Goal: Communication & Community: Answer question/provide support

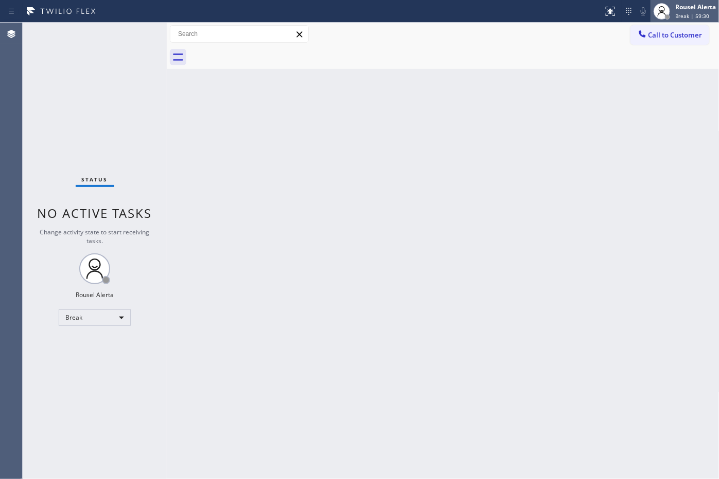
click at [687, 7] on div "Rousel Alerta" at bounding box center [695, 7] width 41 height 9
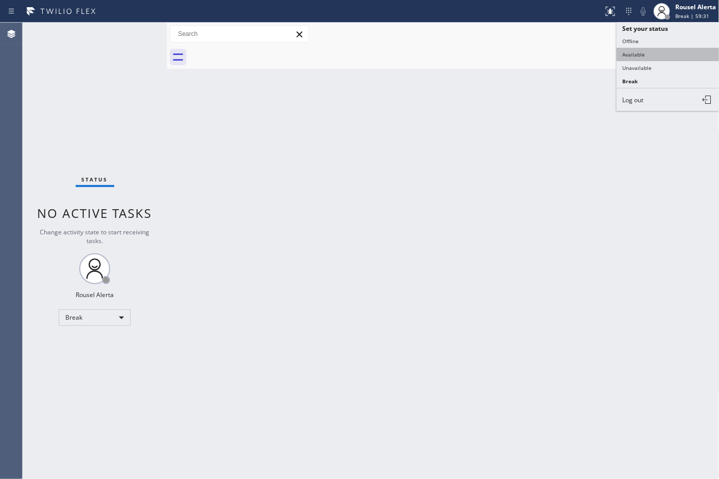
click at [680, 50] on button "Available" at bounding box center [667, 54] width 103 height 13
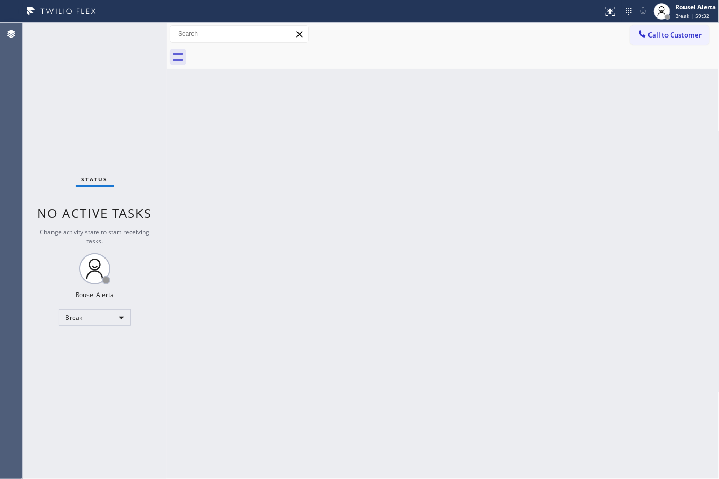
click at [631, 263] on div "Back to Dashboard Change Sender ID Customers Technicians Select a contact Outbo…" at bounding box center [443, 251] width 552 height 457
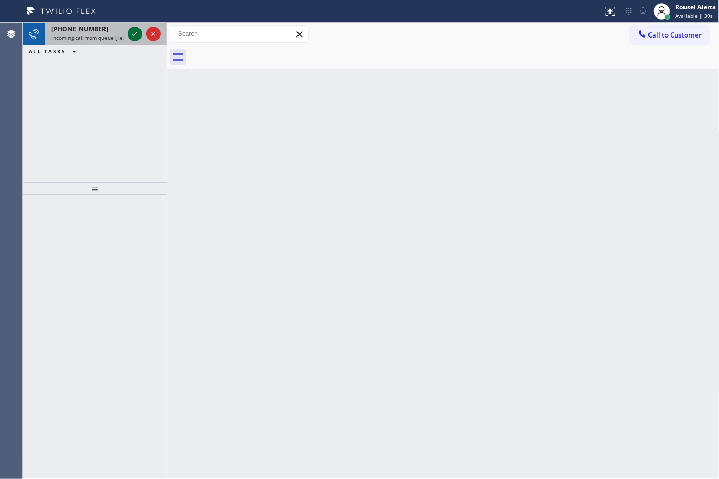
click at [130, 32] on icon at bounding box center [135, 34] width 12 height 12
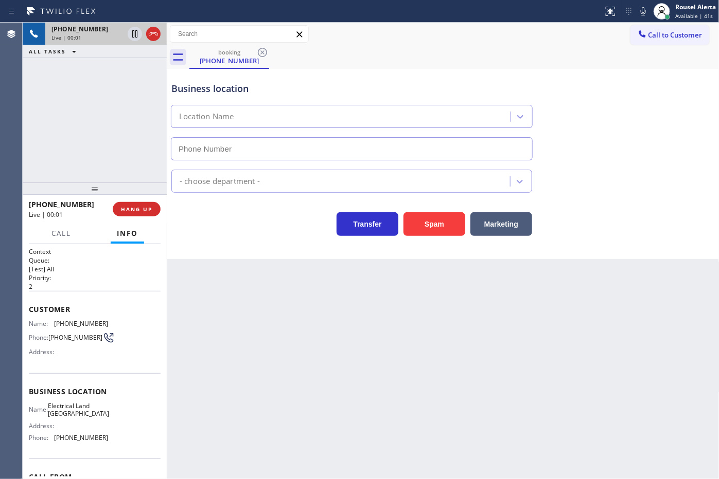
type input "(310) 388-4051"
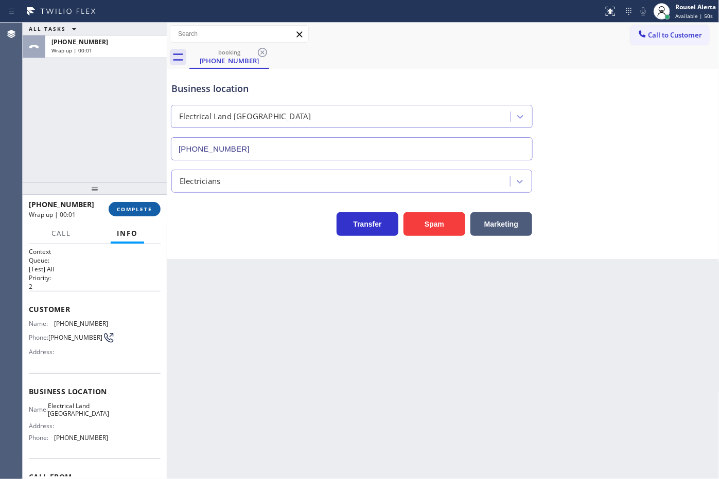
click at [134, 207] on span "COMPLETE" at bounding box center [134, 209] width 35 height 7
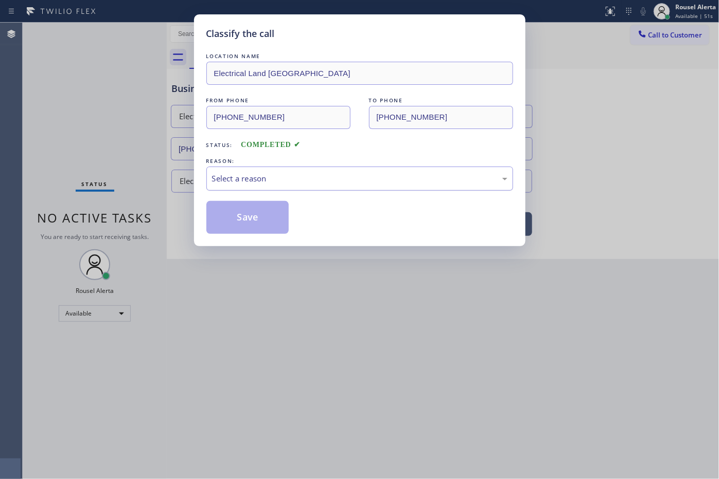
click at [296, 171] on div "Select a reason" at bounding box center [359, 179] width 307 height 24
click at [315, 187] on div "Not Booked - All other reasons" at bounding box center [359, 179] width 307 height 24
drag, startPoint x: 267, startPoint y: 226, endPoint x: 310, endPoint y: 301, distance: 86.4
click at [266, 225] on button "Save" at bounding box center [247, 217] width 83 height 33
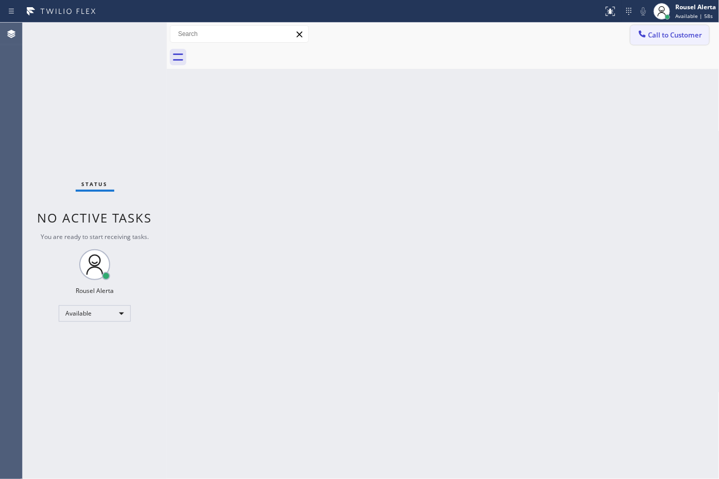
click at [681, 34] on span "Call to Customer" at bounding box center [675, 34] width 54 height 9
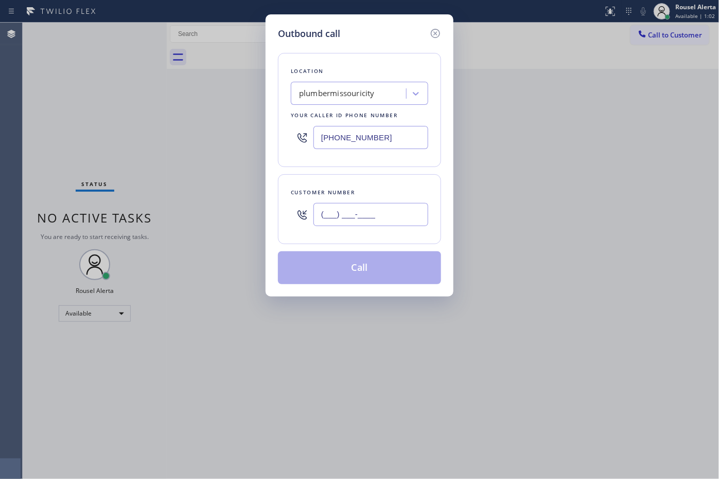
click at [413, 212] on input "(___) ___-____" at bounding box center [370, 214] width 115 height 23
paste input "240) 466-2875"
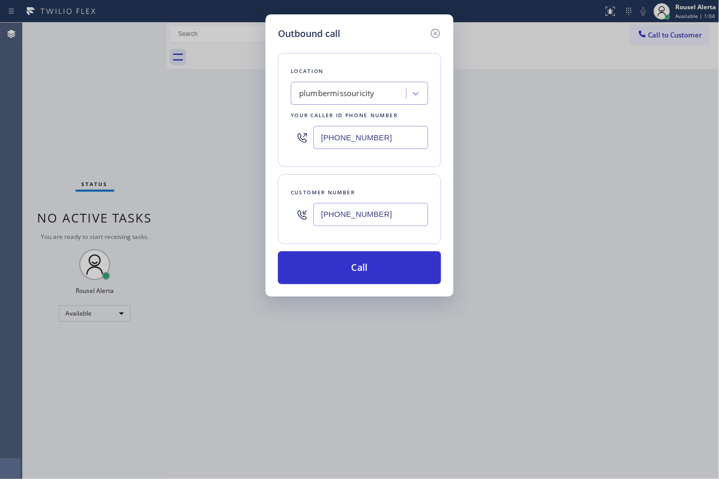
type input "(240) 466-2875"
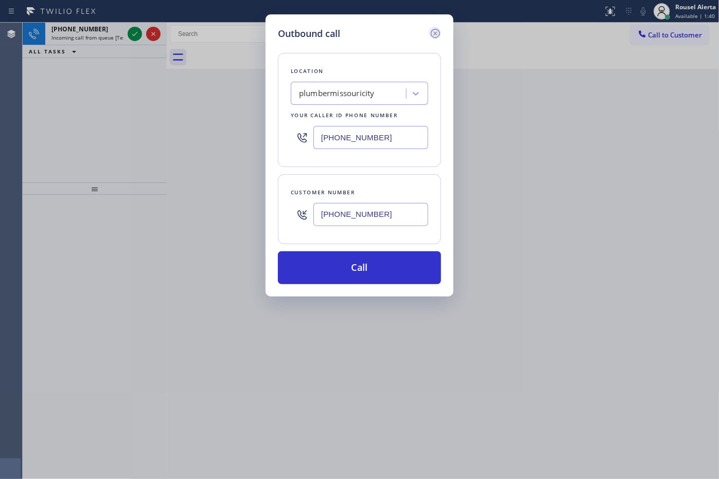
click at [438, 32] on icon at bounding box center [435, 33] width 12 height 12
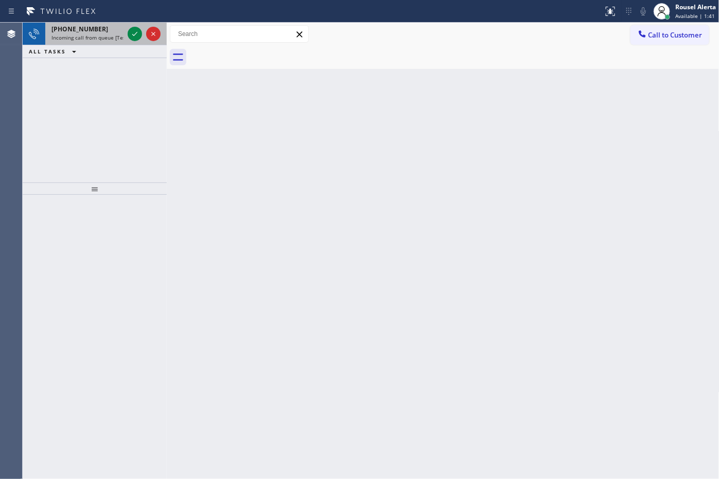
click at [110, 27] on div "+16016658882" at bounding box center [87, 29] width 72 height 9
drag, startPoint x: 96, startPoint y: 32, endPoint x: 130, endPoint y: 32, distance: 34.0
click at [96, 32] on div "+17078150502" at bounding box center [87, 29] width 72 height 9
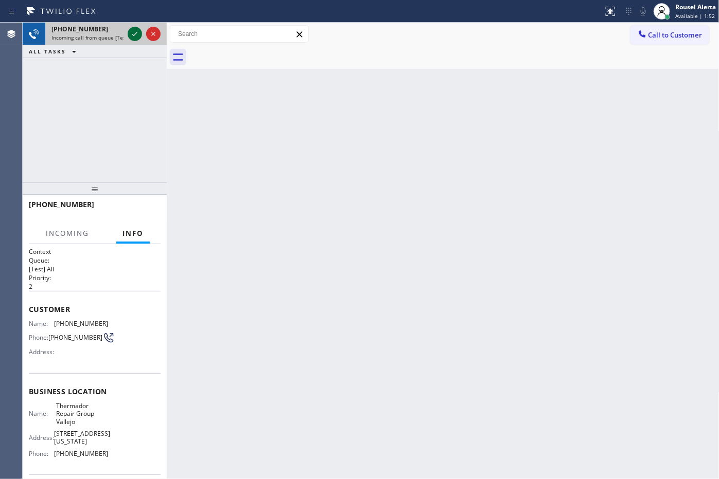
click at [130, 32] on icon at bounding box center [135, 34] width 12 height 12
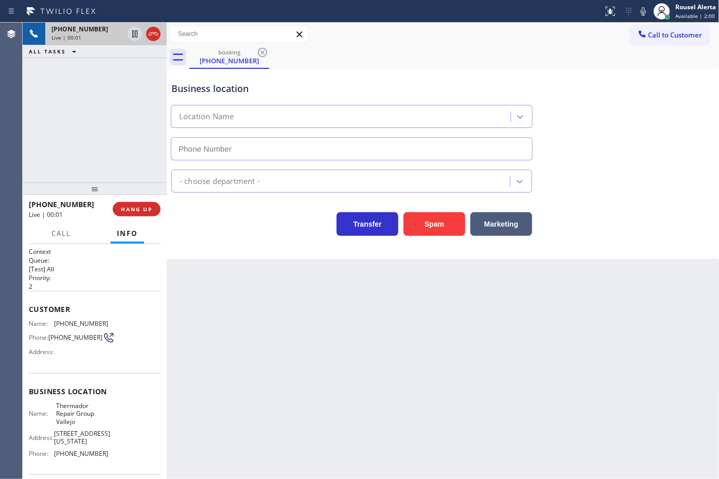
type input "(707) 504-3963"
drag, startPoint x: 344, startPoint y: 381, endPoint x: 417, endPoint y: 433, distance: 90.1
click at [345, 381] on div "Back to Dashboard Change Sender ID Customers Technicians Select a contact Outbo…" at bounding box center [443, 251] width 552 height 457
click at [94, 75] on div "+17078150502 Live | 00:07 ALL TASKS ALL TASKS ACTIVE TASKS TASKS IN WRAP UP" at bounding box center [95, 103] width 144 height 160
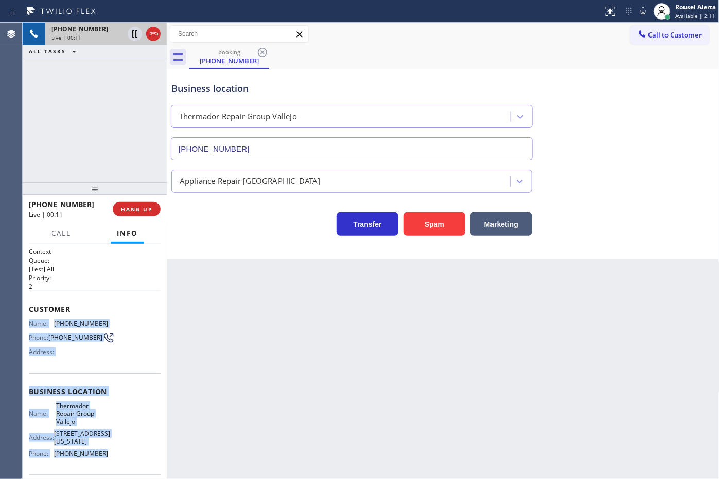
drag, startPoint x: 26, startPoint y: 324, endPoint x: 103, endPoint y: 455, distance: 152.4
click at [103, 455] on div "Context Queue: [Test] All Priority: 2 Customer Name: (707) 815-0502 Phone: (707…" at bounding box center [95, 362] width 144 height 236
copy div "Name: (707) 815-0502 Phone: (707) 815-0502 Address: Business location Name: The…"
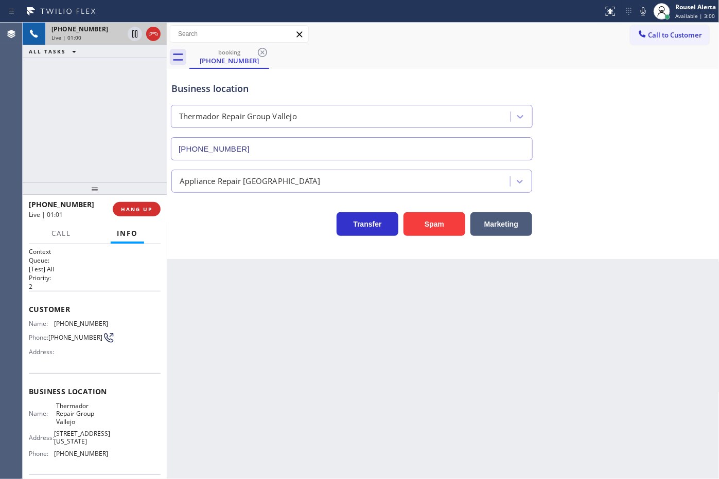
drag, startPoint x: 119, startPoint y: 181, endPoint x: 124, endPoint y: 142, distance: 39.0
click at [120, 183] on div at bounding box center [95, 189] width 144 height 12
click at [123, 116] on div "+17078150502 Live | 01:00 ALL TASKS ALL TASKS ACTIVE TASKS TASKS IN WRAP UP" at bounding box center [95, 103] width 144 height 160
click at [134, 38] on icon at bounding box center [135, 34] width 12 height 12
click at [636, 17] on div "Status report No issues detected If you experience an issue, please download th…" at bounding box center [659, 11] width 120 height 23
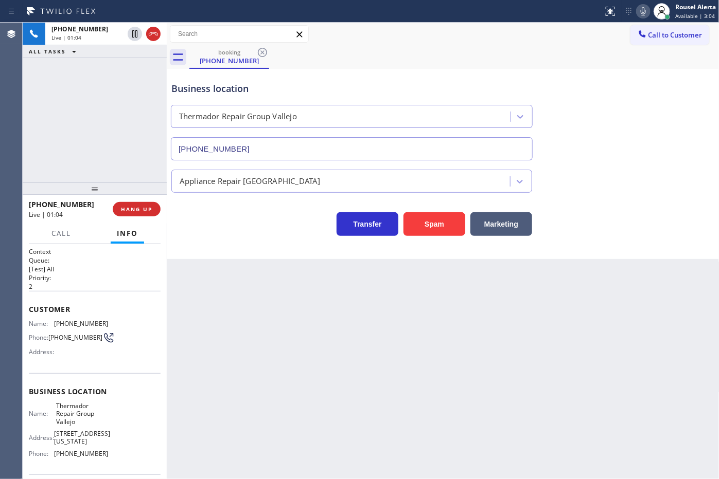
click at [644, 9] on icon at bounding box center [643, 11] width 12 height 12
click at [132, 34] on icon at bounding box center [135, 34] width 12 height 12
click at [644, 14] on icon at bounding box center [643, 11] width 12 height 12
drag, startPoint x: 346, startPoint y: 404, endPoint x: 266, endPoint y: 263, distance: 162.6
click at [346, 402] on div "Back to Dashboard Change Sender ID Customers Technicians Select a contact Outbo…" at bounding box center [443, 251] width 552 height 457
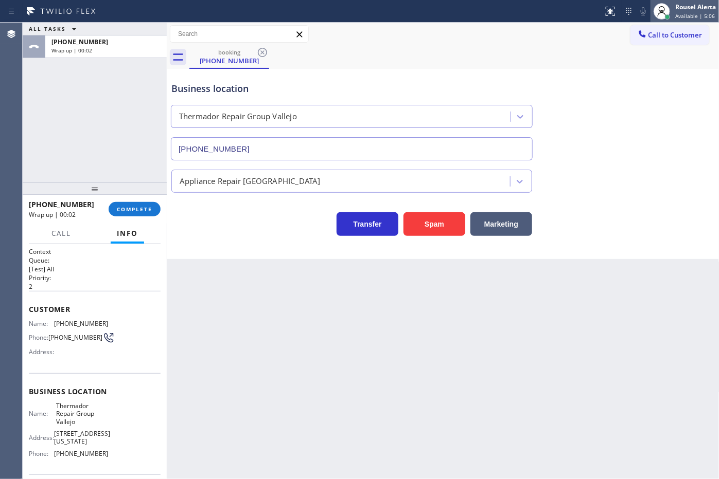
click at [707, 8] on div "Rousel Alerta" at bounding box center [695, 7] width 41 height 9
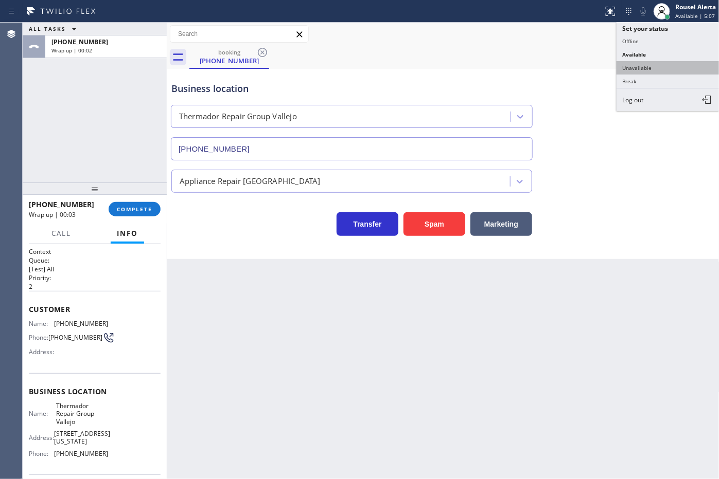
click at [682, 62] on button "Unavailable" at bounding box center [667, 67] width 103 height 13
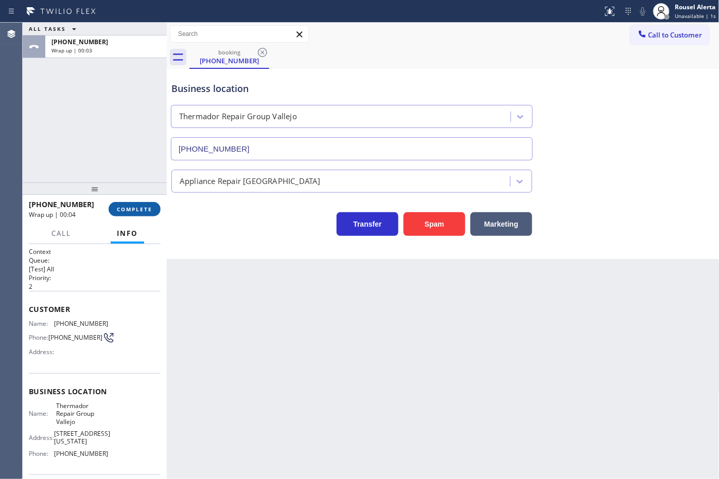
click at [139, 202] on button "COMPLETE" at bounding box center [135, 209] width 52 height 14
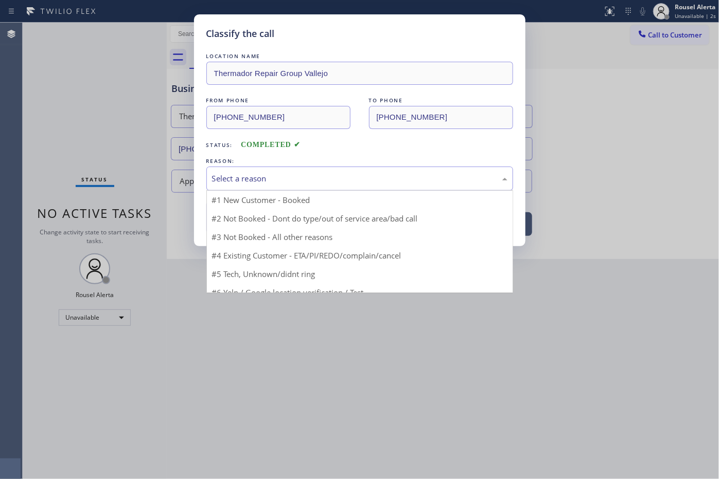
click at [261, 175] on div "Select a reason" at bounding box center [359, 179] width 295 height 12
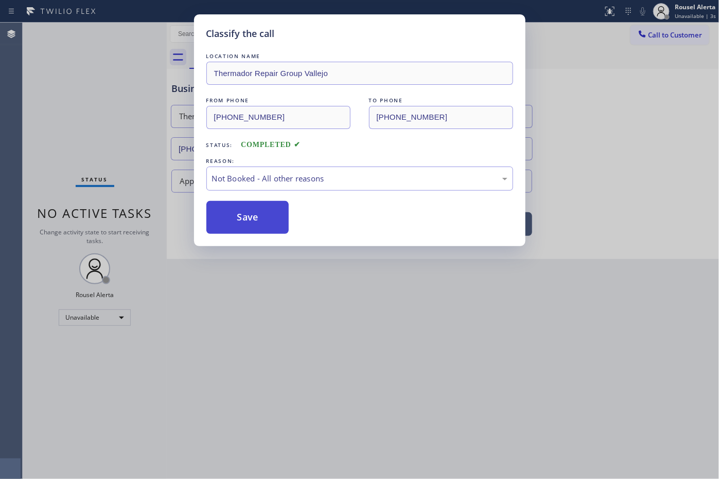
click at [254, 221] on button "Save" at bounding box center [247, 217] width 83 height 33
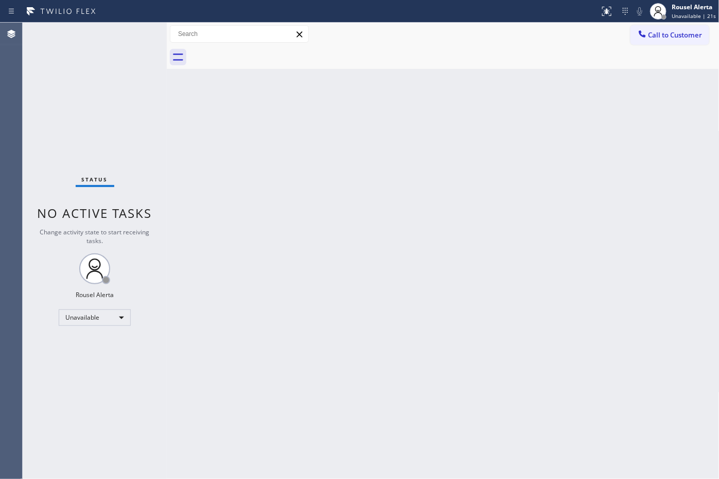
click at [141, 66] on div "Status No active tasks Change activity state to start receiving tasks. Rousel A…" at bounding box center [95, 251] width 144 height 457
click at [678, 31] on span "Call to Customer" at bounding box center [675, 34] width 54 height 9
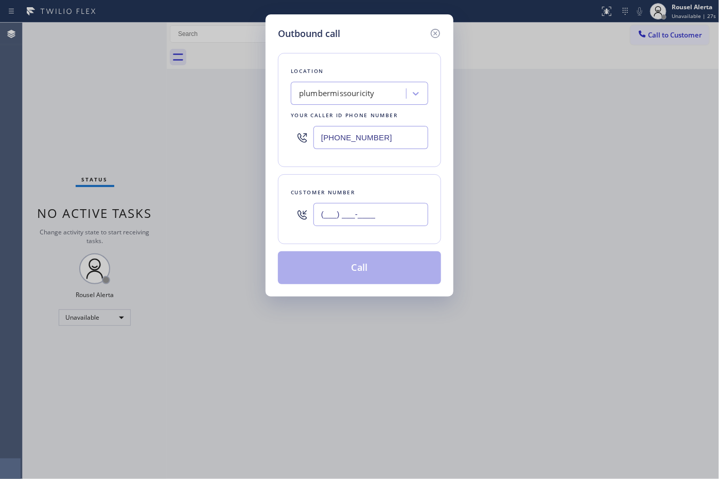
click at [361, 219] on input "(___) ___-____" at bounding box center [370, 214] width 115 height 23
paste input "240) 466-2875"
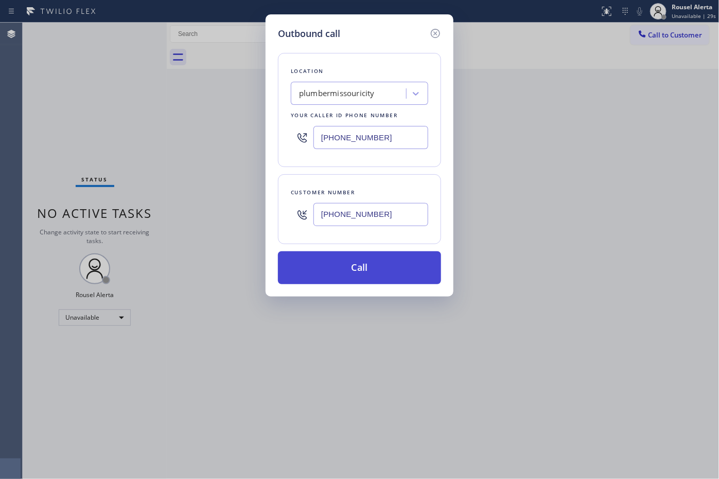
click at [369, 274] on button "Call" at bounding box center [359, 268] width 163 height 33
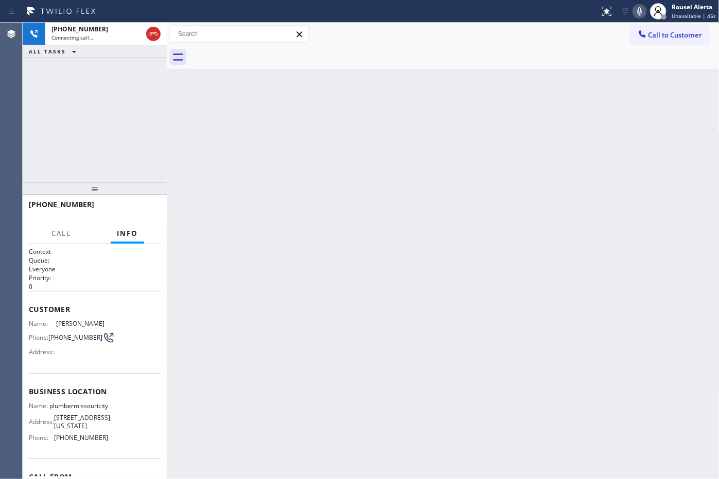
click at [418, 83] on div "Back to Dashboard Change Sender ID Customers Technicians Select a contact Outbo…" at bounding box center [443, 251] width 552 height 457
click at [533, 167] on div "Back to Dashboard Change Sender ID Customers Technicians Select a contact Outbo…" at bounding box center [443, 251] width 552 height 457
click at [105, 45] on div "ALL TASKS ALL TASKS ACTIVE TASKS TASKS IN WRAP UP" at bounding box center [95, 51] width 144 height 13
click at [104, 37] on div "Connecting call…" at bounding box center [96, 37] width 91 height 7
click at [608, 389] on div "Back to Dashboard Change Sender ID Customers Technicians Select a contact Outbo…" at bounding box center [443, 251] width 552 height 457
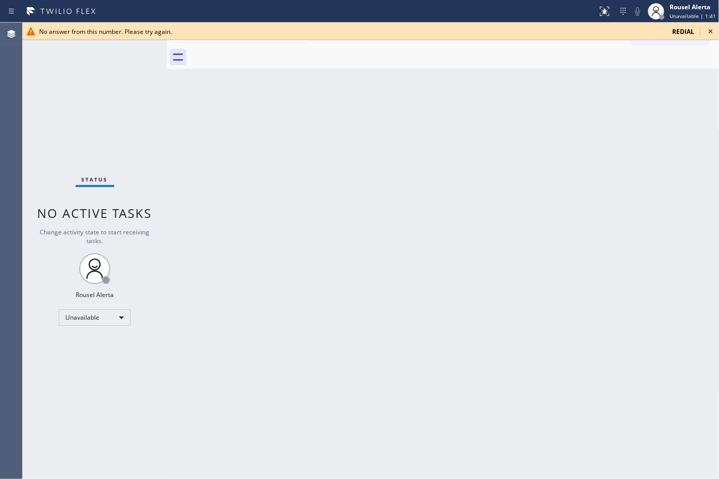
click at [498, 217] on div "Back to Dashboard Change Sender ID Customers Technicians Select a contact Outbo…" at bounding box center [443, 251] width 552 height 457
click at [712, 29] on icon at bounding box center [710, 31] width 4 height 4
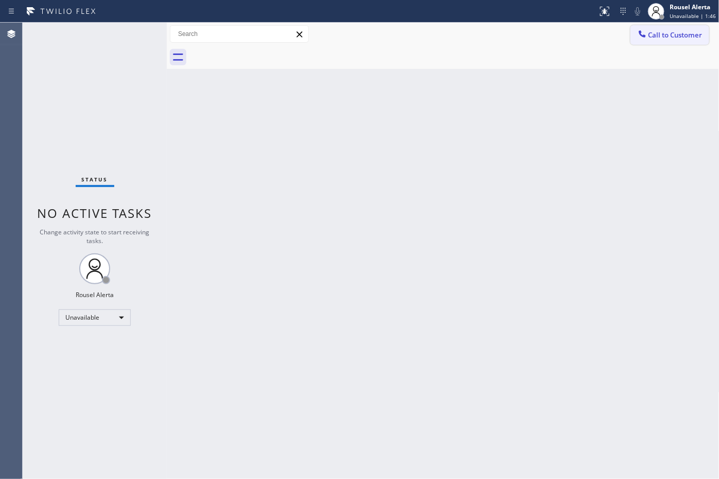
click at [682, 40] on button "Call to Customer" at bounding box center [669, 35] width 79 height 20
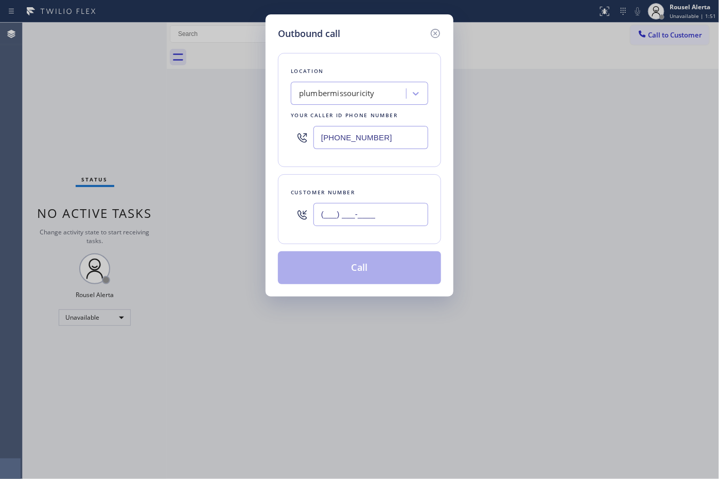
click at [380, 224] on input "(___) ___-____" at bounding box center [370, 214] width 115 height 23
paste input "240) 466-2875"
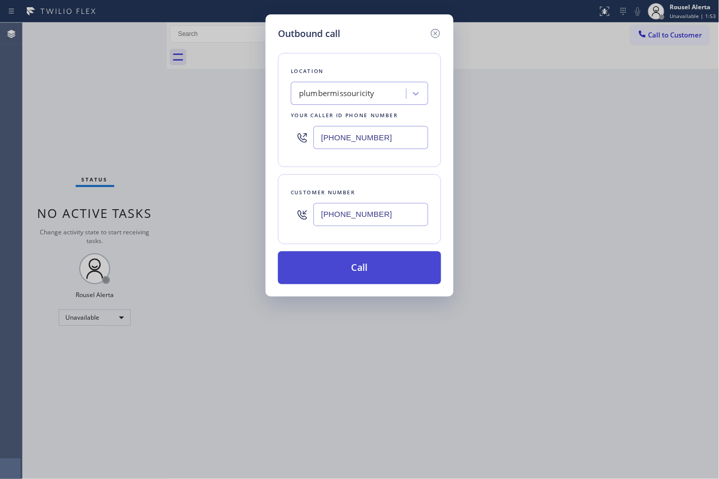
type input "(240) 466-2875"
click at [373, 269] on button "Call" at bounding box center [359, 268] width 163 height 33
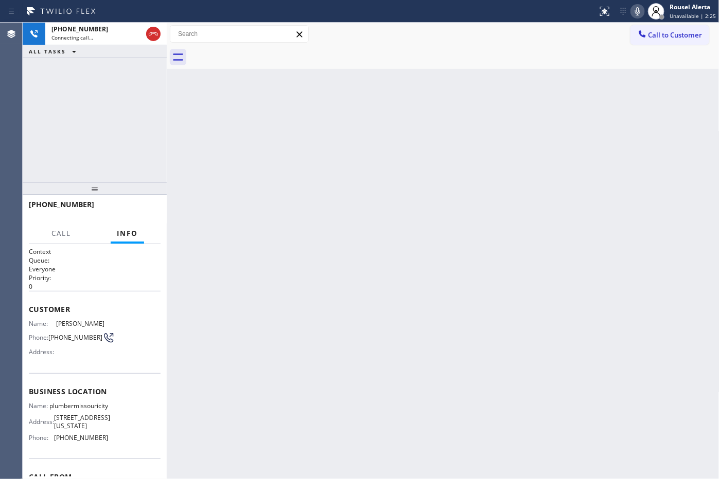
click at [230, 63] on div at bounding box center [454, 57] width 530 height 23
click at [333, 187] on div "Back to Dashboard Change Sender ID Customers Technicians Select a contact Outbo…" at bounding box center [443, 251] width 552 height 457
click at [275, 274] on div "Back to Dashboard Change Sender ID Customers Technicians Select a contact Outbo…" at bounding box center [443, 251] width 552 height 457
click at [101, 26] on div "+12404662875" at bounding box center [96, 29] width 91 height 9
click at [151, 39] on icon at bounding box center [153, 34] width 12 height 12
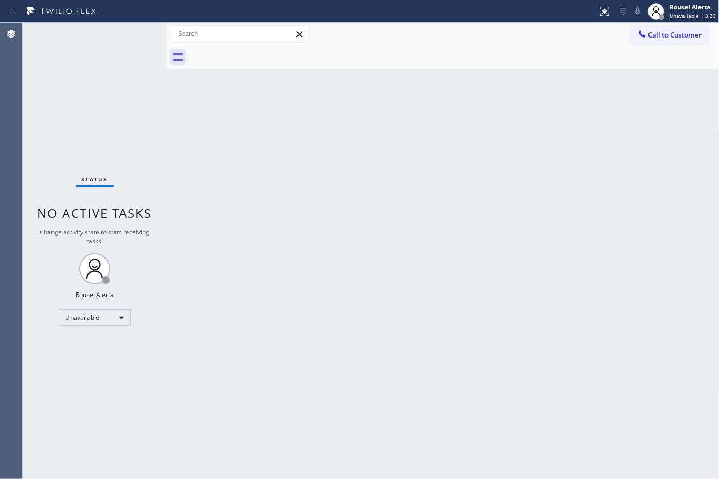
drag, startPoint x: 191, startPoint y: 132, endPoint x: 196, endPoint y: 137, distance: 7.3
click at [196, 137] on div "Back to Dashboard Change Sender ID Customers Technicians Select a contact Outbo…" at bounding box center [443, 251] width 552 height 457
click at [121, 323] on div "Unavailable" at bounding box center [95, 318] width 72 height 16
click at [114, 345] on li "Available" at bounding box center [94, 344] width 70 height 12
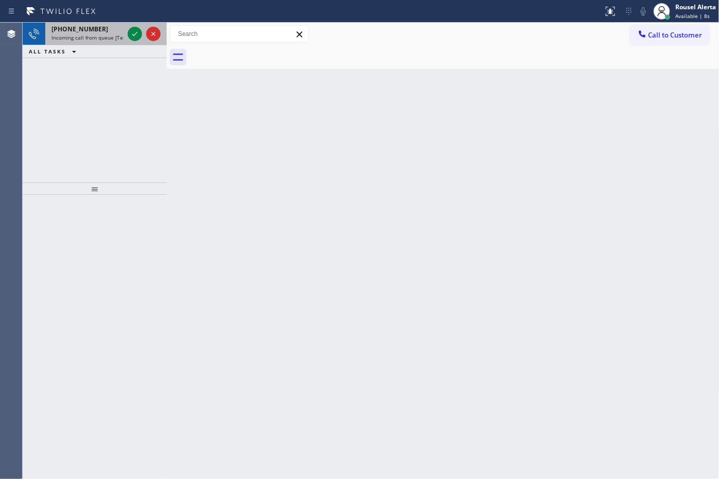
drag, startPoint x: 99, startPoint y: 29, endPoint x: 106, endPoint y: 33, distance: 8.3
click at [99, 29] on div "+17862674143" at bounding box center [87, 29] width 72 height 9
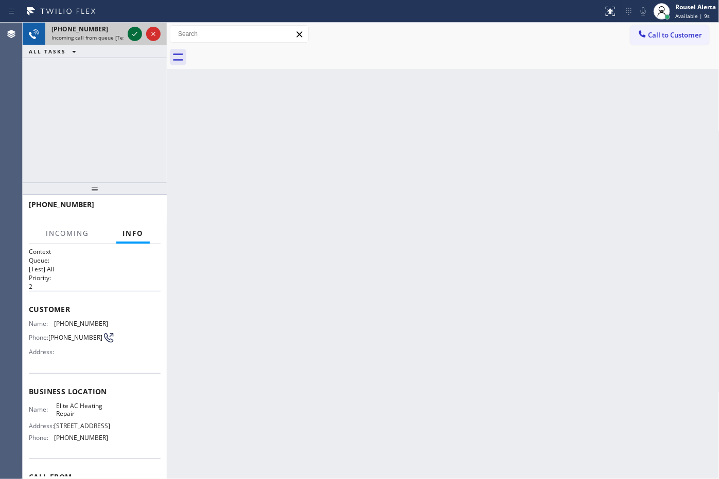
click at [130, 36] on icon at bounding box center [135, 34] width 12 height 12
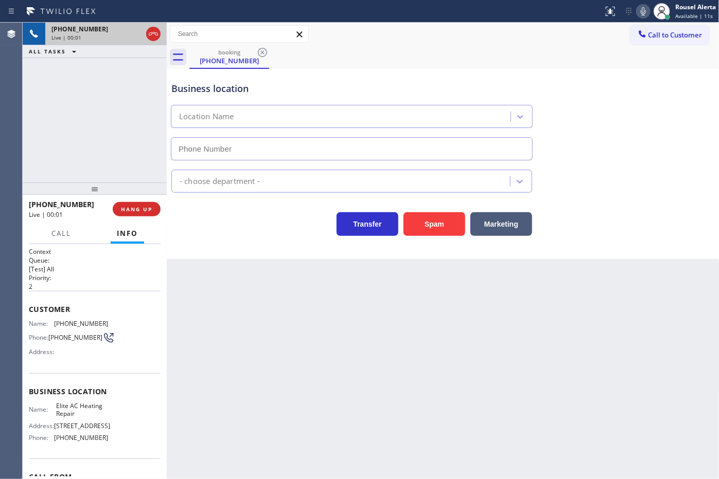
type input "(305) 239-8487"
click at [65, 70] on div "+17862674143 Live | 00:07 ALL TASKS ALL TASKS ACTIVE TASKS TASKS IN WRAP UP" at bounding box center [95, 103] width 144 height 160
click at [269, 387] on div "Back to Dashboard Change Sender ID Customers Technicians Select a contact Outbo…" at bounding box center [443, 251] width 552 height 457
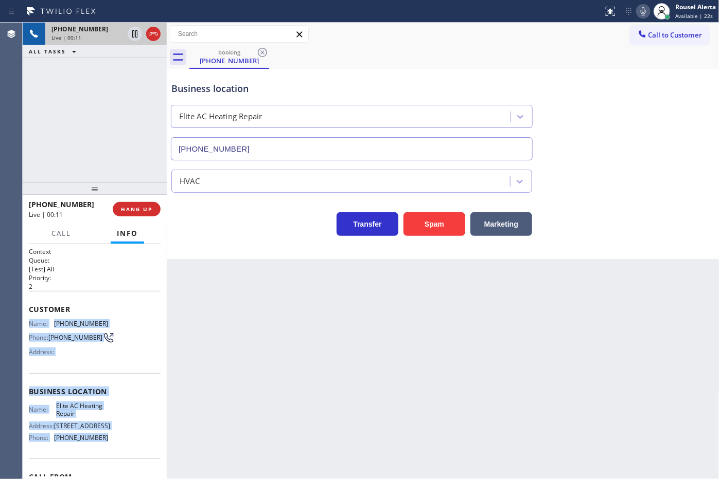
drag, startPoint x: 30, startPoint y: 324, endPoint x: 109, endPoint y: 440, distance: 140.7
click at [109, 440] on div "Context Queue: [Test] All Priority: 2 Customer Name: (786) 267-4143 Phone: (786…" at bounding box center [95, 392] width 132 height 290
copy div "Name: (786) 267-4143 Phone: (786) 267-4143 Address: Business location Name: Eli…"
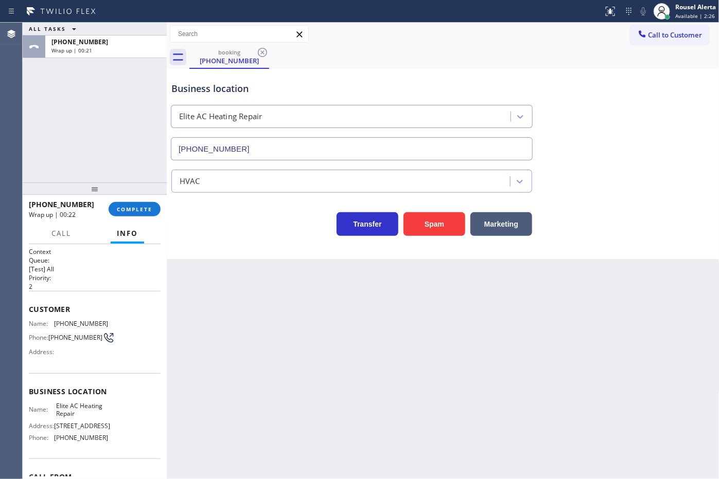
click at [400, 83] on div "Business location" at bounding box center [351, 89] width 361 height 14
click at [651, 46] on div "booking (786) 267-4143" at bounding box center [454, 57] width 530 height 23
click at [667, 38] on span "Call to Customer" at bounding box center [675, 34] width 54 height 9
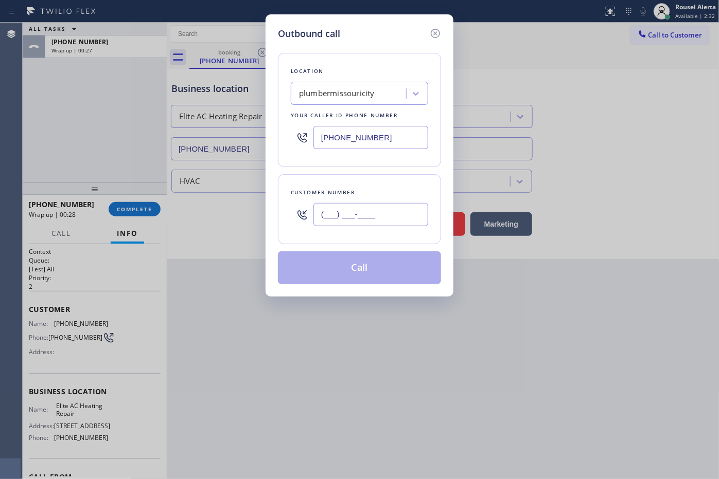
click at [352, 216] on input "(___) ___-____" at bounding box center [370, 214] width 115 height 23
paste input "240) 466-2875"
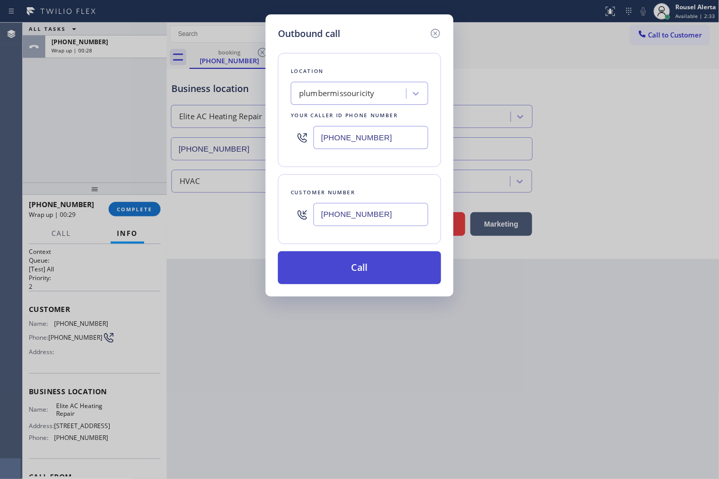
type input "(240) 466-2875"
click at [363, 264] on button "Call" at bounding box center [359, 268] width 163 height 33
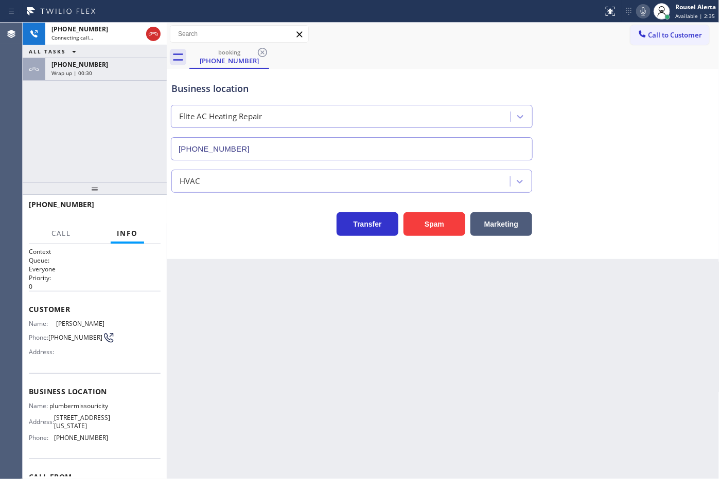
click at [49, 62] on div "+17862674143 Wrap up | 00:30" at bounding box center [103, 69] width 117 height 23
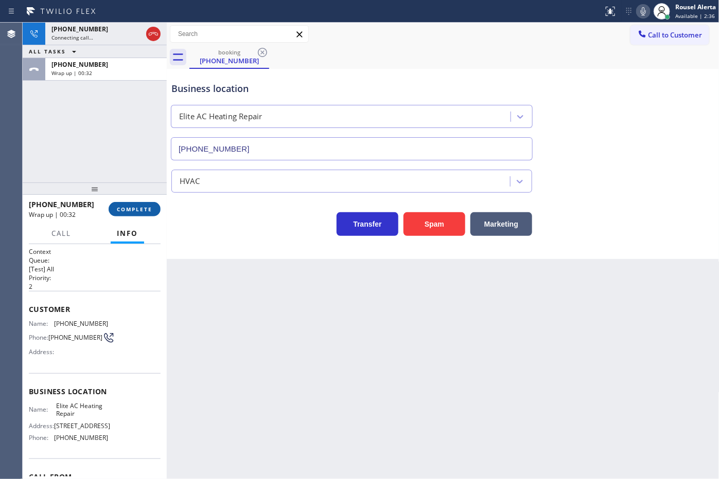
click at [148, 211] on span "COMPLETE" at bounding box center [134, 209] width 35 height 7
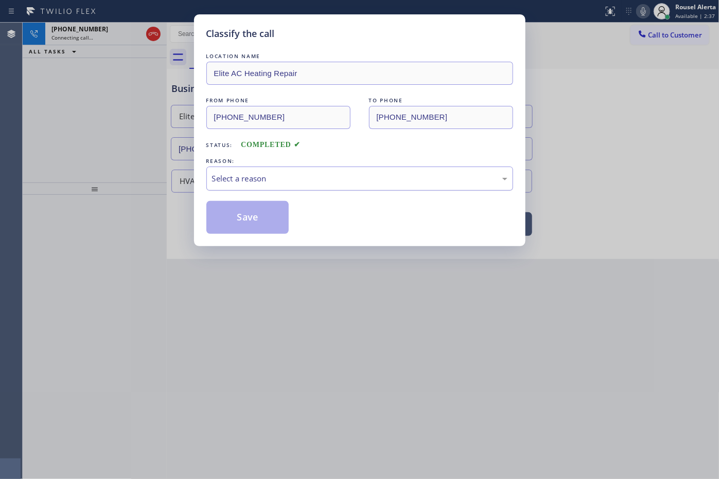
click at [274, 188] on div "Select a reason" at bounding box center [359, 179] width 307 height 24
click at [248, 218] on button "Save" at bounding box center [247, 217] width 83 height 33
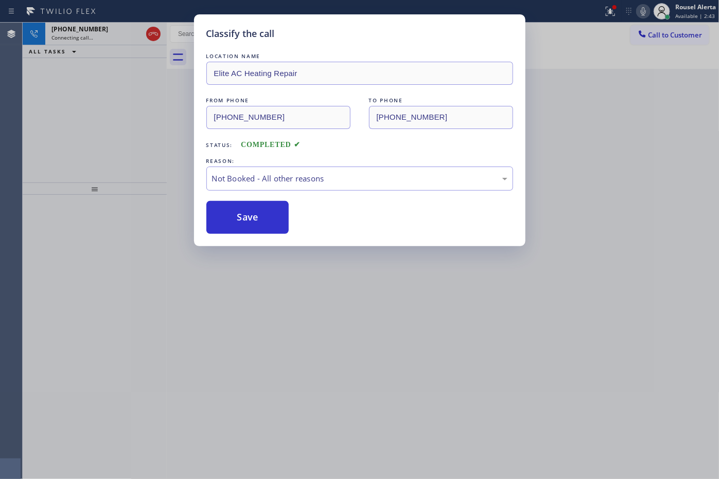
click at [333, 345] on div "Classify the call LOCATION NAME Elite AC Heating Repair FROM PHONE (786) 267-41…" at bounding box center [359, 239] width 719 height 479
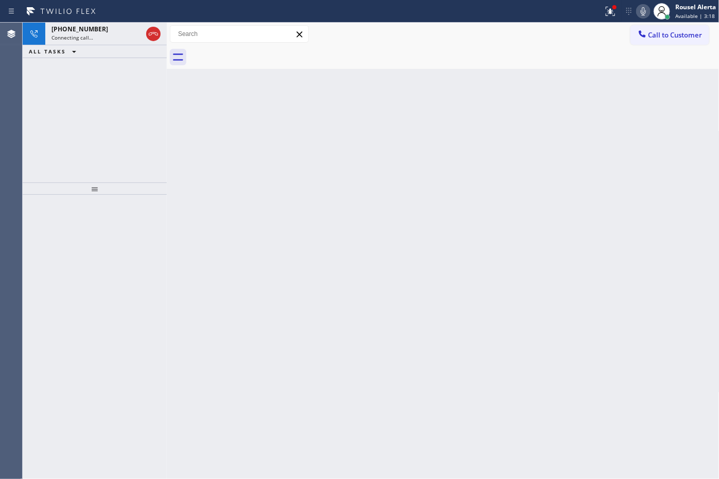
click at [117, 67] on div "+12404662875 Connecting call… ALL TASKS ALL TASKS ACTIVE TASKS TASKS IN WRAP UP" at bounding box center [95, 103] width 144 height 160
click at [94, 27] on div "+12404662875" at bounding box center [96, 29] width 91 height 9
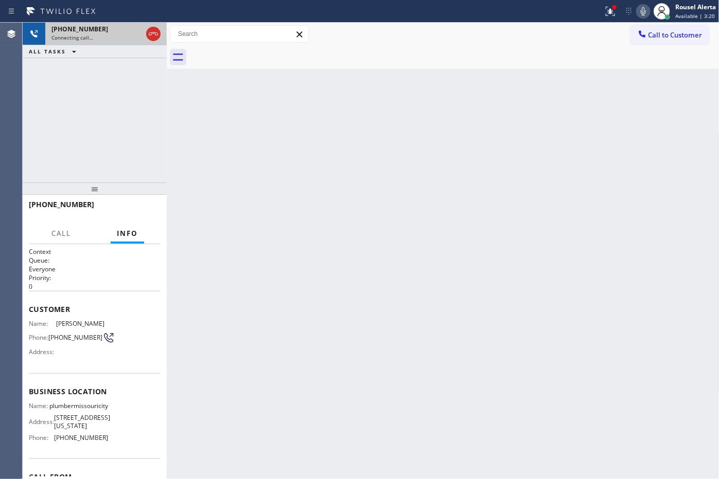
click at [74, 39] on span "Connecting call…" at bounding box center [72, 37] width 42 height 7
click at [215, 58] on div at bounding box center [454, 57] width 530 height 23
click at [99, 37] on div "Connecting call…" at bounding box center [96, 37] width 91 height 7
click at [256, 222] on div "Back to Dashboard Change Sender ID Customers Technicians Select a contact Outbo…" at bounding box center [443, 251] width 552 height 457
click at [63, 232] on span "Call" at bounding box center [61, 233] width 20 height 9
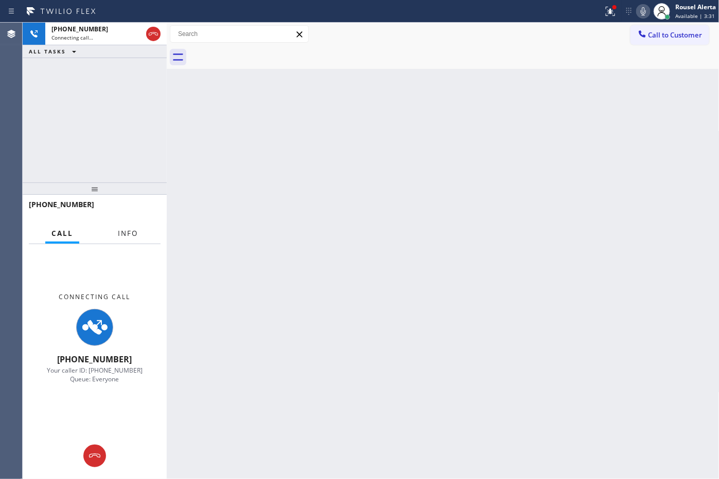
click at [123, 235] on span "Info" at bounding box center [128, 233] width 20 height 9
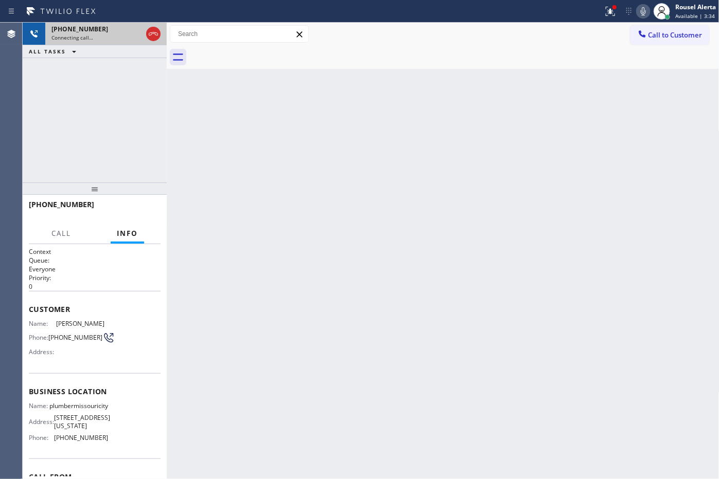
click at [122, 34] on div "Connecting call…" at bounding box center [96, 37] width 91 height 7
click at [148, 32] on icon at bounding box center [153, 34] width 12 height 12
click at [338, 286] on div "Back to Dashboard Change Sender ID Customers Technicians Select a contact Outbo…" at bounding box center [443, 251] width 552 height 457
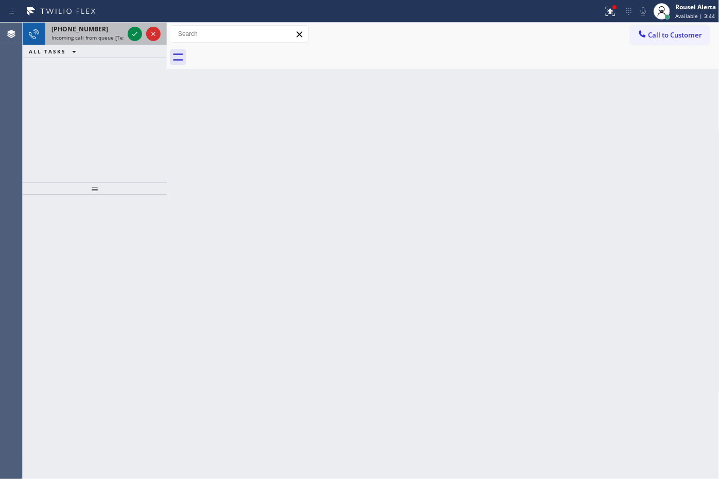
click at [89, 25] on span "[PHONE_NUMBER]" at bounding box center [79, 29] width 57 height 9
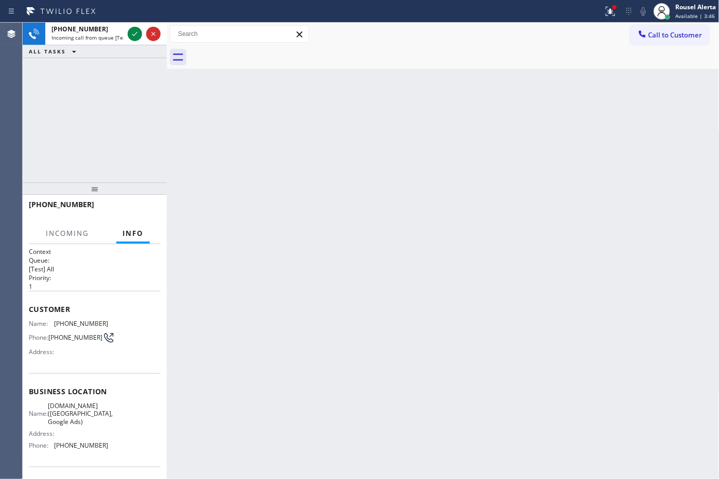
drag, startPoint x: 312, startPoint y: 274, endPoint x: 397, endPoint y: 371, distance: 129.8
click at [317, 279] on div "Back to Dashboard Change Sender ID Customers Technicians Select a contact Outbo…" at bounding box center [443, 251] width 552 height 457
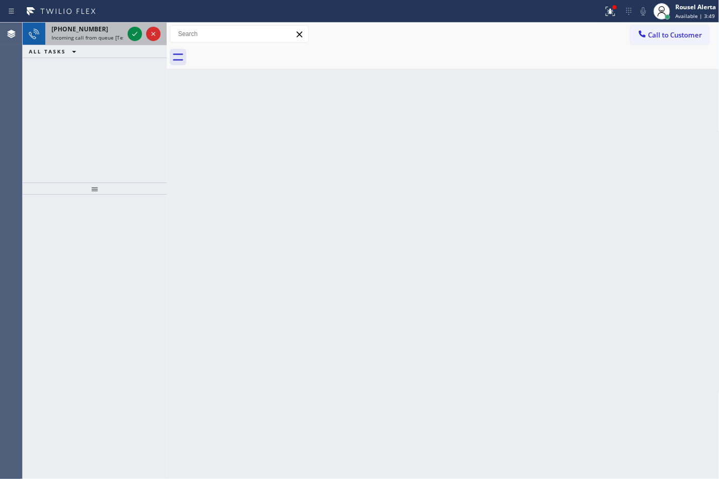
drag, startPoint x: 100, startPoint y: 27, endPoint x: 112, endPoint y: 30, distance: 11.7
click at [100, 27] on div "[PHONE_NUMBER]" at bounding box center [87, 29] width 72 height 9
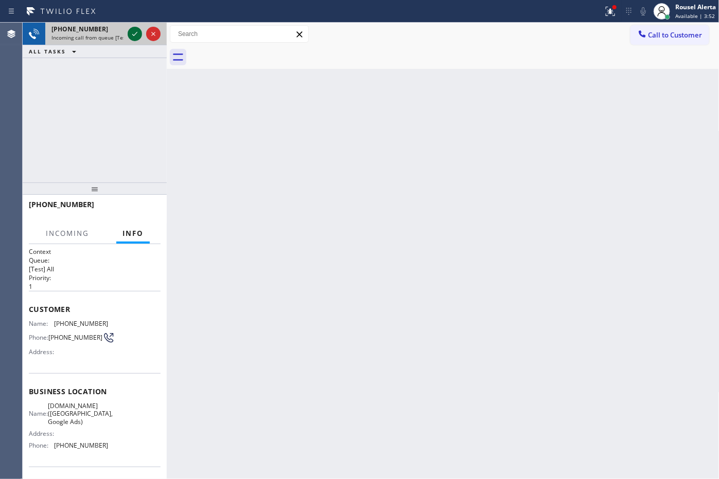
click at [136, 37] on icon at bounding box center [135, 34] width 12 height 12
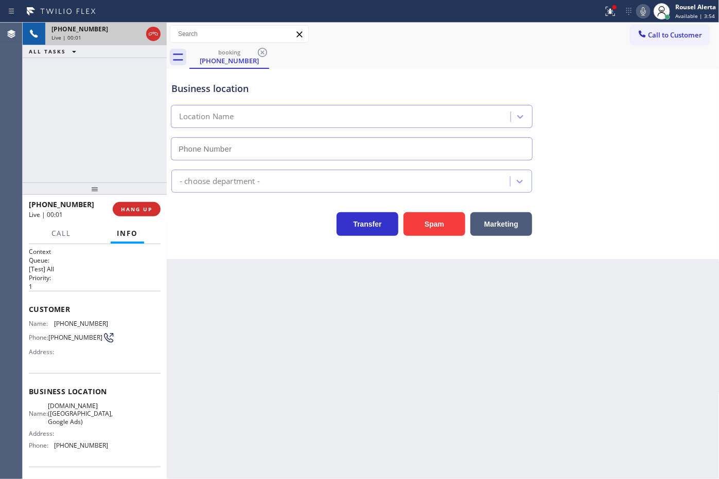
type input "(628) 500-9853"
click at [607, 10] on icon at bounding box center [610, 11] width 12 height 12
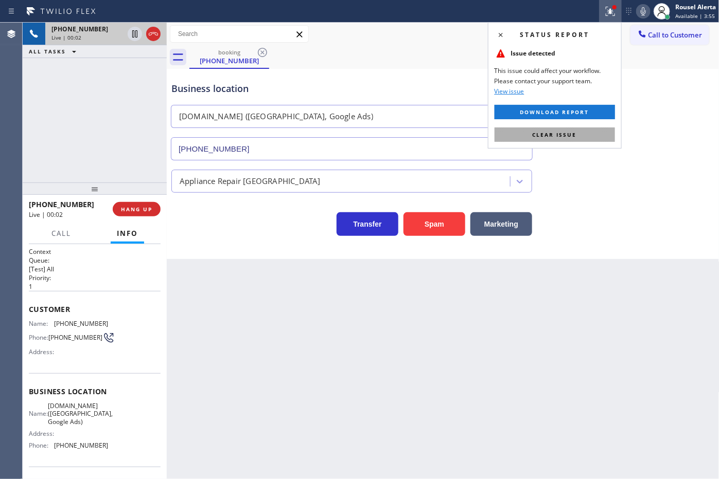
click at [596, 130] on button "Clear issue" at bounding box center [554, 135] width 120 height 14
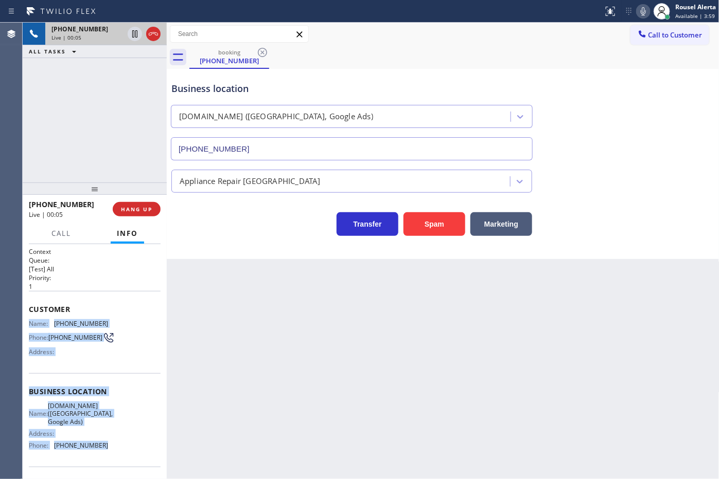
drag, startPoint x: 29, startPoint y: 317, endPoint x: 106, endPoint y: 448, distance: 152.4
click at [106, 448] on div "Context Queue: [Test] All Priority: 1 Customer Name: (718) 916-2820 Phone: (718…" at bounding box center [95, 396] width 132 height 298
copy div "Name: (718) 916-2820 Phone: (718) 916-2820 Address: Business location Name: Sub…"
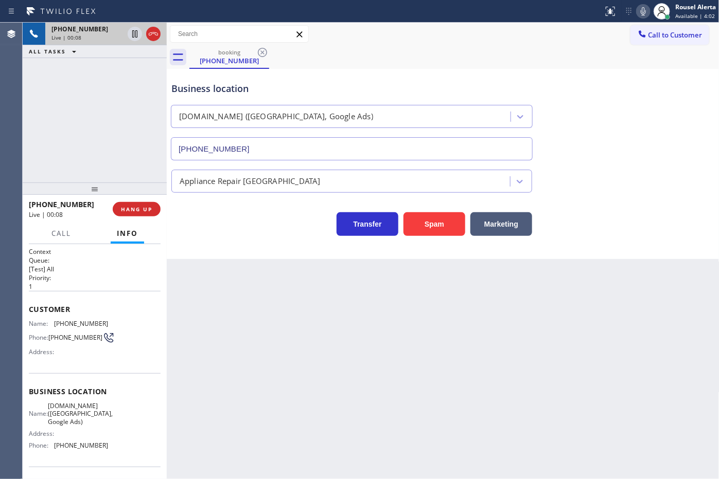
click at [104, 84] on div "+17189162820 Live | 00:08 ALL TASKS ALL TASKS ACTIVE TASKS TASKS IN WRAP UP" at bounding box center [95, 103] width 144 height 160
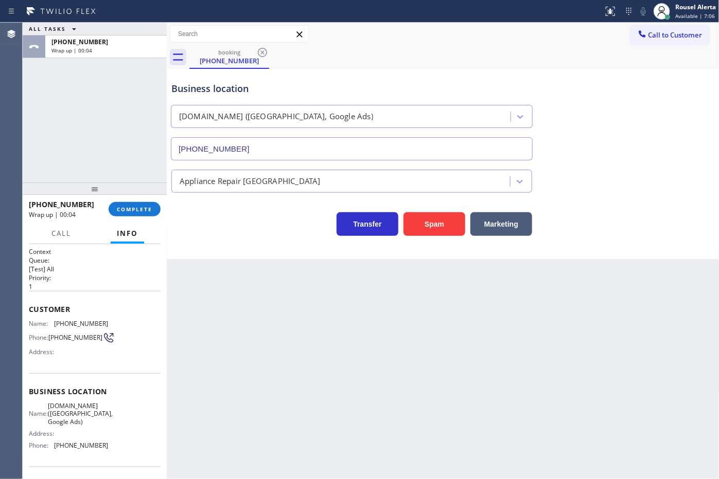
drag, startPoint x: 548, startPoint y: 36, endPoint x: 585, endPoint y: 34, distance: 37.6
click at [548, 36] on div "Call to Customer Outbound call Location plumbermissouricity Your caller id phon…" at bounding box center [443, 34] width 552 height 18
click at [623, 48] on div "booking (718) 916-2820" at bounding box center [454, 57] width 530 height 23
click at [659, 41] on button "Call to Customer" at bounding box center [669, 35] width 79 height 20
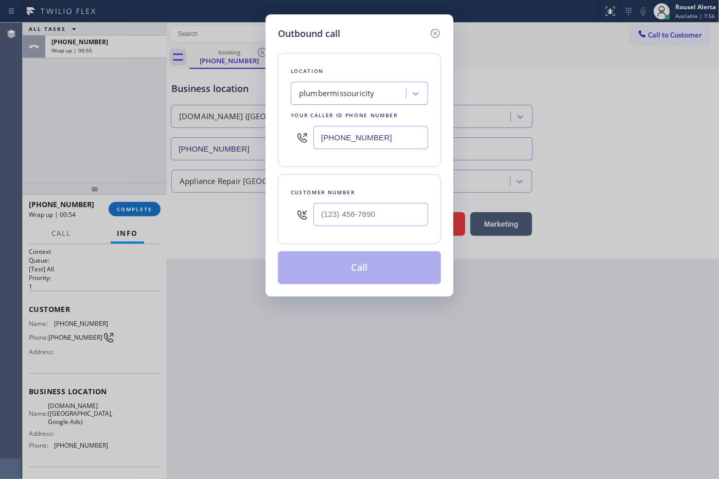
paste input "628) 500-9853"
drag, startPoint x: 403, startPoint y: 140, endPoint x: 293, endPoint y: 139, distance: 109.6
click at [293, 139] on div "(628) 500-9853" at bounding box center [359, 137] width 137 height 33
type input "(628) 500-9853"
click at [373, 214] on input "(___) ___-____" at bounding box center [370, 214] width 115 height 23
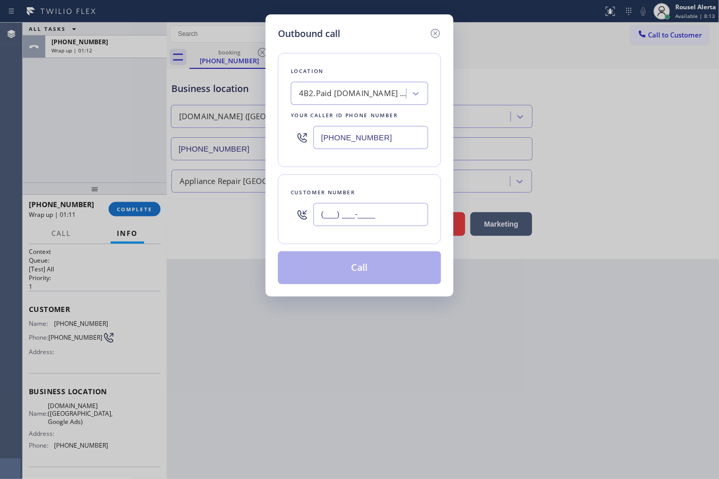
paste input "718) 916-2820"
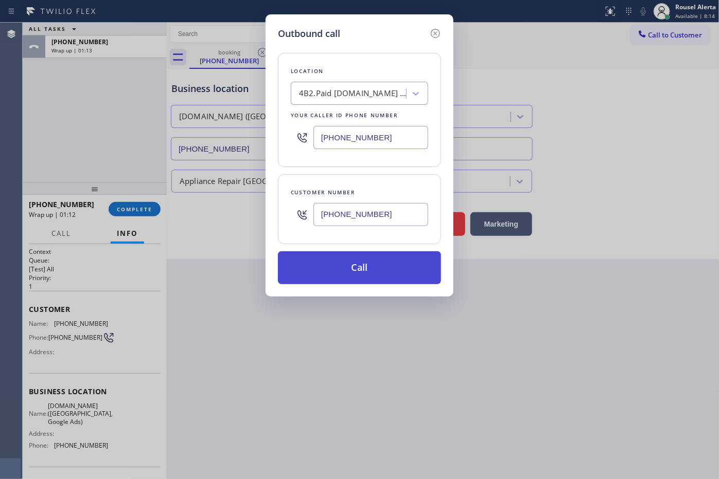
type input "(718) 916-2820"
click at [389, 275] on button "Call" at bounding box center [359, 268] width 163 height 33
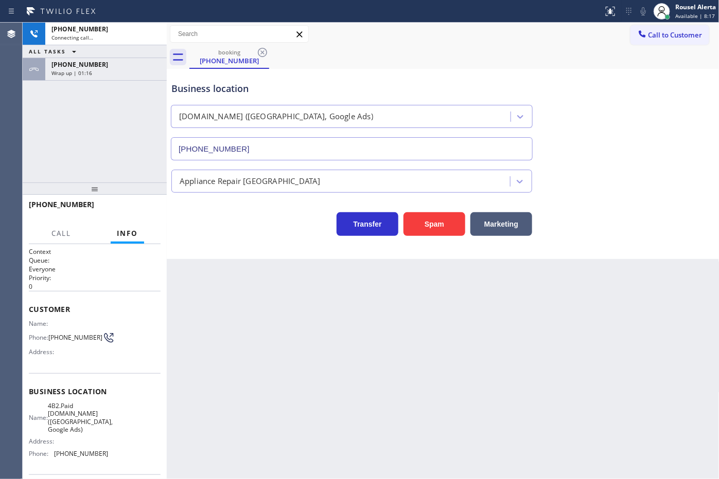
click at [111, 79] on div "+17189162820 Wrap up | 01:16" at bounding box center [103, 69] width 117 height 23
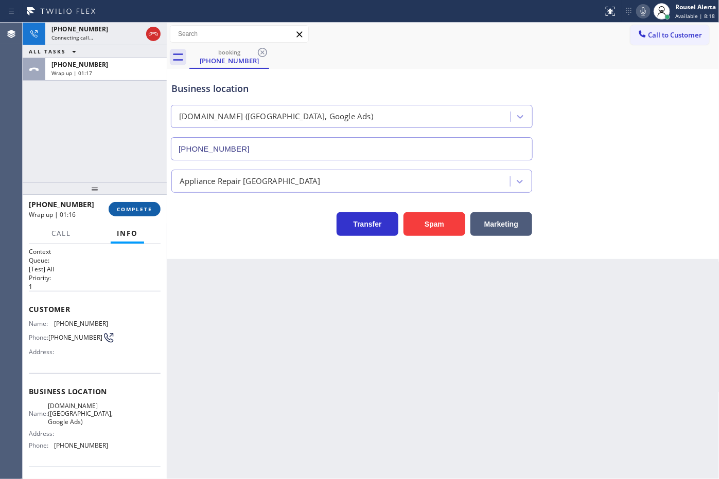
click at [124, 208] on span "COMPLETE" at bounding box center [134, 209] width 35 height 7
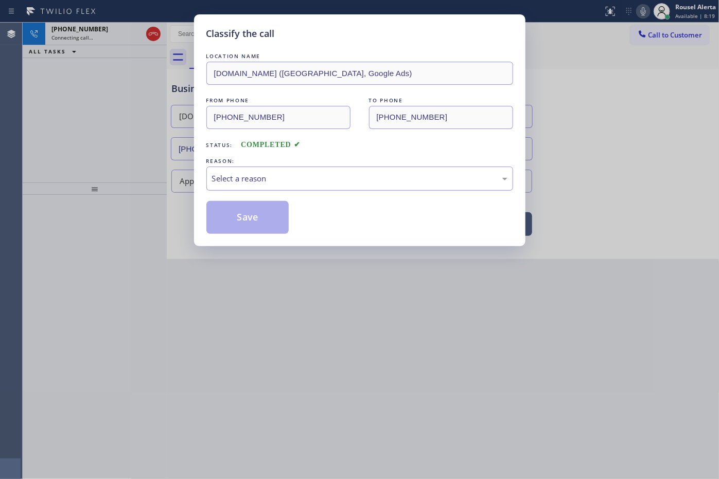
click at [215, 171] on div "Select a reason" at bounding box center [359, 179] width 307 height 24
click at [252, 210] on button "Save" at bounding box center [247, 217] width 83 height 33
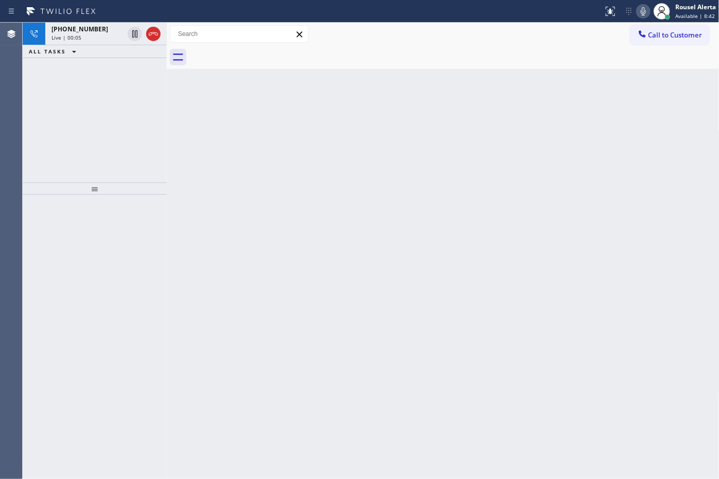
click at [300, 72] on div "Back to Dashboard Change Sender ID Customers Technicians Select a contact Outbo…" at bounding box center [443, 251] width 552 height 457
drag, startPoint x: 93, startPoint y: 40, endPoint x: 130, endPoint y: 134, distance: 101.0
click at [93, 39] on div "Live | 00:06" at bounding box center [87, 37] width 72 height 7
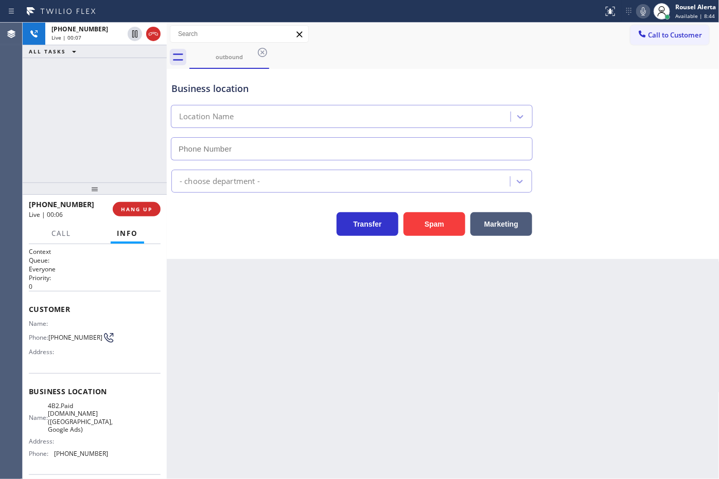
type input "(628) 500-9853"
click at [143, 203] on button "HANG UP" at bounding box center [137, 209] width 48 height 14
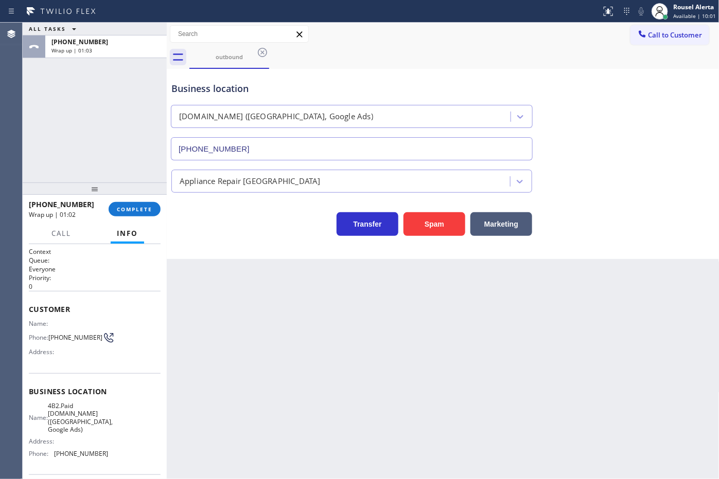
click at [347, 342] on div "Back to Dashboard Change Sender ID Customers Technicians Select a contact Outbo…" at bounding box center [443, 251] width 552 height 457
click at [374, 382] on div "Back to Dashboard Change Sender ID Customers Technicians Select a contact Outbo…" at bounding box center [443, 251] width 552 height 457
click at [665, 27] on button "Call to Customer" at bounding box center [669, 35] width 79 height 20
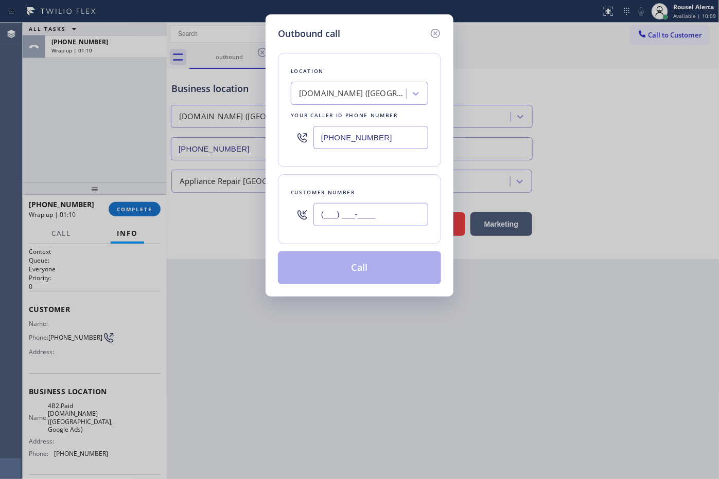
click at [332, 215] on input "(___) ___-____" at bounding box center [370, 214] width 115 height 23
paste input "718) 916-2820"
type input "(718) 916-2820"
click at [417, 368] on div "Outbound call Location SubzeroCare.online (San Francisco, Google Ads) Your call…" at bounding box center [359, 239] width 719 height 479
click at [384, 337] on div "Outbound call Location SubzeroCare.online (San Francisco, Google Ads) Your call…" at bounding box center [359, 239] width 719 height 479
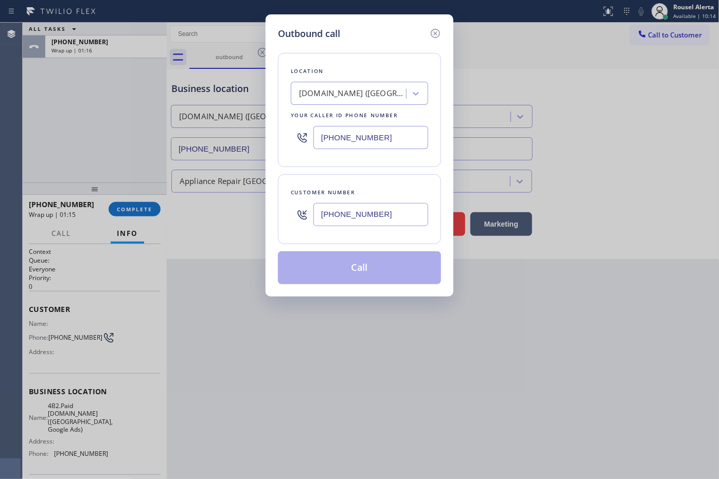
click at [386, 337] on div "Outbound call Location SubzeroCare.online (San Francisco, Google Ads) Your call…" at bounding box center [359, 239] width 719 height 479
click at [437, 32] on icon at bounding box center [435, 33] width 12 height 12
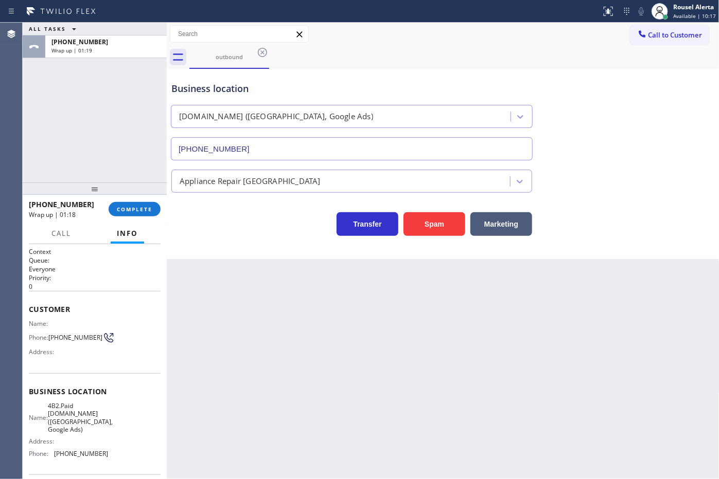
click at [319, 397] on div "Back to Dashboard Change Sender ID Customers Technicians Select a contact Outbo…" at bounding box center [443, 251] width 552 height 457
click at [682, 10] on div "Rousel Alerta" at bounding box center [694, 7] width 43 height 9
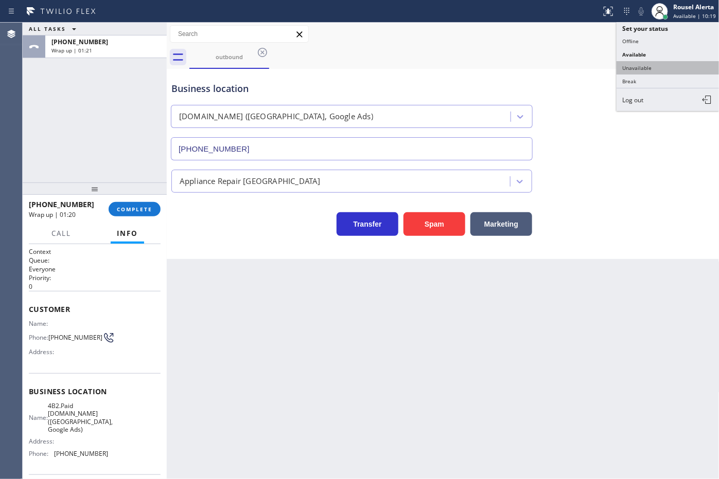
click at [659, 72] on button "Unavailable" at bounding box center [667, 67] width 103 height 13
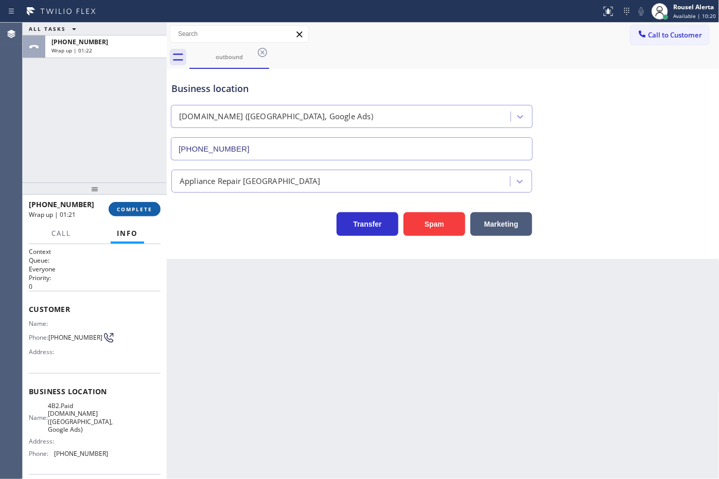
drag, startPoint x: 149, startPoint y: 204, endPoint x: 147, endPoint y: 209, distance: 5.3
click at [148, 205] on button "COMPLETE" at bounding box center [135, 209] width 52 height 14
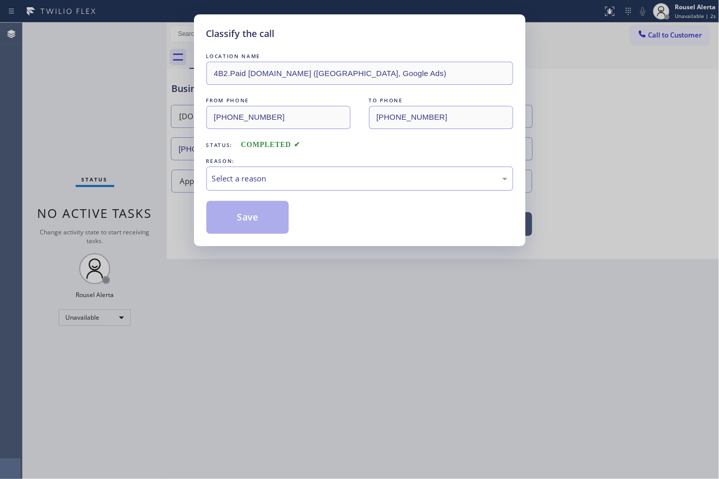
click at [239, 181] on div "Select a reason" at bounding box center [359, 179] width 295 height 12
click at [249, 229] on button "Save" at bounding box center [247, 217] width 83 height 33
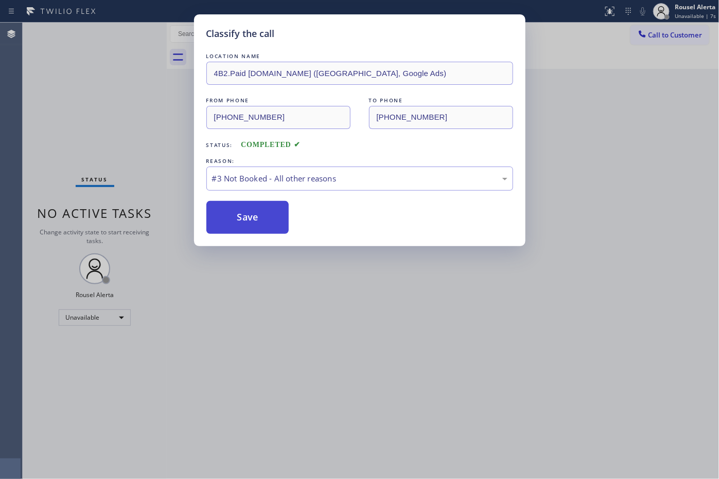
click at [255, 227] on button "Save" at bounding box center [247, 217] width 83 height 33
click at [254, 226] on button "Save" at bounding box center [247, 217] width 83 height 33
drag, startPoint x: 251, startPoint y: 222, endPoint x: 274, endPoint y: 223, distance: 22.6
click at [259, 218] on button "Save" at bounding box center [247, 217] width 83 height 33
click at [260, 232] on button "Save" at bounding box center [247, 217] width 83 height 33
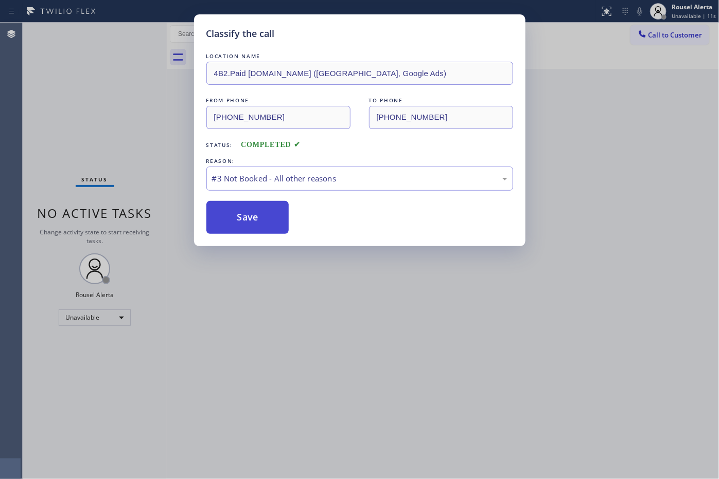
click at [256, 208] on button "Save" at bounding box center [247, 217] width 83 height 33
click at [250, 212] on button "Save" at bounding box center [247, 217] width 83 height 33
click at [289, 212] on div "Save" at bounding box center [359, 217] width 307 height 33
drag, startPoint x: 241, startPoint y: 231, endPoint x: 242, endPoint y: 221, distance: 10.3
click at [241, 230] on button "Save" at bounding box center [247, 217] width 83 height 33
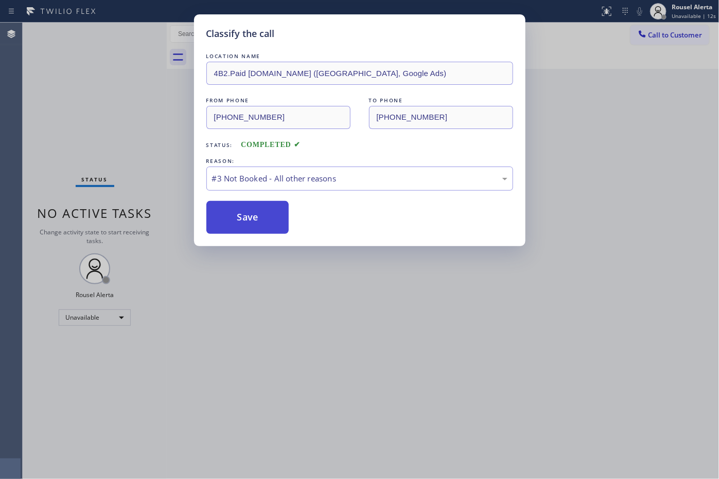
click at [242, 221] on button "Save" at bounding box center [247, 217] width 83 height 33
click at [243, 218] on button "Save" at bounding box center [247, 217] width 83 height 33
click at [248, 212] on div "Classify the call LOCATION NAME Ultimate Wash Appliance Fix FROM PHONE (813) 81…" at bounding box center [371, 251] width 696 height 457
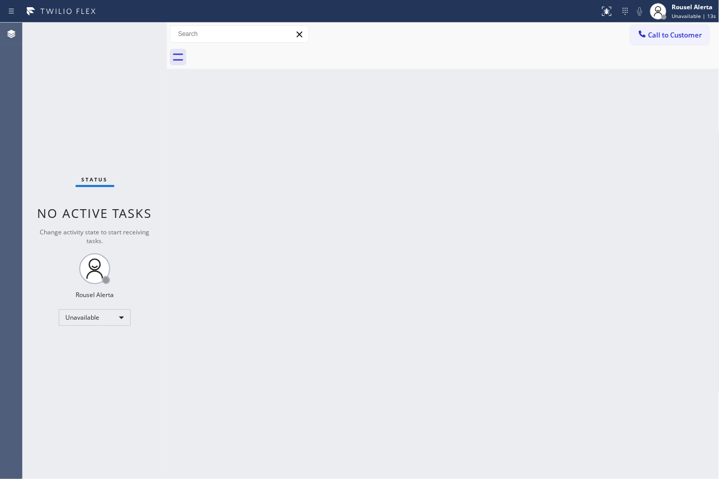
click at [248, 212] on div "Back to Dashboard Change Sender ID Customers Technicians Select a contact Outbo…" at bounding box center [443, 251] width 552 height 457
click at [669, 40] on button "Call to Customer" at bounding box center [669, 35] width 79 height 20
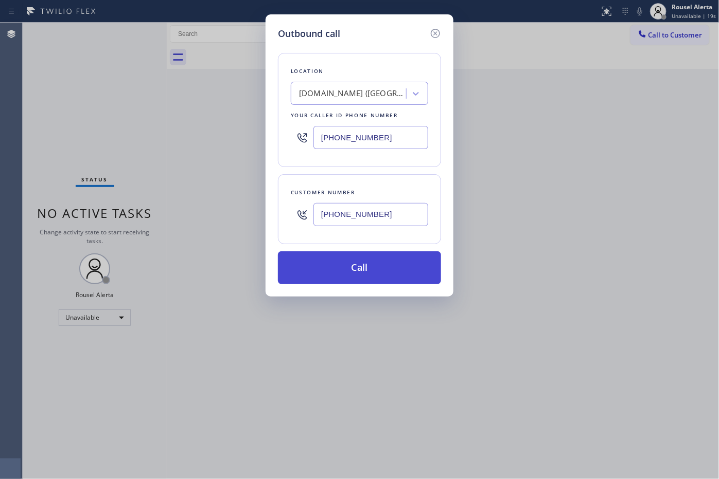
click at [363, 276] on button "Call" at bounding box center [359, 268] width 163 height 33
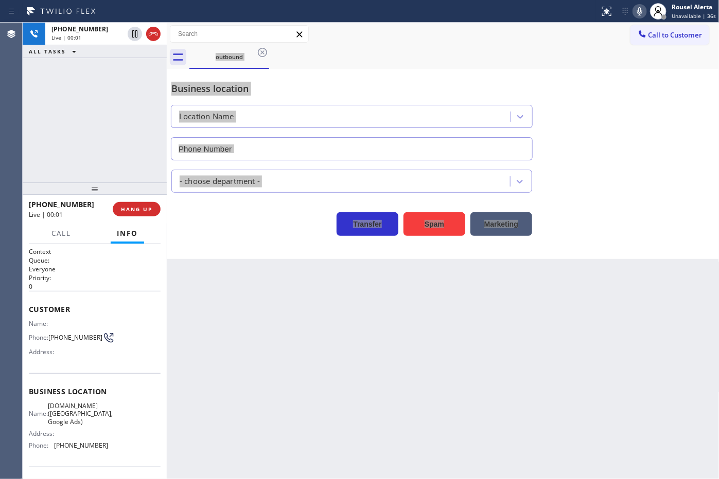
type input "(628) 500-9853"
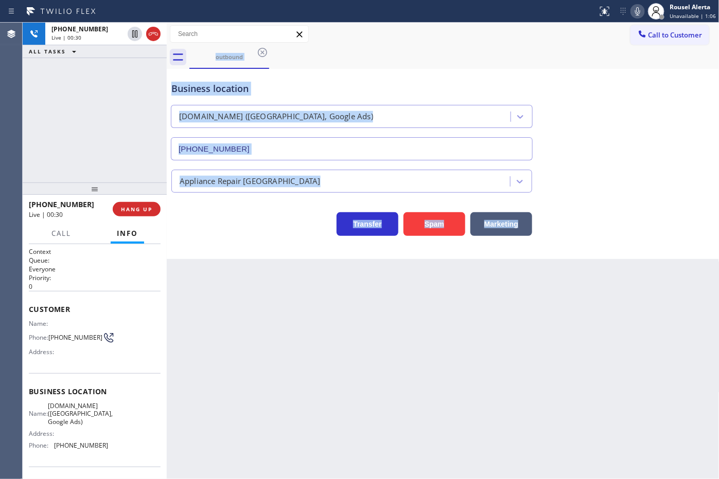
click at [489, 366] on div "Back to Dashboard Change Sender ID Customers Technicians Select a contact Outbo…" at bounding box center [443, 251] width 552 height 457
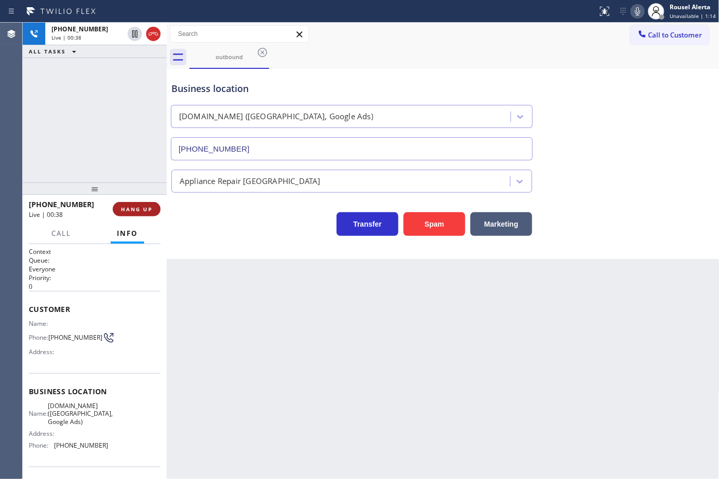
click at [140, 213] on button "HANG UP" at bounding box center [137, 209] width 48 height 14
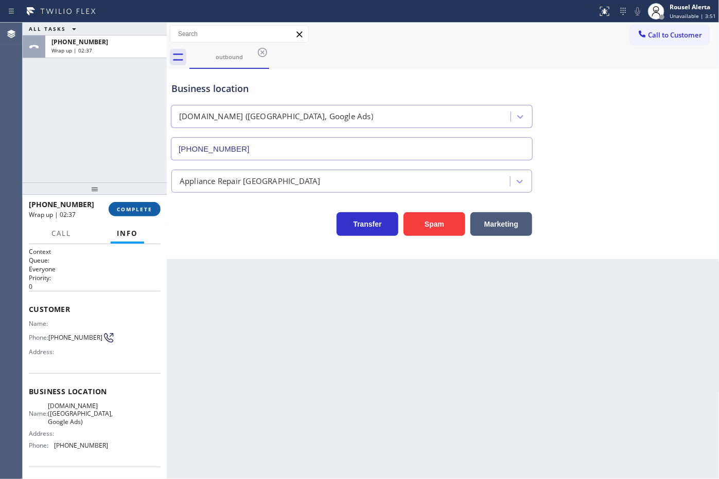
click at [119, 209] on span "COMPLETE" at bounding box center [134, 209] width 35 height 7
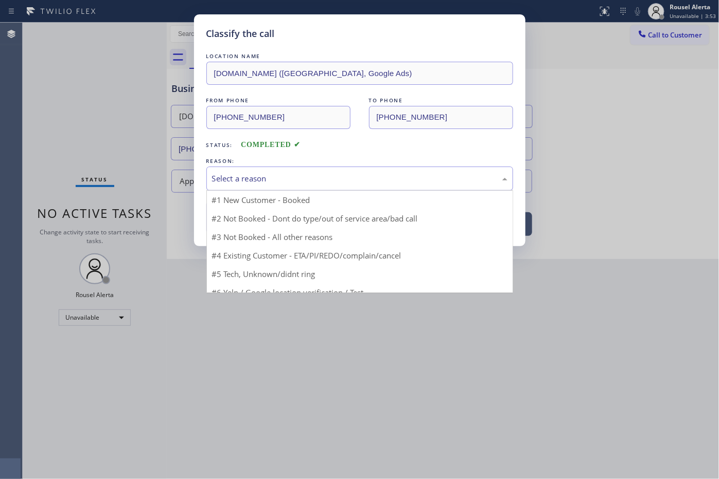
click at [277, 181] on div "Select a reason" at bounding box center [359, 179] width 295 height 12
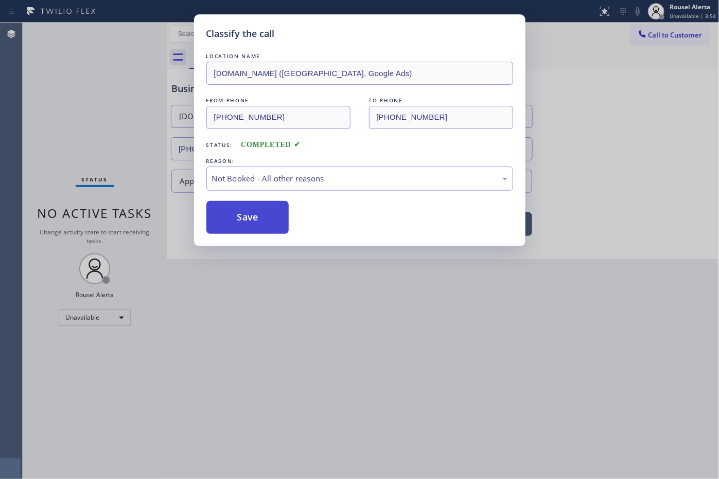
click at [251, 230] on button "Save" at bounding box center [247, 217] width 83 height 33
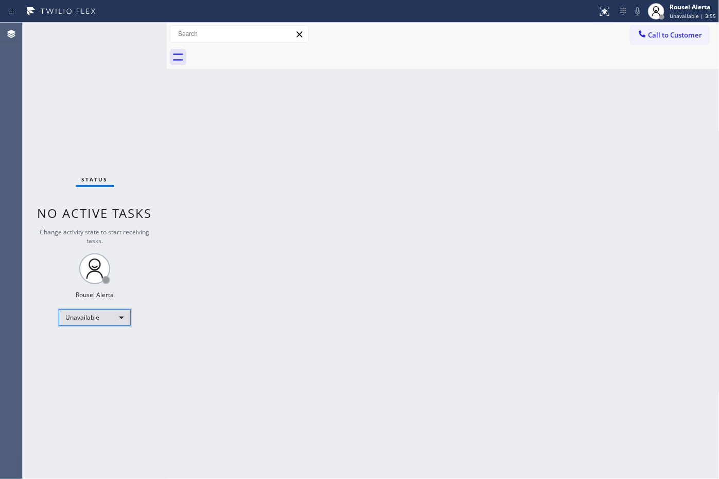
click at [81, 314] on div "Unavailable" at bounding box center [95, 318] width 72 height 16
click at [89, 343] on li "Available" at bounding box center [94, 344] width 70 height 12
click at [261, 345] on div "Back to Dashboard Change Sender ID Customers Technicians Select a contact Outbo…" at bounding box center [443, 251] width 552 height 457
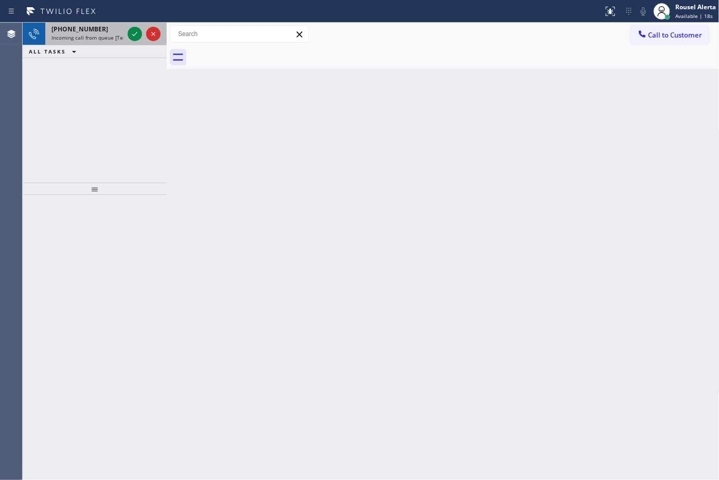
click at [106, 34] on span "Incoming call from queue [Test] All" at bounding box center [93, 37] width 85 height 7
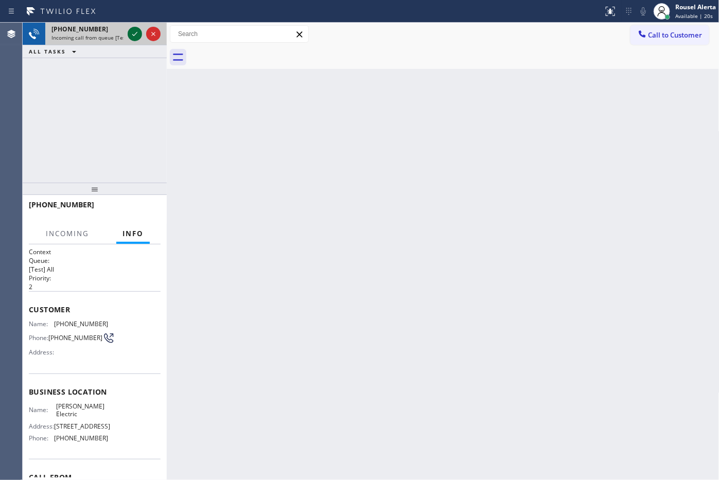
click at [135, 37] on icon at bounding box center [135, 34] width 12 height 12
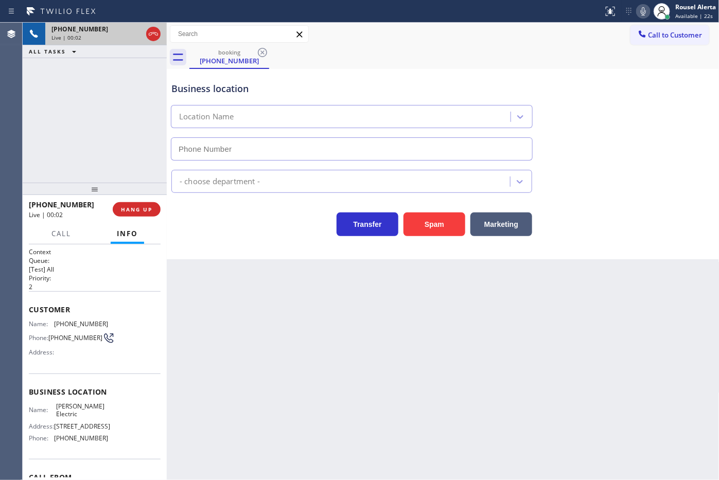
type input "(425) 475-1279"
drag, startPoint x: 448, startPoint y: 234, endPoint x: 424, endPoint y: 211, distance: 32.4
click at [448, 232] on button "Spam" at bounding box center [434, 224] width 62 height 24
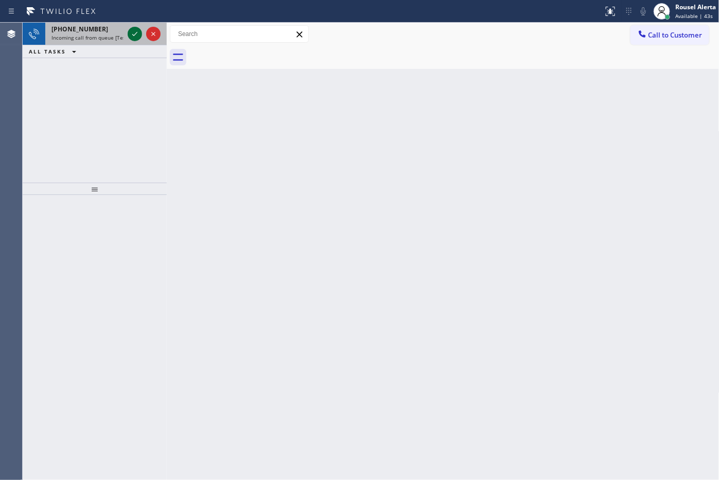
drag, startPoint x: 96, startPoint y: 29, endPoint x: 128, endPoint y: 39, distance: 32.9
click at [98, 29] on div "+16196399938" at bounding box center [87, 29] width 72 height 9
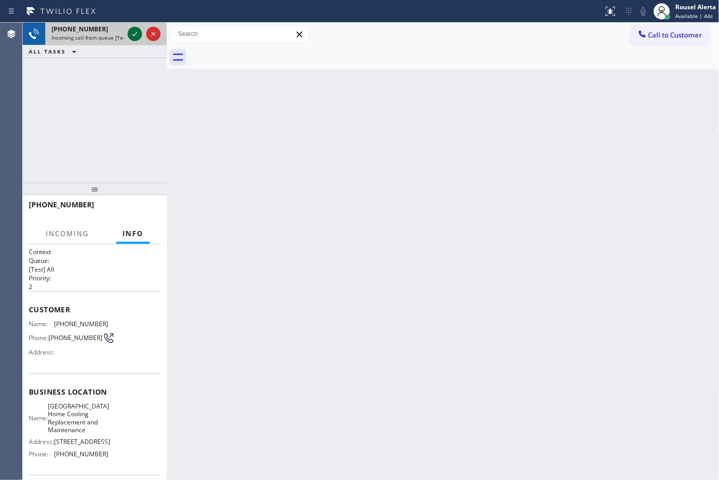
click at [129, 39] on icon at bounding box center [135, 34] width 12 height 12
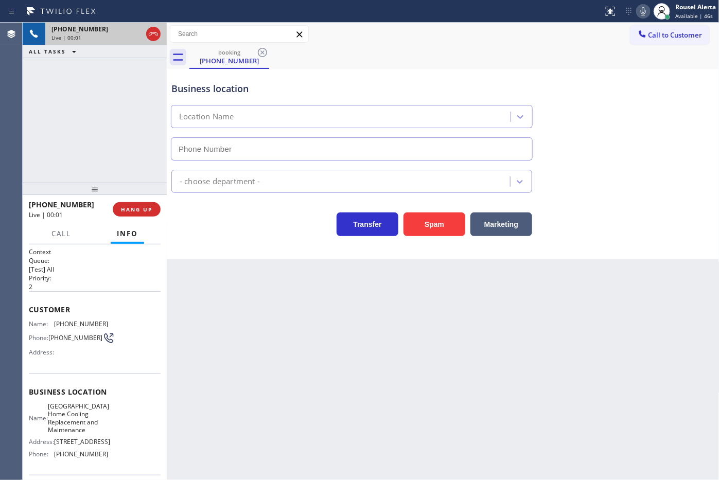
type input "(619) 473-4922"
drag, startPoint x: 429, startPoint y: 386, endPoint x: 434, endPoint y: 381, distance: 7.3
click at [431, 382] on div "Back to Dashboard Change Sender ID Customers Technicians Select a contact Outbo…" at bounding box center [443, 251] width 552 height 457
click at [137, 113] on div "+16196399938 Live | 00:07 ALL TASKS ALL TASKS ACTIVE TASKS TASKS IN WRAP UP" at bounding box center [95, 103] width 144 height 160
click at [307, 376] on div "Back to Dashboard Change Sender ID Customers Technicians Select a contact Outbo…" at bounding box center [443, 251] width 552 height 457
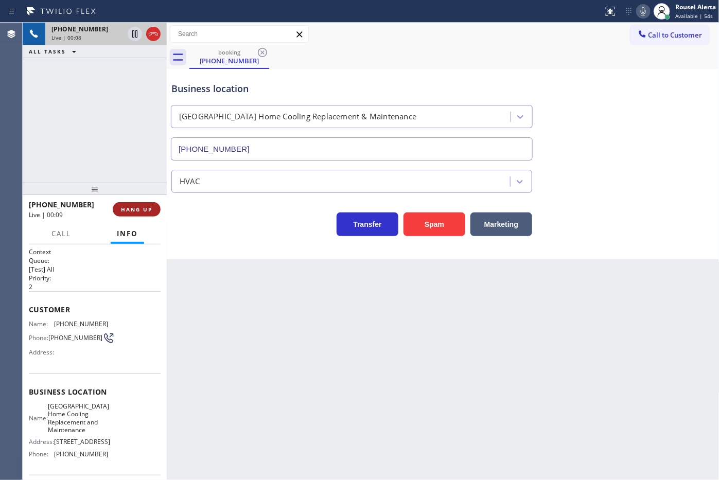
click at [148, 212] on span "HANG UP" at bounding box center [136, 209] width 31 height 7
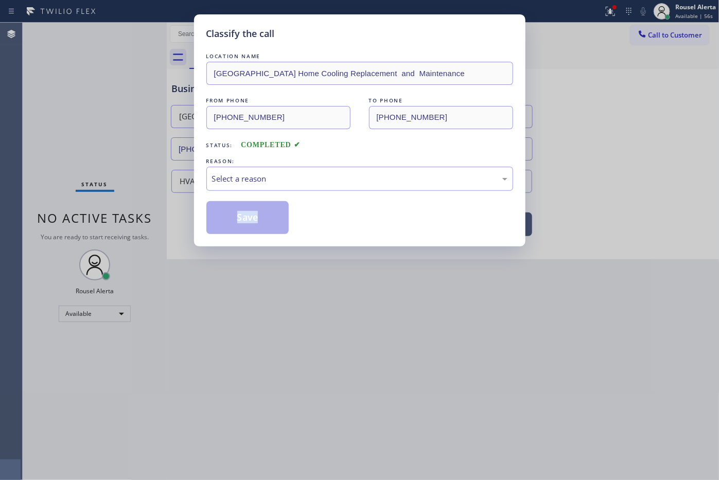
click at [148, 211] on div "Classify the call LOCATION NAME San Diego Home Cooling Replacement and Maintena…" at bounding box center [359, 240] width 719 height 480
click at [239, 186] on div "Select a reason" at bounding box center [359, 179] width 307 height 24
click at [259, 224] on button "Save" at bounding box center [247, 217] width 83 height 33
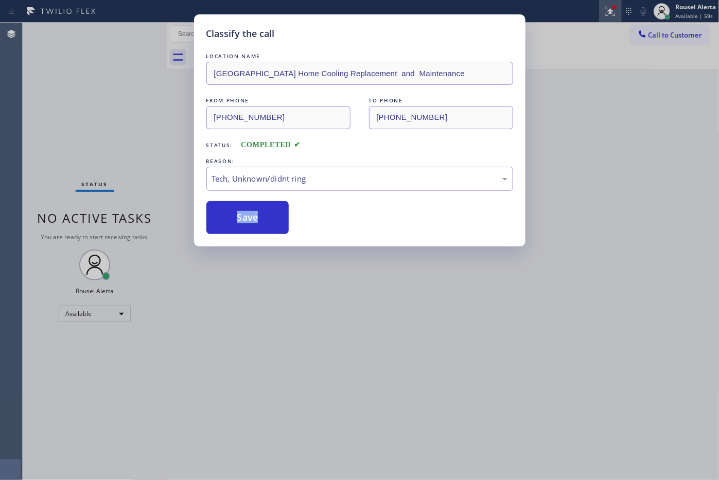
click at [608, 1] on button at bounding box center [610, 11] width 23 height 23
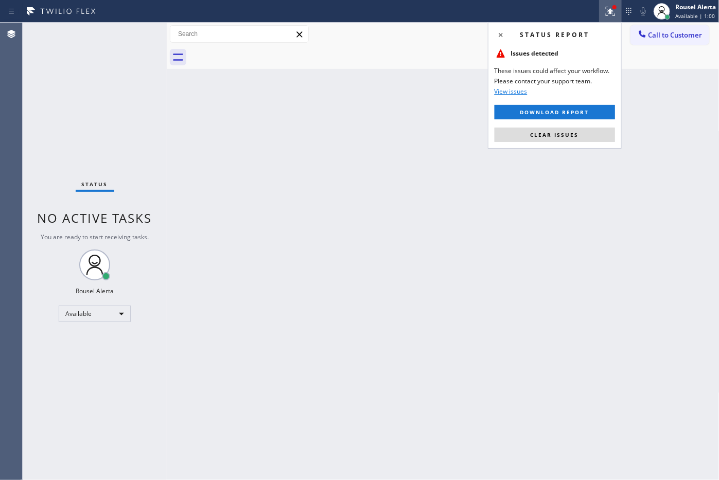
click at [584, 143] on div "Status report Issues detected These issues could affect your workflow. Please c…" at bounding box center [555, 85] width 134 height 127
click at [583, 137] on button "Clear issues" at bounding box center [554, 135] width 120 height 14
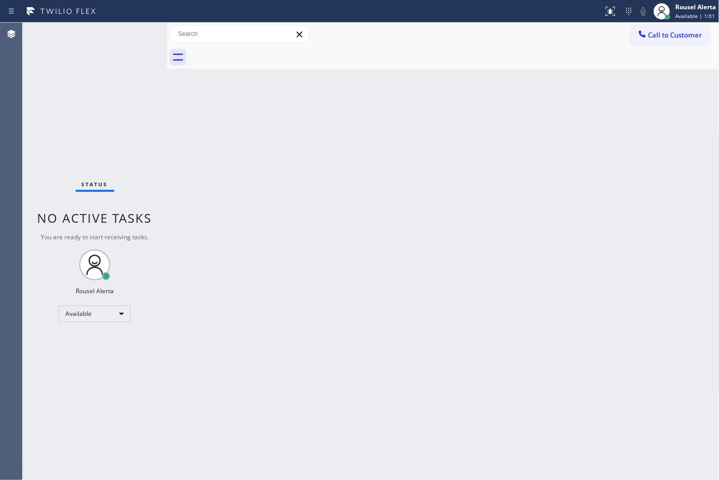
click at [539, 404] on div "Back to Dashboard Change Sender ID Customers Technicians Select a contact Outbo…" at bounding box center [443, 251] width 552 height 457
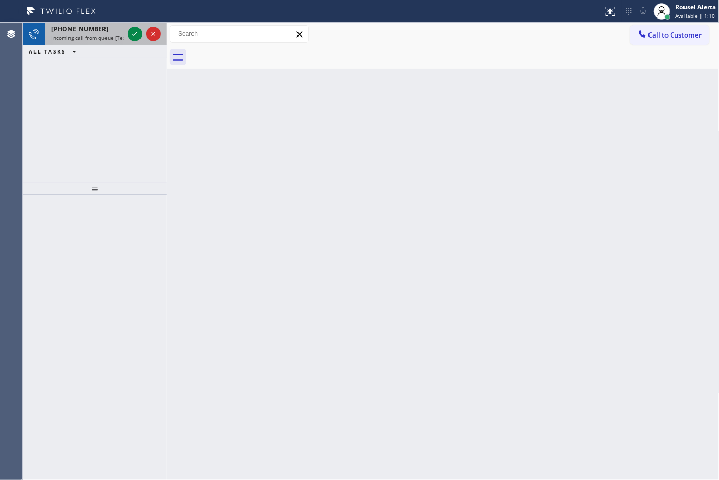
click at [103, 32] on div "+19494332073" at bounding box center [87, 29] width 72 height 9
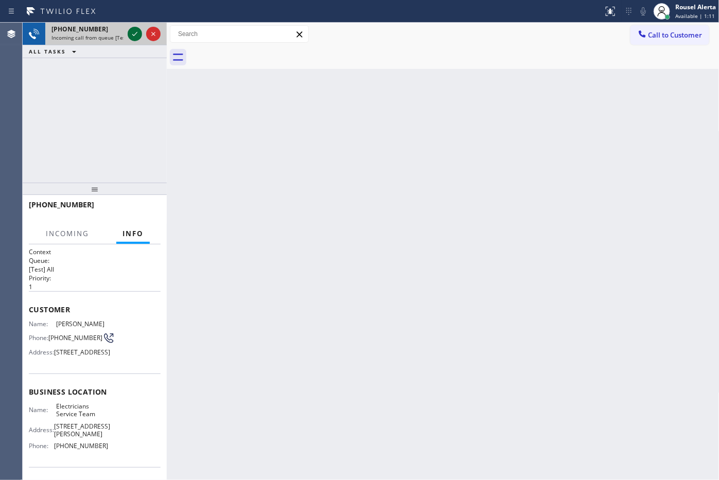
click at [130, 32] on icon at bounding box center [135, 34] width 12 height 12
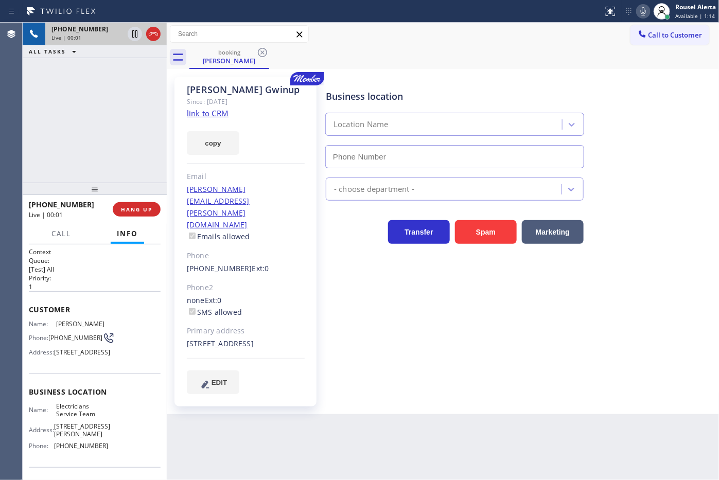
type input "(800) 568-8664"
click at [203, 118] on link "link to CRM" at bounding box center [208, 113] width 42 height 10
click at [134, 215] on button "HANG UP" at bounding box center [137, 209] width 48 height 14
click at [284, 437] on div "Back to Dashboard Change Sender ID Customers Technicians Select a contact Outbo…" at bounding box center [443, 251] width 552 height 457
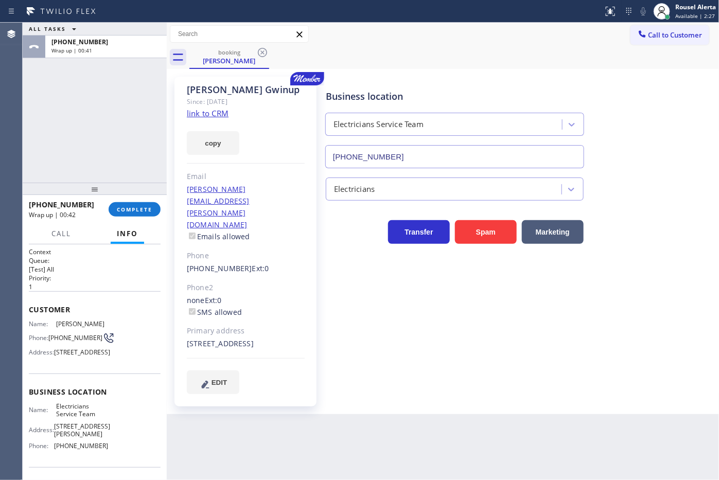
drag, startPoint x: 96, startPoint y: 69, endPoint x: 108, endPoint y: 165, distance: 96.5
click at [96, 69] on div "ALL TASKS ALL TASKS ACTIVE TASKS TASKS IN WRAP UP +19494332073 Wrap up | 00:41" at bounding box center [95, 103] width 144 height 160
click at [125, 203] on button "COMPLETE" at bounding box center [135, 209] width 52 height 14
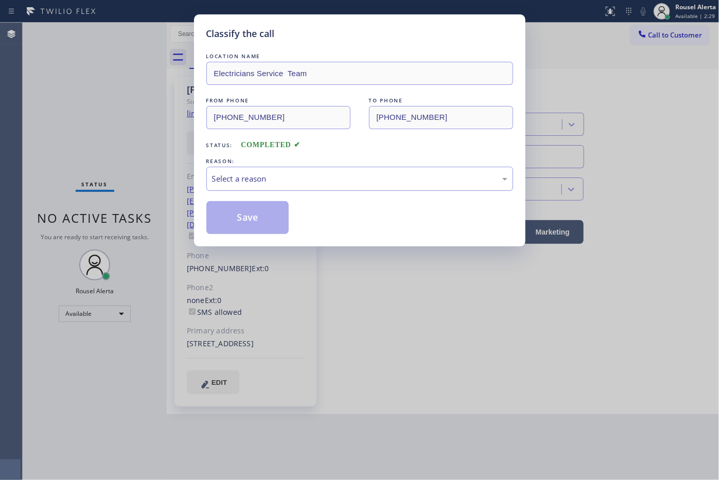
drag, startPoint x: 290, startPoint y: 161, endPoint x: 299, endPoint y: 174, distance: 15.8
click at [291, 162] on div "REASON:" at bounding box center [359, 161] width 307 height 11
click at [301, 176] on div "Select a reason" at bounding box center [359, 179] width 295 height 12
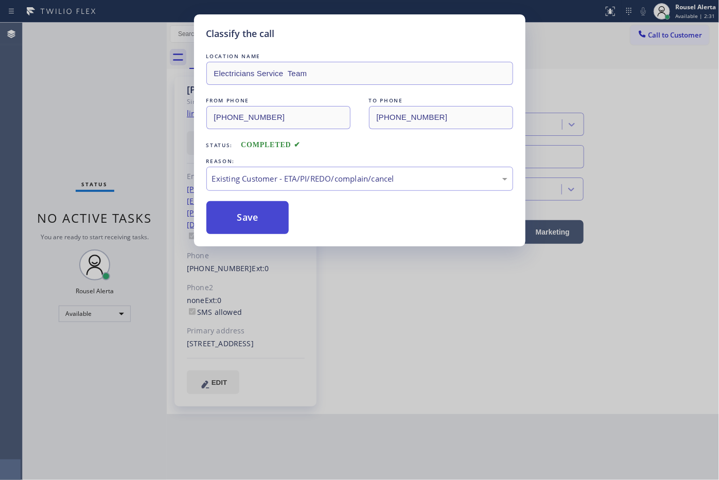
click at [258, 220] on button "Save" at bounding box center [247, 217] width 83 height 33
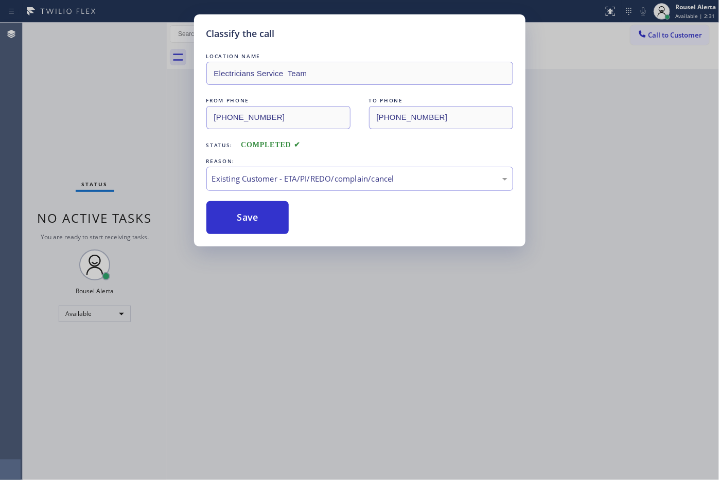
click at [364, 415] on div "Classify the call LOCATION NAME Electricians Service Team FROM PHONE (949) 433-…" at bounding box center [359, 240] width 719 height 480
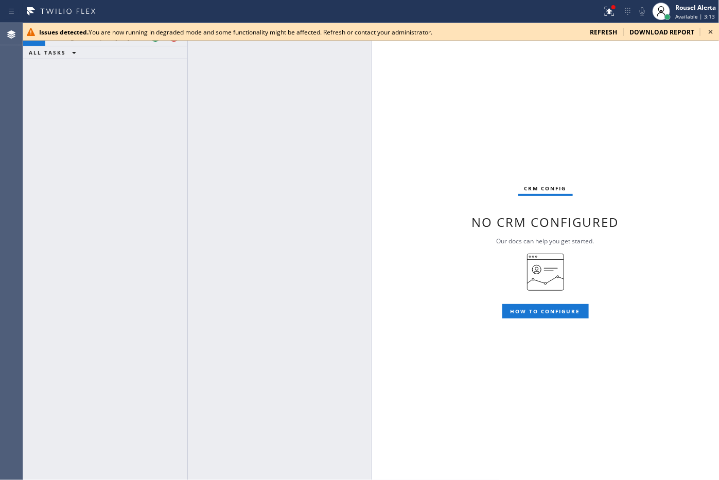
click at [312, 61] on div at bounding box center [279, 251] width 183 height 457
click at [152, 41] on button at bounding box center [155, 34] width 14 height 14
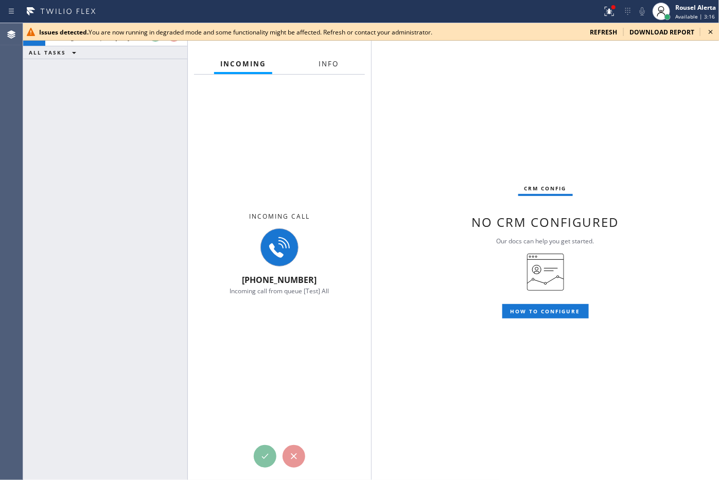
click at [329, 64] on span "Info" at bounding box center [328, 63] width 20 height 9
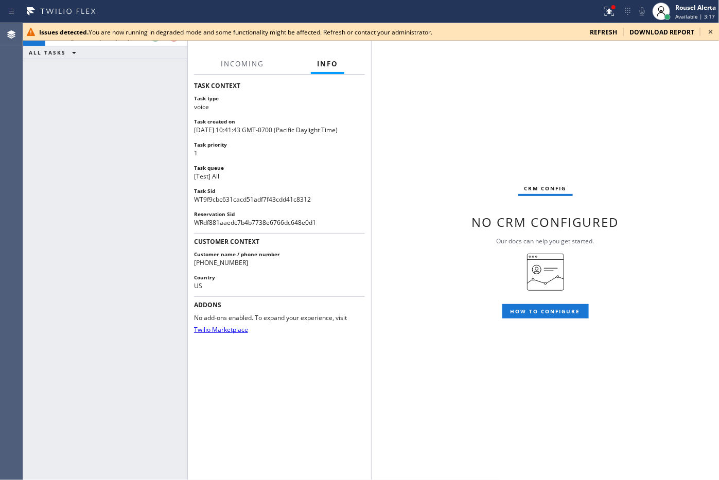
click at [706, 34] on icon at bounding box center [710, 32] width 12 height 12
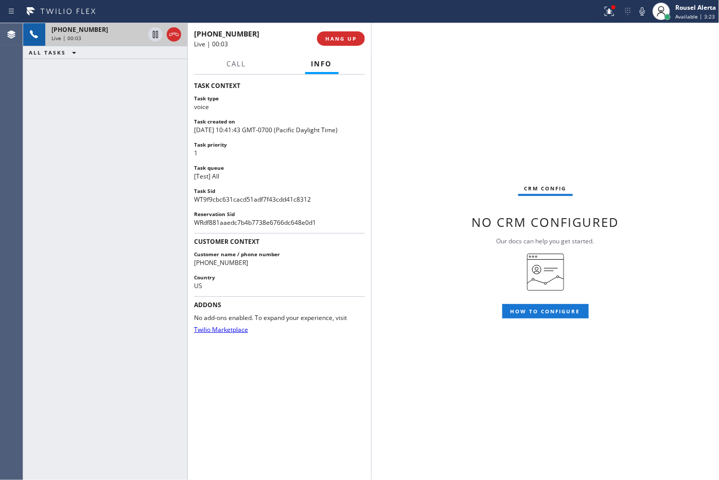
click at [93, 35] on div "Live | 00:03" at bounding box center [97, 37] width 93 height 7
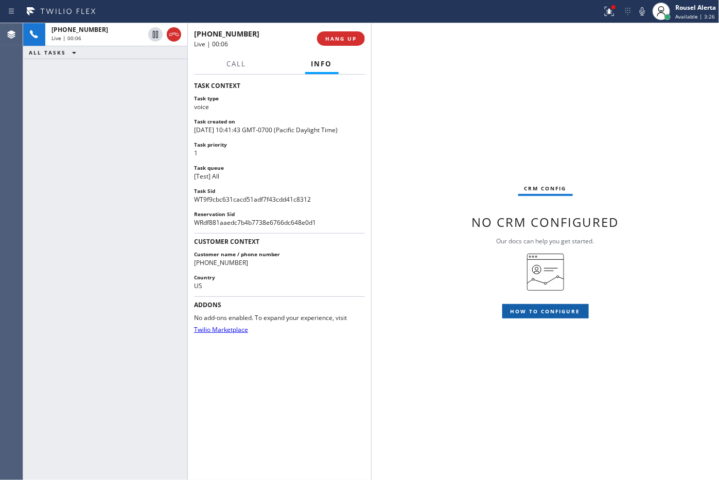
click at [533, 312] on span "HOW TO CONFIGURE" at bounding box center [545, 311] width 70 height 7
click at [122, 135] on div "+17147432314 Live | 00:08 ALL TASKS ALL TASKS ACTIVE TASKS TASKS IN WRAP UP" at bounding box center [105, 251] width 165 height 457
click at [610, 19] on button at bounding box center [609, 11] width 23 height 23
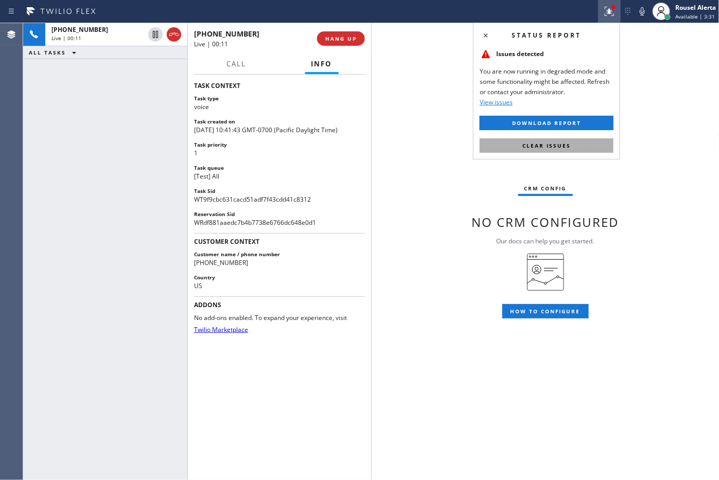
click at [557, 148] on span "Clear issues" at bounding box center [546, 145] width 48 height 7
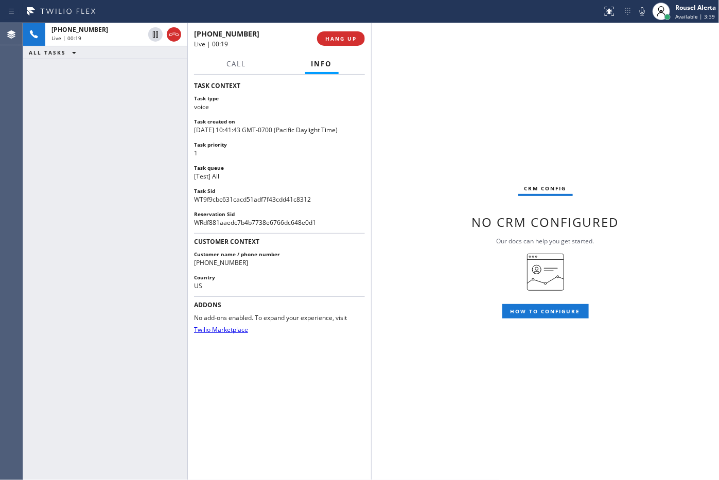
click at [132, 139] on div "+17147432314 Live | 00:19 ALL TASKS ALL TASKS ACTIVE TASKS TASKS IN WRAP UP" at bounding box center [105, 251] width 165 height 457
click at [572, 120] on div "CRM config No CRM configured Our docs can help you get started. HOW TO CONFIGURE" at bounding box center [545, 251] width 348 height 457
click at [133, 121] on div "+17147432314 Live | 00:24 ALL TASKS ALL TASKS ACTIVE TASKS TASKS IN WRAP UP" at bounding box center [105, 251] width 165 height 457
click at [233, 68] on button "Call" at bounding box center [236, 64] width 32 height 20
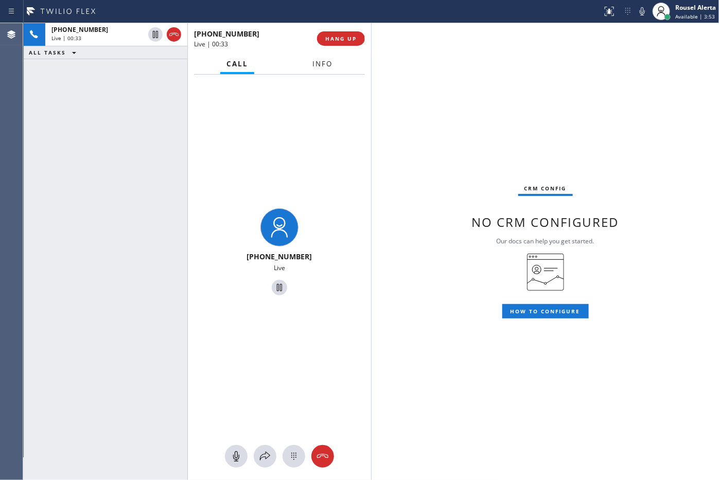
click at [311, 67] on button "Info" at bounding box center [322, 64] width 32 height 20
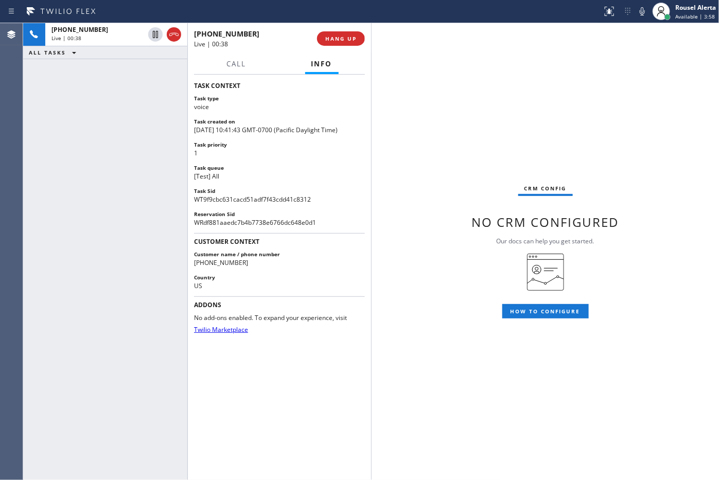
click at [465, 353] on div "CRM config No CRM configured Our docs can help you get started. HOW TO CONFIGURE" at bounding box center [545, 251] width 348 height 457
click at [40, 154] on div "+17147432314 Live | 00:39 ALL TASKS ALL TASKS ACTIVE TASKS TASKS IN WRAP UP" at bounding box center [105, 251] width 165 height 457
click at [353, 39] on span "HANG UP" at bounding box center [340, 38] width 31 height 7
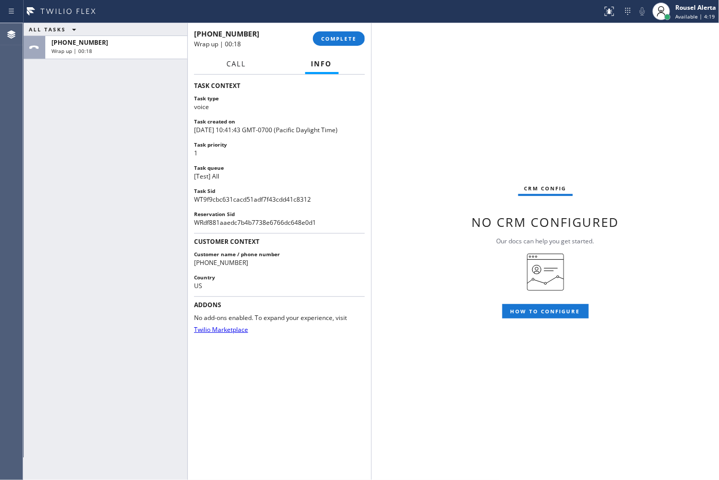
click at [241, 70] on button "Call" at bounding box center [236, 64] width 32 height 20
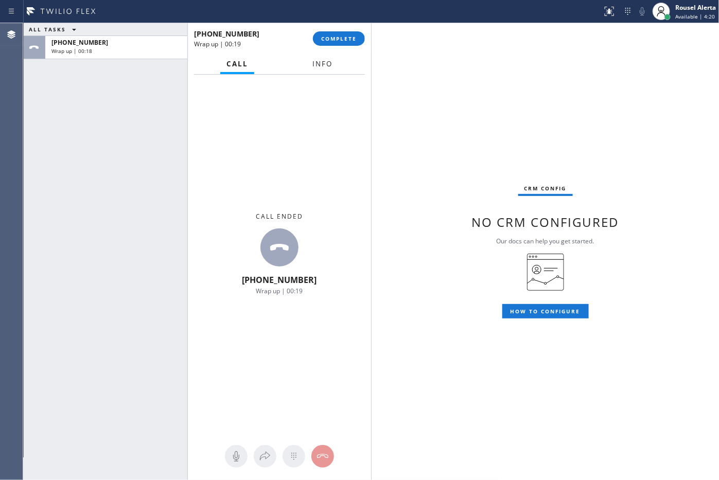
click at [312, 66] on button "Info" at bounding box center [322, 64] width 32 height 20
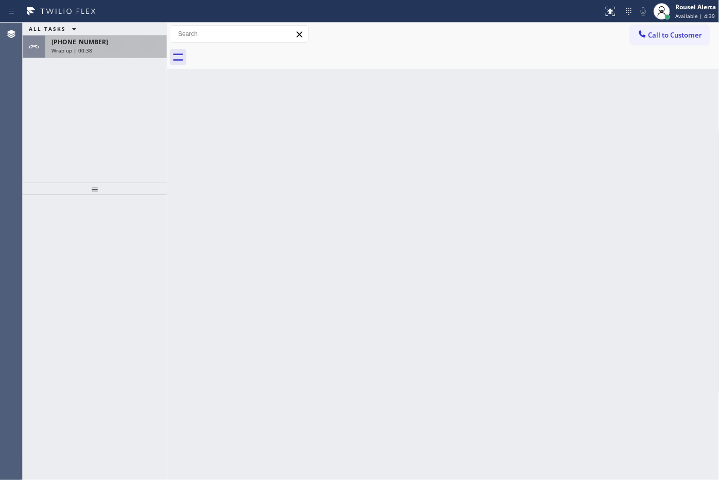
click at [103, 49] on div "Wrap up | 00:38" at bounding box center [105, 50] width 109 height 7
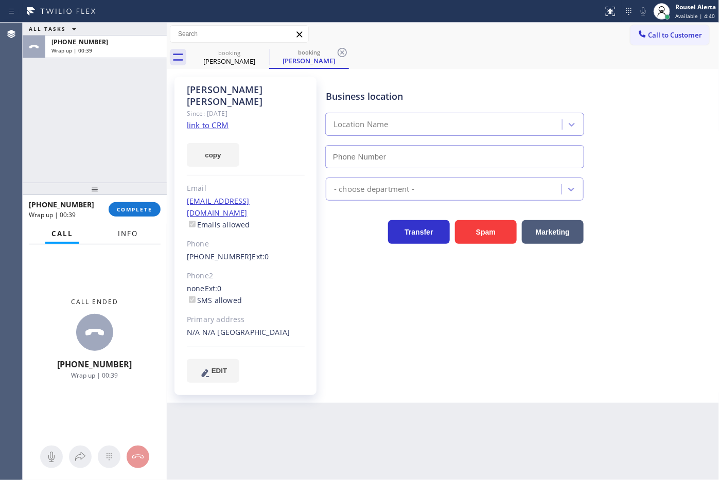
click at [127, 237] on span "Info" at bounding box center [128, 233] width 20 height 9
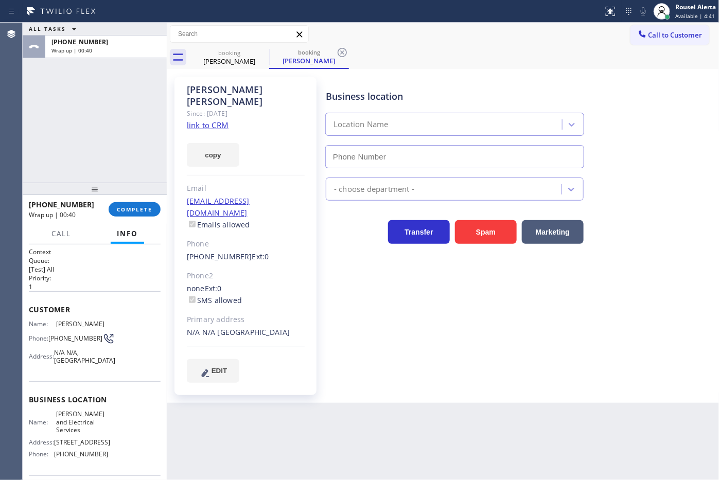
type input "(323) 716-1512"
click at [200, 120] on link "link to CRM" at bounding box center [208, 125] width 42 height 10
click at [127, 215] on button "COMPLETE" at bounding box center [135, 209] width 52 height 14
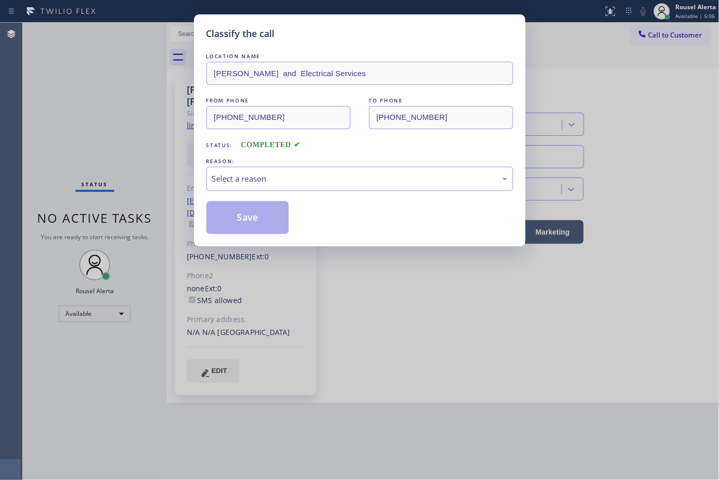
click at [251, 179] on div "Select a reason" at bounding box center [359, 179] width 295 height 12
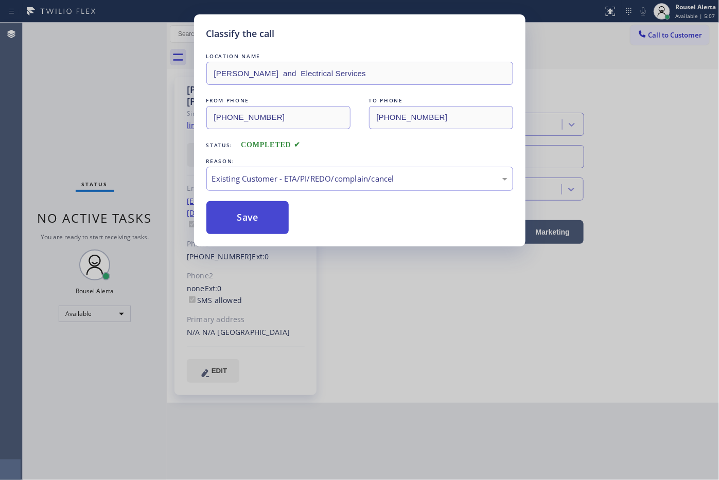
drag, startPoint x: 288, startPoint y: 242, endPoint x: 271, endPoint y: 233, distance: 19.8
click at [259, 228] on button "Save" at bounding box center [247, 217] width 83 height 33
click at [400, 392] on div "Classify the call LOCATION NAME Julian Plumbing and Electrical Services FROM PH…" at bounding box center [359, 240] width 719 height 480
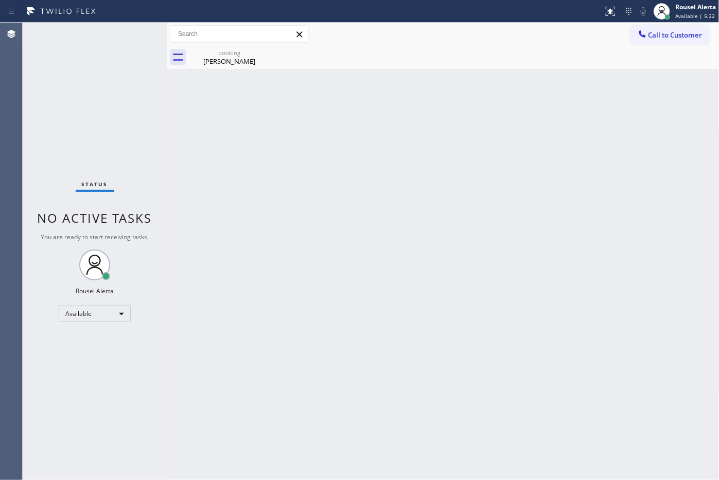
click at [114, 40] on div "Status No active tasks You are ready to start receiving tasks. Rousel Alerta Av…" at bounding box center [95, 251] width 144 height 457
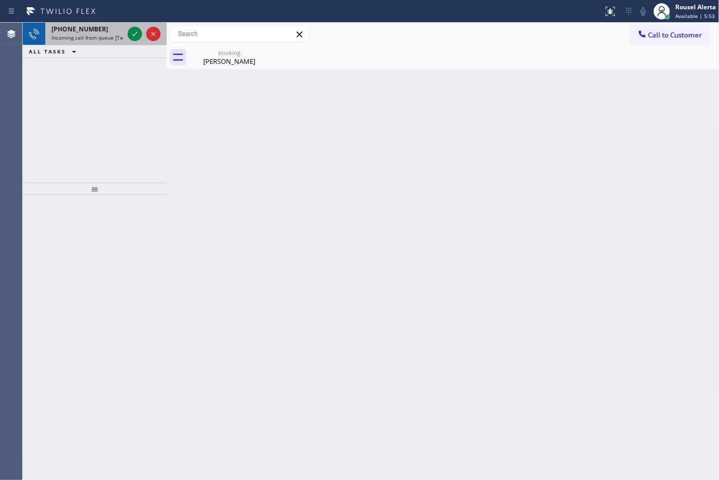
click at [107, 36] on span "Incoming call from queue [Test] All" at bounding box center [93, 37] width 85 height 7
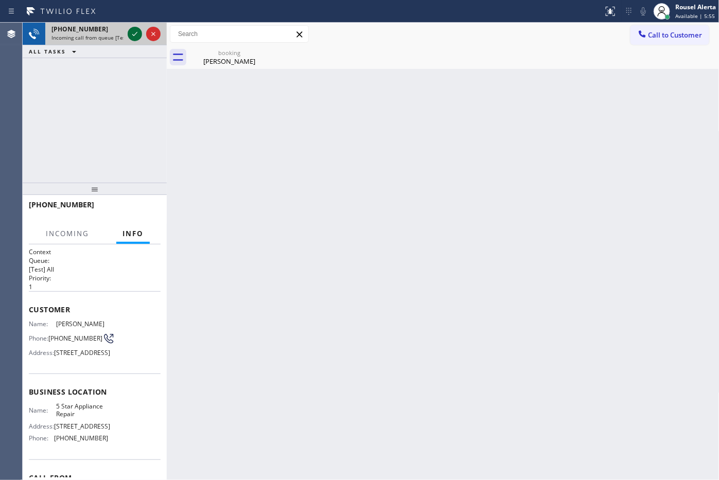
click at [132, 32] on icon at bounding box center [135, 34] width 12 height 12
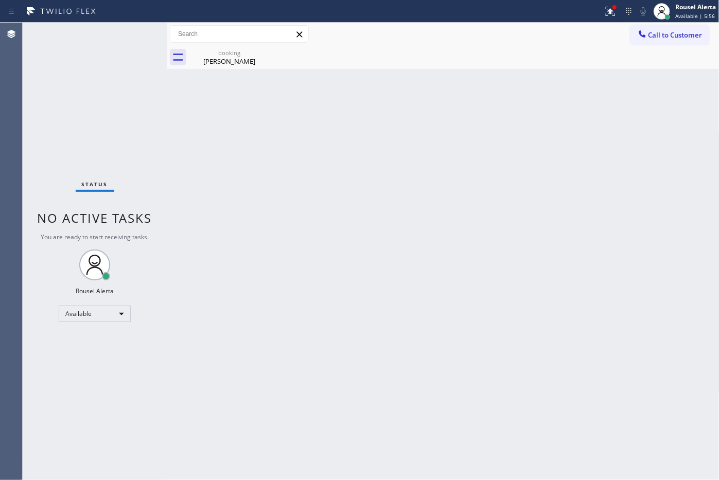
click at [132, 32] on div "Status No active tasks You are ready to start receiving tasks. Rousel Alerta Av…" at bounding box center [95, 251] width 144 height 457
drag, startPoint x: 132, startPoint y: 32, endPoint x: 139, endPoint y: 29, distance: 7.6
click at [134, 32] on div "Status No active tasks You are ready to start receiving tasks. Rousel Alerta Av…" at bounding box center [95, 251] width 144 height 457
click at [211, 56] on div "booking" at bounding box center [229, 53] width 78 height 8
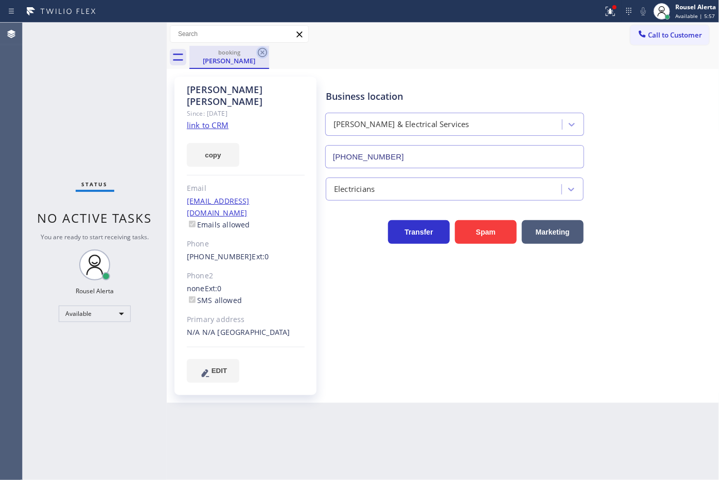
click at [260, 55] on icon at bounding box center [262, 52] width 12 height 12
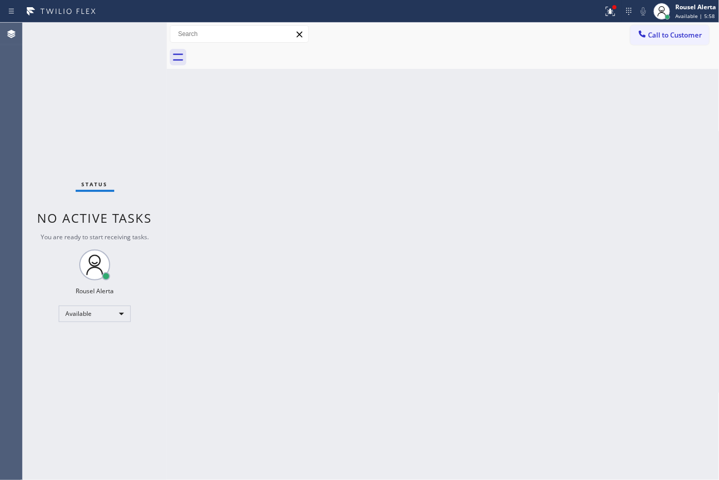
click at [305, 230] on div "Back to Dashboard Change Sender ID Customers Technicians Select a contact Outbo…" at bounding box center [443, 251] width 552 height 457
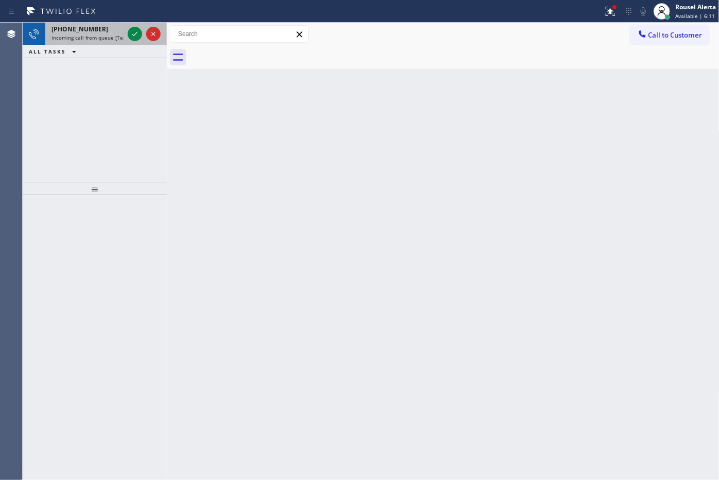
click at [119, 37] on span "Incoming call from queue [Test] All" at bounding box center [93, 37] width 85 height 7
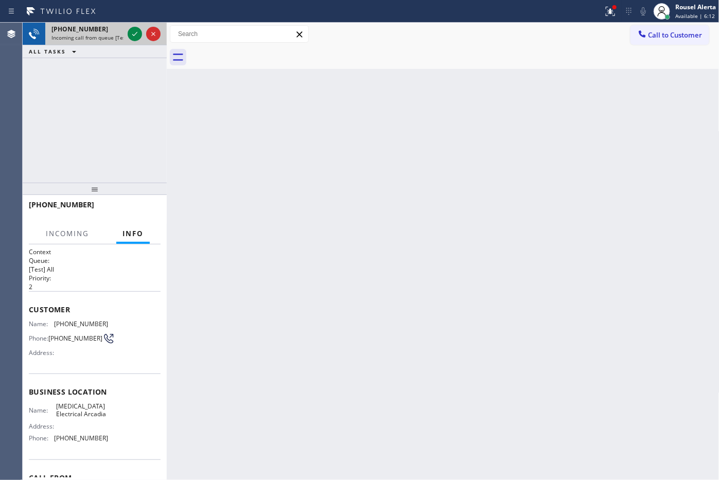
click at [126, 35] on div at bounding box center [144, 34] width 37 height 23
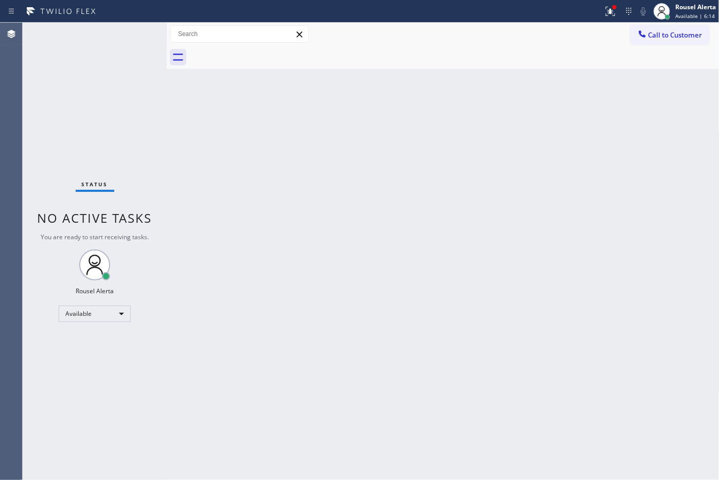
click at [127, 35] on div "Status No active tasks You are ready to start receiving tasks. Rousel Alerta Av…" at bounding box center [95, 251] width 144 height 457
drag, startPoint x: 127, startPoint y: 35, endPoint x: 145, endPoint y: 38, distance: 17.7
click at [131, 31] on div "Status No active tasks You are ready to start receiving tasks. Rousel Alerta Av…" at bounding box center [95, 251] width 144 height 457
click at [600, 12] on div at bounding box center [610, 11] width 23 height 12
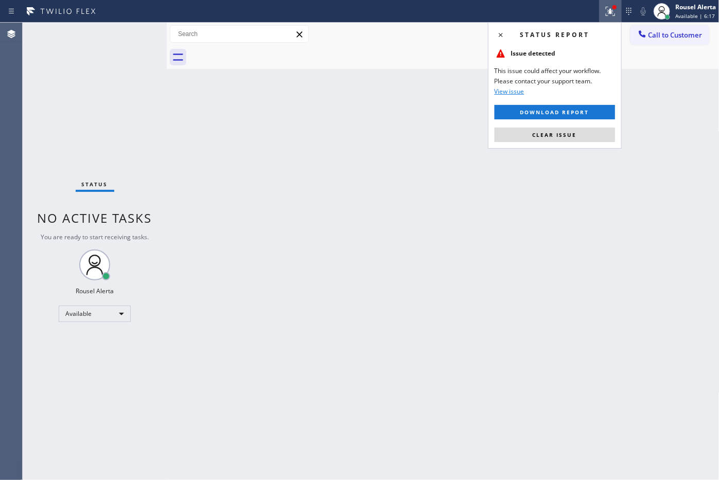
click at [583, 146] on div "Status report Issue detected This issue could affect your workflow. Please cont…" at bounding box center [555, 85] width 134 height 127
click at [582, 135] on button "Clear issue" at bounding box center [554, 135] width 120 height 14
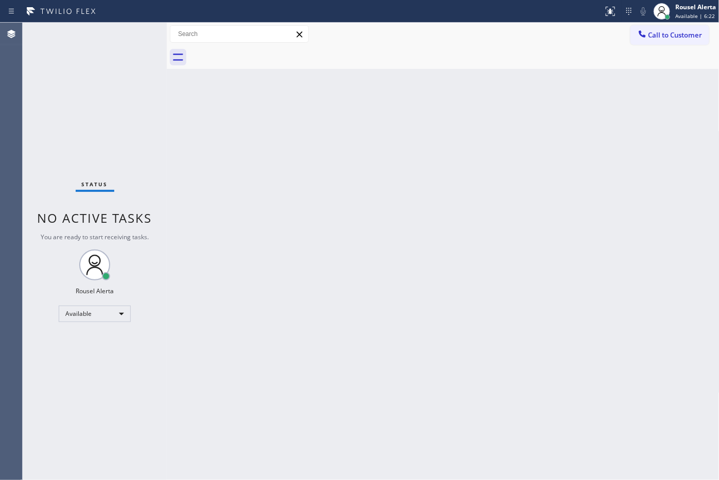
click at [188, 286] on div "Back to Dashboard Change Sender ID Customers Technicians Select a contact Outbo…" at bounding box center [443, 251] width 552 height 457
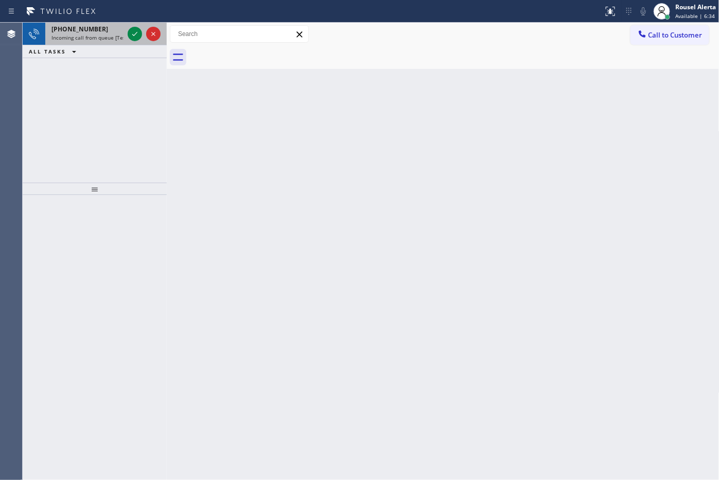
click at [84, 36] on span "Incoming call from queue [Test] All" at bounding box center [93, 37] width 85 height 7
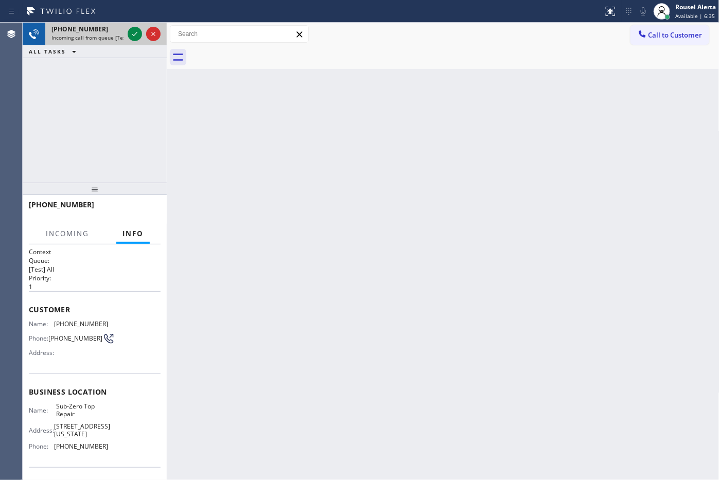
click at [121, 29] on div "[PHONE_NUMBER]" at bounding box center [87, 29] width 72 height 9
click at [126, 29] on div at bounding box center [144, 34] width 37 height 23
click at [127, 29] on div at bounding box center [144, 34] width 37 height 23
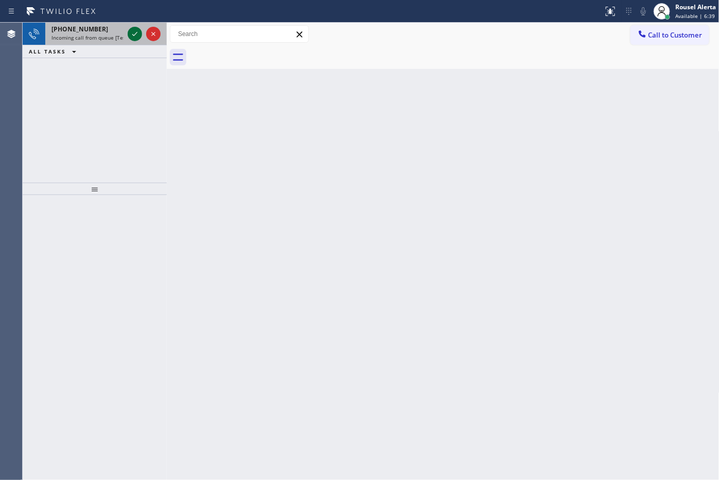
click at [128, 32] on div at bounding box center [135, 34] width 14 height 12
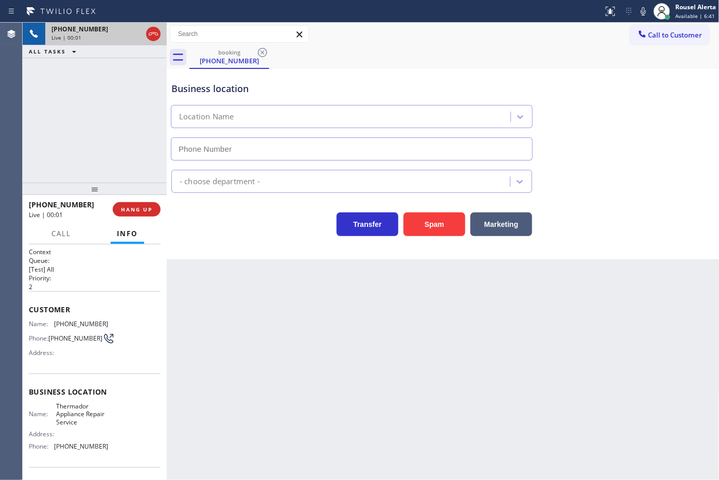
type input "(424) 273-8866"
click at [307, 317] on div "Back to Dashboard Change Sender ID Customers Technicians Select a contact Outbo…" at bounding box center [443, 251] width 552 height 457
drag, startPoint x: 107, startPoint y: 94, endPoint x: 107, endPoint y: 101, distance: 6.7
click at [107, 94] on div "+18624152876 Live | 00:13 ALL TASKS ALL TASKS ACTIVE TASKS TASKS IN WRAP UP" at bounding box center [95, 103] width 144 height 160
click at [129, 206] on span "HANG UP" at bounding box center [136, 209] width 31 height 7
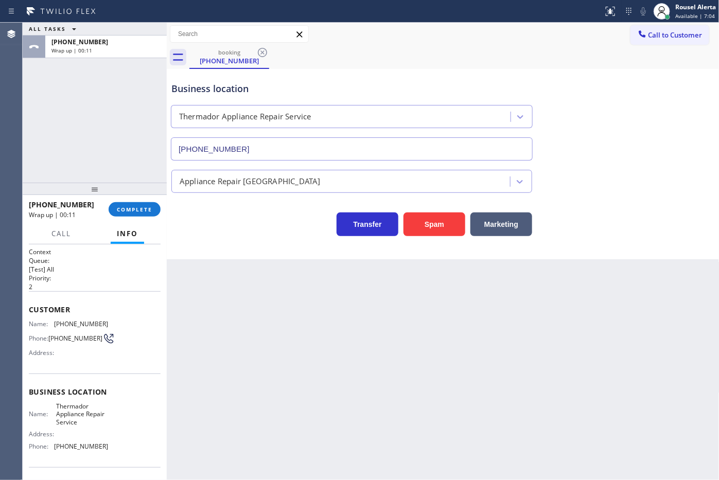
click at [109, 67] on div "ALL TASKS ALL TASKS ACTIVE TASKS TASKS IN WRAP UP +18624152876 Wrap up | 00:11" at bounding box center [95, 103] width 144 height 160
click at [135, 214] on button "COMPLETE" at bounding box center [135, 209] width 52 height 14
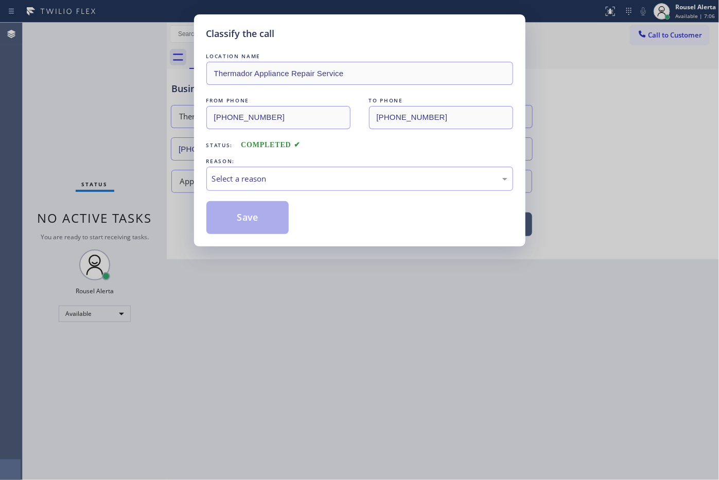
click at [294, 161] on div "REASON:" at bounding box center [359, 161] width 307 height 11
click at [301, 175] on div "Select a reason" at bounding box center [359, 179] width 295 height 12
click at [244, 215] on button "Save" at bounding box center [247, 217] width 83 height 33
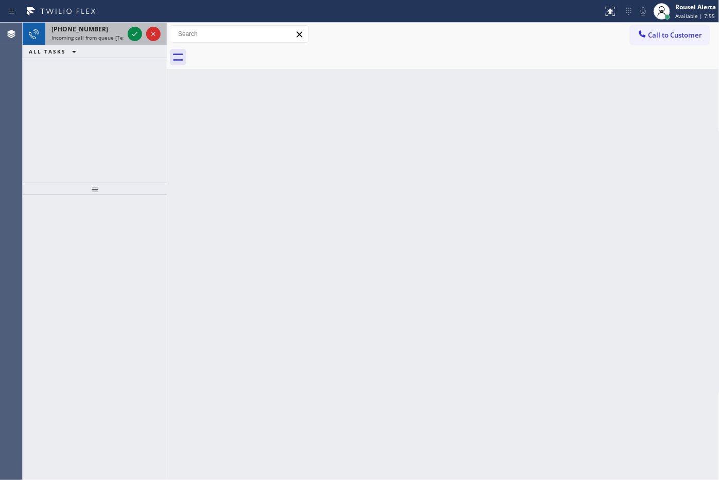
click at [111, 42] on div "+14242036758 Incoming call from queue [Test] All" at bounding box center [85, 34] width 80 height 23
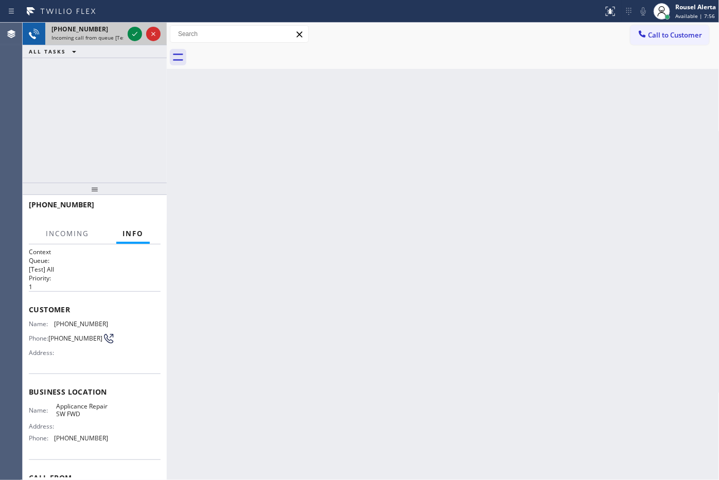
click at [127, 37] on div at bounding box center [144, 34] width 37 height 23
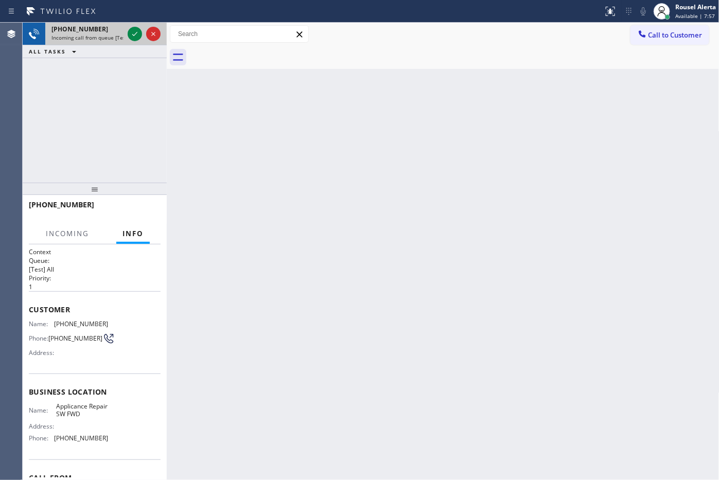
click at [127, 37] on div at bounding box center [144, 34] width 37 height 23
click at [129, 36] on icon at bounding box center [135, 34] width 12 height 12
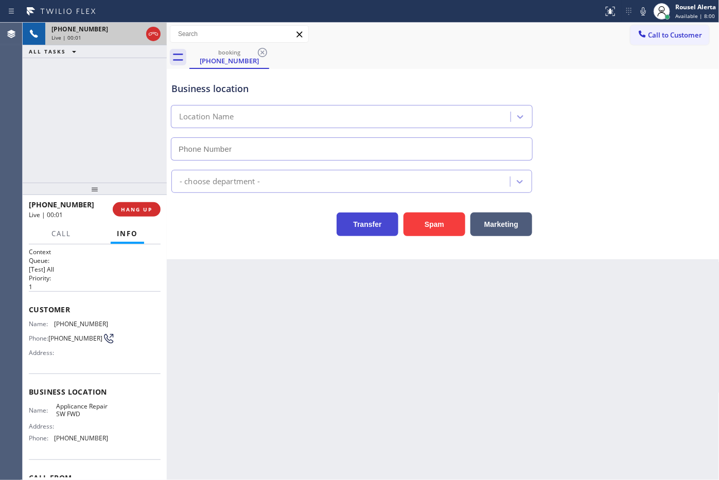
type input "(213) 566-9111"
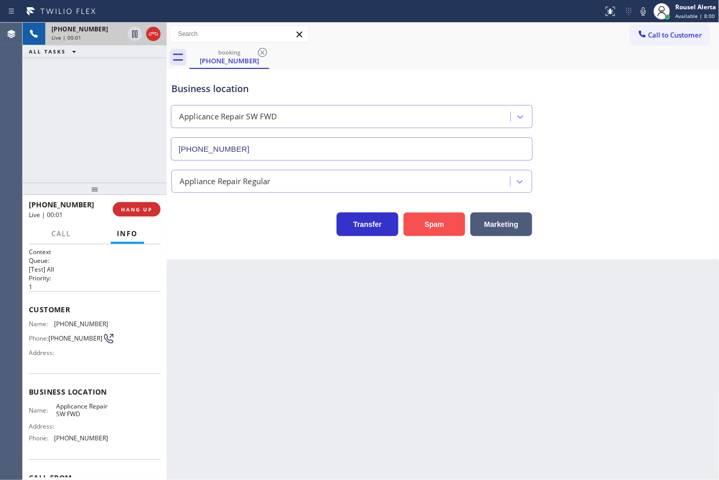
click at [434, 236] on button "Spam" at bounding box center [434, 224] width 62 height 24
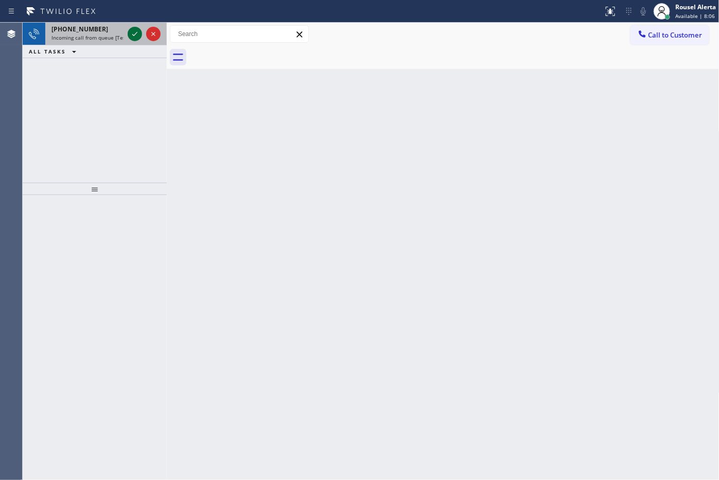
drag, startPoint x: 116, startPoint y: 25, endPoint x: 132, endPoint y: 34, distance: 19.1
click at [116, 25] on div "+14159908869" at bounding box center [87, 29] width 72 height 9
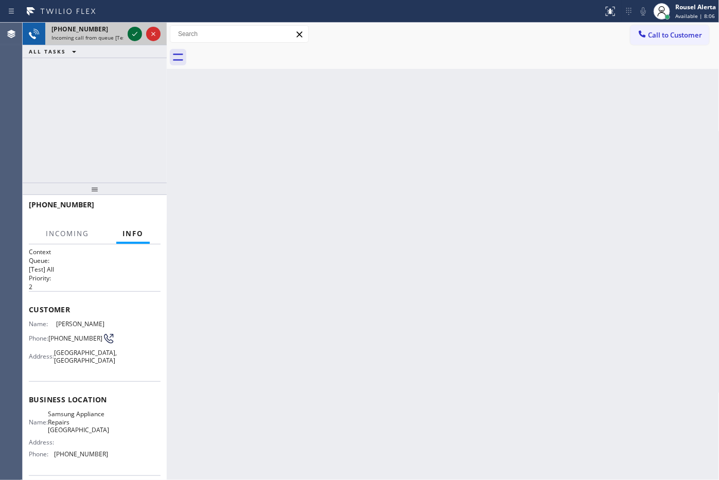
click at [134, 35] on icon at bounding box center [134, 34] width 5 height 4
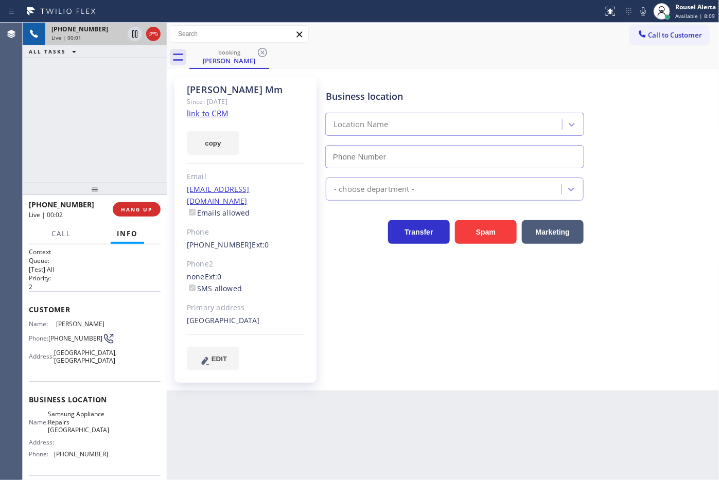
type input "(415) 480-7108"
click at [211, 114] on link "link to CRM" at bounding box center [208, 113] width 42 height 10
click at [55, 238] on button "Call" at bounding box center [61, 234] width 32 height 20
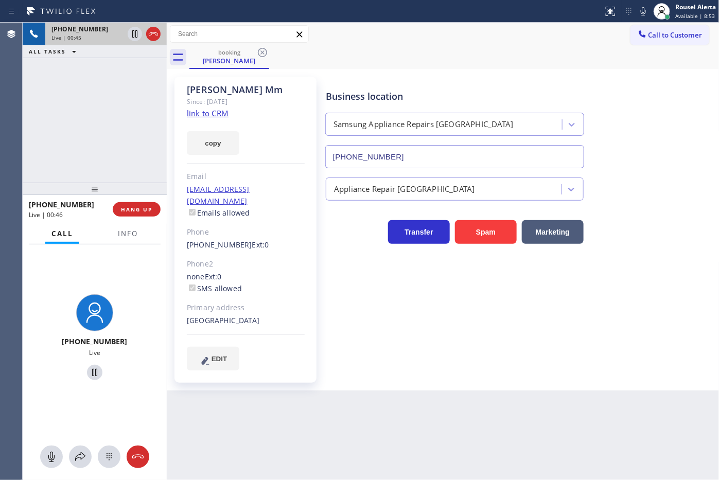
click at [81, 445] on div at bounding box center [95, 456] width 144 height 23
click at [81, 457] on icon at bounding box center [80, 457] width 12 height 12
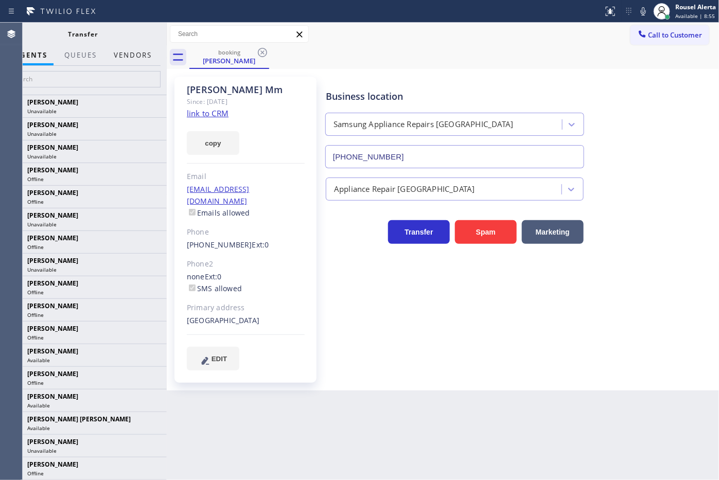
click at [129, 49] on button "Vendors" at bounding box center [133, 55] width 50 height 20
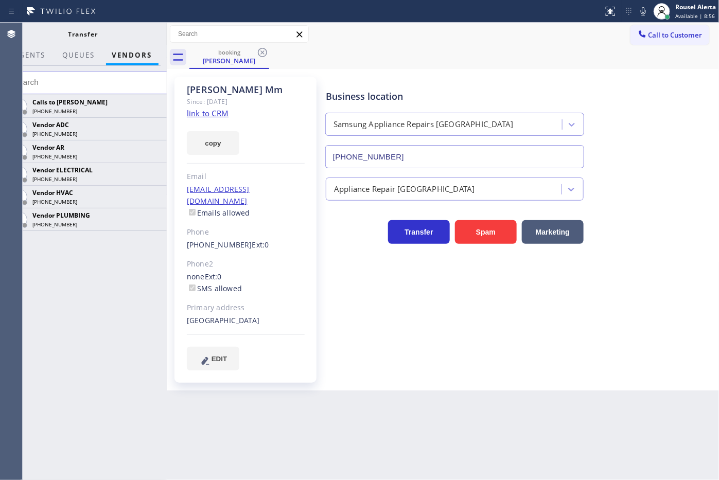
click at [0, 0] on icon at bounding box center [0, 0] width 0 height 0
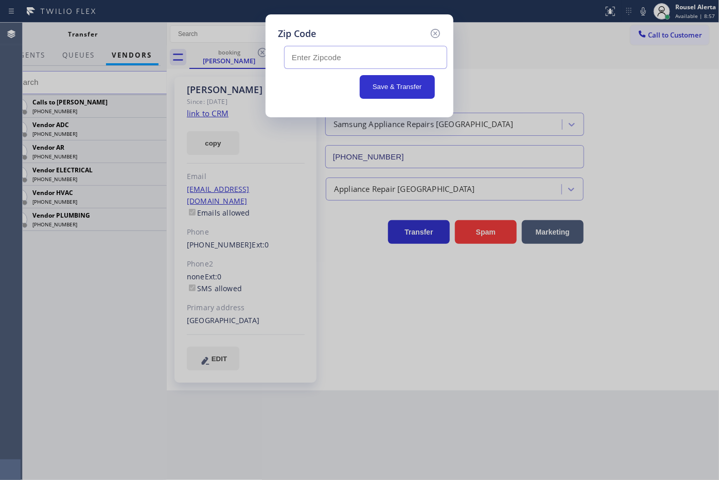
click at [358, 60] on input "text" at bounding box center [365, 57] width 163 height 23
type input "94110"
click at [402, 85] on button "Save & Transfer" at bounding box center [398, 87] width 76 height 24
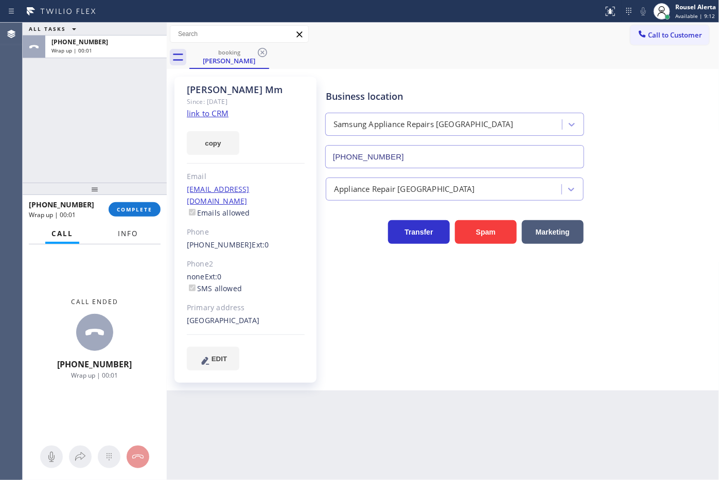
click at [130, 240] on button "Info" at bounding box center [128, 234] width 32 height 20
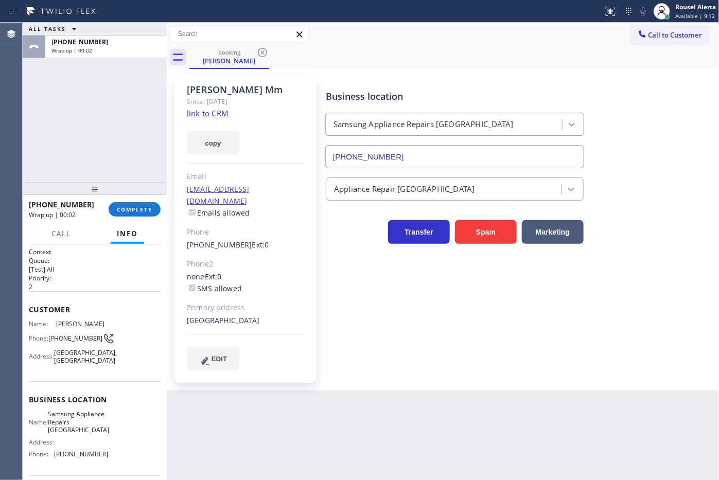
click at [333, 424] on div "Back to Dashboard Change Sender ID Customers Technicians Select a contact Outbo…" at bounding box center [443, 251] width 552 height 457
click at [117, 76] on div "ALL TASKS ALL TASKS ACTIVE TASKS TASKS IN WRAP UP +14159908869 Wrap up | 00:19" at bounding box center [95, 103] width 144 height 160
click at [122, 209] on span "COMPLETE" at bounding box center [134, 209] width 35 height 7
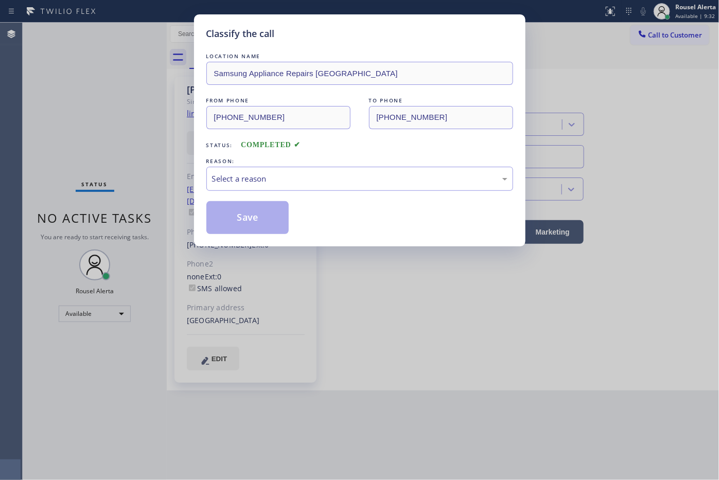
click at [219, 199] on div "LOCATION NAME Samsung Appliance Repairs San Francisco FROM PHONE (415) 990-8869…" at bounding box center [359, 142] width 307 height 183
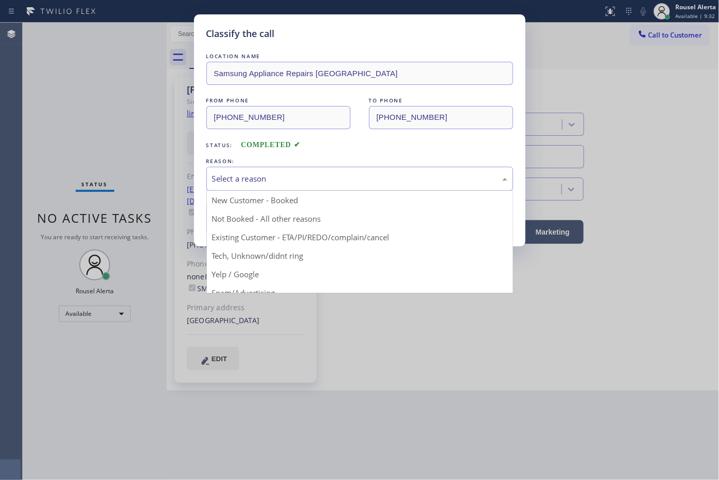
click at [236, 184] on div "Select a reason" at bounding box center [359, 179] width 295 height 12
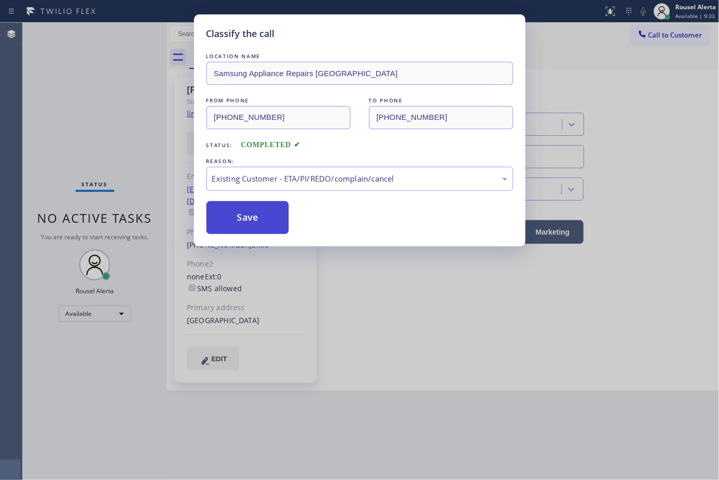
click at [251, 215] on button "Save" at bounding box center [247, 217] width 83 height 33
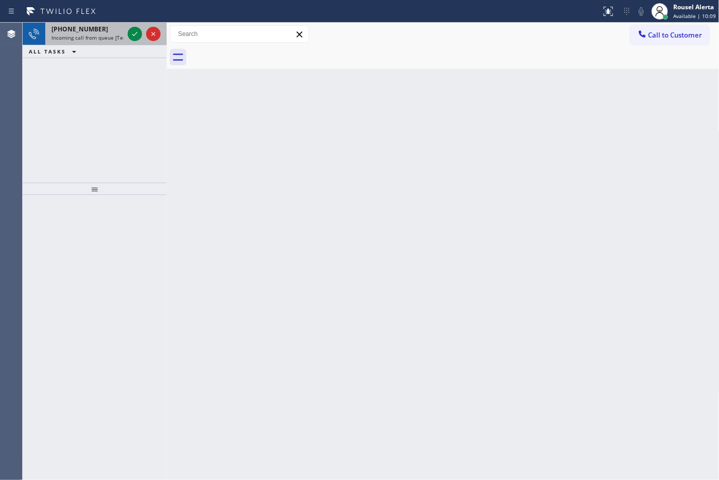
click at [97, 32] on div "+19177834590" at bounding box center [87, 29] width 72 height 9
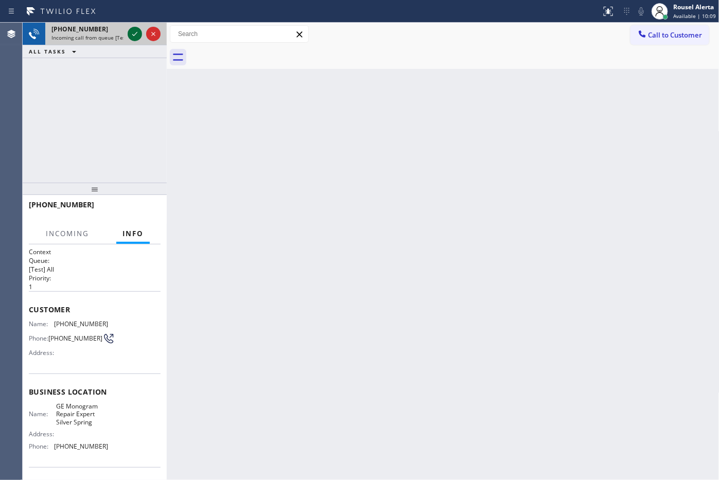
click at [129, 38] on icon at bounding box center [135, 34] width 12 height 12
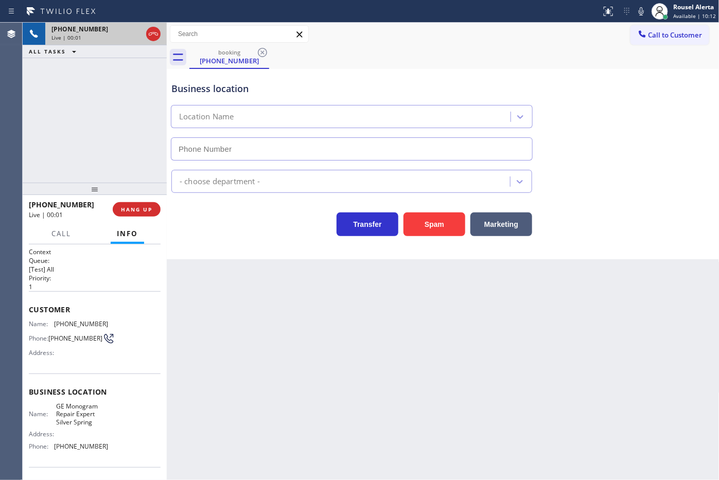
type input "(410) 291-1407"
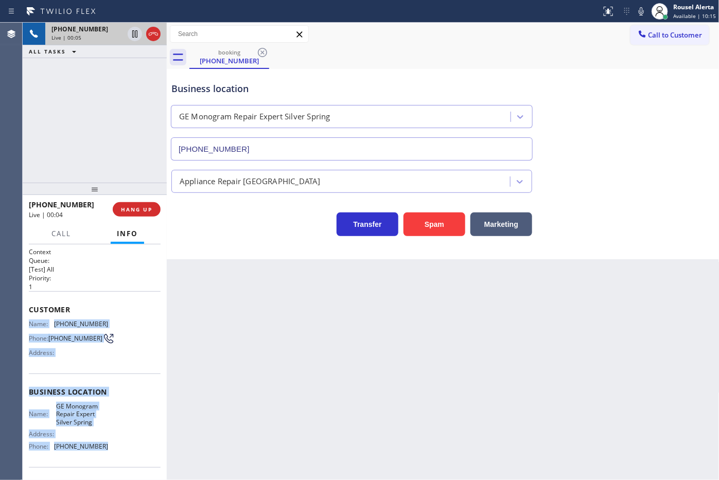
drag, startPoint x: 27, startPoint y: 319, endPoint x: 114, endPoint y: 454, distance: 161.1
click at [114, 454] on div "Context Queue: [Test] All Priority: 1 Customer Name: (917) 783-4590 Phone: (917…" at bounding box center [95, 362] width 144 height 236
copy div "Name: (917) 783-4590 Phone: (917) 783-4590 Address: Business location Name: GE …"
drag, startPoint x: 110, startPoint y: 70, endPoint x: 133, endPoint y: 70, distance: 23.1
click at [110, 70] on div "Reserved" at bounding box center [87, 72] width 72 height 7
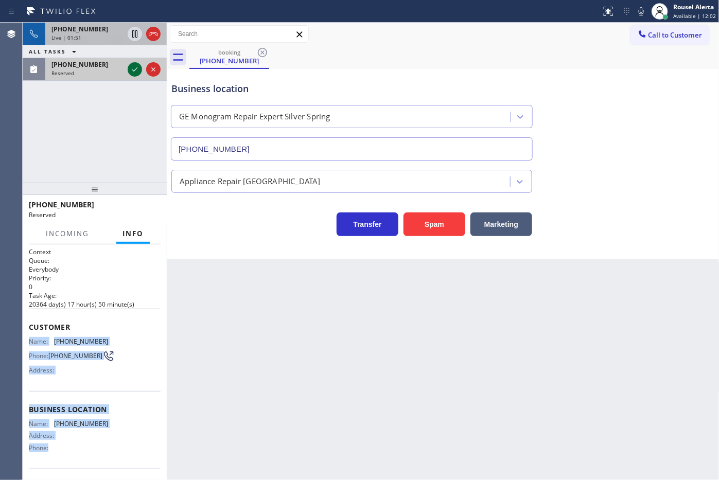
click at [134, 67] on icon at bounding box center [135, 69] width 12 height 12
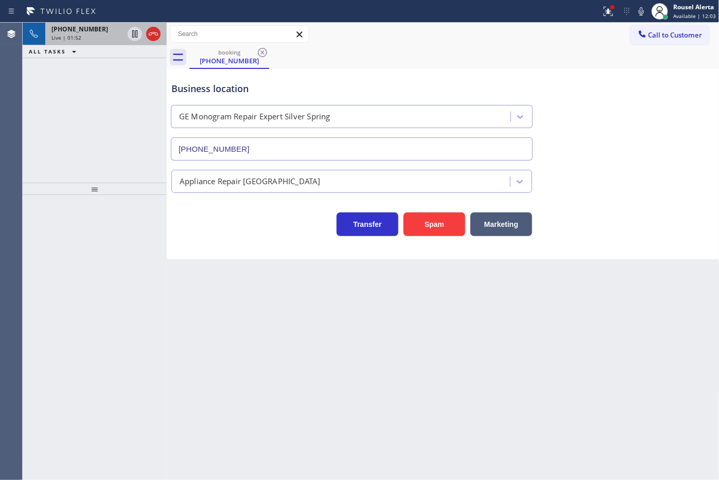
click at [98, 38] on div "Live | 01:52" at bounding box center [87, 37] width 72 height 7
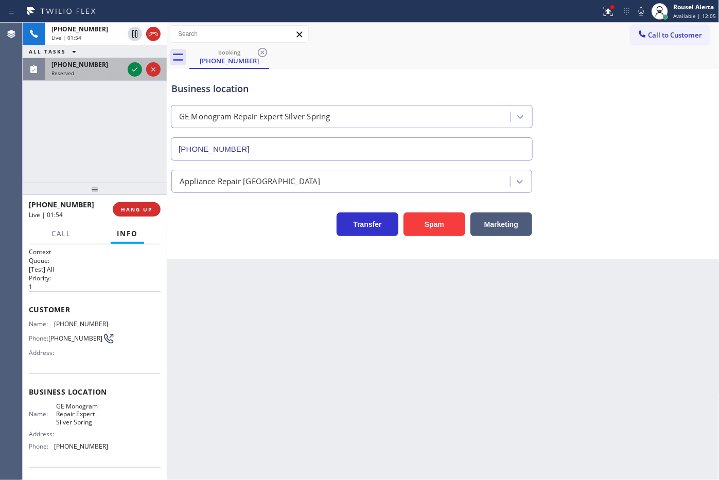
click at [106, 80] on div "(931) 334-4061 Reserved" at bounding box center [85, 69] width 80 height 23
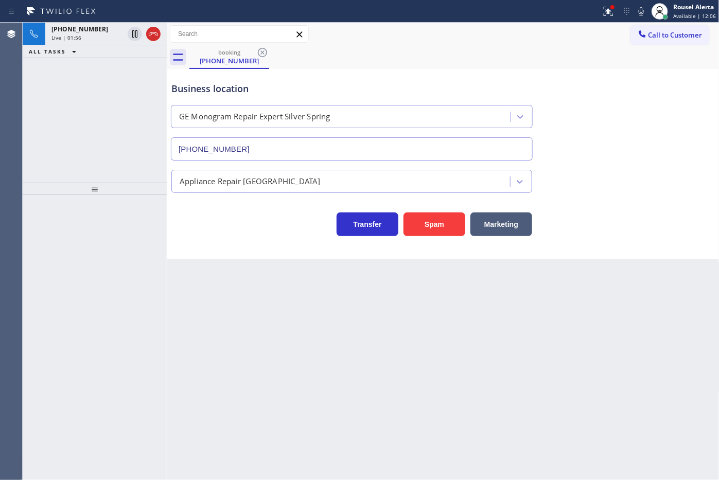
click at [134, 72] on div "+19177834590 Live | 01:56 ALL TASKS ALL TASKS ACTIVE TASKS TASKS IN WRAP UP" at bounding box center [95, 103] width 144 height 160
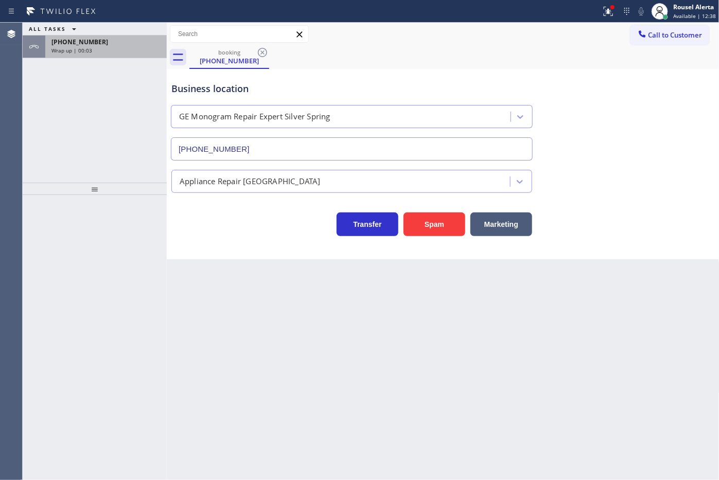
click at [109, 49] on div "Wrap up | 00:03" at bounding box center [105, 50] width 109 height 7
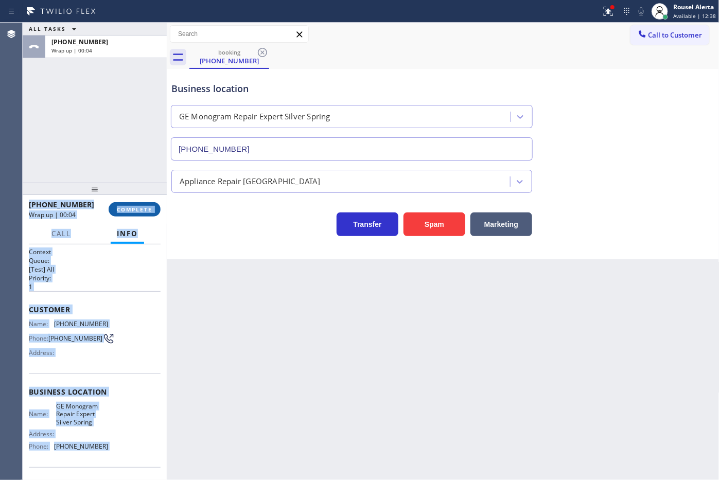
click at [126, 207] on span "COMPLETE" at bounding box center [134, 209] width 35 height 7
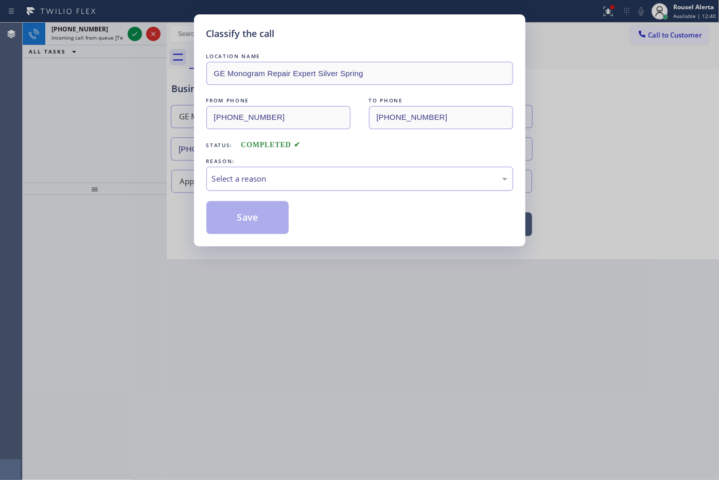
click at [209, 179] on div "Select a reason" at bounding box center [359, 179] width 307 height 24
click at [254, 220] on button "Save" at bounding box center [247, 217] width 83 height 33
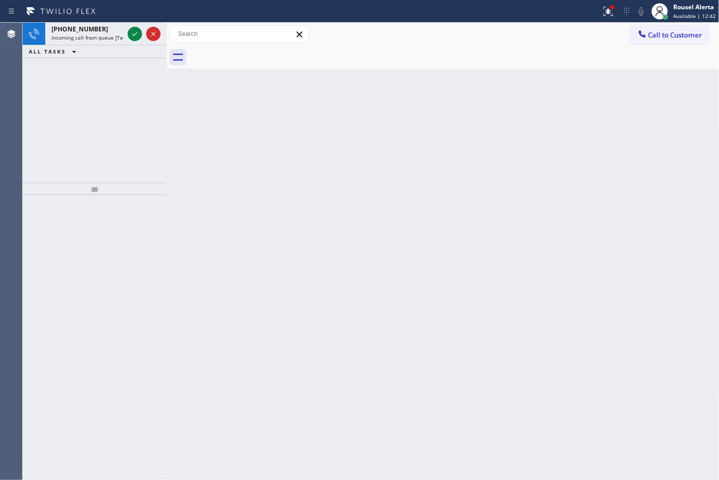
click at [99, 34] on span "Incoming call from queue [Test] All" at bounding box center [93, 37] width 85 height 7
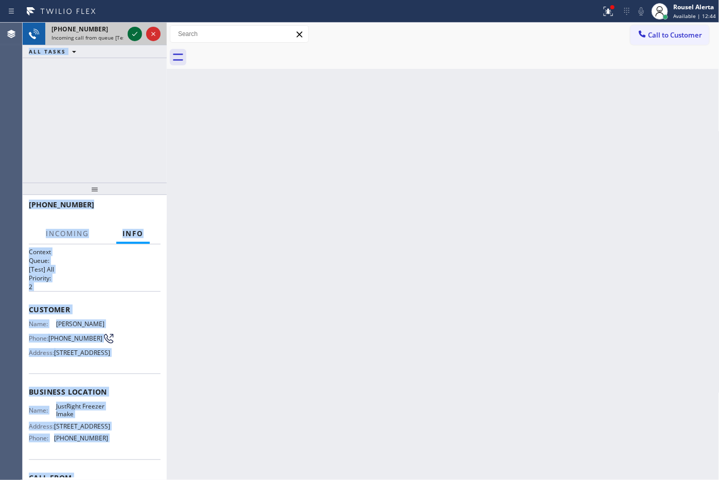
click at [130, 36] on icon at bounding box center [135, 34] width 12 height 12
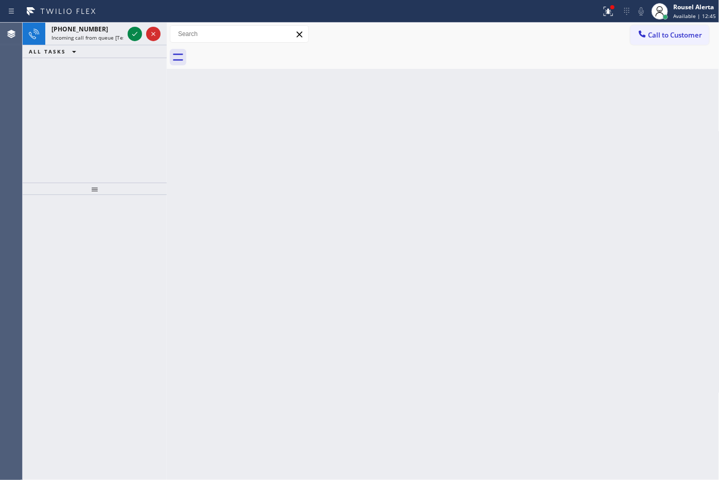
drag, startPoint x: 302, startPoint y: 194, endPoint x: 150, endPoint y: 88, distance: 185.5
click at [301, 188] on div "Back to Dashboard Change Sender ID Customers Technicians Select a contact Outbo…" at bounding box center [443, 251] width 552 height 457
click at [58, 32] on span "+16196008271" at bounding box center [79, 29] width 57 height 9
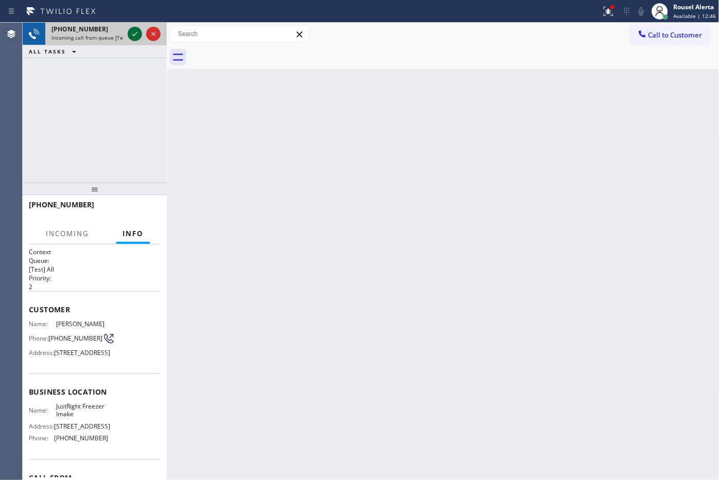
click at [130, 34] on icon at bounding box center [135, 34] width 12 height 12
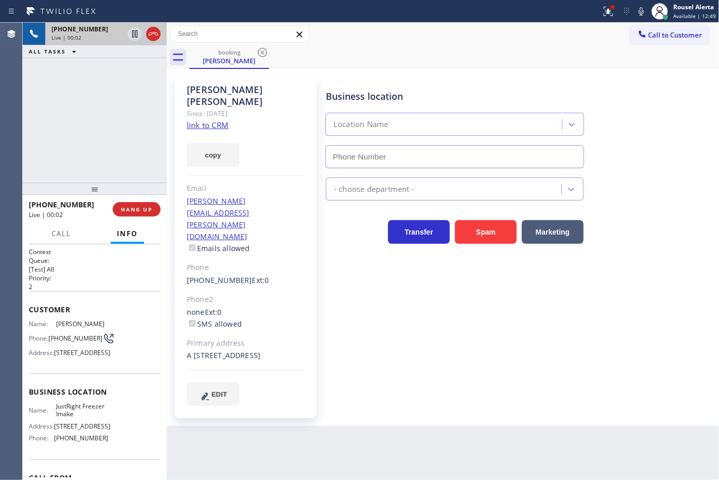
type input "(619) 734-9598"
click at [215, 120] on link "link to CRM" at bounding box center [208, 125] width 42 height 10
click at [135, 37] on icon at bounding box center [134, 33] width 5 height 7
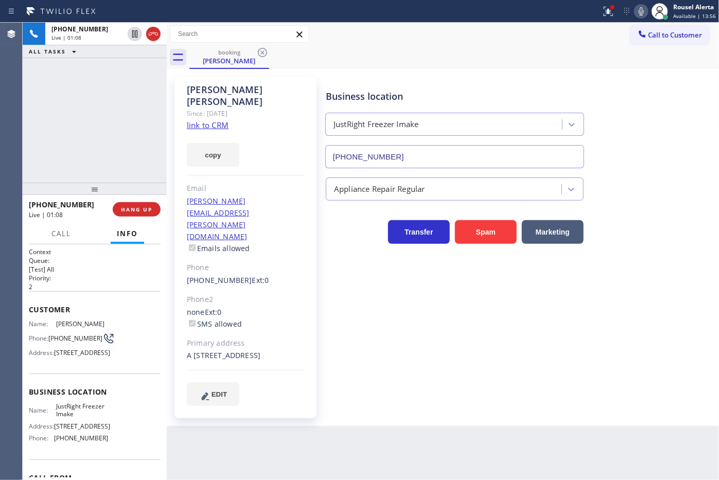
click at [647, 15] on icon at bounding box center [641, 11] width 12 height 12
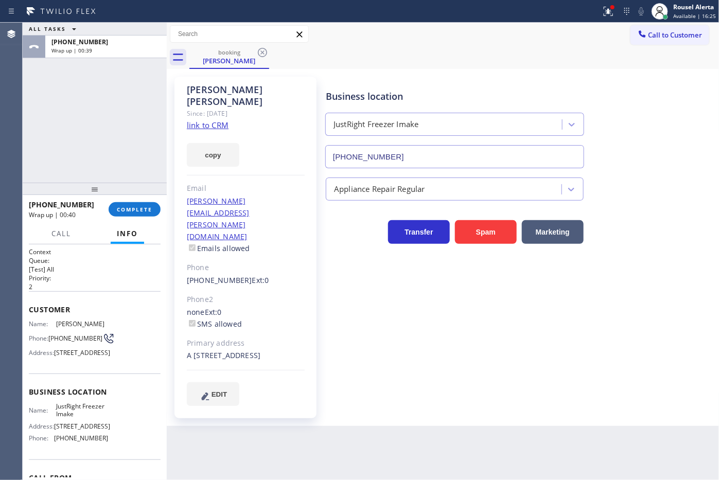
click at [330, 425] on div "Back to Dashboard Change Sender ID Customers Technicians Select a contact Outbo…" at bounding box center [443, 251] width 552 height 457
click at [106, 75] on div "ALL TASKS ALL TASKS ACTIVE TASKS TASKS IN WRAP UP +16196008271 Wrap up | 00:54" at bounding box center [95, 103] width 144 height 160
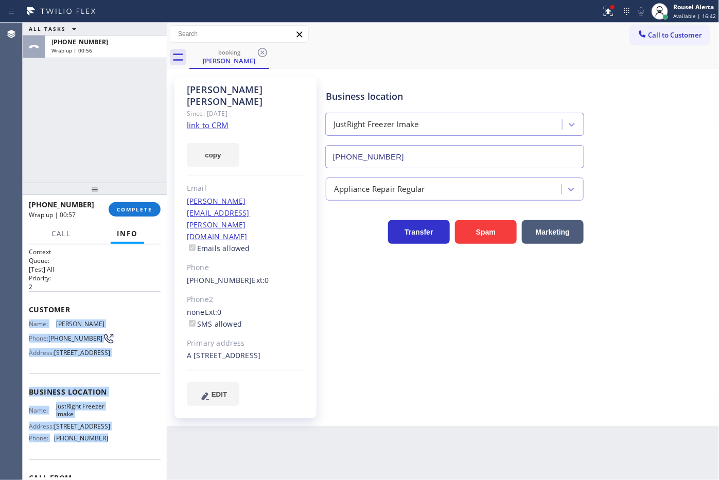
drag, startPoint x: 25, startPoint y: 320, endPoint x: 119, endPoint y: 466, distance: 172.9
click at [119, 466] on div "Context Queue: [Test] All Priority: 2 Customer Name: Monica Zuazo Phone: (619) …" at bounding box center [95, 362] width 144 height 236
copy div "Name: Monica Zuazo Phone: (619) 600-8271 Address: 756 Jefferson Ave APT A, Chul…"
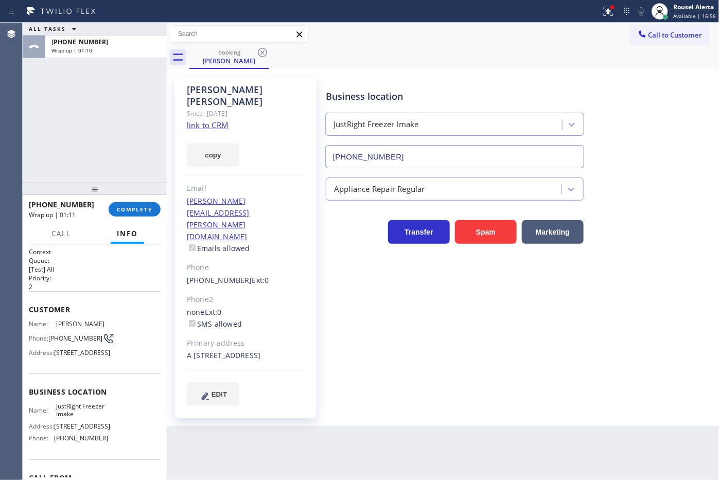
click at [120, 74] on div "ALL TASKS ALL TASKS ACTIVE TASKS TASKS IN WRAP UP +16196008271 Wrap up | 01:10" at bounding box center [95, 103] width 144 height 160
click at [134, 206] on span "COMPLETE" at bounding box center [134, 209] width 35 height 7
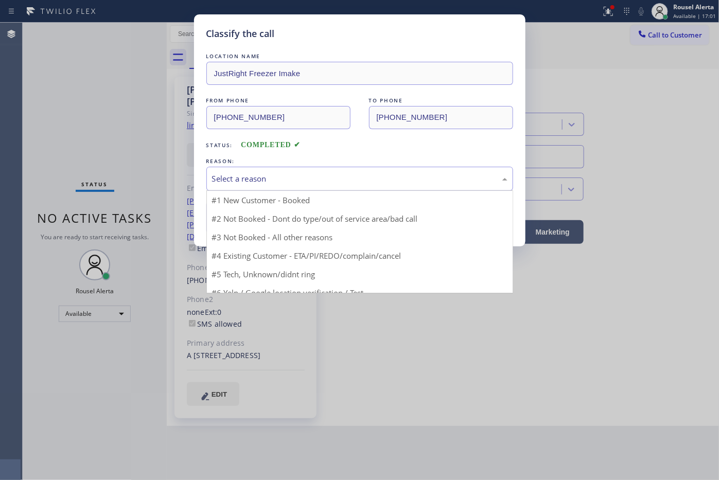
click at [272, 178] on div "Select a reason" at bounding box center [359, 179] width 295 height 12
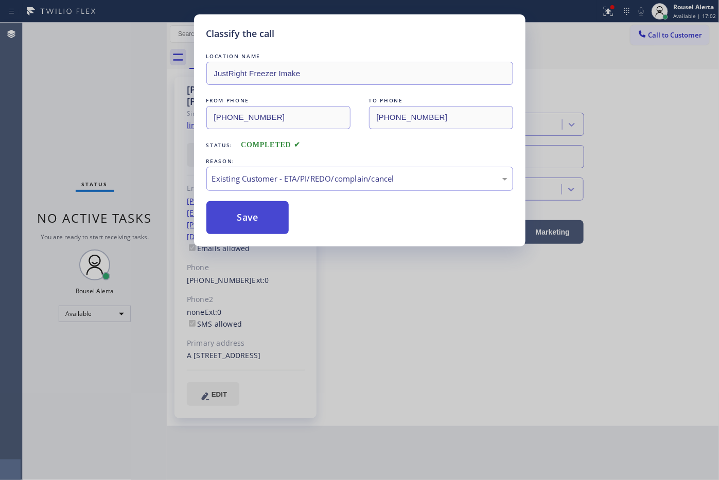
click at [249, 215] on button "Save" at bounding box center [247, 217] width 83 height 33
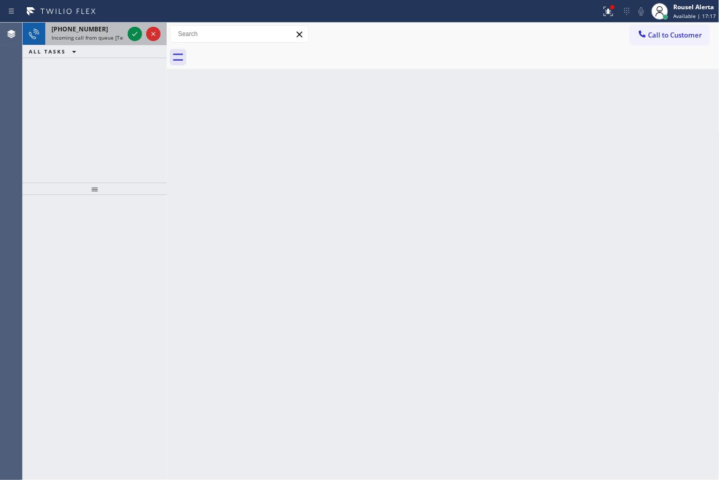
click at [98, 28] on div "[PHONE_NUMBER]" at bounding box center [87, 29] width 72 height 9
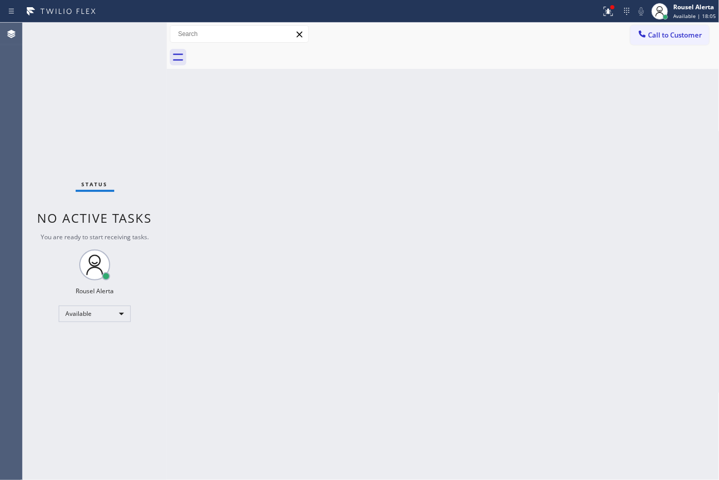
click at [186, 273] on div "Back to Dashboard Change Sender ID Customers Technicians Select a contact Outbo…" at bounding box center [443, 251] width 552 height 457
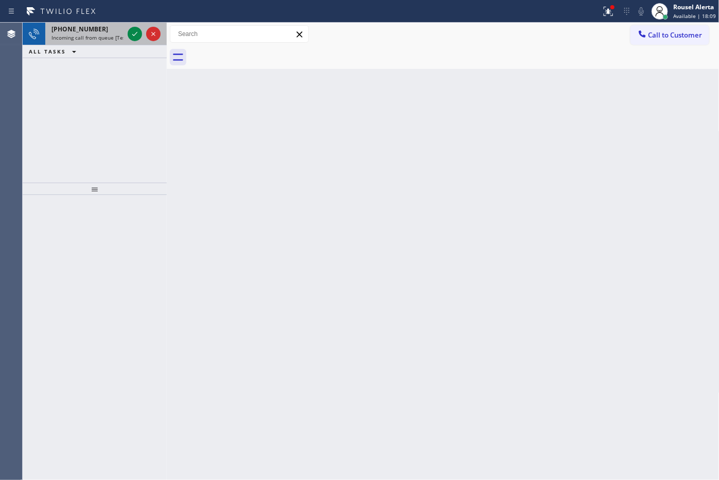
click at [101, 42] on div "+17142101365 Incoming call from queue [Test] All" at bounding box center [85, 34] width 80 height 23
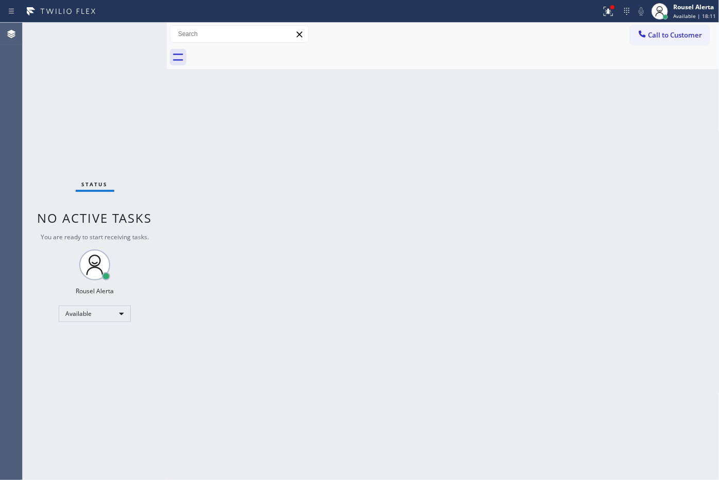
click at [133, 35] on div "Status No active tasks You are ready to start receiving tasks. Rousel Alerta Av…" at bounding box center [95, 251] width 144 height 457
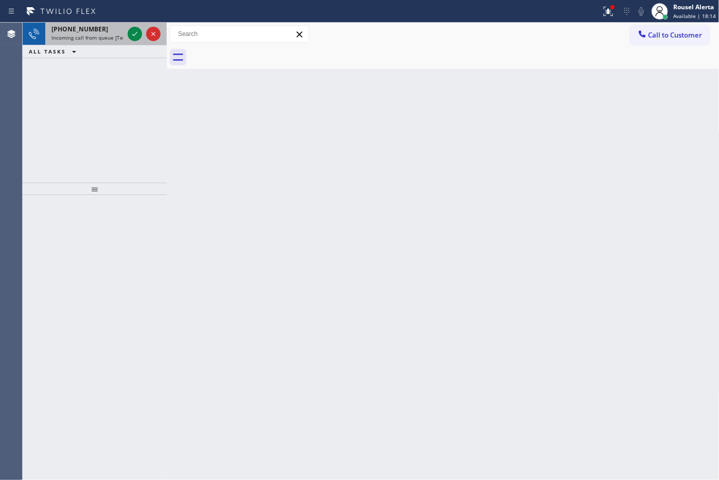
click at [91, 27] on span "+18052020285" at bounding box center [79, 29] width 57 height 9
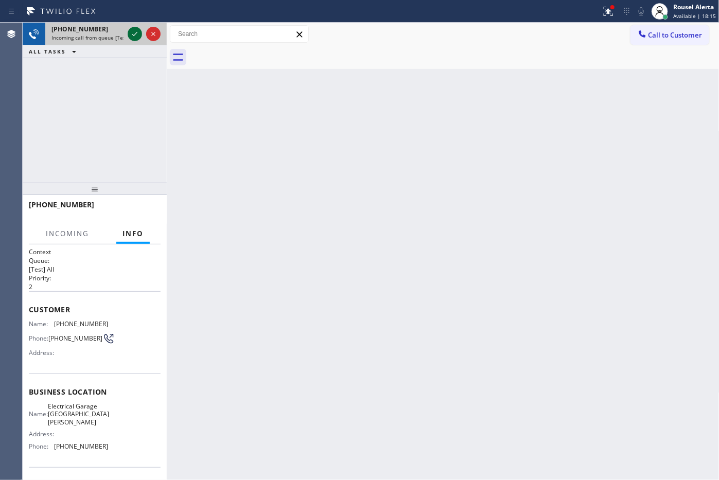
click at [131, 37] on icon at bounding box center [135, 34] width 12 height 12
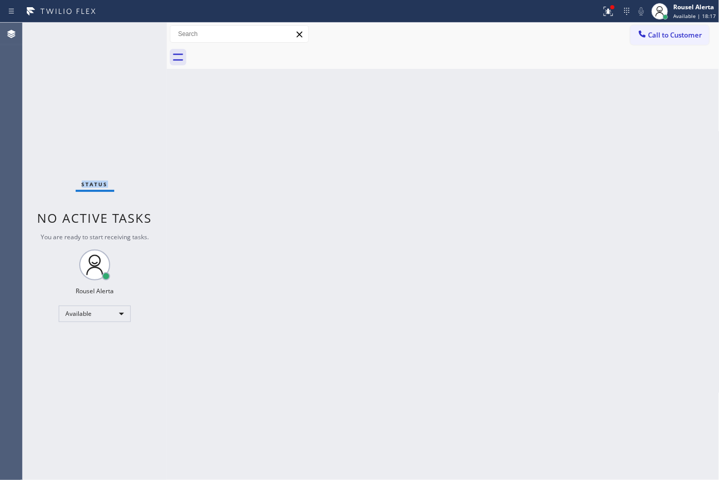
click at [131, 37] on div "Status No active tasks You are ready to start receiving tasks. Rousel Alerta Av…" at bounding box center [95, 251] width 144 height 457
drag, startPoint x: 242, startPoint y: 205, endPoint x: 261, endPoint y: 189, distance: 24.1
click at [244, 202] on div "Back to Dashboard Change Sender ID Customers Technicians Select a contact Outbo…" at bounding box center [443, 251] width 552 height 457
click at [611, 9] on div at bounding box center [612, 7] width 6 height 6
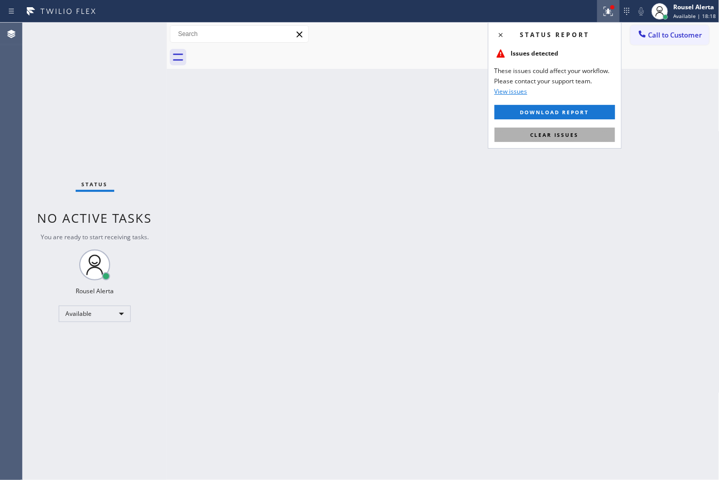
click at [576, 134] on span "Clear issues" at bounding box center [554, 134] width 48 height 7
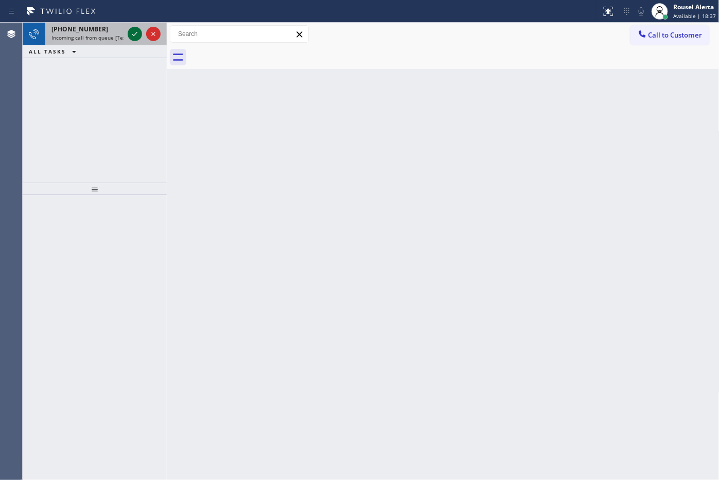
click at [104, 31] on div "+19417697695" at bounding box center [87, 29] width 72 height 9
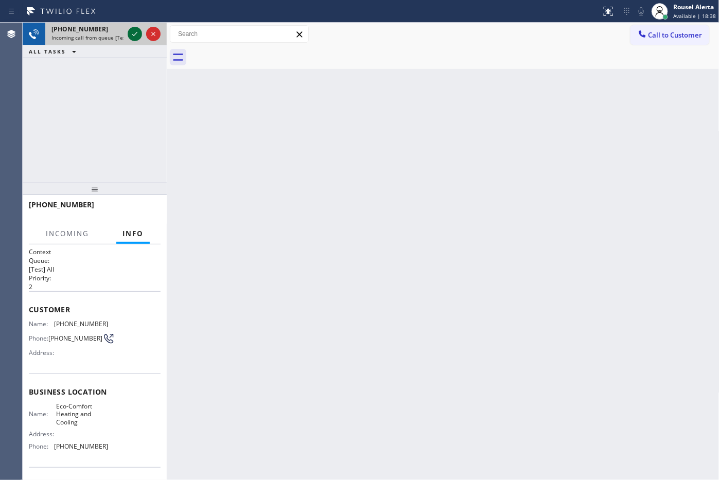
click at [132, 30] on icon at bounding box center [135, 34] width 12 height 12
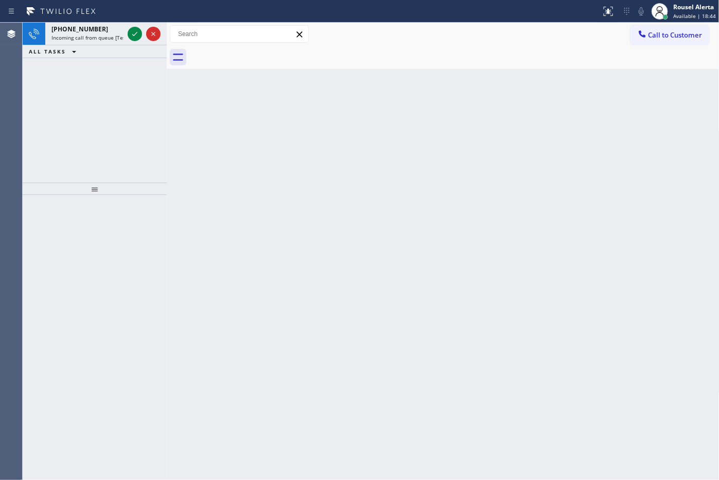
click at [135, 29] on icon at bounding box center [135, 34] width 12 height 12
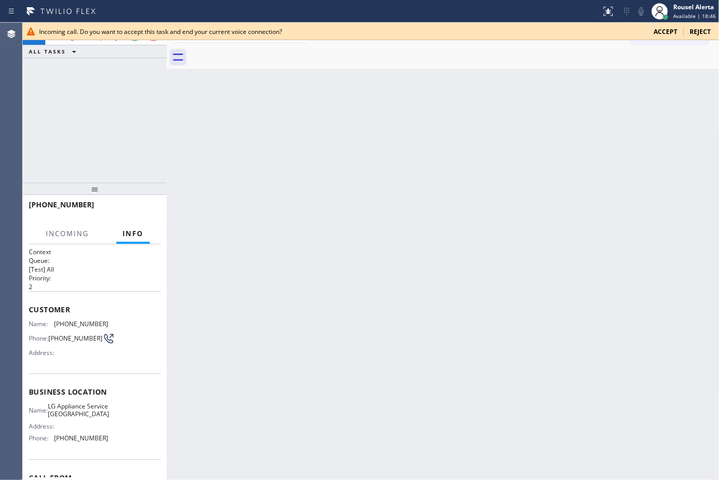
click at [256, 199] on div "Back to Dashboard Change Sender ID Customers Technicians Select a contact Outbo…" at bounding box center [443, 251] width 552 height 457
click at [666, 34] on span "Accept" at bounding box center [665, 31] width 24 height 9
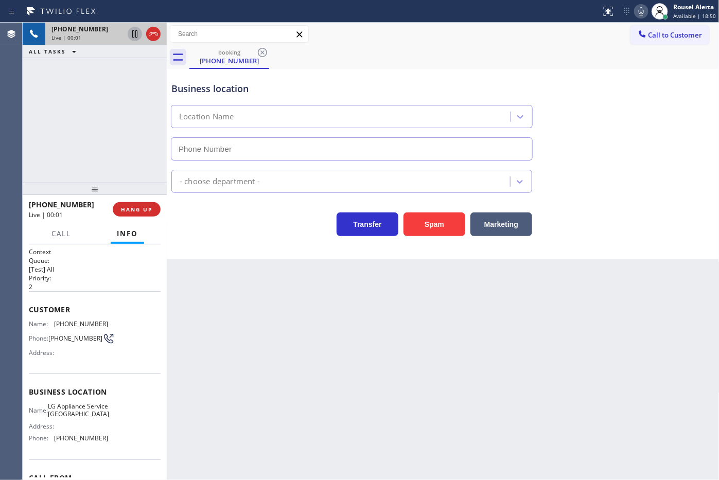
type input "(215) 709-5397"
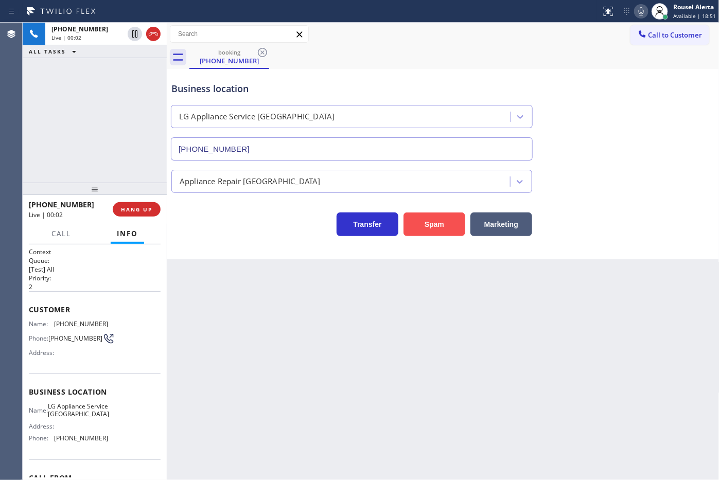
click at [426, 222] on button "Spam" at bounding box center [434, 224] width 62 height 24
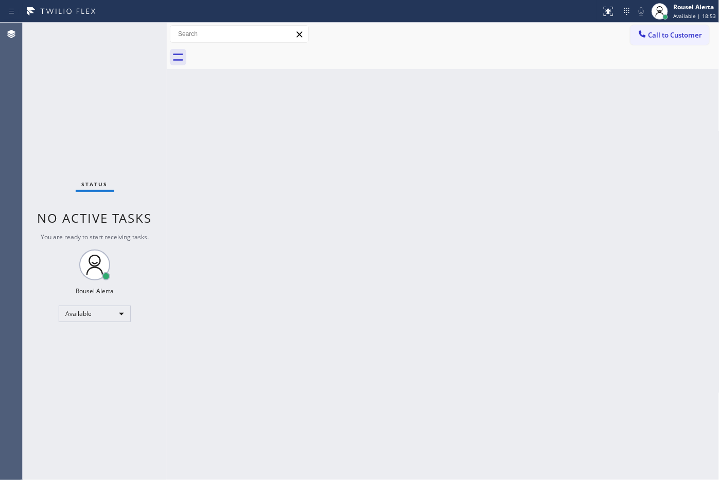
drag, startPoint x: 310, startPoint y: 217, endPoint x: 315, endPoint y: 212, distance: 6.9
click at [311, 217] on div "Back to Dashboard Change Sender ID Customers Technicians Select a contact Outbo…" at bounding box center [443, 251] width 552 height 457
click at [76, 86] on div "Status No active tasks You are ready to start receiving tasks. Rousel Alerta Av…" at bounding box center [95, 251] width 144 height 457
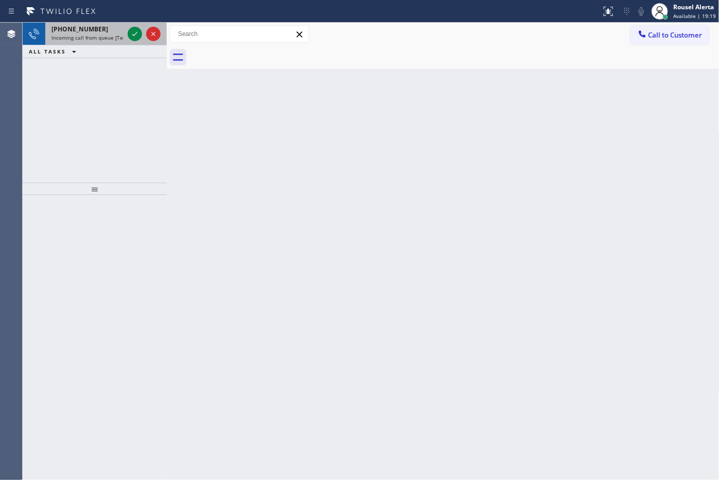
click at [86, 29] on span "+15163612522" at bounding box center [79, 29] width 57 height 9
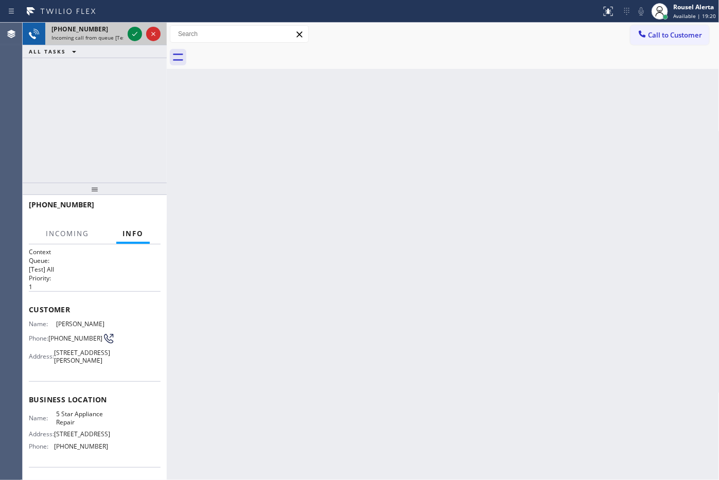
click at [126, 37] on div at bounding box center [144, 34] width 37 height 23
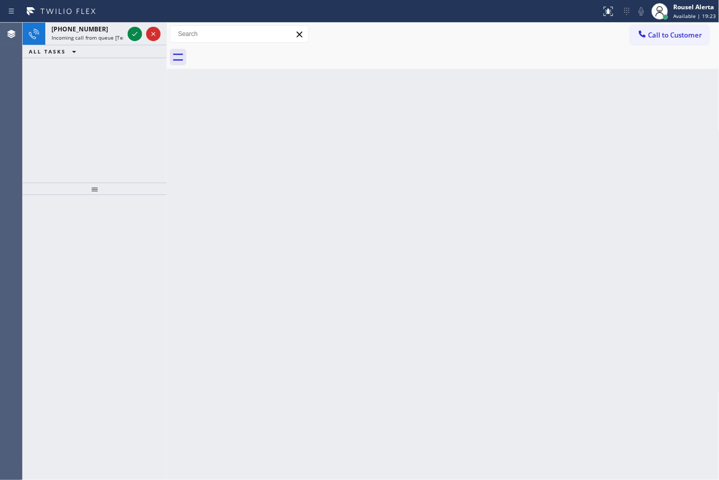
click at [126, 37] on div at bounding box center [144, 34] width 37 height 23
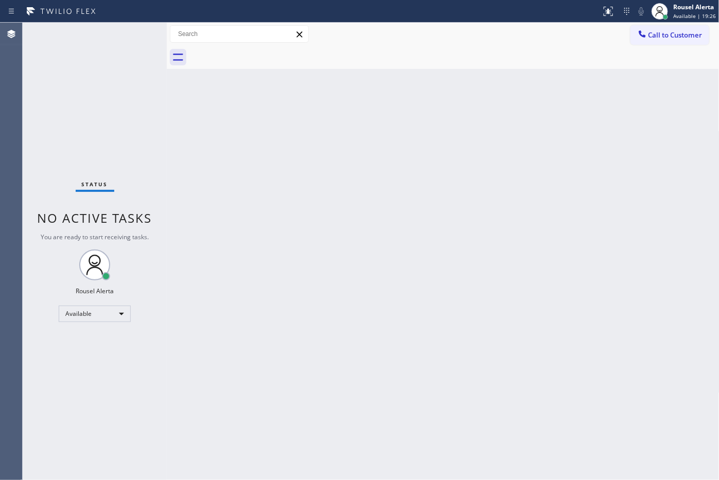
click at [129, 32] on div "Status No active tasks You are ready to start receiving tasks. Rousel Alerta Av…" at bounding box center [95, 251] width 144 height 457
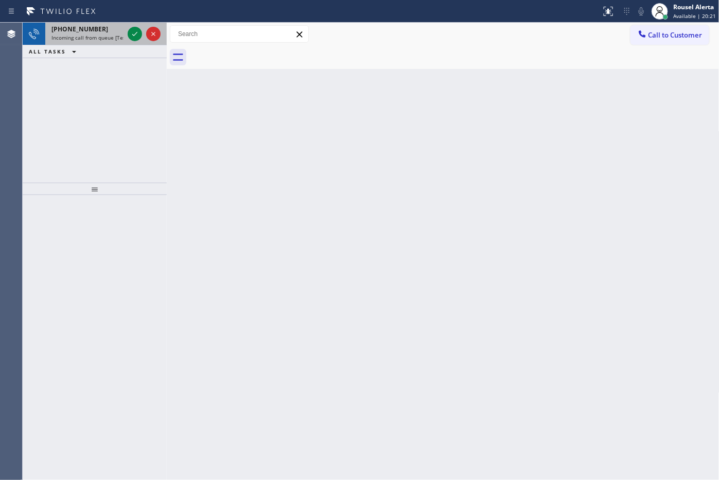
click at [92, 34] on span "Incoming call from queue [Test] All" at bounding box center [93, 37] width 85 height 7
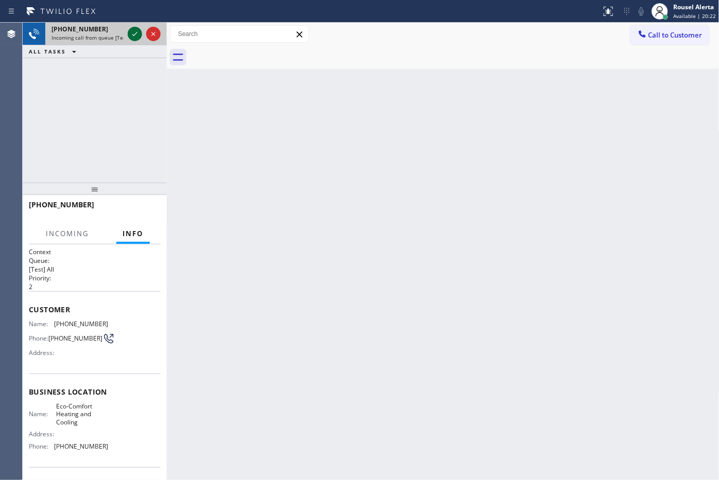
click at [129, 35] on icon at bounding box center [135, 34] width 12 height 12
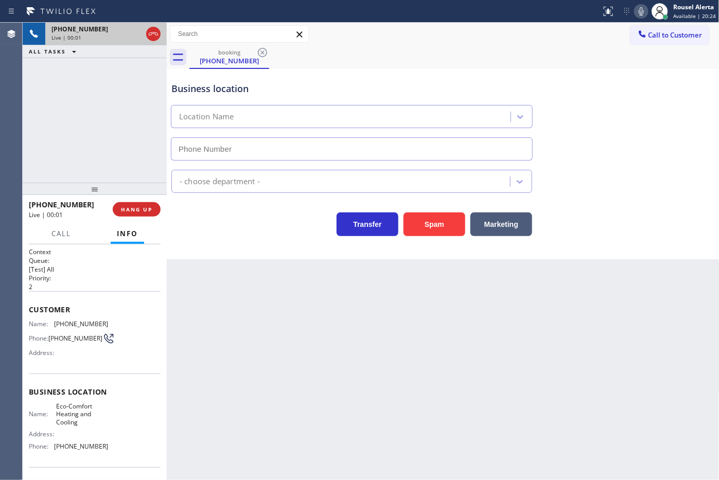
type input "(941) 294-4602"
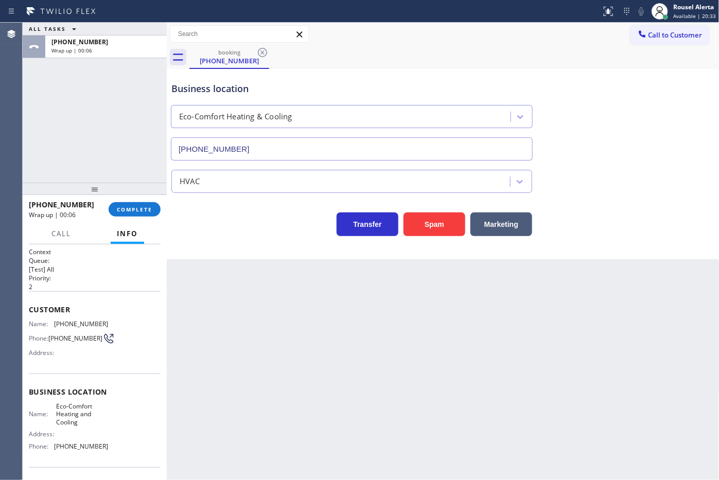
click at [132, 73] on div "ALL TASKS ALL TASKS ACTIVE TASKS TASKS IN WRAP UP +19417697695 Wrap up | 00:06" at bounding box center [95, 103] width 144 height 160
click at [144, 210] on span "COMPLETE" at bounding box center [134, 209] width 35 height 7
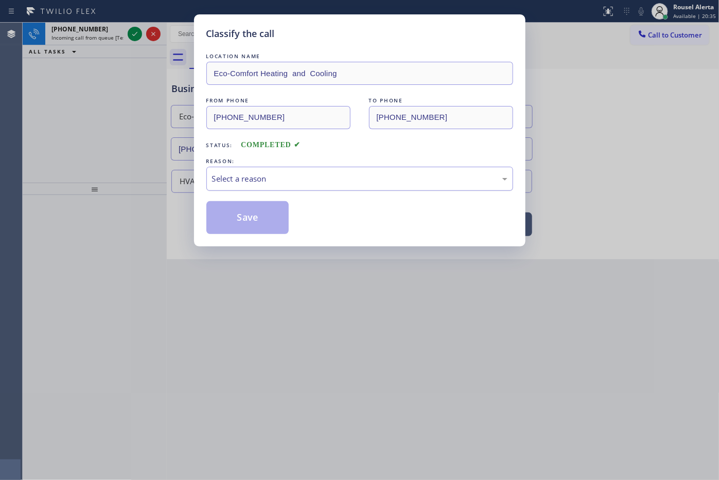
click at [287, 177] on div "Select a reason" at bounding box center [359, 179] width 295 height 12
click at [260, 221] on button "Save" at bounding box center [247, 217] width 83 height 33
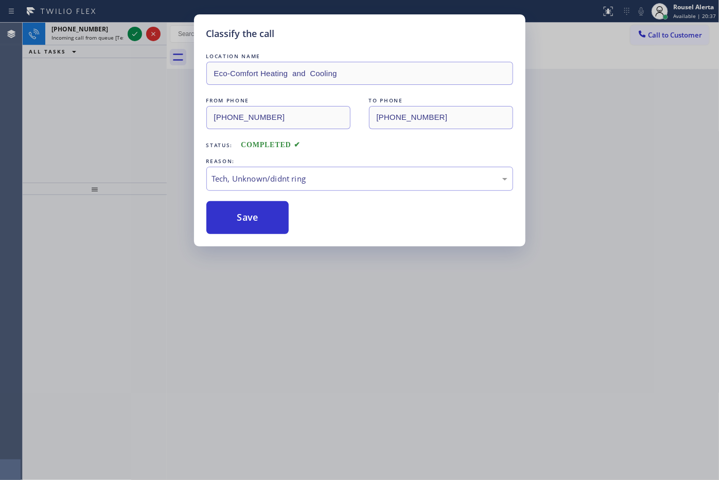
click at [292, 292] on div "Classify the call LOCATION NAME Eco-Comfort Heating and Cooling FROM PHONE (941…" at bounding box center [359, 240] width 719 height 480
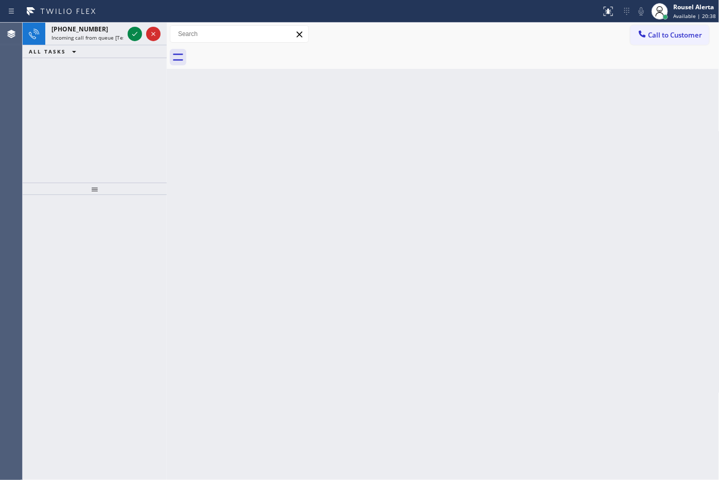
click at [95, 30] on div "+19417697695" at bounding box center [87, 29] width 72 height 9
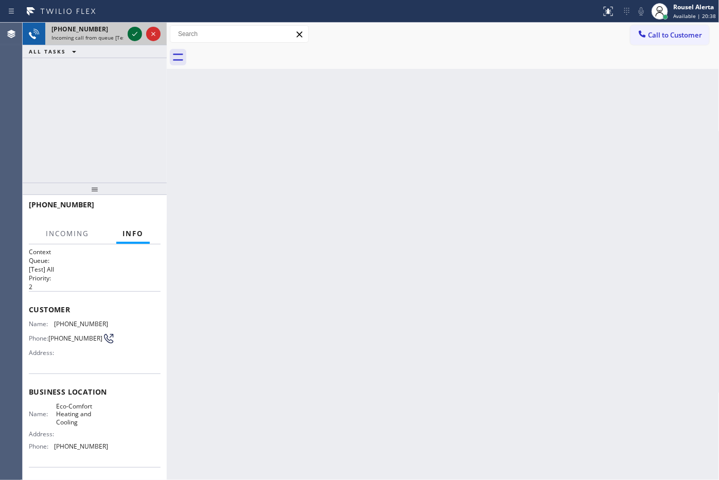
click at [132, 35] on icon at bounding box center [135, 34] width 12 height 12
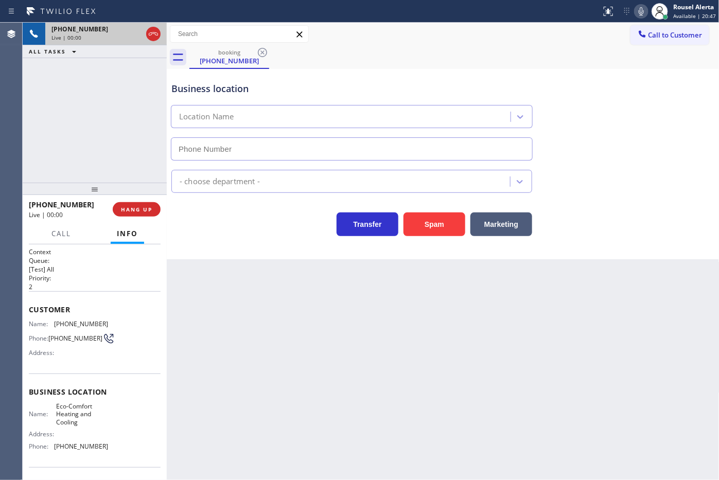
type input "(941) 294-4602"
click at [243, 291] on div "Back to Dashboard Change Sender ID Customers Technicians Select a contact Outbo…" at bounding box center [443, 251] width 552 height 457
click at [325, 371] on div "Back to Dashboard Change Sender ID Customers Technicians Select a contact Outbo…" at bounding box center [443, 251] width 552 height 457
click at [330, 372] on div "Back to Dashboard Change Sender ID Customers Technicians Select a contact Outbo…" at bounding box center [443, 251] width 552 height 457
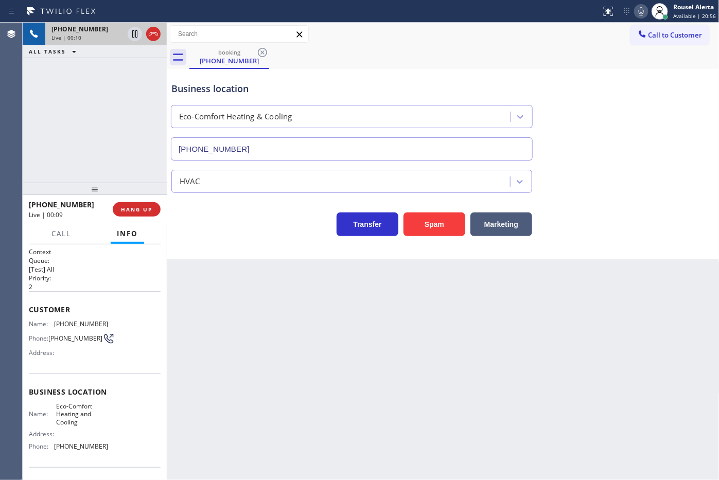
click at [103, 155] on div "+19417697695 Live | 00:10 ALL TASKS ALL TASKS ACTIVE TASKS TASKS IN WRAP UP" at bounding box center [95, 103] width 144 height 160
click at [225, 311] on div "Back to Dashboard Change Sender ID Customers Technicians Select a contact Outbo…" at bounding box center [443, 251] width 552 height 457
click at [142, 209] on span "HANG UP" at bounding box center [136, 209] width 31 height 7
click at [142, 212] on span "HANG UP" at bounding box center [136, 209] width 31 height 7
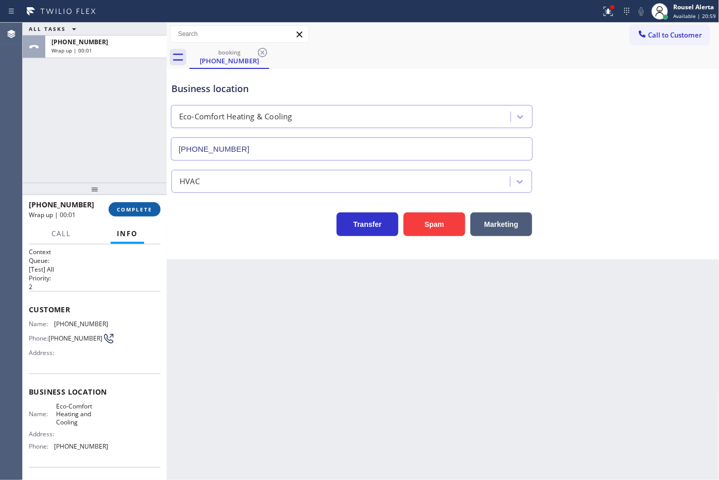
click at [142, 212] on span "COMPLETE" at bounding box center [134, 209] width 35 height 7
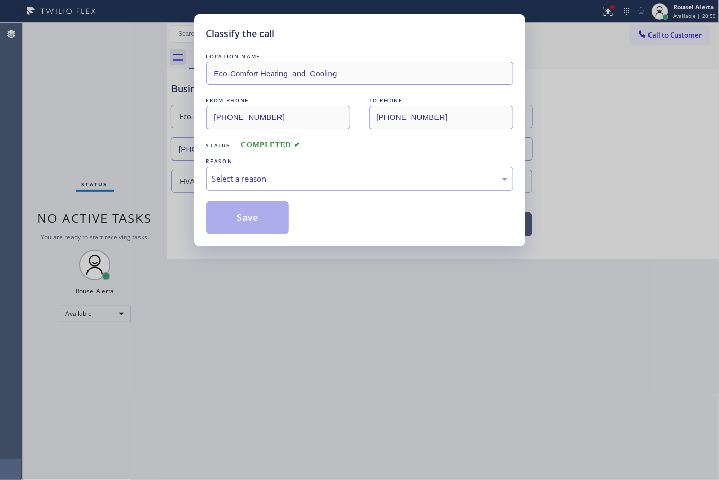
drag, startPoint x: 263, startPoint y: 178, endPoint x: 272, endPoint y: 189, distance: 13.6
click at [264, 179] on div "Select a reason" at bounding box center [359, 179] width 295 height 12
click at [261, 213] on button "Save" at bounding box center [247, 217] width 83 height 33
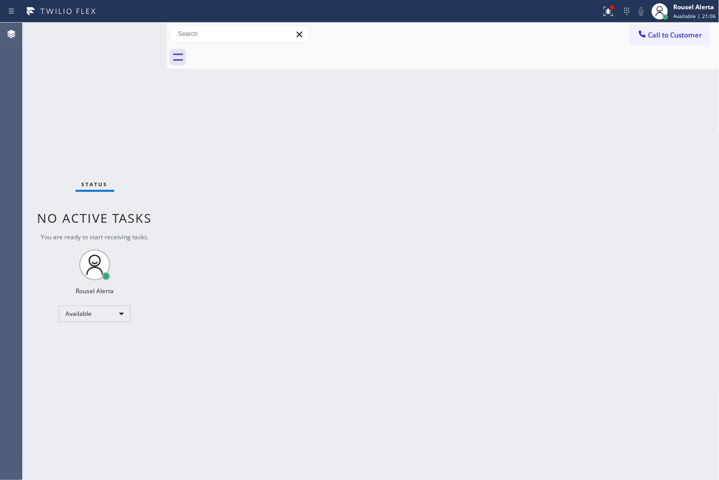
click at [371, 337] on div "Back to Dashboard Change Sender ID Customers Technicians Select a contact Outbo…" at bounding box center [443, 251] width 552 height 457
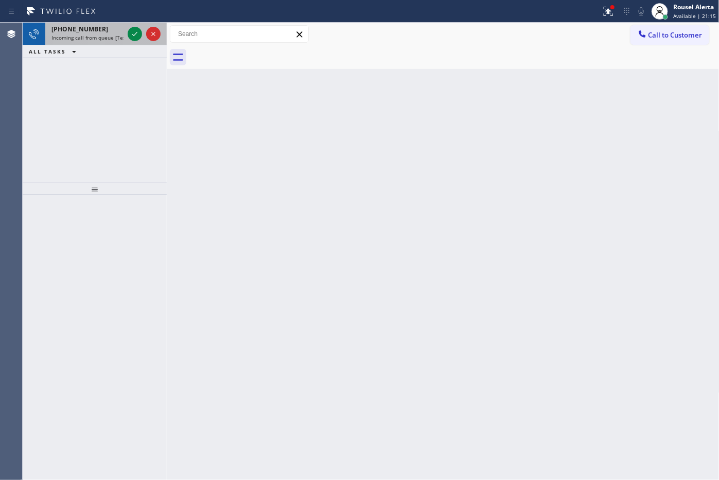
drag, startPoint x: 98, startPoint y: 40, endPoint x: 145, endPoint y: 39, distance: 46.8
click at [99, 39] on span "Incoming call from queue [Test] All" at bounding box center [93, 37] width 85 height 7
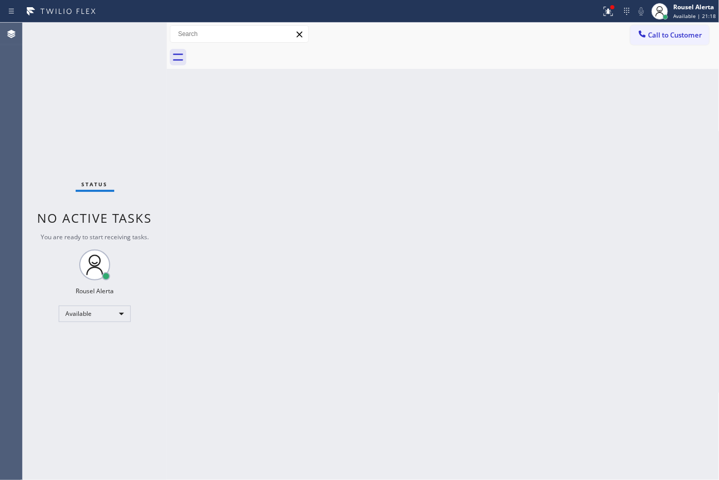
click at [128, 36] on div "Status No active tasks You are ready to start receiving tasks. Rousel Alerta Av…" at bounding box center [95, 251] width 144 height 457
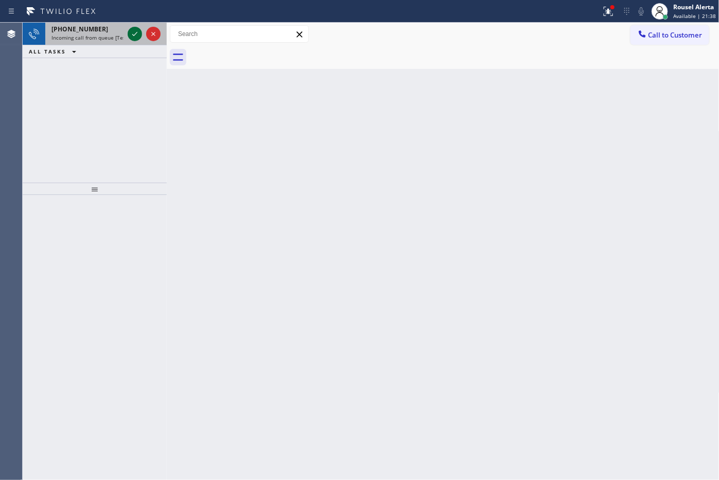
click at [136, 30] on icon at bounding box center [135, 34] width 12 height 12
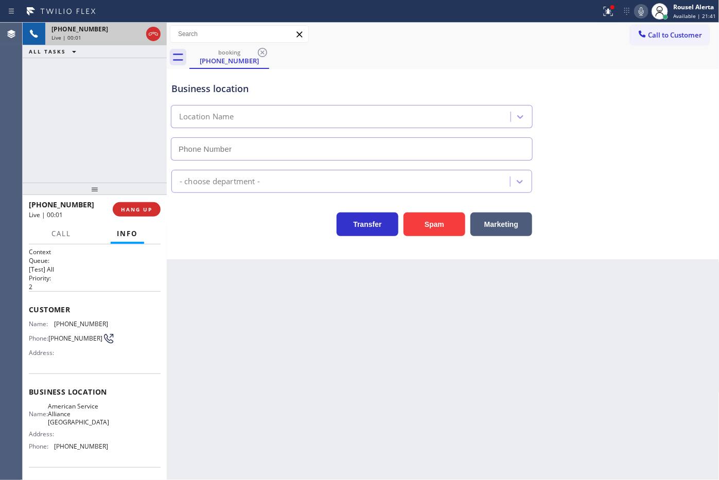
type input "(954) 835-4535"
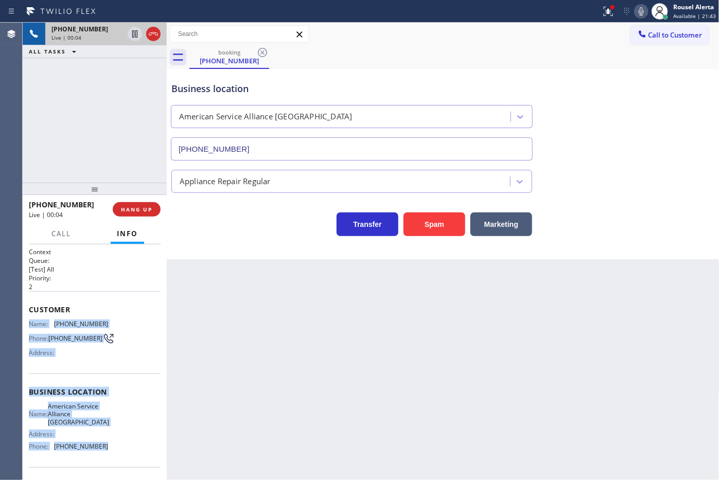
drag, startPoint x: 28, startPoint y: 320, endPoint x: 118, endPoint y: 461, distance: 167.2
click at [118, 461] on div "Context Queue: [Test] All Priority: 2 Customer Name: (954) 263-4657 Phone: (954…" at bounding box center [95, 396] width 132 height 298
copy div "Name: (954) 263-4657 Phone: (954) 263-4657 Address: Business location Name: Ame…"
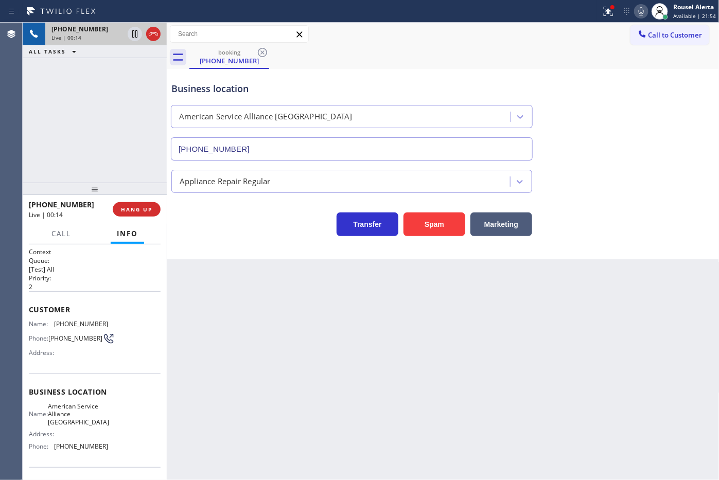
click at [109, 79] on div "+19542634657 Live | 00:14 ALL TASKS ALL TASKS ACTIVE TASKS TASKS IN WRAP UP" at bounding box center [95, 103] width 144 height 160
drag, startPoint x: 399, startPoint y: 329, endPoint x: 413, endPoint y: 337, distance: 15.4
click at [400, 330] on div "Back to Dashboard Change Sender ID Customers Technicians Select a contact Outbo…" at bounding box center [443, 251] width 552 height 457
click at [473, 380] on div "Back to Dashboard Change Sender ID Customers Technicians Select a contact Outbo…" at bounding box center [443, 251] width 552 height 457
click at [88, 96] on div "+19542634657 Live | 00:24 ALL TASKS ALL TASKS ACTIVE TASKS TASKS IN WRAP UP" at bounding box center [95, 103] width 144 height 160
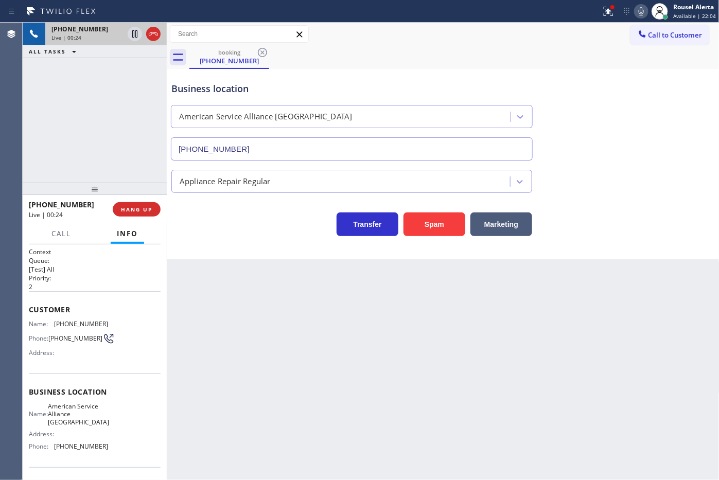
click at [223, 320] on div "Back to Dashboard Change Sender ID Customers Technicians Select a contact Outbo…" at bounding box center [443, 251] width 552 height 457
click at [139, 208] on span "HANG UP" at bounding box center [136, 209] width 31 height 7
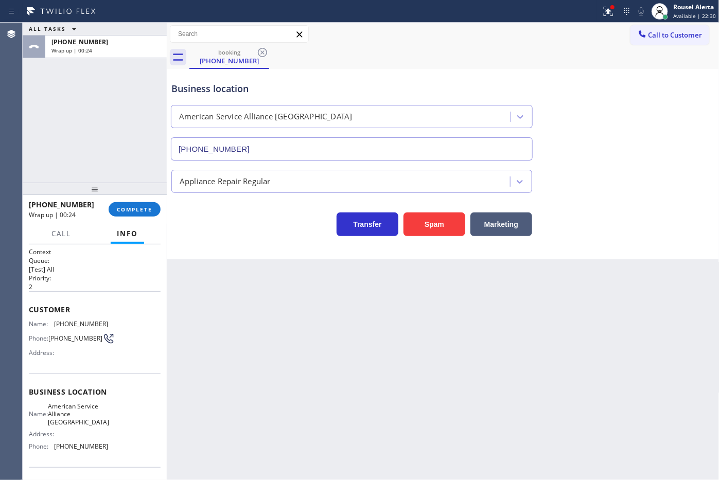
click at [71, 34] on icon at bounding box center [74, 29] width 12 height 12
click at [145, 209] on span "COMPLETE" at bounding box center [134, 209] width 35 height 7
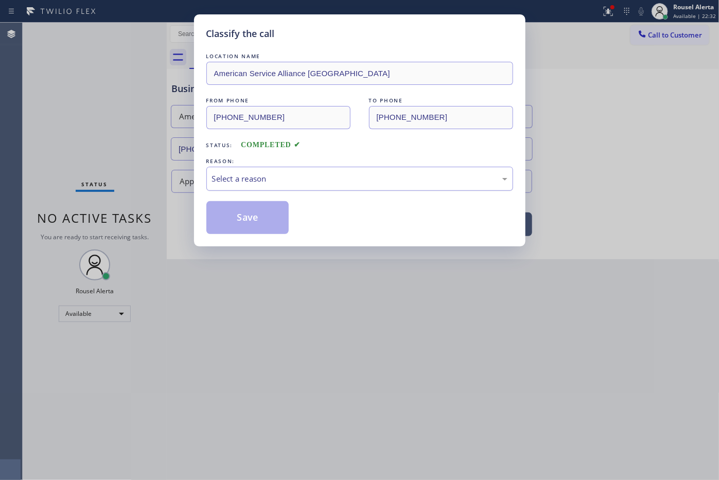
click at [282, 175] on div "Select a reason" at bounding box center [359, 179] width 295 height 12
click at [272, 213] on button "Save" at bounding box center [247, 217] width 83 height 33
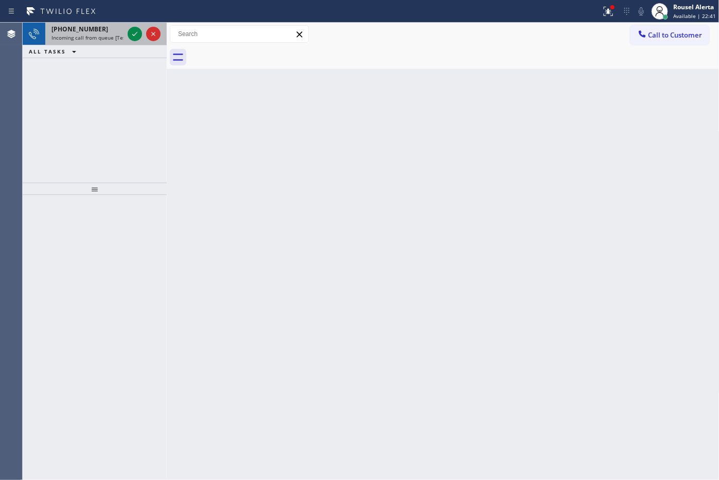
drag, startPoint x: 84, startPoint y: 29, endPoint x: 99, endPoint y: 34, distance: 16.4
click at [84, 29] on span "+14252005543" at bounding box center [79, 29] width 57 height 9
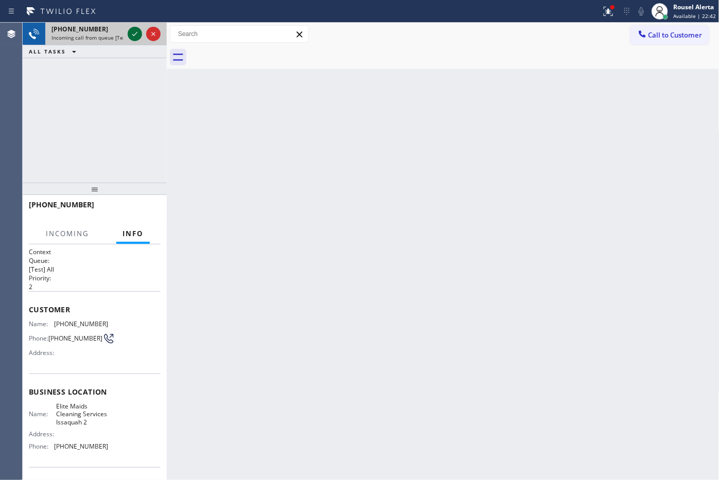
click at [130, 37] on icon at bounding box center [135, 34] width 12 height 12
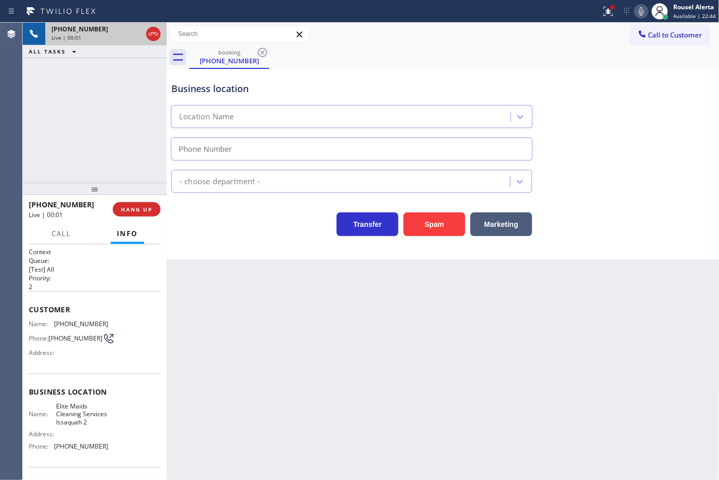
type input "(425) 584-5829"
click at [438, 227] on button "Spam" at bounding box center [434, 224] width 62 height 24
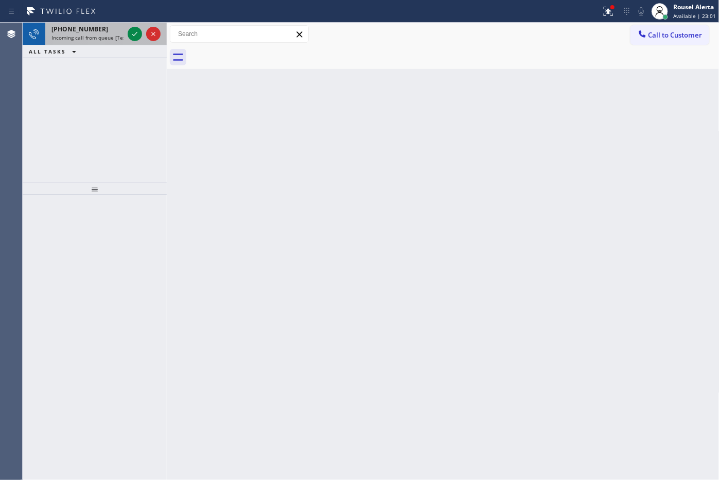
drag, startPoint x: 111, startPoint y: 37, endPoint x: 125, endPoint y: 37, distance: 14.4
click at [111, 37] on span "Incoming call from queue [Test] All" at bounding box center [93, 37] width 85 height 7
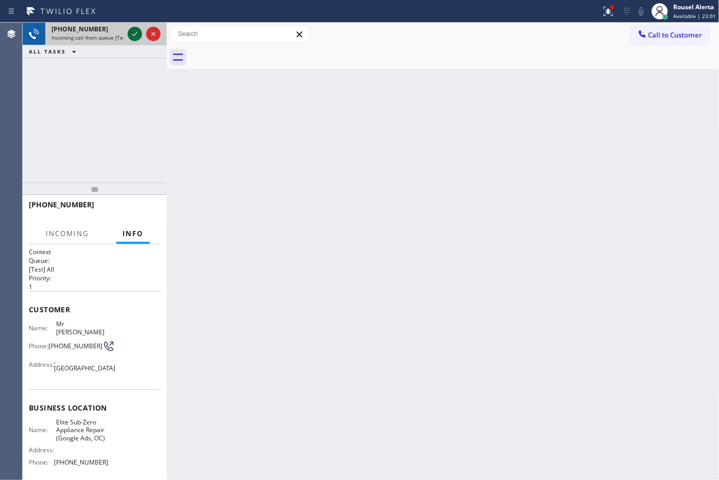
click at [130, 34] on icon at bounding box center [135, 34] width 12 height 12
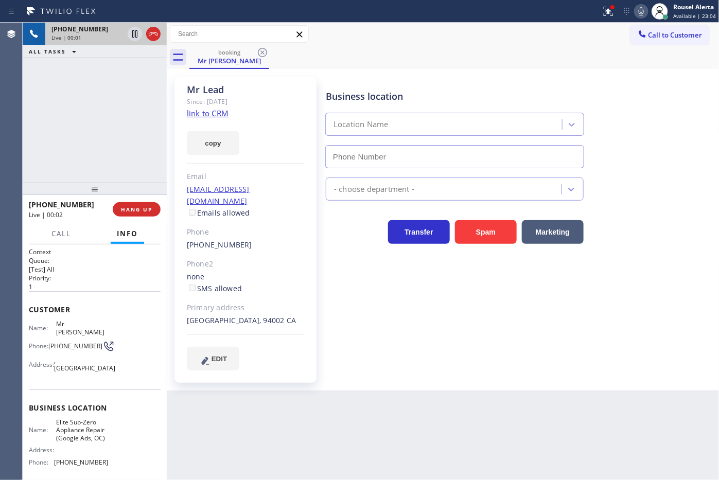
type input "[PHONE_NUMBER]"
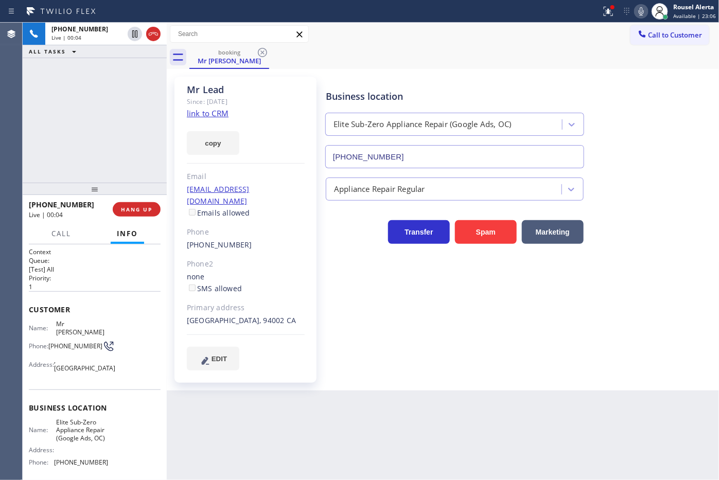
click at [198, 112] on link "link to CRM" at bounding box center [208, 113] width 42 height 10
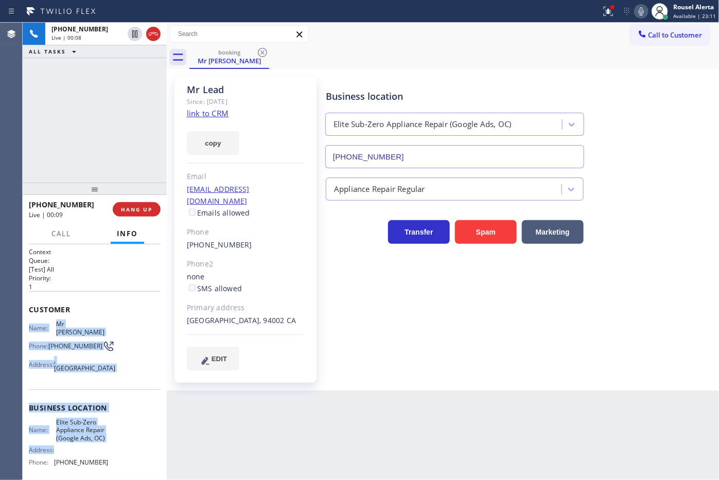
drag, startPoint x: 27, startPoint y: 322, endPoint x: 108, endPoint y: 447, distance: 149.1
click at [108, 447] on div "Context Queue: [Test] All Priority: 1 Customer Name: Mr Lead Phone: (650) 593-6…" at bounding box center [95, 362] width 144 height 236
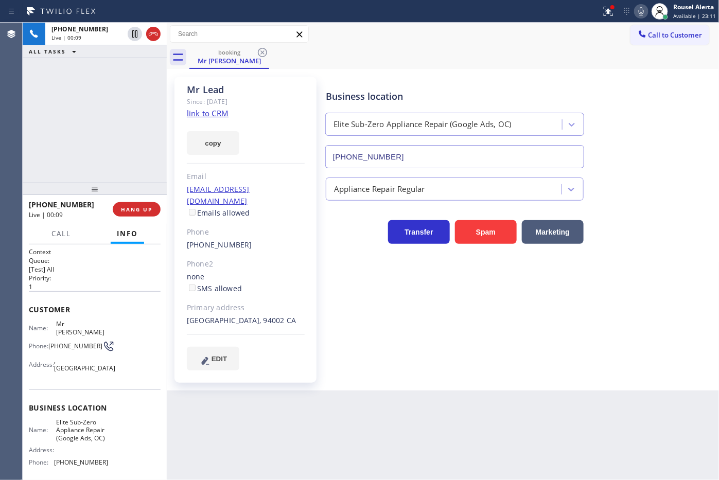
click at [99, 466] on span "[PHONE_NUMBER]" at bounding box center [81, 462] width 54 height 8
copy span "[PHONE_NUMBER]"
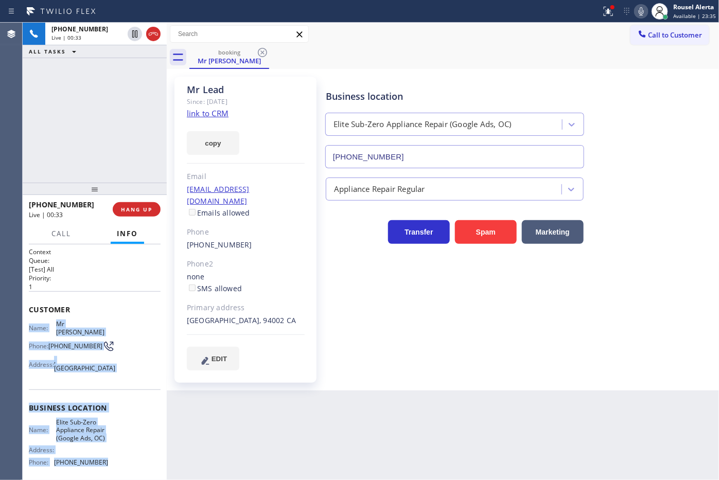
drag, startPoint x: 25, startPoint y: 320, endPoint x: 114, endPoint y: 462, distance: 167.4
click at [114, 462] on div "Context Queue: [Test] All Priority: 1 Customer Name: Mr Lead Phone: (650) 593-6…" at bounding box center [95, 362] width 144 height 236
copy div "Name: Mr Lead Phone: (650) 593-6700 Address: , Belmont, CA 94002 Business locat…"
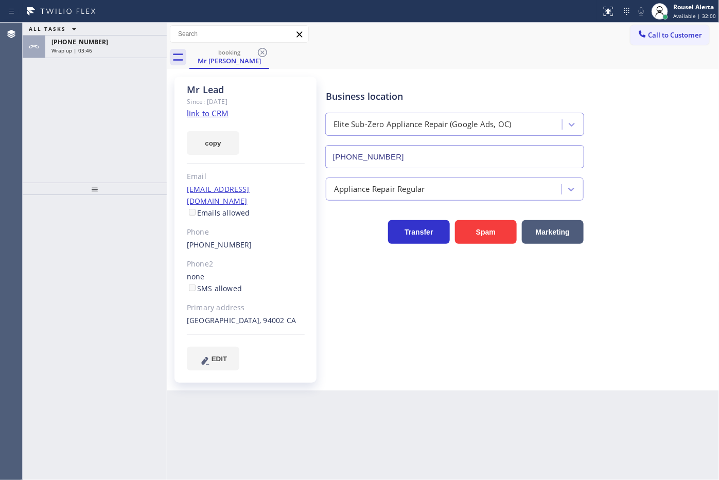
type input "[PHONE_NUMBER]"
drag, startPoint x: 103, startPoint y: 45, endPoint x: 121, endPoint y: 94, distance: 52.1
click at [102, 45] on div "[PHONE_NUMBER]" at bounding box center [105, 42] width 109 height 9
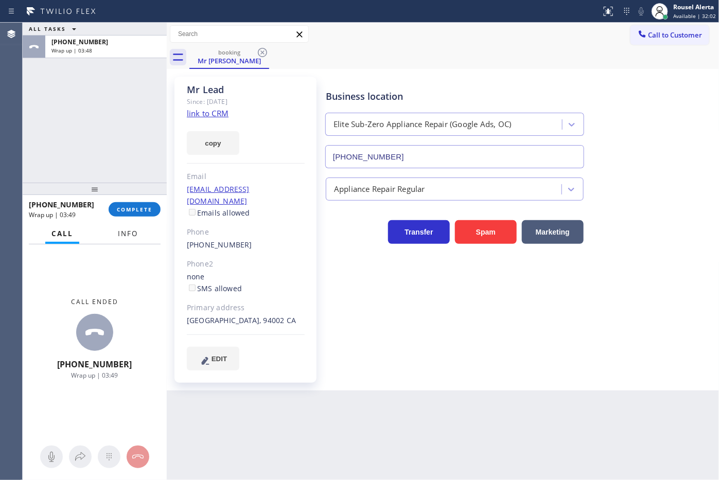
click at [132, 231] on span "Info" at bounding box center [128, 233] width 20 height 9
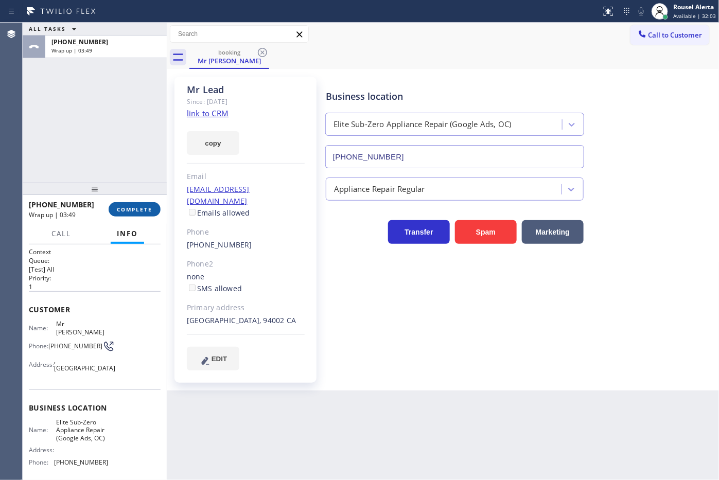
click at [128, 212] on span "COMPLETE" at bounding box center [134, 209] width 35 height 7
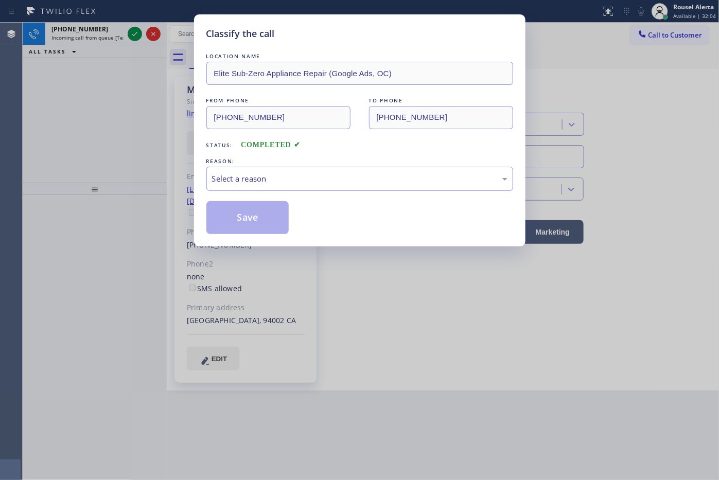
click at [264, 186] on div "Select a reason" at bounding box center [359, 179] width 307 height 24
click at [241, 215] on button "Save" at bounding box center [247, 217] width 83 height 33
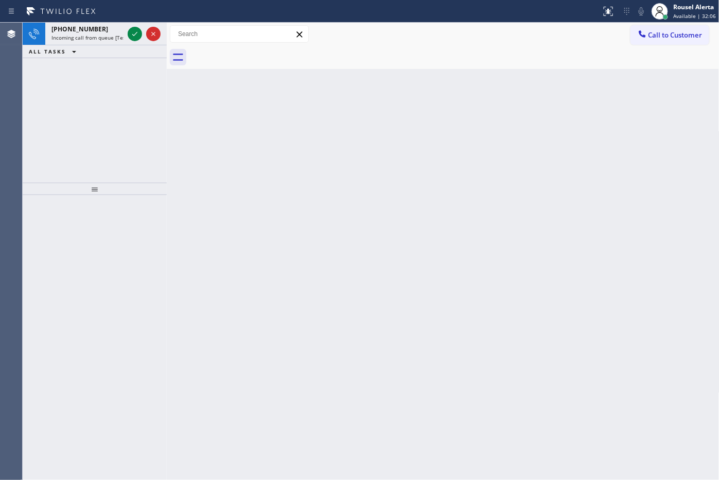
click at [109, 39] on span "Incoming call from queue [Test] All" at bounding box center [93, 37] width 85 height 7
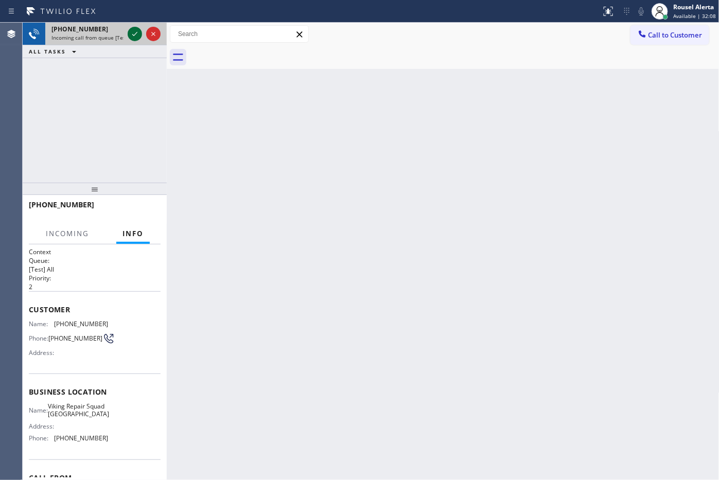
click at [131, 32] on icon at bounding box center [135, 34] width 12 height 12
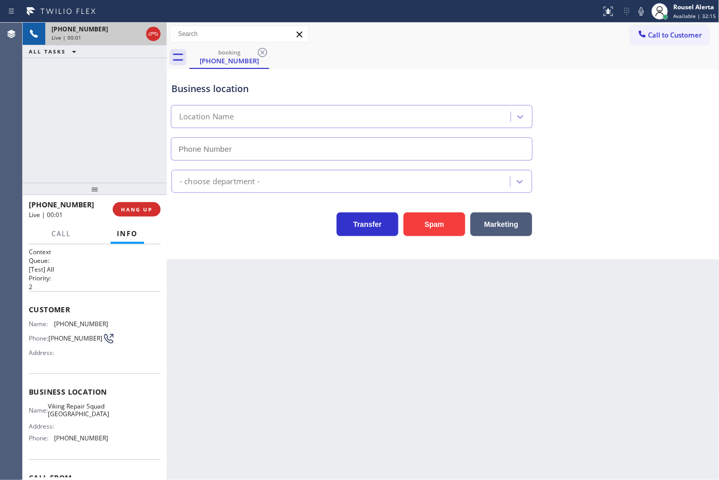
type input "[PHONE_NUMBER]"
click at [412, 226] on button "Spam" at bounding box center [434, 224] width 62 height 24
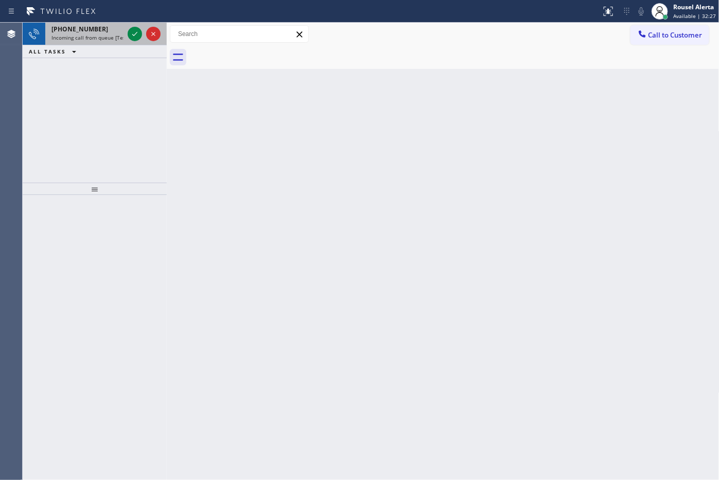
click at [104, 25] on div "[PHONE_NUMBER]" at bounding box center [87, 29] width 72 height 9
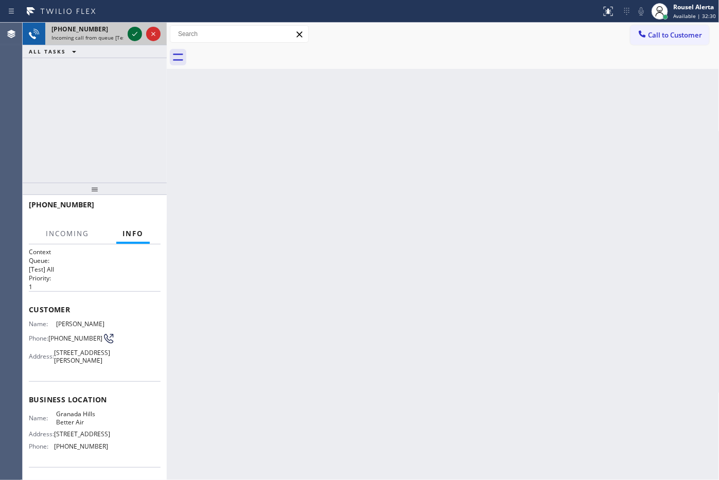
click at [129, 34] on div at bounding box center [135, 34] width 14 height 12
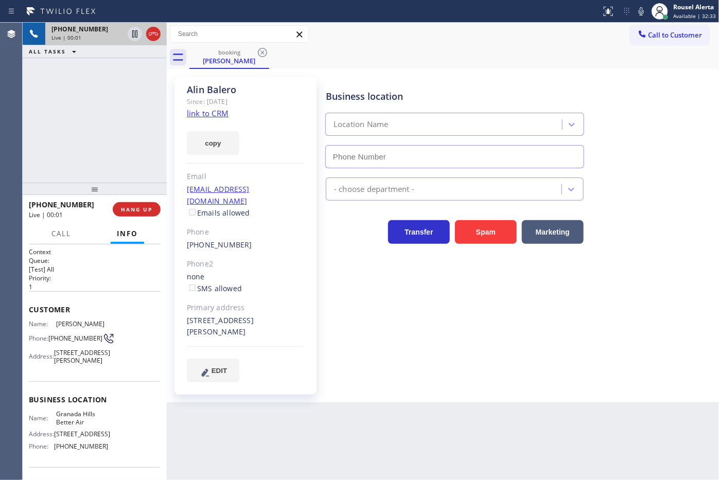
type input "[PHONE_NUMBER]"
click at [205, 112] on link "link to CRM" at bounding box center [208, 113] width 42 height 10
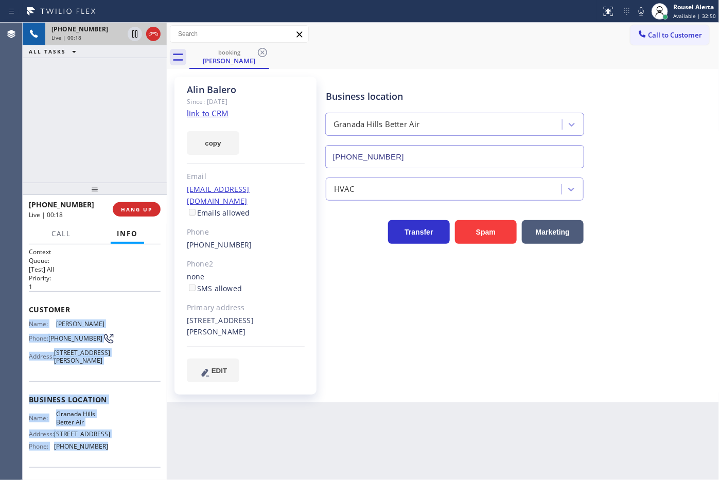
drag, startPoint x: 29, startPoint y: 324, endPoint x: 116, endPoint y: 465, distance: 164.9
click at [116, 384] on div "Context Queue: [Test] All Priority: 1 Customer Name: [PERSON_NAME] Phone: [PHON…" at bounding box center [95, 400] width 132 height 306
copy div "Name: [PERSON_NAME] Phone: [PHONE_NUMBER] Address: [STREET_ADDRESS][PERSON_NAME…"
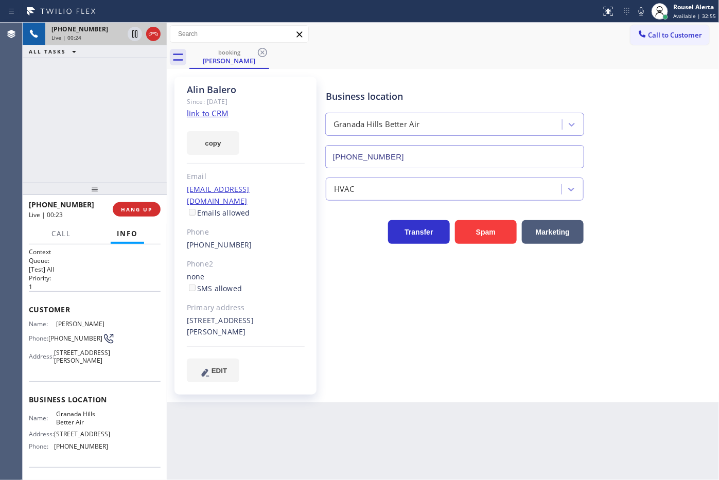
click at [104, 75] on div "[PHONE_NUMBER] Live | 00:24 ALL TASKS ALL TASKS ACTIVE TASKS TASKS IN WRAP UP" at bounding box center [95, 103] width 144 height 160
click at [148, 80] on div "[PHONE_NUMBER] Live | 00:50 ALL TASKS ALL TASKS ACTIVE TASKS TASKS IN WRAP UP" at bounding box center [95, 103] width 144 height 160
click at [435, 384] on div "Back to Dashboard Change Sender ID Customers Technicians Select a contact Outbo…" at bounding box center [443, 251] width 552 height 457
click at [117, 65] on div "[PHONE_NUMBER] Live | 01:03 ALL TASKS ALL TASKS ACTIVE TASKS TASKS IN WRAP UP" at bounding box center [95, 103] width 144 height 160
click at [130, 37] on icon at bounding box center [135, 34] width 12 height 12
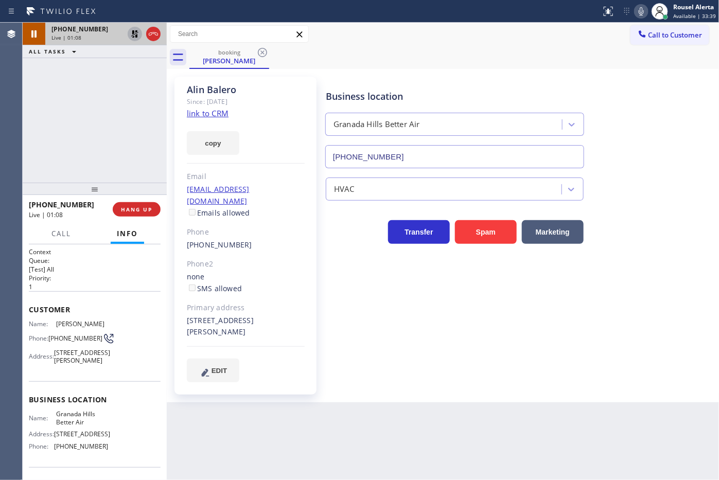
click at [575, 15] on icon at bounding box center [641, 11] width 12 height 12
click at [88, 82] on div "[PHONE_NUMBER] Live | 01:30 ALL TASKS ALL TASKS ACTIVE TASKS TASKS IN WRAP UP" at bounding box center [95, 103] width 144 height 160
click at [63, 59] on div "[PHONE_NUMBER] Live | 01:37 ALL TASKS ALL TASKS ACTIVE TASKS TASKS IN WRAP UP" at bounding box center [95, 103] width 144 height 160
click at [112, 61] on div "[PHONE_NUMBER] Live | 01:56 ALL TASKS ALL TASKS ACTIVE TASKS TASKS IN WRAP UP" at bounding box center [95, 103] width 144 height 160
click at [55, 238] on button "Call" at bounding box center [61, 234] width 32 height 20
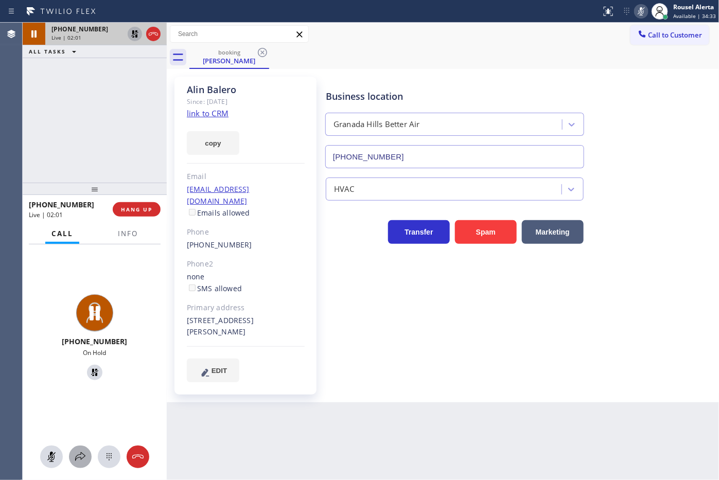
click at [81, 384] on icon at bounding box center [80, 457] width 12 height 12
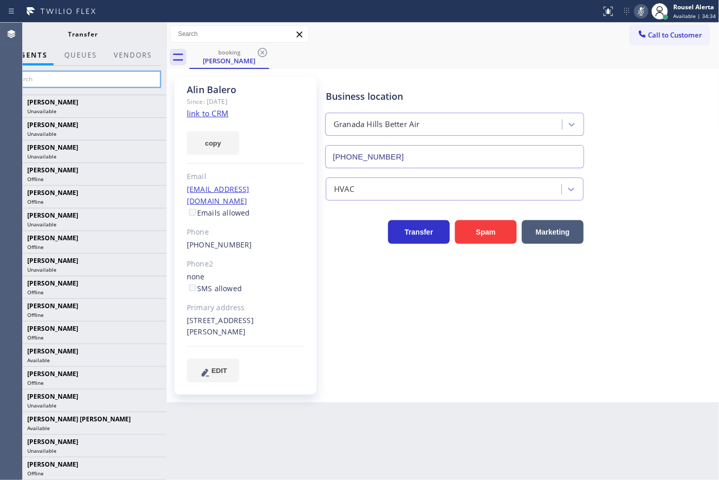
click at [68, 78] on input "text" at bounding box center [83, 79] width 155 height 16
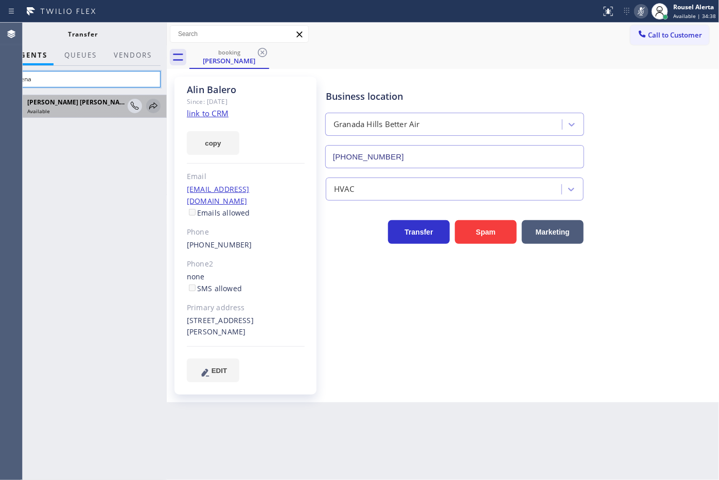
type input "shiena"
click at [148, 105] on icon at bounding box center [153, 106] width 12 height 12
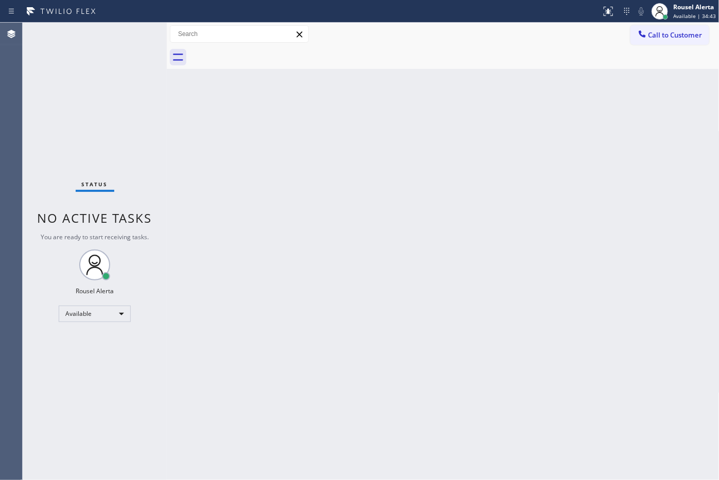
click at [133, 69] on div "Status No active tasks You are ready to start receiving tasks. Rousel Alerta Av…" at bounding box center [95, 251] width 144 height 457
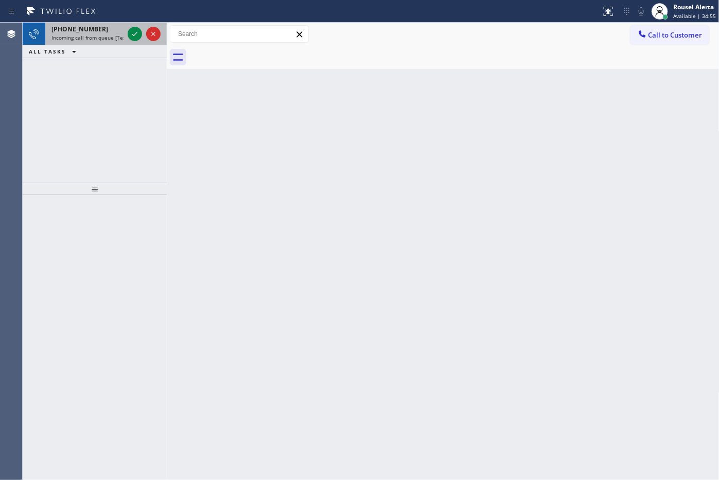
click at [98, 37] on span "Incoming call from queue [Test] All" at bounding box center [93, 37] width 85 height 7
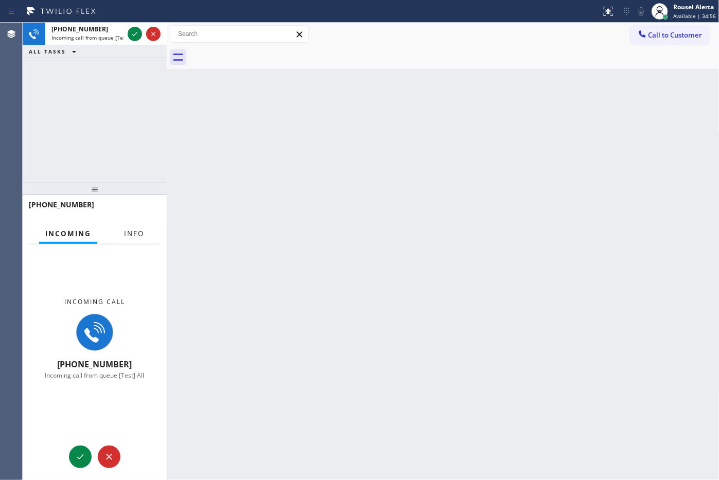
click at [135, 236] on span "Info" at bounding box center [134, 233] width 20 height 9
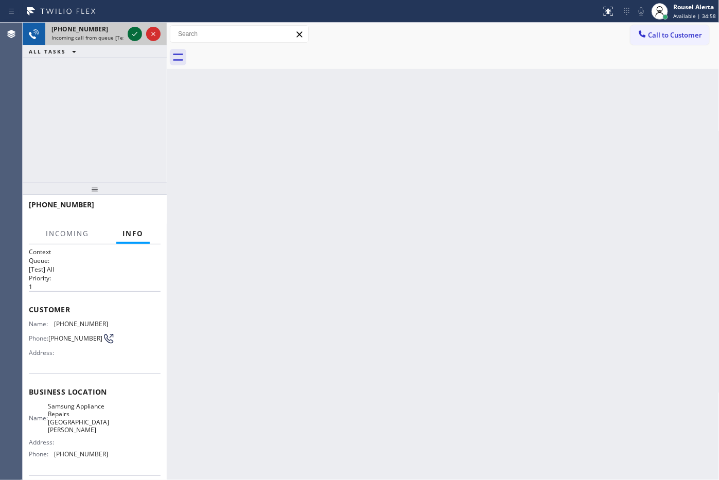
click at [134, 36] on icon at bounding box center [135, 34] width 12 height 12
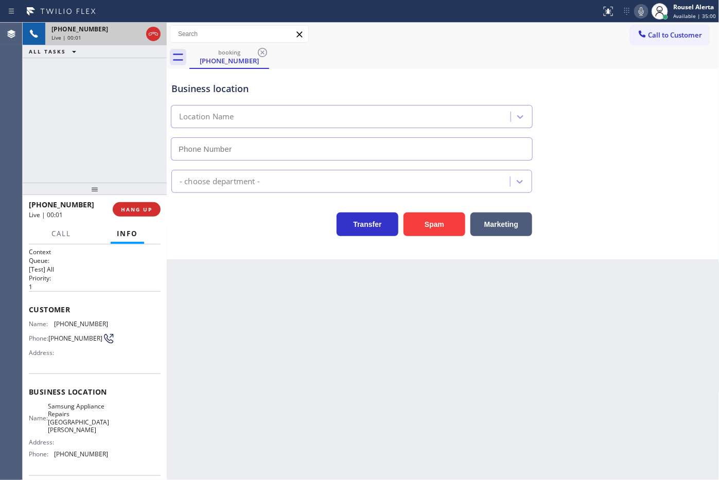
type input "[PHONE_NUMBER]"
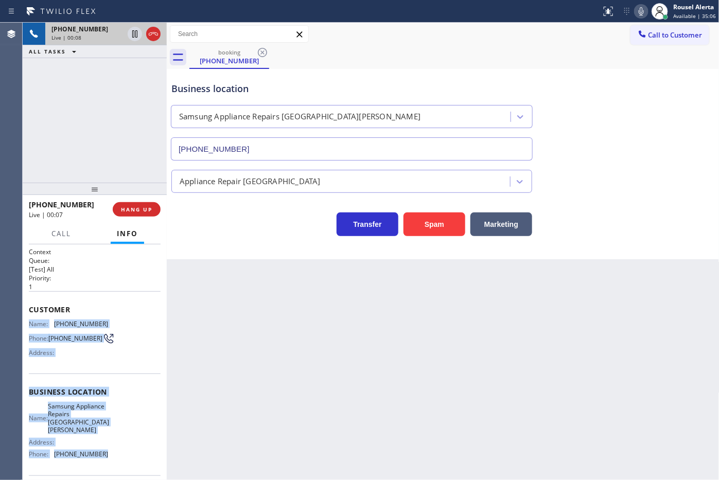
drag, startPoint x: 26, startPoint y: 323, endPoint x: 99, endPoint y: 443, distance: 141.1
click at [99, 384] on div "Context Queue: [Test] All Priority: 1 Customer Name: [PHONE_NUMBER] Phone: [PHO…" at bounding box center [95, 362] width 144 height 236
copy div "Name: [PHONE_NUMBER] Phone: [PHONE_NUMBER] Address: Business location Name: Sam…"
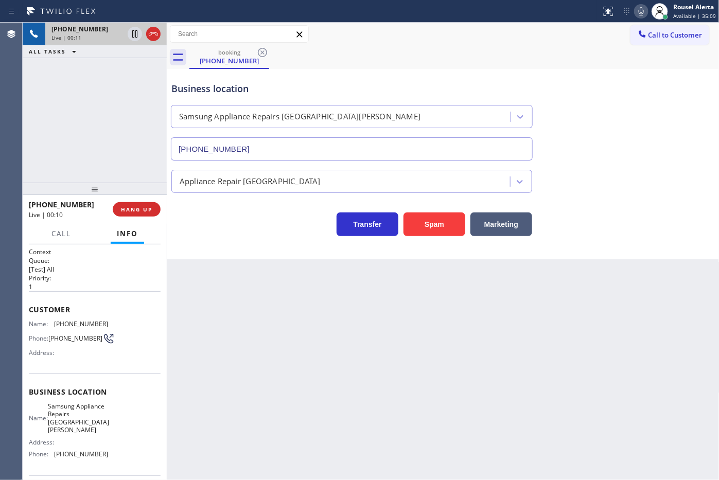
click at [409, 346] on div "Back to Dashboard Change Sender ID Customers Technicians Select a contact Outbo…" at bounding box center [443, 251] width 552 height 457
click at [114, 215] on div "[PHONE_NUMBER] Live | 00:11 HANG UP" at bounding box center [95, 209] width 132 height 27
click at [402, 218] on div "Spam" at bounding box center [431, 221] width 67 height 29
click at [427, 236] on button "Spam" at bounding box center [434, 224] width 62 height 24
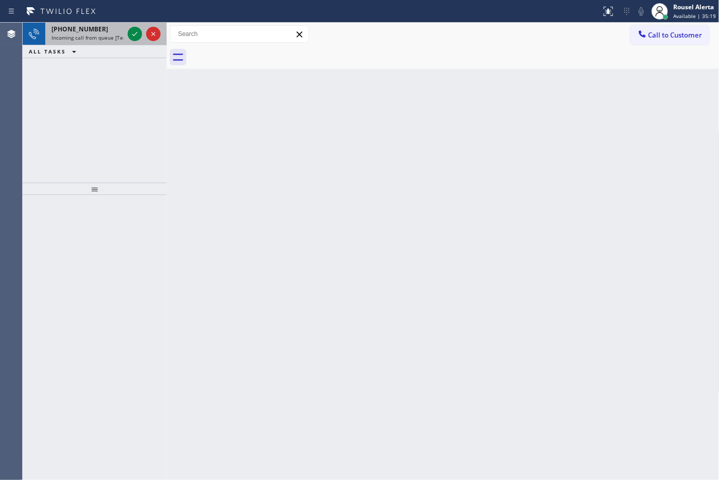
click at [117, 38] on span "Incoming call from queue [Test] All" at bounding box center [93, 37] width 85 height 7
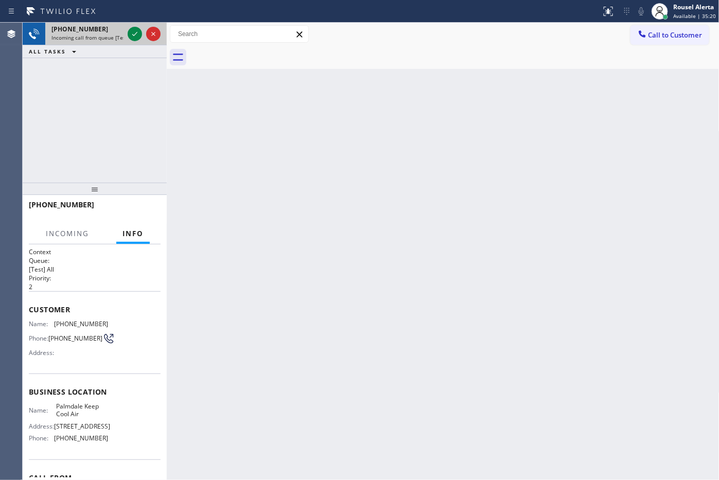
click at [127, 32] on div at bounding box center [144, 34] width 37 height 23
click at [126, 32] on div at bounding box center [144, 34] width 37 height 23
click at [126, 33] on div at bounding box center [144, 34] width 37 height 23
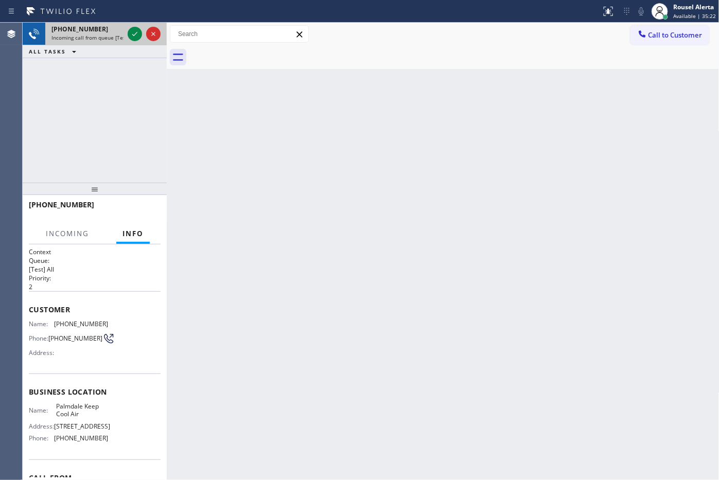
click at [126, 33] on div at bounding box center [144, 34] width 37 height 23
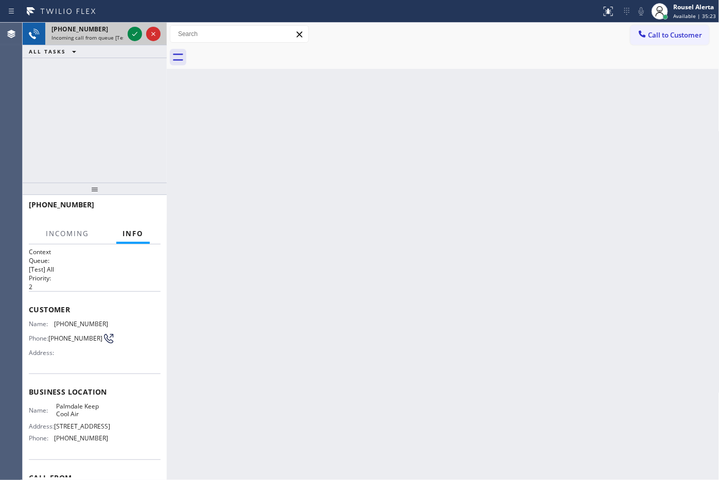
click at [126, 33] on div at bounding box center [144, 34] width 37 height 23
click at [128, 34] on div at bounding box center [135, 34] width 14 height 12
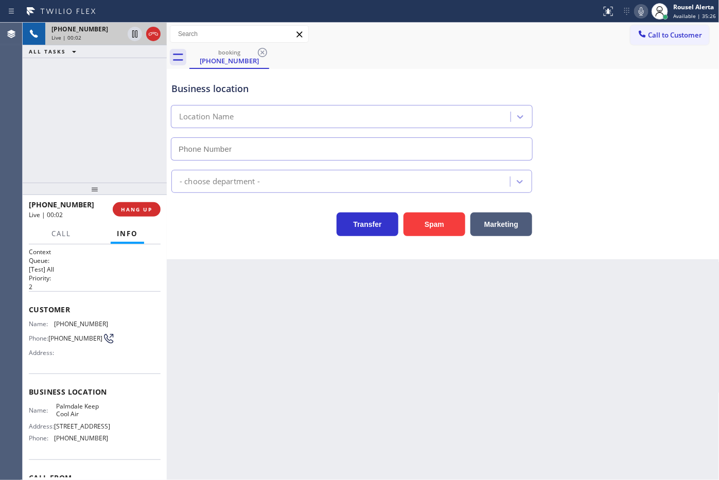
type input "[PHONE_NUMBER]"
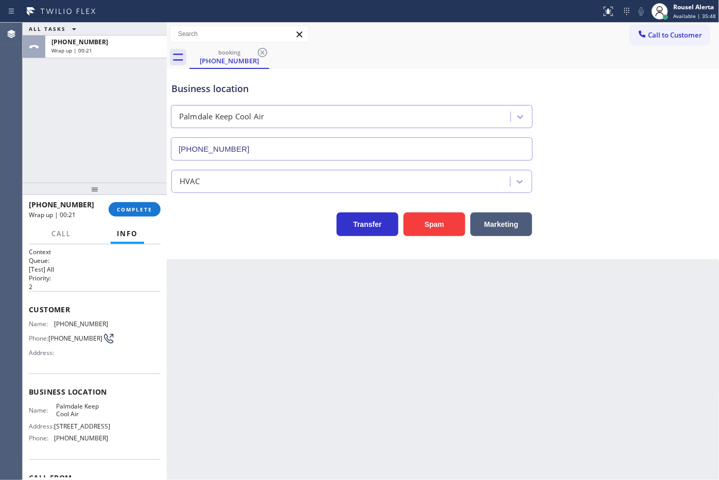
click at [111, 61] on div "ALL TASKS ALL TASKS ACTIVE TASKS TASKS IN WRAP UP [PHONE_NUMBER] Wrap up | 00:21" at bounding box center [95, 103] width 144 height 160
click at [109, 49] on div "Wrap up | 00:21" at bounding box center [105, 50] width 109 height 7
click at [132, 212] on span "COMPLETE" at bounding box center [134, 209] width 35 height 7
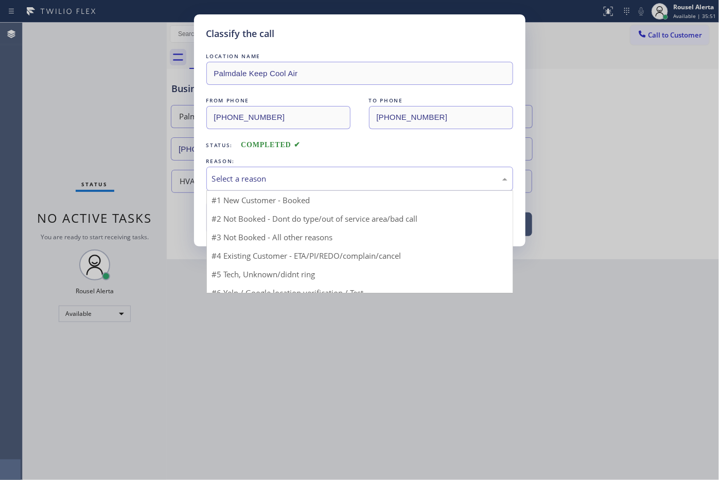
click at [253, 172] on div "Select a reason" at bounding box center [359, 179] width 307 height 24
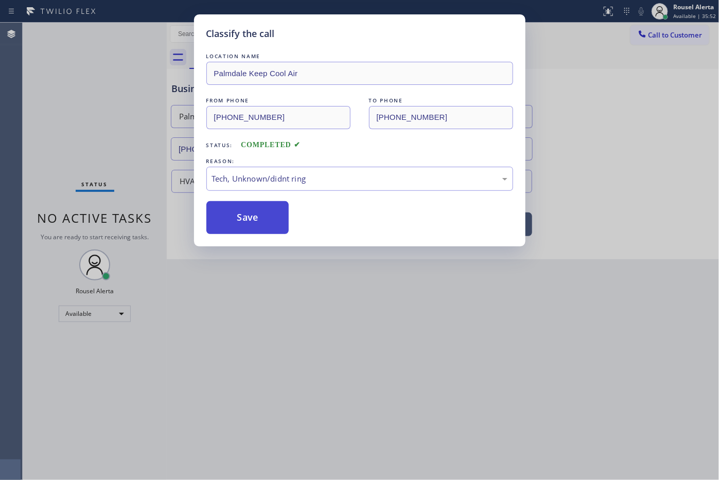
click at [253, 222] on button "Save" at bounding box center [247, 217] width 83 height 33
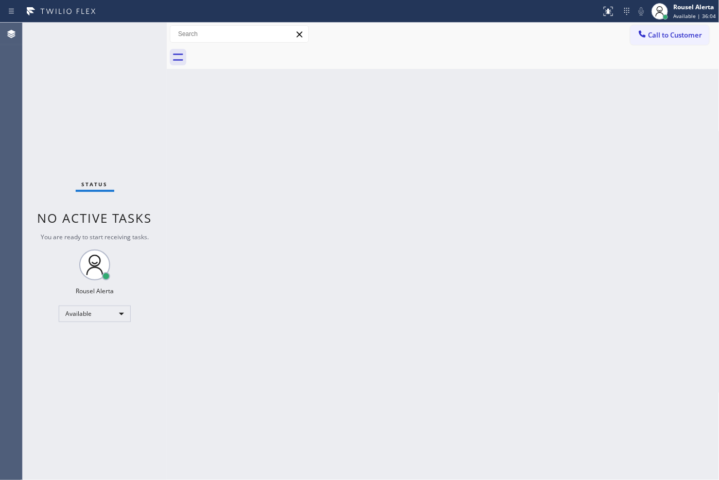
click at [98, 60] on div "Status No active tasks You are ready to start receiving tasks. Rousel Alerta Av…" at bounding box center [95, 251] width 144 height 457
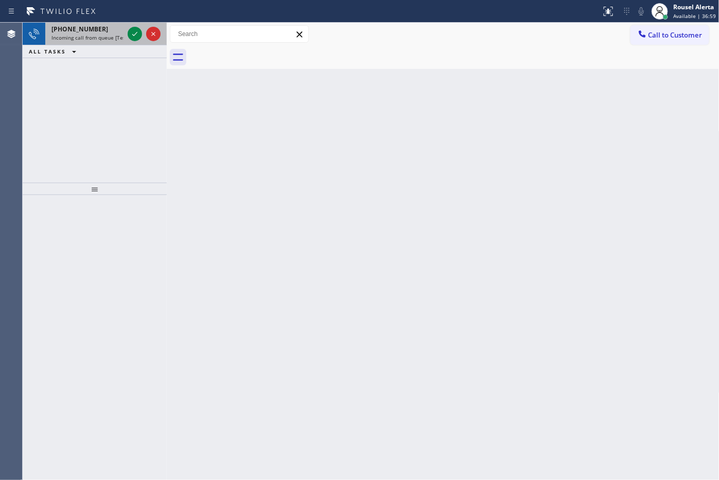
click at [88, 35] on span "Incoming call from queue [Test] All" at bounding box center [93, 37] width 85 height 7
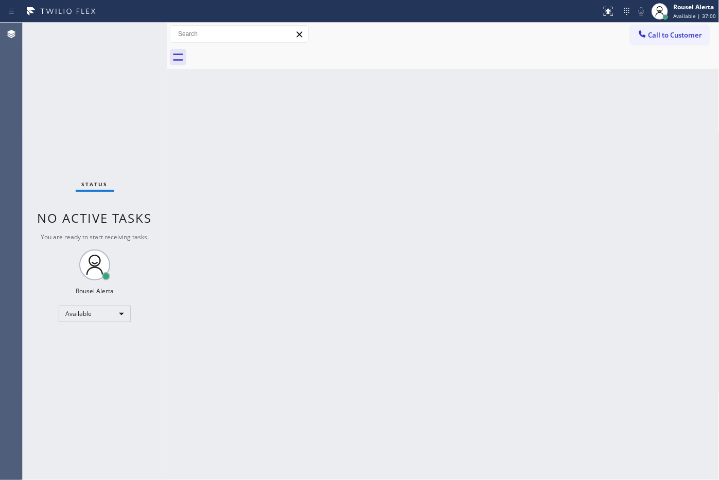
click at [210, 140] on div "Back to Dashboard Change Sender ID Customers Technicians Select a contact Outbo…" at bounding box center [443, 251] width 552 height 457
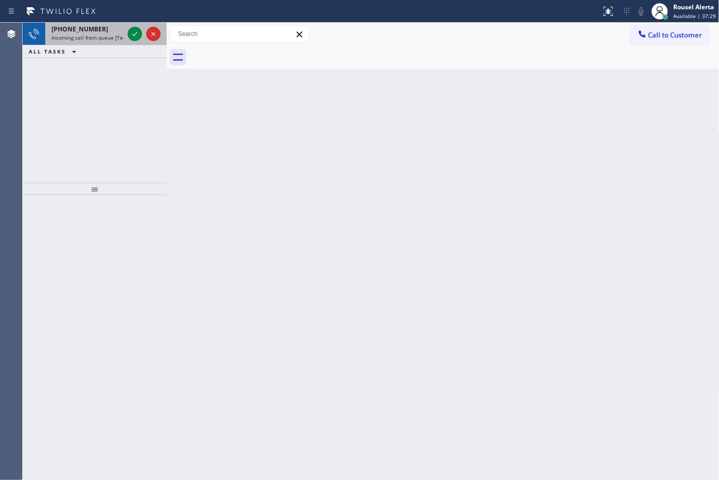
click at [111, 41] on div "[PHONE_NUMBER] Incoming call from queue [Test] All" at bounding box center [85, 34] width 80 height 23
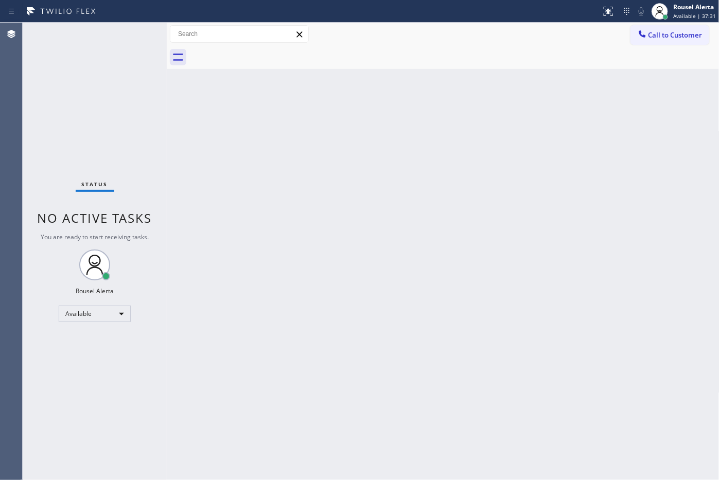
click at [130, 31] on div "Status No active tasks You are ready to start receiving tasks. Rousel Alerta Av…" at bounding box center [95, 251] width 144 height 457
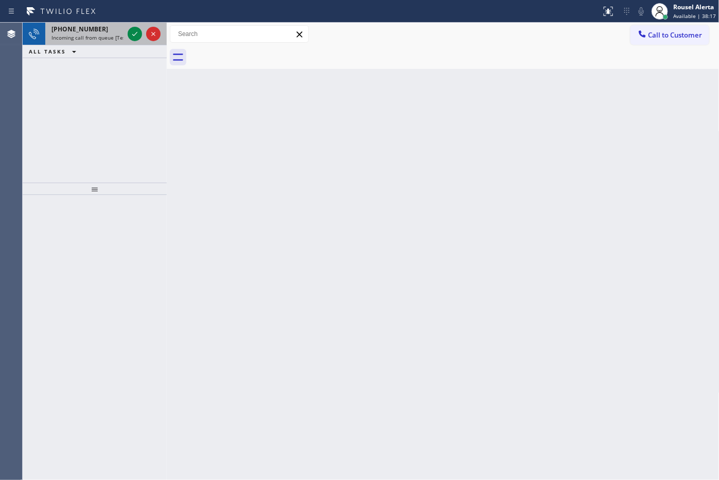
click at [116, 41] on div "[PHONE_NUMBER] Incoming call from queue [Test] All" at bounding box center [85, 34] width 80 height 23
click at [99, 37] on span "Incoming call from queue [Test] All" at bounding box center [93, 37] width 85 height 7
click at [97, 26] on div "[PHONE_NUMBER]" at bounding box center [87, 29] width 72 height 9
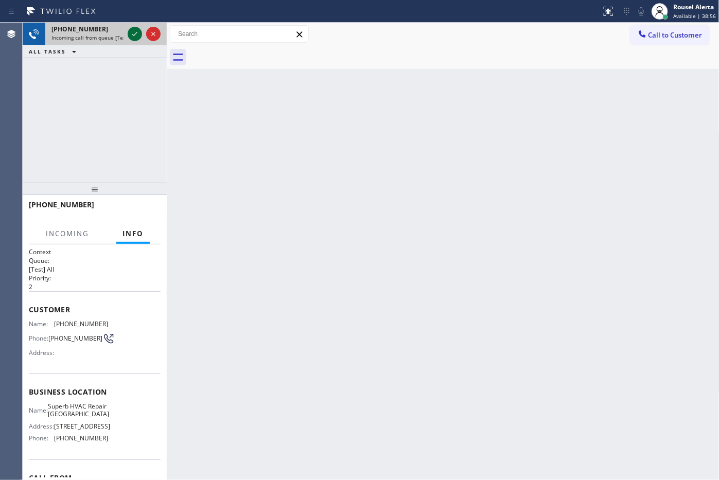
click at [131, 35] on icon at bounding box center [135, 34] width 12 height 12
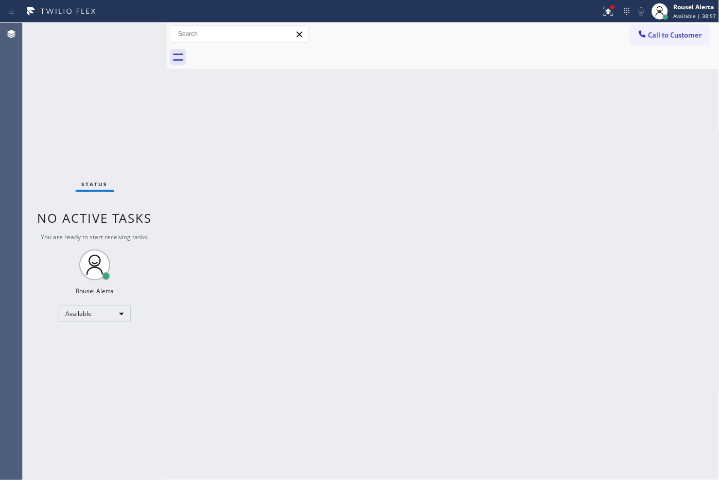
drag, startPoint x: 132, startPoint y: 37, endPoint x: 136, endPoint y: 45, distance: 9.2
click at [136, 45] on div "Status No active tasks You are ready to start receiving tasks. Rousel Alerta Av…" at bounding box center [95, 251] width 144 height 457
click at [575, 15] on icon at bounding box center [607, 11] width 9 height 9
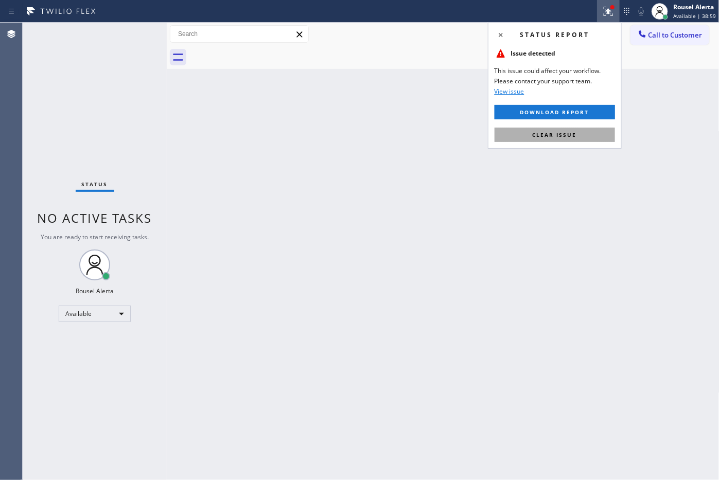
click at [575, 142] on div "Status report Issue detected This issue could affect your workflow. Please cont…" at bounding box center [555, 85] width 134 height 127
click at [575, 139] on button "Clear issue" at bounding box center [554, 135] width 120 height 14
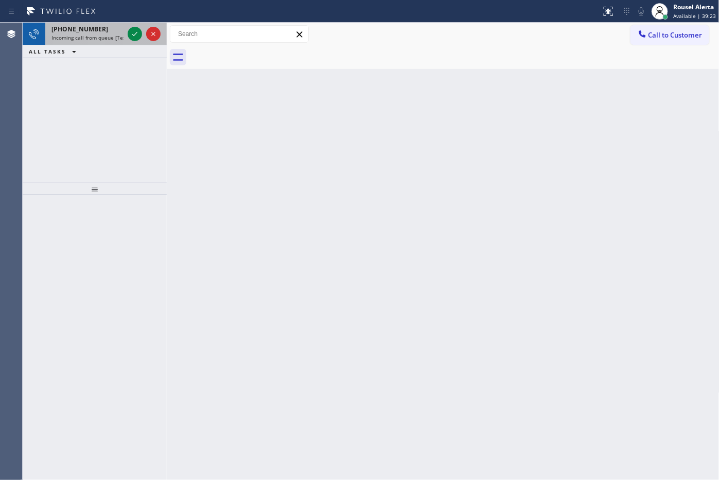
click at [121, 35] on span "Incoming call from queue [Test] All" at bounding box center [93, 37] width 85 height 7
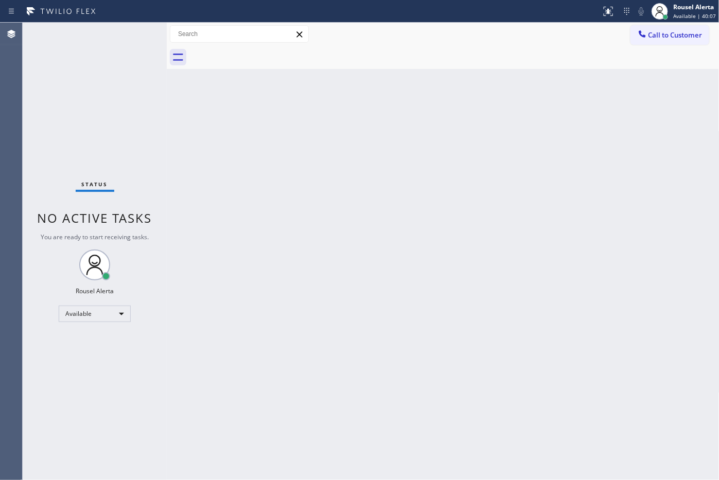
click at [135, 76] on div "Status No active tasks You are ready to start receiving tasks. Rousel Alerta Av…" at bounding box center [95, 251] width 144 height 457
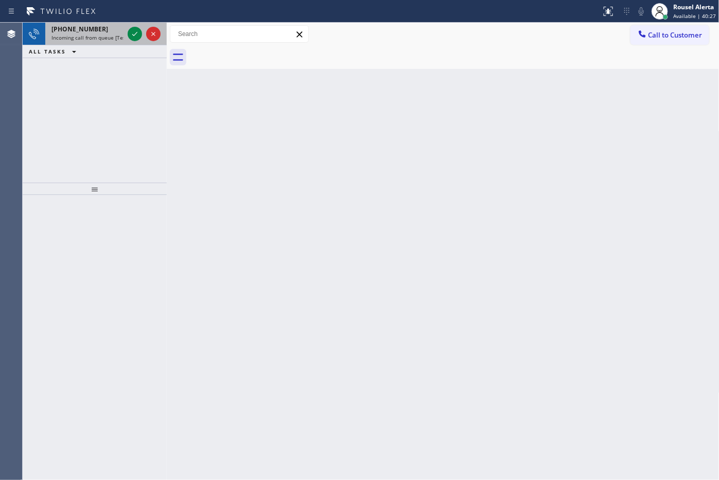
click at [107, 42] on div "[PHONE_NUMBER] Incoming call from queue [Test] All" at bounding box center [85, 34] width 80 height 23
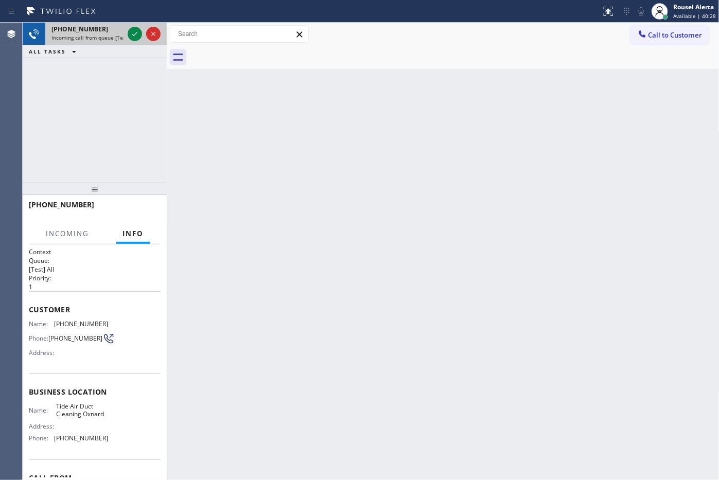
click at [107, 42] on div "[PHONE_NUMBER] Incoming call from queue [Test] All" at bounding box center [85, 34] width 80 height 23
click at [132, 34] on icon at bounding box center [135, 34] width 12 height 12
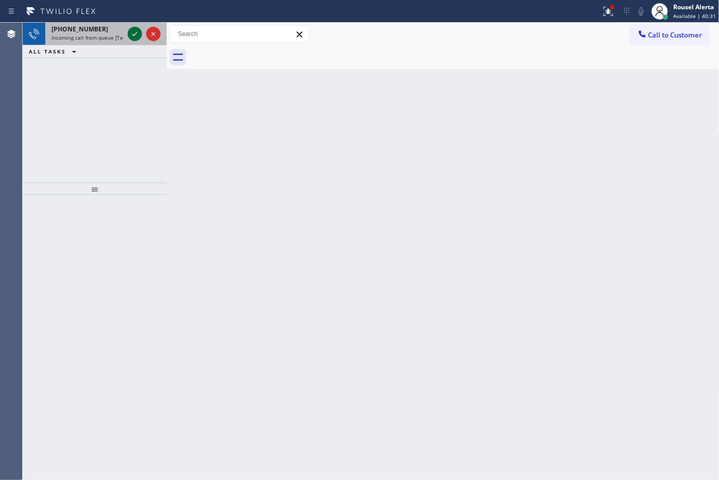
click at [132, 32] on icon at bounding box center [135, 34] width 12 height 12
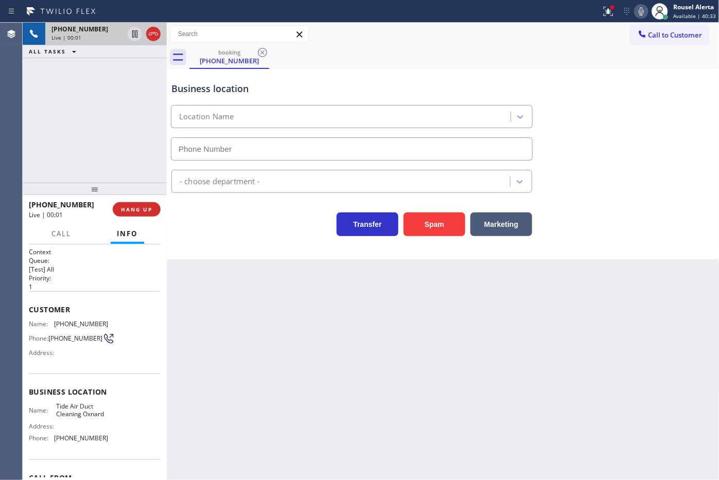
type input "[PHONE_NUMBER]"
click at [420, 216] on button "Spam" at bounding box center [434, 224] width 62 height 24
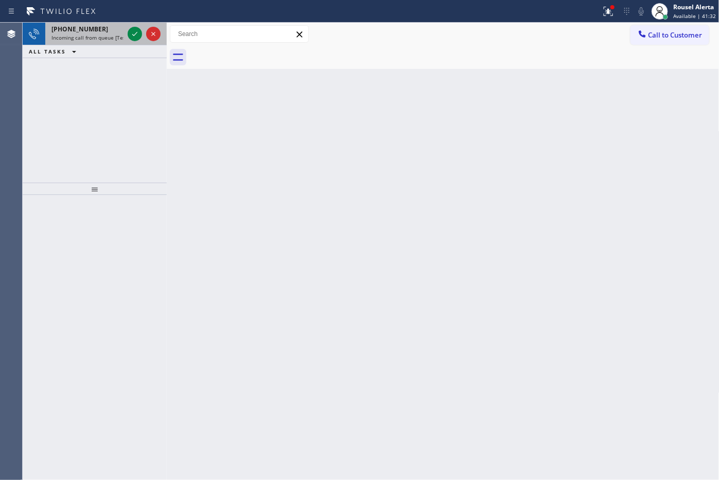
click at [121, 31] on div "[PHONE_NUMBER]" at bounding box center [87, 29] width 72 height 9
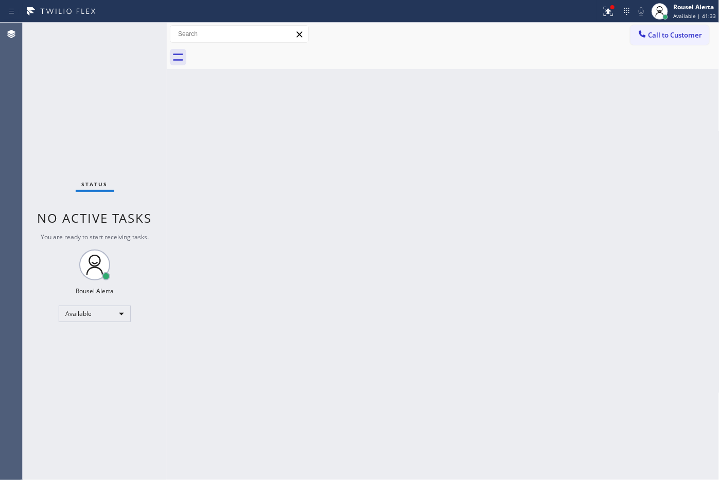
click at [130, 31] on div "Status No active tasks You are ready to start receiving tasks. Rousel Alerta Av…" at bounding box center [95, 251] width 144 height 457
click at [575, 15] on icon at bounding box center [608, 11] width 12 height 12
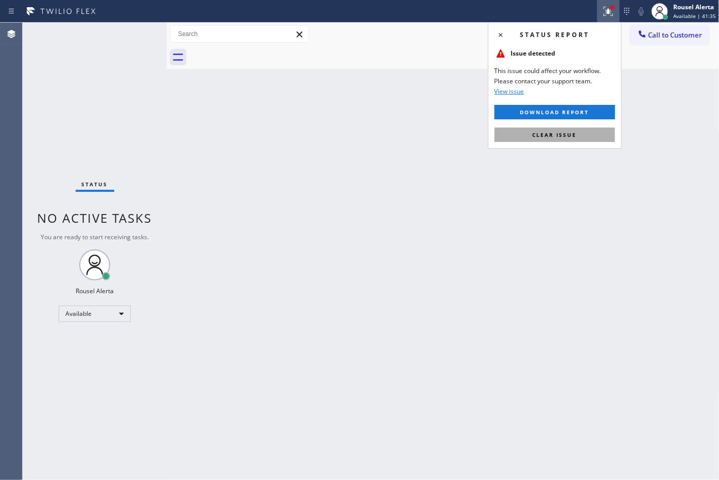
click at [575, 139] on button "Clear issue" at bounding box center [554, 135] width 120 height 14
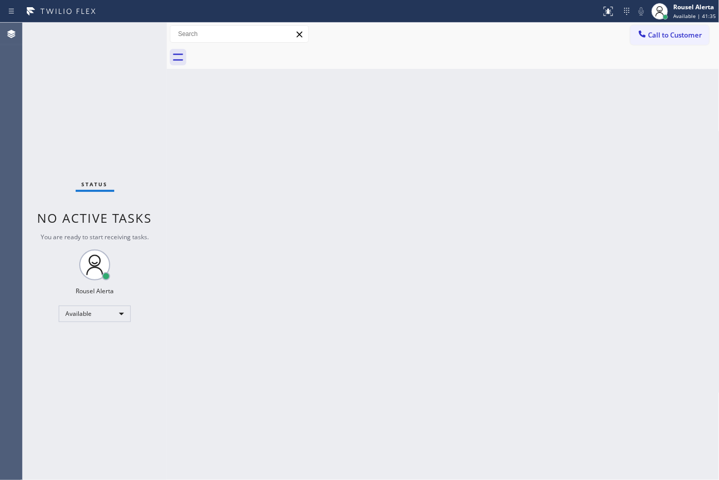
click at [575, 224] on div "Back to Dashboard Change Sender ID Customers Technicians Select a contact Outbo…" at bounding box center [443, 251] width 552 height 457
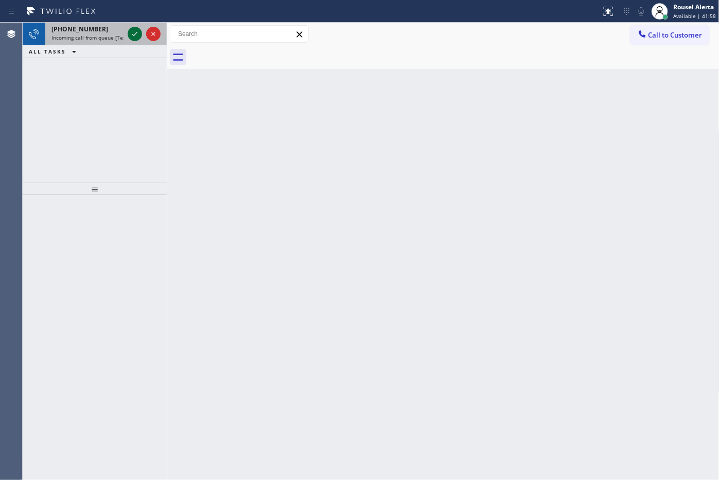
click at [132, 35] on icon at bounding box center [135, 34] width 12 height 12
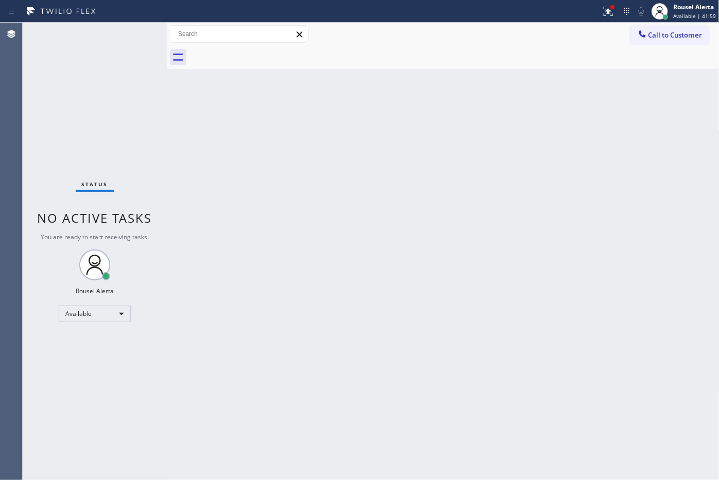
click at [131, 35] on div "Status No active tasks You are ready to start receiving tasks. Rousel Alerta Av…" at bounding box center [95, 251] width 144 height 457
click at [575, 11] on div at bounding box center [608, 11] width 23 height 12
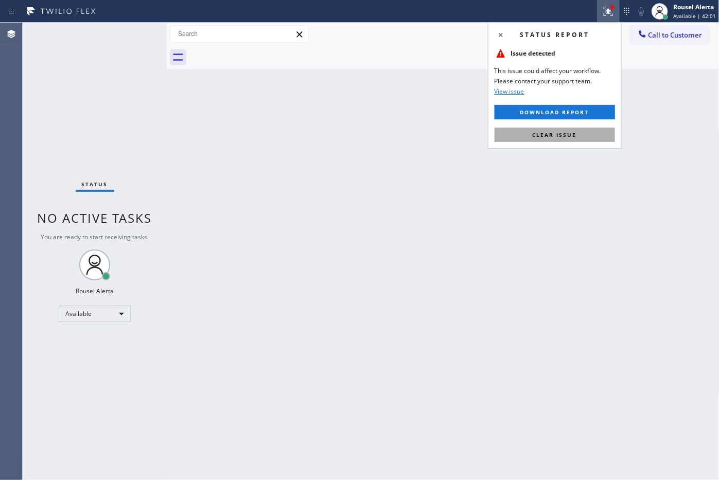
click at [575, 133] on button "Clear issue" at bounding box center [554, 135] width 120 height 14
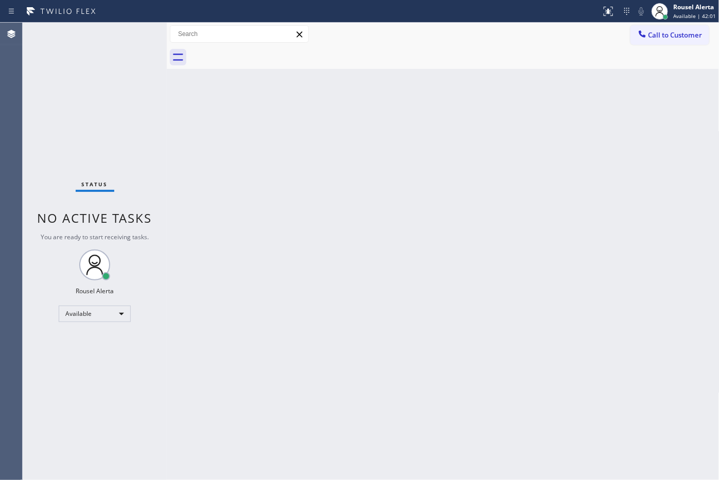
click at [575, 240] on div "Back to Dashboard Change Sender ID Customers Technicians Select a contact Outbo…" at bounding box center [443, 251] width 552 height 457
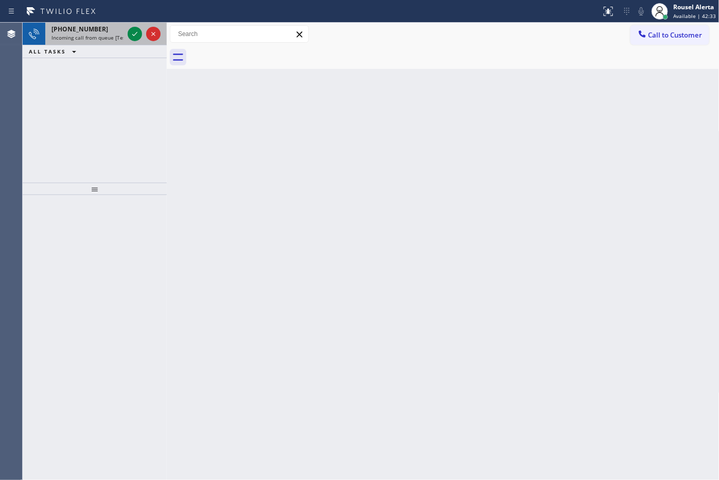
drag, startPoint x: 106, startPoint y: 42, endPoint x: 111, endPoint y: 39, distance: 5.6
click at [106, 42] on div "[PHONE_NUMBER] Incoming call from queue [Test] All" at bounding box center [85, 34] width 80 height 23
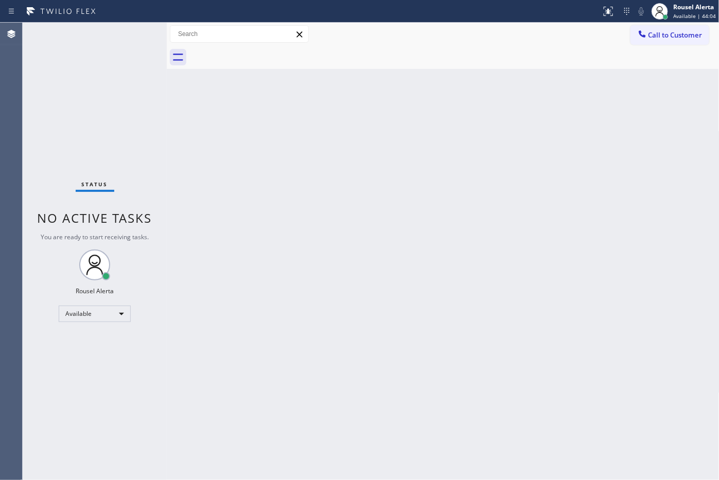
click at [267, 209] on div "Back to Dashboard Change Sender ID Customers Technicians Select a contact Outbo…" at bounding box center [443, 251] width 552 height 457
click at [217, 171] on div "Back to Dashboard Change Sender ID Customers Technicians Select a contact Outbo…" at bounding box center [443, 251] width 552 height 457
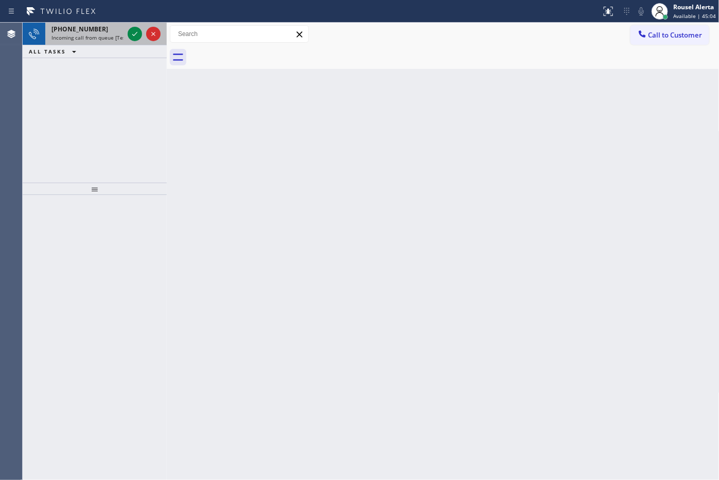
click at [122, 42] on div "[PHONE_NUMBER] Incoming call from queue [Test] All" at bounding box center [85, 34] width 80 height 23
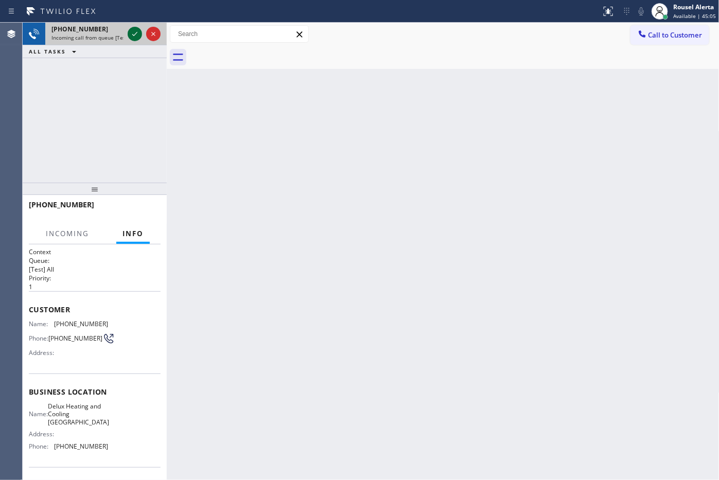
click at [130, 38] on icon at bounding box center [135, 34] width 12 height 12
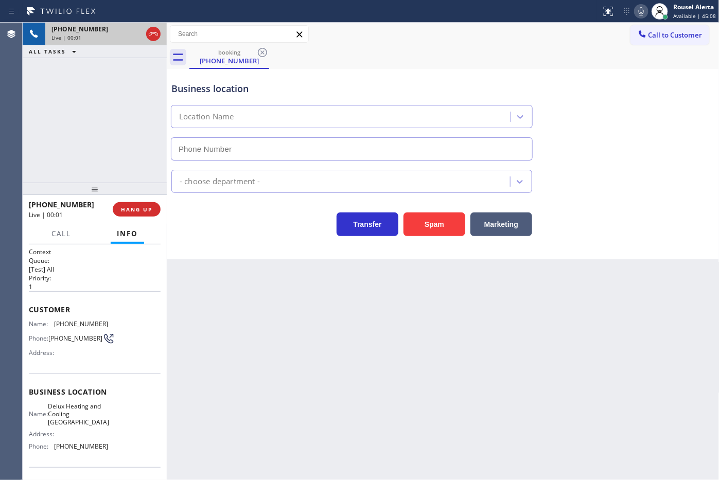
type input "[PHONE_NUMBER]"
click at [575, 346] on div "Back to Dashboard Change Sender ID Customers Technicians Select a contact Outbo…" at bounding box center [443, 251] width 552 height 457
click at [137, 219] on div "[PHONE_NUMBER] Live | 00:13 HANG UP" at bounding box center [95, 209] width 132 height 27
click at [137, 217] on div "[PHONE_NUMBER] Live | 00:13 HANG UP" at bounding box center [95, 209] width 132 height 27
click at [138, 212] on span "HANG UP" at bounding box center [136, 209] width 31 height 7
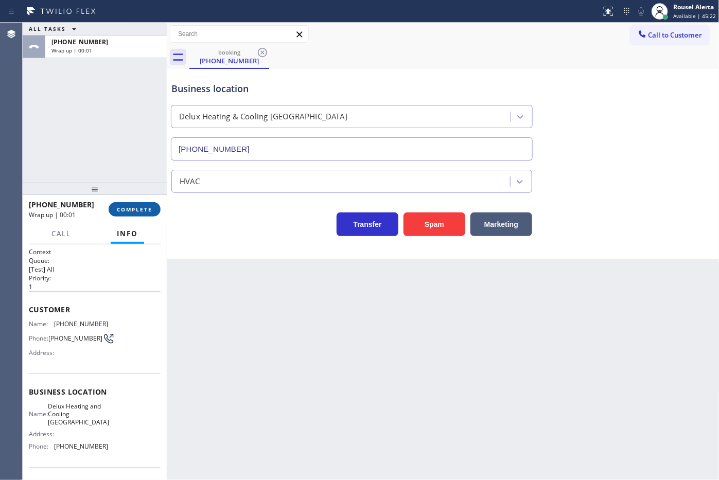
click at [138, 212] on span "COMPLETE" at bounding box center [134, 209] width 35 height 7
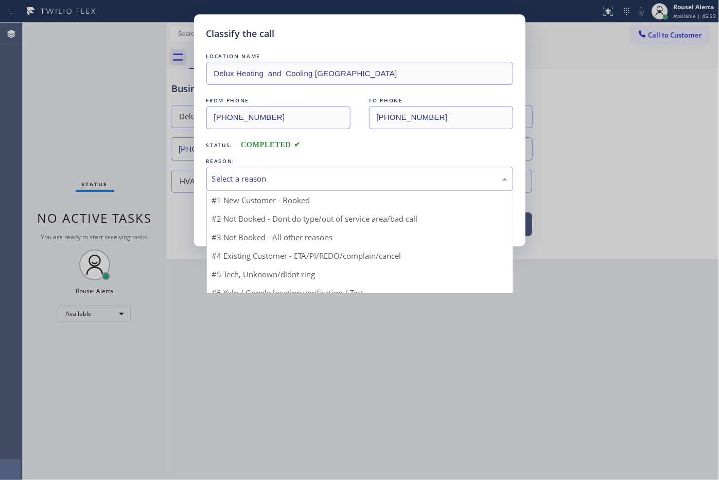
click at [224, 176] on div "Select a reason" at bounding box center [359, 179] width 295 height 12
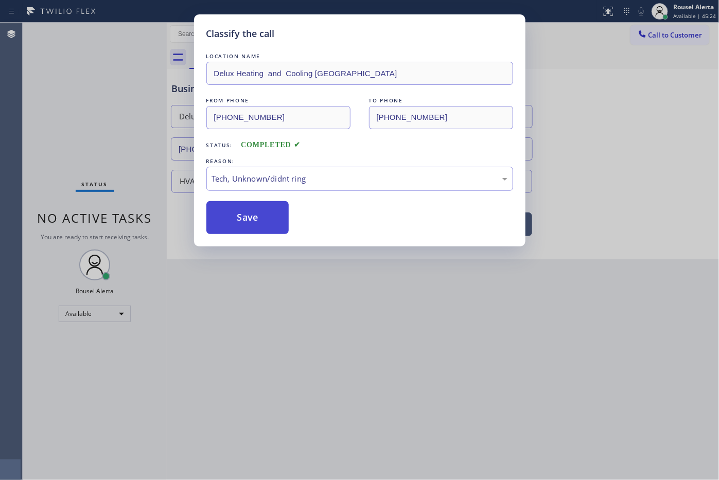
click at [274, 228] on button "Save" at bounding box center [247, 217] width 83 height 33
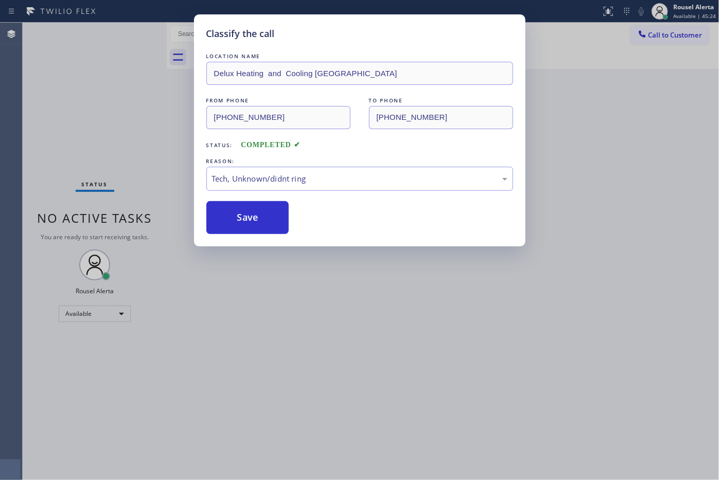
click at [314, 296] on div "Classify the call LOCATION NAME Delux Heating and Cooling [GEOGRAPHIC_DATA] FRO…" at bounding box center [359, 240] width 719 height 480
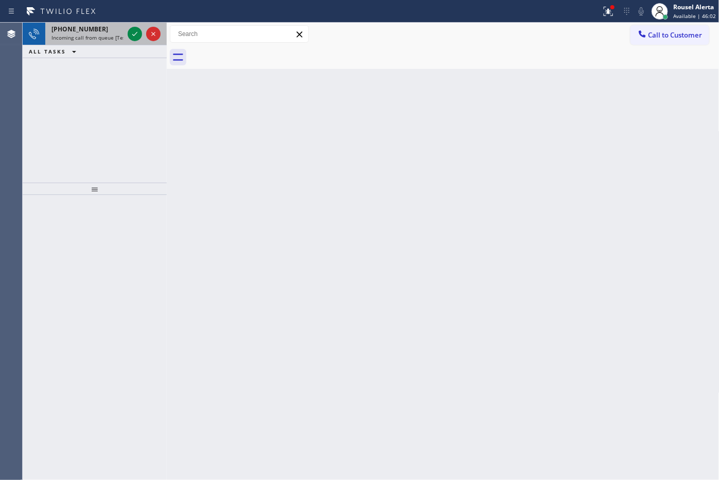
click at [127, 25] on div at bounding box center [144, 34] width 37 height 23
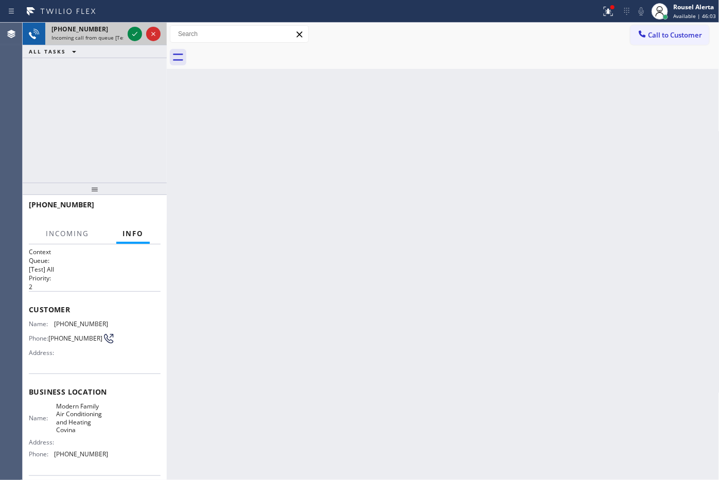
click at [126, 34] on div at bounding box center [144, 34] width 37 height 23
click at [129, 36] on icon at bounding box center [135, 34] width 12 height 12
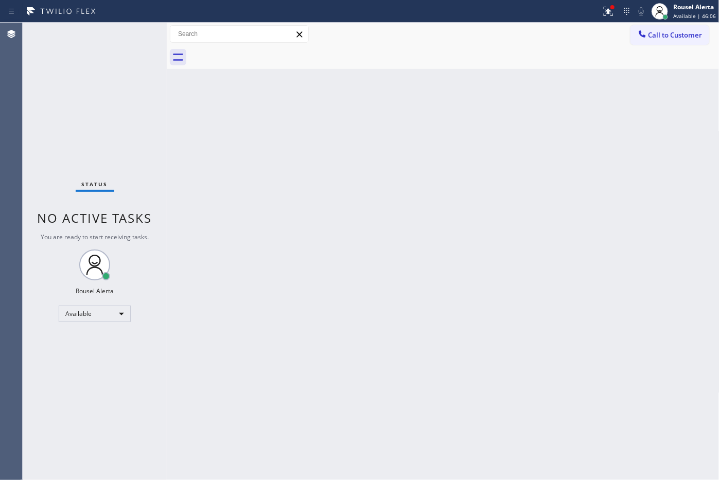
click at [130, 36] on div "Status No active tasks You are ready to start receiving tasks. Rousel Alerta Av…" at bounding box center [95, 251] width 144 height 457
click at [575, 20] on button at bounding box center [608, 11] width 23 height 23
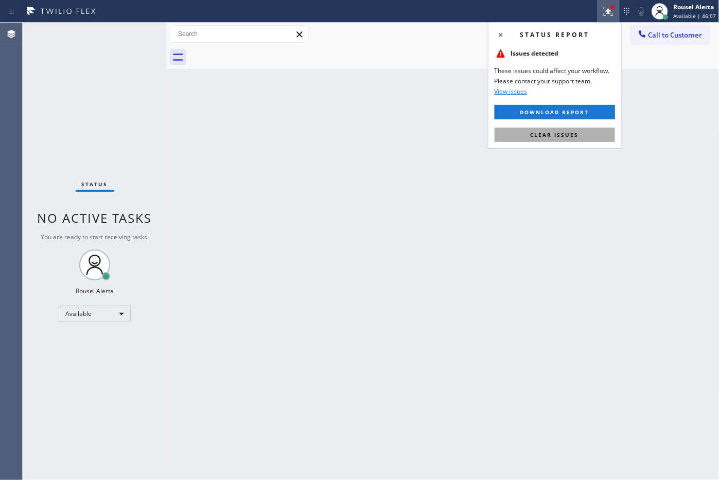
click at [575, 142] on button "Clear issues" at bounding box center [554, 135] width 120 height 14
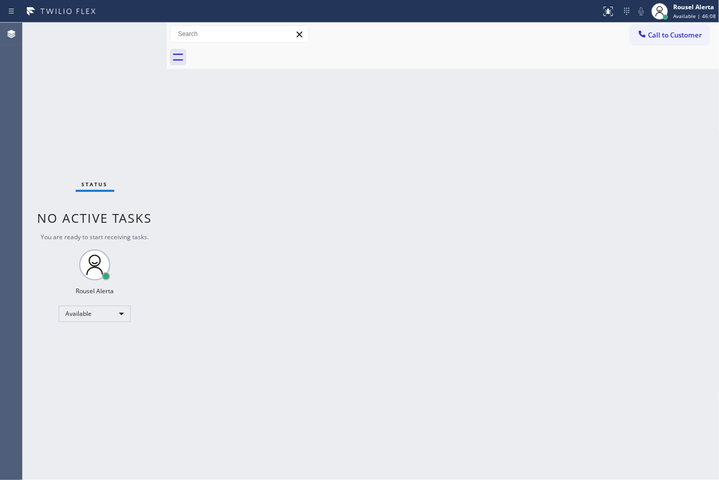
drag, startPoint x: 589, startPoint y: 172, endPoint x: 602, endPoint y: 243, distance: 71.6
click at [575, 174] on div "Back to Dashboard Change Sender ID Customers Technicians Select a contact Outbo…" at bounding box center [443, 251] width 552 height 457
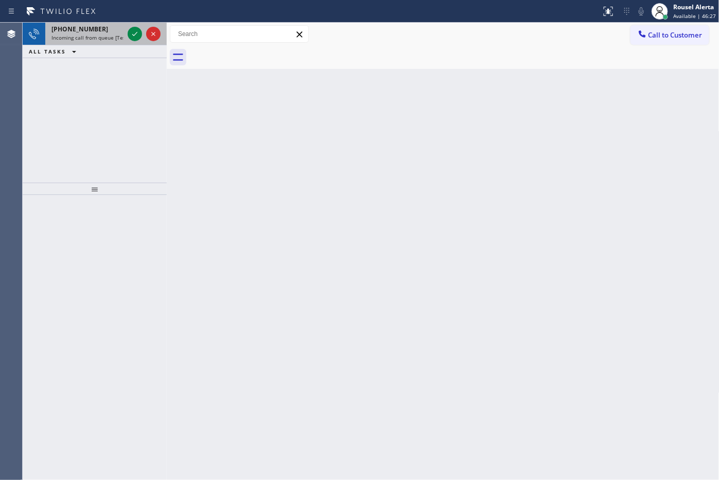
click at [118, 39] on span "Incoming call from queue [Test] All" at bounding box center [93, 37] width 85 height 7
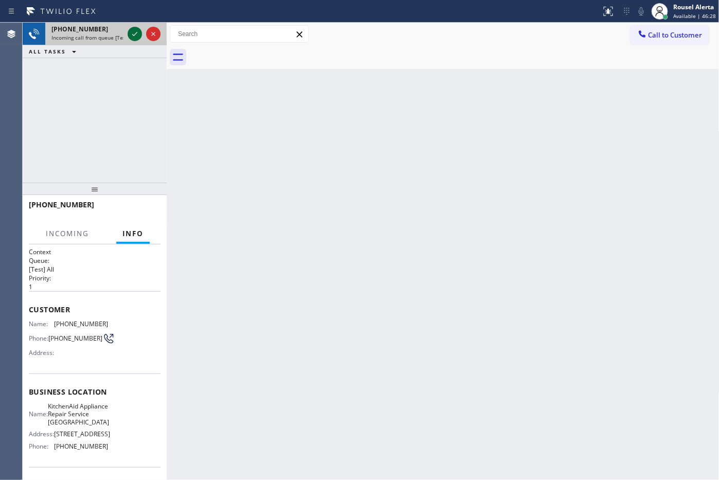
click at [128, 36] on div at bounding box center [135, 34] width 14 height 12
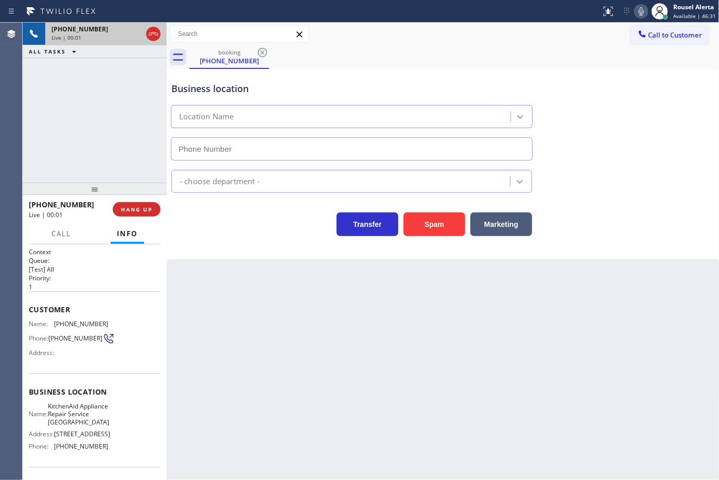
type input "[PHONE_NUMBER]"
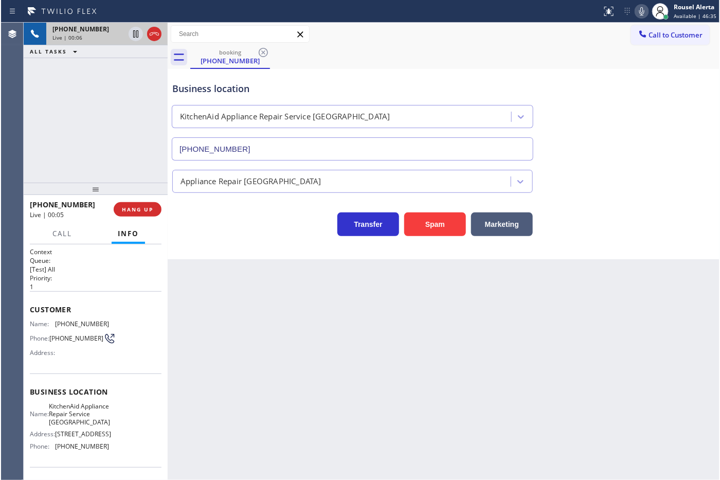
scroll to position [85, 0]
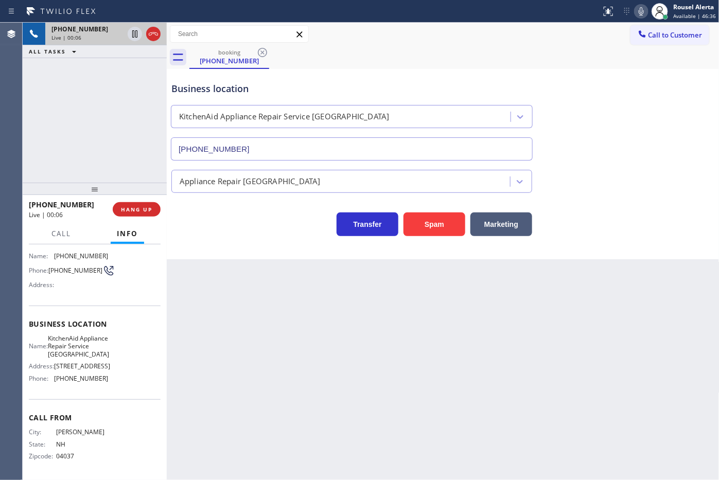
click at [227, 381] on div "Back to Dashboard Change Sender ID Customers Technicians Select a contact Outbo…" at bounding box center [443, 251] width 552 height 457
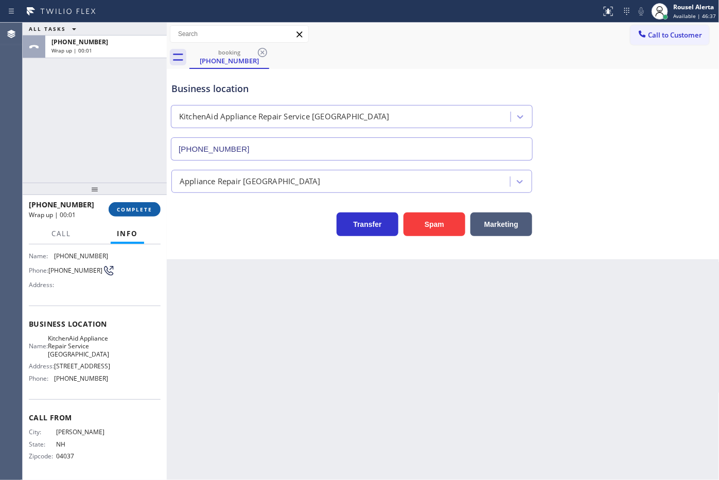
click at [137, 207] on span "COMPLETE" at bounding box center [134, 209] width 35 height 7
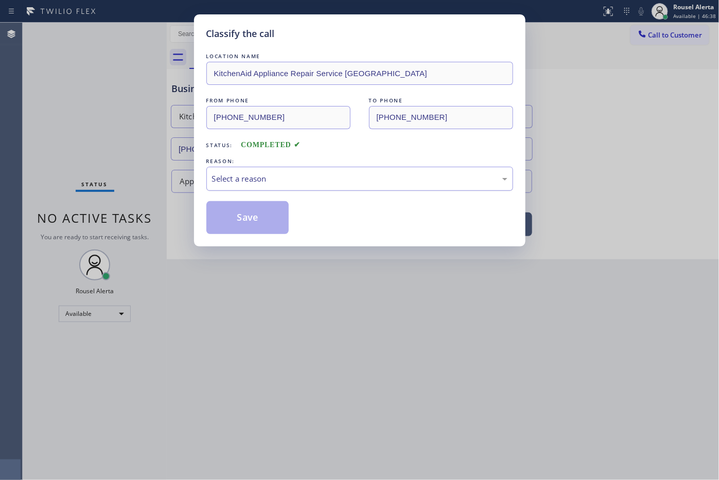
click at [271, 176] on div "Select a reason" at bounding box center [359, 179] width 295 height 12
click at [256, 204] on button "Save" at bounding box center [247, 217] width 83 height 33
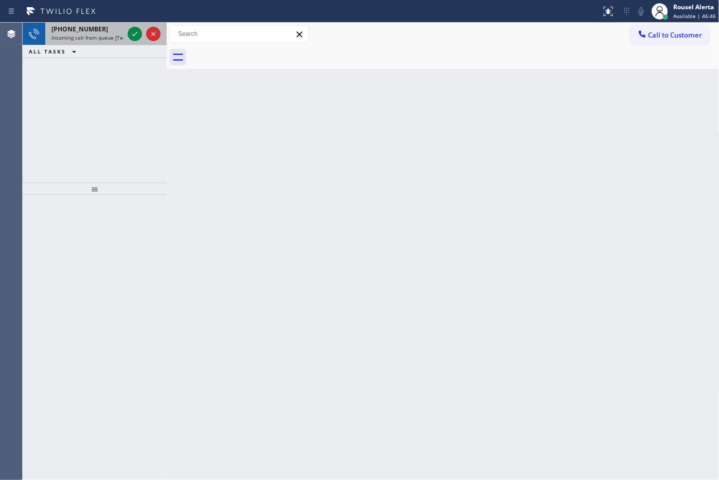
drag, startPoint x: 99, startPoint y: 31, endPoint x: 116, endPoint y: 35, distance: 17.4
click at [100, 33] on div "[PHONE_NUMBER] Incoming call from queue [Test] All" at bounding box center [85, 34] width 80 height 23
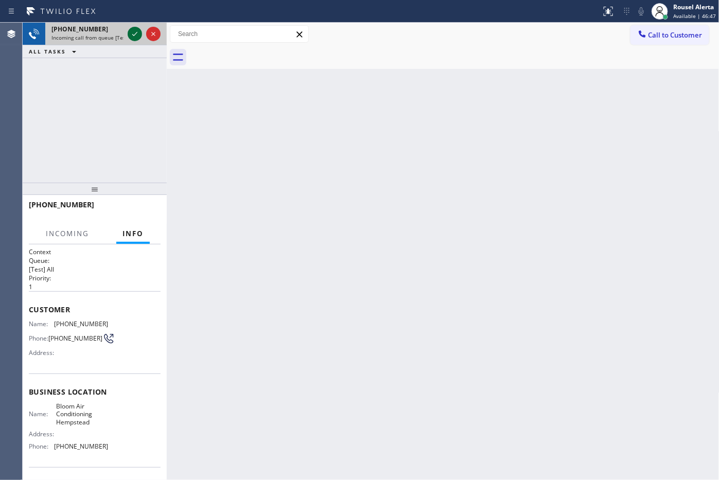
click at [129, 38] on icon at bounding box center [135, 34] width 12 height 12
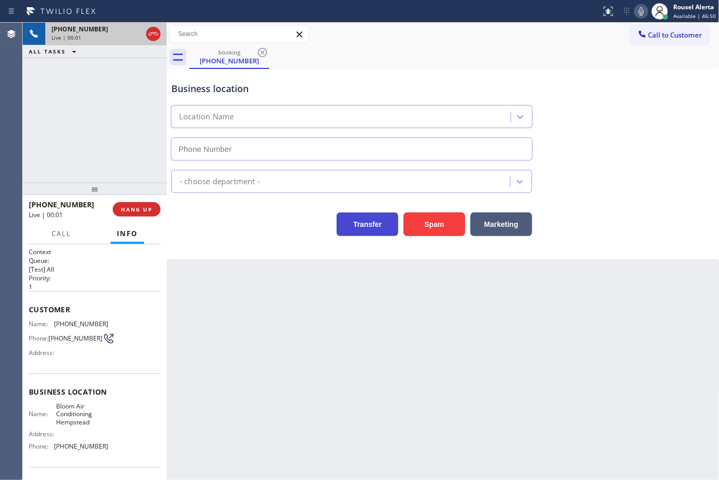
type input "[PHONE_NUMBER]"
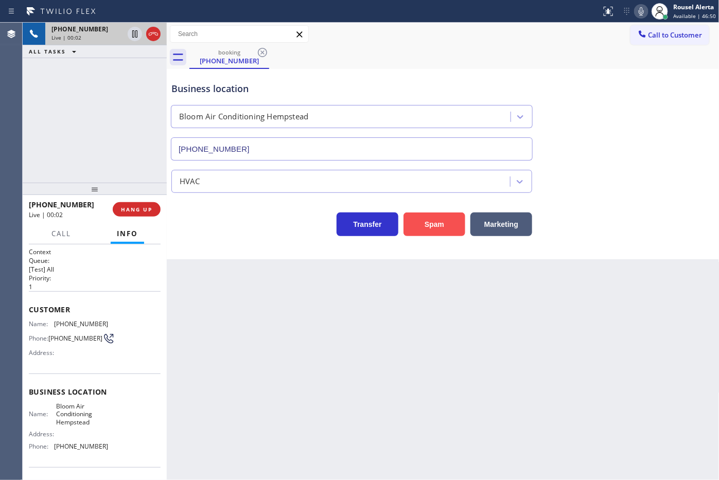
click at [437, 229] on button "Spam" at bounding box center [434, 224] width 62 height 24
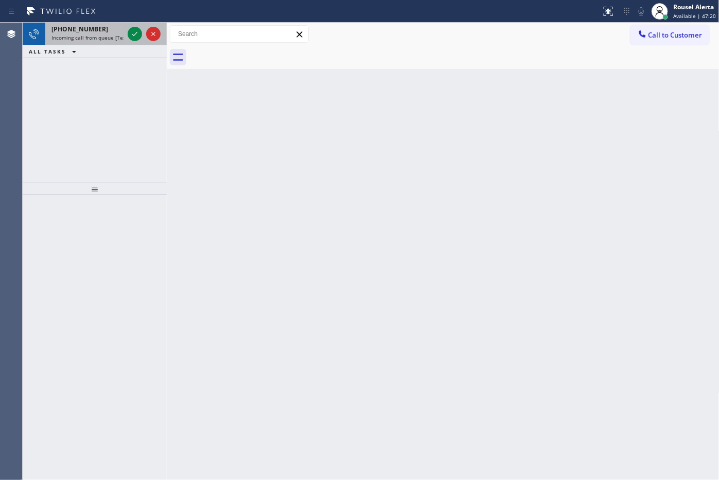
click at [118, 39] on span "Incoming call from queue [Test] All" at bounding box center [93, 37] width 85 height 7
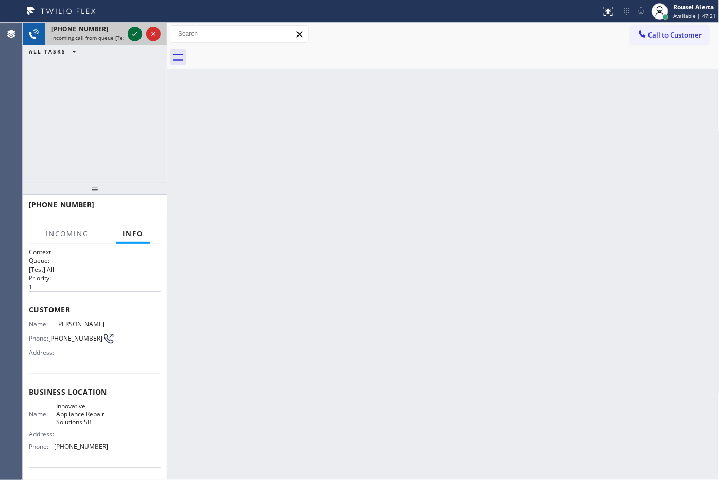
click at [131, 33] on icon at bounding box center [135, 34] width 12 height 12
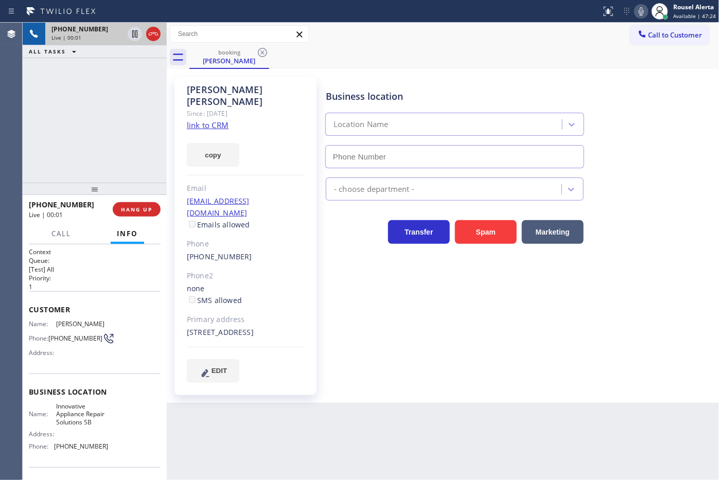
type input "[PHONE_NUMBER]"
click at [211, 120] on link "link to CRM" at bounding box center [208, 125] width 42 height 10
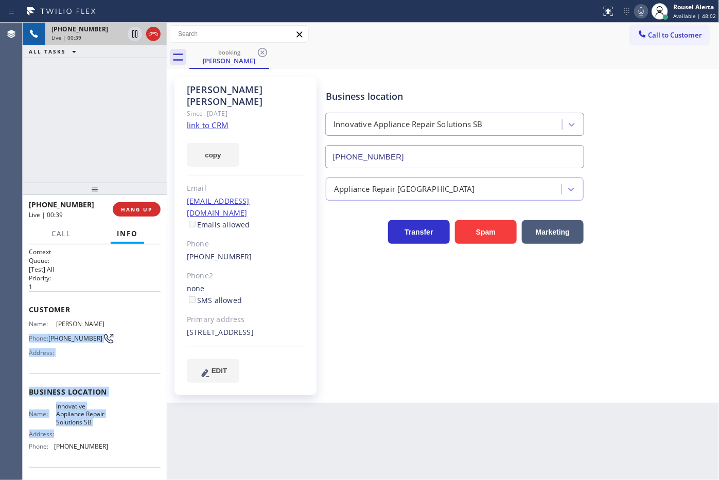
drag, startPoint x: 27, startPoint y: 328, endPoint x: 103, endPoint y: 442, distance: 137.7
click at [103, 384] on div "Context Queue: [Test] All Priority: 1 Customer Name: [PERSON_NAME] Phone: [PHON…" at bounding box center [95, 362] width 144 height 236
click at [105, 384] on div "Name: Innovative Appliance Repair Solutions SB Address: Phone: [PHONE_NUMBER]" at bounding box center [95, 428] width 132 height 52
drag, startPoint x: 120, startPoint y: 421, endPoint x: 71, endPoint y: 378, distance: 64.9
click at [121, 384] on div "Name: Innovative Appliance Repair Solutions SB Address: Phone: [PHONE_NUMBER]" at bounding box center [95, 428] width 132 height 52
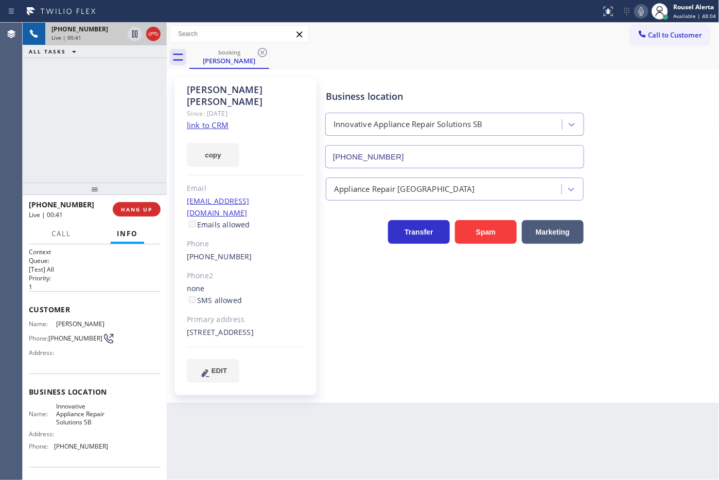
click at [27, 322] on div "Context Queue: [Test] All Priority: 1 Customer Name: [PERSON_NAME] Phone: [PHON…" at bounding box center [95, 362] width 144 height 236
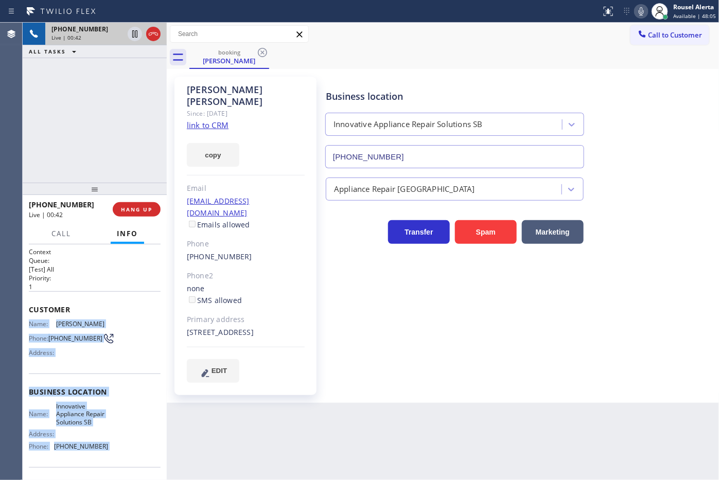
drag, startPoint x: 27, startPoint y: 322, endPoint x: 112, endPoint y: 454, distance: 157.4
click at [112, 384] on div "Context Queue: [Test] All Priority: 1 Customer Name: [PERSON_NAME] Phone: [PHON…" at bounding box center [95, 362] width 144 height 236
copy div "Name: [PERSON_NAME] Phone: [PHONE_NUMBER] Address: Business location Name: Inno…"
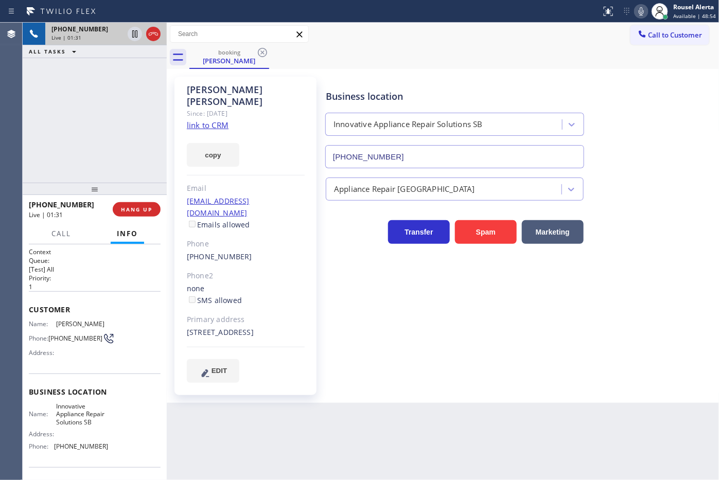
click at [121, 92] on div "[PHONE_NUMBER] Live | 01:31 ALL TASKS ALL TASKS ACTIVE TASKS TASKS IN WRAP UP" at bounding box center [95, 103] width 144 height 160
click at [134, 36] on icon at bounding box center [135, 34] width 12 height 12
click at [575, 12] on icon at bounding box center [641, 11] width 12 height 12
click at [131, 31] on icon at bounding box center [135, 34] width 12 height 12
click at [575, 13] on icon at bounding box center [641, 11] width 12 height 12
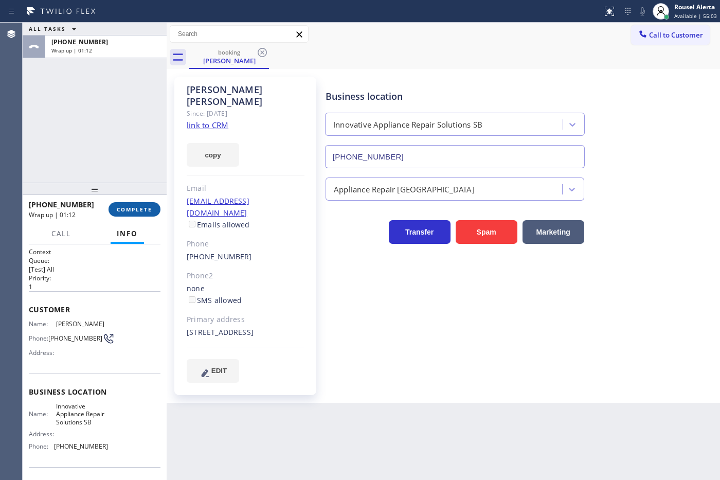
click at [123, 211] on span "COMPLETE" at bounding box center [134, 209] width 35 height 7
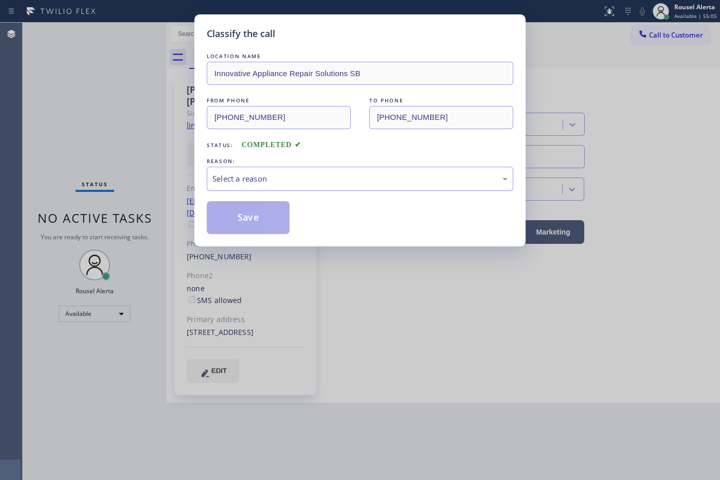
click at [238, 177] on div "Select a reason" at bounding box center [359, 179] width 295 height 12
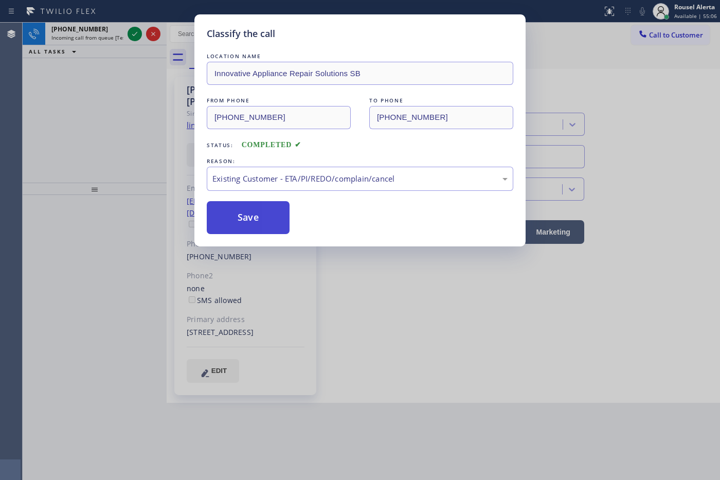
click at [255, 209] on button "Save" at bounding box center [248, 217] width 83 height 33
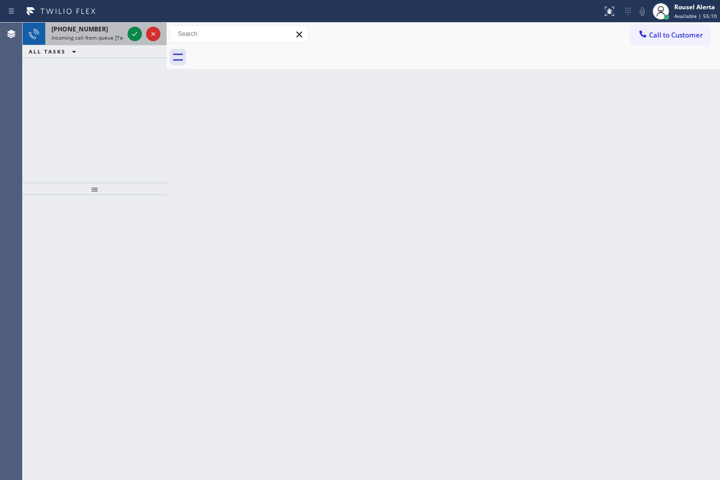
click at [88, 39] on span "Incoming call from queue [Test] All" at bounding box center [93, 37] width 85 height 7
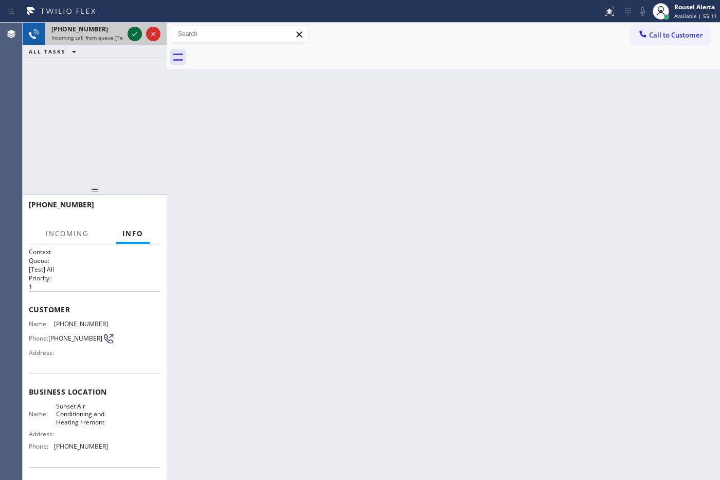
click at [129, 36] on icon at bounding box center [135, 34] width 12 height 12
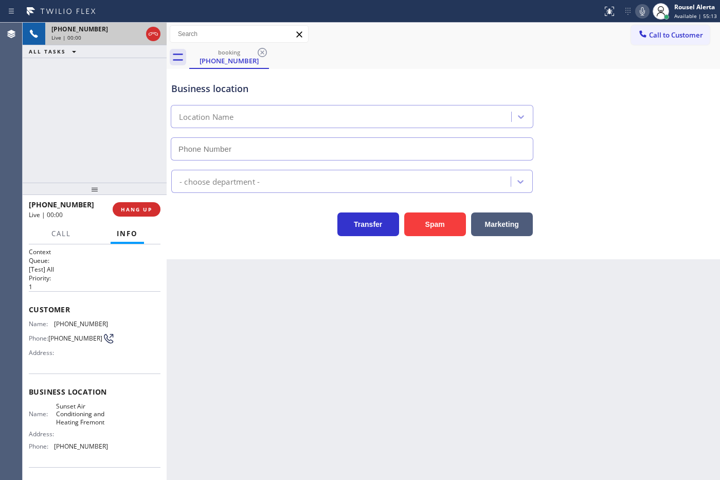
type input "[PHONE_NUMBER]"
click at [135, 70] on div "[PHONE_NUMBER] Live | 00:11 ALL TASKS ALL TASKS ACTIVE TASKS TASKS IN WRAP UP" at bounding box center [95, 103] width 144 height 160
click at [145, 208] on span "HANG UP" at bounding box center [136, 209] width 31 height 7
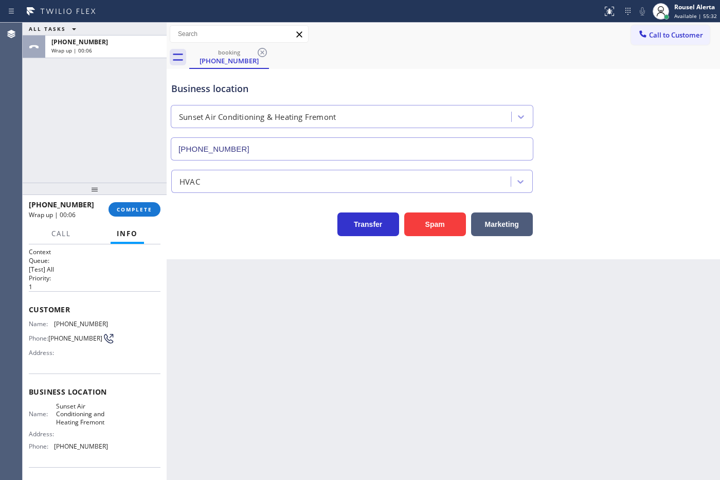
click at [98, 86] on div "ALL TASKS ALL TASKS ACTIVE TASKS TASKS IN WRAP UP [PHONE_NUMBER] Wrap up | 00:06" at bounding box center [95, 103] width 144 height 160
click at [124, 206] on span "COMPLETE" at bounding box center [134, 209] width 35 height 7
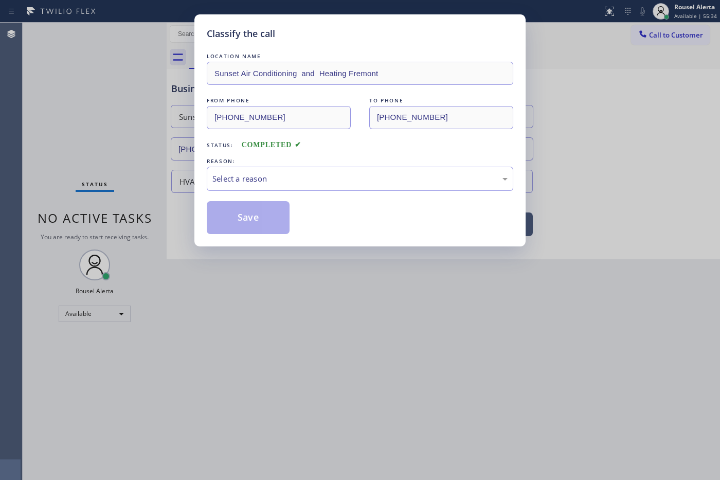
click at [308, 173] on div "Select a reason" at bounding box center [359, 179] width 295 height 12
click at [278, 226] on button "Save" at bounding box center [248, 217] width 83 height 33
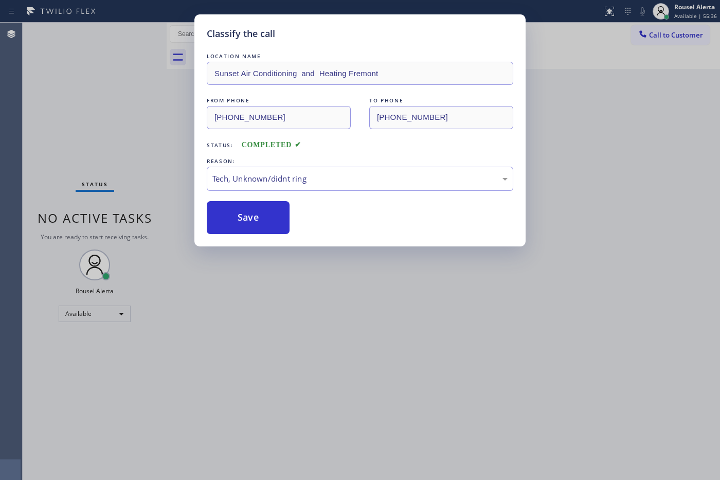
click at [348, 325] on div "Classify the call LOCATION NAME Sunset Air Conditioning and Heating Fremont FRO…" at bounding box center [360, 240] width 720 height 480
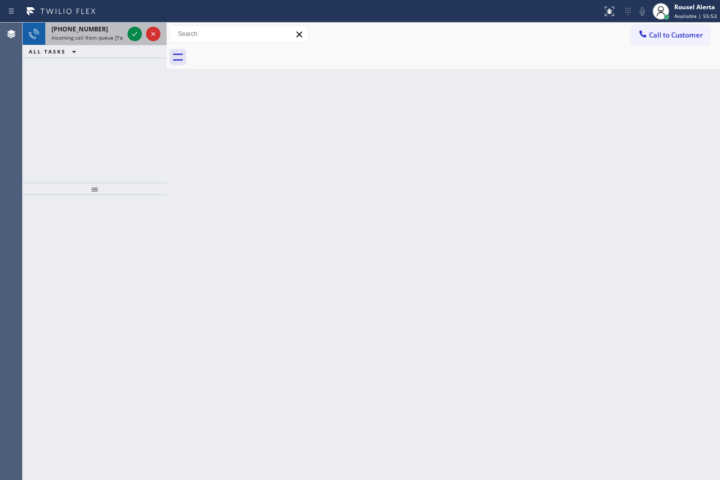
click at [104, 42] on div "[PHONE_NUMBER] Incoming call from queue [Test] All" at bounding box center [85, 34] width 80 height 23
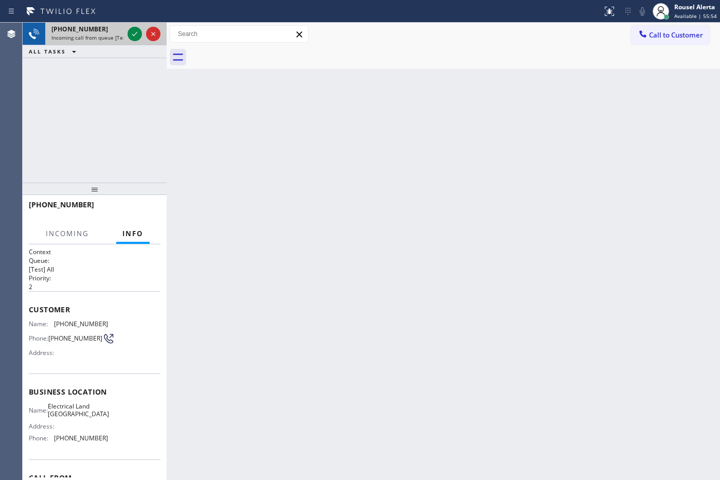
click at [124, 34] on div "[PHONE_NUMBER] Incoming call from queue [Test] All" at bounding box center [85, 34] width 80 height 23
click at [131, 36] on icon at bounding box center [135, 34] width 12 height 12
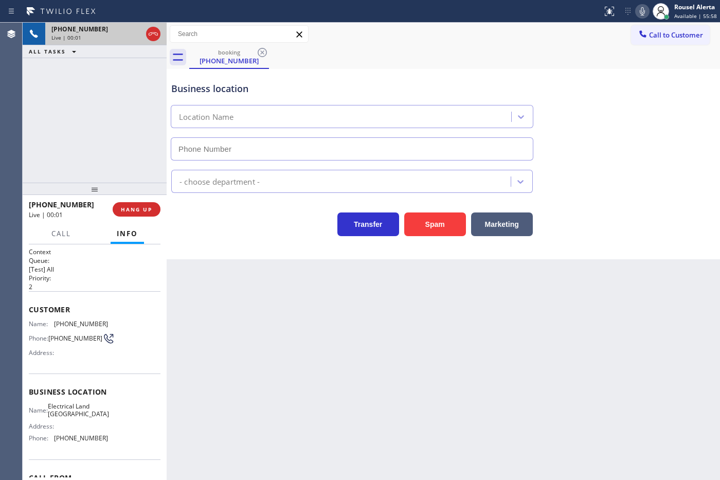
type input "[PHONE_NUMBER]"
click at [443, 225] on button "Spam" at bounding box center [435, 224] width 62 height 24
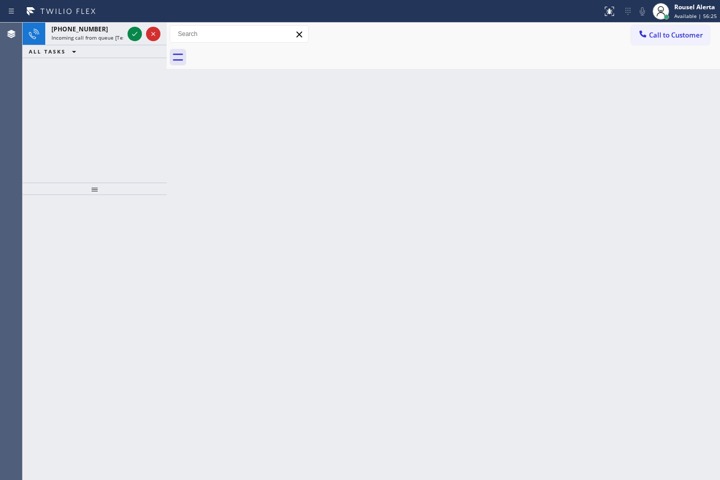
drag, startPoint x: 112, startPoint y: 116, endPoint x: 114, endPoint y: 79, distance: 37.1
click at [112, 115] on div "[PHONE_NUMBER] Incoming call from queue [Test] All ALL TASKS ALL TASKS ACTIVE T…" at bounding box center [95, 103] width 144 height 160
click at [111, 35] on span "Incoming call from queue [Test] All" at bounding box center [93, 37] width 85 height 7
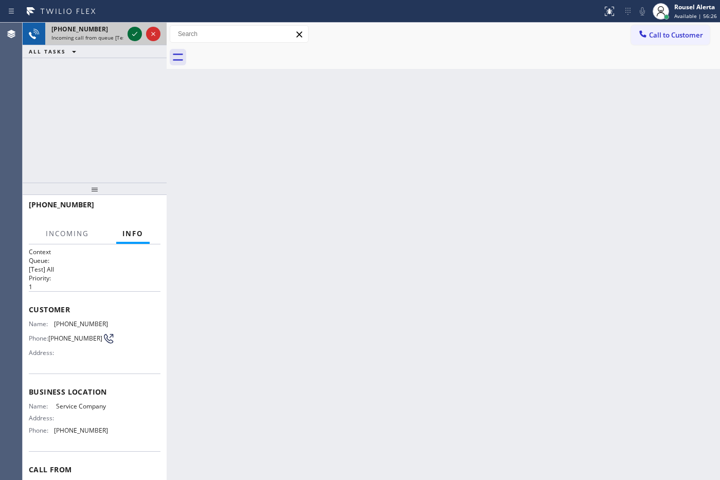
click at [132, 34] on icon at bounding box center [135, 34] width 12 height 12
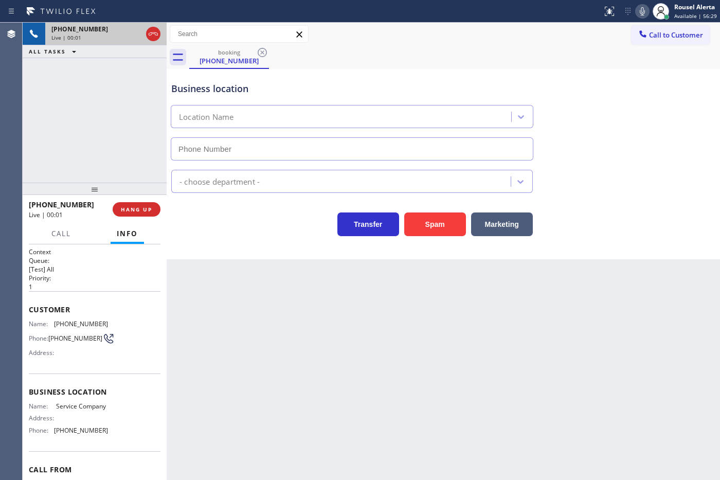
type input "[PHONE_NUMBER]"
click at [420, 227] on button "Spam" at bounding box center [435, 224] width 62 height 24
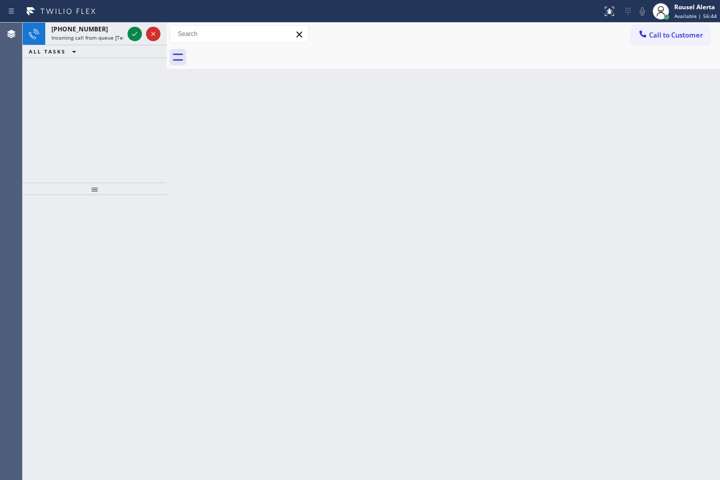
click at [70, 73] on div "[PHONE_NUMBER] Incoming call from queue [Test] All ALL TASKS ALL TASKS ACTIVE T…" at bounding box center [95, 103] width 144 height 160
click at [98, 36] on span "Incoming call from queue [Test] All" at bounding box center [93, 37] width 85 height 7
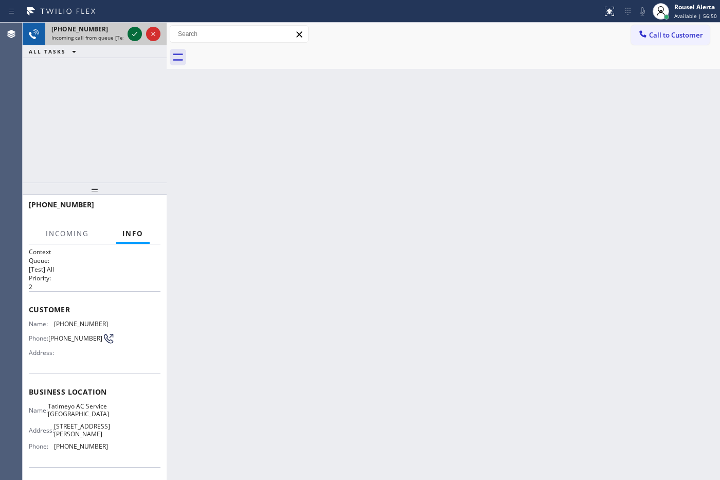
click at [130, 33] on icon at bounding box center [135, 34] width 12 height 12
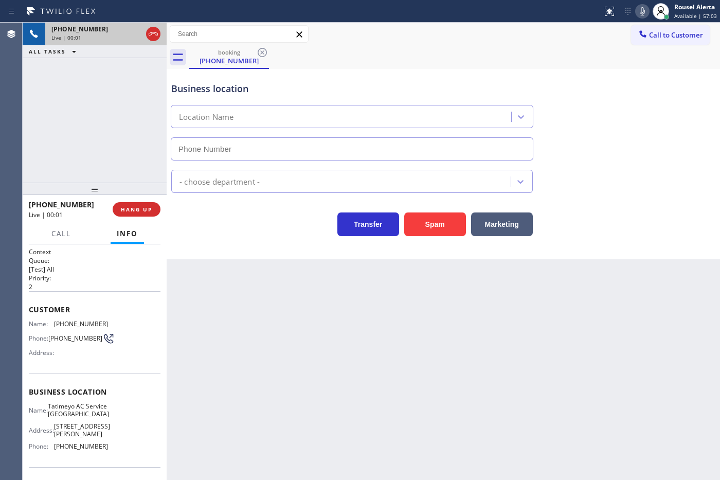
type input "[PHONE_NUMBER]"
click at [430, 229] on button "Spam" at bounding box center [435, 224] width 62 height 24
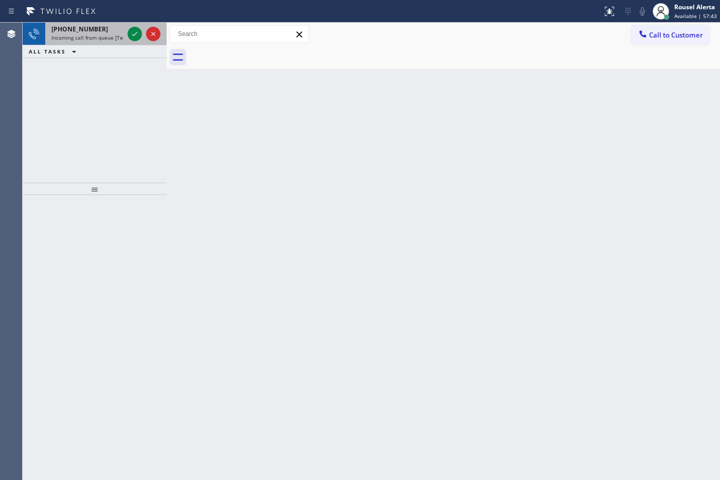
click at [97, 44] on div "[PHONE_NUMBER] Incoming call from queue [Test] All" at bounding box center [85, 34] width 80 height 23
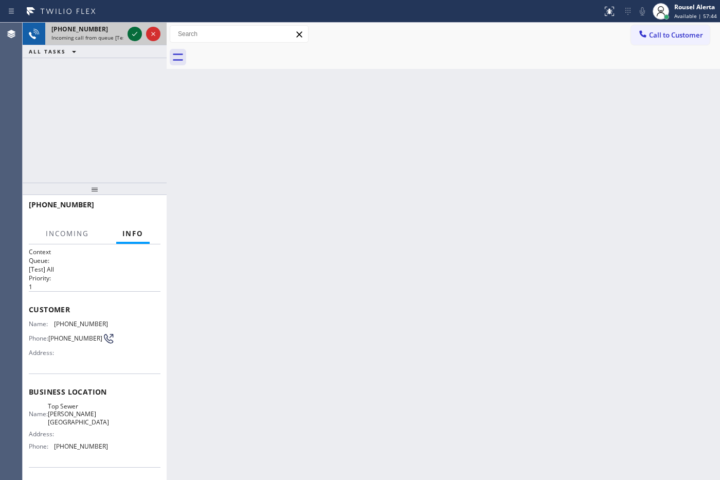
click at [134, 37] on icon at bounding box center [135, 34] width 12 height 12
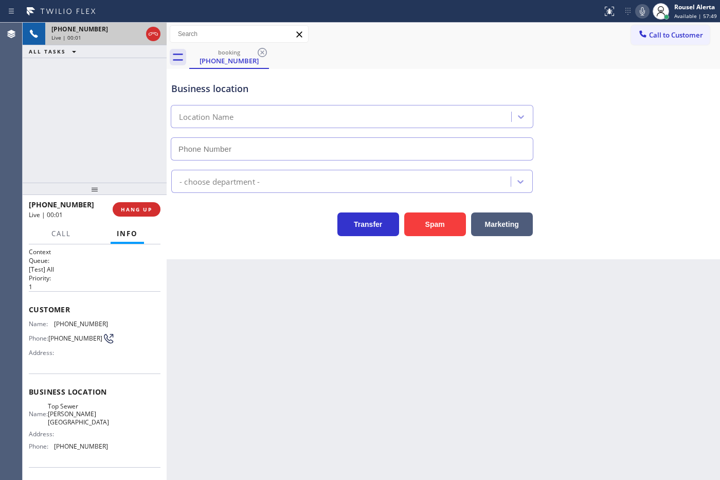
type input "[PHONE_NUMBER]"
click at [231, 305] on div "Back to Dashboard Change Sender ID Customers Technicians Select a contact Outbo…" at bounding box center [444, 251] width 554 height 457
click at [145, 209] on span "HANG UP" at bounding box center [136, 209] width 31 height 7
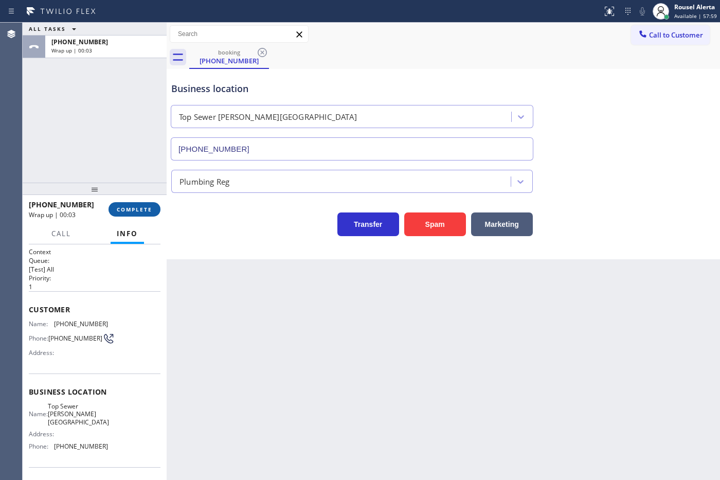
click at [138, 214] on button "COMPLETE" at bounding box center [135, 209] width 52 height 14
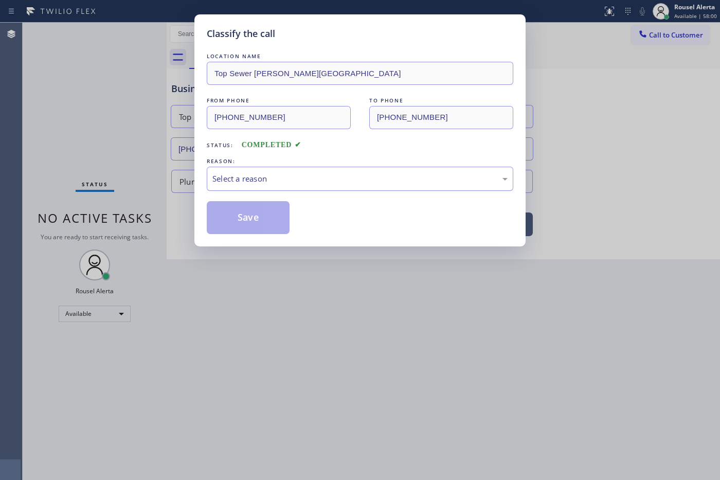
click at [248, 168] on div "Select a reason" at bounding box center [360, 179] width 307 height 24
click at [245, 222] on button "Save" at bounding box center [248, 217] width 83 height 33
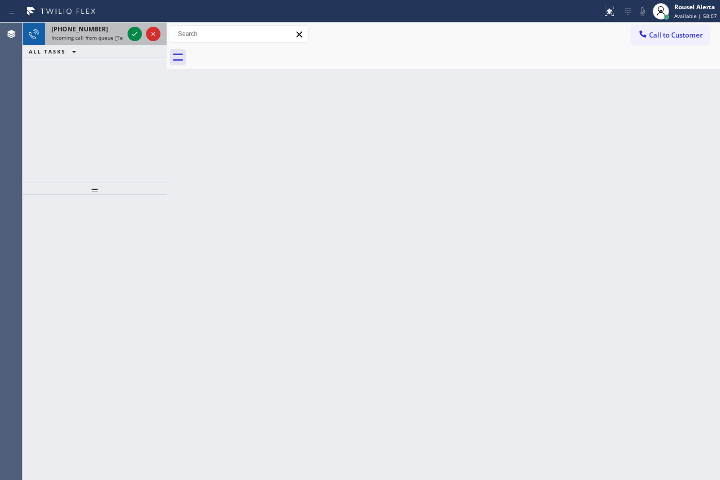
click at [94, 35] on span "Incoming call from queue [Test] All" at bounding box center [93, 37] width 85 height 7
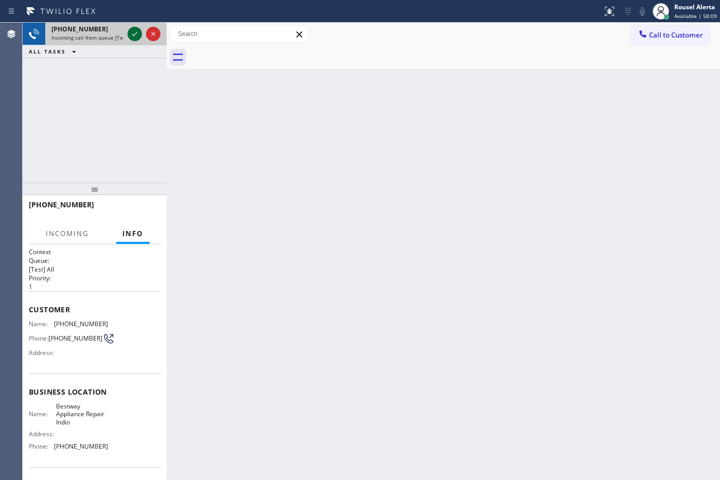
click at [131, 31] on icon at bounding box center [135, 34] width 12 height 12
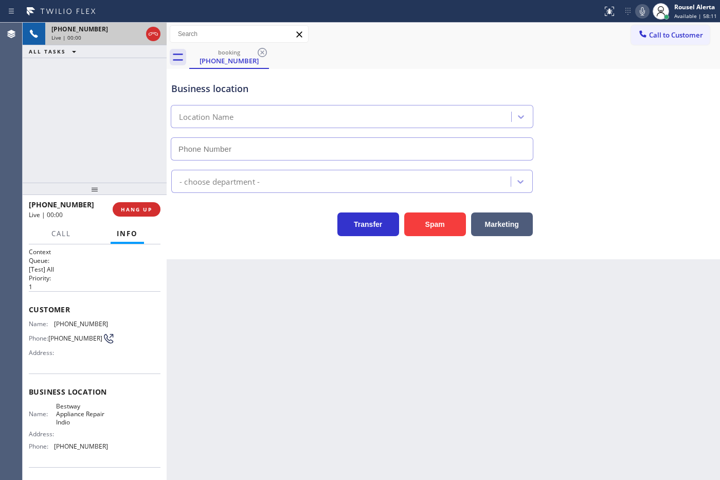
type input "[PHONE_NUMBER]"
click at [230, 292] on div "Back to Dashboard Change Sender ID Customers Technicians Select a contact Outbo…" at bounding box center [444, 251] width 554 height 457
click at [503, 310] on div "Back to Dashboard Change Sender ID Customers Technicians Select a contact Outbo…" at bounding box center [444, 251] width 554 height 457
drag, startPoint x: 99, startPoint y: 102, endPoint x: 139, endPoint y: 165, distance: 74.9
click at [98, 102] on div "[PHONE_NUMBER] Live | 00:07 ALL TASKS ALL TASKS ACTIVE TASKS TASKS IN WRAP UP" at bounding box center [95, 103] width 144 height 160
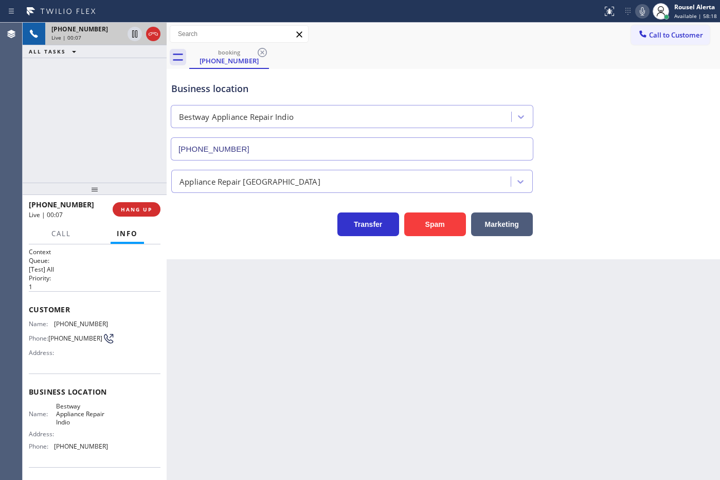
click at [250, 302] on div "Back to Dashboard Change Sender ID Customers Technicians Select a contact Outbo…" at bounding box center [444, 251] width 554 height 457
drag, startPoint x: 72, startPoint y: 99, endPoint x: 150, endPoint y: 220, distance: 143.7
click at [72, 98] on div "[PHONE_NUMBER] Live | 00:08 ALL TASKS ALL TASKS ACTIVE TASKS TASKS IN WRAP UP" at bounding box center [95, 103] width 144 height 160
drag, startPoint x: 202, startPoint y: 289, endPoint x: 199, endPoint y: 276, distance: 12.6
click at [202, 289] on div "Back to Dashboard Change Sender ID Customers Technicians Select a contact Outbo…" at bounding box center [444, 251] width 554 height 457
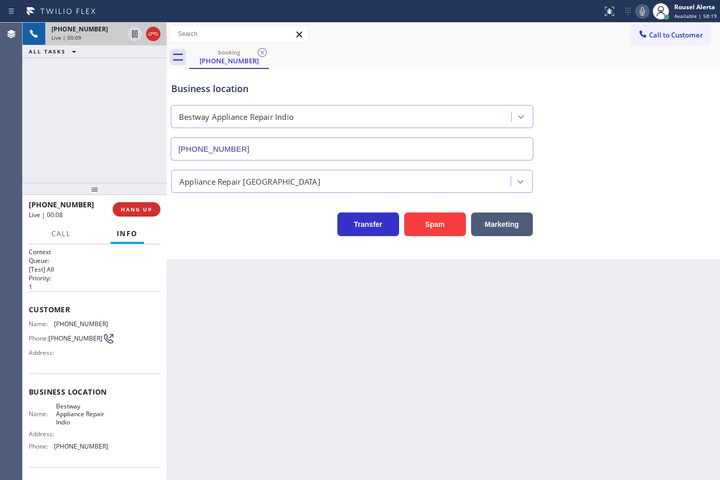
drag, startPoint x: 110, startPoint y: 132, endPoint x: 129, endPoint y: 176, distance: 47.9
click at [112, 132] on div "[PHONE_NUMBER] Live | 00:09 ALL TASKS ALL TASKS ACTIVE TASKS TASKS IN WRAP UP" at bounding box center [95, 103] width 144 height 160
click at [137, 202] on button "HANG UP" at bounding box center [137, 209] width 48 height 14
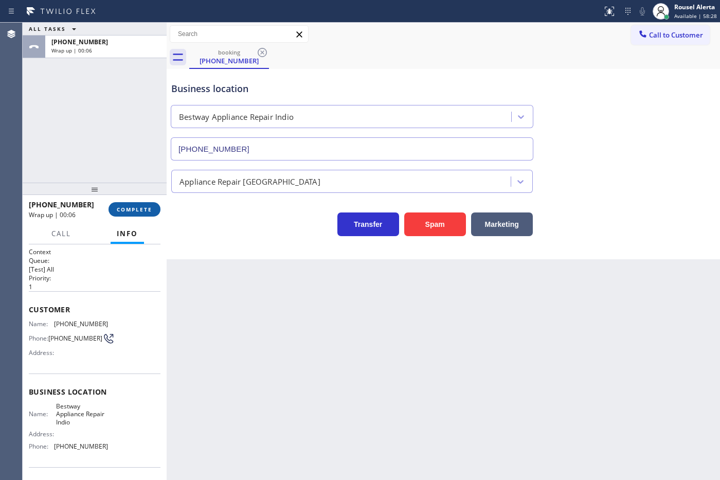
click at [139, 211] on span "COMPLETE" at bounding box center [134, 209] width 35 height 7
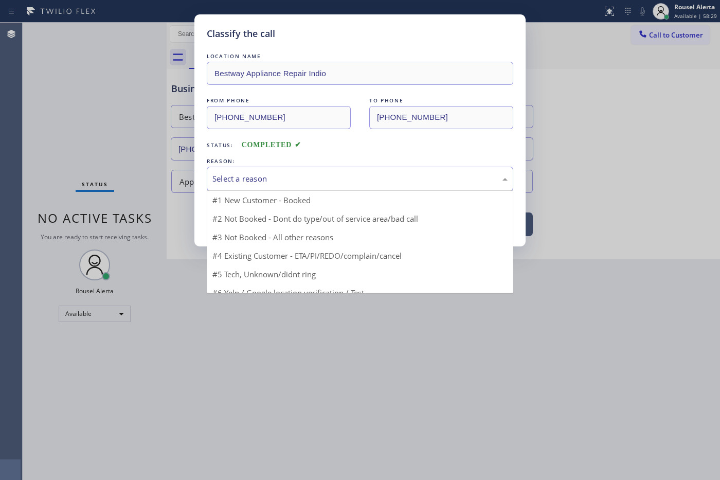
click at [236, 180] on div "Select a reason" at bounding box center [359, 179] width 295 height 12
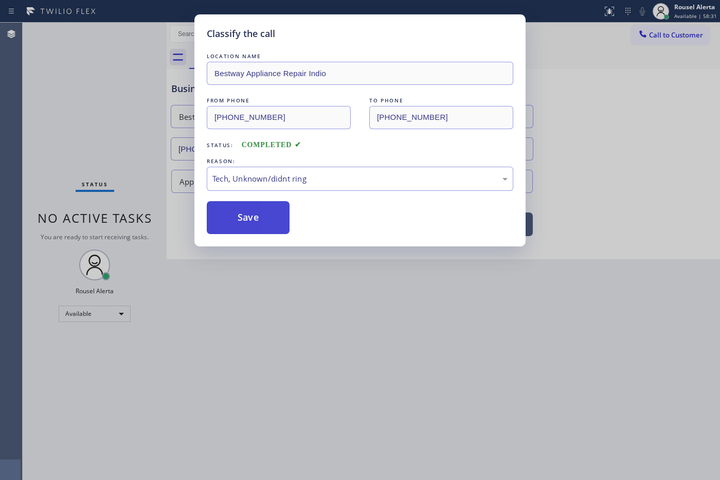
click at [245, 210] on button "Save" at bounding box center [248, 217] width 83 height 33
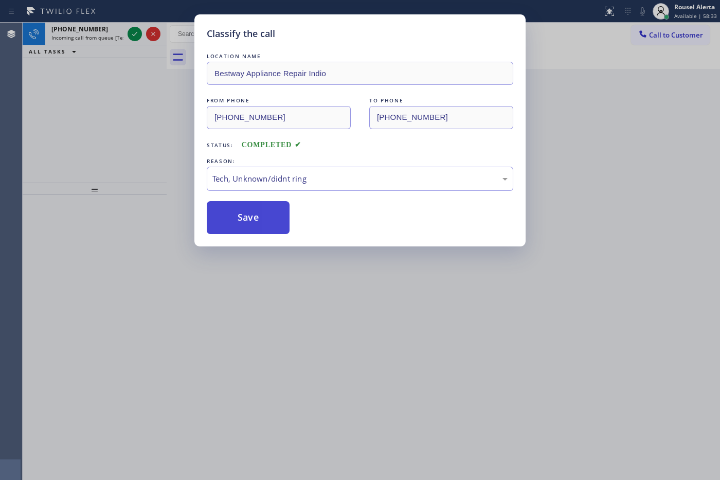
click at [245, 211] on button "Save" at bounding box center [248, 217] width 83 height 33
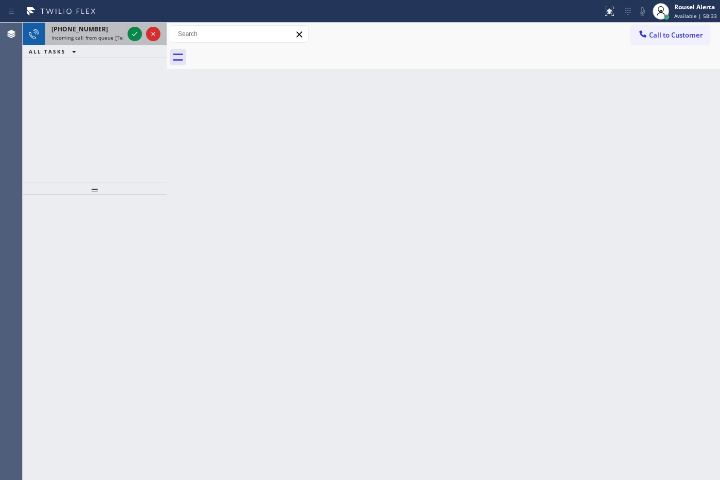
click at [111, 29] on div "[PHONE_NUMBER]" at bounding box center [87, 29] width 72 height 9
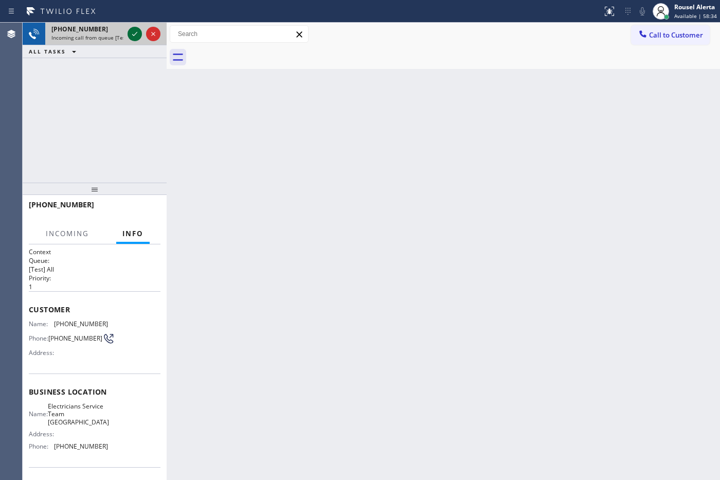
click at [132, 30] on icon at bounding box center [135, 34] width 12 height 12
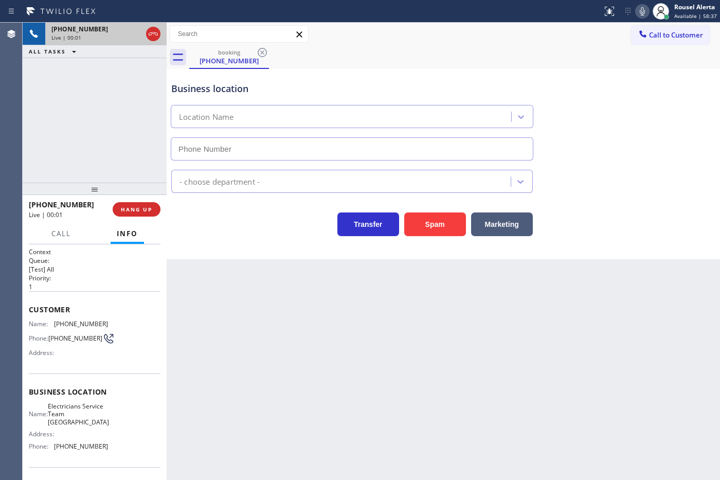
type input "[PHONE_NUMBER]"
click at [253, 341] on div "Back to Dashboard Change Sender ID Customers Technicians Select a contact Outbo…" at bounding box center [444, 251] width 554 height 457
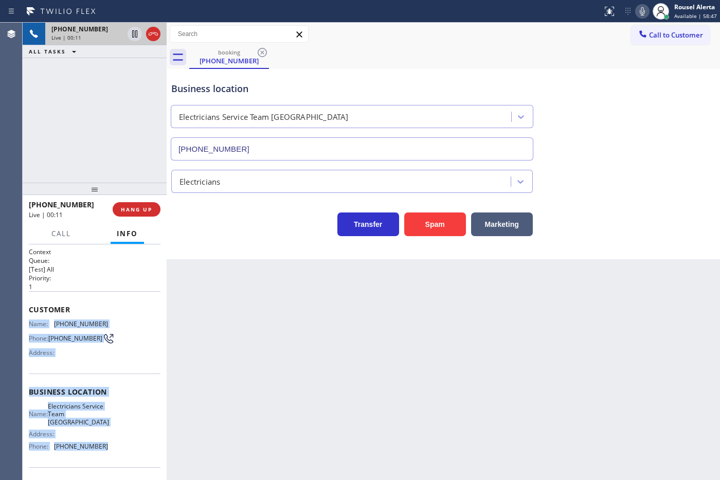
drag, startPoint x: 27, startPoint y: 318, endPoint x: 109, endPoint y: 446, distance: 151.7
click at [109, 384] on div "Context Queue: [Test] All Priority: 1 Customer Name: [PHONE_NUMBER] Phone: [PHO…" at bounding box center [95, 362] width 144 height 236
copy div "Name: [PHONE_NUMBER] Phone: [PHONE_NUMBER] Address: Business location Name: Ele…"
click at [133, 36] on icon at bounding box center [135, 34] width 12 height 12
click at [575, 8] on icon at bounding box center [644, 11] width 12 height 12
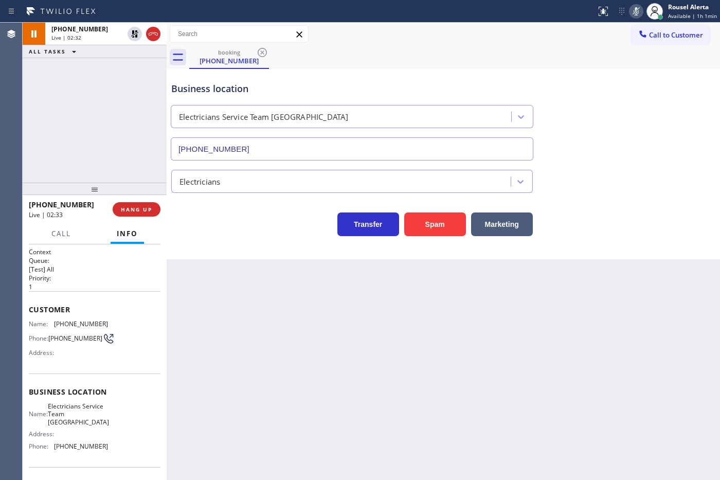
click at [114, 62] on div "[PHONE_NUMBER] Live | 02:32 ALL TASKS ALL TASKS ACTIVE TASKS TASKS IN WRAP UP" at bounding box center [95, 103] width 144 height 160
click at [133, 33] on icon at bounding box center [134, 33] width 7 height 7
click at [575, 14] on icon at bounding box center [636, 11] width 12 height 12
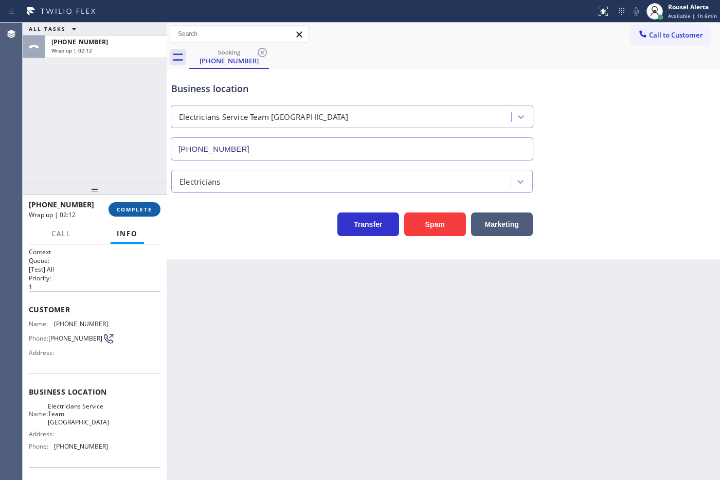
click at [129, 212] on span "COMPLETE" at bounding box center [134, 209] width 35 height 7
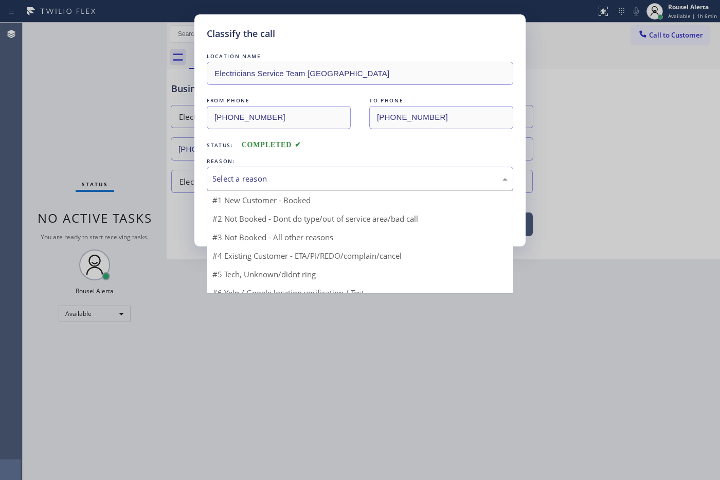
click at [233, 179] on div "Select a reason" at bounding box center [359, 179] width 295 height 12
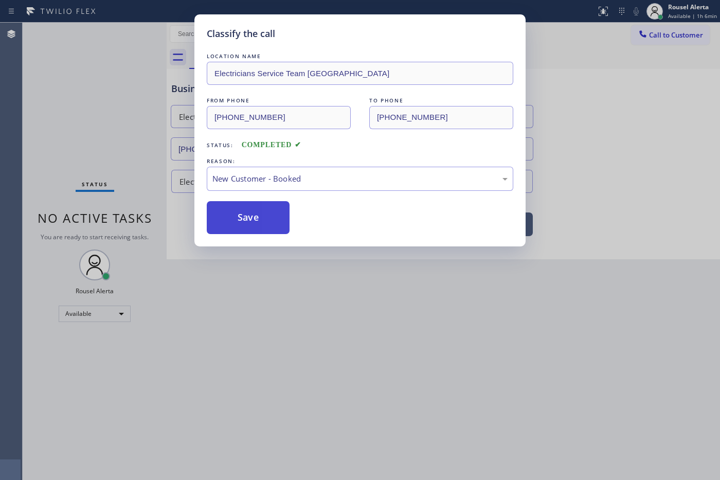
click at [243, 225] on button "Save" at bounding box center [248, 217] width 83 height 33
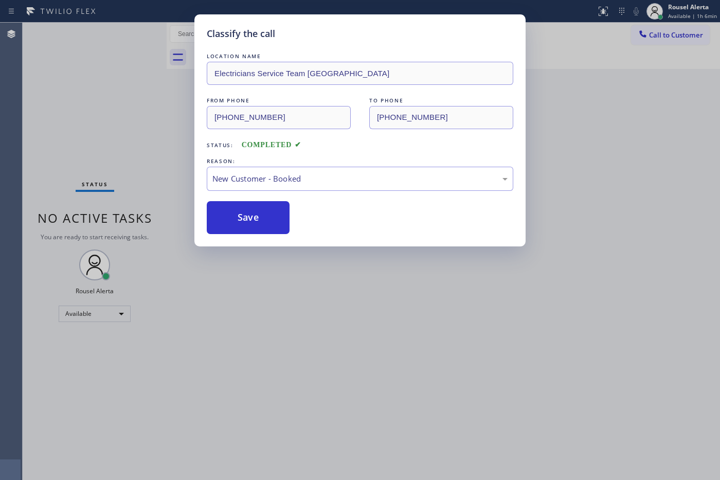
click at [575, 178] on div "Classify the call LOCATION NAME Electricians Service Team West Hollywood FROM P…" at bounding box center [360, 240] width 720 height 480
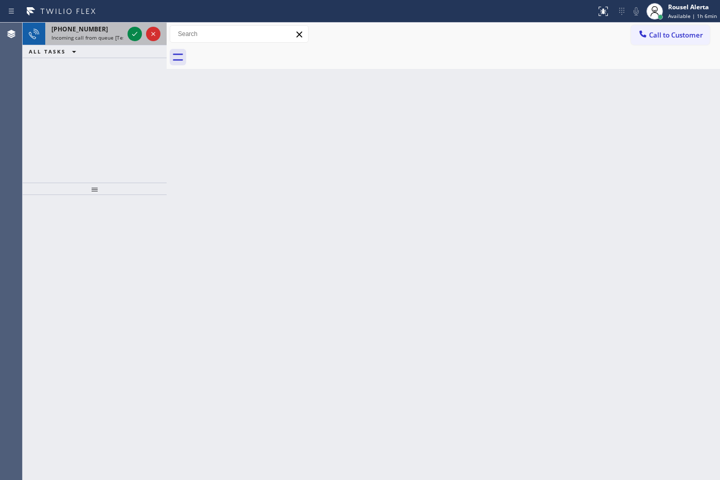
click at [98, 42] on div "[PHONE_NUMBER] Incoming call from queue [Test] All" at bounding box center [85, 34] width 80 height 23
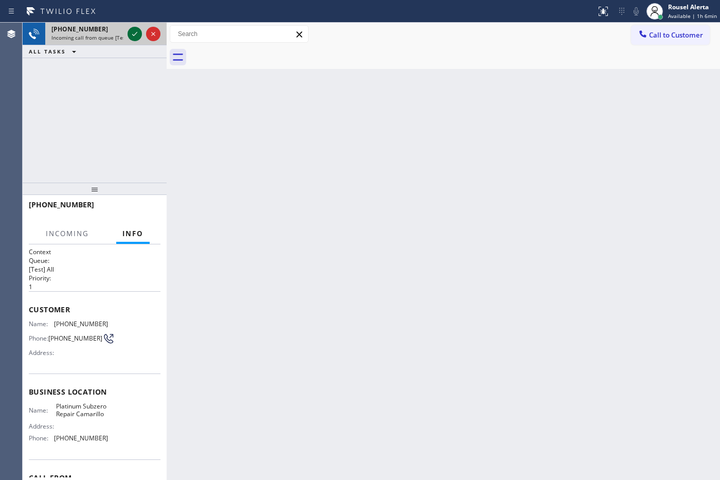
click at [130, 30] on icon at bounding box center [135, 34] width 12 height 12
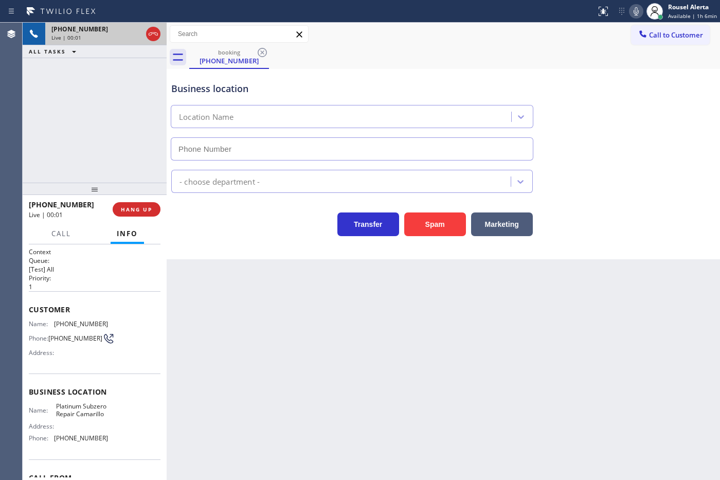
type input "[PHONE_NUMBER]"
click at [432, 335] on div "Back to Dashboard Change Sender ID Customers Technicians Select a contact Outbo…" at bounding box center [444, 251] width 554 height 457
click at [148, 212] on span "HANG UP" at bounding box center [136, 209] width 31 height 7
click at [147, 212] on span "HANG UP" at bounding box center [136, 209] width 31 height 7
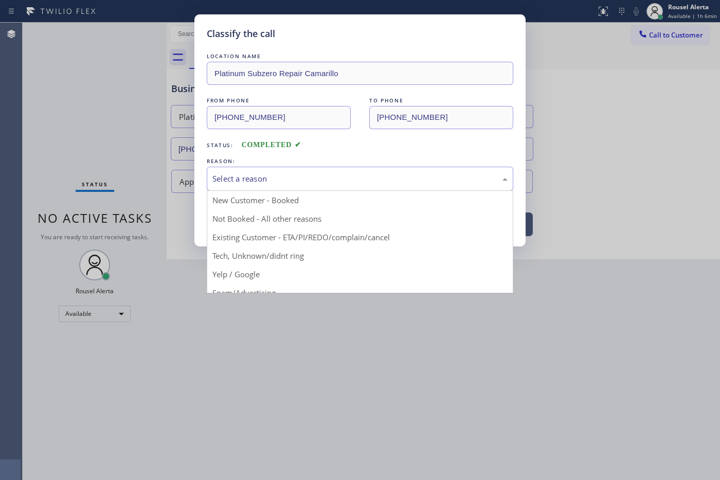
click at [274, 181] on div "Select a reason" at bounding box center [359, 179] width 295 height 12
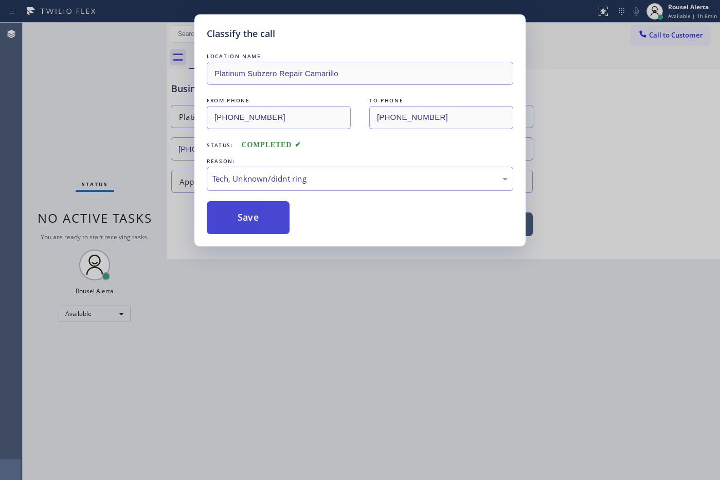
click at [260, 229] on button "Save" at bounding box center [248, 217] width 83 height 33
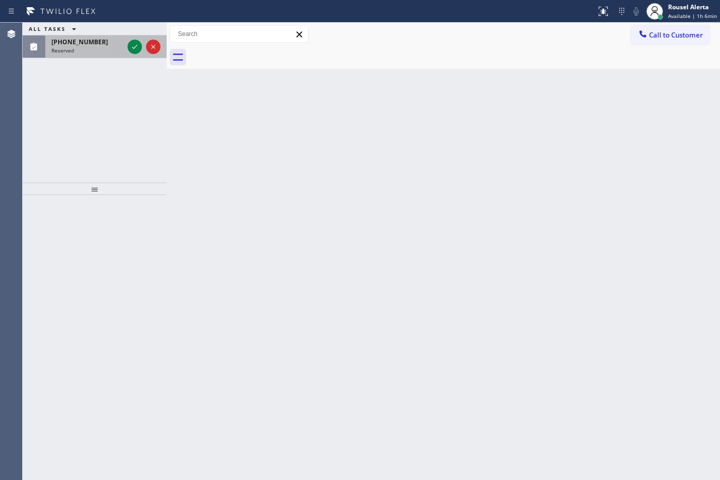
click at [104, 49] on div "Reserved" at bounding box center [87, 50] width 72 height 7
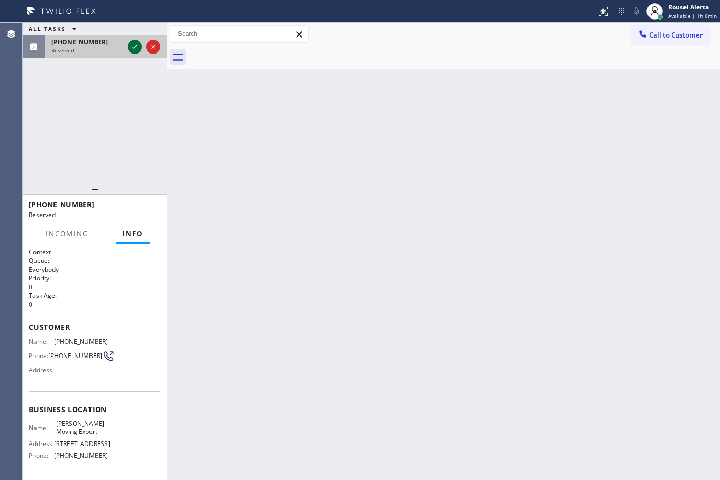
click at [132, 48] on icon at bounding box center [135, 47] width 12 height 12
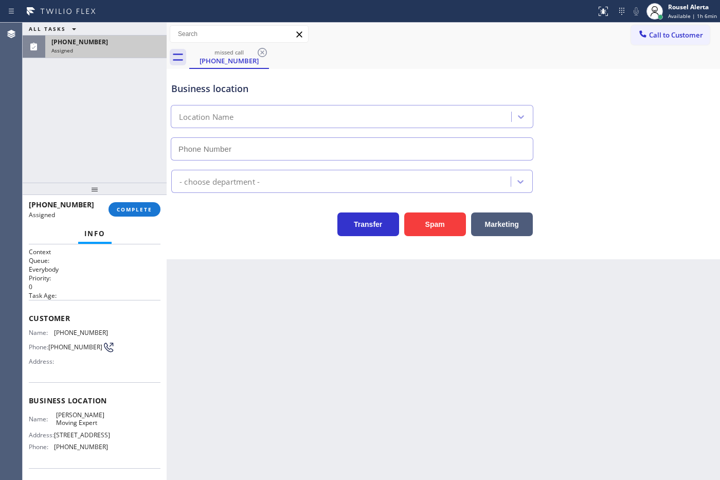
type input "[PHONE_NUMBER]"
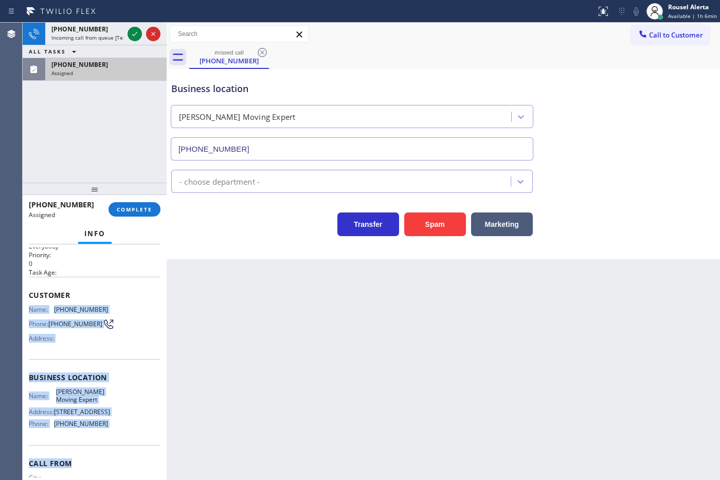
scroll to position [64, 0]
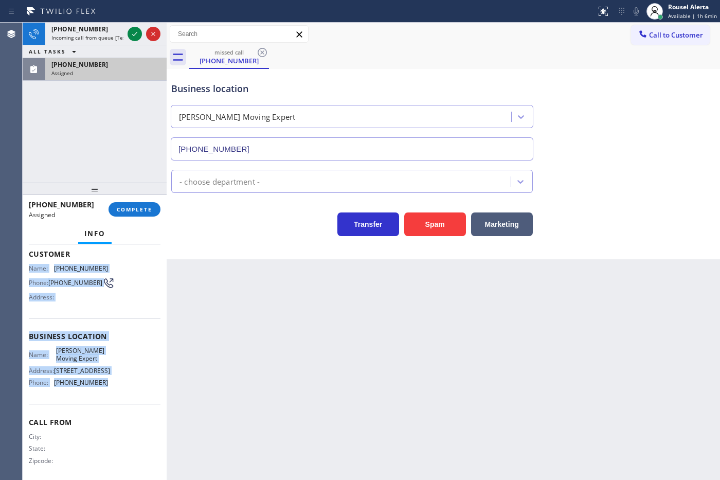
drag, startPoint x: 28, startPoint y: 330, endPoint x: 126, endPoint y: 404, distance: 122.3
click at [126, 384] on div "Context Queue: Everybody Priority: 0 Task Age: Customer Name: [PHONE_NUMBER] Ph…" at bounding box center [95, 332] width 132 height 298
copy div "Name: [PHONE_NUMBER] Phone: [PHONE_NUMBER] Address: Business location Name: [PE…"
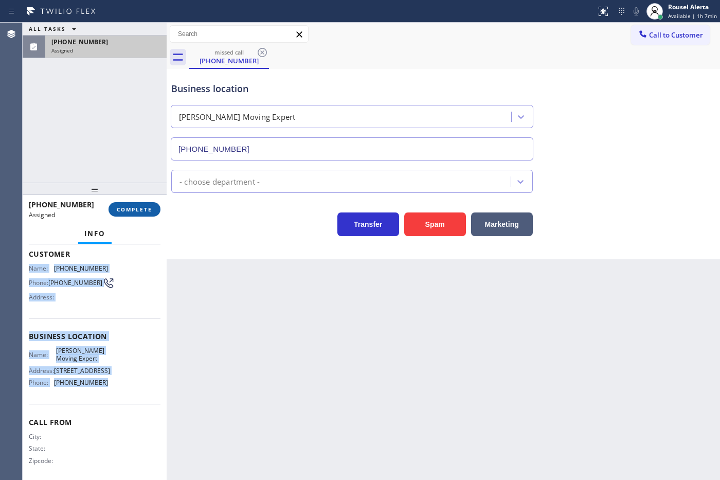
click at [138, 215] on button "COMPLETE" at bounding box center [135, 209] width 52 height 14
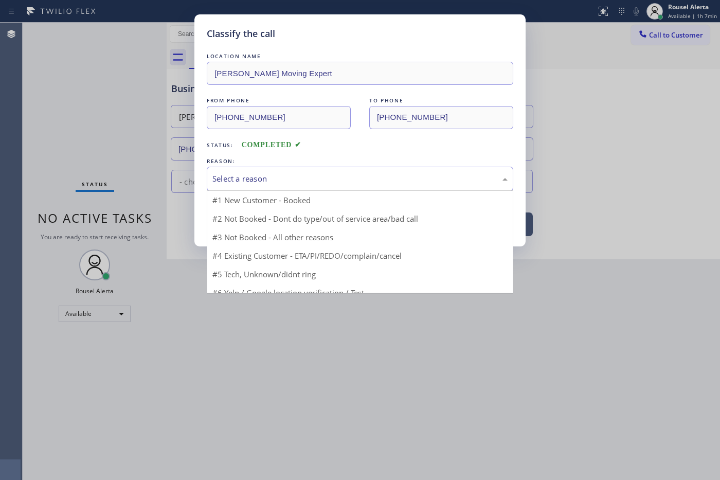
click at [292, 180] on div "Select a reason" at bounding box center [359, 179] width 295 height 12
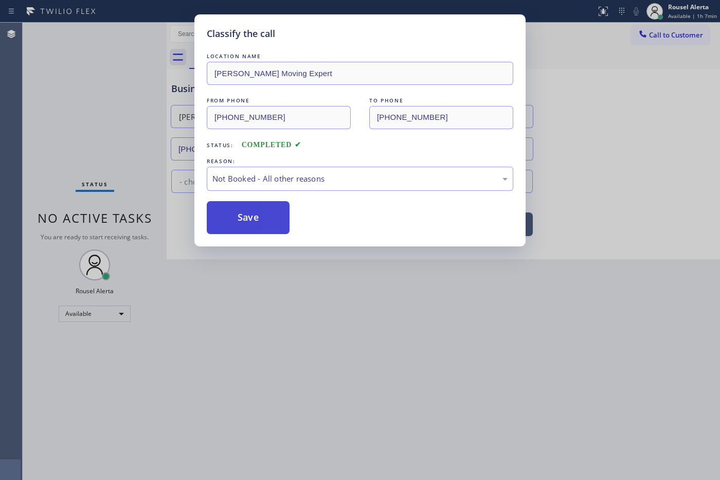
click at [266, 222] on button "Save" at bounding box center [248, 217] width 83 height 33
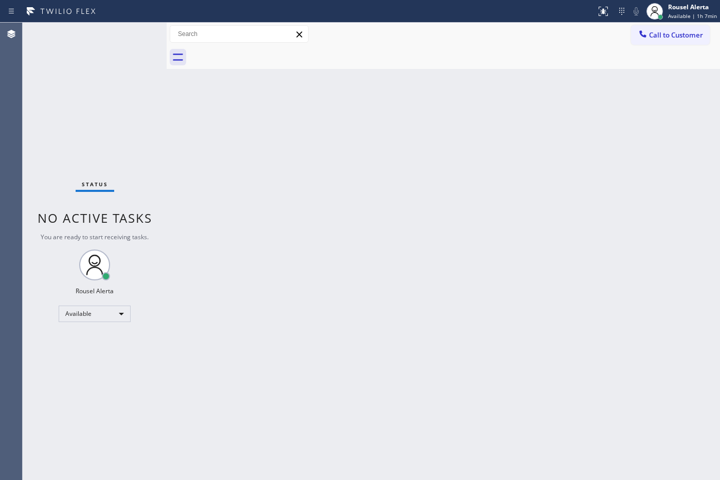
drag, startPoint x: 110, startPoint y: 41, endPoint x: 109, endPoint y: 48, distance: 6.7
click at [109, 41] on div "Status No active tasks You are ready to start receiving tasks. Rousel Alerta Av…" at bounding box center [95, 251] width 144 height 457
click at [211, 238] on div "Back to Dashboard Change Sender ID Customers Technicians Select a contact Outbo…" at bounding box center [444, 251] width 554 height 457
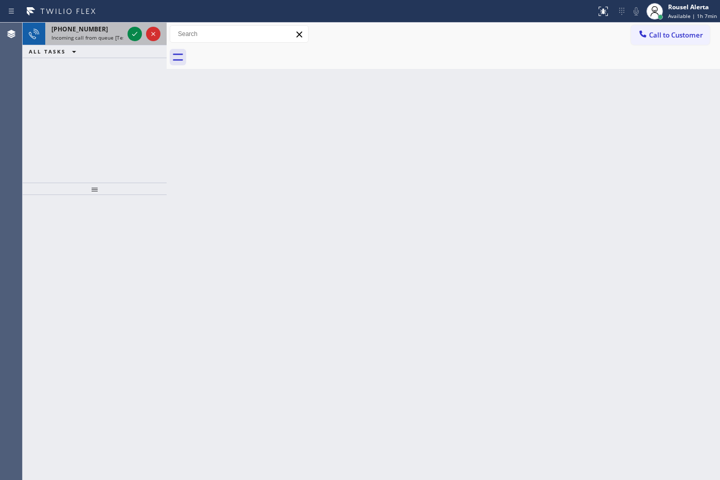
click at [72, 26] on span "[PHONE_NUMBER]" at bounding box center [79, 29] width 57 height 9
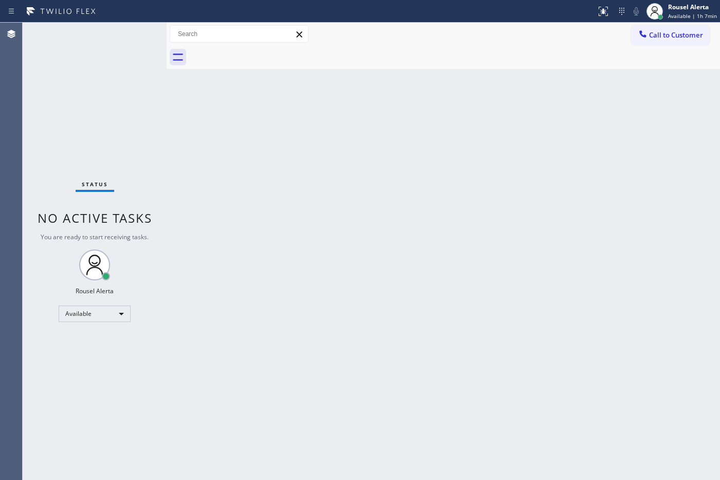
click at [431, 281] on div "Back to Dashboard Change Sender ID Customers Technicians Select a contact Outbo…" at bounding box center [444, 251] width 554 height 457
click at [548, 299] on div "Back to Dashboard Change Sender ID Customers Technicians Select a contact Outbo…" at bounding box center [444, 251] width 554 height 457
click at [543, 157] on div "Back to Dashboard Change Sender ID Customers Technicians Select a contact Outbo…" at bounding box center [444, 251] width 554 height 457
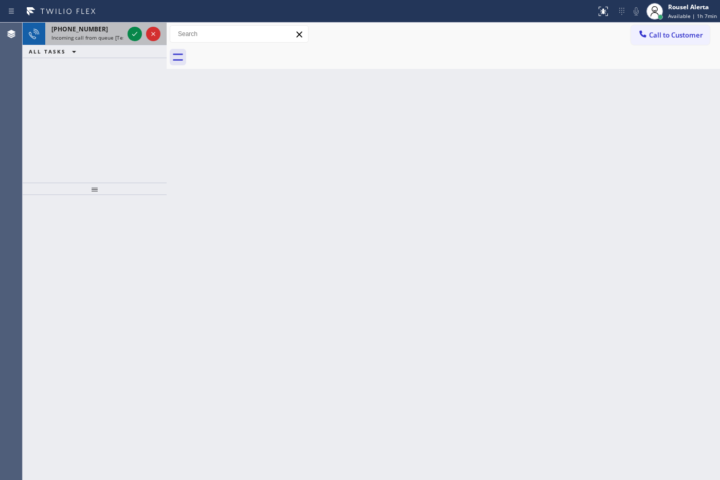
click at [106, 34] on span "Incoming call from queue [Test] All" at bounding box center [93, 37] width 85 height 7
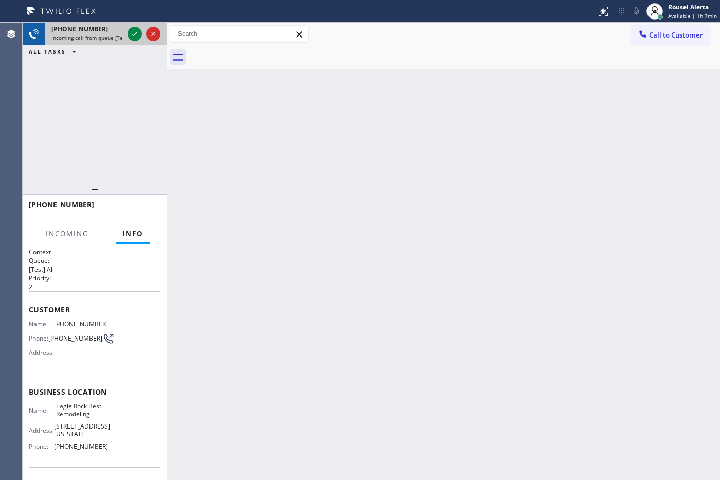
click at [131, 42] on div at bounding box center [144, 34] width 37 height 23
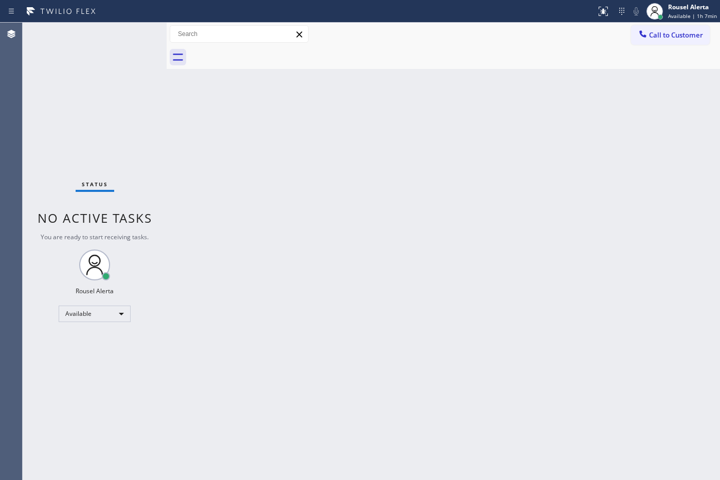
click at [131, 39] on div "Status No active tasks You are ready to start receiving tasks. Rousel Alerta Av…" at bounding box center [95, 251] width 144 height 457
drag, startPoint x: 371, startPoint y: 227, endPoint x: 409, endPoint y: 209, distance: 41.6
click at [372, 227] on div "Back to Dashboard Change Sender ID Customers Technicians Select a contact Outbo…" at bounding box center [444, 251] width 554 height 457
click at [273, 258] on div "Back to Dashboard Change Sender ID Customers Technicians Select a contact Outbo…" at bounding box center [444, 251] width 554 height 457
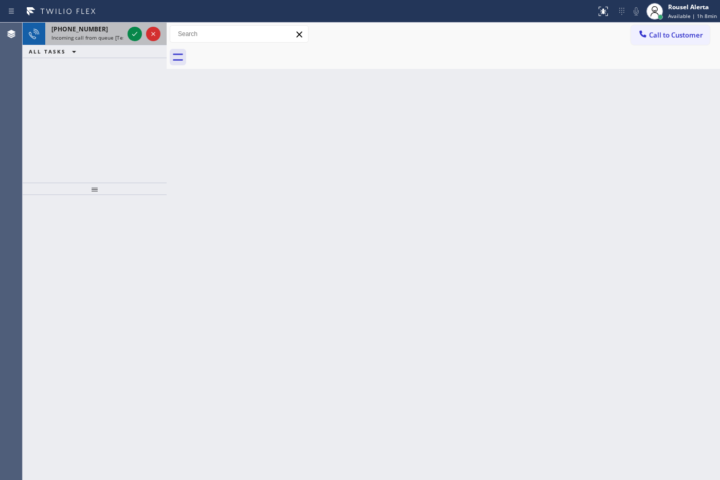
click at [104, 31] on div "[PHONE_NUMBER]" at bounding box center [87, 29] width 72 height 9
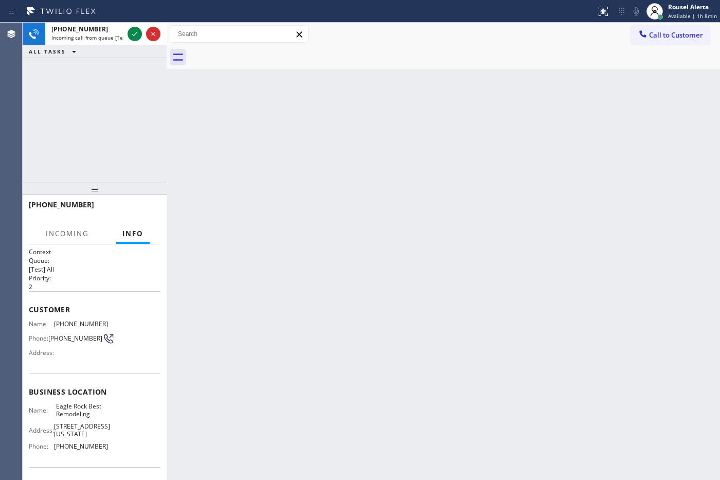
drag, startPoint x: 215, startPoint y: 152, endPoint x: 196, endPoint y: 122, distance: 35.1
click at [215, 152] on div "Back to Dashboard Change Sender ID Customers Technicians Select a contact Outbo…" at bounding box center [444, 251] width 554 height 457
click at [107, 35] on span "Incoming call from queue [Test] All" at bounding box center [93, 37] width 85 height 7
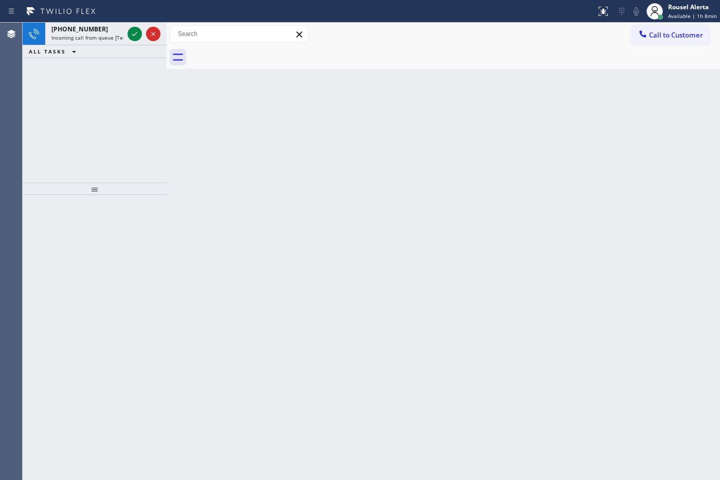
click at [112, 34] on span "Incoming call from queue [Test] All" at bounding box center [93, 37] width 85 height 7
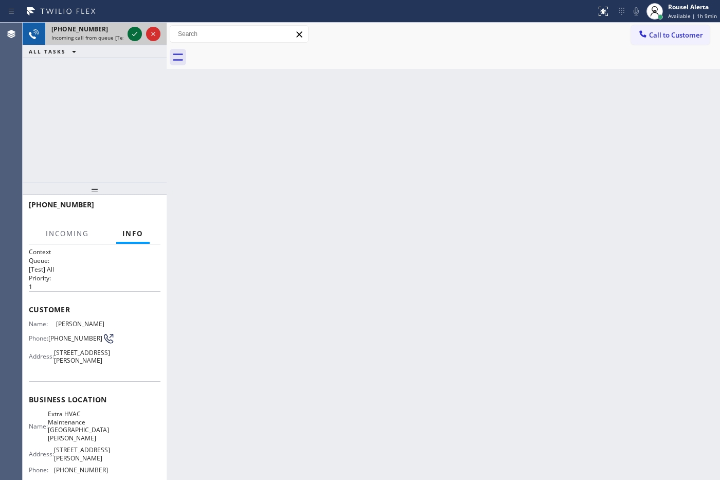
click at [135, 34] on icon at bounding box center [134, 34] width 5 height 4
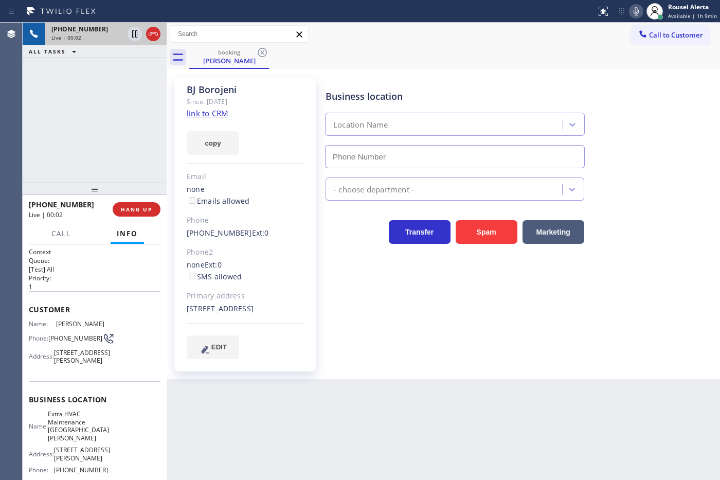
type input "[PHONE_NUMBER]"
click at [220, 119] on div "copy" at bounding box center [246, 136] width 118 height 35
click at [220, 117] on link "link to CRM" at bounding box center [208, 113] width 42 height 10
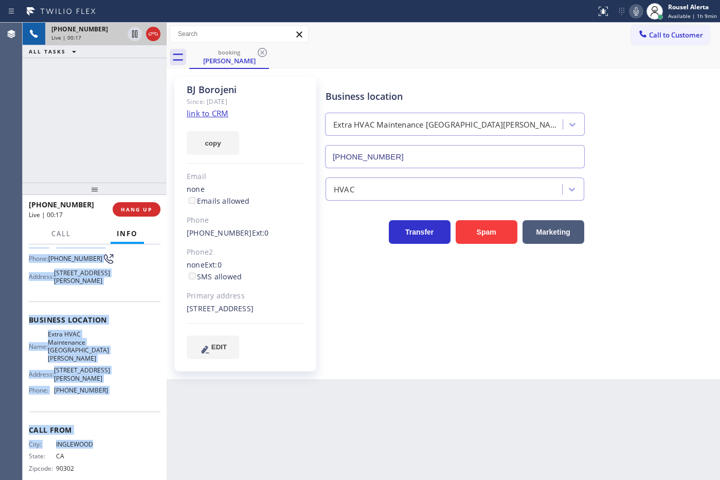
scroll to position [85, 0]
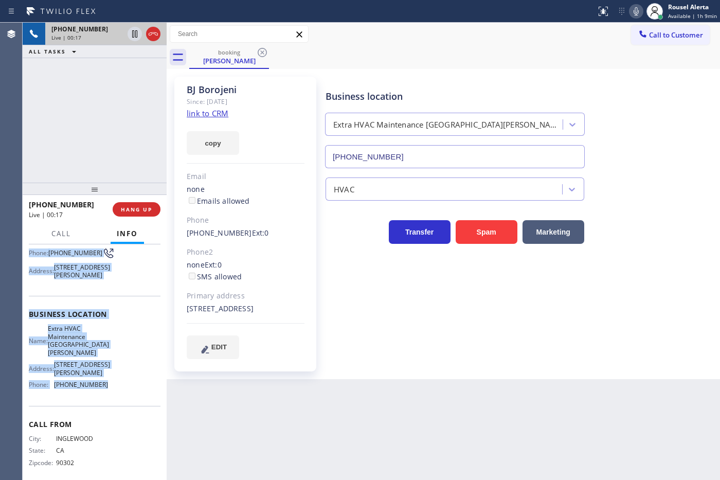
drag, startPoint x: 31, startPoint y: 320, endPoint x: 118, endPoint y: 390, distance: 111.7
click at [118, 384] on div "Context Queue: [Test] All Priority: 1 Customer Name: [PERSON_NAME] Phone: [PHON…" at bounding box center [95, 323] width 132 height 322
copy div "Name: [PERSON_NAME] Phone: [PHONE_NUMBER] Address: [STREET_ADDRESS][PERSON_NAME…"
click at [132, 33] on icon at bounding box center [134, 33] width 5 height 7
click at [575, 11] on icon at bounding box center [633, 11] width 12 height 12
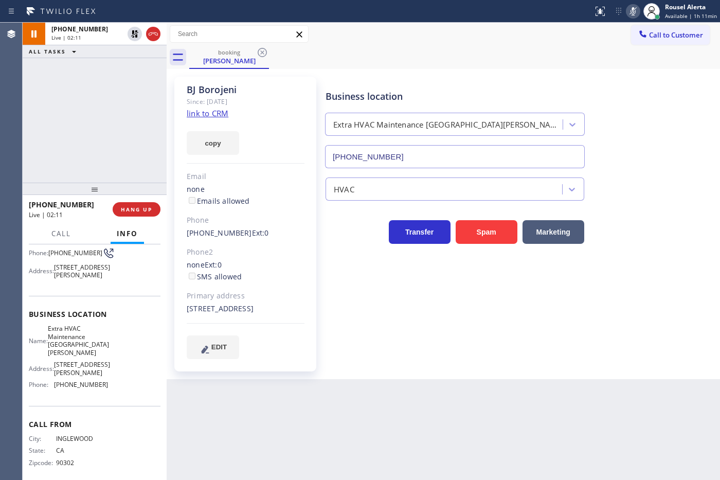
click at [43, 126] on div "[PHONE_NUMBER] Live | 02:11 ALL TASKS ALL TASKS ACTIVE TASKS TASKS IN WRAP UP" at bounding box center [95, 103] width 144 height 160
click at [124, 81] on div "[PHONE_NUMBER] Live | 04:22 ALL TASKS ALL TASKS ACTIVE TASKS TASKS IN WRAP UP" at bounding box center [95, 103] width 144 height 160
drag, startPoint x: 134, startPoint y: 34, endPoint x: 145, endPoint y: 29, distance: 12.4
click at [133, 34] on icon at bounding box center [135, 34] width 12 height 12
click at [575, 12] on icon at bounding box center [633, 11] width 12 height 12
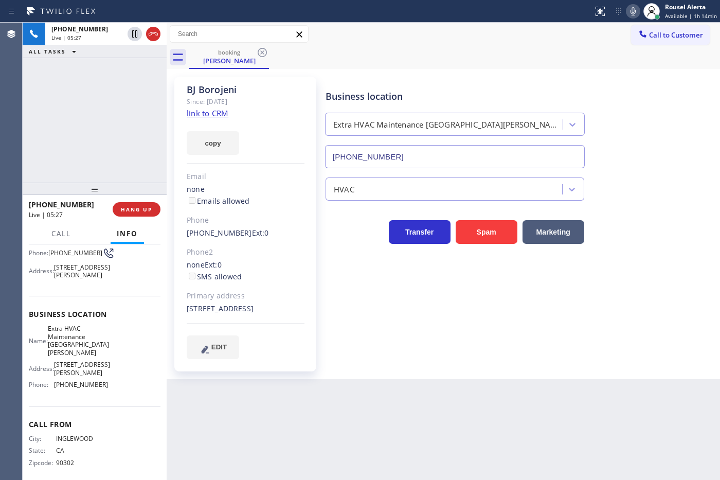
click at [124, 70] on div "[PHONE_NUMBER] Live | 05:27 ALL TASKS ALL TASKS ACTIVE TASKS TASKS IN WRAP UP" at bounding box center [95, 103] width 144 height 160
click at [266, 384] on div "Back to Dashboard Change Sender ID Customers Technicians Select a contact Outbo…" at bounding box center [444, 251] width 554 height 457
click at [309, 384] on div "Back to Dashboard Change Sender ID Customers Technicians Select a contact Outbo…" at bounding box center [444, 251] width 554 height 457
drag, startPoint x: 139, startPoint y: 131, endPoint x: 158, endPoint y: 189, distance: 61.3
click at [137, 130] on div "[PHONE_NUMBER] Live | 05:29 ALL TASKS ALL TASKS ACTIVE TASKS TASKS IN WRAP UP" at bounding box center [95, 103] width 144 height 160
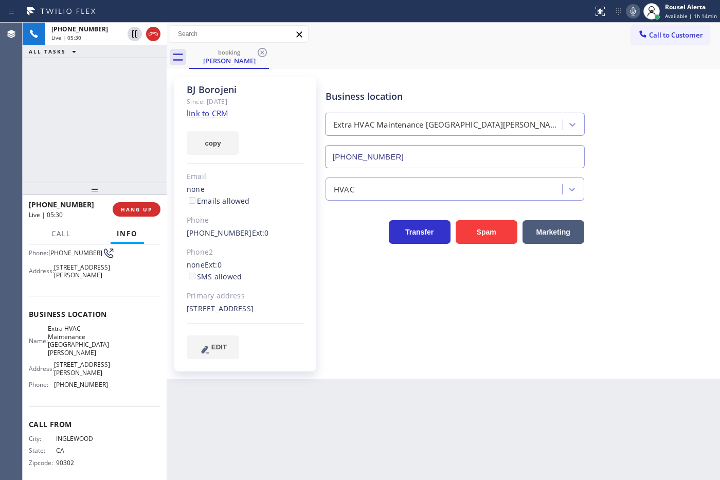
click at [325, 384] on div "Back to Dashboard Change Sender ID Customers Technicians Select a contact Outbo…" at bounding box center [444, 251] width 554 height 457
click at [67, 149] on div "[PHONE_NUMBER] Live | 05:31 ALL TASKS ALL TASKS ACTIVE TASKS TASKS IN WRAP UP" at bounding box center [95, 103] width 144 height 160
click at [128, 214] on button "HANG UP" at bounding box center [137, 209] width 48 height 14
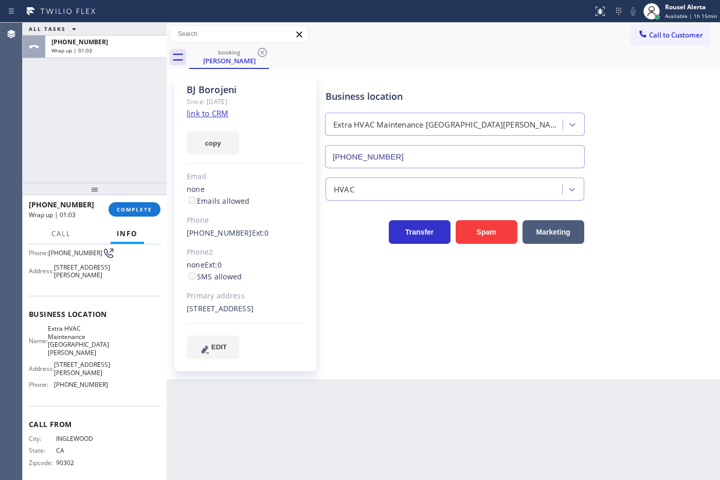
click at [575, 33] on span "Call to Customer" at bounding box center [676, 34] width 54 height 9
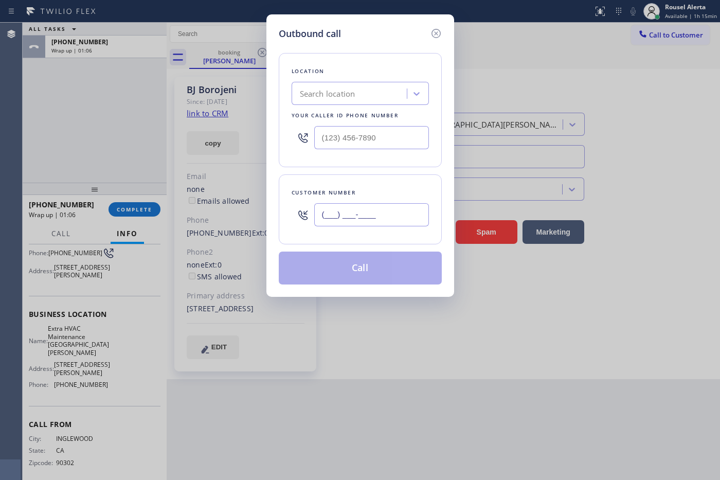
click at [359, 217] on input "(___) ___-____" at bounding box center [371, 214] width 115 height 23
paste input "310) 686-7829"
type input "[PHONE_NUMBER]"
click at [396, 136] on input "(___) ___-____" at bounding box center [371, 137] width 115 height 23
paste input "424) 364-1950"
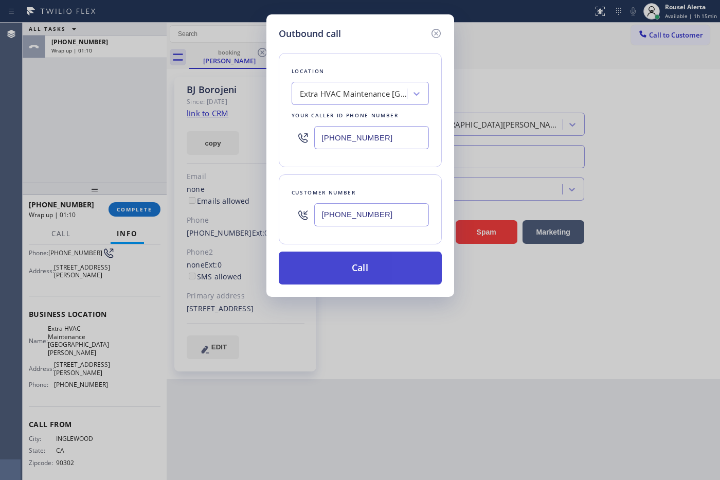
type input "[PHONE_NUMBER]"
click at [340, 273] on button "Call" at bounding box center [360, 268] width 163 height 33
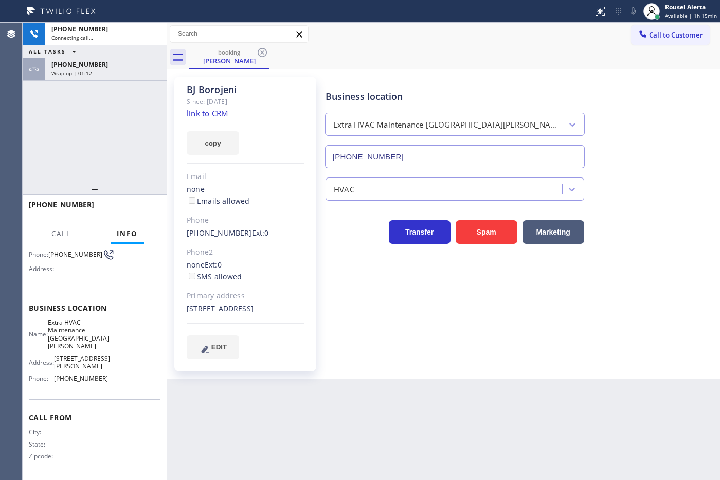
scroll to position [69, 0]
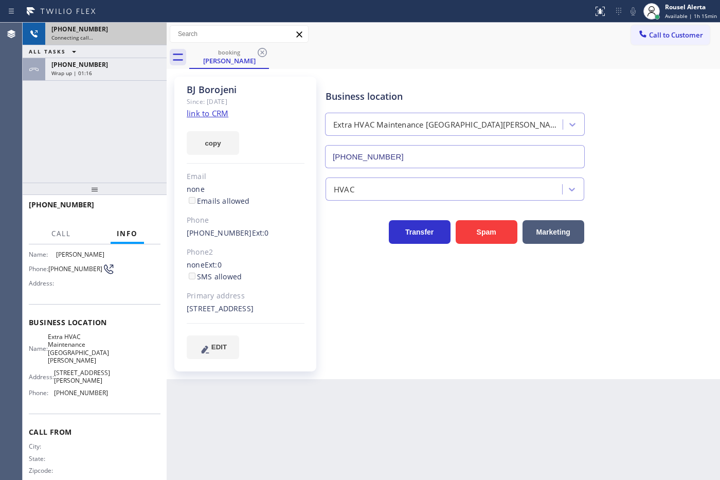
click at [86, 31] on span "[PHONE_NUMBER]" at bounding box center [79, 29] width 57 height 9
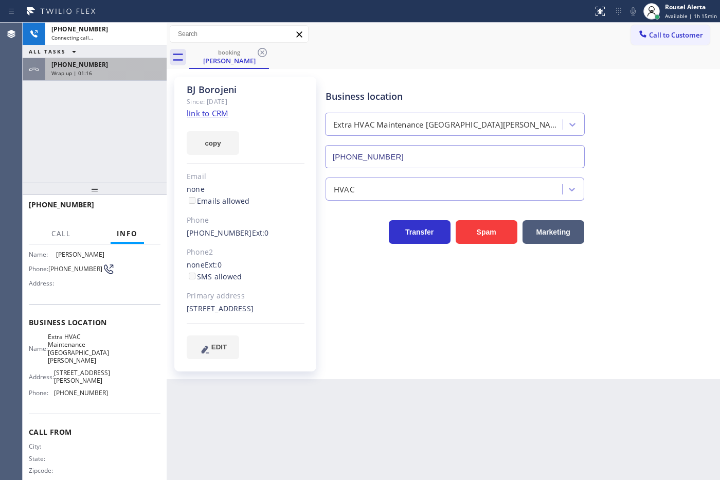
click at [103, 73] on div "Wrap up | 01:16" at bounding box center [105, 72] width 109 height 7
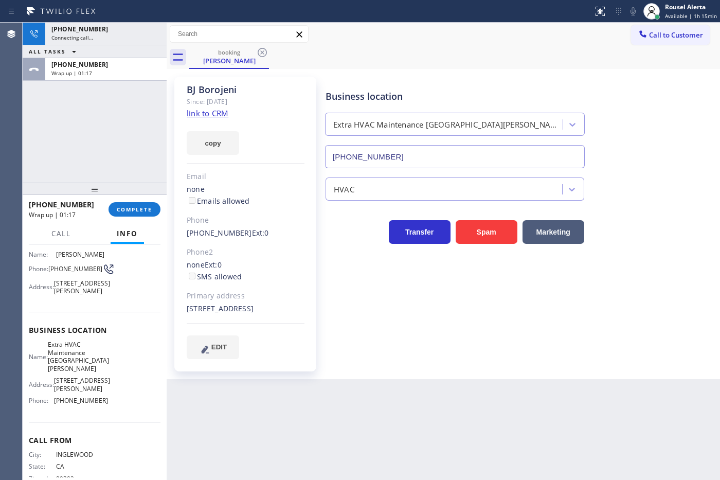
scroll to position [85, 0]
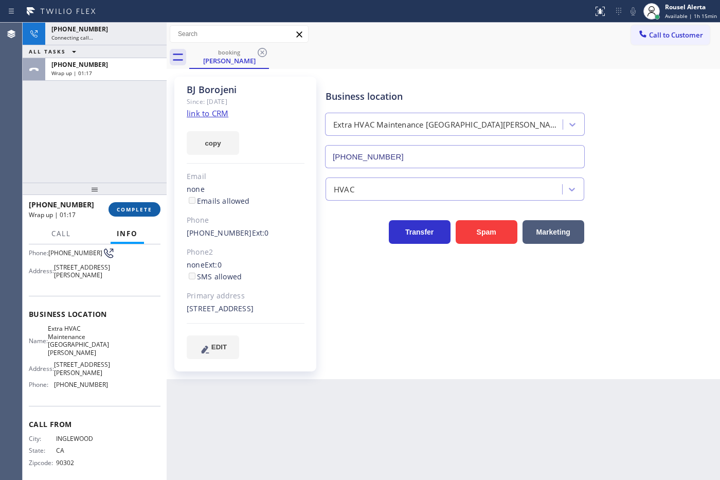
click at [137, 212] on span "COMPLETE" at bounding box center [134, 209] width 35 height 7
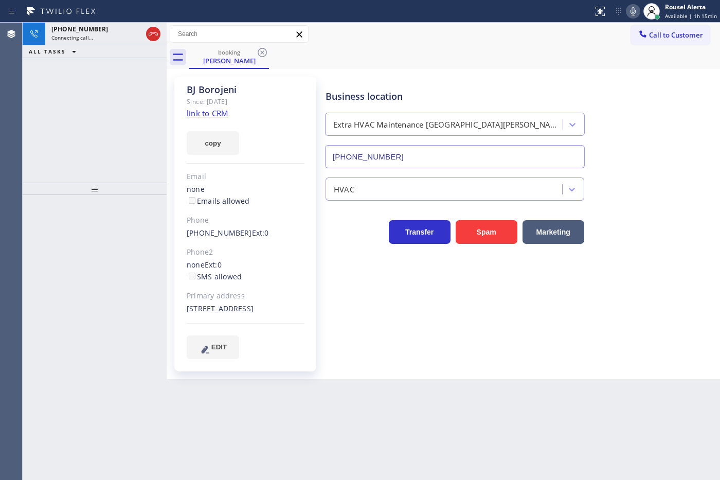
click at [96, 96] on div "[PHONE_NUMBER] Connecting call… ALL TASKS ALL TASKS ACTIVE TASKS TASKS IN WRAP …" at bounding box center [95, 103] width 144 height 160
click at [93, 40] on div "Connecting call…" at bounding box center [96, 37] width 91 height 7
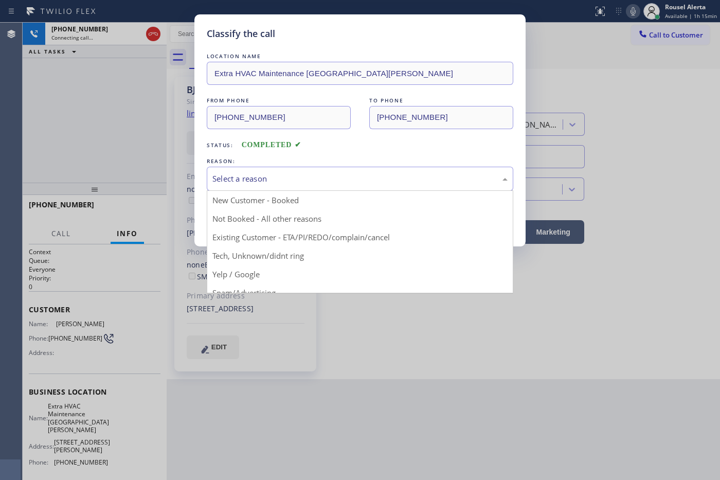
click at [309, 173] on div "Select a reason" at bounding box center [359, 179] width 295 height 12
drag, startPoint x: 292, startPoint y: 212, endPoint x: 284, endPoint y: 215, distance: 8.6
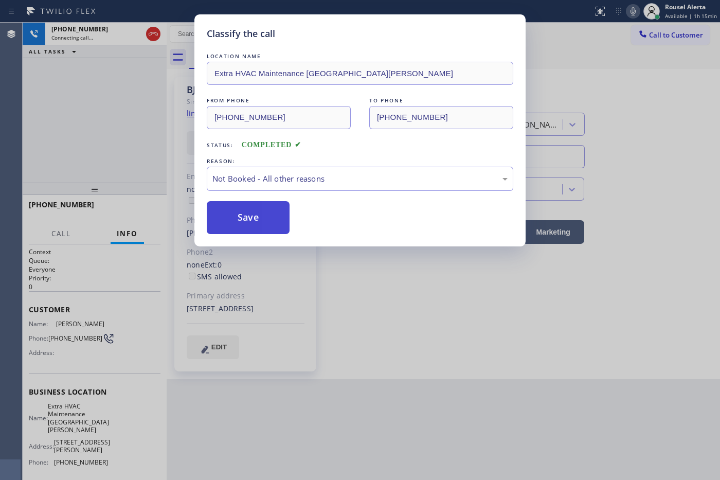
click at [269, 220] on button "Save" at bounding box center [248, 217] width 83 height 33
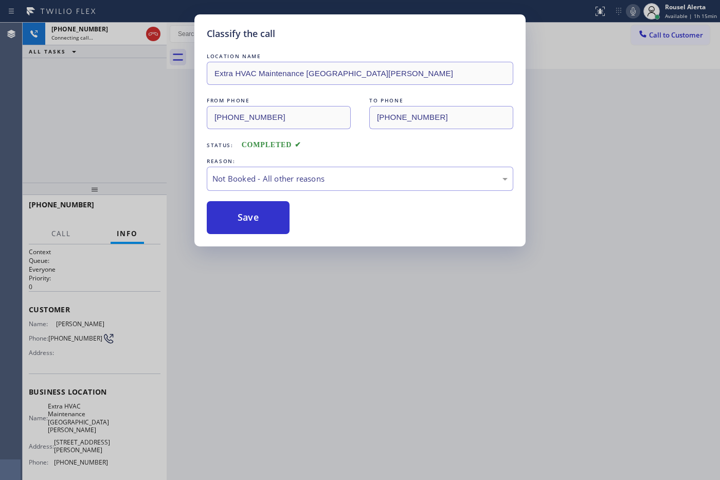
click at [345, 382] on div "Classify the call LOCATION NAME Extra HVAC Maintenance San [PERSON_NAME] FROM P…" at bounding box center [360, 240] width 720 height 480
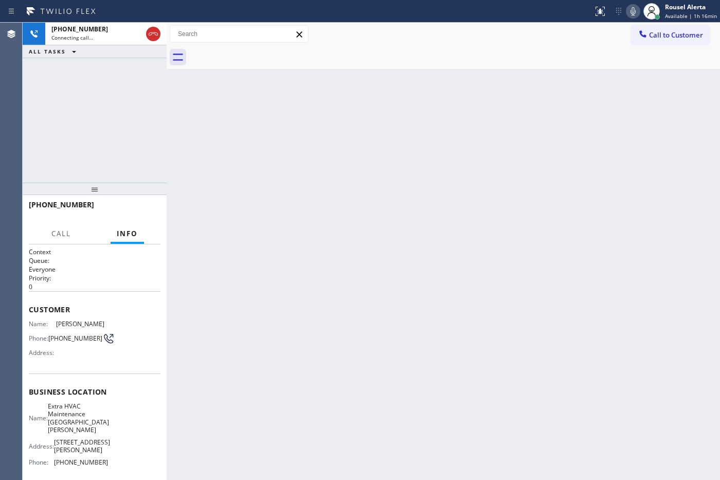
click at [116, 71] on div "[PHONE_NUMBER] Connecting call… ALL TASKS ALL TASKS ACTIVE TASKS TASKS IN WRAP …" at bounding box center [95, 103] width 144 height 160
click at [97, 20] on div "Status report No issues detected If you experience an issue, please download th…" at bounding box center [360, 11] width 720 height 23
click at [99, 39] on div "Connecting call…" at bounding box center [96, 37] width 91 height 7
click at [278, 297] on div "Back to Dashboard Change Sender ID Customers Technicians Select a contact Outbo…" at bounding box center [444, 251] width 554 height 457
drag, startPoint x: 388, startPoint y: 353, endPoint x: 394, endPoint y: 344, distance: 10.6
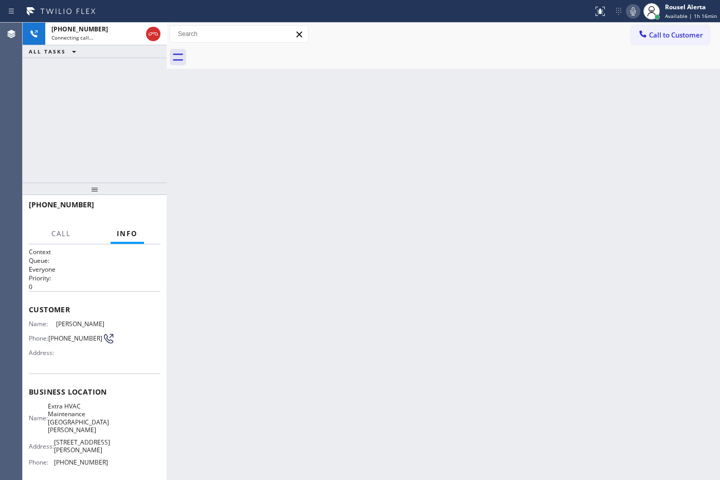
click at [389, 351] on div "Back to Dashboard Change Sender ID Customers Technicians Select a contact Outbo…" at bounding box center [444, 251] width 554 height 457
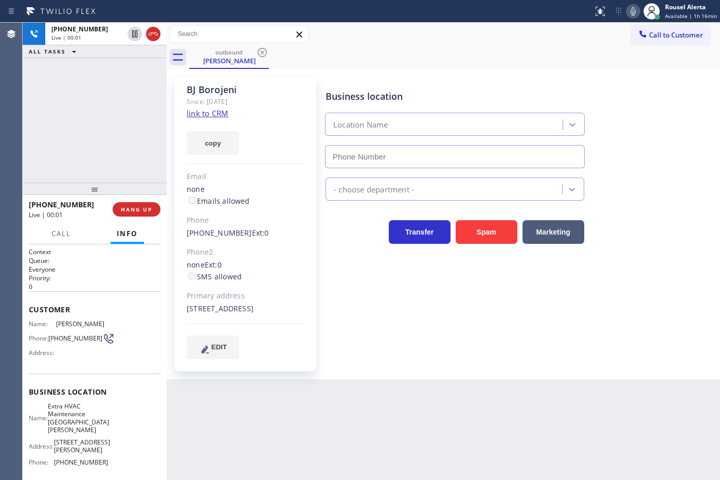
type input "[PHONE_NUMBER]"
drag, startPoint x: 107, startPoint y: 83, endPoint x: 174, endPoint y: 158, distance: 100.2
click at [107, 83] on div "[PHONE_NUMBER] Live | 00:31 ALL TASKS ALL TASKS ACTIVE TASKS TASKS IN WRAP UP" at bounding box center [95, 103] width 144 height 160
drag, startPoint x: 288, startPoint y: 351, endPoint x: 302, endPoint y: 365, distance: 20.4
click at [289, 352] on div "EDIT" at bounding box center [246, 347] width 118 height 24
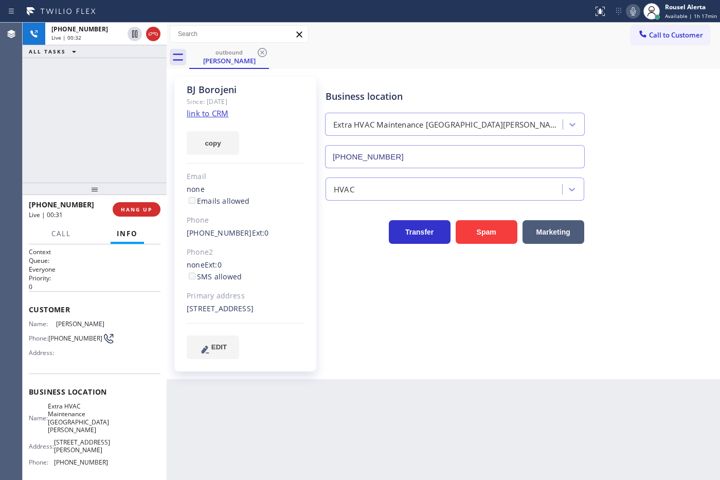
click at [341, 384] on div "Back to Dashboard Change Sender ID Customers Technicians Select a contact Outbo…" at bounding box center [444, 251] width 554 height 457
drag, startPoint x: 124, startPoint y: 153, endPoint x: 186, endPoint y: 243, distance: 109.4
click at [121, 154] on div "[PHONE_NUMBER] Live | 00:32 ALL TASKS ALL TASKS ACTIVE TASKS TASKS IN WRAP UP" at bounding box center [95, 103] width 144 height 160
click at [333, 384] on div "Back to Dashboard Change Sender ID Customers Technicians Select a contact Outbo…" at bounding box center [444, 251] width 554 height 457
click at [61, 145] on div "[PHONE_NUMBER] Live | 00:33 ALL TASKS ALL TASKS ACTIVE TASKS TASKS IN WRAP UP" at bounding box center [95, 103] width 144 height 160
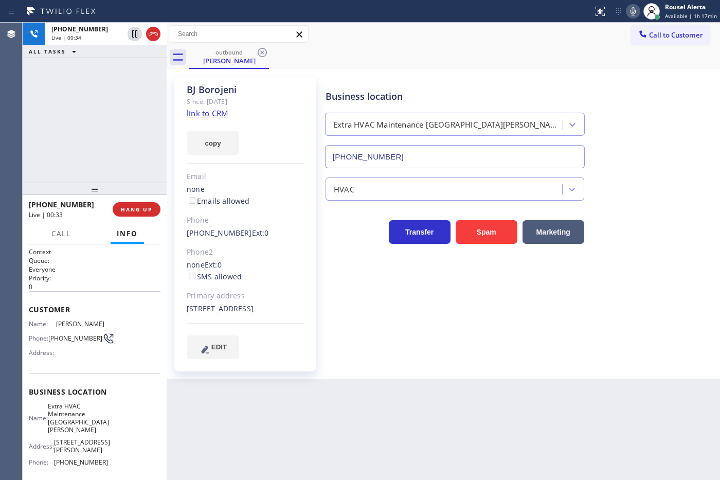
click at [276, 384] on div "Back to Dashboard Change Sender ID Customers Technicians Select a contact Outbo…" at bounding box center [444, 251] width 554 height 457
click at [121, 150] on div "[PHONE_NUMBER] Live | 00:34 ALL TASKS ALL TASKS ACTIVE TASKS TASKS IN WRAP UP" at bounding box center [95, 103] width 144 height 160
click at [140, 206] on span "HANG UP" at bounding box center [136, 209] width 31 height 7
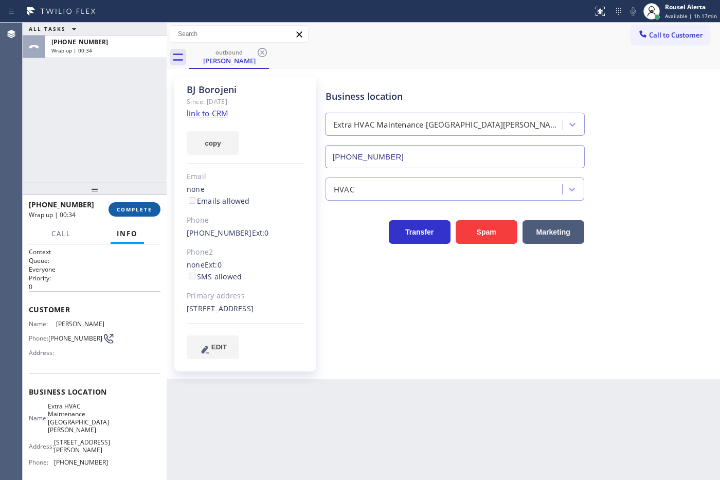
click at [122, 210] on span "COMPLETE" at bounding box center [134, 209] width 35 height 7
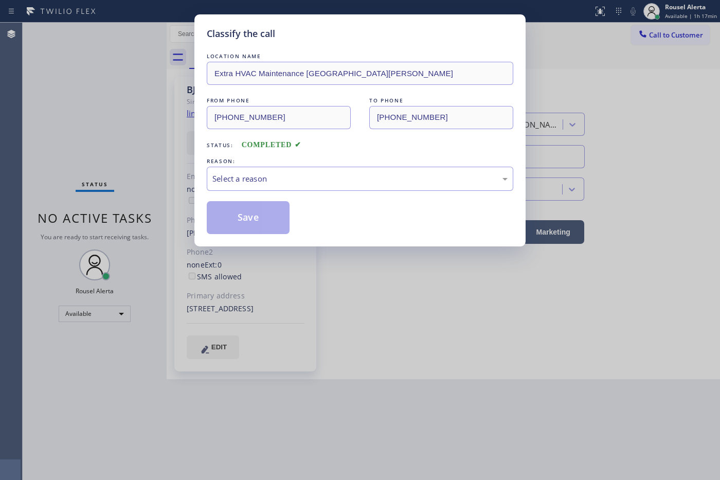
click at [304, 173] on div "Select a reason" at bounding box center [359, 179] width 295 height 12
click at [279, 227] on button "Save" at bounding box center [248, 217] width 83 height 33
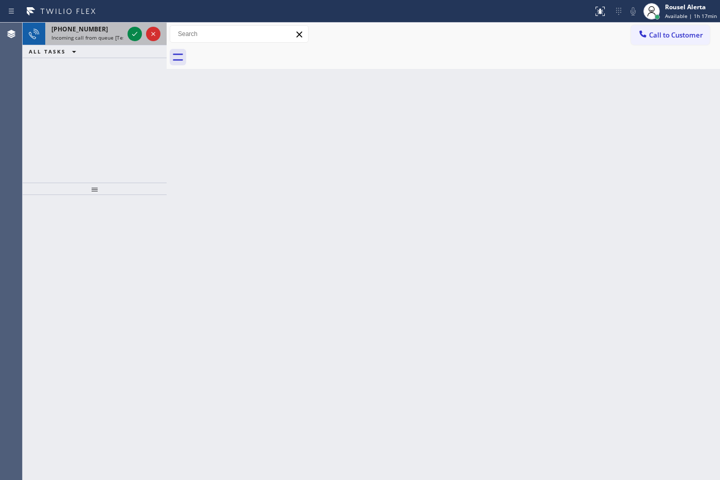
drag, startPoint x: 100, startPoint y: 37, endPoint x: 111, endPoint y: 29, distance: 12.9
click at [100, 37] on span "Incoming call from queue [Test] All" at bounding box center [93, 37] width 85 height 7
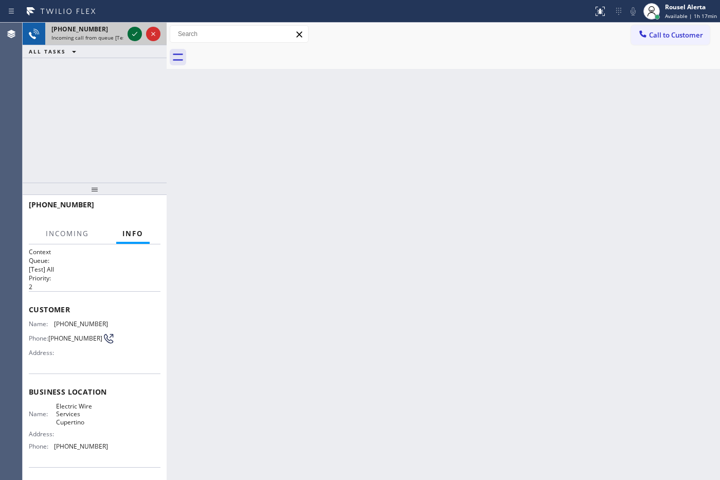
click at [132, 34] on icon at bounding box center [134, 34] width 5 height 4
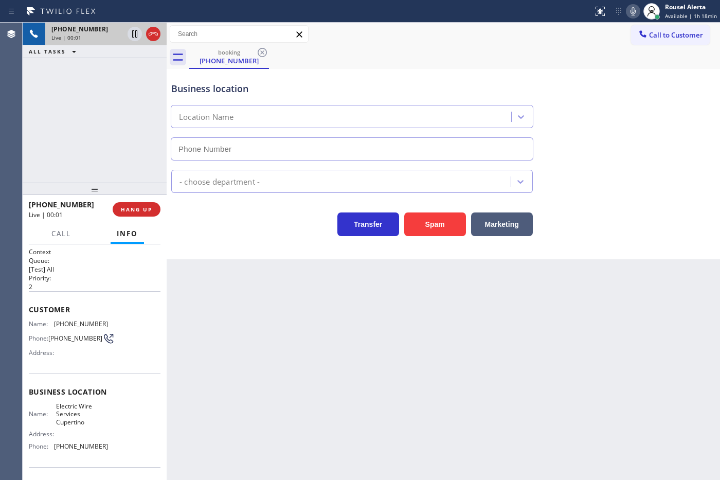
type input "[PHONE_NUMBER]"
click at [110, 76] on div "[PHONE_NUMBER] Live | 00:08 ALL TASKS ALL TASKS ACTIVE TASKS TASKS IN WRAP UP" at bounding box center [95, 103] width 144 height 160
click at [137, 206] on span "HANG UP" at bounding box center [136, 209] width 31 height 7
click at [137, 208] on span "HANG UP" at bounding box center [136, 209] width 31 height 7
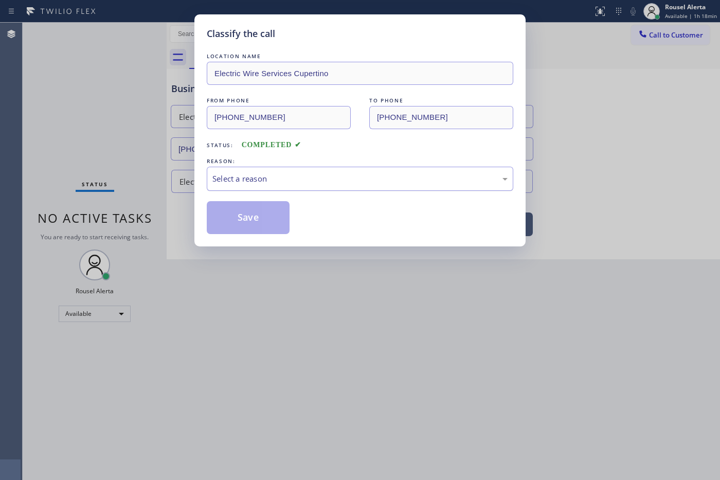
click at [305, 185] on div "Select a reason" at bounding box center [359, 179] width 295 height 12
drag, startPoint x: 249, startPoint y: 220, endPoint x: 273, endPoint y: 248, distance: 36.9
click at [248, 220] on button "Save" at bounding box center [248, 217] width 83 height 33
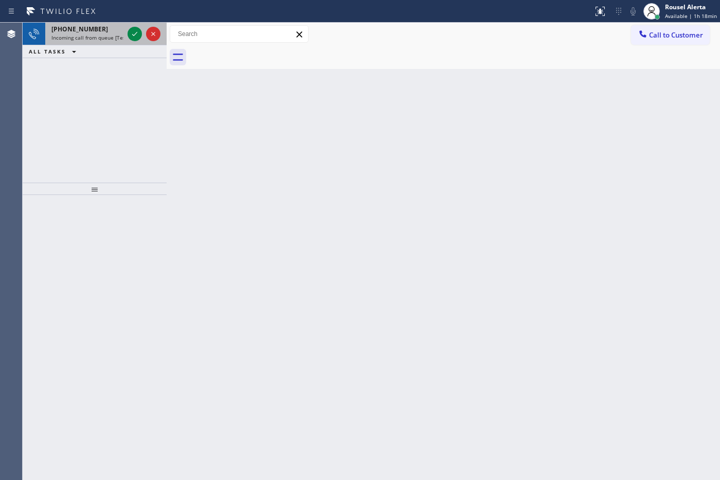
click at [110, 39] on span "Incoming call from queue [Test] All" at bounding box center [93, 37] width 85 height 7
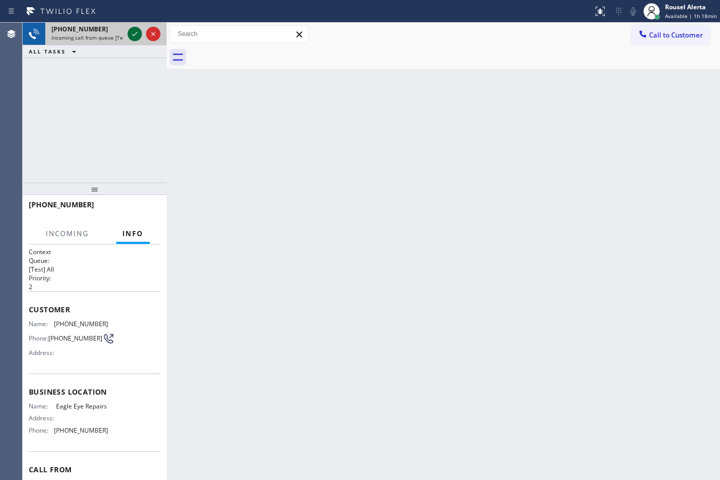
click at [131, 34] on icon at bounding box center [135, 34] width 12 height 12
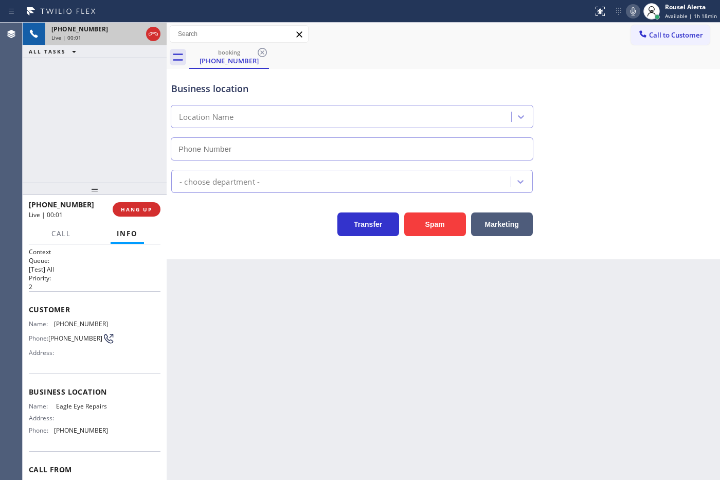
type input "[PHONE_NUMBER]"
click at [444, 226] on button "Spam" at bounding box center [435, 224] width 62 height 24
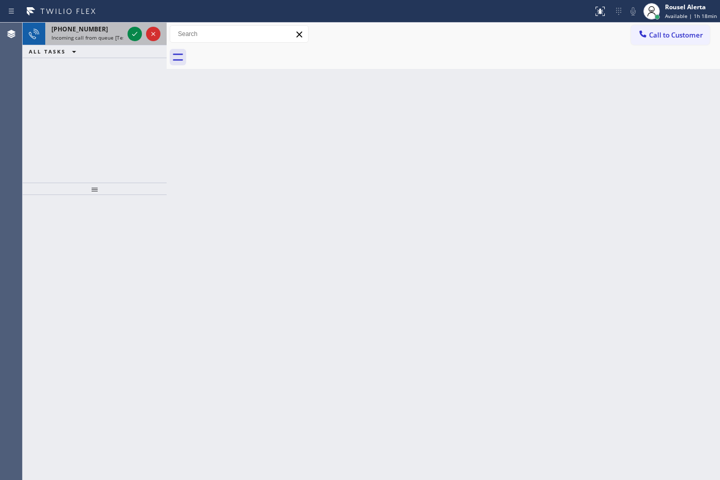
click at [122, 40] on span "Incoming call from queue [Test] All" at bounding box center [93, 37] width 85 height 7
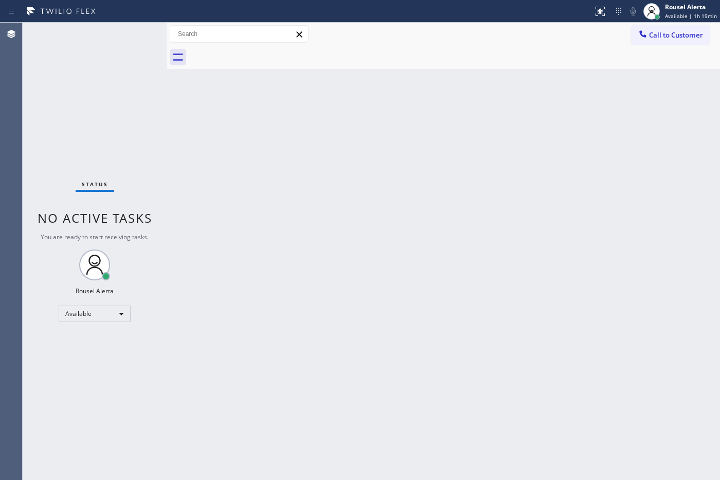
click at [113, 87] on div "Status No active tasks You are ready to start receiving tasks. Rousel Alerta Av…" at bounding box center [95, 251] width 144 height 457
click at [230, 176] on div "Back to Dashboard Change Sender ID Customers Technicians Select a contact Outbo…" at bounding box center [444, 251] width 554 height 457
click at [437, 213] on div "Back to Dashboard Change Sender ID Customers Technicians Select a contact Outbo…" at bounding box center [444, 251] width 554 height 457
click at [575, 156] on div "Back to Dashboard Change Sender ID Customers Technicians Select a contact Outbo…" at bounding box center [444, 251] width 554 height 457
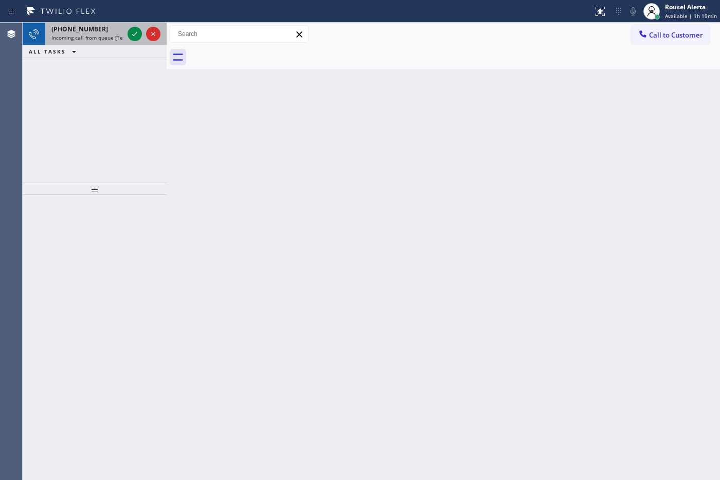
click at [101, 31] on div "[PHONE_NUMBER]" at bounding box center [87, 29] width 72 height 9
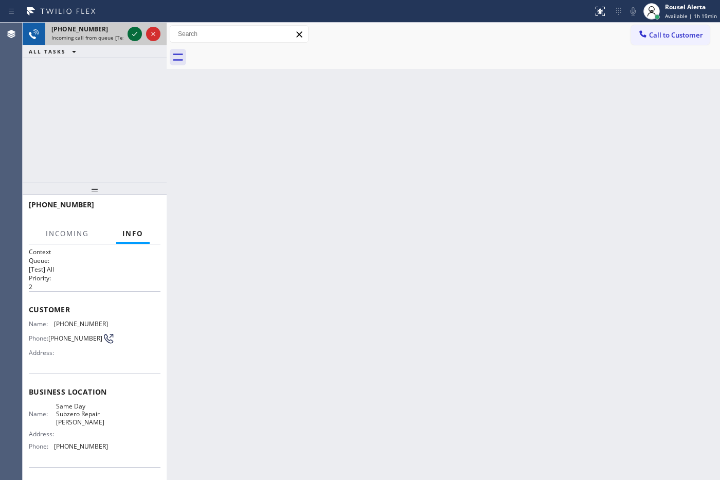
click at [132, 33] on icon at bounding box center [135, 34] width 12 height 12
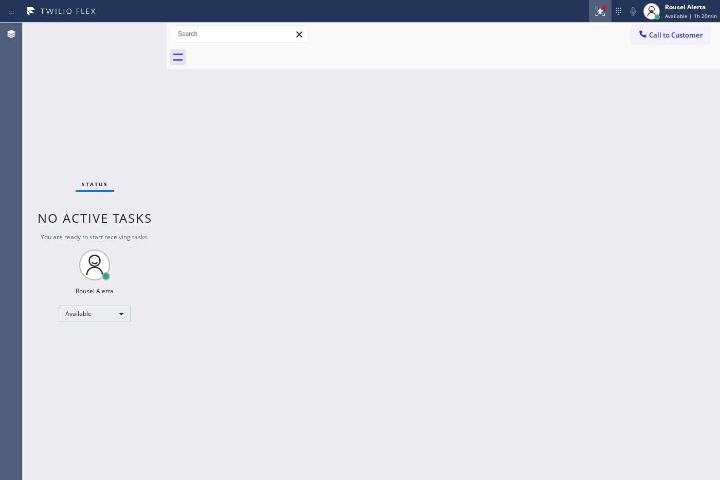
click at [575, 13] on icon at bounding box center [600, 11] width 12 height 12
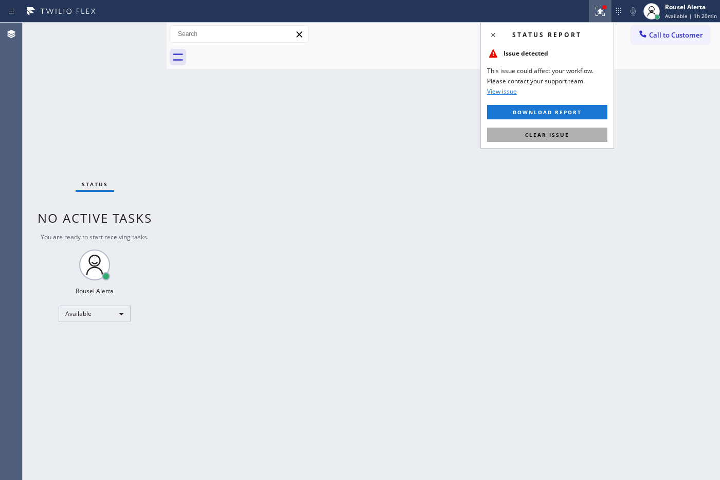
click at [575, 132] on button "Clear issue" at bounding box center [547, 135] width 120 height 14
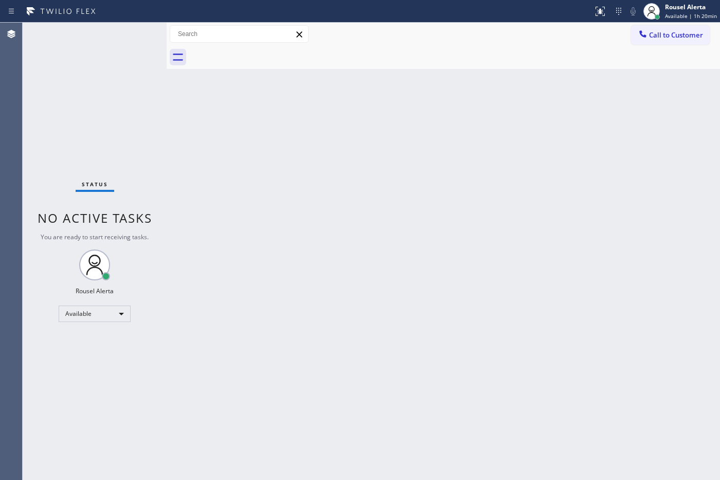
click at [575, 207] on div "Back to Dashboard Change Sender ID Customers Technicians Select a contact Outbo…" at bounding box center [444, 251] width 554 height 457
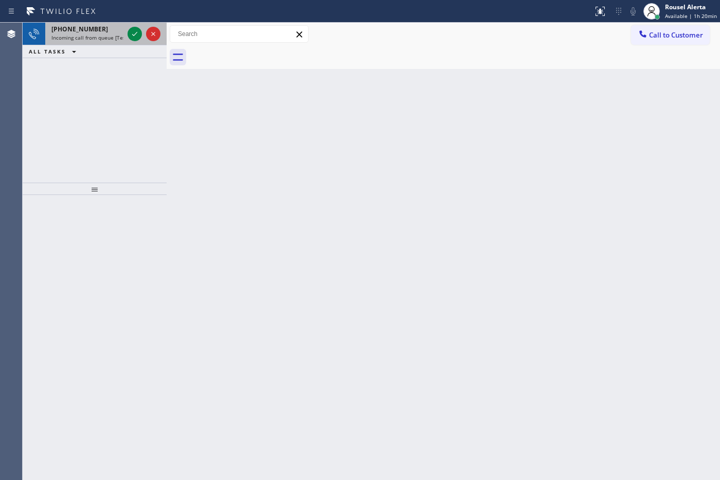
click at [107, 44] on div "[PHONE_NUMBER] Incoming call from queue [Test] All" at bounding box center [85, 34] width 80 height 23
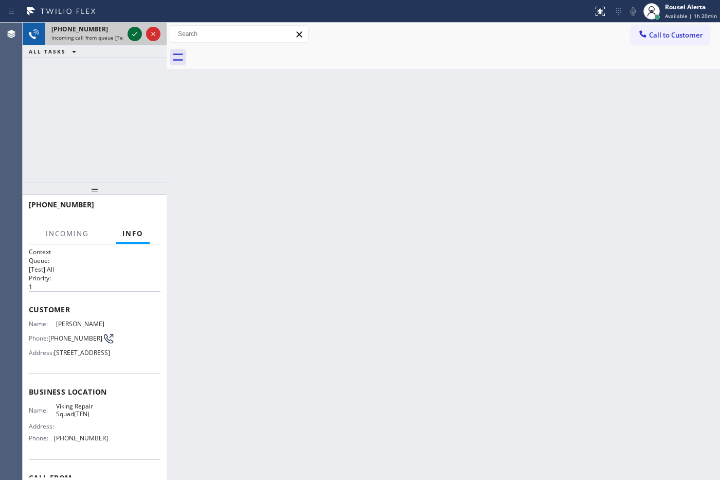
click at [131, 34] on icon at bounding box center [135, 34] width 12 height 12
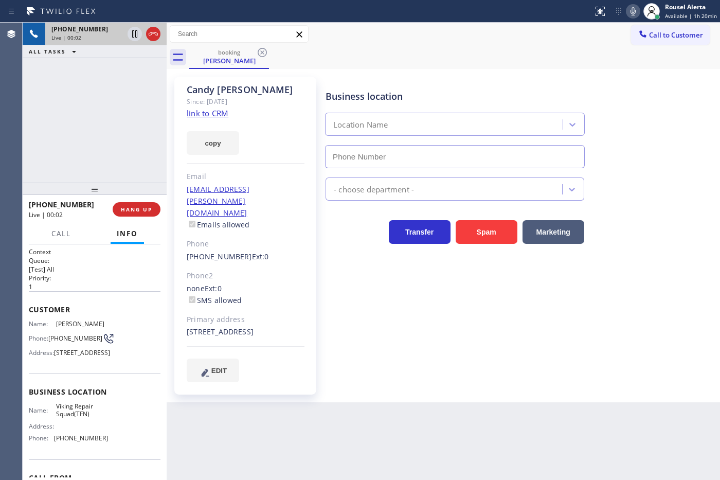
type input "[PHONE_NUMBER]"
click at [206, 114] on link "link to CRM" at bounding box center [208, 113] width 42 height 10
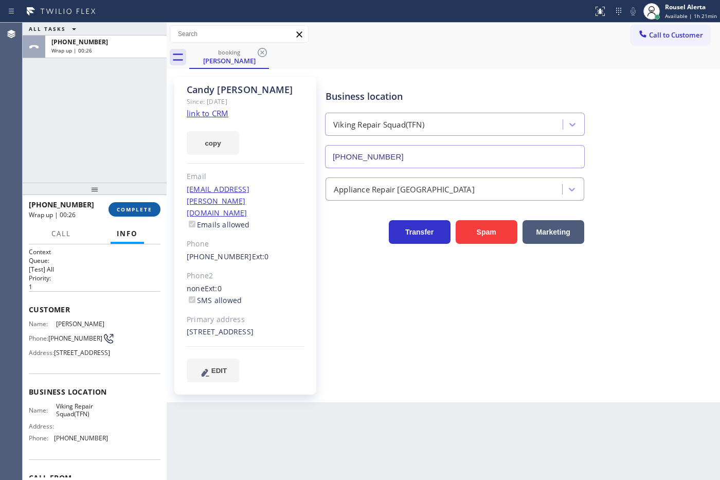
click at [114, 210] on button "COMPLETE" at bounding box center [135, 209] width 52 height 14
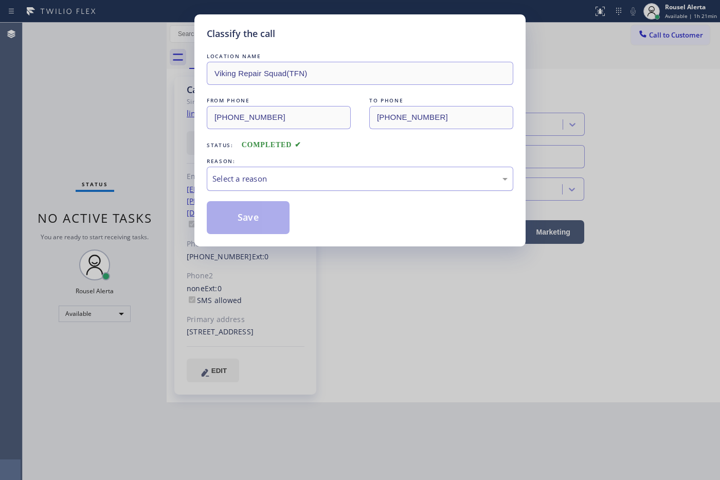
click at [290, 176] on div "Select a reason" at bounding box center [359, 179] width 295 height 12
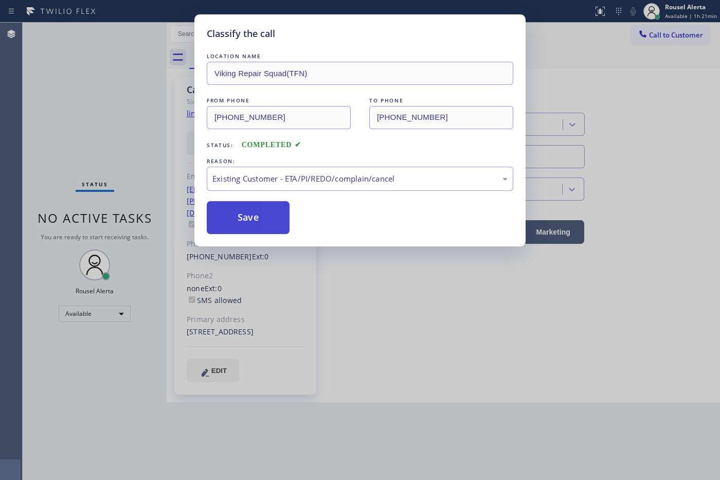
click at [265, 214] on button "Save" at bounding box center [248, 217] width 83 height 33
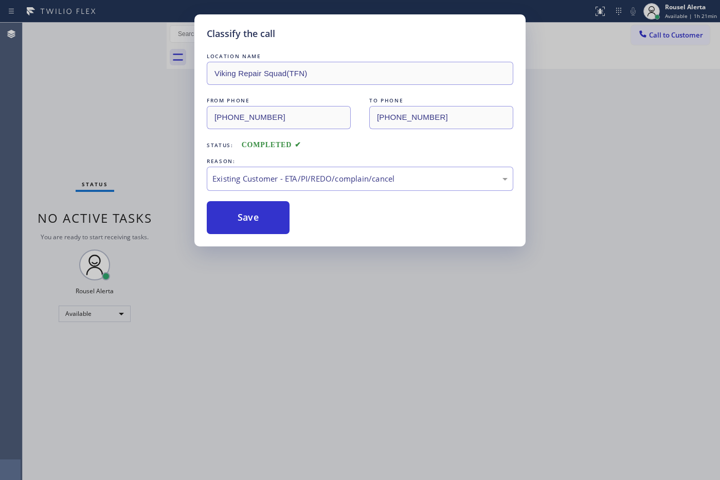
click at [299, 329] on div "Classify the call LOCATION NAME Viking Repair Squad(TFN) FROM PHONE [PHONE_NUMB…" at bounding box center [360, 240] width 720 height 480
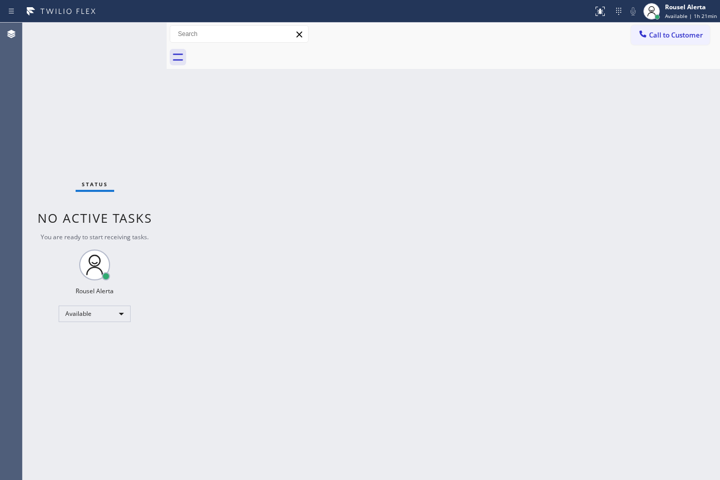
click at [327, 200] on div "Back to Dashboard Change Sender ID Customers Technicians Select a contact Outbo…" at bounding box center [444, 251] width 554 height 457
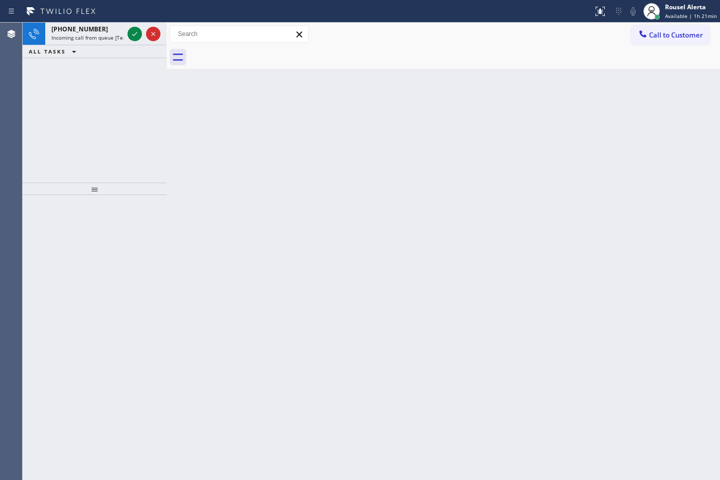
click at [546, 197] on div "Back to Dashboard Change Sender ID Customers Technicians Select a contact Outbo…" at bounding box center [444, 251] width 554 height 457
click at [102, 27] on div "[PHONE_NUMBER]" at bounding box center [87, 29] width 72 height 9
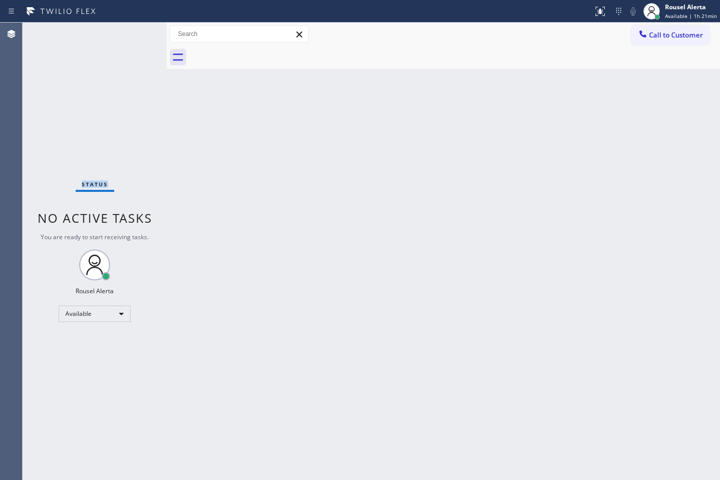
click at [128, 32] on div "Status No active tasks You are ready to start receiving tasks. Rousel Alerta Av…" at bounding box center [95, 251] width 144 height 457
click at [278, 276] on div "Back to Dashboard Change Sender ID Customers Technicians Select a contact Outbo…" at bounding box center [444, 251] width 554 height 457
click at [287, 260] on div "Back to Dashboard Change Sender ID Customers Technicians Select a contact Outbo…" at bounding box center [444, 251] width 554 height 457
drag, startPoint x: 288, startPoint y: 260, endPoint x: 314, endPoint y: 270, distance: 28.2
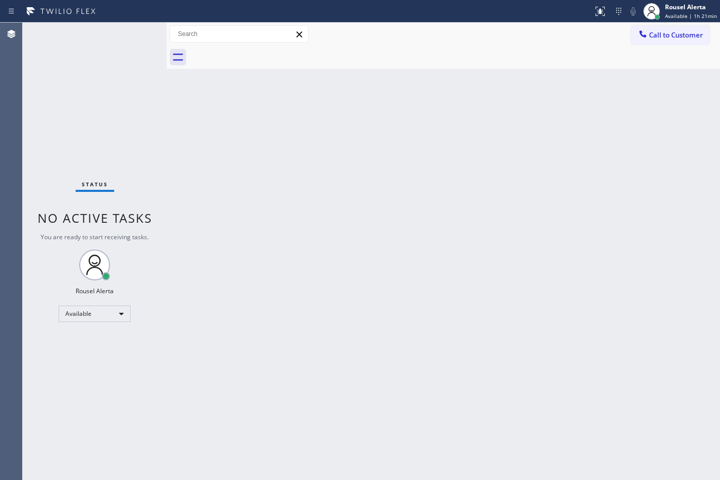
click at [314, 270] on div "Back to Dashboard Change Sender ID Customers Technicians Select a contact Outbo…" at bounding box center [444, 251] width 554 height 457
click at [112, 51] on div "Status No active tasks You are ready to start receiving tasks. Rousel Alerta Av…" at bounding box center [95, 251] width 144 height 457
click at [387, 296] on div "Back to Dashboard Change Sender ID Customers Technicians Select a contact Outbo…" at bounding box center [444, 251] width 554 height 457
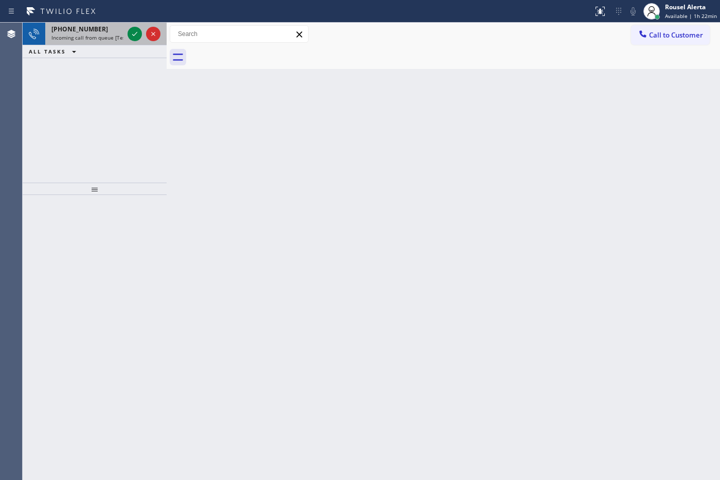
drag, startPoint x: 96, startPoint y: 30, endPoint x: 104, endPoint y: 32, distance: 8.5
click at [96, 31] on div "[PHONE_NUMBER]" at bounding box center [87, 29] width 72 height 9
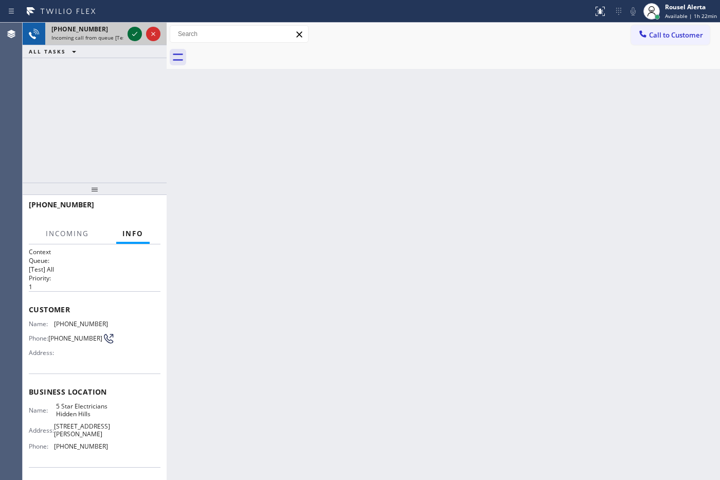
click at [136, 32] on icon at bounding box center [134, 34] width 5 height 4
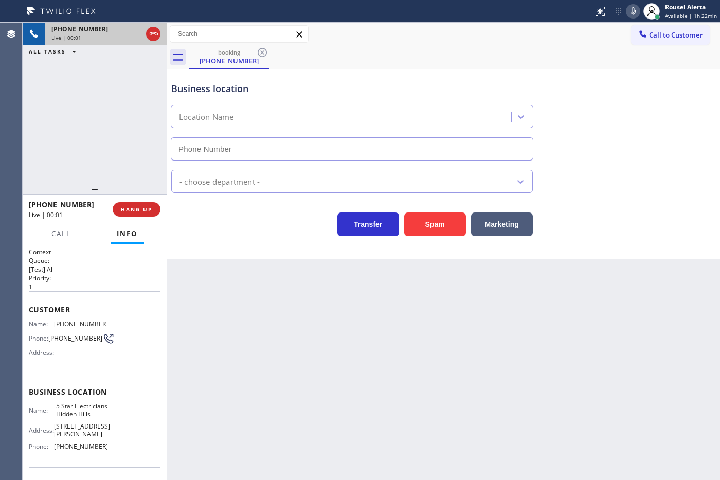
type input "[PHONE_NUMBER]"
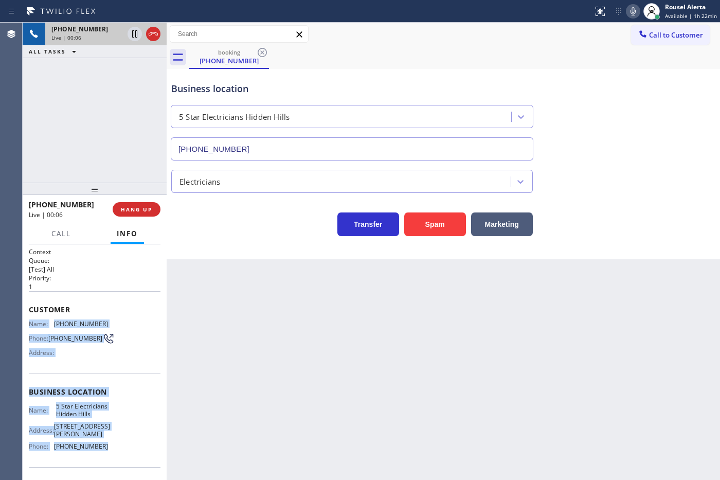
drag, startPoint x: 27, startPoint y: 322, endPoint x: 106, endPoint y: 461, distance: 161.0
click at [106, 384] on div "Context Queue: [Test] All Priority: 1 Customer Name: [PHONE_NUMBER] Phone: [PHO…" at bounding box center [95, 362] width 144 height 236
copy div "Name: [PHONE_NUMBER] Phone: [PHONE_NUMBER] Address: Business location Name: 5 S…"
click at [134, 37] on icon at bounding box center [135, 34] width 12 height 12
click at [575, 14] on icon at bounding box center [633, 11] width 12 height 12
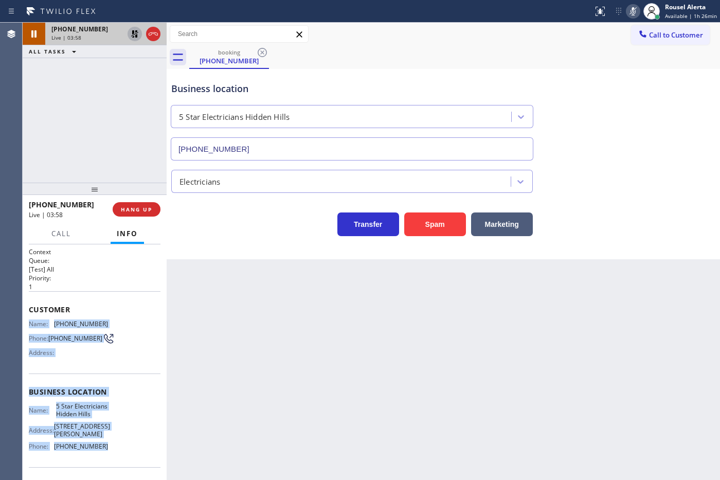
click at [133, 31] on icon at bounding box center [134, 33] width 7 height 7
click at [575, 13] on icon at bounding box center [633, 11] width 12 height 12
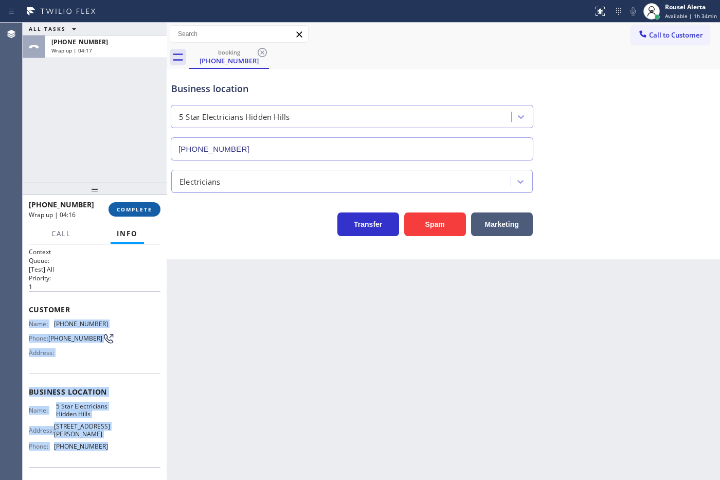
click at [135, 207] on span "COMPLETE" at bounding box center [134, 209] width 35 height 7
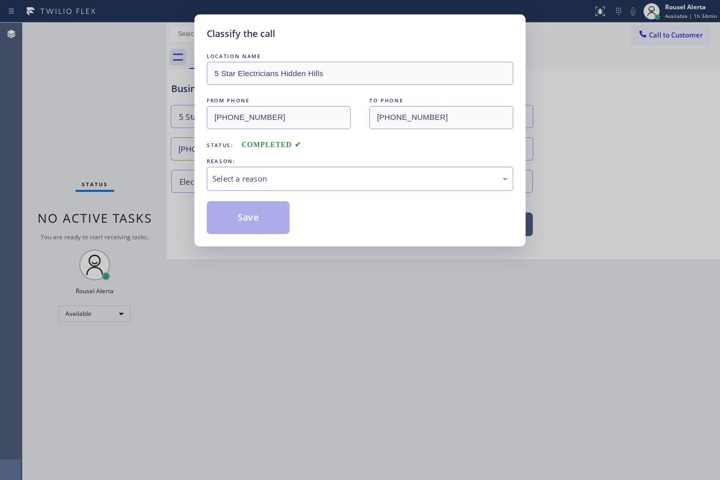
click at [351, 179] on div "Select a reason" at bounding box center [359, 179] width 295 height 12
click at [243, 215] on button "Save" at bounding box center [248, 217] width 83 height 33
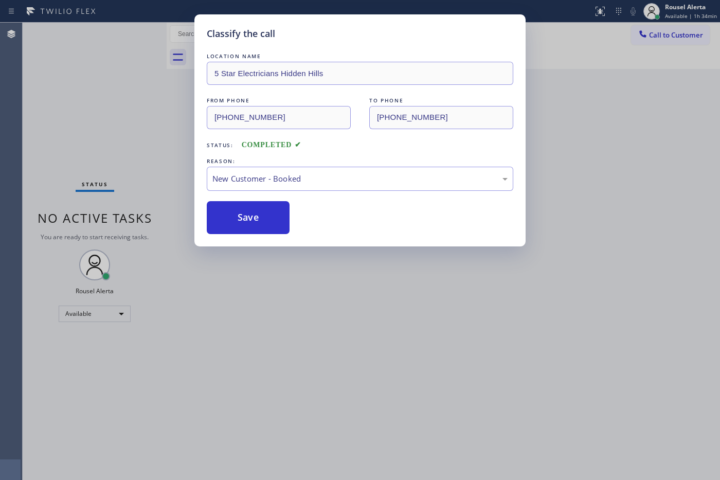
click at [277, 299] on div "Classify the call LOCATION NAME 5 Star Electricians Hidden Hills FROM PHONE [PH…" at bounding box center [360, 240] width 720 height 480
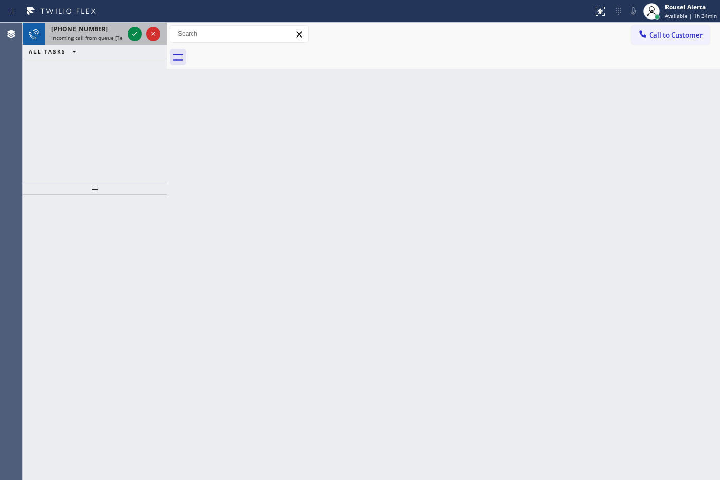
click at [102, 38] on span "Incoming call from queue [Test] All" at bounding box center [93, 37] width 85 height 7
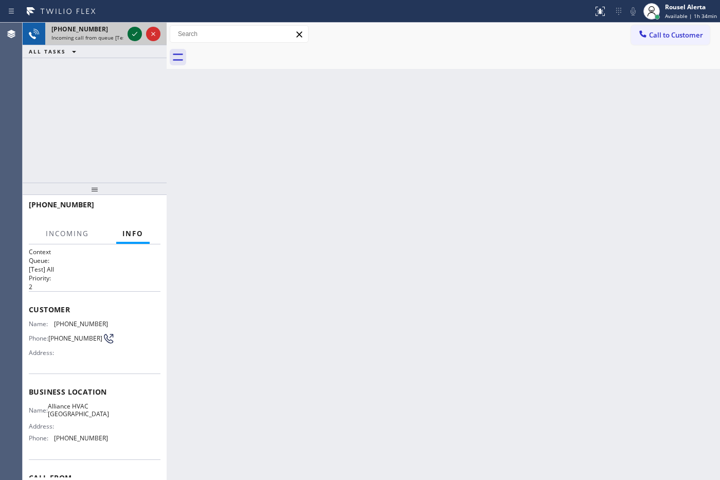
click at [133, 34] on icon at bounding box center [135, 34] width 12 height 12
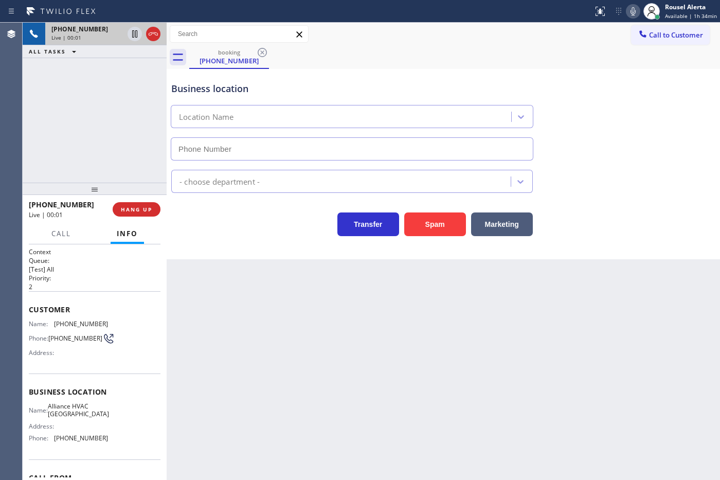
type input "[PHONE_NUMBER]"
click at [438, 219] on button "Spam" at bounding box center [435, 224] width 62 height 24
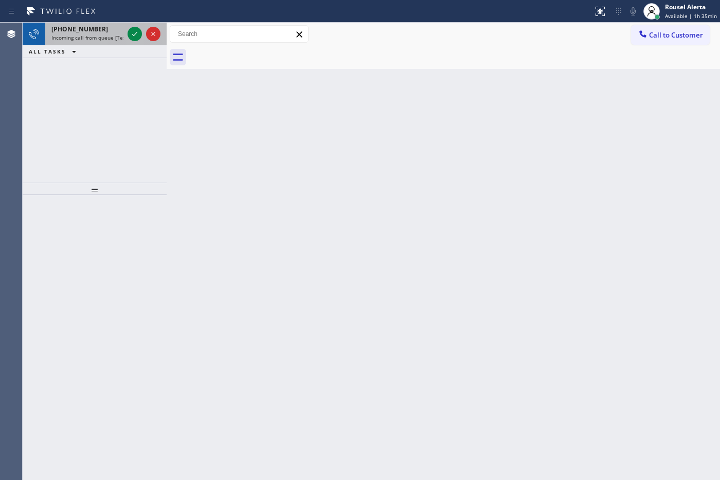
click at [99, 37] on span "Incoming call from queue [Test] All" at bounding box center [93, 37] width 85 height 7
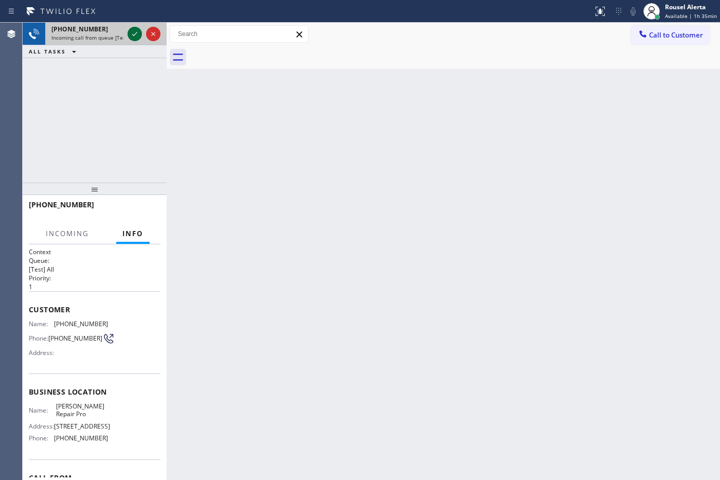
click at [133, 35] on icon at bounding box center [134, 34] width 5 height 4
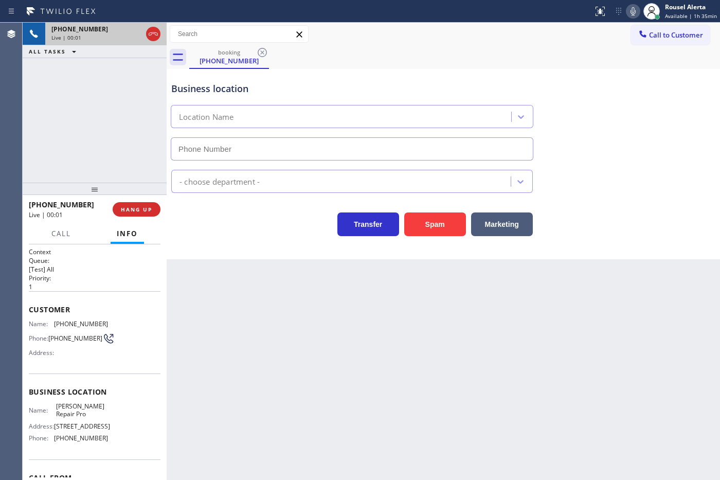
type input "[PHONE_NUMBER]"
drag, startPoint x: 525, startPoint y: 338, endPoint x: 565, endPoint y: 308, distance: 50.2
click at [527, 338] on div "Back to Dashboard Change Sender ID Customers Technicians Select a contact Outbo…" at bounding box center [444, 251] width 554 height 457
drag, startPoint x: 284, startPoint y: 353, endPoint x: 287, endPoint y: 337, distance: 16.1
click at [286, 353] on div "Back to Dashboard Change Sender ID Customers Technicians Select a contact Outbo…" at bounding box center [444, 251] width 554 height 457
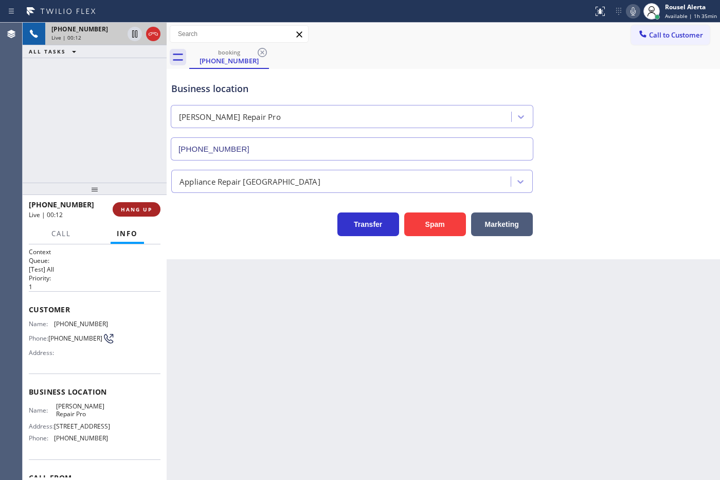
click at [149, 204] on button "HANG UP" at bounding box center [137, 209] width 48 height 14
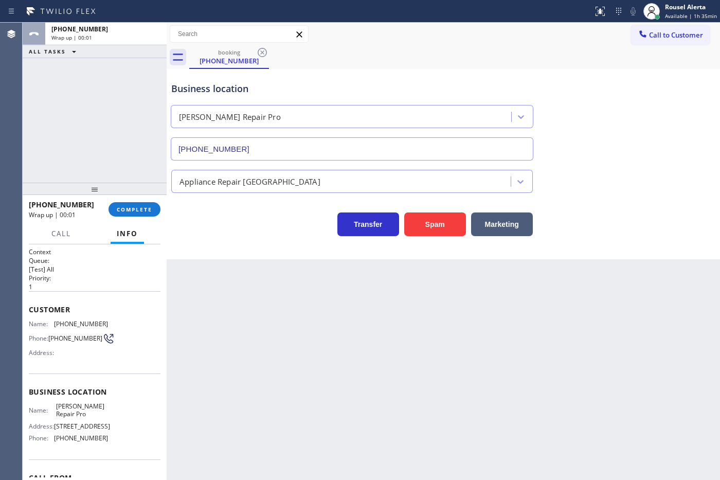
click at [139, 201] on div "[PHONE_NUMBER] Wrap up | 00:01 COMPLETE" at bounding box center [95, 209] width 132 height 27
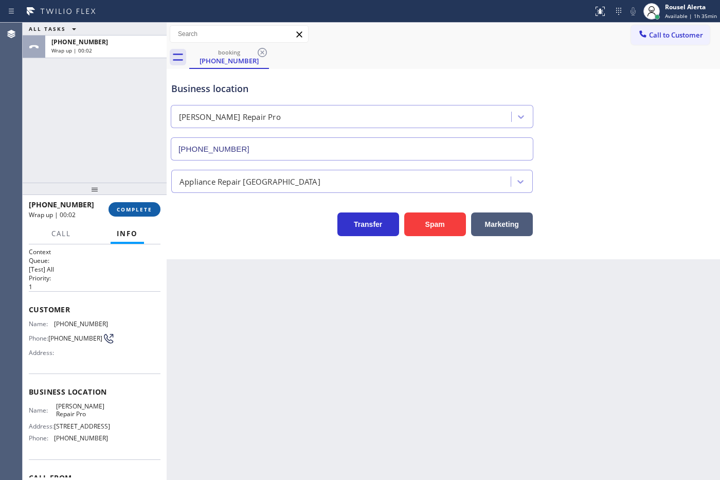
click at [143, 204] on button "COMPLETE" at bounding box center [135, 209] width 52 height 14
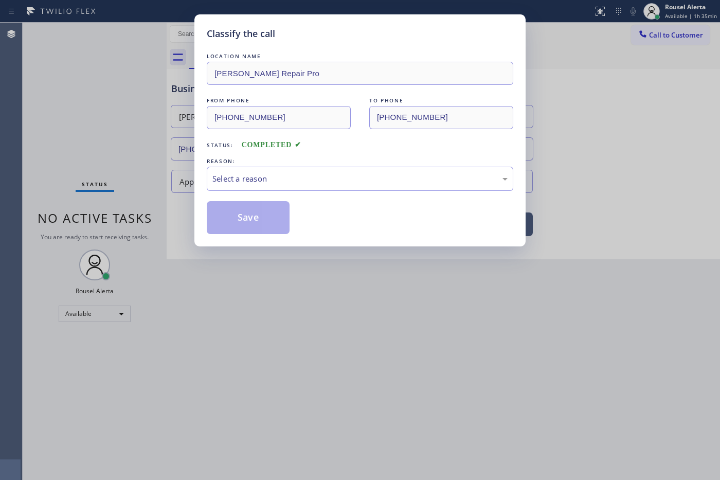
click at [229, 183] on div "Select a reason" at bounding box center [359, 179] width 295 height 12
click at [253, 233] on button "Save" at bounding box center [248, 217] width 83 height 33
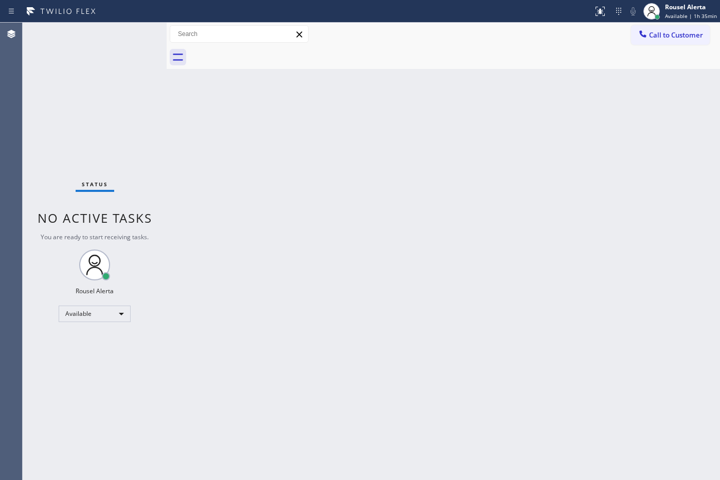
click at [355, 341] on div "Back to Dashboard Change Sender ID Customers Technicians Select a contact Outbo…" at bounding box center [444, 251] width 554 height 457
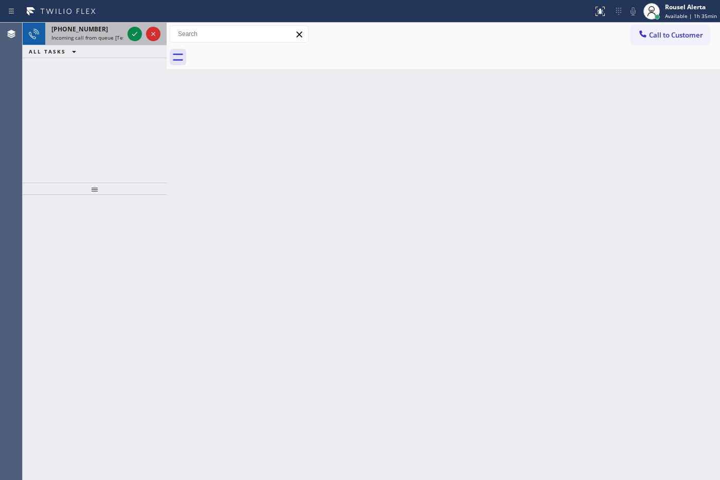
drag, startPoint x: 100, startPoint y: 35, endPoint x: 122, endPoint y: 40, distance: 22.1
click at [100, 35] on span "Incoming call from queue [Test] All" at bounding box center [93, 37] width 85 height 7
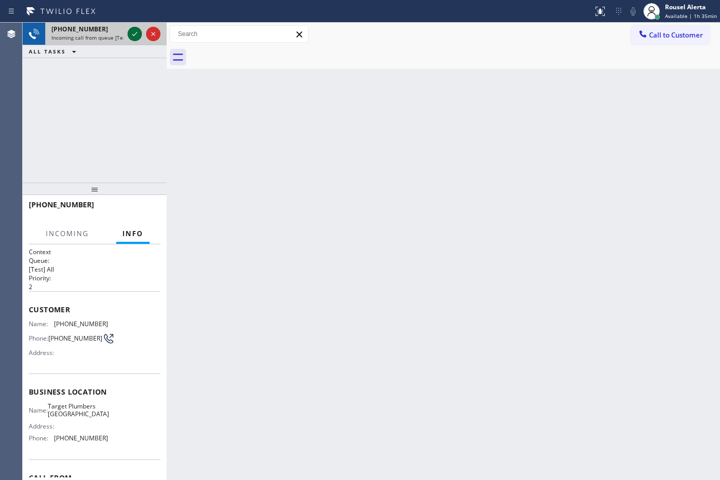
click at [128, 38] on div at bounding box center [135, 34] width 14 height 12
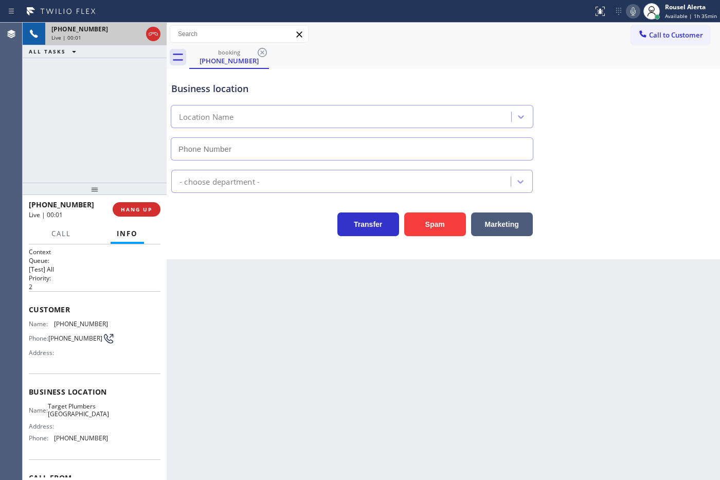
type input "[PHONE_NUMBER]"
drag, startPoint x: 67, startPoint y: 78, endPoint x: 106, endPoint y: 102, distance: 45.3
click at [70, 75] on div "[PHONE_NUMBER] Live | 00:10 ALL TASKS ALL TASKS ACTIVE TASKS TASKS IN WRAP UP" at bounding box center [95, 103] width 144 height 160
click at [134, 204] on button "HANG UP" at bounding box center [137, 209] width 48 height 14
click at [294, 355] on div "Back to Dashboard Change Sender ID Customers Technicians Select a contact Outbo…" at bounding box center [444, 251] width 554 height 457
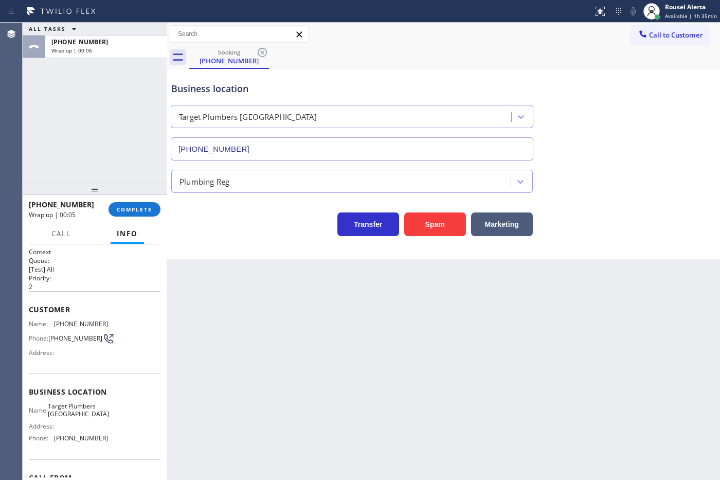
click at [115, 84] on div "ALL TASKS ALL TASKS ACTIVE TASKS TASKS IN WRAP UP [PHONE_NUMBER] Wrap up | 00:06" at bounding box center [95, 103] width 144 height 160
click at [220, 284] on div "Back to Dashboard Change Sender ID Customers Technicians Select a contact Outbo…" at bounding box center [444, 251] width 554 height 457
click at [137, 207] on span "COMPLETE" at bounding box center [134, 209] width 35 height 7
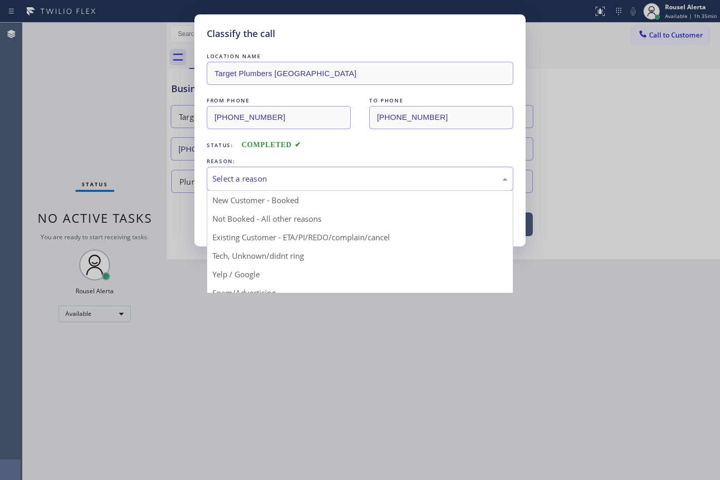
click at [271, 188] on div "Select a reason" at bounding box center [360, 179] width 307 height 24
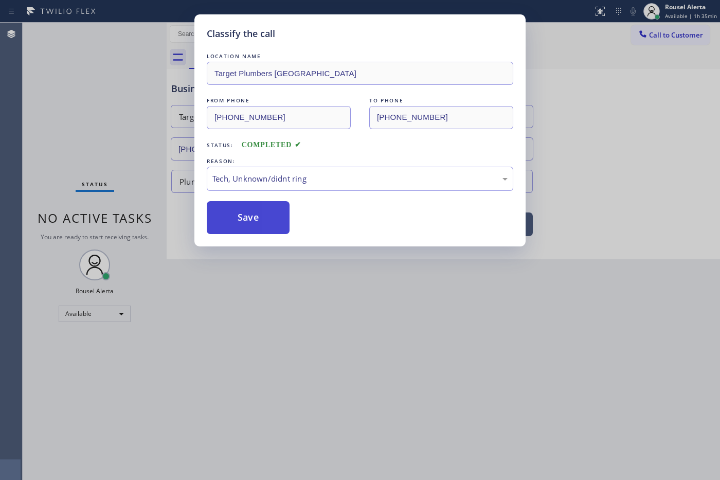
click at [244, 229] on button "Save" at bounding box center [248, 217] width 83 height 33
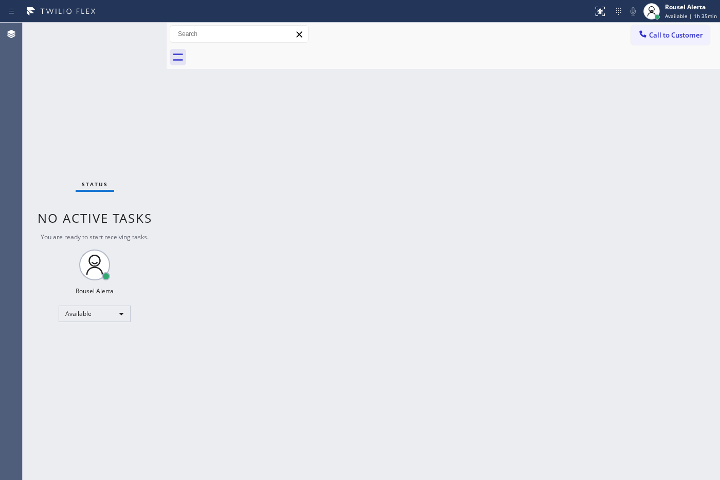
drag, startPoint x: 334, startPoint y: 320, endPoint x: 356, endPoint y: 320, distance: 21.6
click at [337, 312] on div "Back to Dashboard Change Sender ID Customers Technicians Select a contact Outbo…" at bounding box center [444, 251] width 554 height 457
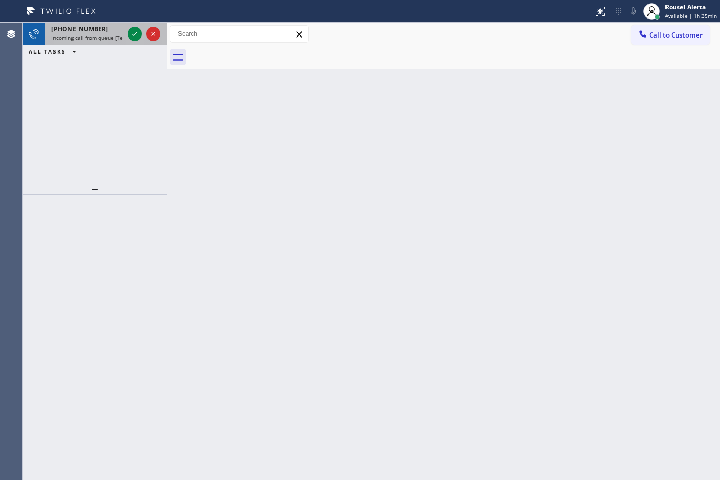
click at [111, 39] on span "Incoming call from queue [Test] All" at bounding box center [93, 37] width 85 height 7
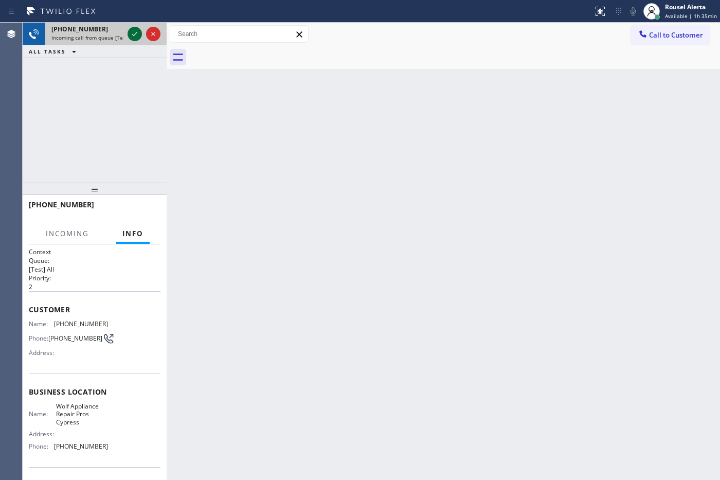
click at [128, 34] on div at bounding box center [135, 34] width 14 height 12
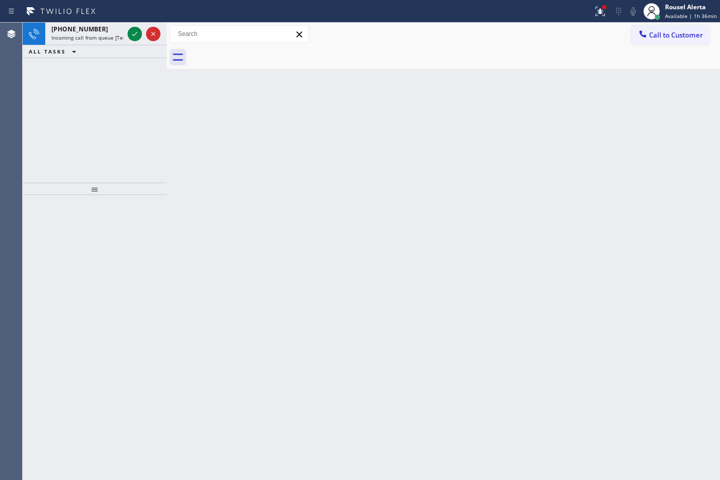
drag, startPoint x: 103, startPoint y: 38, endPoint x: 130, endPoint y: 45, distance: 27.2
click at [104, 37] on span "Incoming call from queue [Test] All" at bounding box center [93, 37] width 85 height 7
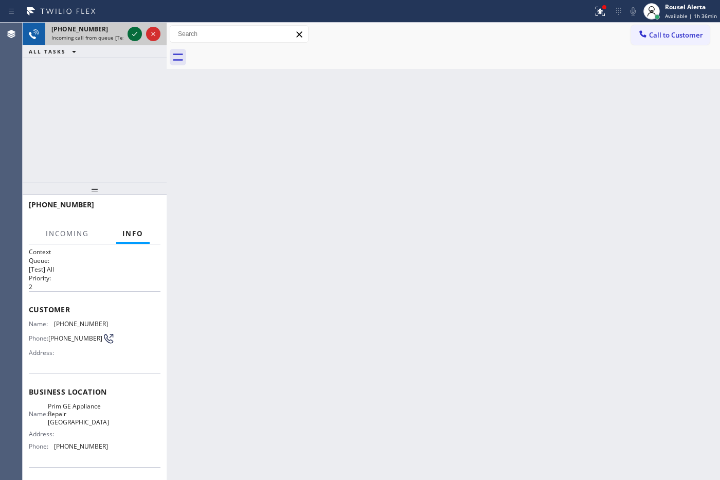
click at [130, 35] on icon at bounding box center [135, 34] width 12 height 12
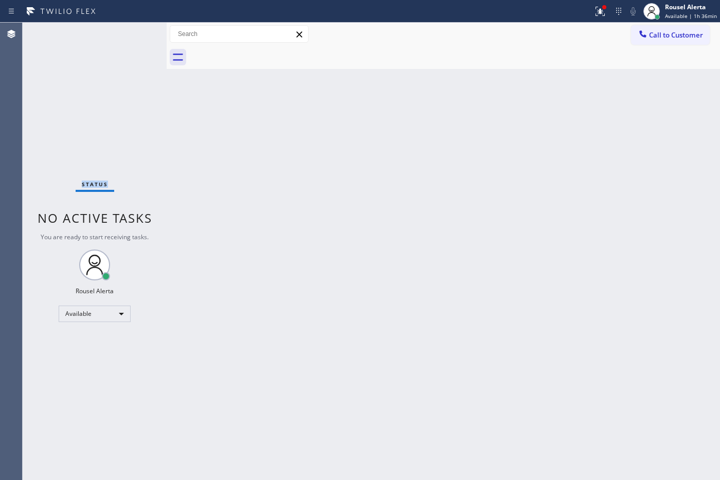
click at [130, 35] on div "Status No active tasks You are ready to start receiving tasks. Rousel Alerta Av…" at bounding box center [95, 251] width 144 height 457
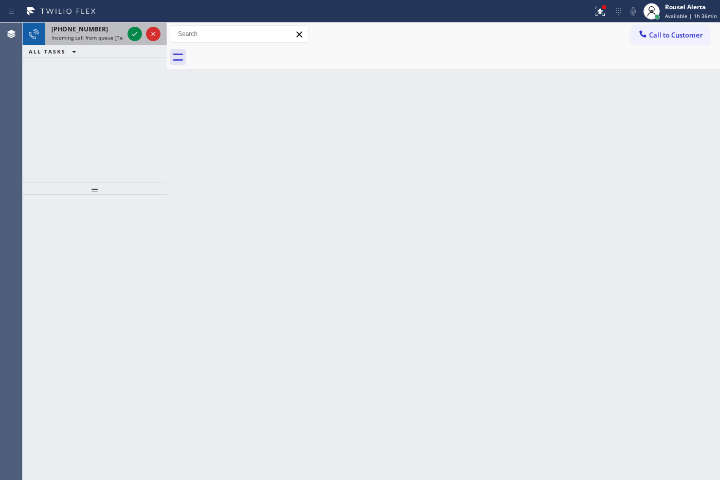
click at [109, 28] on div "[PHONE_NUMBER]" at bounding box center [87, 29] width 72 height 9
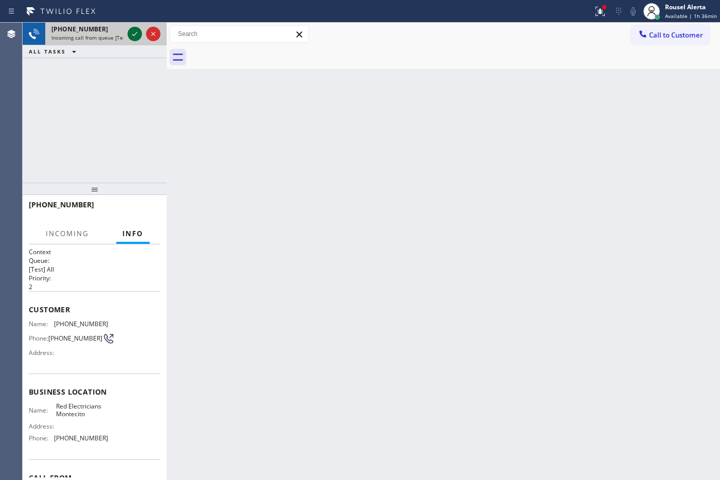
click at [128, 37] on div at bounding box center [135, 34] width 14 height 12
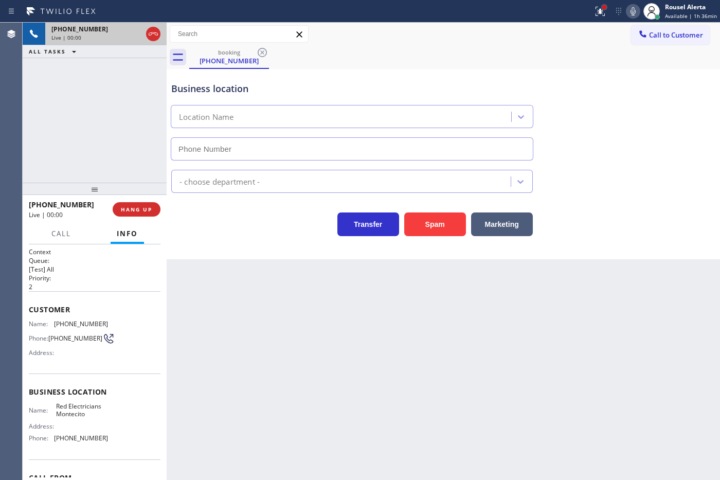
type input "[PHONE_NUMBER]"
drag, startPoint x: 606, startPoint y: 9, endPoint x: 605, endPoint y: 19, distance: 9.8
click at [575, 9] on div at bounding box center [604, 7] width 6 height 6
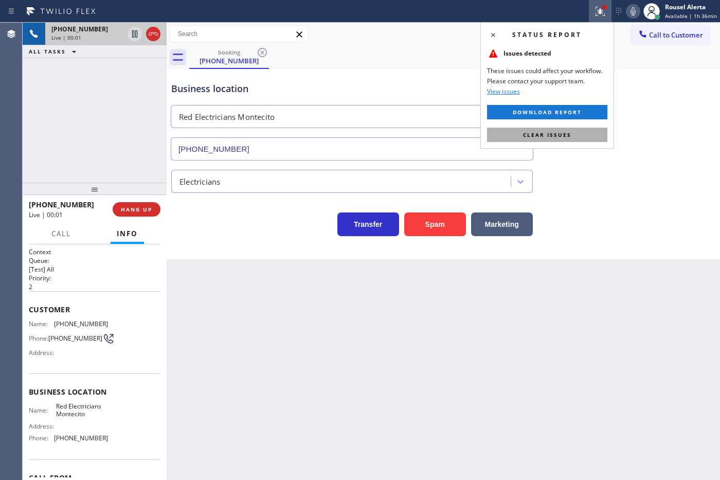
click at [575, 131] on button "Clear issues" at bounding box center [547, 135] width 120 height 14
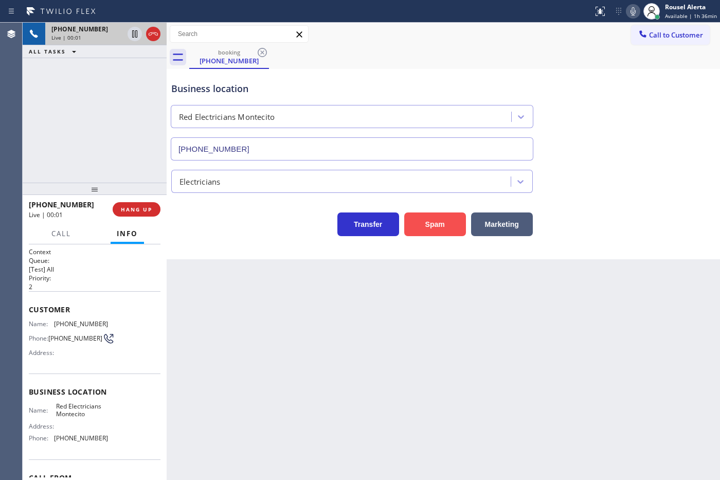
click at [426, 220] on button "Spam" at bounding box center [435, 224] width 62 height 24
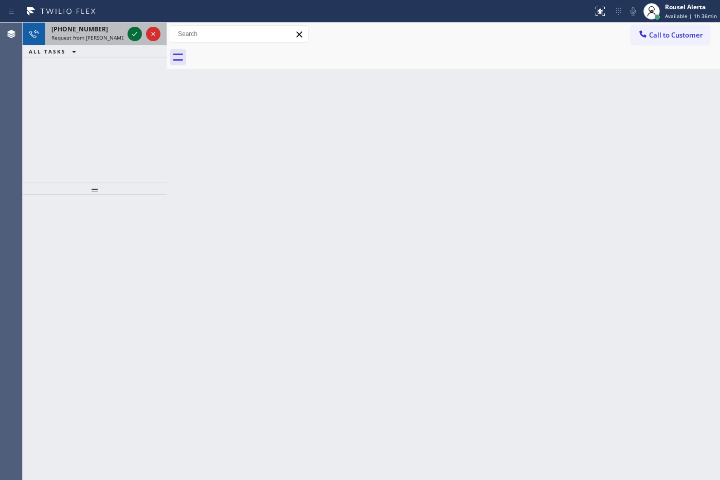
click at [130, 37] on icon at bounding box center [135, 34] width 12 height 12
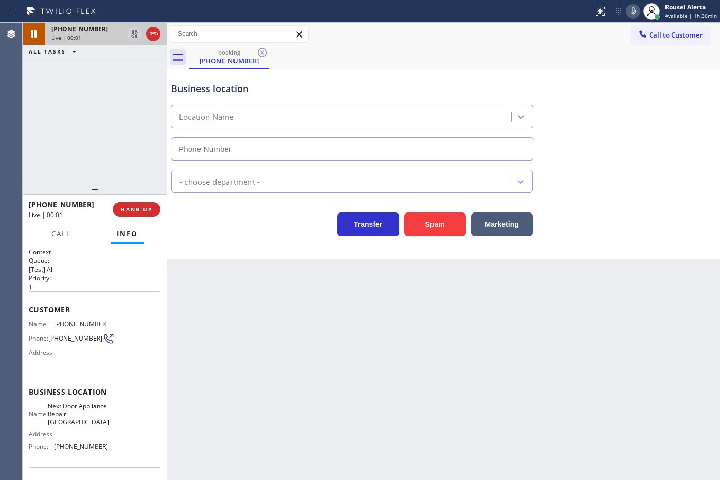
type input "[PHONE_NUMBER]"
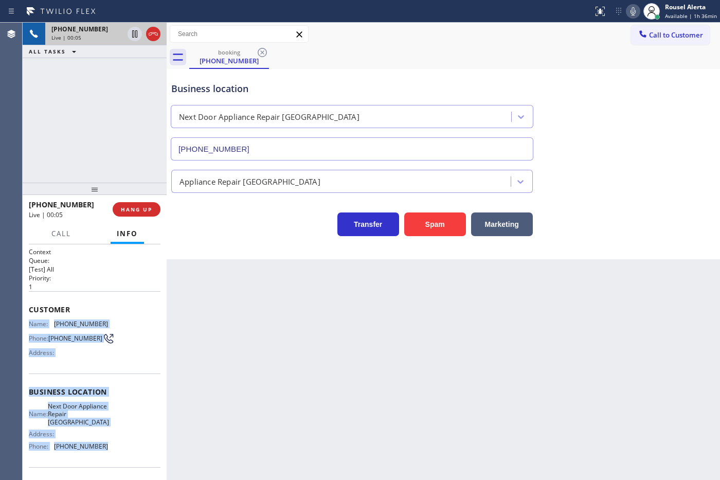
drag, startPoint x: 29, startPoint y: 317, endPoint x: 119, endPoint y: 457, distance: 166.4
click at [119, 384] on div "Context Queue: [Test] All Priority: 1 Customer Name: [PHONE_NUMBER] Phone: [PHO…" at bounding box center [95, 396] width 132 height 298
copy div "Name: [PHONE_NUMBER] Phone: [PHONE_NUMBER] Address: Business location Name: Nex…"
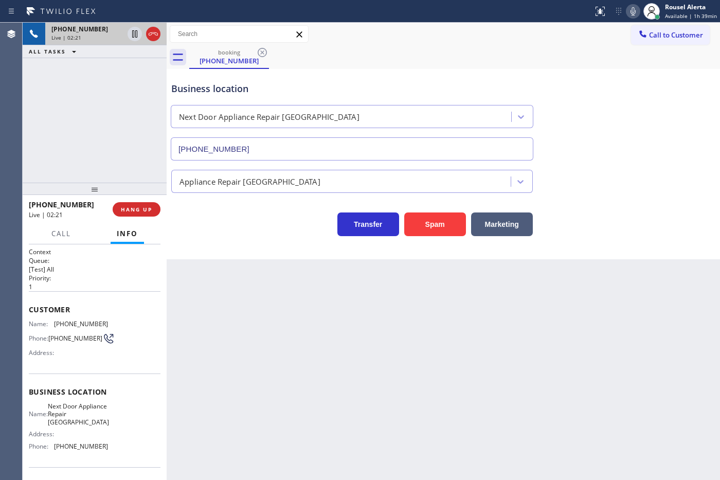
drag, startPoint x: 448, startPoint y: 409, endPoint x: 659, endPoint y: 309, distance: 234.3
click at [448, 384] on div "Back to Dashboard Change Sender ID Customers Technicians Select a contact Outbo…" at bounding box center [444, 251] width 554 height 457
click at [575, 320] on div "Back to Dashboard Change Sender ID Customers Technicians Select a contact Outbo…" at bounding box center [444, 251] width 554 height 457
click at [127, 68] on div "[PHONE_NUMBER] Live | 02:54 ALL TASKS ALL TASKS ACTIVE TASKS TASKS IN WRAP UP" at bounding box center [95, 103] width 144 height 160
click at [132, 38] on icon at bounding box center [135, 34] width 12 height 12
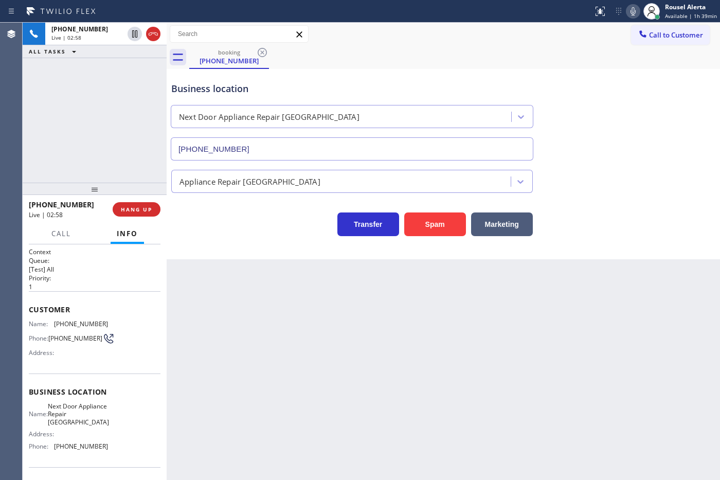
click at [575, 16] on icon at bounding box center [633, 11] width 12 height 12
click at [132, 34] on icon at bounding box center [135, 34] width 12 height 12
click at [575, 7] on g at bounding box center [633, 11] width 7 height 8
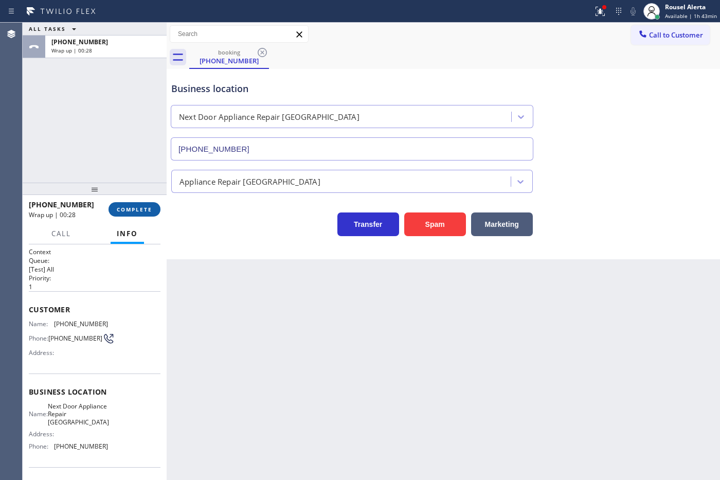
click at [132, 211] on span "COMPLETE" at bounding box center [134, 209] width 35 height 7
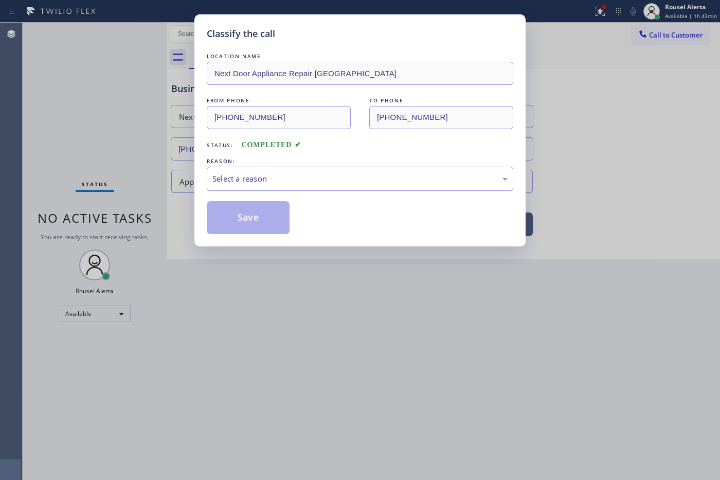
click at [395, 186] on div "Select a reason" at bounding box center [360, 179] width 307 height 24
click at [264, 220] on button "Save" at bounding box center [248, 217] width 83 height 33
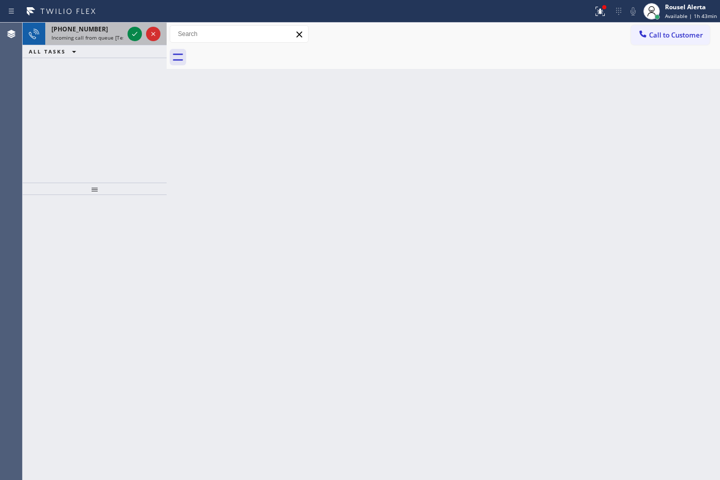
click at [111, 37] on span "Incoming call from queue [Test] All" at bounding box center [93, 37] width 85 height 7
drag, startPoint x: 113, startPoint y: 34, endPoint x: 121, endPoint y: 34, distance: 8.2
click at [112, 34] on span "Incoming call from queue [Test] All" at bounding box center [93, 37] width 85 height 7
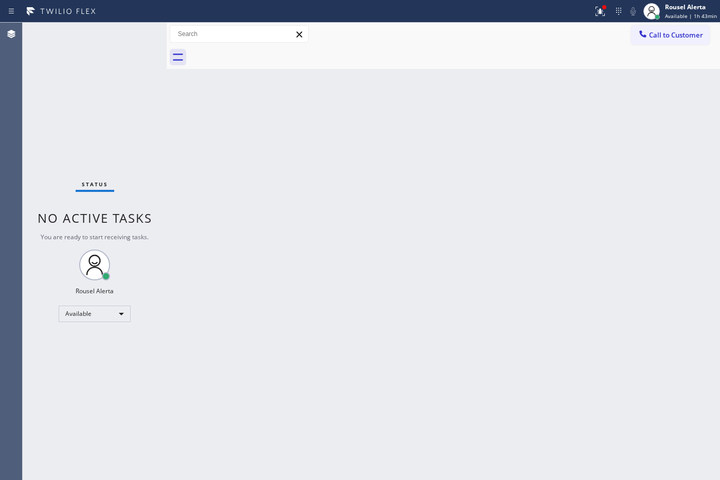
click at [316, 186] on div "Back to Dashboard Change Sender ID Customers Technicians Select a contact Outbo…" at bounding box center [444, 251] width 554 height 457
click at [575, 13] on div at bounding box center [600, 11] width 23 height 12
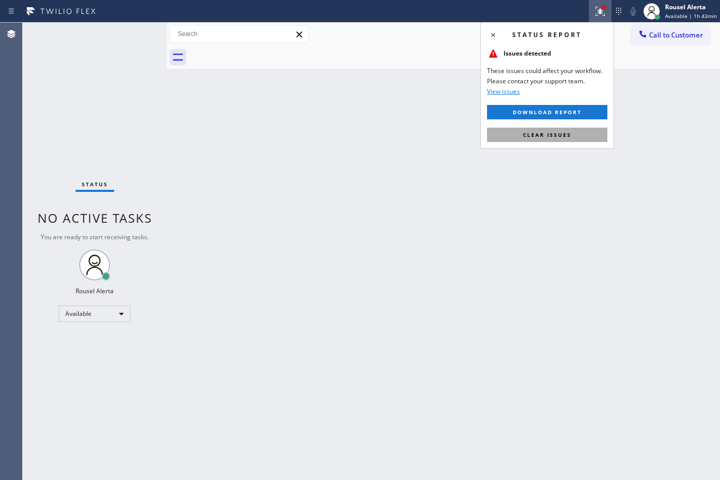
click at [552, 139] on button "Clear issues" at bounding box center [547, 135] width 120 height 14
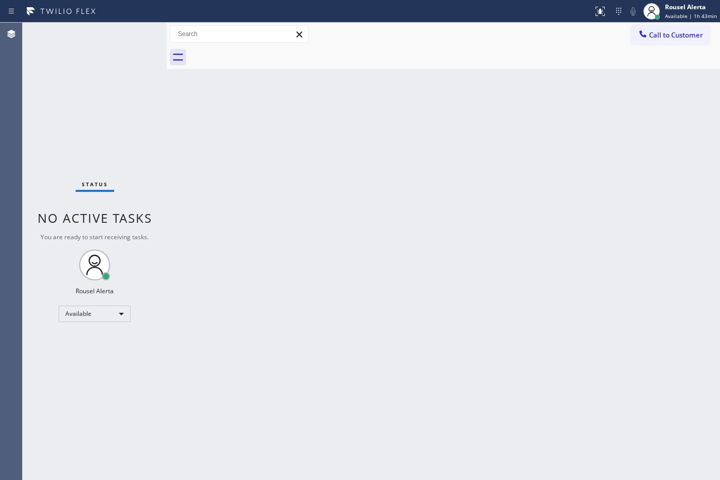
drag, startPoint x: 546, startPoint y: 197, endPoint x: 380, endPoint y: 133, distance: 178.5
click at [542, 191] on div "Back to Dashboard Change Sender ID Customers Technicians Select a contact Outbo…" at bounding box center [444, 251] width 554 height 457
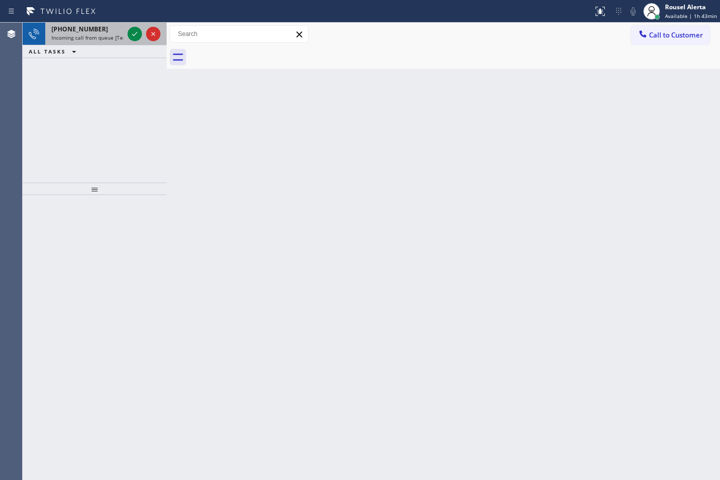
click at [94, 42] on div "[PHONE_NUMBER] Incoming call from queue [Test] All" at bounding box center [85, 34] width 80 height 23
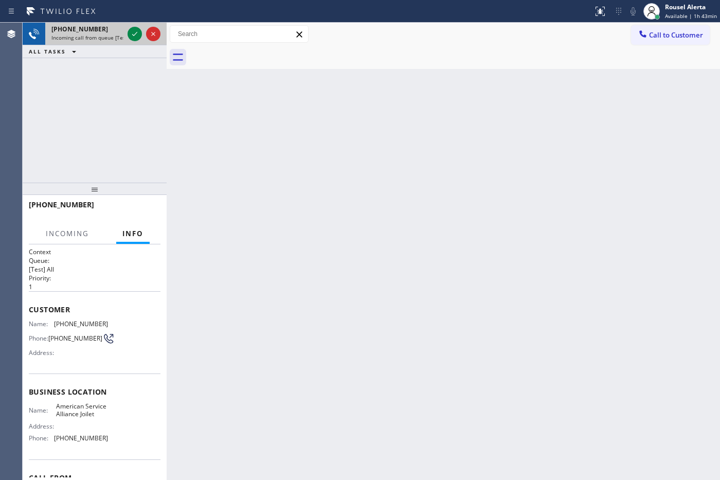
click at [126, 34] on div at bounding box center [144, 34] width 37 height 23
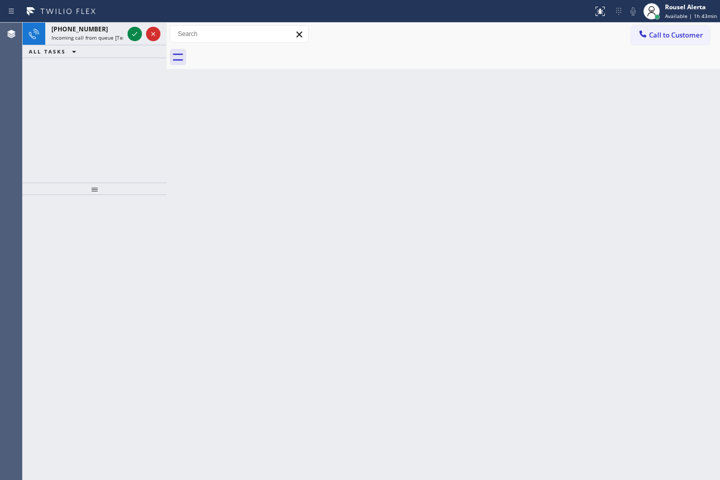
click at [217, 101] on div "Back to Dashboard Change Sender ID Customers Technicians Select a contact Outbo…" at bounding box center [444, 251] width 554 height 457
click at [98, 27] on div "[PHONE_NUMBER]" at bounding box center [87, 29] width 72 height 9
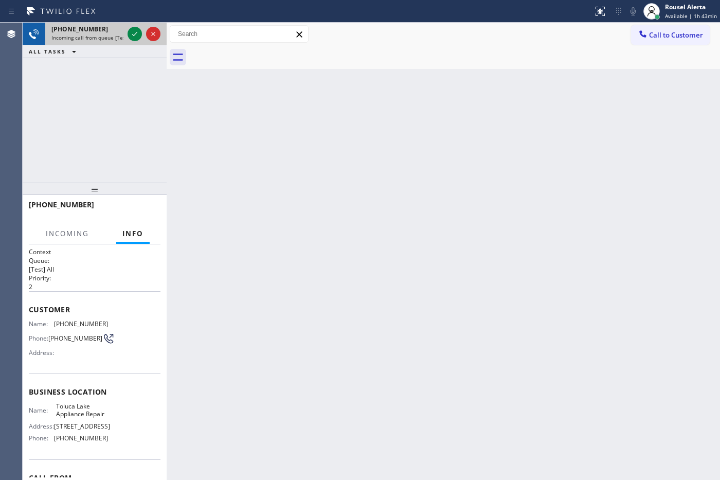
click at [127, 32] on div at bounding box center [144, 34] width 37 height 23
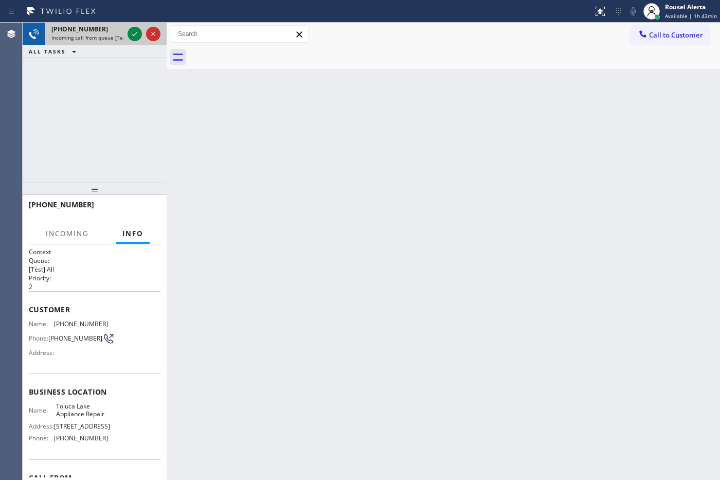
click at [127, 32] on div at bounding box center [144, 34] width 37 height 23
click at [128, 32] on div at bounding box center [135, 34] width 14 height 12
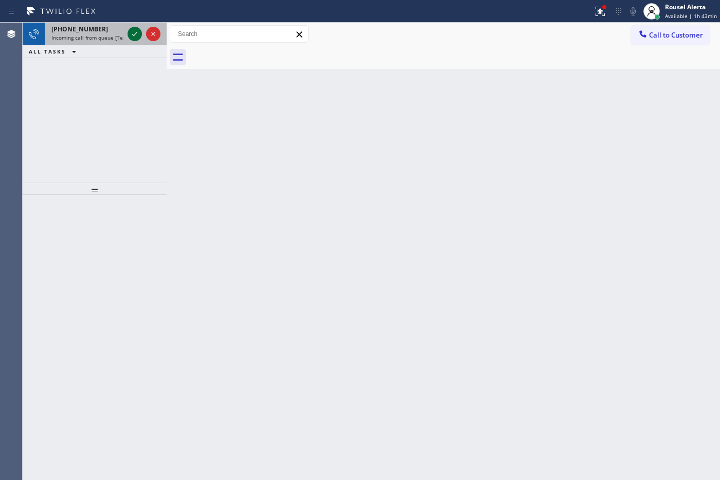
click at [129, 32] on div at bounding box center [135, 34] width 14 height 12
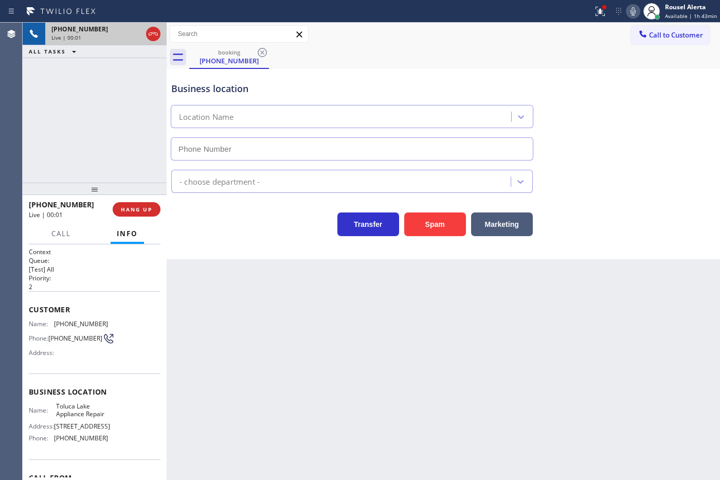
type input "[PHONE_NUMBER]"
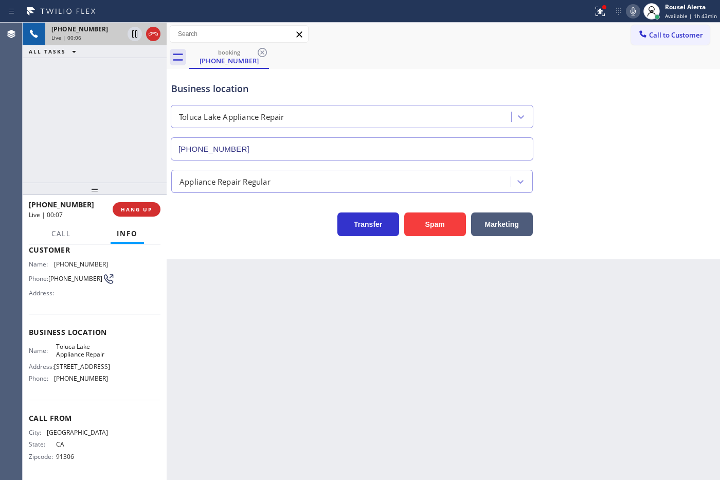
scroll to position [31, 0]
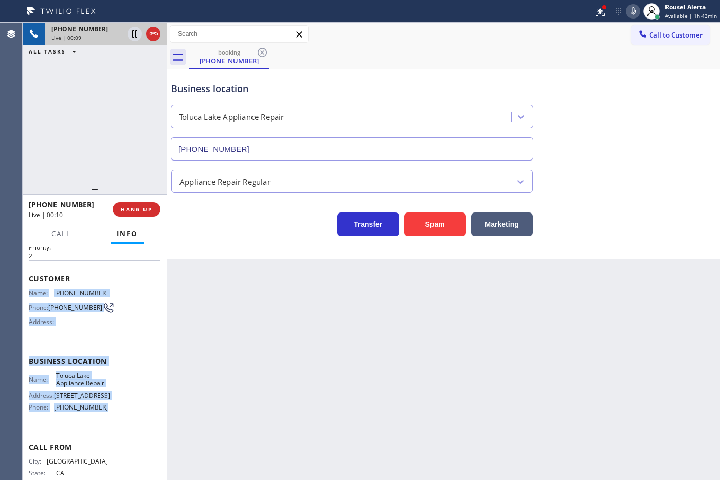
drag, startPoint x: 113, startPoint y: 427, endPoint x: 23, endPoint y: 296, distance: 159.5
click at [23, 296] on div "Context Queue: [Test] All Priority: 2 Customer Name: [PHONE_NUMBER] Phone: [PHO…" at bounding box center [95, 362] width 144 height 236
copy div "Name: [PHONE_NUMBER] Phone: [PHONE_NUMBER] Address: Business location Name: [GE…"
drag, startPoint x: 539, startPoint y: 62, endPoint x: 557, endPoint y: 60, distance: 18.1
click at [539, 62] on div "booking [PHONE_NUMBER]" at bounding box center [454, 57] width 531 height 23
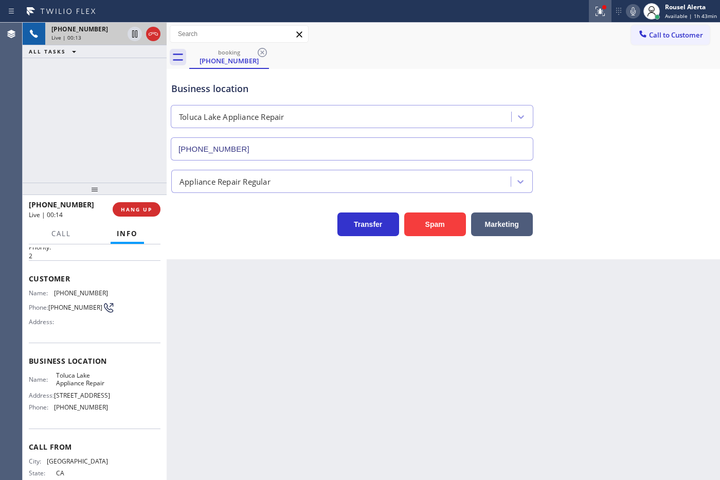
click at [575, 14] on icon at bounding box center [600, 11] width 12 height 12
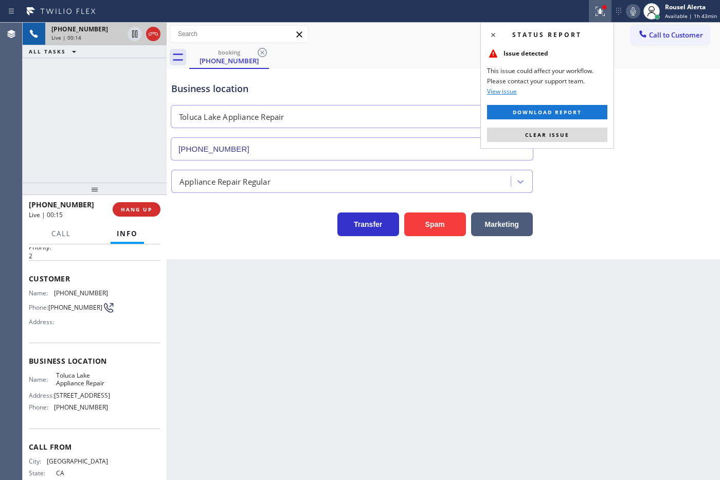
click at [575, 130] on button "Clear issue" at bounding box center [547, 135] width 120 height 14
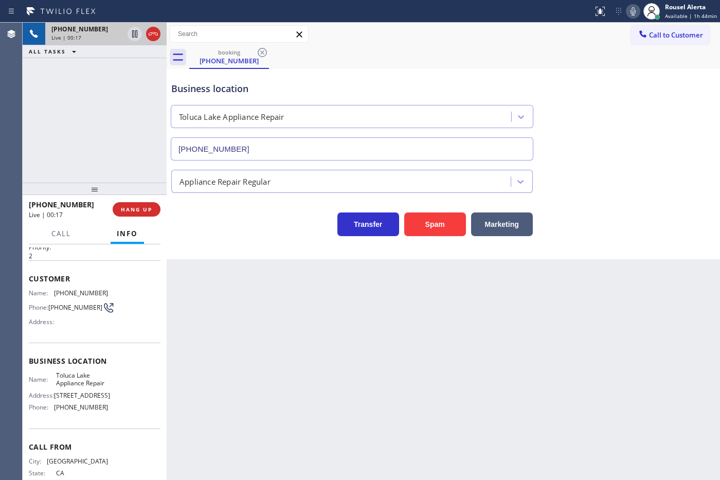
click at [536, 367] on div "Back to Dashboard Change Sender ID Customers Technicians Select a contact Outbo…" at bounding box center [444, 251] width 554 height 457
click at [548, 60] on div "booking [PHONE_NUMBER]" at bounding box center [454, 57] width 531 height 23
click at [135, 211] on span "HANG UP" at bounding box center [136, 209] width 31 height 7
click at [145, 207] on span "HANG UP" at bounding box center [136, 209] width 31 height 7
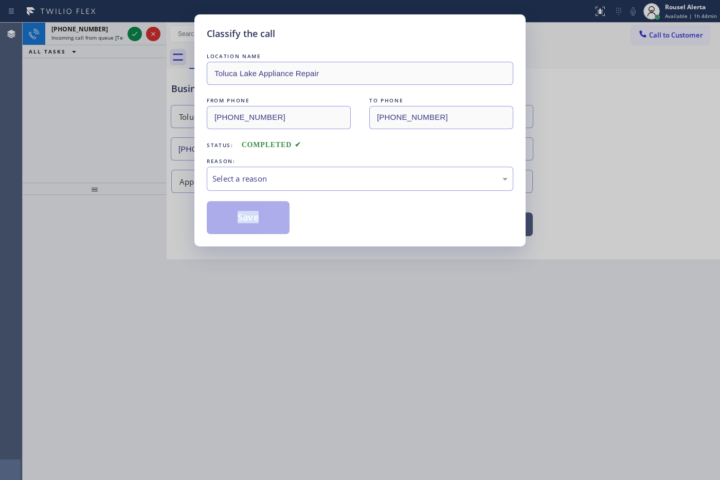
click at [145, 206] on div "Classify the call LOCATION NAME [GEOGRAPHIC_DATA] Appliance Repair FROM PHONE […" at bounding box center [360, 240] width 720 height 480
click at [269, 174] on div "Select a reason" at bounding box center [359, 179] width 295 height 12
click at [256, 213] on button "Save" at bounding box center [248, 217] width 83 height 33
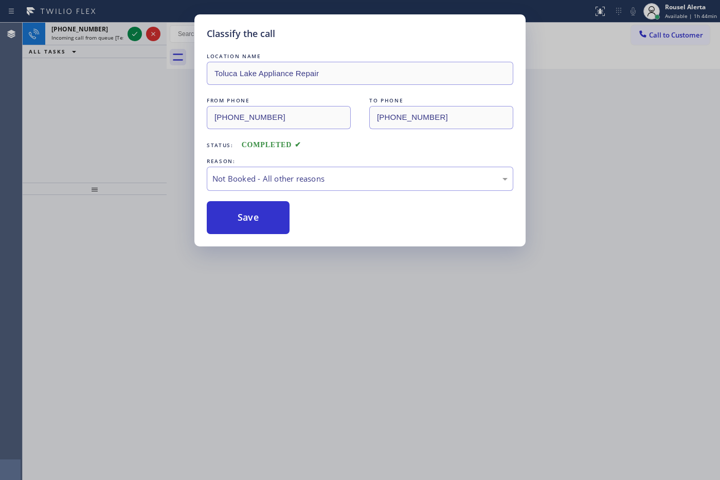
drag, startPoint x: 119, startPoint y: 117, endPoint x: 116, endPoint y: 65, distance: 52.1
click at [119, 116] on div "Classify the call LOCATION NAME [GEOGRAPHIC_DATA] Appliance Repair FROM PHONE […" at bounding box center [360, 240] width 720 height 480
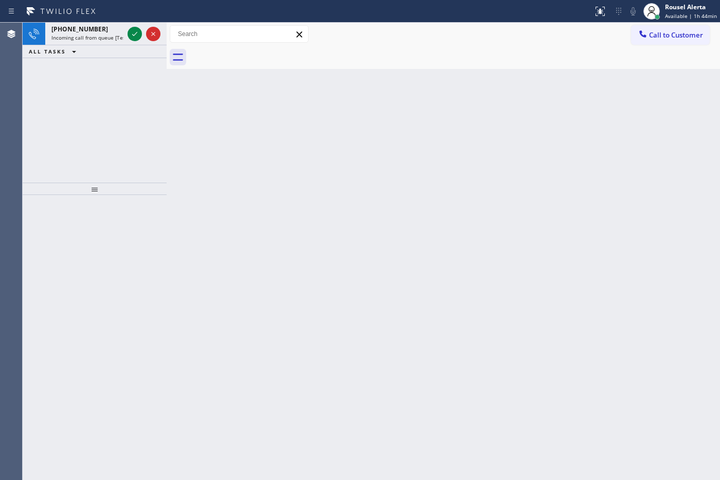
click at [111, 21] on div "Status report No issues detected If you experience an issue, please download th…" at bounding box center [360, 11] width 720 height 23
click at [121, 37] on span "Incoming call from queue [Test] All" at bounding box center [93, 37] width 85 height 7
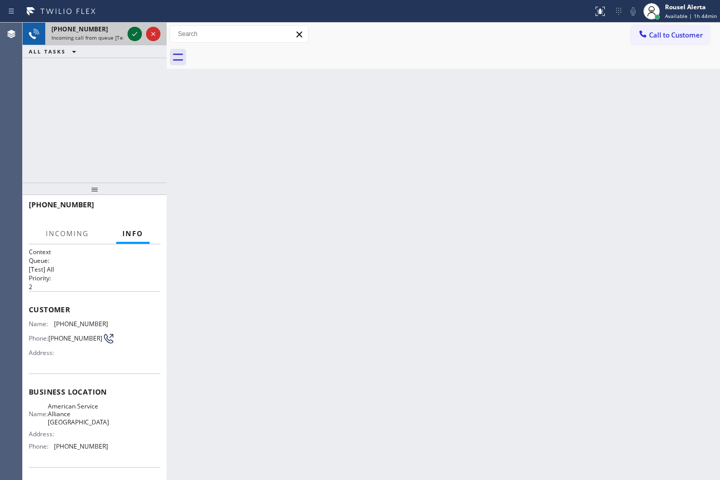
click at [128, 37] on div at bounding box center [135, 34] width 14 height 12
click at [127, 28] on div at bounding box center [144, 34] width 37 height 23
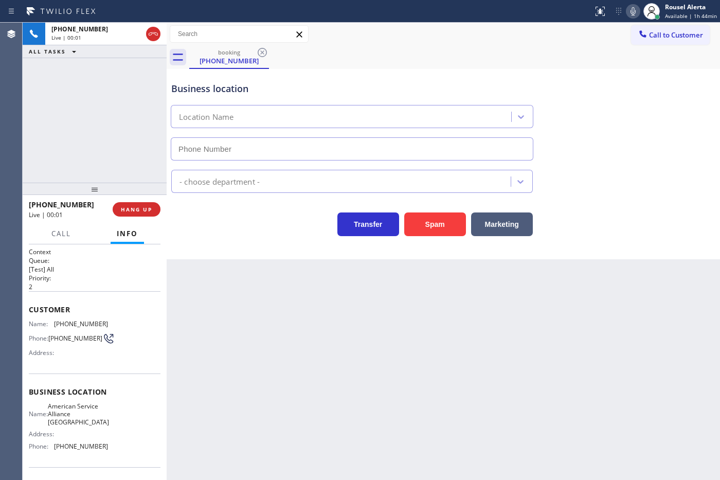
type input "[PHONE_NUMBER]"
click at [444, 217] on button "Spam" at bounding box center [435, 224] width 62 height 24
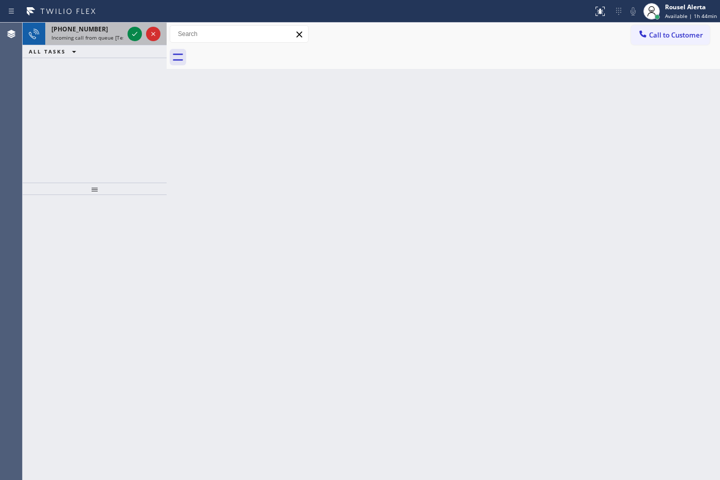
click at [109, 32] on div "[PHONE_NUMBER]" at bounding box center [87, 29] width 72 height 9
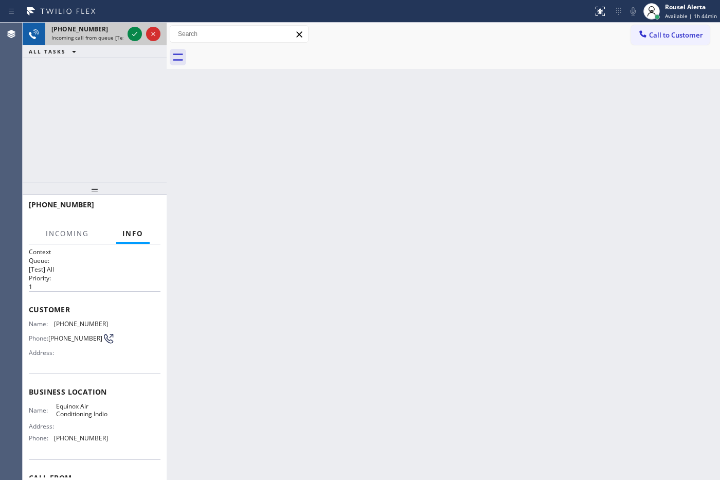
click at [127, 35] on div at bounding box center [144, 34] width 37 height 23
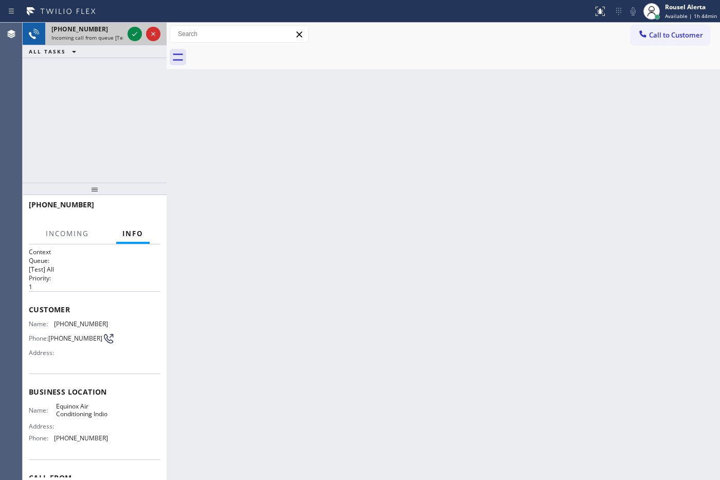
click at [127, 35] on div at bounding box center [144, 34] width 37 height 23
click at [128, 36] on div at bounding box center [135, 34] width 14 height 12
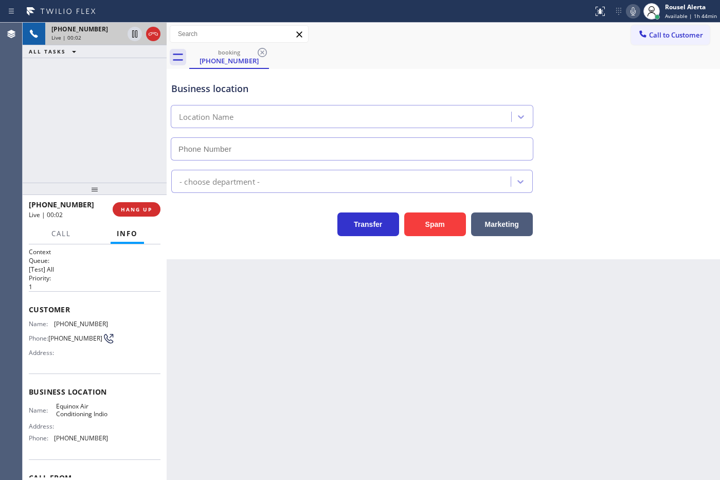
type input "[PHONE_NUMBER]"
click at [446, 220] on button "Spam" at bounding box center [435, 224] width 62 height 24
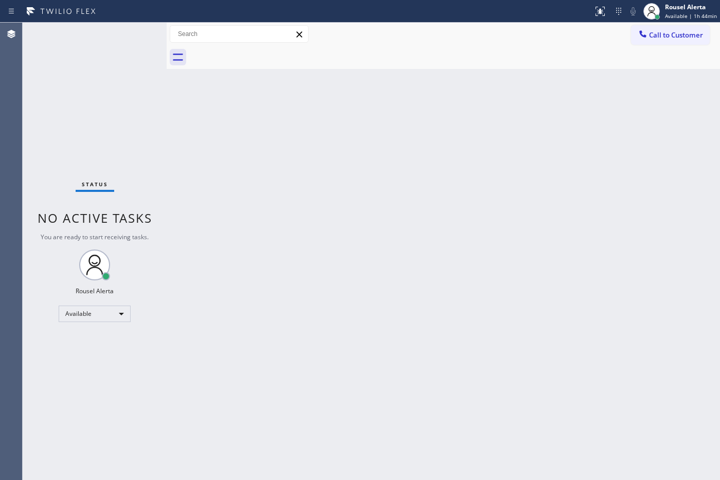
click at [323, 340] on div "Back to Dashboard Change Sender ID Customers Technicians Select a contact Outbo…" at bounding box center [444, 251] width 554 height 457
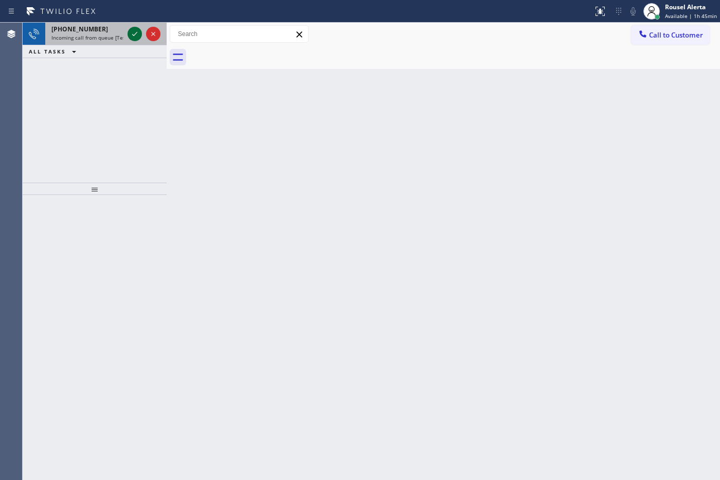
click at [111, 34] on span "Incoming call from queue [Test] All" at bounding box center [93, 37] width 85 height 7
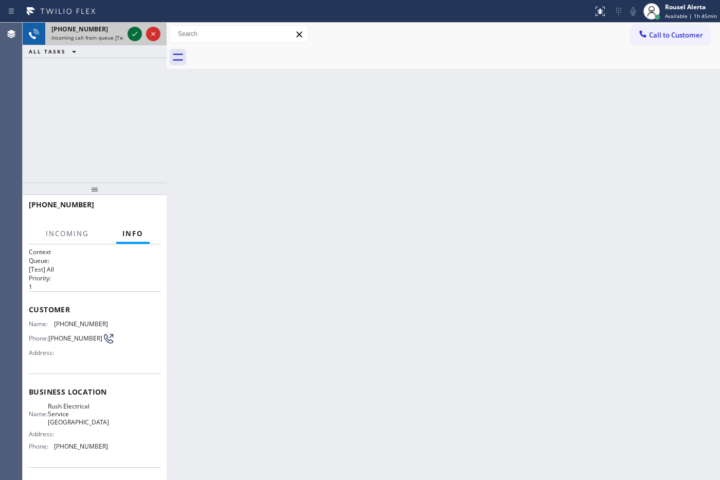
click at [135, 36] on icon at bounding box center [135, 34] width 12 height 12
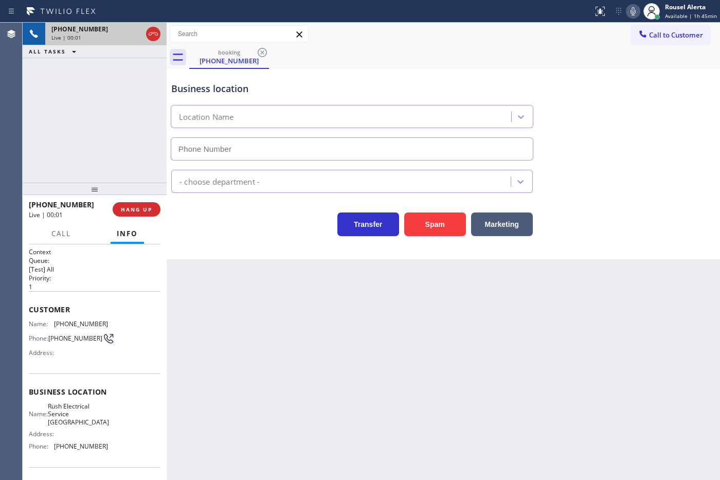
type input "[PHONE_NUMBER]"
click at [76, 27] on span "[PHONE_NUMBER]" at bounding box center [79, 29] width 57 height 9
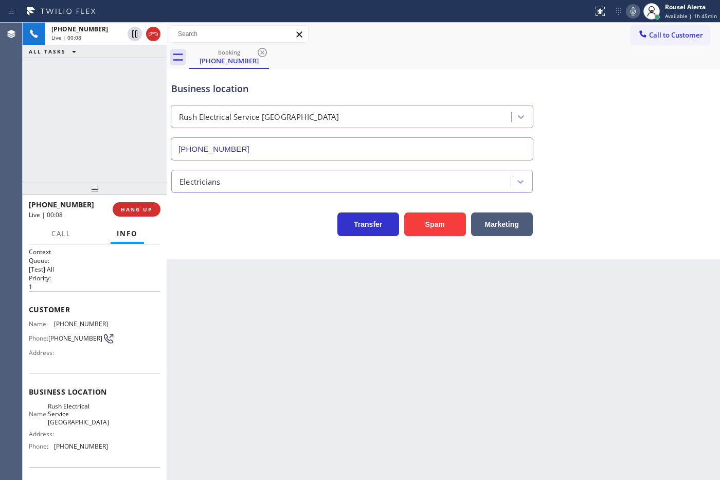
drag, startPoint x: 236, startPoint y: 329, endPoint x: 215, endPoint y: 302, distance: 34.5
click at [236, 330] on div "Back to Dashboard Change Sender ID Customers Technicians Select a contact Outbo…" at bounding box center [444, 251] width 554 height 457
click at [134, 208] on span "HANG UP" at bounding box center [136, 209] width 31 height 7
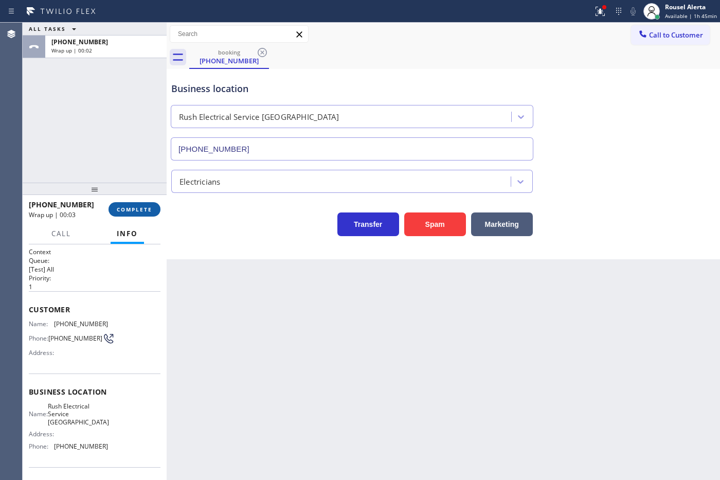
click at [131, 207] on span "COMPLETE" at bounding box center [134, 209] width 35 height 7
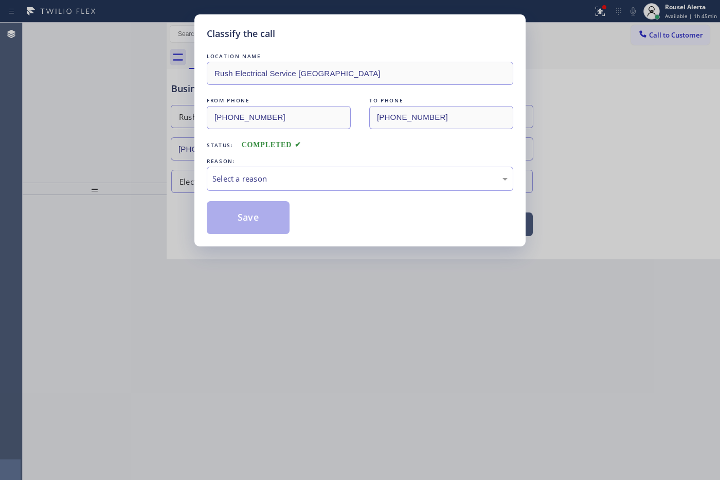
click at [250, 182] on div "Select a reason" at bounding box center [359, 179] width 295 height 12
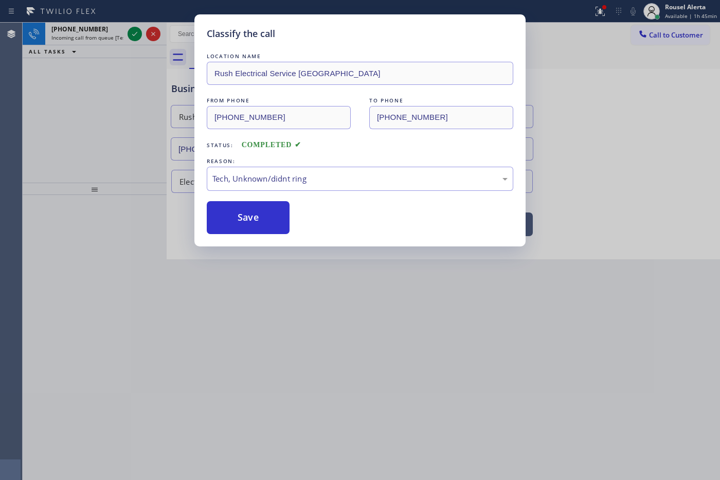
click at [260, 239] on div "Classify the call LOCATION NAME Rush Electrical Service Topanga FROM PHONE [PHO…" at bounding box center [359, 130] width 331 height 232
click at [258, 237] on div "Classify the call LOCATION NAME Rush Electrical Service Topanga FROM PHONE [PHO…" at bounding box center [359, 130] width 331 height 232
drag, startPoint x: 250, startPoint y: 221, endPoint x: 245, endPoint y: 219, distance: 5.5
click at [248, 221] on button "Save" at bounding box center [248, 217] width 83 height 33
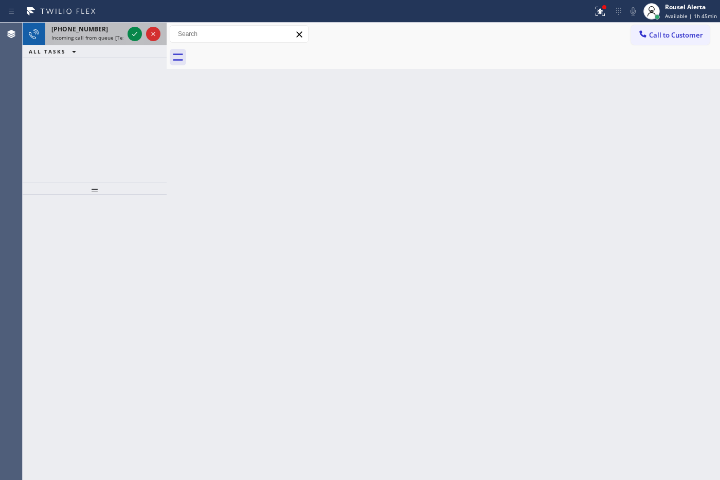
click at [91, 39] on span "Incoming call from queue [Test] All" at bounding box center [93, 37] width 85 height 7
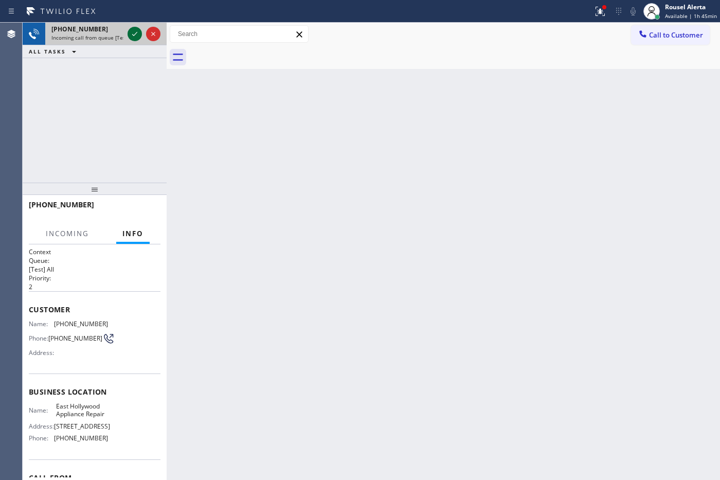
click at [134, 33] on icon at bounding box center [135, 34] width 12 height 12
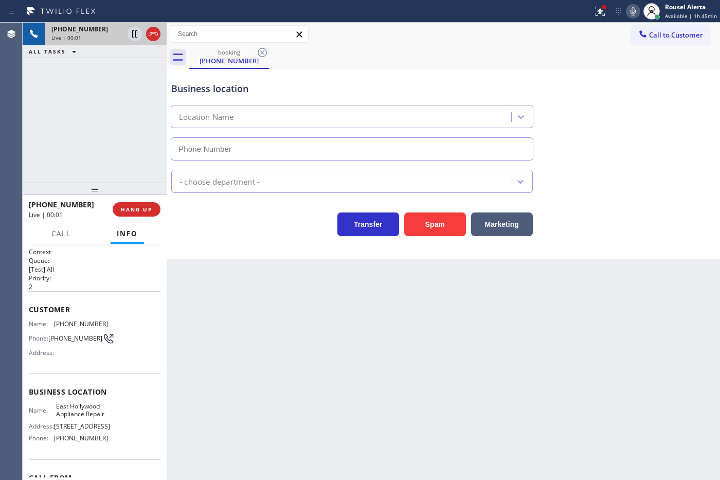
type input "[PHONE_NUMBER]"
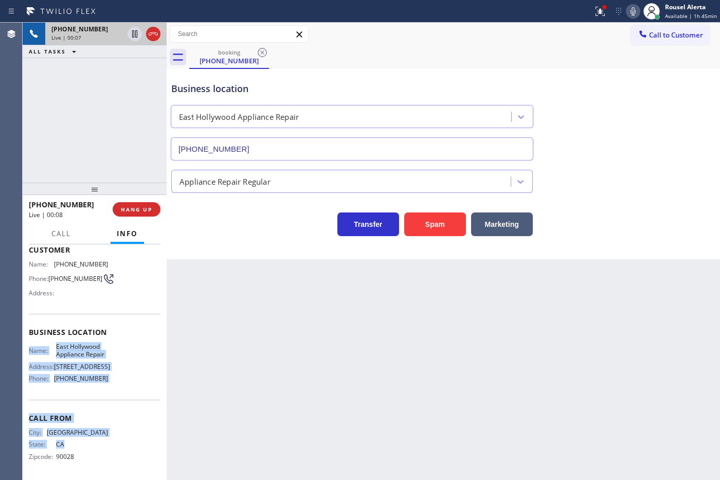
drag, startPoint x: 24, startPoint y: 346, endPoint x: 94, endPoint y: 398, distance: 87.3
click at [106, 384] on div "Context Queue: [Test] All Priority: 2 Customer Name: [PHONE_NUMBER] Phone: [PHO…" at bounding box center [95, 362] width 144 height 236
click at [94, 382] on span "[PHONE_NUMBER]" at bounding box center [81, 378] width 54 height 8
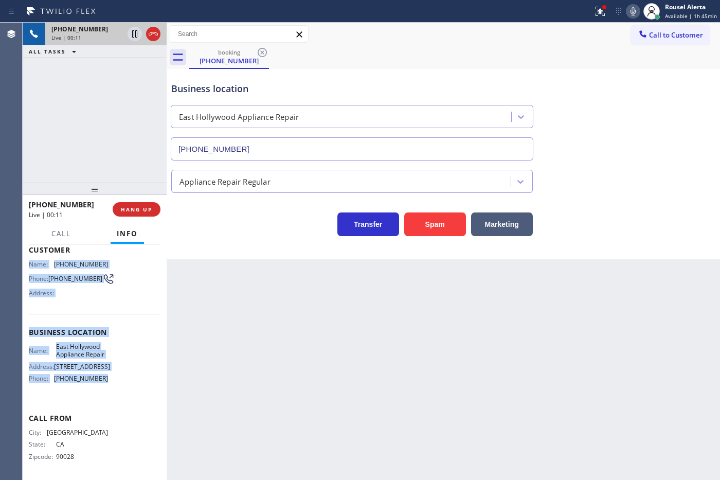
drag, startPoint x: 28, startPoint y: 322, endPoint x: 116, endPoint y: 388, distance: 110.5
click at [116, 384] on div "Context Queue: [Test] All Priority: 2 Customer Name: [PHONE_NUMBER] Phone: [PHO…" at bounding box center [95, 333] width 132 height 290
copy div "Name: [PHONE_NUMBER] Phone: [PHONE_NUMBER] Address: Business location Name: [GE…"
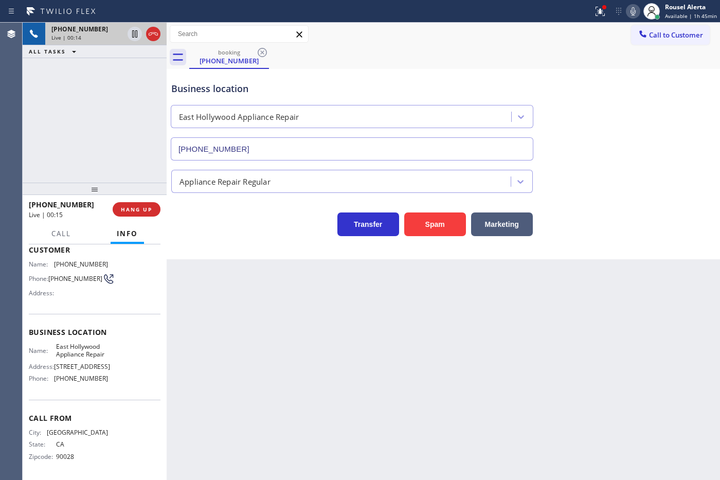
drag, startPoint x: 574, startPoint y: 59, endPoint x: 597, endPoint y: 43, distance: 28.8
click at [574, 59] on div "booking [PHONE_NUMBER]" at bounding box center [454, 57] width 531 height 23
click at [575, 8] on icon at bounding box center [600, 11] width 12 height 12
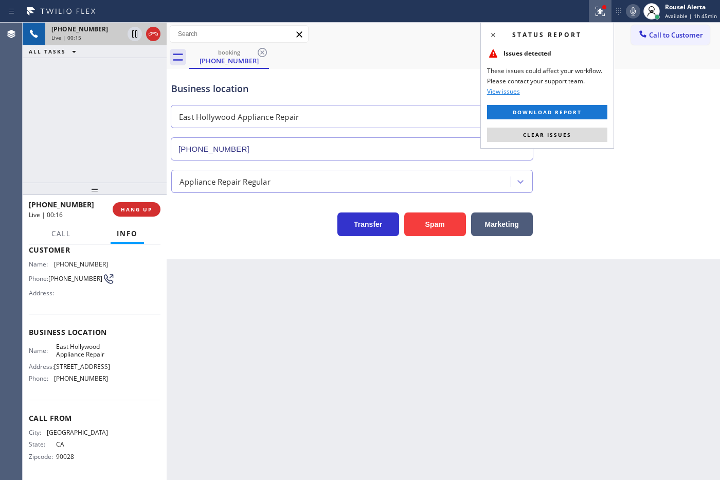
click at [575, 132] on button "Clear issues" at bounding box center [547, 135] width 120 height 14
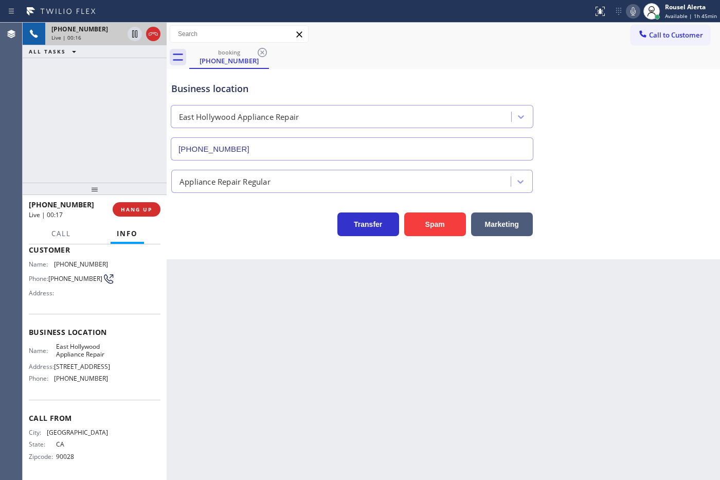
click at [575, 172] on div "Appliance Repair Regular" at bounding box center [443, 179] width 548 height 27
click at [134, 94] on div "[PHONE_NUMBER] Live | 01:11 ALL TASKS ALL TASKS ACTIVE TASKS TASKS IN WRAP UP" at bounding box center [95, 103] width 144 height 160
click at [132, 39] on icon at bounding box center [135, 34] width 12 height 12
click at [575, 10] on icon at bounding box center [633, 11] width 12 height 12
click at [130, 37] on icon at bounding box center [135, 34] width 12 height 12
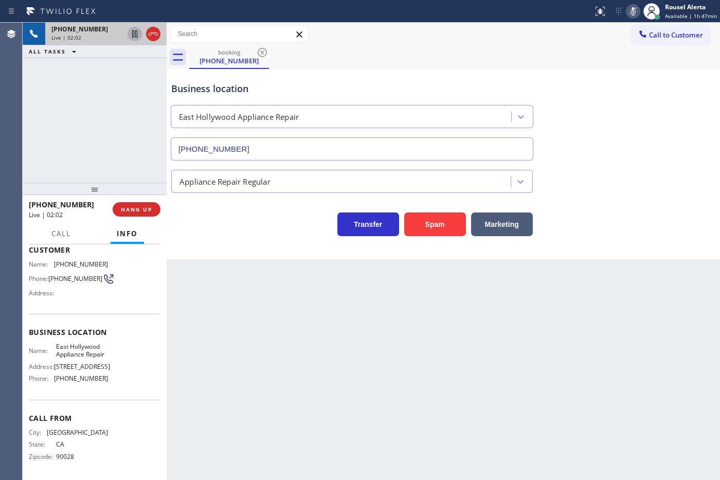
click at [575, 14] on icon at bounding box center [633, 11] width 12 height 12
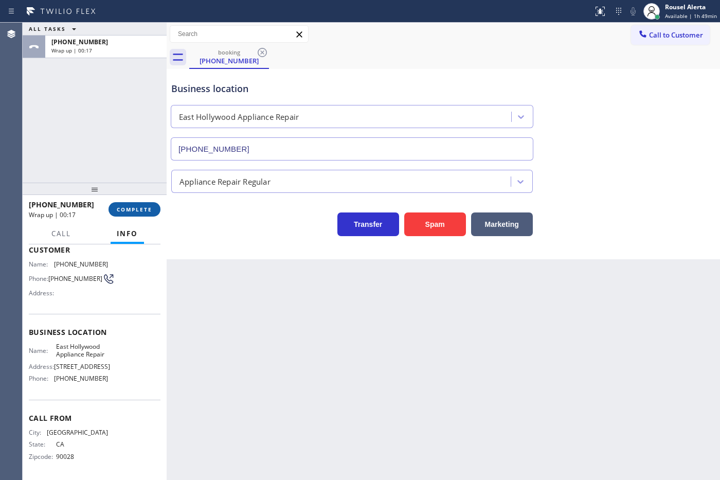
click at [133, 204] on button "COMPLETE" at bounding box center [135, 209] width 52 height 14
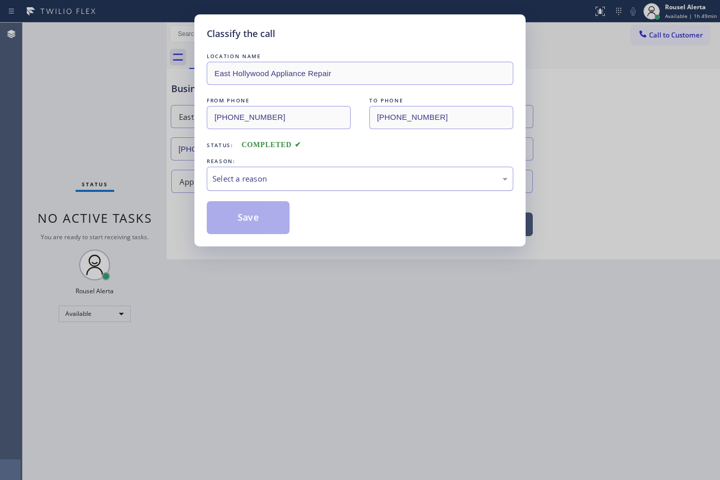
click at [269, 190] on div "Select a reason" at bounding box center [360, 179] width 307 height 24
drag, startPoint x: 256, startPoint y: 224, endPoint x: 249, endPoint y: 212, distance: 13.6
click at [256, 223] on button "Save" at bounding box center [248, 217] width 83 height 33
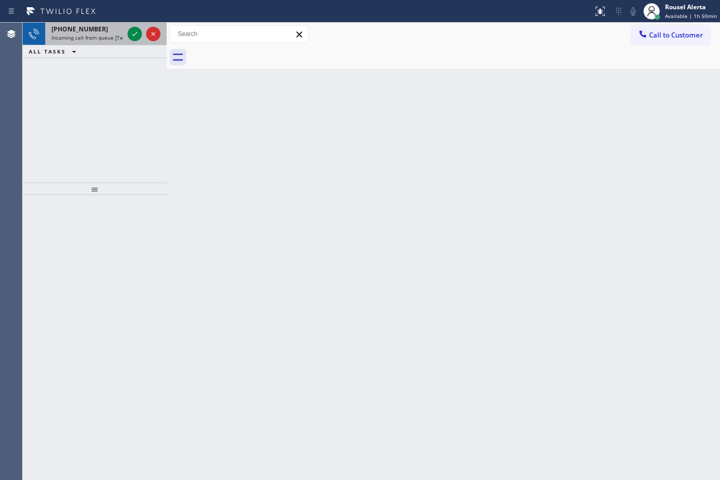
click at [91, 27] on span "[PHONE_NUMBER]" at bounding box center [79, 29] width 57 height 9
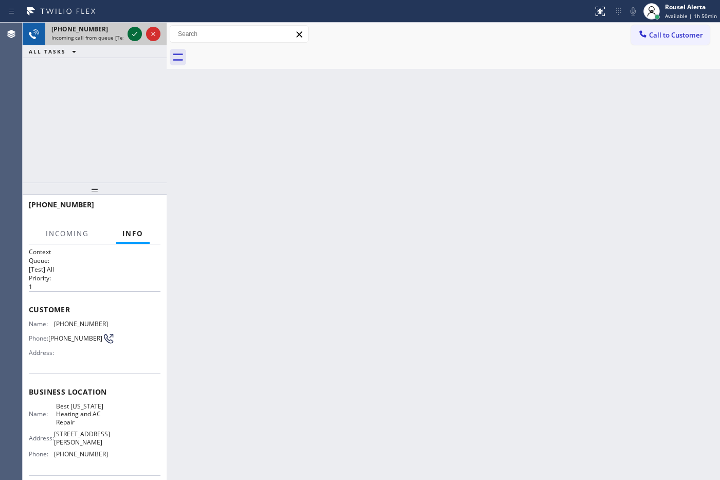
click at [129, 34] on icon at bounding box center [135, 34] width 12 height 12
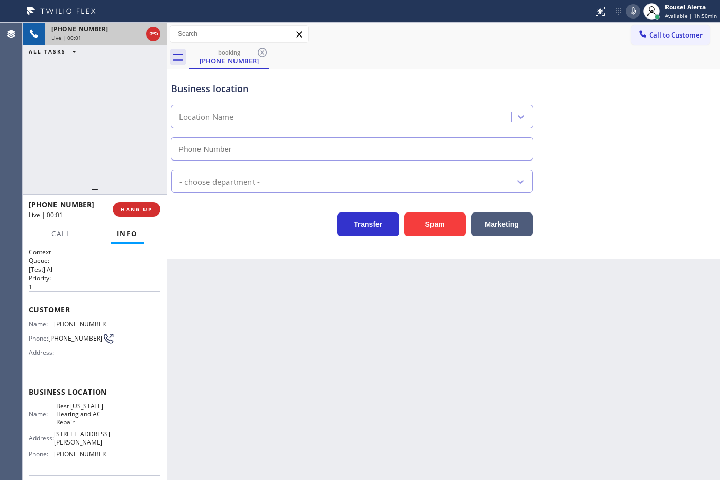
type input "[PHONE_NUMBER]"
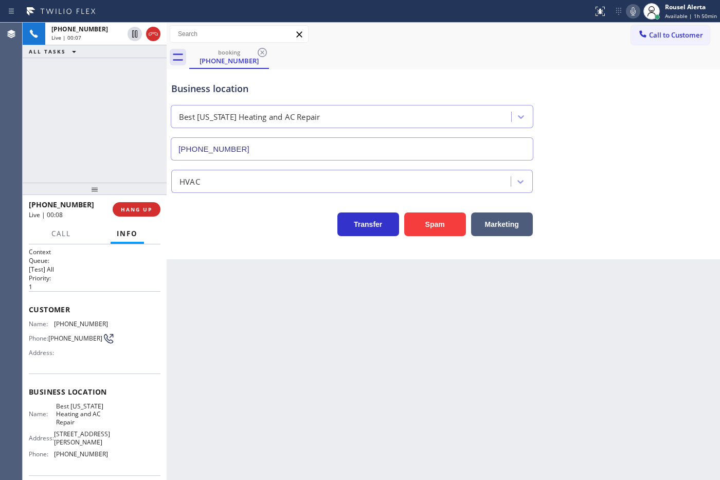
click at [386, 384] on div "Back to Dashboard Change Sender ID Customers Technicians Select a contact Outbo…" at bounding box center [444, 251] width 554 height 457
click at [478, 342] on div "Back to Dashboard Change Sender ID Customers Technicians Select a contact Outbo…" at bounding box center [444, 251] width 554 height 457
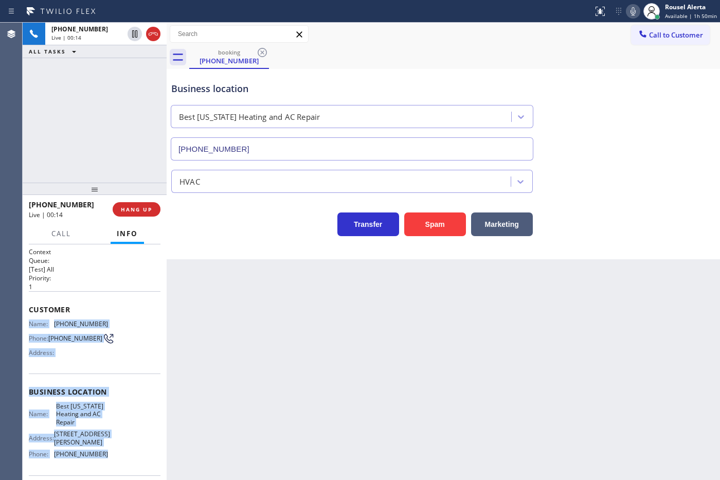
drag, startPoint x: 27, startPoint y: 320, endPoint x: 117, endPoint y: 449, distance: 157.0
click at [117, 384] on div "Context Queue: [Test] All Priority: 1 Customer Name: [PHONE_NUMBER] Phone: [PHO…" at bounding box center [95, 362] width 144 height 236
click at [127, 34] on div at bounding box center [144, 34] width 37 height 23
click at [132, 33] on icon at bounding box center [135, 34] width 12 height 12
click at [575, 15] on icon at bounding box center [633, 11] width 12 height 12
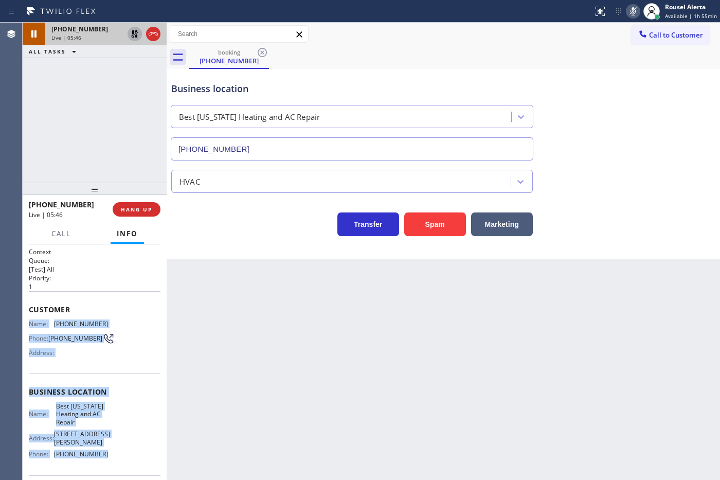
click at [134, 35] on icon at bounding box center [135, 34] width 12 height 12
click at [575, 13] on icon at bounding box center [633, 11] width 12 height 12
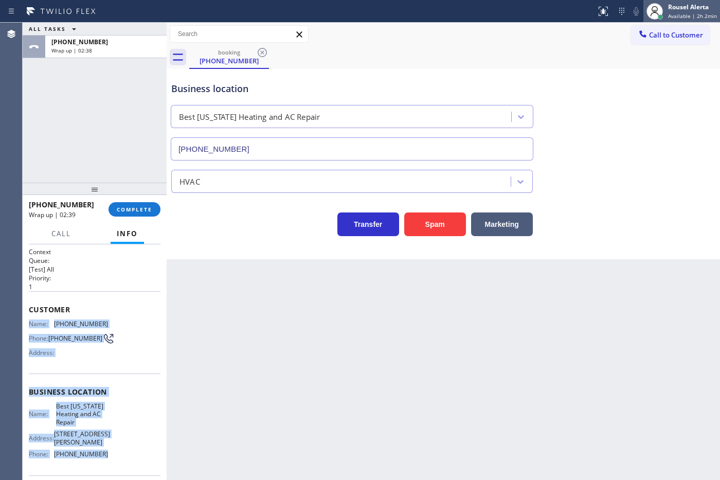
click at [575, 8] on div "Rousel Alerta" at bounding box center [692, 7] width 49 height 9
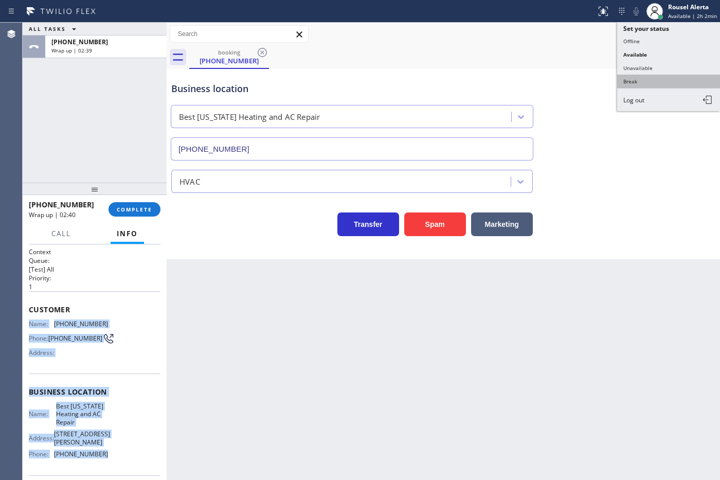
click at [575, 79] on button "Break" at bounding box center [668, 81] width 103 height 13
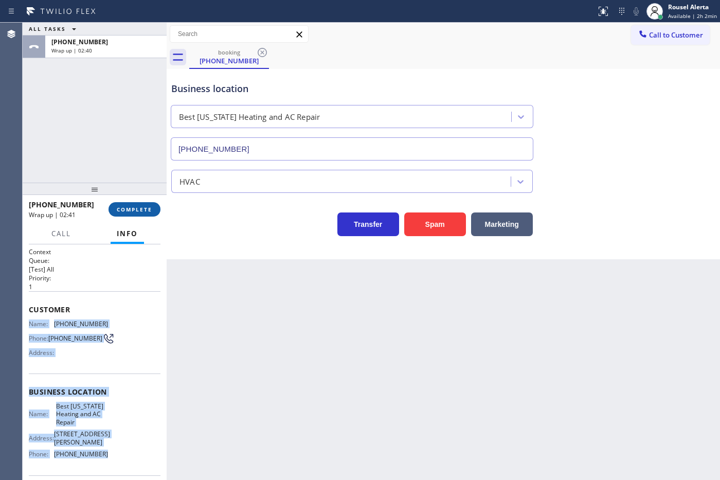
click at [140, 206] on span "COMPLETE" at bounding box center [134, 209] width 35 height 7
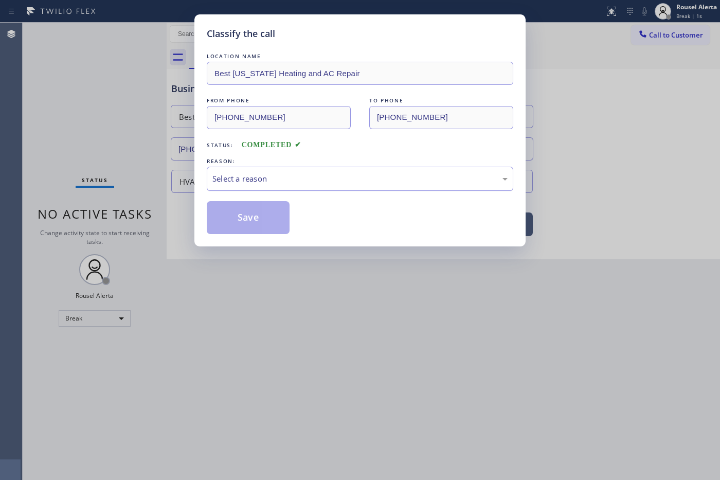
click at [271, 173] on div "Select a reason" at bounding box center [359, 179] width 295 height 12
click at [255, 230] on button "Save" at bounding box center [248, 217] width 83 height 33
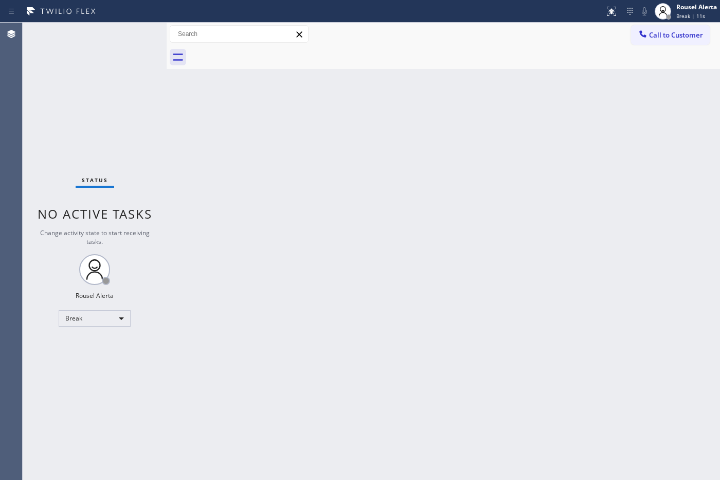
click at [137, 38] on div "Status No active tasks Change activity state to start receiving tasks. Rousel A…" at bounding box center [95, 251] width 144 height 457
click at [575, 4] on div "Rousel Alerta" at bounding box center [696, 7] width 41 height 9
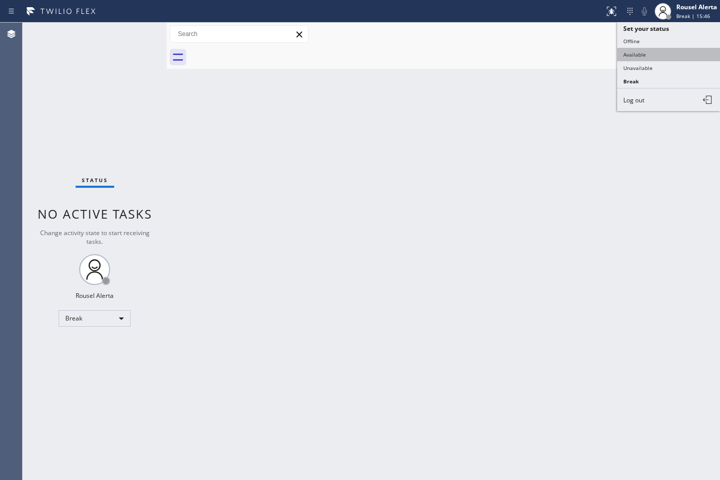
click at [575, 48] on button "Available" at bounding box center [668, 54] width 103 height 13
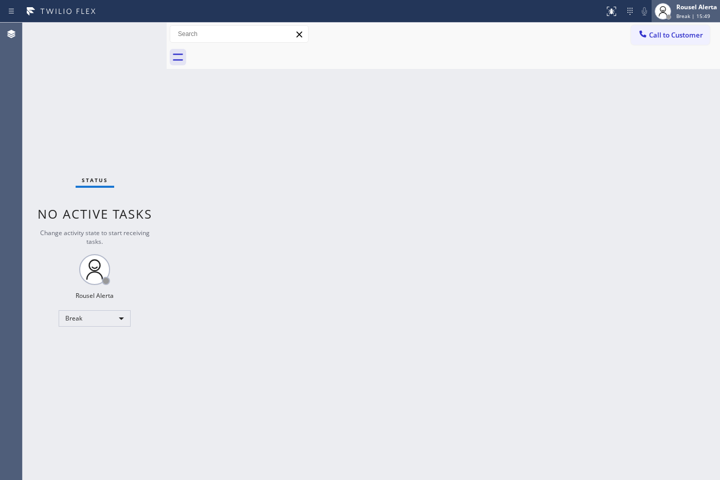
click at [575, 11] on div "Rousel Alerta" at bounding box center [696, 7] width 41 height 9
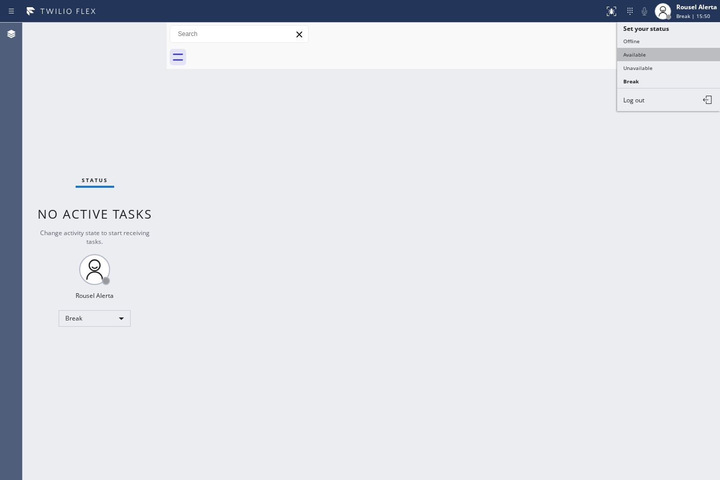
click at [575, 52] on button "Available" at bounding box center [668, 54] width 103 height 13
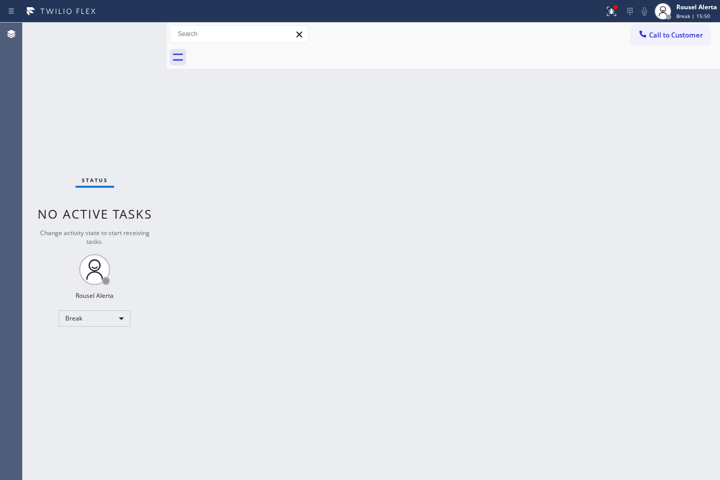
click at [575, 144] on div "Back to Dashboard Change Sender ID Customers Technicians Select a contact Outbo…" at bounding box center [444, 251] width 554 height 457
click at [563, 165] on div "Back to Dashboard Change Sender ID Customers Technicians Select a contact Outbo…" at bounding box center [444, 251] width 554 height 457
click at [575, 5] on div "Rousel Alerta" at bounding box center [696, 7] width 41 height 9
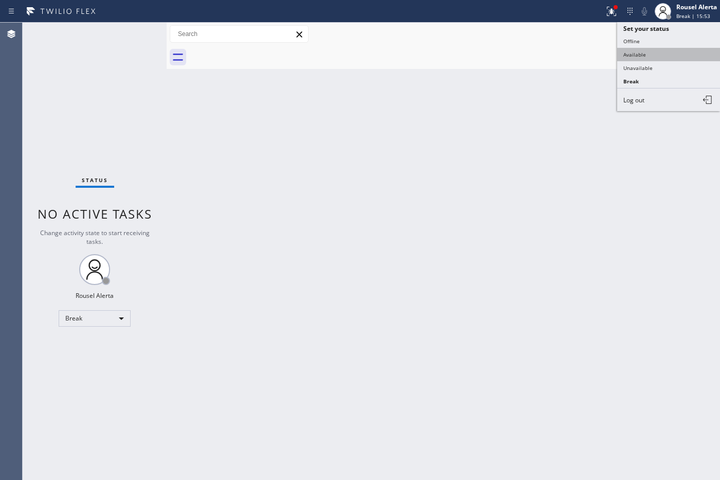
click at [575, 56] on button "Available" at bounding box center [668, 54] width 103 height 13
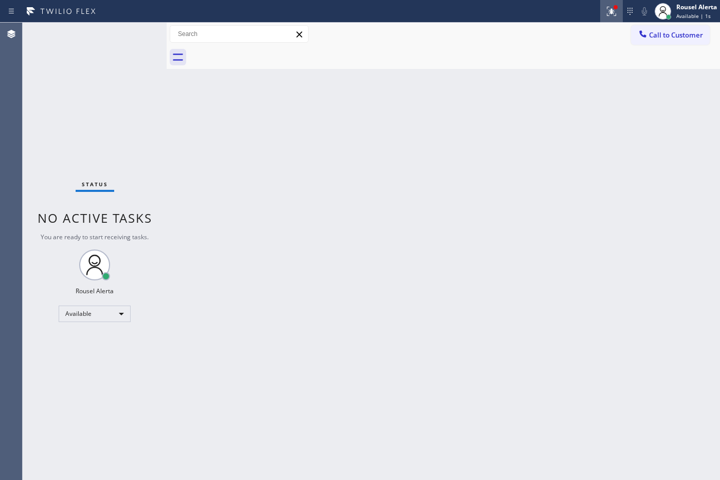
click at [575, 21] on button at bounding box center [611, 11] width 23 height 23
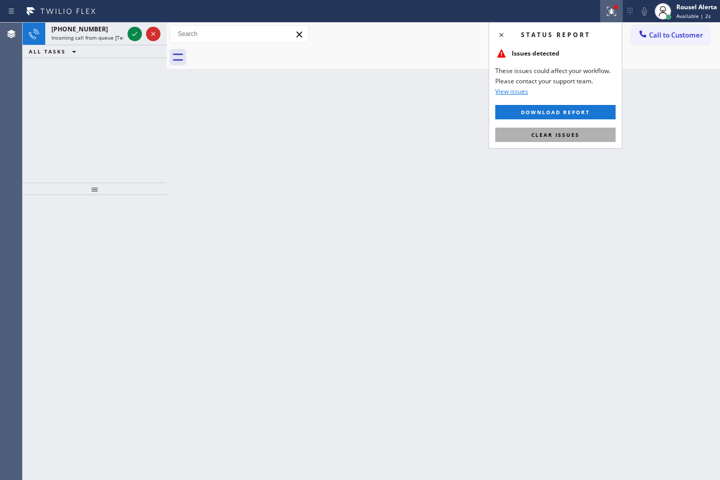
click at [575, 131] on button "Clear issues" at bounding box center [555, 135] width 120 height 14
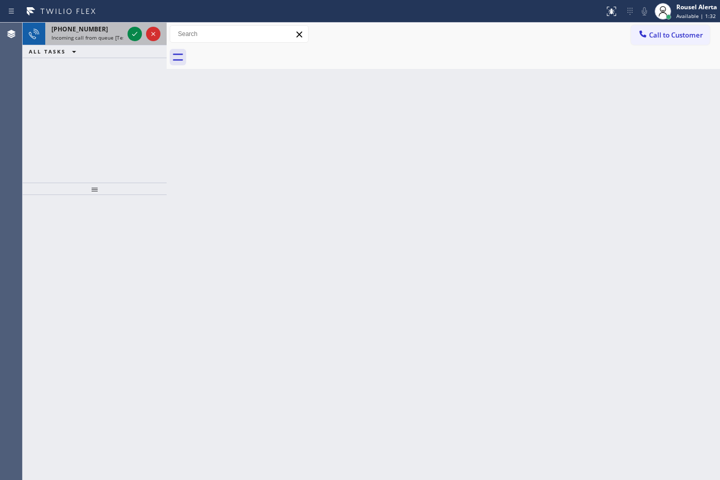
click at [110, 32] on div "[PHONE_NUMBER]" at bounding box center [87, 29] width 72 height 9
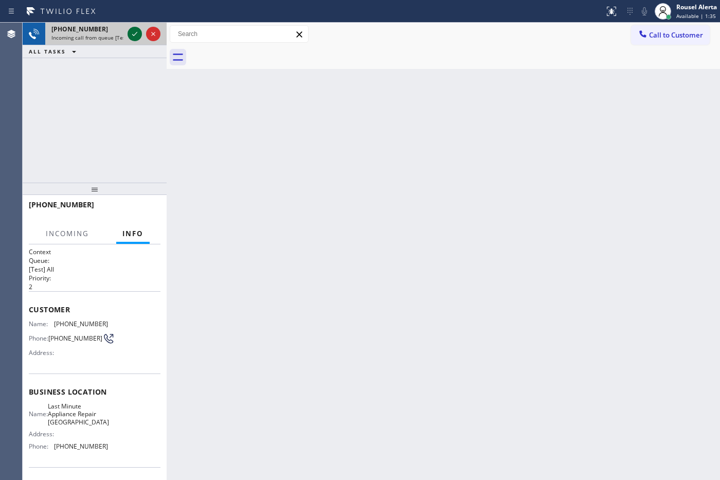
click at [135, 37] on icon at bounding box center [135, 34] width 12 height 12
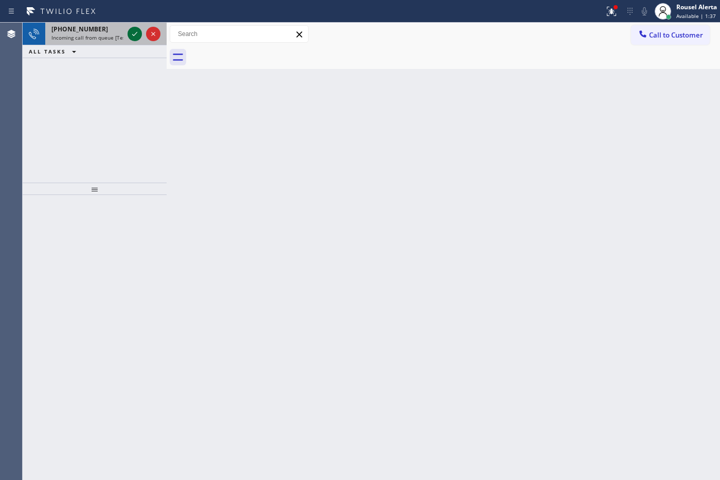
click at [135, 37] on icon at bounding box center [135, 34] width 12 height 12
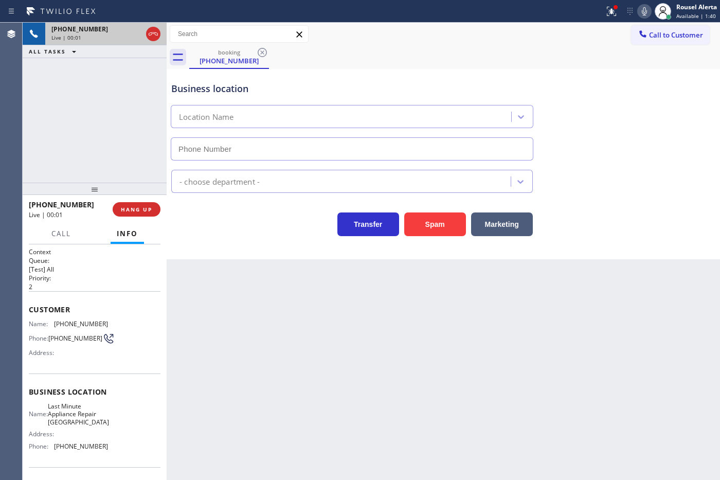
type input "[PHONE_NUMBER]"
click at [153, 213] on button "HANG UP" at bounding box center [137, 209] width 48 height 14
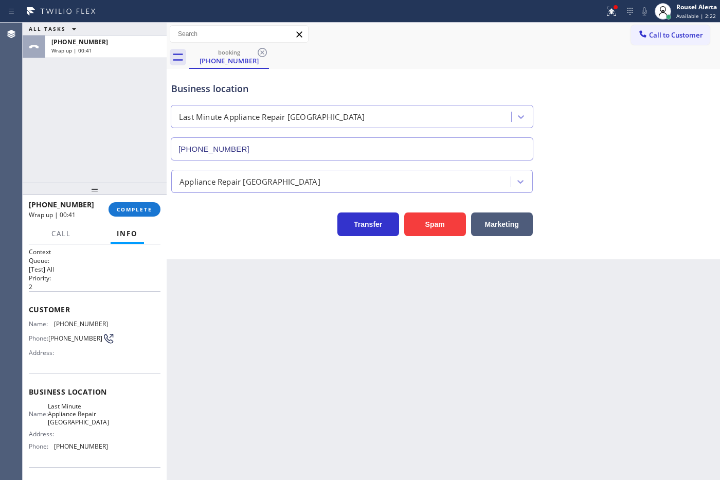
click at [85, 72] on div "ALL TASKS ALL TASKS ACTIVE TASKS TASKS IN WRAP UP [PHONE_NUMBER] Wrap up | 00:41" at bounding box center [95, 103] width 144 height 160
click at [239, 318] on div "Back to Dashboard Change Sender ID Customers Technicians Select a contact Outbo…" at bounding box center [444, 251] width 554 height 457
click at [121, 80] on div "ALL TASKS ALL TASKS ACTIVE TASKS TASKS IN WRAP UP [PHONE_NUMBER] Wrap up | 00:45" at bounding box center [95, 103] width 144 height 160
click at [135, 212] on span "COMPLETE" at bounding box center [134, 209] width 35 height 7
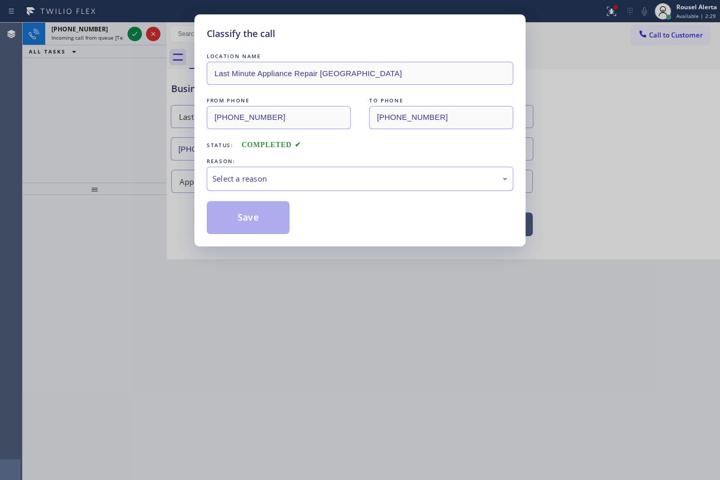
click at [248, 172] on div "Select a reason" at bounding box center [360, 179] width 307 height 24
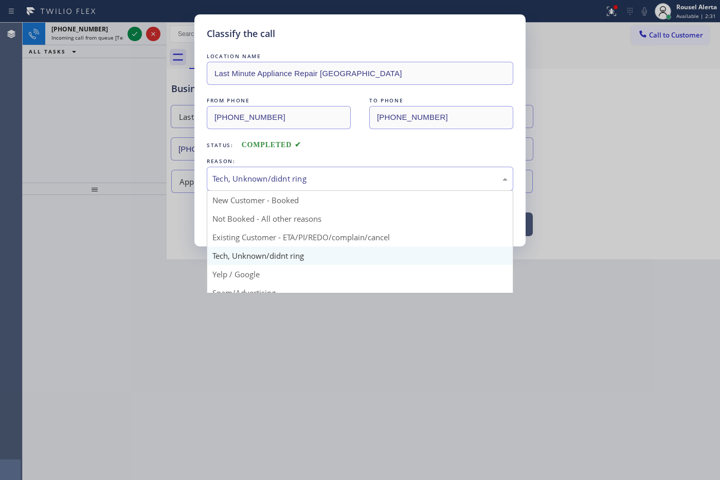
click at [273, 183] on div "Tech, Unknown/didnt ring" at bounding box center [359, 179] width 295 height 12
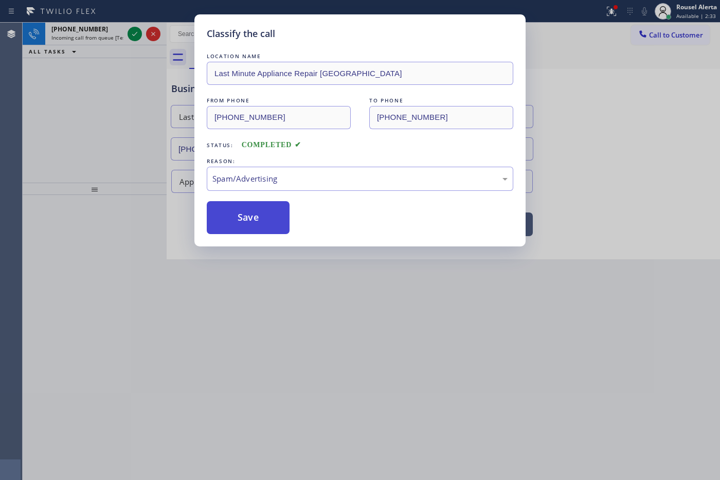
click at [254, 221] on button "Save" at bounding box center [248, 217] width 83 height 33
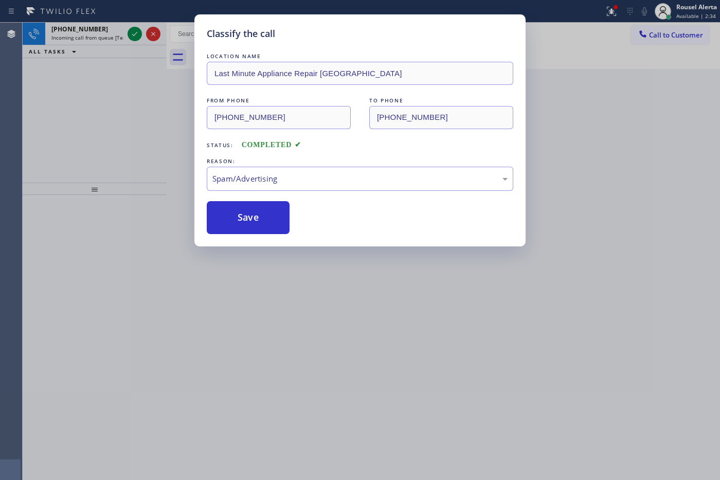
click at [103, 36] on div "Classify the call LOCATION NAME Last Minute Appliance Repair Union City FROM PH…" at bounding box center [360, 240] width 720 height 480
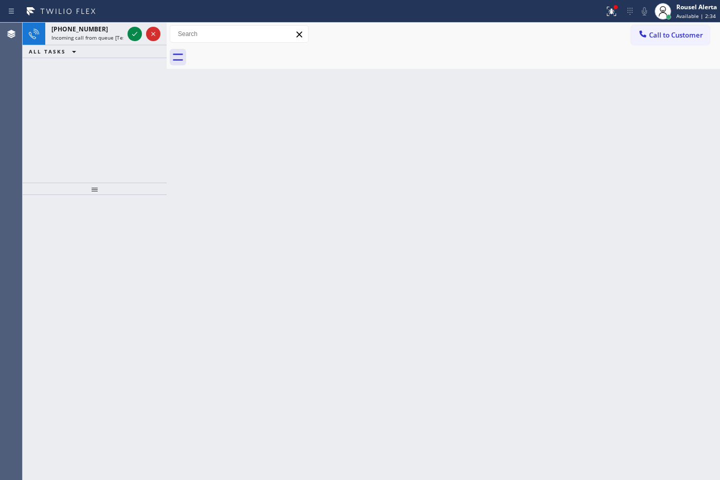
click at [103, 36] on span "Incoming call from queue [Test] All" at bounding box center [93, 37] width 85 height 7
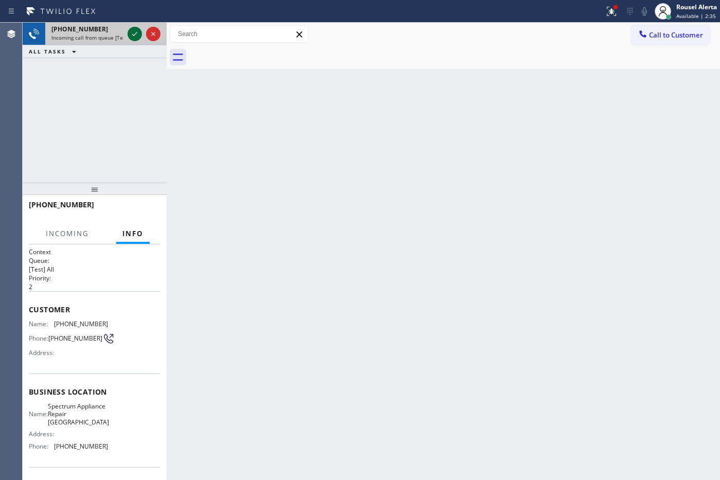
click at [133, 31] on icon at bounding box center [135, 34] width 12 height 12
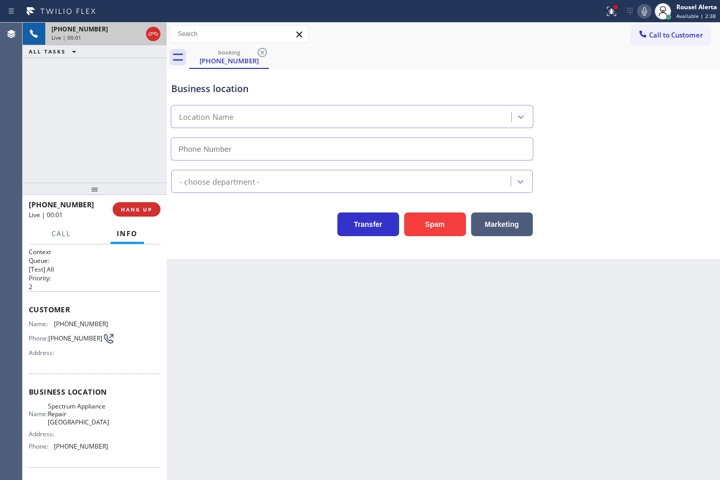
type input "[PHONE_NUMBER]"
click at [145, 201] on div "[PHONE_NUMBER] Live | 00:02 HANG UP" at bounding box center [95, 209] width 132 height 27
click at [145, 207] on span "HANG UP" at bounding box center [136, 209] width 31 height 7
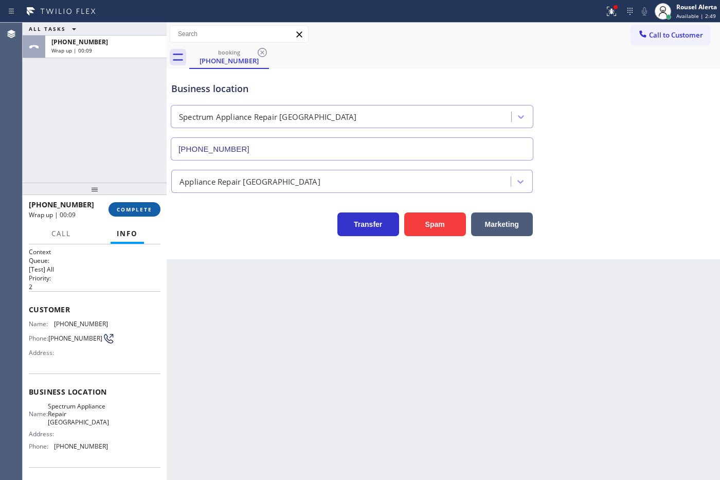
click at [145, 207] on span "COMPLETE" at bounding box center [134, 209] width 35 height 7
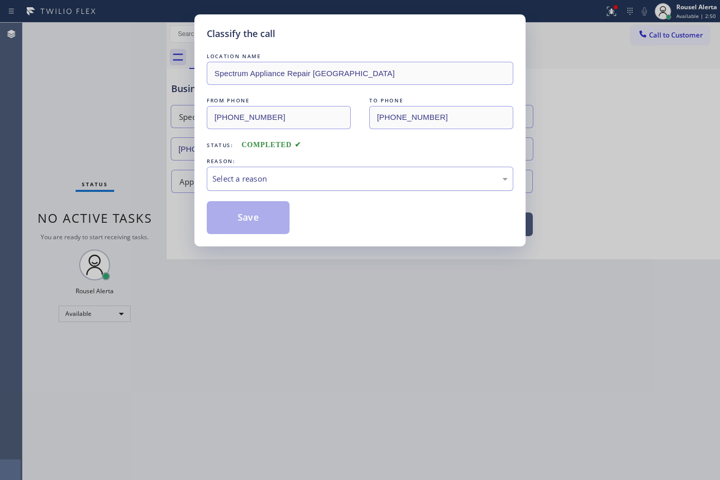
click at [271, 187] on div "Select a reason" at bounding box center [360, 179] width 307 height 24
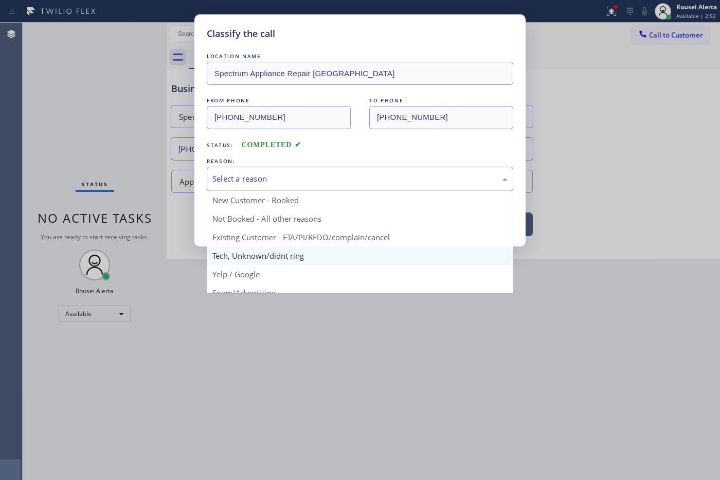
scroll to position [70, 0]
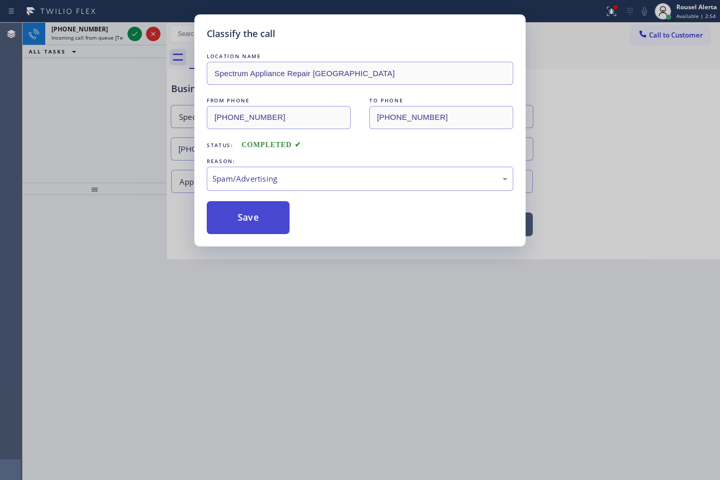
click at [256, 209] on button "Save" at bounding box center [248, 217] width 83 height 33
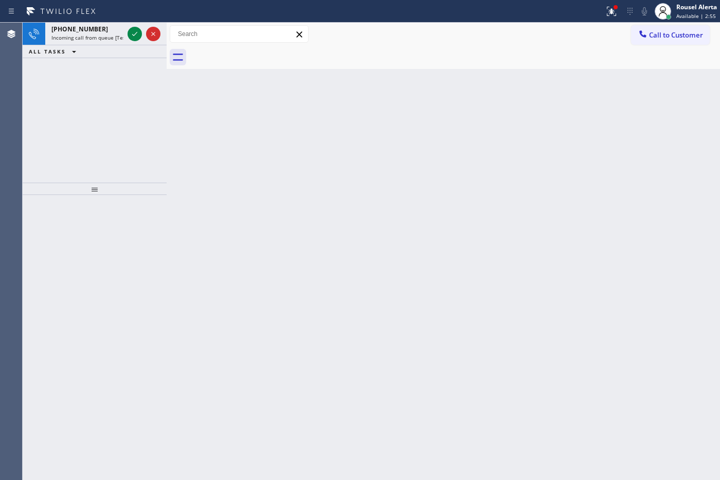
click at [106, 31] on div "[PHONE_NUMBER]" at bounding box center [87, 29] width 72 height 9
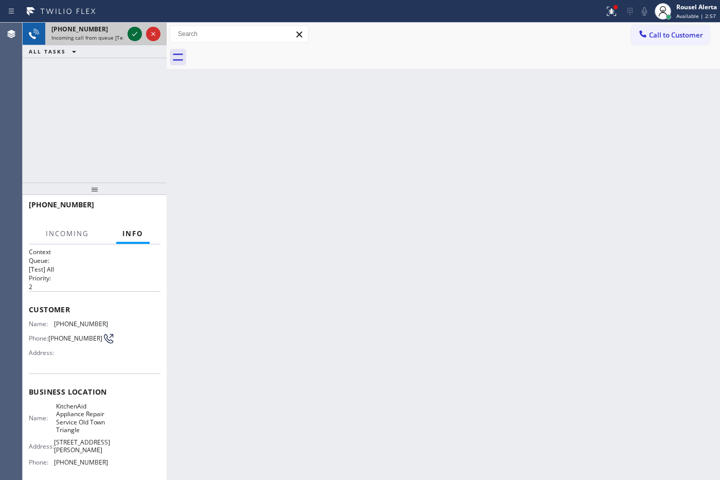
click at [133, 33] on icon at bounding box center [135, 34] width 12 height 12
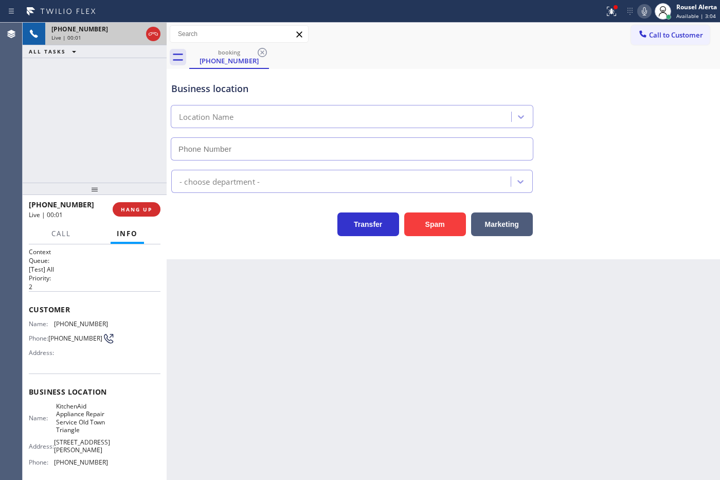
type input "[PHONE_NUMBER]"
click at [575, 13] on icon at bounding box center [610, 10] width 6 height 7
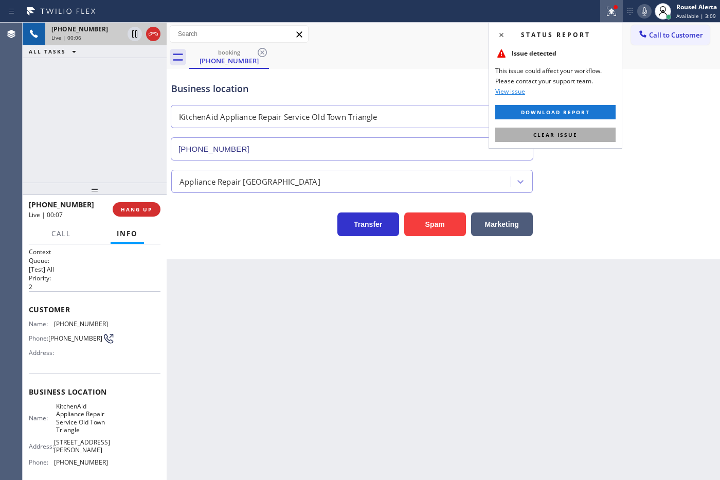
click at [575, 133] on button "Clear issue" at bounding box center [555, 135] width 120 height 14
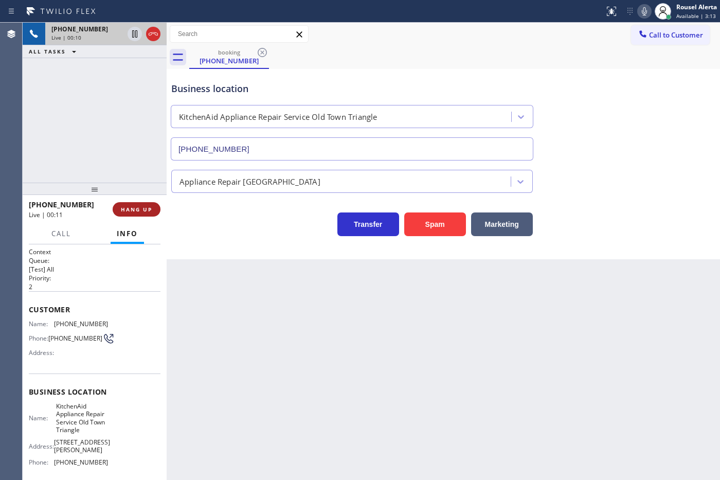
click at [141, 202] on button "HANG UP" at bounding box center [137, 209] width 48 height 14
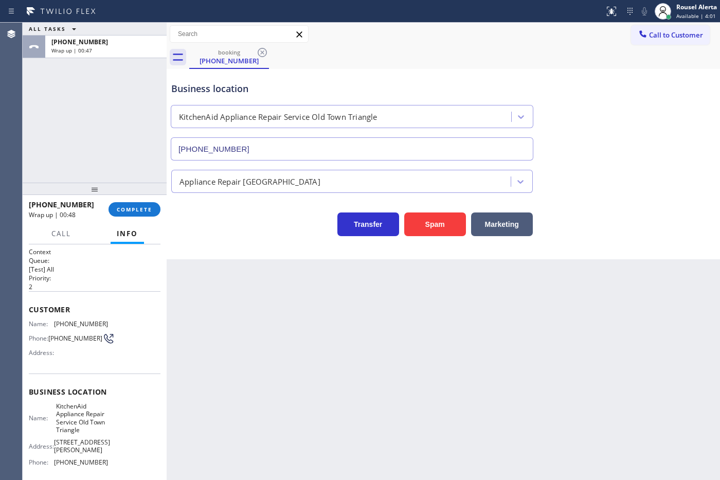
click at [85, 150] on div "ALL TASKS ALL TASKS ACTIVE TASKS TASKS IN WRAP UP [PHONE_NUMBER] Wrap up | 00:47" at bounding box center [95, 103] width 144 height 160
click at [122, 207] on span "COMPLETE" at bounding box center [134, 209] width 35 height 7
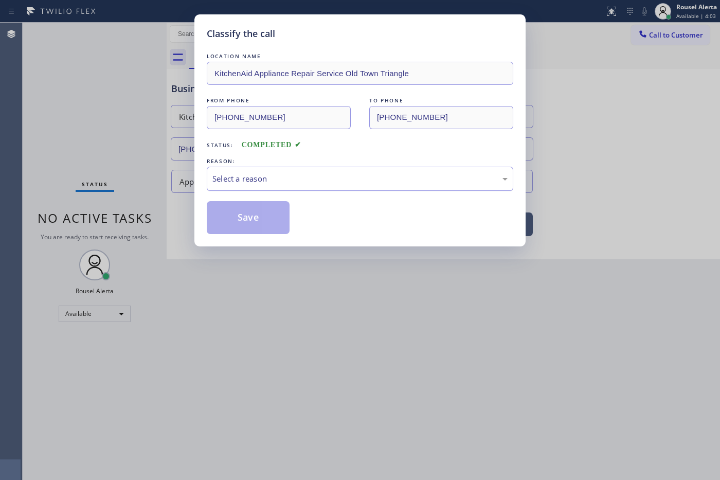
click at [242, 189] on div "Select a reason" at bounding box center [360, 179] width 307 height 24
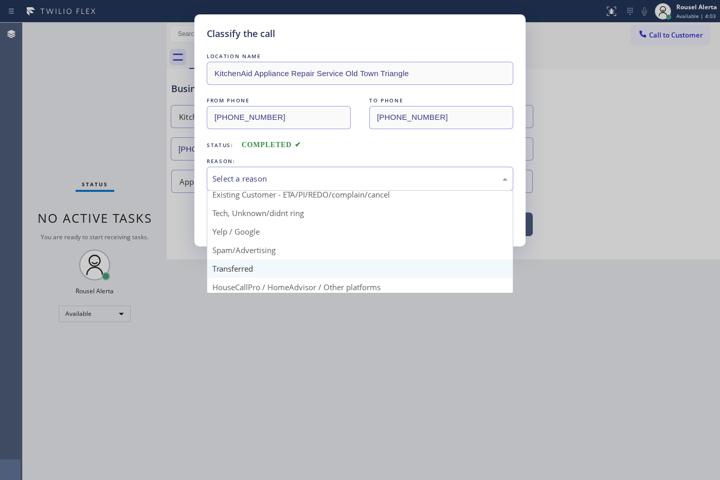
scroll to position [70, 0]
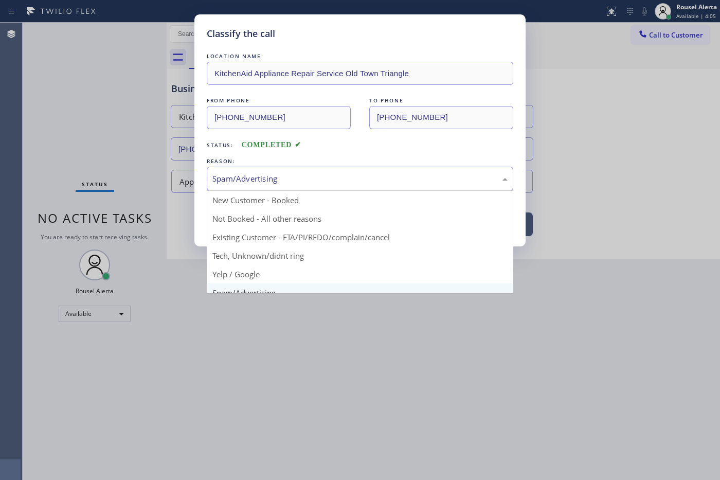
click at [318, 176] on div "Spam/Advertising" at bounding box center [359, 179] width 295 height 12
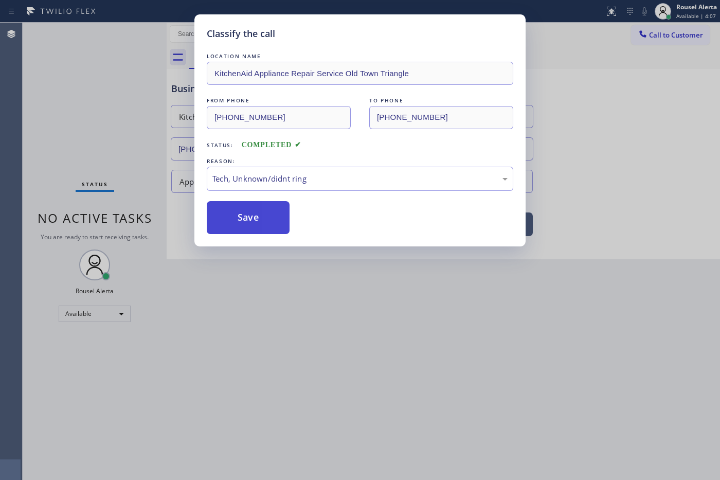
click at [284, 230] on button "Save" at bounding box center [248, 217] width 83 height 33
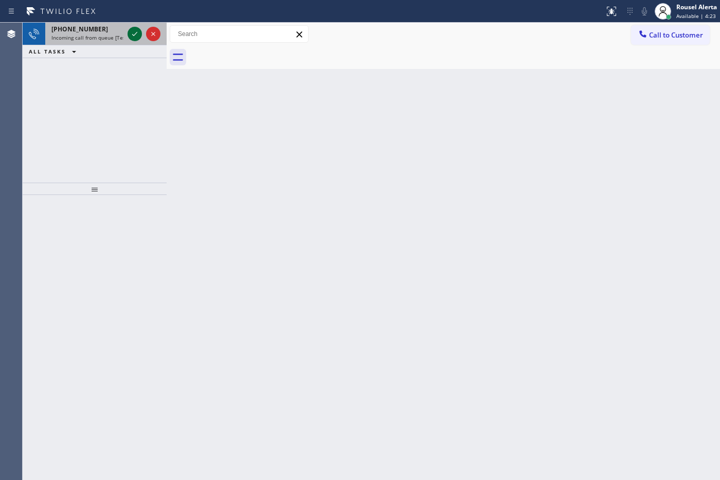
click at [129, 32] on icon at bounding box center [135, 34] width 12 height 12
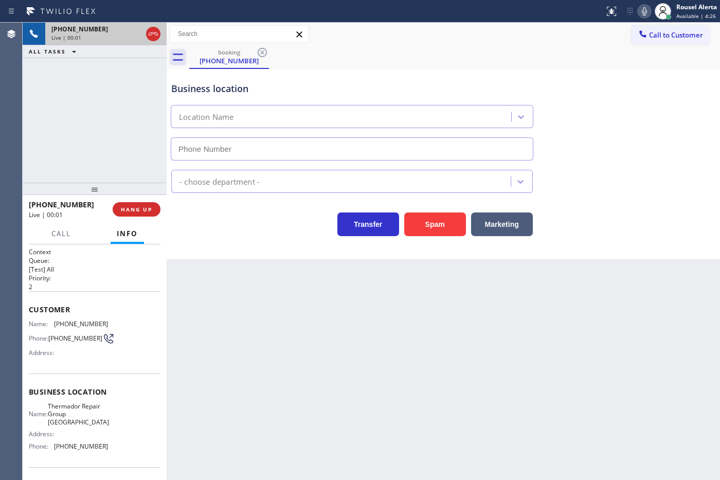
type input "[PHONE_NUMBER]"
click at [395, 384] on div "Back to Dashboard Change Sender ID Customers Technicians Select a contact Outbo…" at bounding box center [444, 251] width 554 height 457
click at [332, 384] on div "Back to Dashboard Change Sender ID Customers Technicians Select a contact Outbo…" at bounding box center [444, 251] width 554 height 457
click at [95, 158] on div "[PHONE_NUMBER] Live | 00:08 ALL TASKS ALL TASKS ACTIVE TASKS TASKS IN WRAP UP" at bounding box center [95, 103] width 144 height 160
click at [132, 212] on span "HANG UP" at bounding box center [136, 209] width 31 height 7
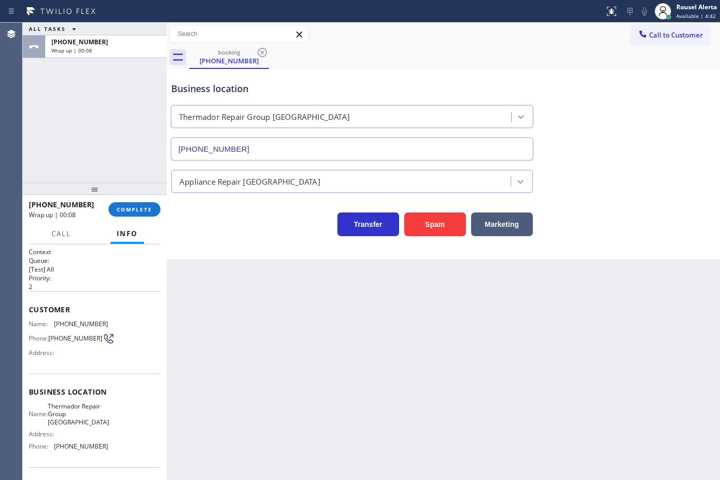
click at [89, 91] on div "ALL TASKS ALL TASKS ACTIVE TASKS TASKS IN WRAP UP [PHONE_NUMBER] Wrap up | 00:08" at bounding box center [95, 103] width 144 height 160
click at [227, 333] on div "Back to Dashboard Change Sender ID Customers Technicians Select a contact Outbo…" at bounding box center [444, 251] width 554 height 457
click at [124, 202] on button "COMPLETE" at bounding box center [135, 209] width 52 height 14
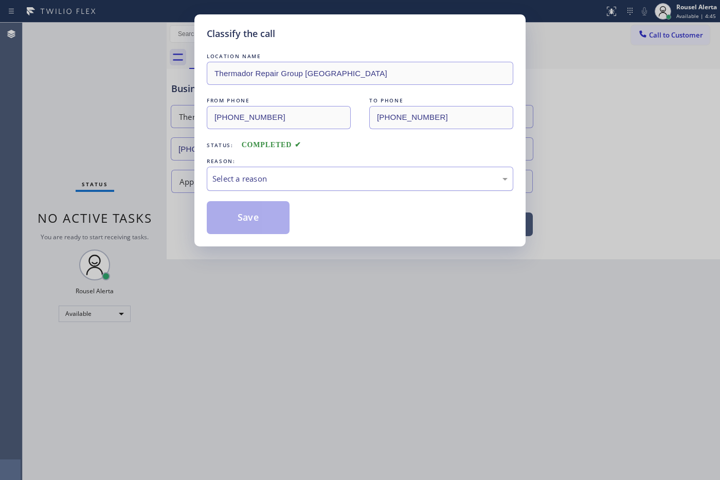
click at [230, 171] on div "Select a reason" at bounding box center [360, 179] width 307 height 24
click at [270, 224] on button "Save" at bounding box center [248, 217] width 83 height 33
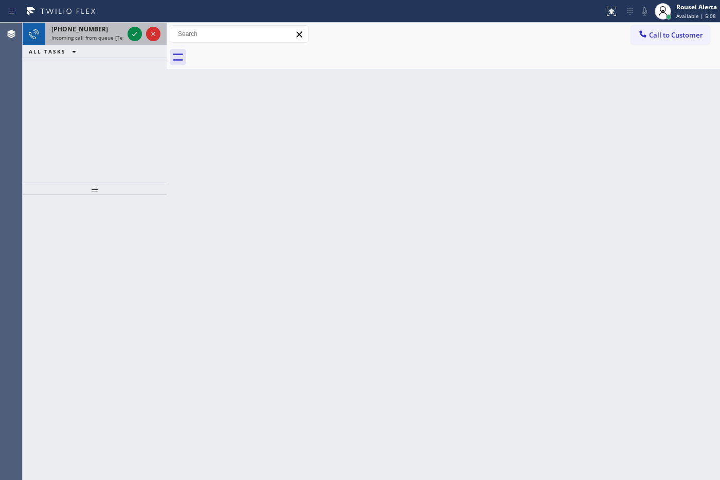
click at [91, 24] on div "[PHONE_NUMBER] Incoming call from queue [Test] All" at bounding box center [85, 34] width 80 height 23
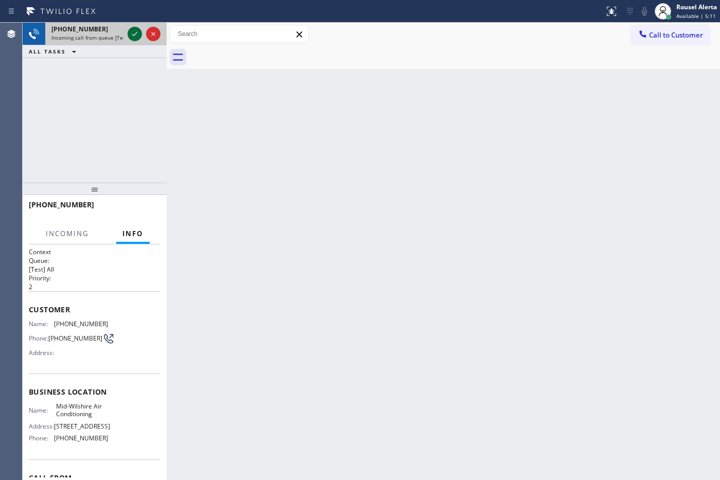
click at [132, 40] on button at bounding box center [135, 34] width 14 height 14
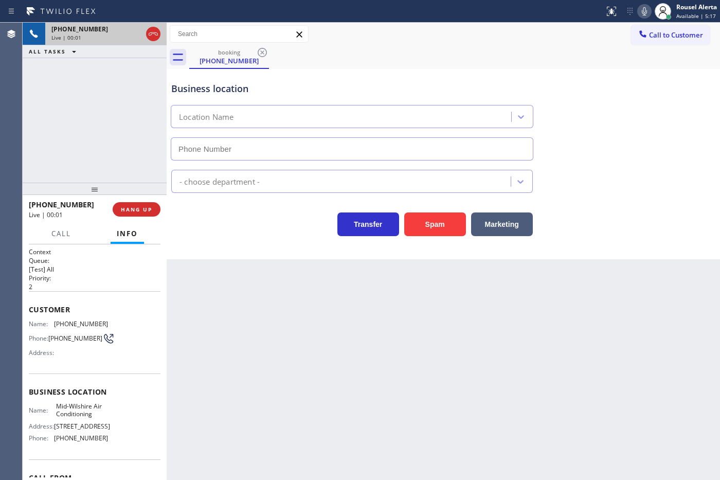
type input "[PHONE_NUMBER]"
click at [102, 76] on div "[PHONE_NUMBER] Live | 00:10 ALL TASKS ALL TASKS ACTIVE TASKS TASKS IN WRAP UP" at bounding box center [95, 103] width 144 height 160
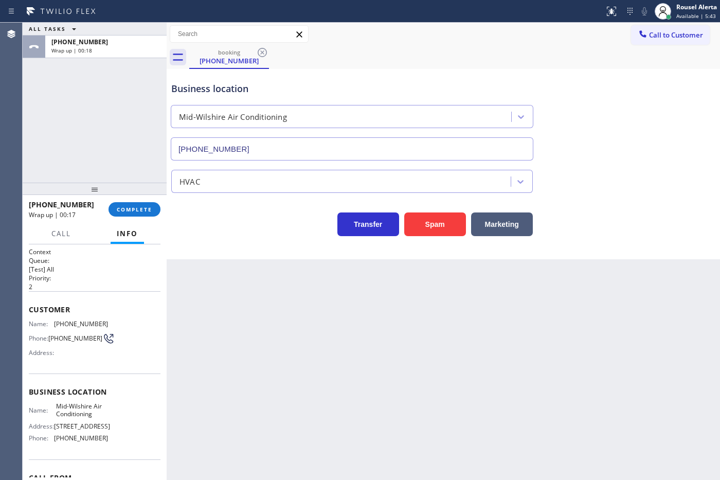
click at [91, 61] on div "ALL TASKS ALL TASKS ACTIVE TASKS TASKS IN WRAP UP [PHONE_NUMBER] Wrap up | 00:18" at bounding box center [95, 103] width 144 height 160
click at [206, 301] on div "Back to Dashboard Change Sender ID Customers Technicians Select a contact Outbo…" at bounding box center [444, 251] width 554 height 457
click at [152, 215] on button "COMPLETE" at bounding box center [135, 209] width 52 height 14
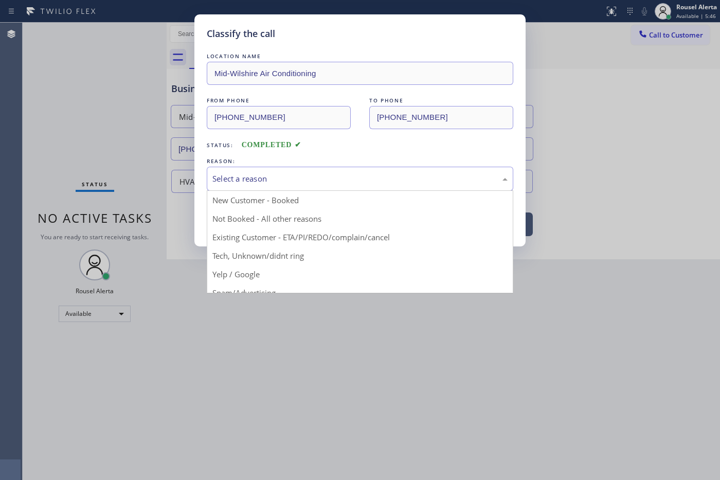
click at [259, 183] on div "Select a reason" at bounding box center [359, 179] width 295 height 12
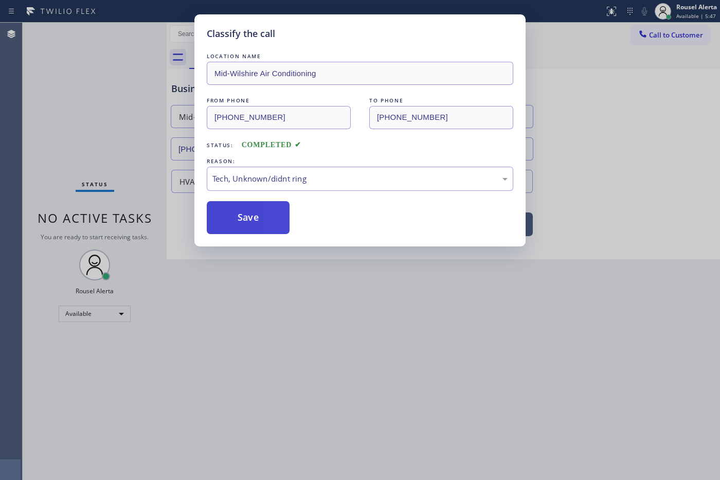
click at [265, 217] on button "Save" at bounding box center [248, 217] width 83 height 33
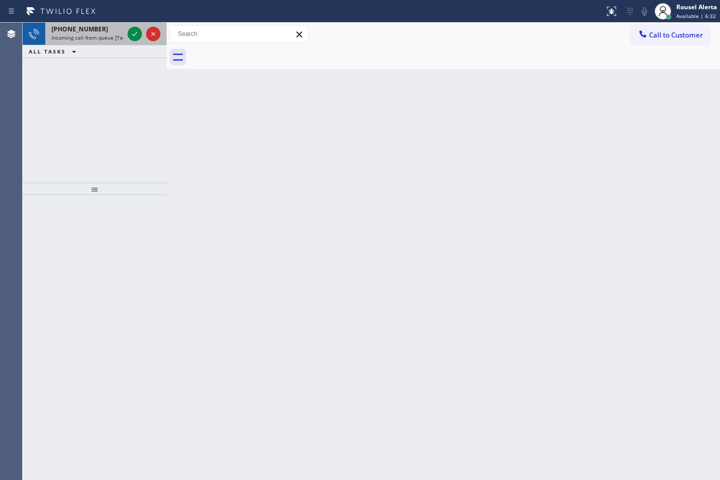
click at [91, 25] on span "[PHONE_NUMBER]" at bounding box center [79, 29] width 57 height 9
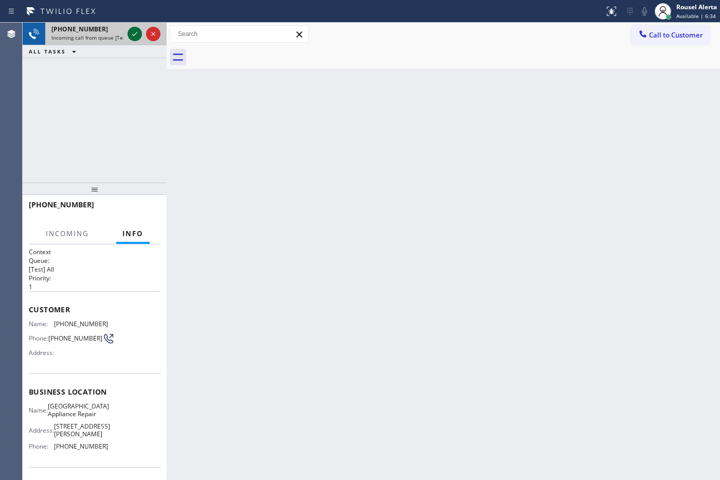
click at [135, 32] on icon at bounding box center [135, 34] width 12 height 12
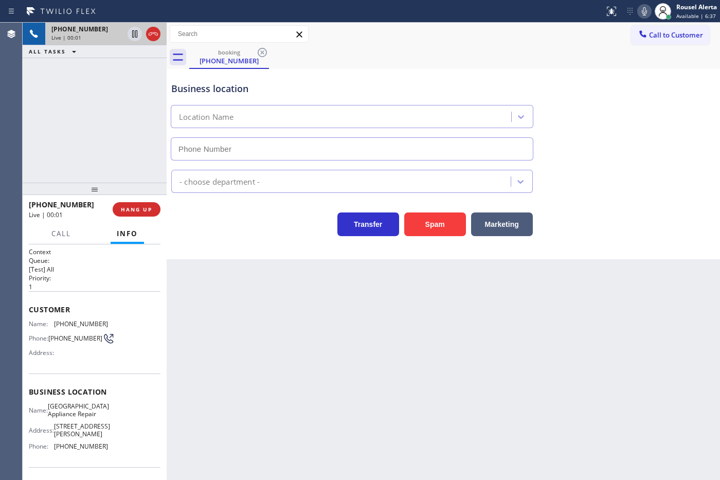
type input "[PHONE_NUMBER]"
click at [202, 294] on div "Back to Dashboard Change Sender ID Customers Technicians Select a contact Outbo…" at bounding box center [444, 251] width 554 height 457
click at [112, 87] on div "[PHONE_NUMBER] Live | 00:07 ALL TASKS ALL TASKS ACTIVE TASKS TASKS IN WRAP UP" at bounding box center [95, 103] width 144 height 160
click at [299, 320] on div "Back to Dashboard Change Sender ID Customers Technicians Select a contact Outbo…" at bounding box center [444, 251] width 554 height 457
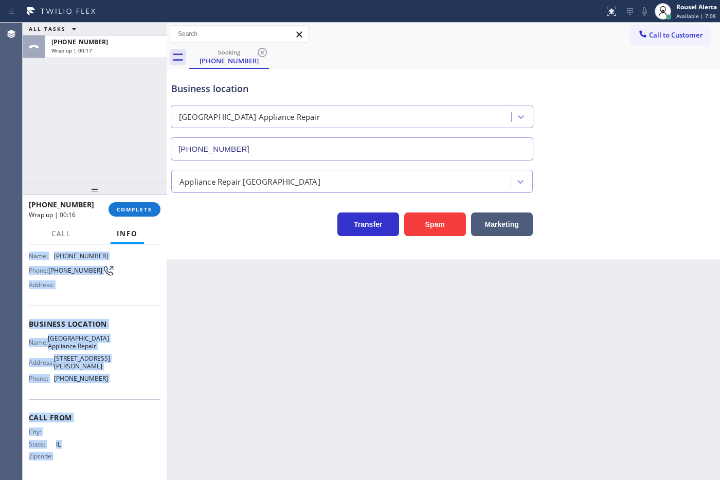
scroll to position [78, 0]
drag, startPoint x: 27, startPoint y: 322, endPoint x: 122, endPoint y: 387, distance: 115.6
click at [122, 384] on div "Context Queue: [Test] All Priority: 1 Customer Name: [PHONE_NUMBER] Phone: [PHO…" at bounding box center [95, 362] width 144 height 236
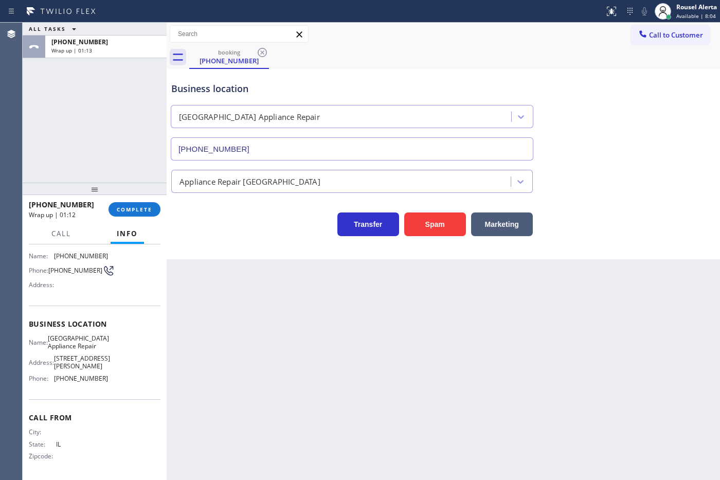
click at [139, 86] on div "ALL TASKS ALL TASKS ACTIVE TASKS TASKS IN WRAP UP [PHONE_NUMBER] Wrap up | 01:13" at bounding box center [95, 103] width 144 height 160
click at [140, 214] on button "COMPLETE" at bounding box center [135, 209] width 52 height 14
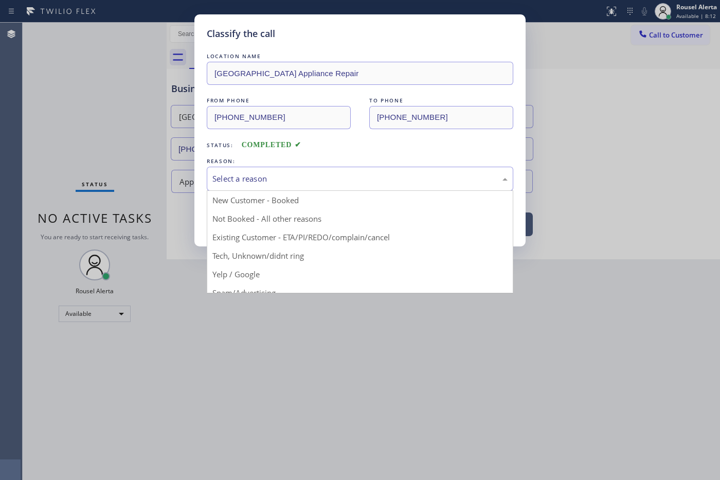
click at [308, 173] on div "Select a reason" at bounding box center [359, 179] width 295 height 12
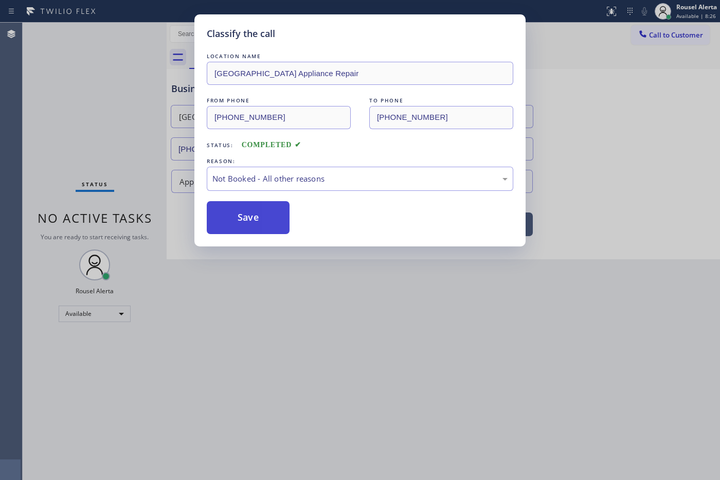
click at [254, 215] on button "Save" at bounding box center [248, 217] width 83 height 33
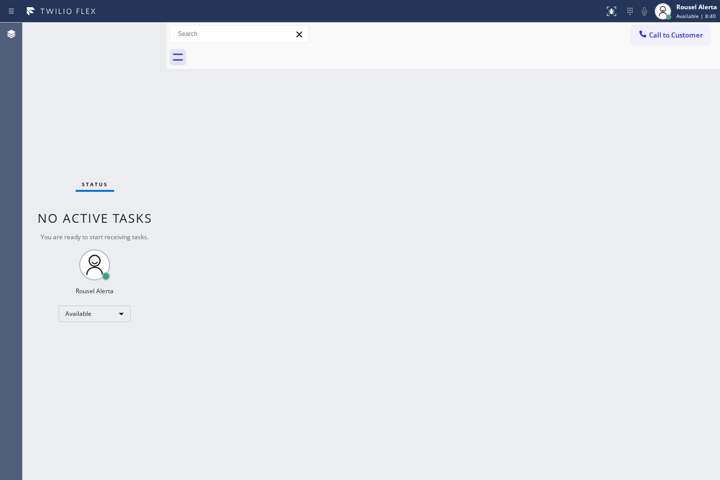
click at [104, 39] on div "Status No active tasks You are ready to start receiving tasks. Rousel Alerta Av…" at bounding box center [95, 251] width 144 height 457
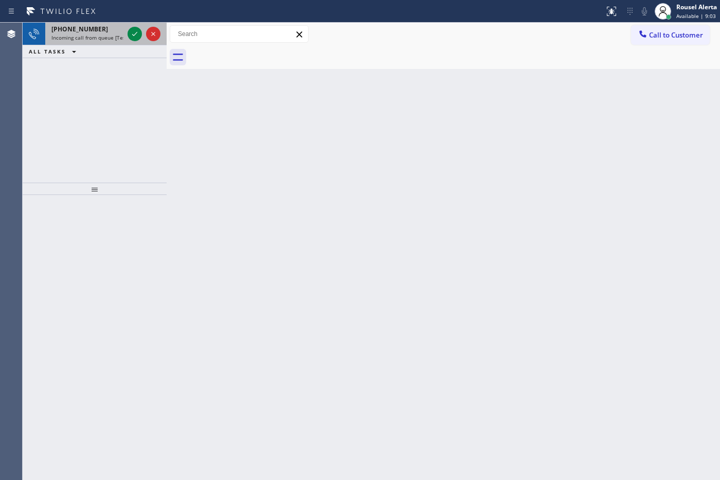
click at [109, 32] on div "[PHONE_NUMBER]" at bounding box center [87, 29] width 72 height 9
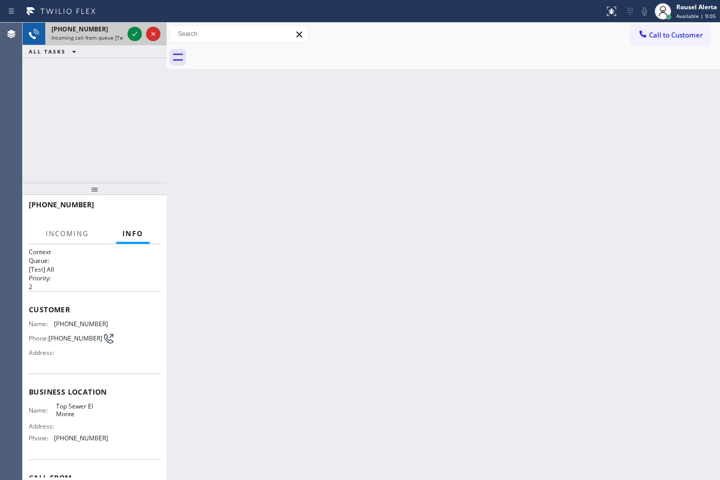
click at [124, 37] on div "[PHONE_NUMBER] Incoming call from queue [Test] All" at bounding box center [85, 34] width 80 height 23
click at [128, 37] on div at bounding box center [135, 34] width 14 height 12
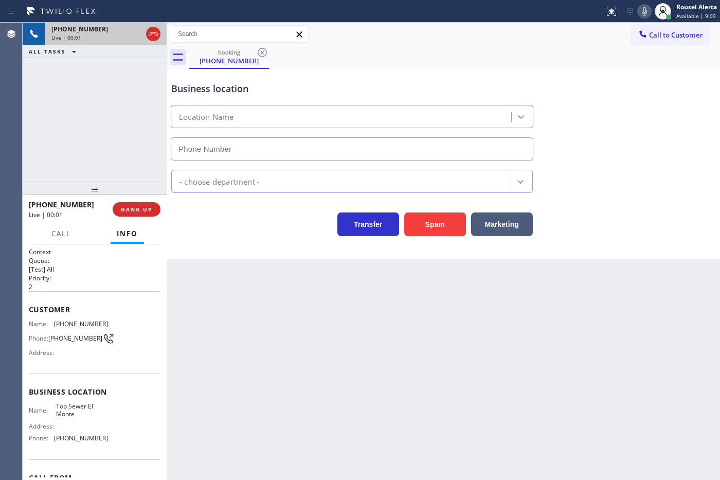
type input "[PHONE_NUMBER]"
click at [420, 229] on button "Spam" at bounding box center [435, 224] width 62 height 24
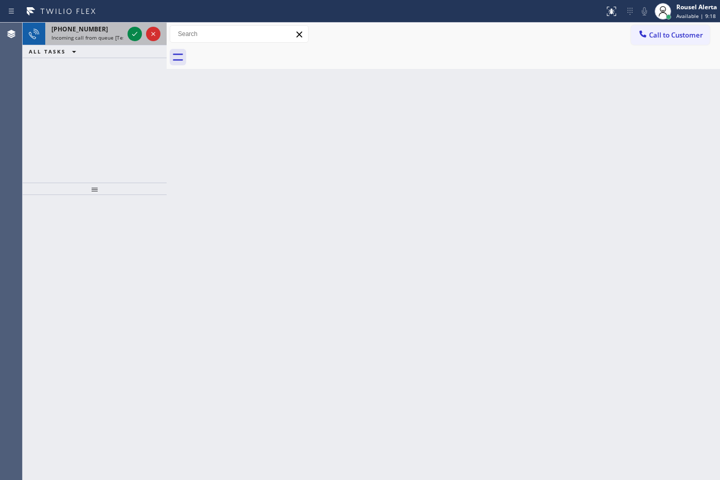
click at [92, 32] on span "[PHONE_NUMBER]" at bounding box center [79, 29] width 57 height 9
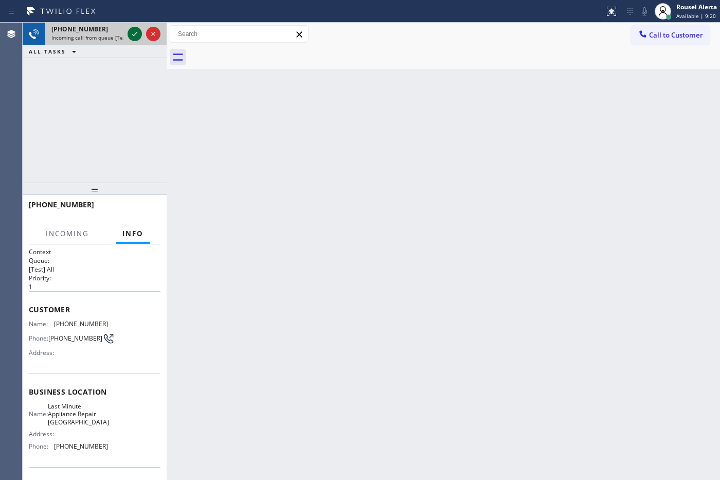
click at [130, 35] on icon at bounding box center [135, 34] width 12 height 12
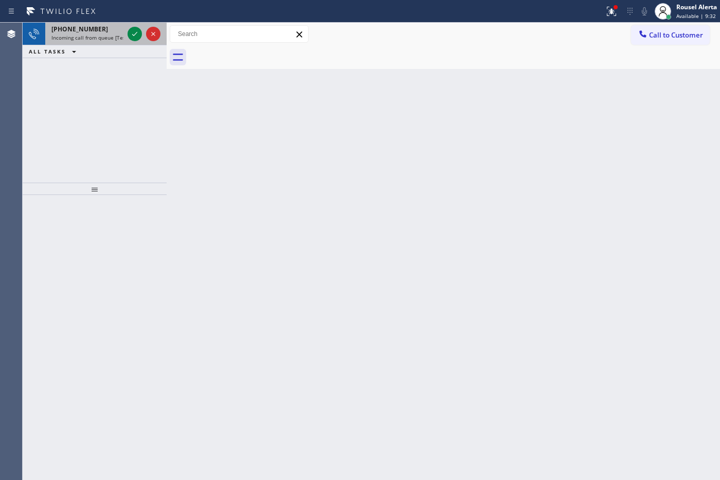
click at [106, 34] on span "Incoming call from queue [Test] All" at bounding box center [93, 37] width 85 height 7
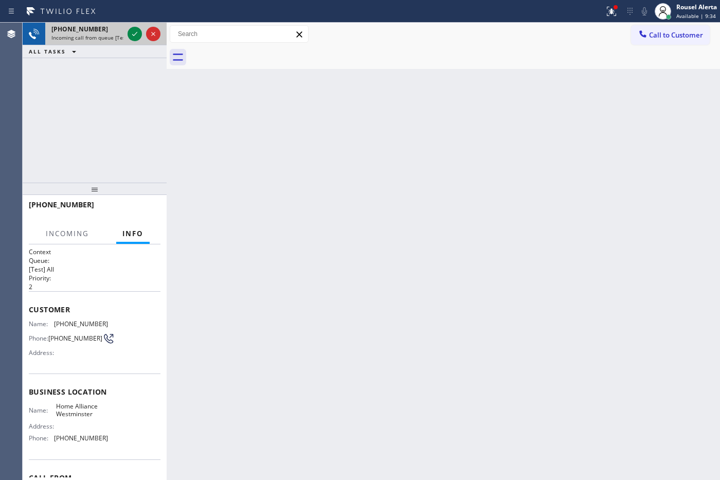
click at [116, 34] on span "Incoming call from queue [Test] All" at bounding box center [93, 37] width 85 height 7
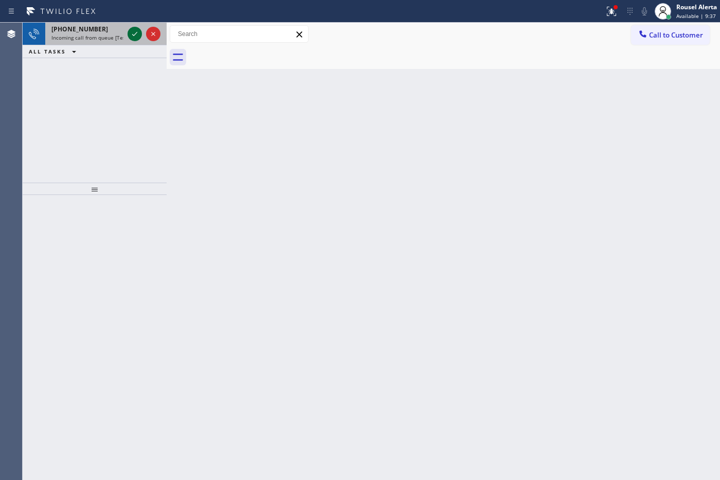
click at [132, 36] on icon at bounding box center [135, 34] width 12 height 12
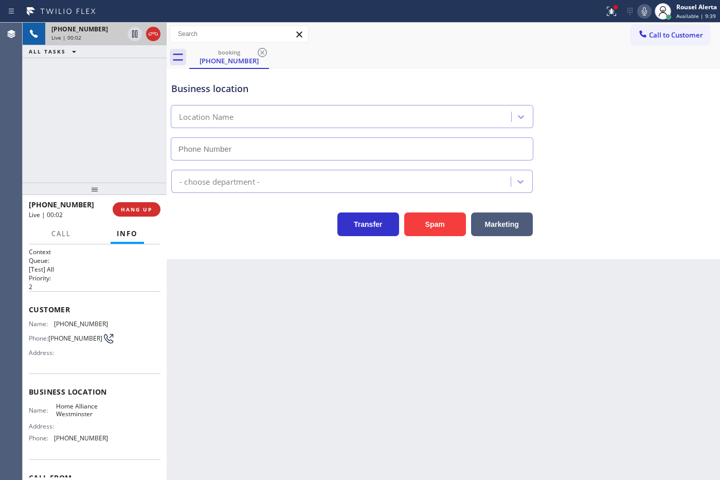
type input "[PHONE_NUMBER]"
click at [430, 232] on button "Spam" at bounding box center [435, 224] width 62 height 24
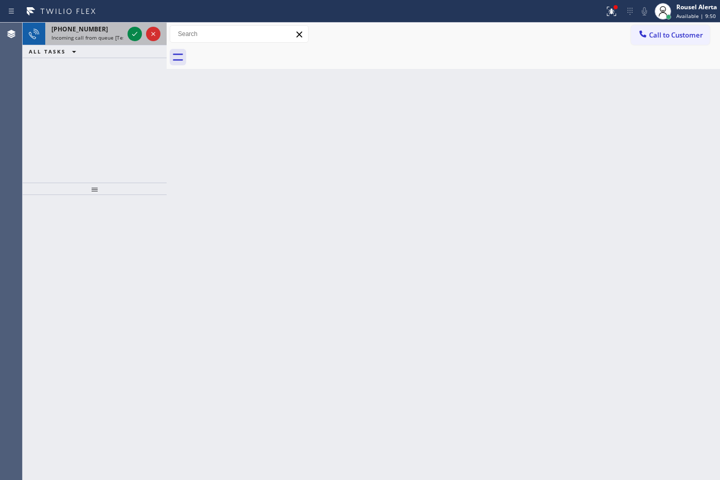
click at [84, 26] on span "[PHONE_NUMBER]" at bounding box center [79, 29] width 57 height 9
click at [302, 369] on div "Back to Dashboard Change Sender ID Customers Technicians Select a contact Outbo…" at bounding box center [444, 251] width 554 height 457
click at [84, 34] on span "Incoming call from queue [Test] All" at bounding box center [93, 37] width 85 height 7
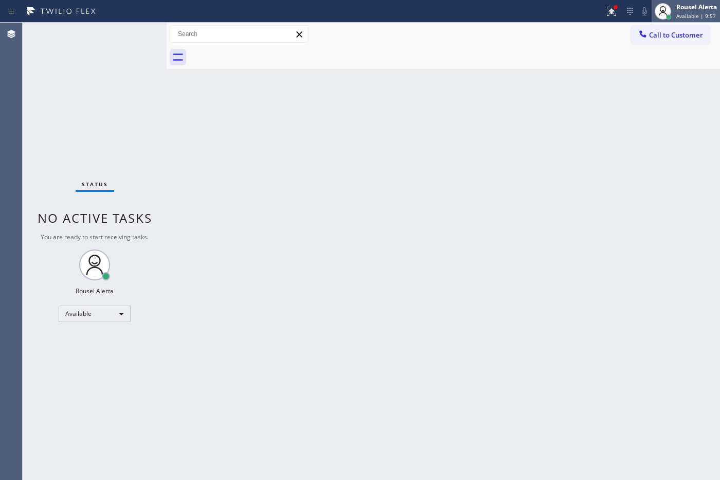
click at [575, 3] on div "Rousel Alerta" at bounding box center [696, 7] width 41 height 9
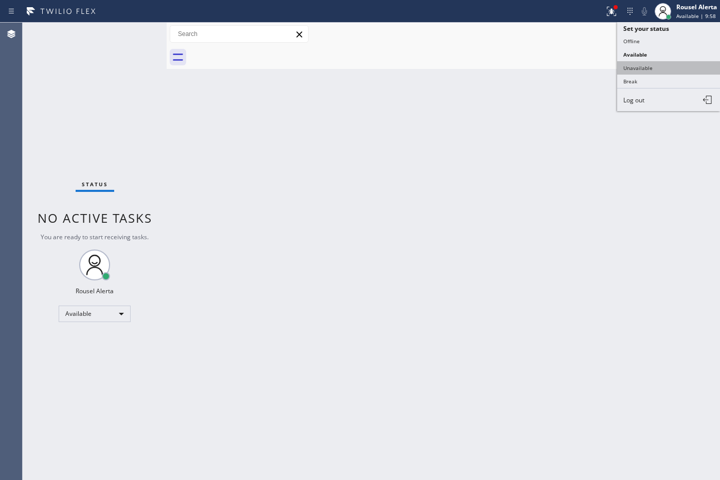
click at [575, 72] on button "Unavailable" at bounding box center [668, 67] width 103 height 13
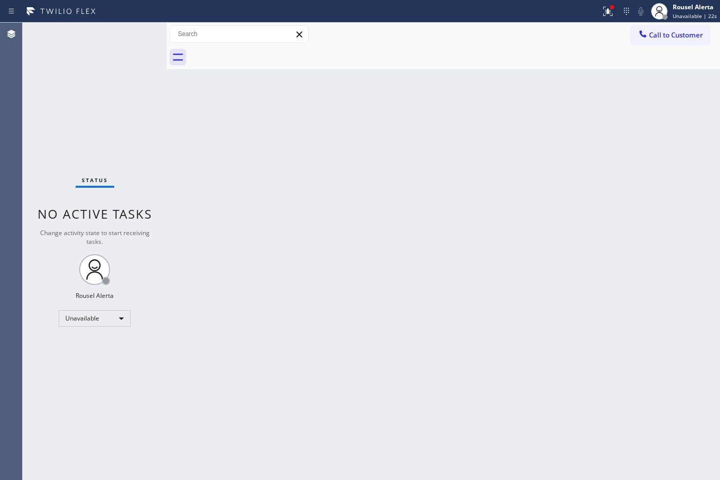
click at [124, 58] on div "Status No active tasks Change activity state to start receiving tasks. Rousel A…" at bounding box center [95, 251] width 144 height 457
click at [575, 31] on span "Call to Customer" at bounding box center [676, 34] width 54 height 9
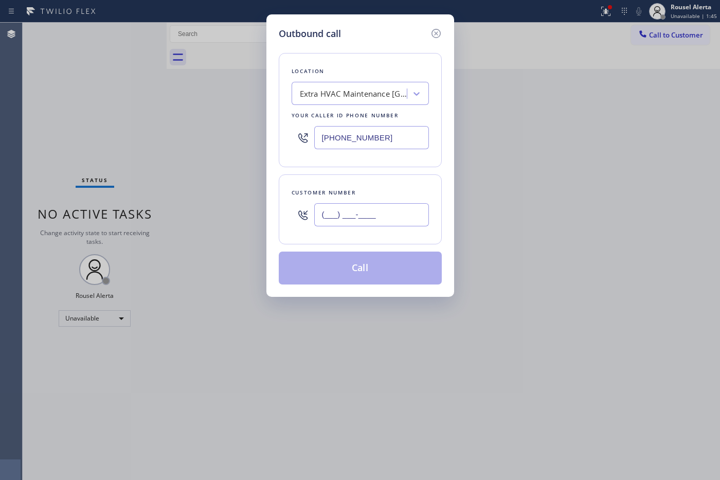
click at [412, 219] on input "(___) ___-____" at bounding box center [371, 214] width 115 height 23
paste input "978) 399-9049"
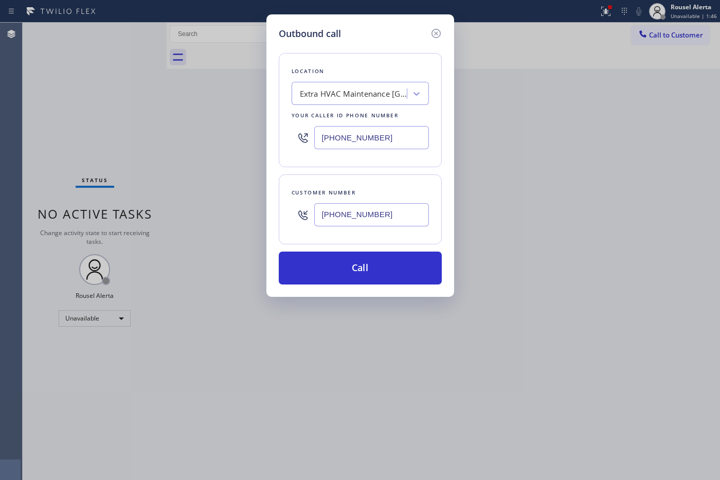
type input "[PHONE_NUMBER]"
click at [382, 139] on input "[PHONE_NUMBER]" at bounding box center [371, 137] width 115 height 23
paste input "347) 404-5804"
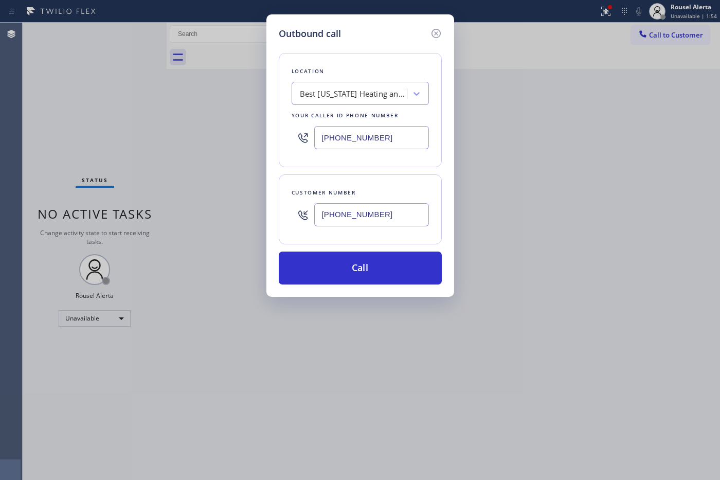
type input "[PHONE_NUMBER]"
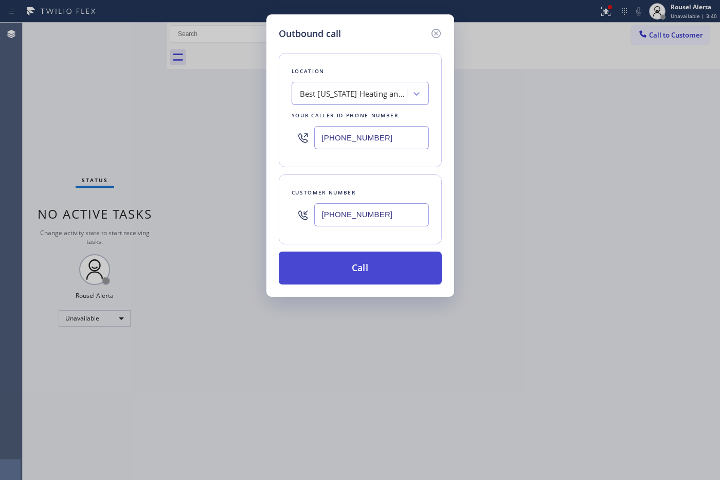
click at [359, 263] on button "Call" at bounding box center [360, 268] width 163 height 33
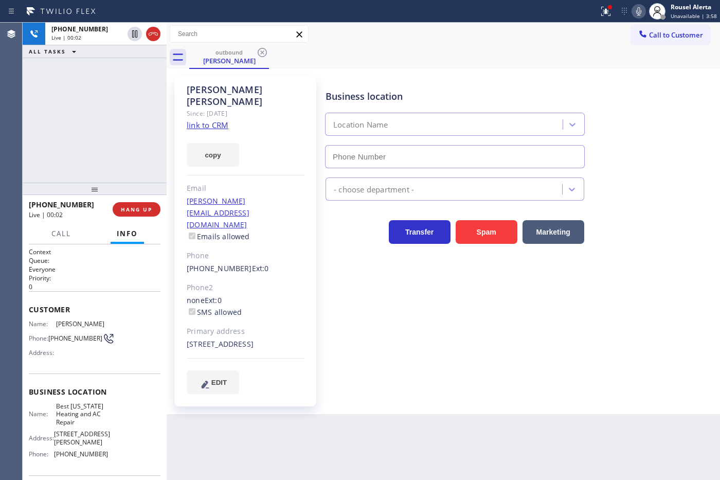
type input "[PHONE_NUMBER]"
click at [133, 84] on div "[PHONE_NUMBER] Live | 00:43 ALL TASKS ALL TASKS ACTIVE TASKS TASKS IN WRAP UP" at bounding box center [95, 103] width 144 height 160
click at [81, 68] on div "[PHONE_NUMBER] Live | 01:03 ALL TASKS ALL TASKS ACTIVE TASKS TASKS IN WRAP UP" at bounding box center [95, 103] width 144 height 160
click at [140, 204] on button "HANG UP" at bounding box center [137, 209] width 48 height 14
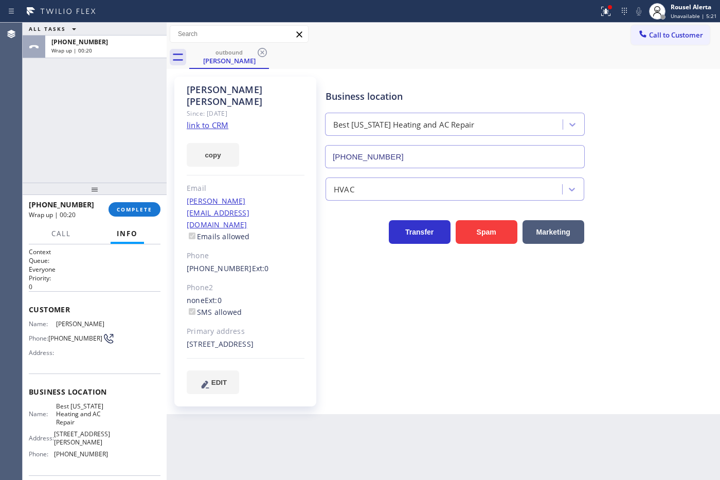
drag, startPoint x: 99, startPoint y: 44, endPoint x: 99, endPoint y: 63, distance: 18.5
click at [99, 46] on div "[PHONE_NUMBER] Wrap up | 00:20" at bounding box center [103, 46] width 117 height 23
click at [143, 208] on span "COMPLETE" at bounding box center [134, 209] width 35 height 7
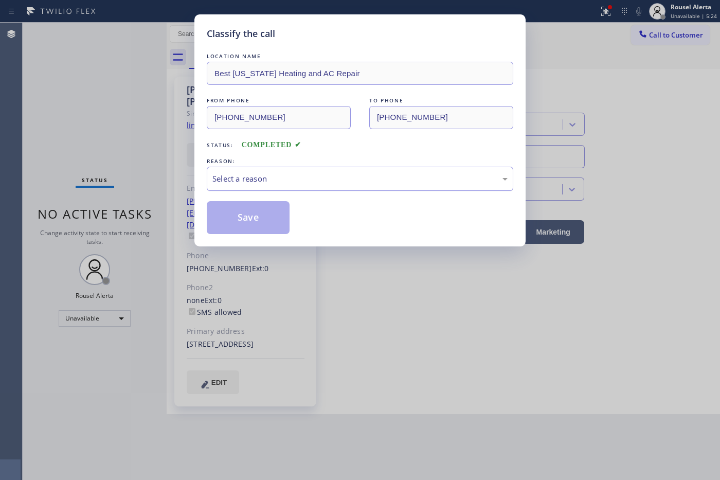
click at [277, 181] on div "Select a reason" at bounding box center [359, 179] width 295 height 12
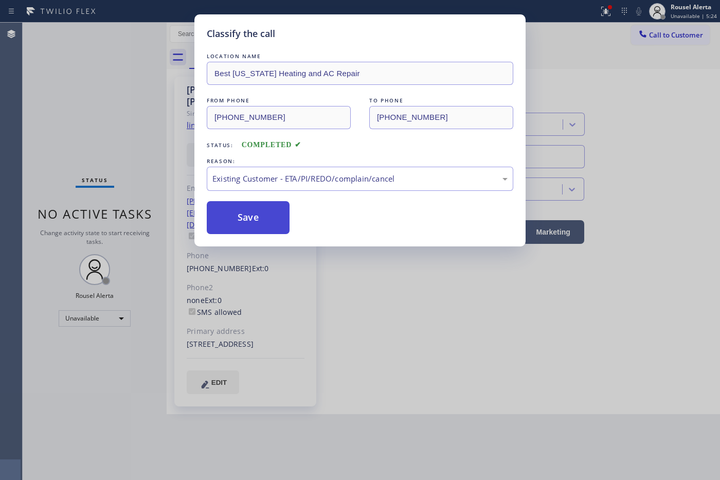
click at [253, 219] on button "Save" at bounding box center [248, 217] width 83 height 33
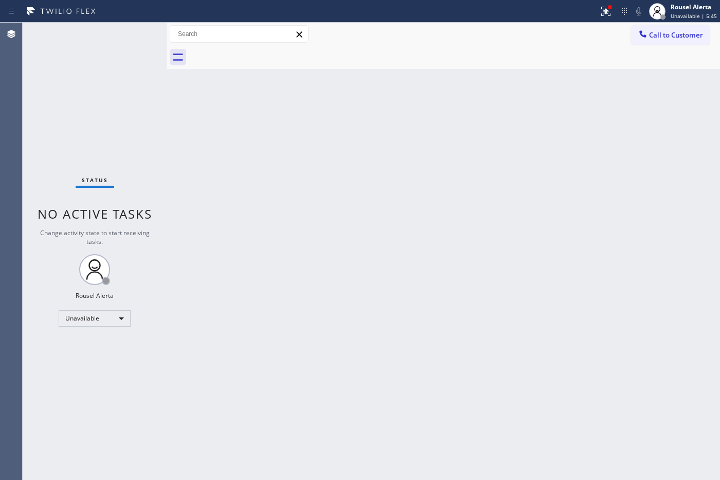
click at [505, 92] on div "Back to Dashboard Change Sender ID Customers Technicians Select a contact Outbo…" at bounding box center [444, 251] width 554 height 457
click at [575, 8] on icon at bounding box center [606, 11] width 12 height 12
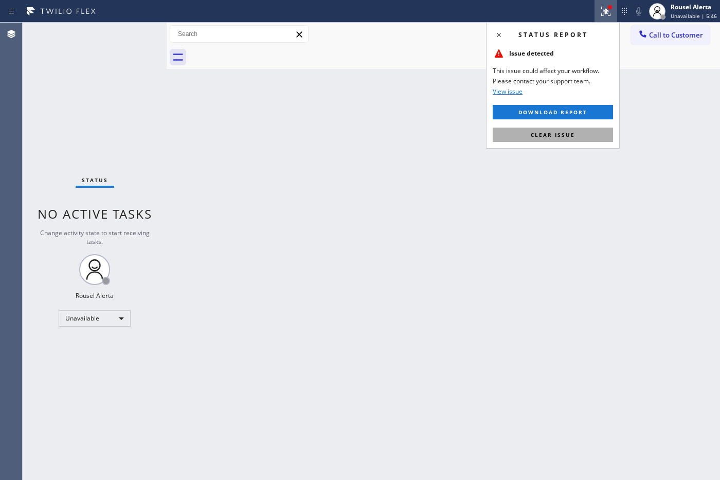
click at [575, 139] on button "Clear issue" at bounding box center [553, 135] width 120 height 14
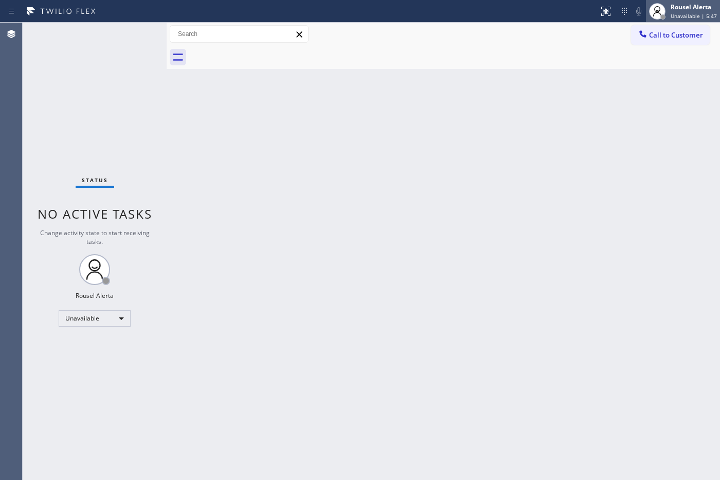
click at [575, 13] on span "Unavailable | 5:47" at bounding box center [694, 15] width 46 height 7
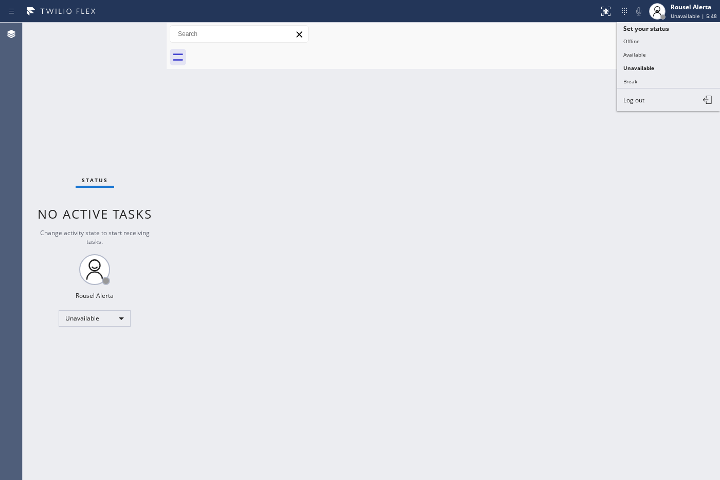
click at [575, 54] on button "Available" at bounding box center [668, 54] width 103 height 13
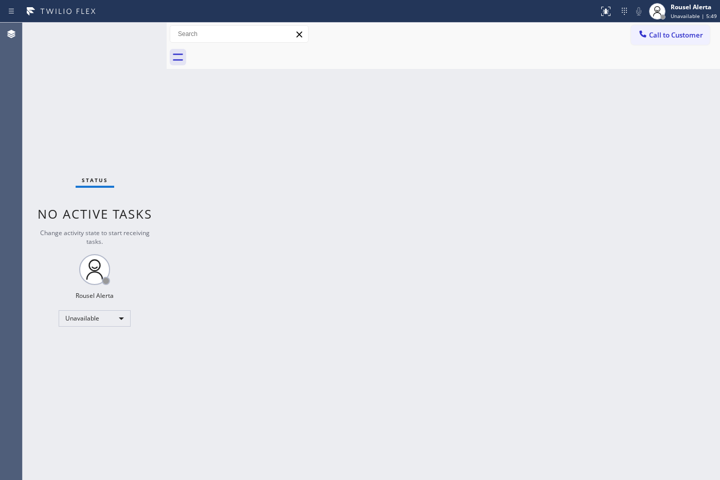
click at [575, 278] on div "Back to Dashboard Change Sender ID Customers Technicians Select a contact Outbo…" at bounding box center [444, 251] width 554 height 457
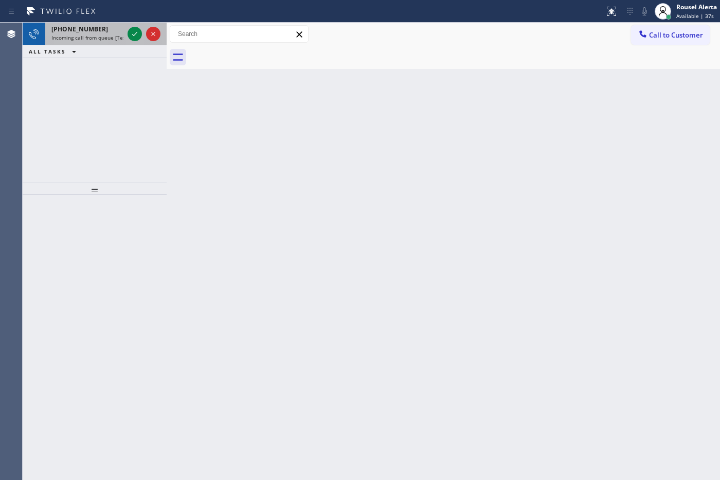
click at [103, 31] on div "[PHONE_NUMBER]" at bounding box center [87, 29] width 72 height 9
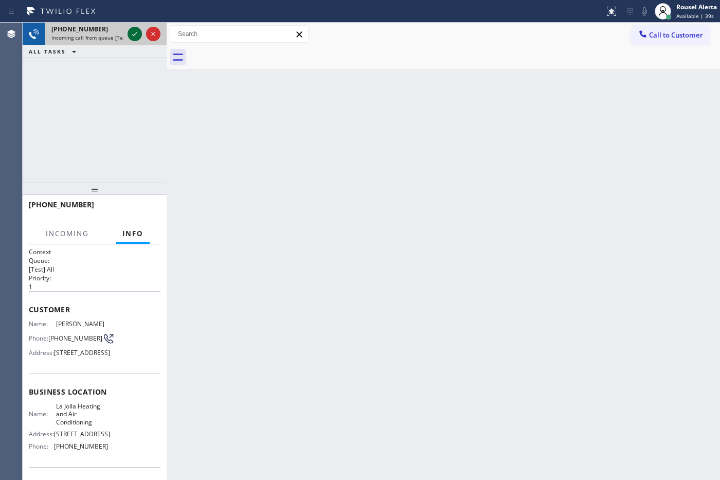
click at [137, 34] on icon at bounding box center [135, 34] width 12 height 12
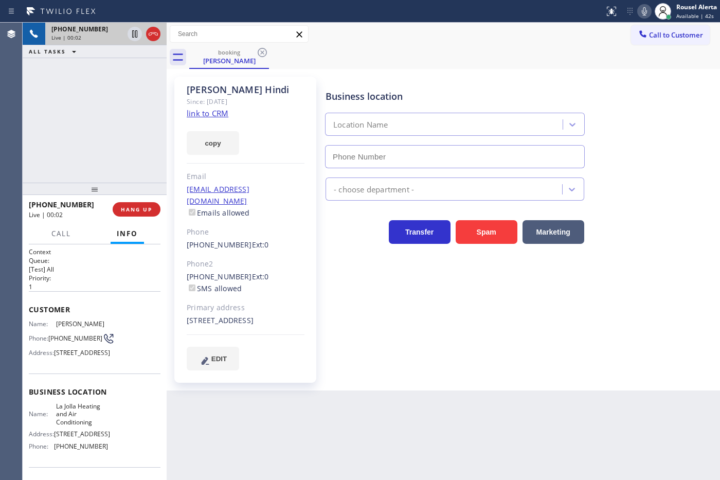
type input "[PHONE_NUMBER]"
click at [208, 114] on link "link to CRM" at bounding box center [208, 113] width 42 height 10
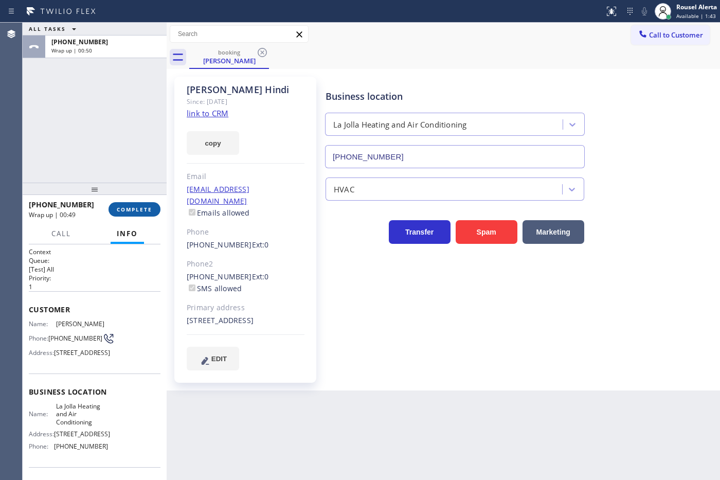
click at [137, 216] on button "COMPLETE" at bounding box center [135, 209] width 52 height 14
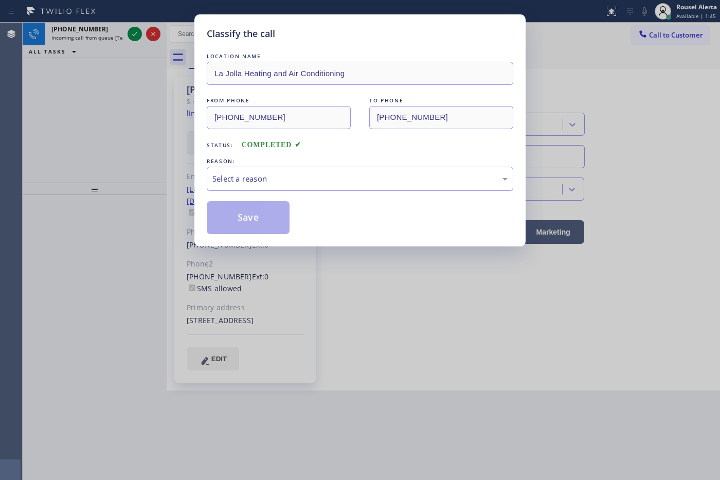
click at [301, 186] on div "Select a reason" at bounding box center [360, 179] width 307 height 24
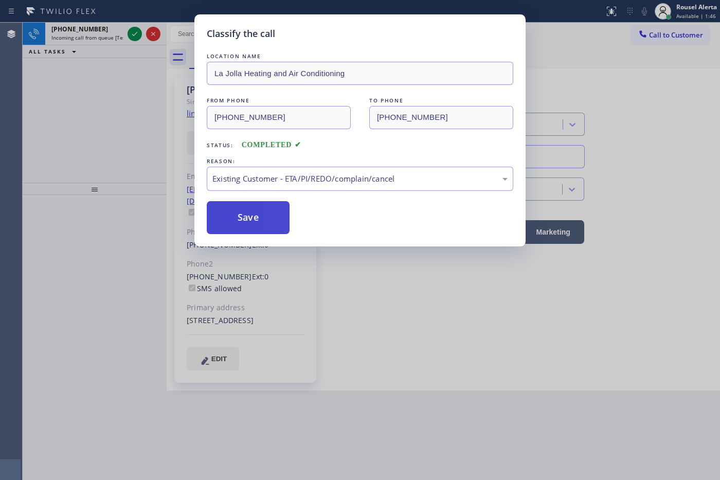
click at [269, 214] on button "Save" at bounding box center [248, 217] width 83 height 33
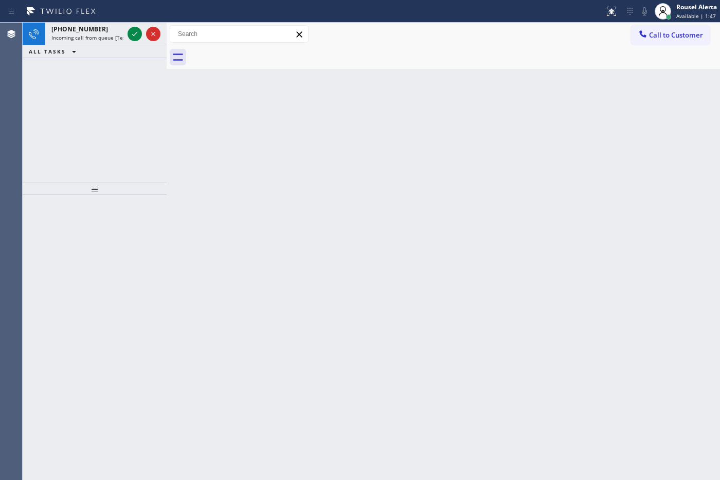
click at [117, 34] on span "Incoming call from queue [Test] All" at bounding box center [93, 37] width 85 height 7
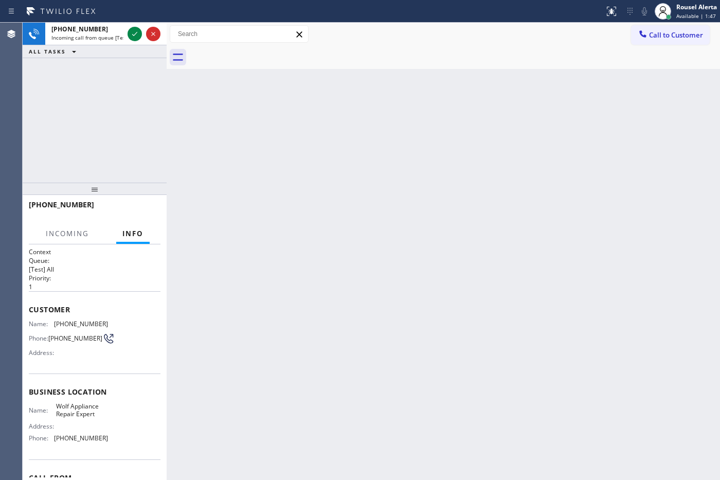
click at [117, 34] on span "Incoming call from queue [Test] All" at bounding box center [93, 37] width 85 height 7
click at [132, 34] on icon at bounding box center [134, 34] width 5 height 4
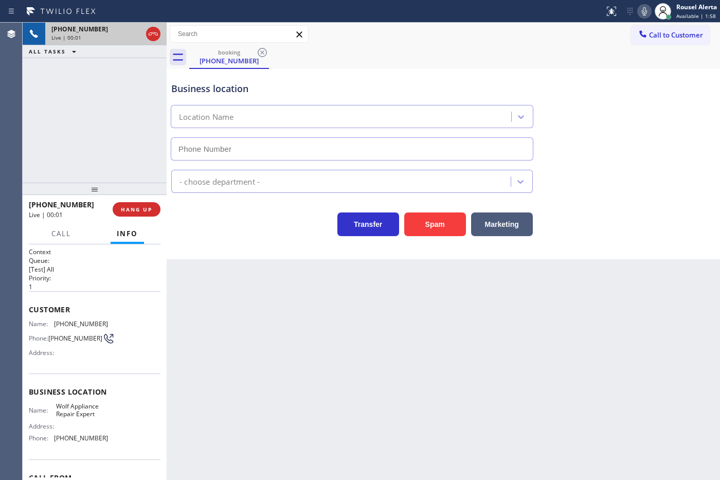
type input "[PHONE_NUMBER]"
click at [96, 384] on span "[PHONE_NUMBER]" at bounding box center [81, 438] width 54 height 8
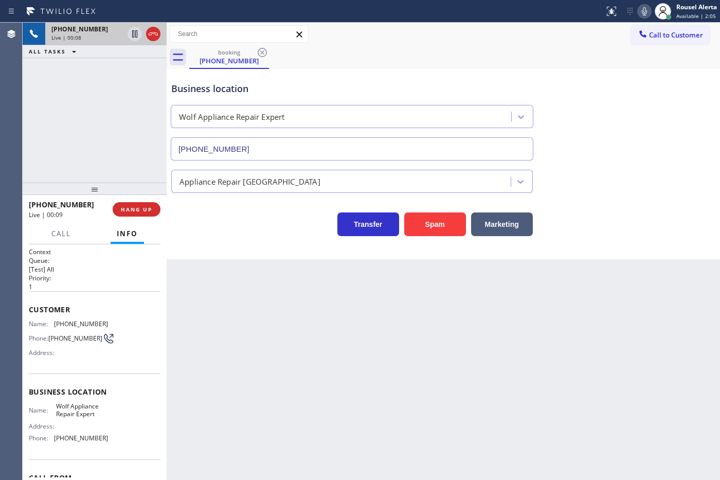
click at [297, 313] on div "Back to Dashboard Change Sender ID Customers Technicians Select a contact Outbo…" at bounding box center [444, 251] width 554 height 457
click at [140, 209] on span "HANG UP" at bounding box center [136, 209] width 31 height 7
click at [283, 368] on div "Back to Dashboard Change Sender ID Customers Technicians Select a contact Outbo…" at bounding box center [444, 251] width 554 height 457
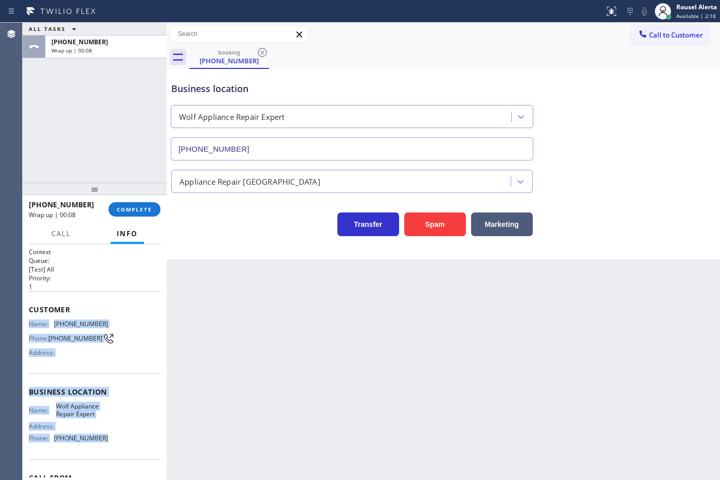
drag, startPoint x: 26, startPoint y: 320, endPoint x: 105, endPoint y: 445, distance: 148.3
click at [105, 384] on div "Context Queue: [Test] All Priority: 1 Customer Name: [PHONE_NUMBER] Phone: [PHO…" at bounding box center [95, 362] width 144 height 236
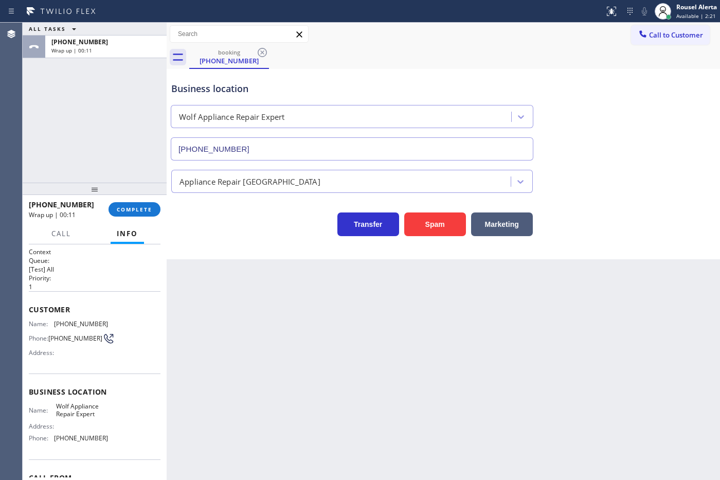
click at [543, 338] on div "Back to Dashboard Change Sender ID Customers Technicians Select a contact Outbo…" at bounding box center [444, 251] width 554 height 457
click at [575, 34] on span "Call to Customer" at bounding box center [676, 34] width 54 height 9
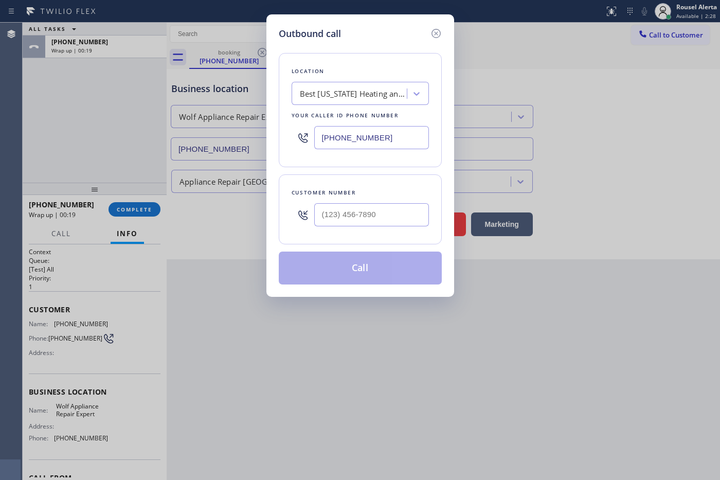
drag, startPoint x: 403, startPoint y: 136, endPoint x: 279, endPoint y: 150, distance: 124.2
click at [279, 150] on div "Location Best [US_STATE] Heating and AC Repair Your caller id phone number [PHO…" at bounding box center [360, 110] width 163 height 114
paste input "415) 949-3932"
type input "[PHONE_NUMBER]"
click at [364, 226] on input "(___) ___-____" at bounding box center [371, 214] width 115 height 23
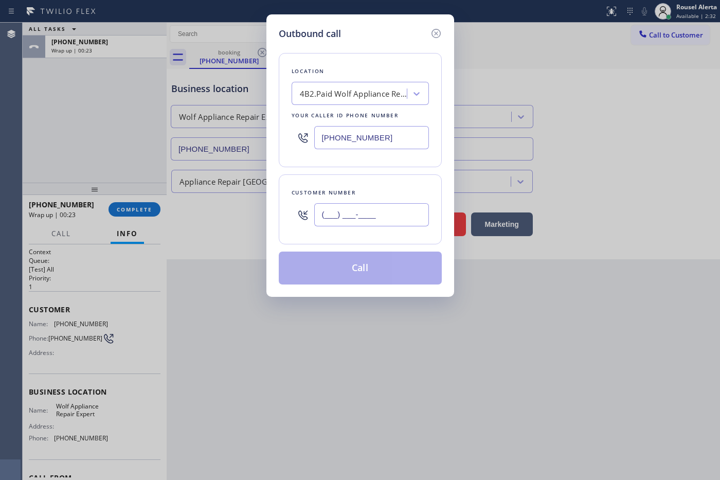
paste input "917) 744-3247"
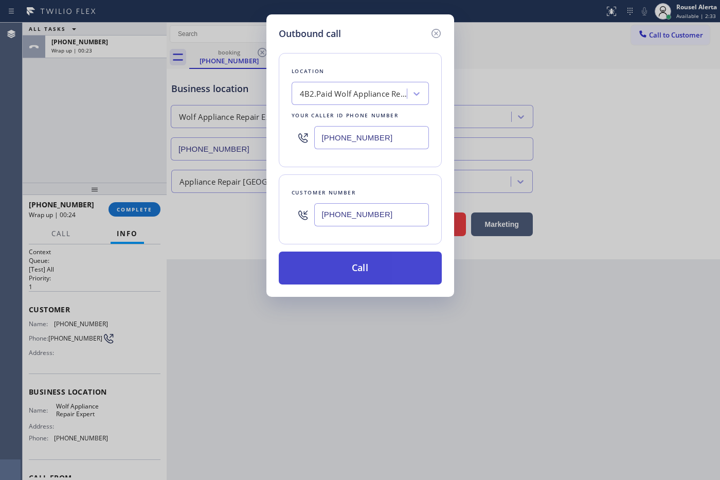
type input "[PHONE_NUMBER]"
click at [358, 263] on button "Call" at bounding box center [360, 268] width 163 height 33
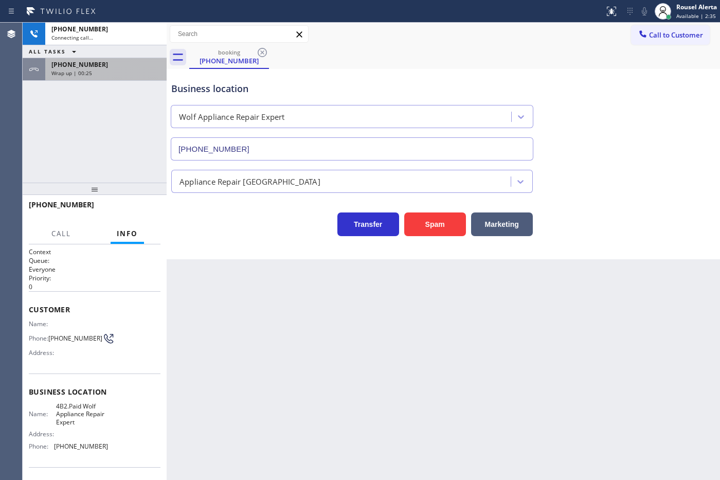
click at [96, 53] on div "ALL TASKS ALL TASKS ACTIVE TASKS TASKS IN WRAP UP" at bounding box center [95, 51] width 144 height 13
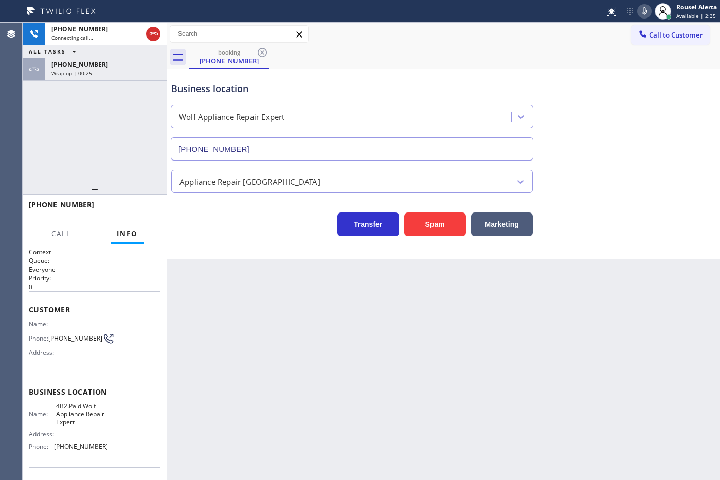
click at [96, 72] on div "Wrap up | 00:25" at bounding box center [105, 72] width 109 height 7
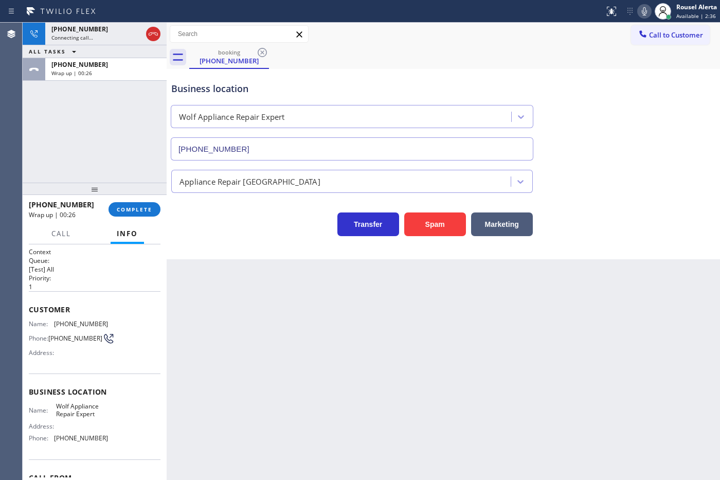
click at [114, 217] on div "[PHONE_NUMBER] Wrap up | 00:26 COMPLETE" at bounding box center [95, 209] width 132 height 27
click at [122, 210] on span "COMPLETE" at bounding box center [134, 209] width 35 height 7
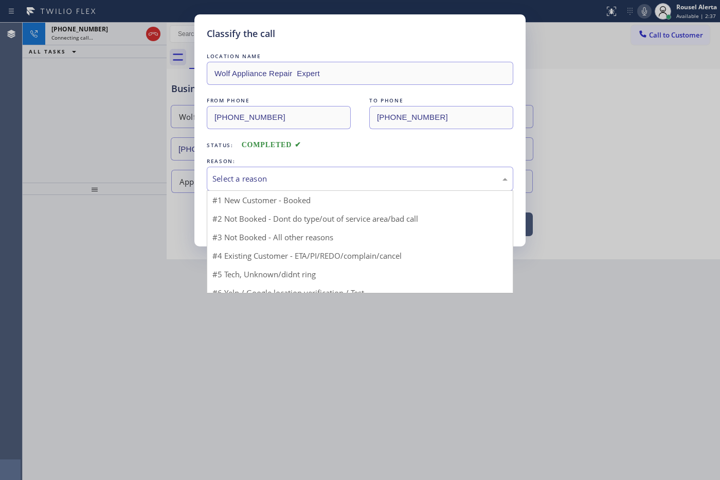
click at [263, 182] on div "Select a reason" at bounding box center [359, 179] width 295 height 12
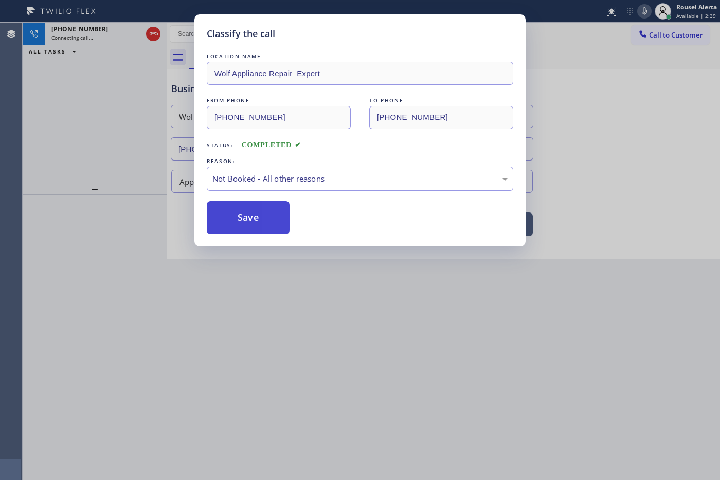
click at [252, 222] on button "Save" at bounding box center [248, 217] width 83 height 33
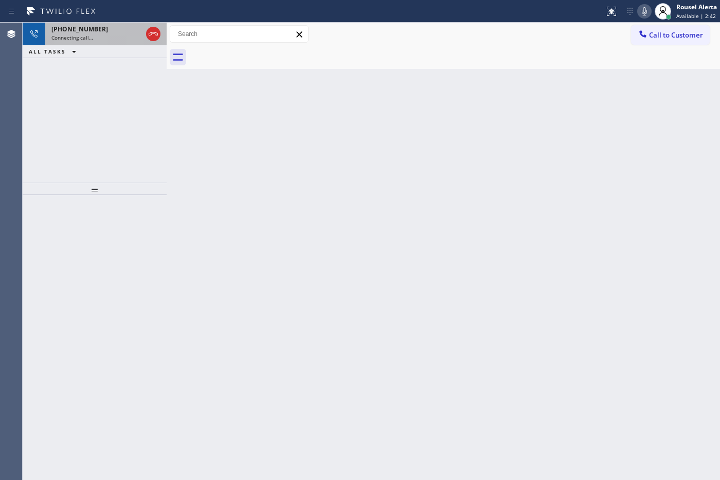
click at [95, 42] on div "[PHONE_NUMBER] Connecting call…" at bounding box center [94, 34] width 99 height 23
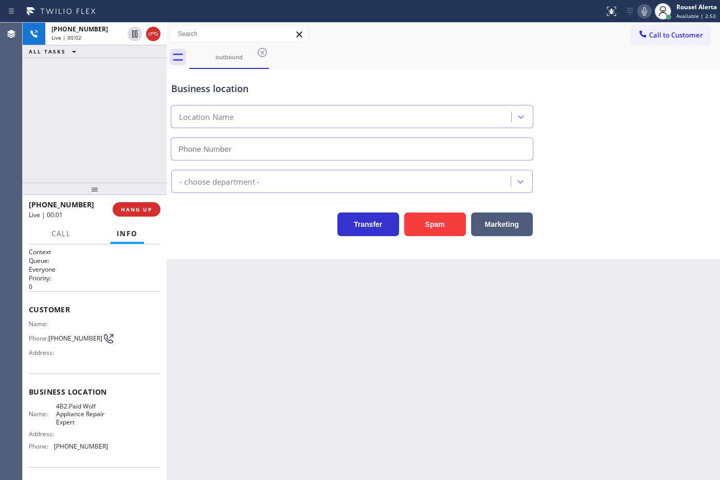
type input "[PHONE_NUMBER]"
click at [513, 384] on div "Back to Dashboard Change Sender ID Customers Technicians Select a contact Outbo…" at bounding box center [444, 251] width 554 height 457
click at [302, 343] on div "Back to Dashboard Change Sender ID Customers Technicians Select a contact Outbo…" at bounding box center [444, 251] width 554 height 457
click at [141, 207] on span "HANG UP" at bounding box center [136, 209] width 31 height 7
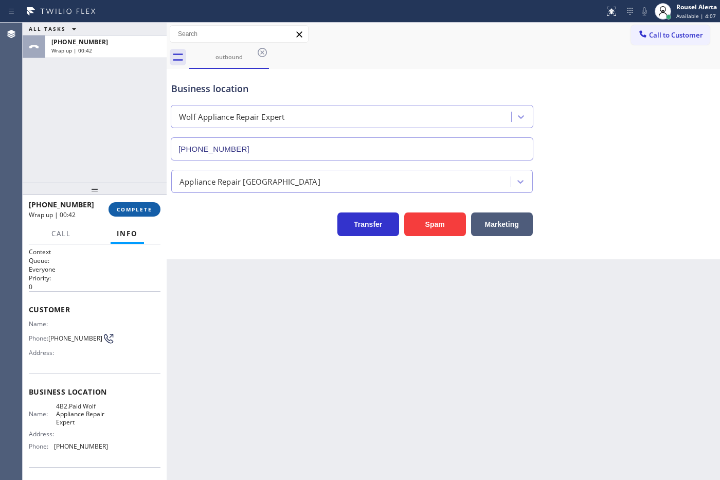
click at [118, 203] on button "COMPLETE" at bounding box center [135, 209] width 52 height 14
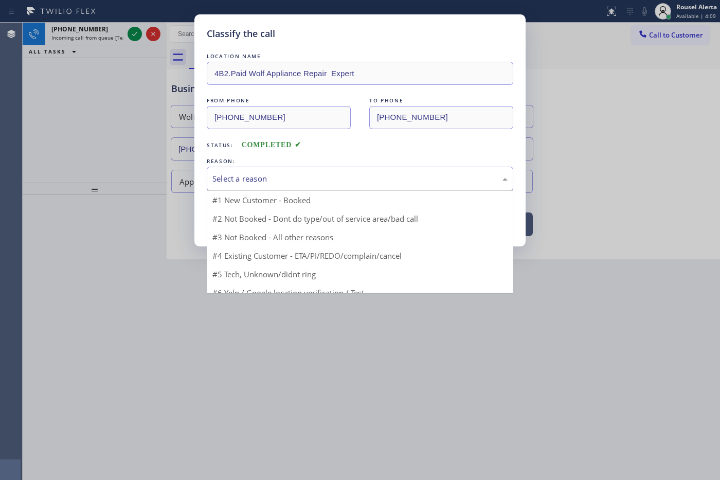
click at [247, 175] on div "Select a reason" at bounding box center [359, 179] width 295 height 12
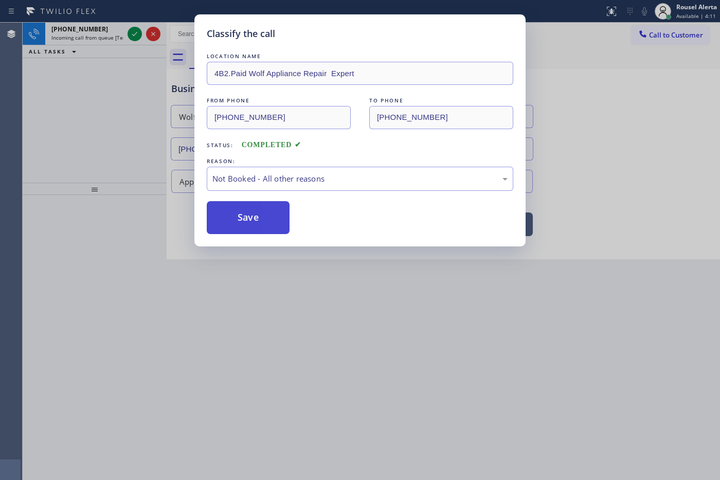
click at [245, 215] on button "Save" at bounding box center [248, 217] width 83 height 33
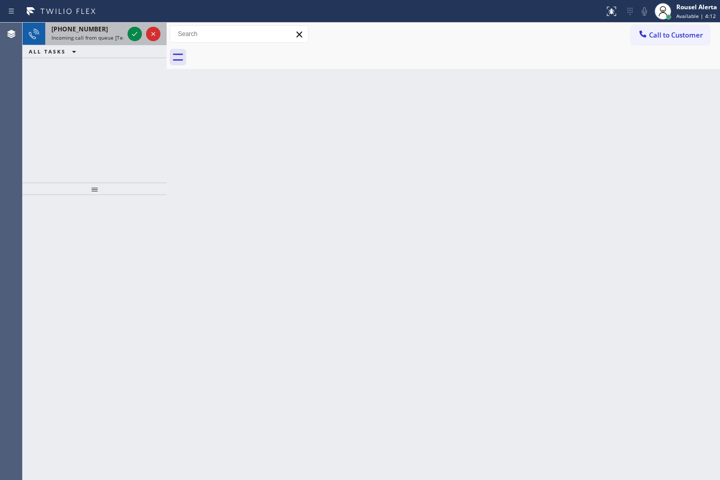
click at [93, 27] on span "[PHONE_NUMBER]" at bounding box center [79, 29] width 57 height 9
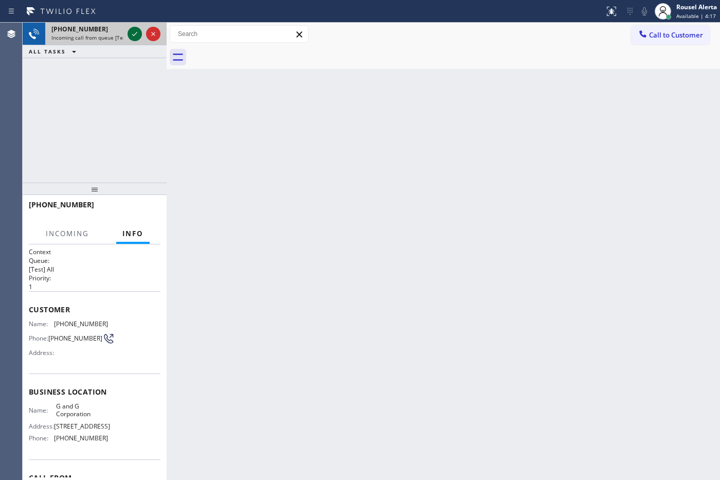
click at [128, 37] on div at bounding box center [135, 34] width 14 height 12
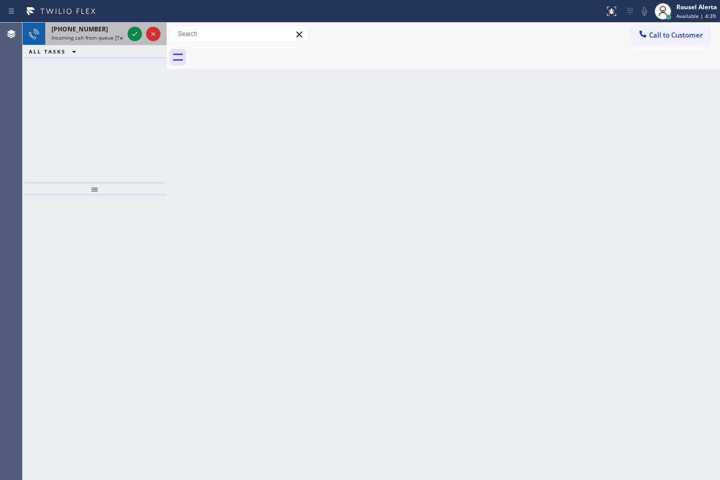
click at [106, 32] on div "[PHONE_NUMBER]" at bounding box center [87, 29] width 72 height 9
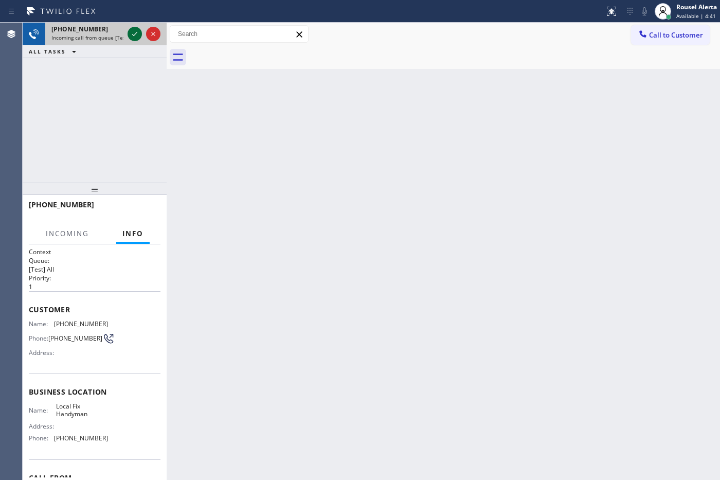
click at [133, 39] on icon at bounding box center [135, 34] width 12 height 12
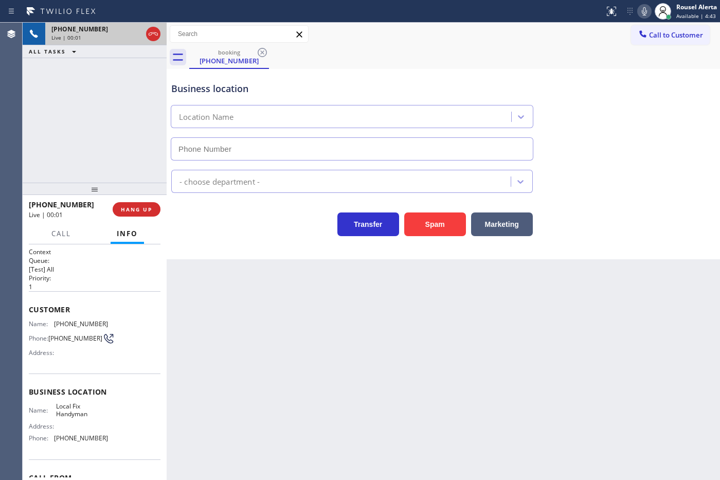
type input "[PHONE_NUMBER]"
click at [312, 305] on div "Back to Dashboard Change Sender ID Customers Technicians Select a contact Outbo…" at bounding box center [444, 251] width 554 height 457
click at [91, 117] on div "[PHONE_NUMBER] Live | 00:08 ALL TASKS ALL TASKS ACTIVE TASKS TASKS IN WRAP UP" at bounding box center [95, 103] width 144 height 160
click at [121, 206] on span "HANG UP" at bounding box center [136, 209] width 31 height 7
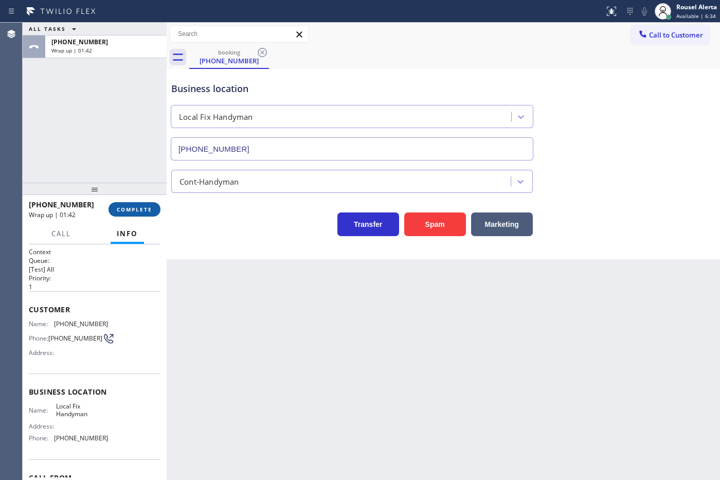
click at [139, 204] on button "COMPLETE" at bounding box center [135, 209] width 52 height 14
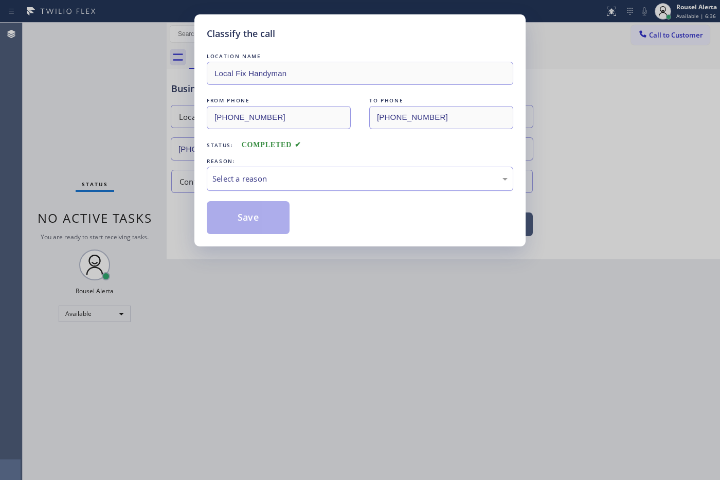
click at [235, 184] on div "Select a reason" at bounding box center [359, 179] width 295 height 12
click at [250, 221] on button "Save" at bounding box center [248, 217] width 83 height 33
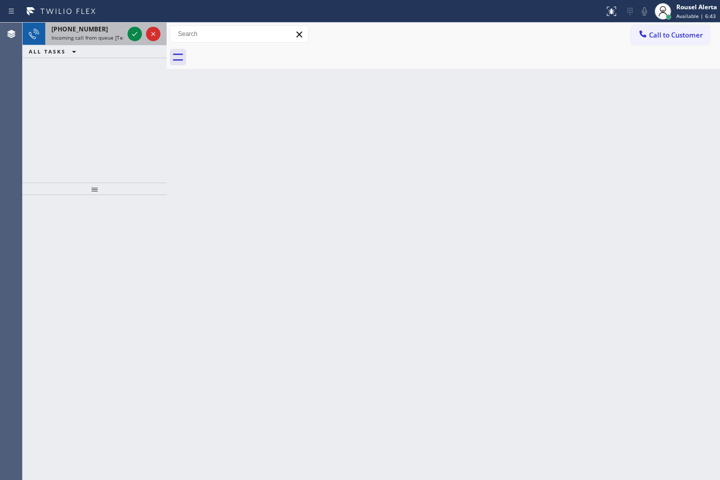
click at [94, 34] on span "Incoming call from queue [Test] All" at bounding box center [93, 37] width 85 height 7
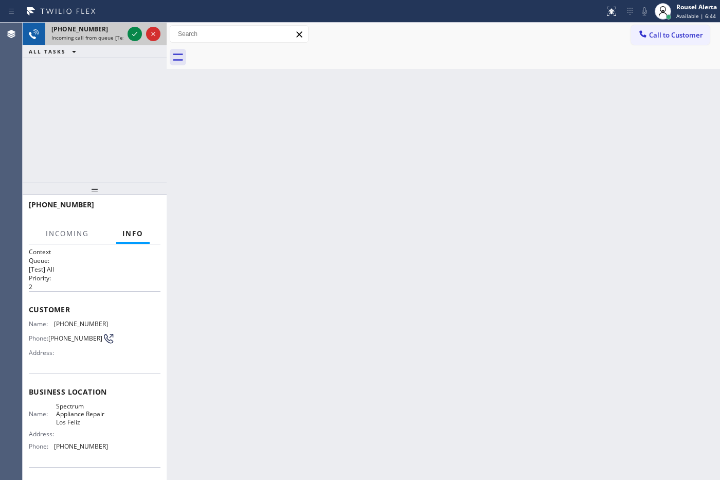
click at [124, 33] on div "[PHONE_NUMBER] Incoming call from queue [Test] All" at bounding box center [95, 34] width 144 height 23
click at [129, 30] on icon at bounding box center [135, 34] width 12 height 12
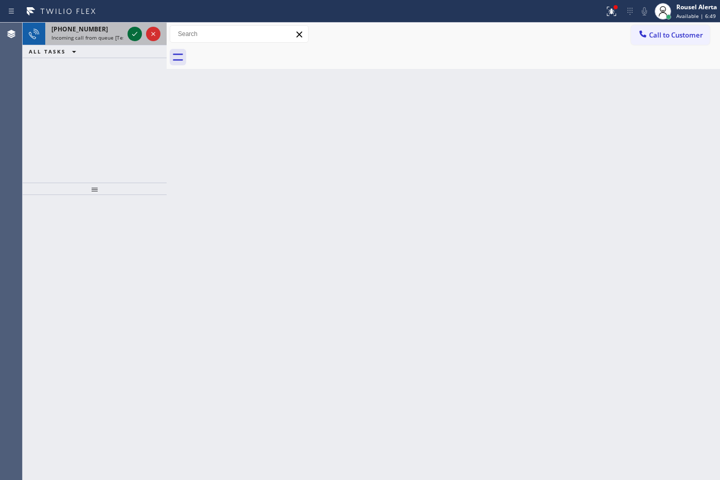
click at [129, 30] on icon at bounding box center [135, 34] width 12 height 12
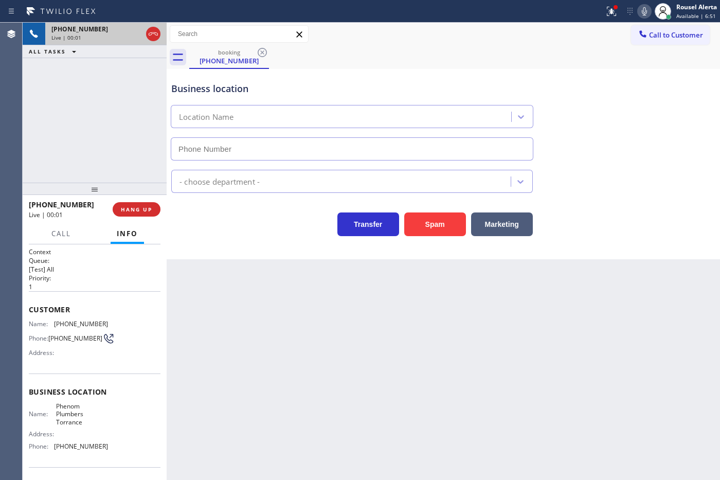
type input "[PHONE_NUMBER]"
click at [466, 371] on div "Back to Dashboard Change Sender ID Customers Technicians Select a contact Outbo…" at bounding box center [444, 251] width 554 height 457
click at [119, 88] on div "[PHONE_NUMBER] Live | 00:07 ALL TASKS ALL TASKS ACTIVE TASKS TASKS IN WRAP UP" at bounding box center [95, 103] width 144 height 160
click at [139, 210] on span "HANG UP" at bounding box center [136, 209] width 31 height 7
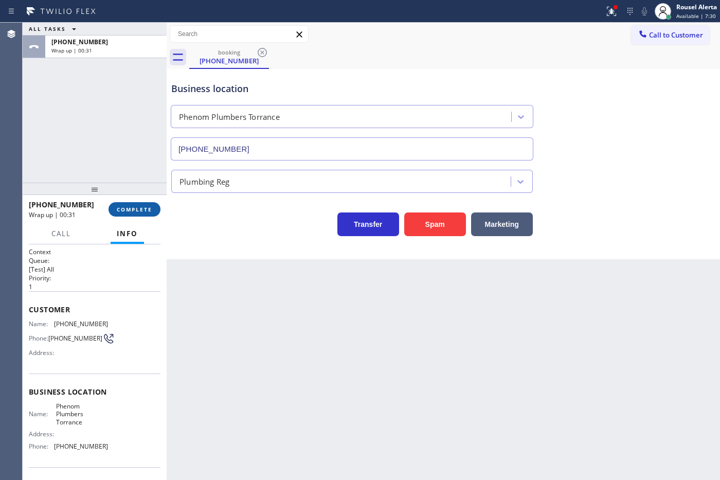
click at [135, 206] on span "COMPLETE" at bounding box center [134, 209] width 35 height 7
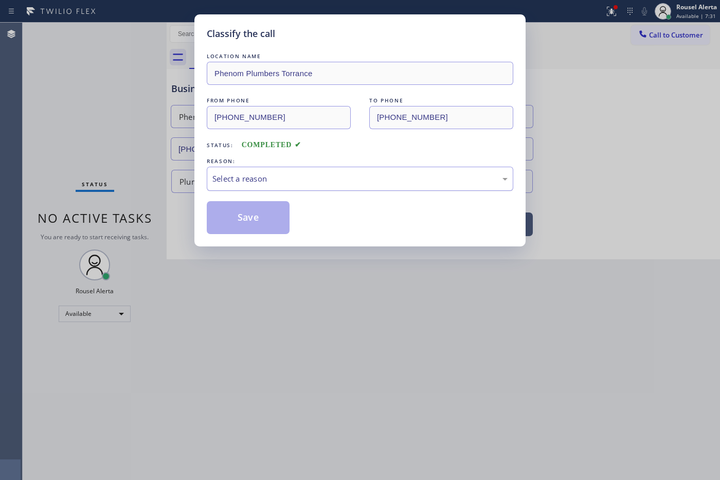
click at [291, 175] on div "Select a reason" at bounding box center [359, 179] width 295 height 12
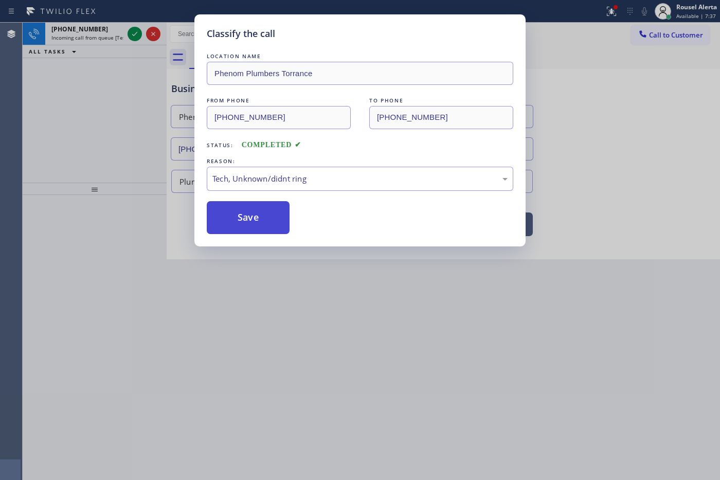
click at [264, 209] on button "Save" at bounding box center [248, 217] width 83 height 33
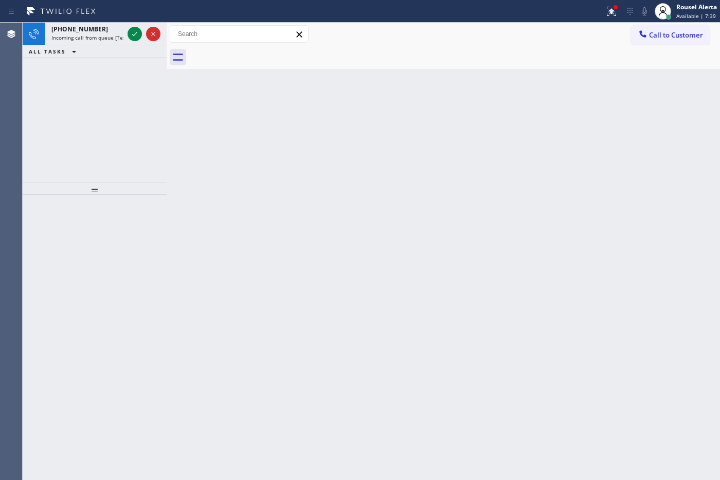
click at [109, 34] on span "Incoming call from queue [Test] All" at bounding box center [93, 37] width 85 height 7
click at [105, 29] on div "[PHONE_NUMBER]" at bounding box center [87, 29] width 72 height 9
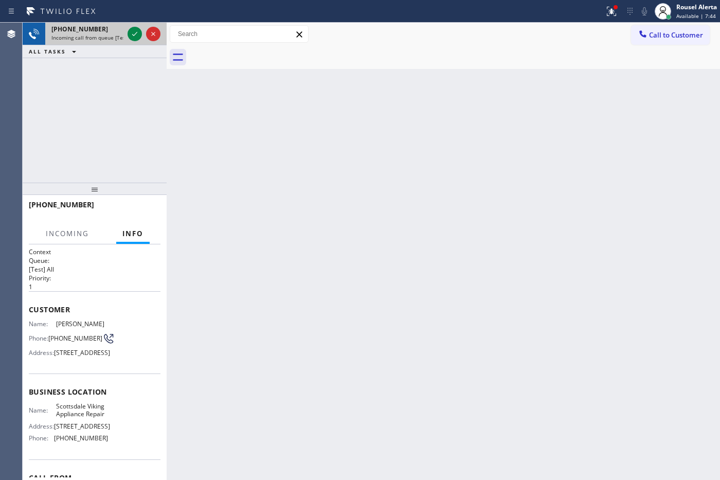
click at [118, 31] on div "[PHONE_NUMBER]" at bounding box center [87, 29] width 72 height 9
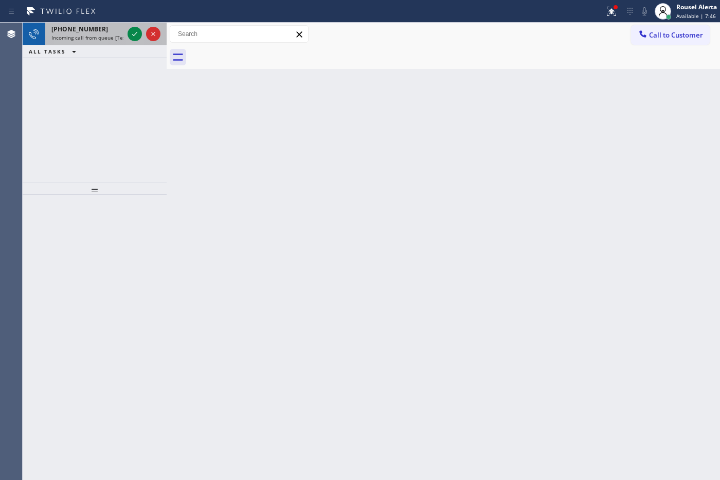
click at [101, 37] on span "Incoming call from queue [Test] All" at bounding box center [93, 37] width 85 height 7
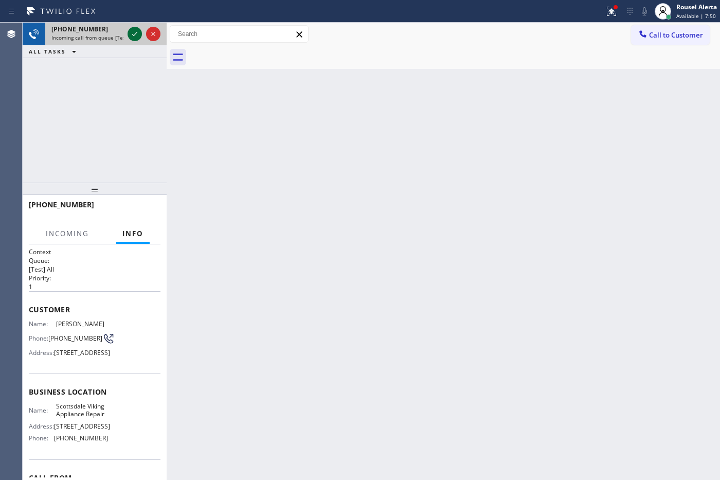
click at [129, 39] on icon at bounding box center [135, 34] width 12 height 12
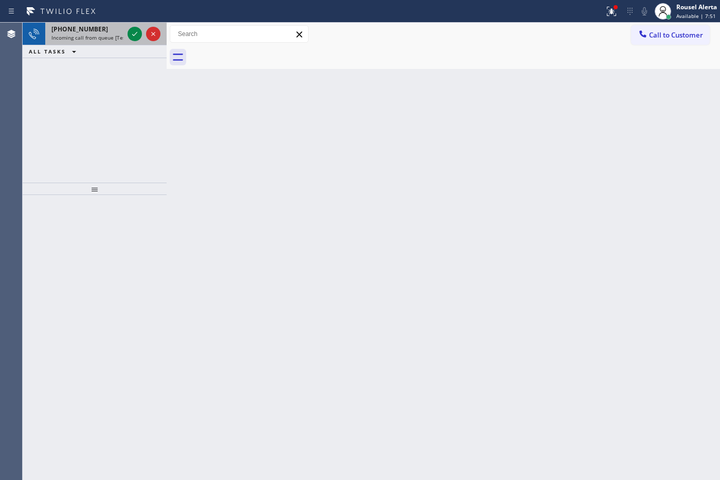
click at [112, 29] on div "[PHONE_NUMBER]" at bounding box center [87, 29] width 72 height 9
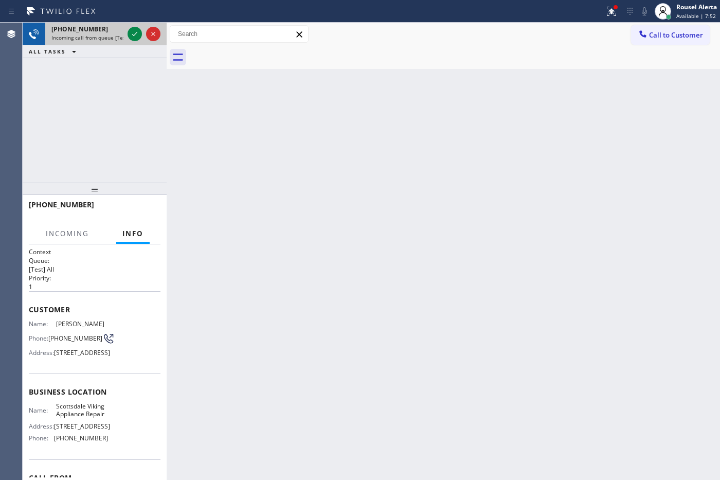
click at [112, 29] on div "[PHONE_NUMBER]" at bounding box center [87, 29] width 72 height 9
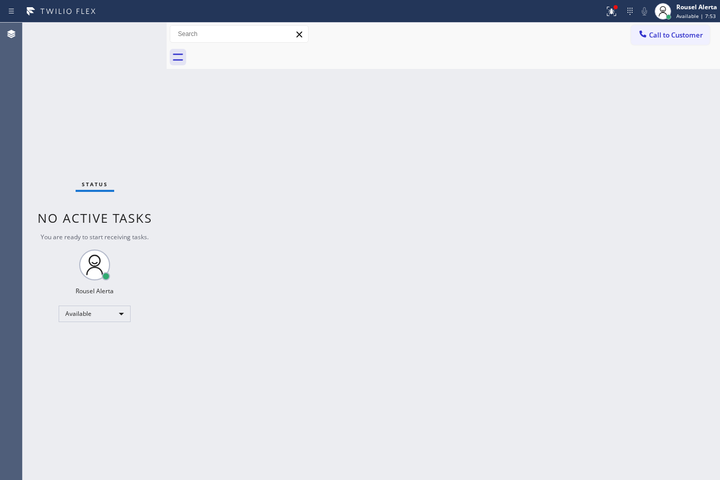
click at [112, 29] on div "Status No active tasks You are ready to start receiving tasks. Rousel Alerta Av…" at bounding box center [95, 251] width 144 height 457
click at [575, 16] on icon at bounding box center [611, 11] width 12 height 12
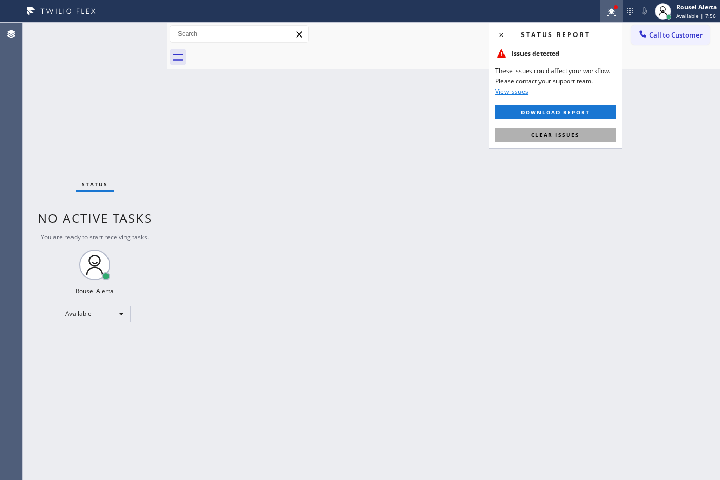
click at [570, 142] on button "Clear issues" at bounding box center [555, 135] width 120 height 14
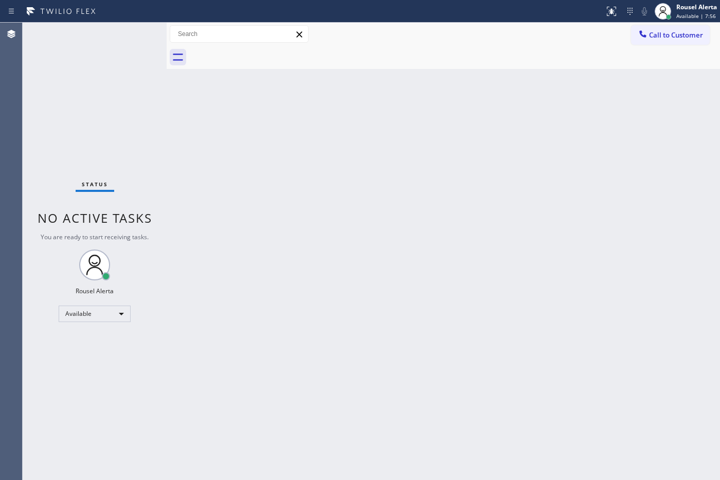
click at [557, 203] on div "Back to Dashboard Change Sender ID Customers Technicians Select a contact Outbo…" at bounding box center [444, 251] width 554 height 457
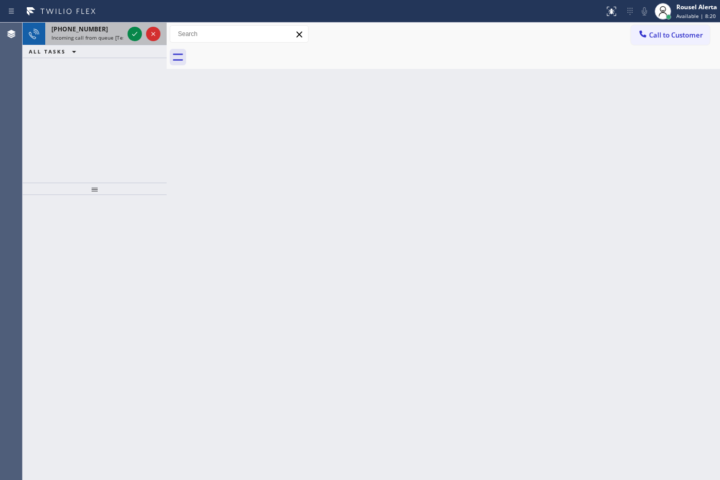
click at [109, 26] on div "[PHONE_NUMBER]" at bounding box center [87, 29] width 72 height 9
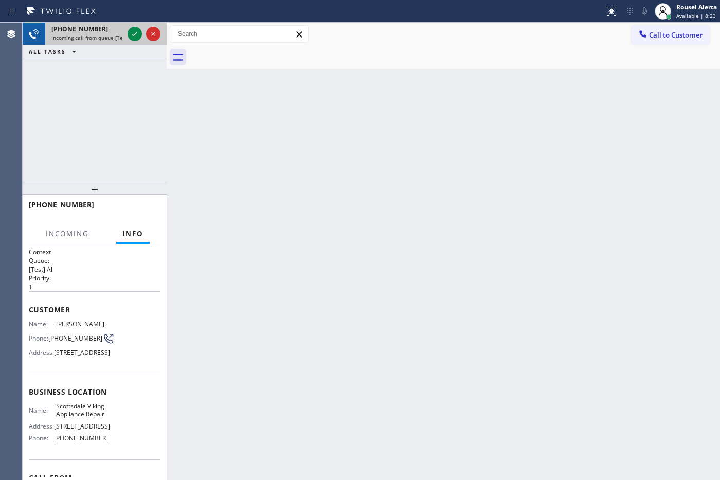
click at [104, 37] on span "Incoming call from queue [Test] All" at bounding box center [93, 37] width 85 height 7
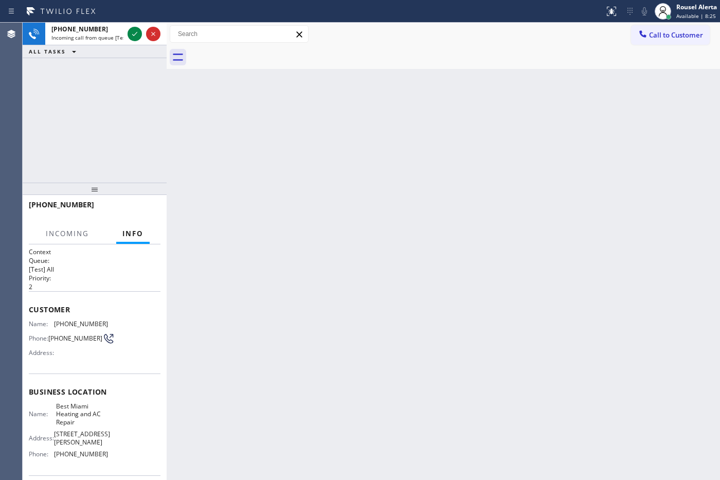
click at [104, 37] on span "Incoming call from queue [Test] All" at bounding box center [93, 37] width 85 height 7
click at [133, 34] on icon at bounding box center [134, 34] width 5 height 4
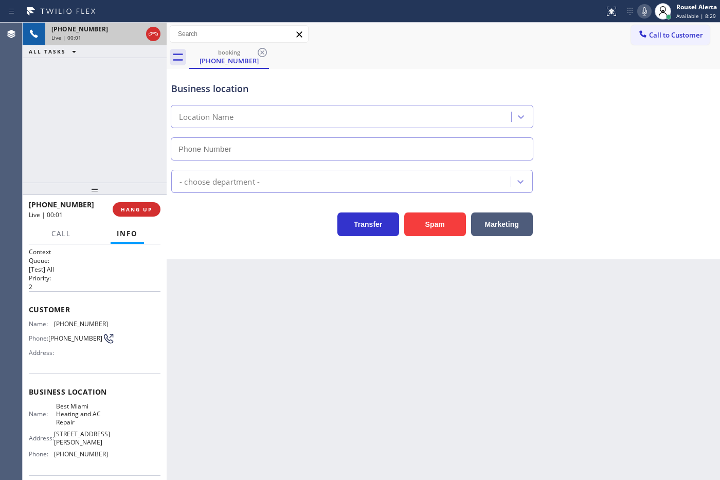
type input "[PHONE_NUMBER]"
click at [225, 304] on div "Back to Dashboard Change Sender ID Customers Technicians Select a contact Outbo…" at bounding box center [444, 251] width 554 height 457
click at [415, 379] on div "Back to Dashboard Change Sender ID Customers Technicians Select a contact Outbo…" at bounding box center [444, 251] width 554 height 457
click at [150, 207] on span "HANG UP" at bounding box center [136, 209] width 31 height 7
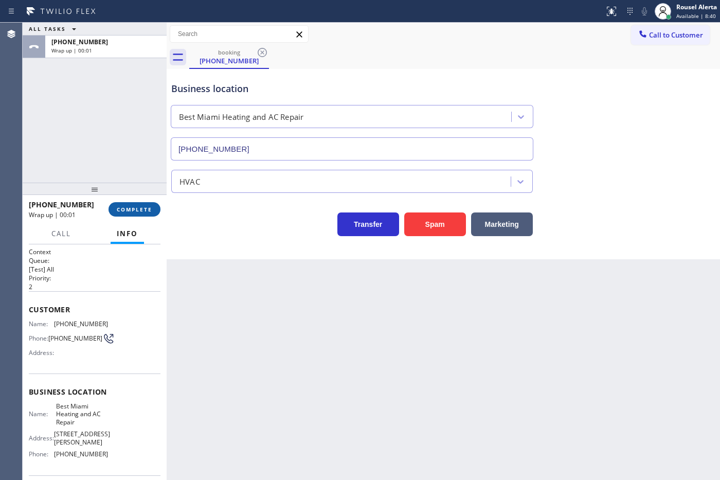
click at [144, 208] on span "COMPLETE" at bounding box center [134, 209] width 35 height 7
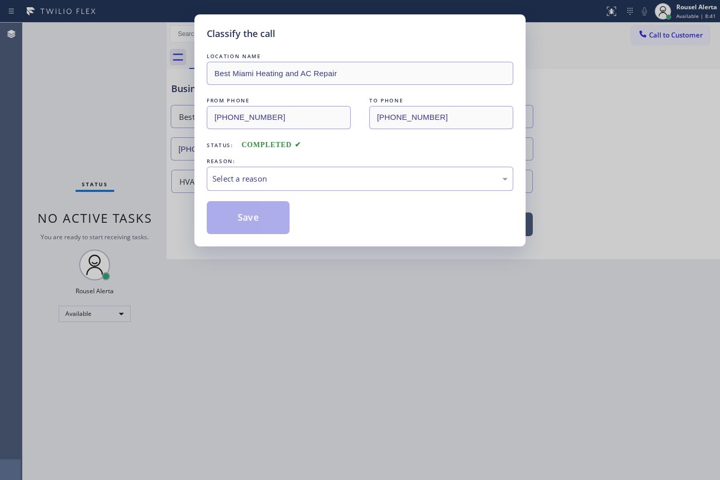
click at [236, 181] on div "Select a reason" at bounding box center [359, 179] width 295 height 12
click at [260, 227] on button "Save" at bounding box center [248, 217] width 83 height 33
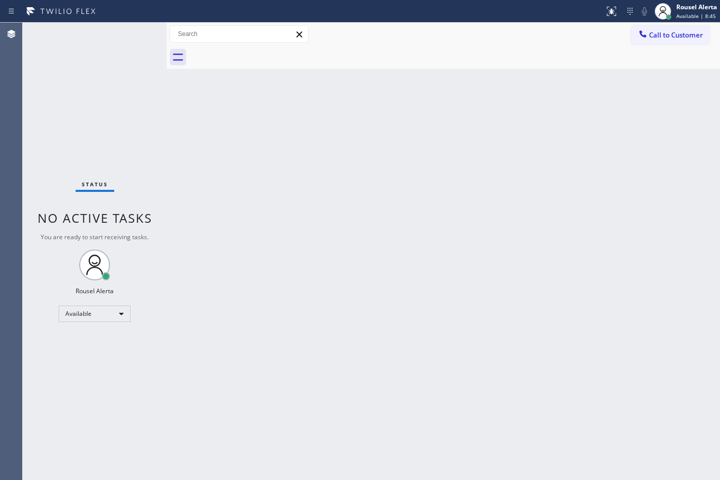
click at [502, 204] on div "Back to Dashboard Change Sender ID Customers Technicians Select a contact Outbo…" at bounding box center [444, 251] width 554 height 457
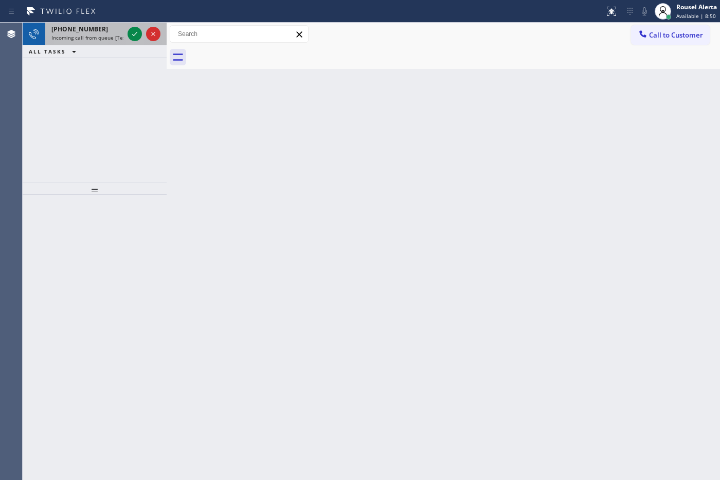
click at [109, 38] on span "Incoming call from queue [Test] All" at bounding box center [93, 37] width 85 height 7
click at [99, 21] on div "Status report No issues detected If you experience an issue, please download th…" at bounding box center [360, 11] width 720 height 23
click at [101, 34] on span "Incoming call from queue [Test] All" at bounding box center [93, 37] width 85 height 7
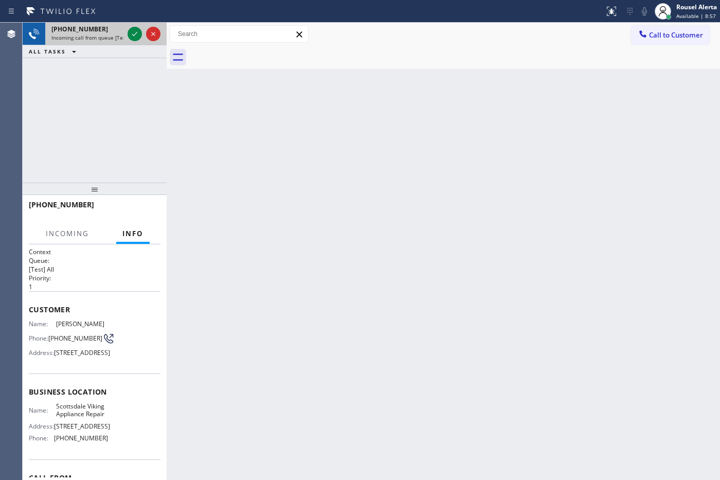
click at [101, 34] on span "Incoming call from queue [Test] All" at bounding box center [93, 37] width 85 height 7
click at [102, 34] on span "Incoming call from queue [Test] All" at bounding box center [93, 37] width 85 height 7
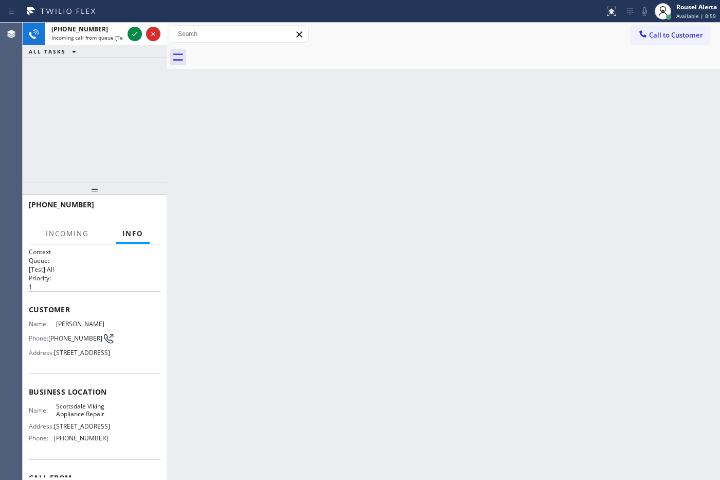
click at [102, 34] on span "Incoming call from queue [Test] All" at bounding box center [93, 37] width 85 height 7
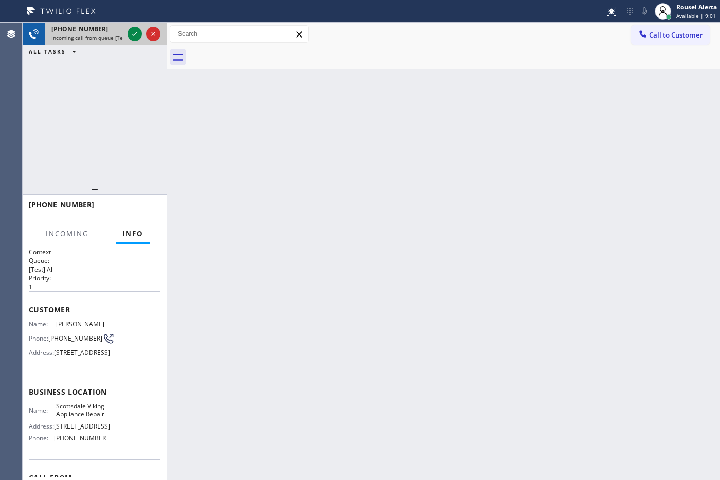
click at [103, 34] on span "Incoming call from queue [Test] All" at bounding box center [93, 37] width 85 height 7
click at [104, 34] on span "Incoming call from queue [Test] All" at bounding box center [93, 37] width 85 height 7
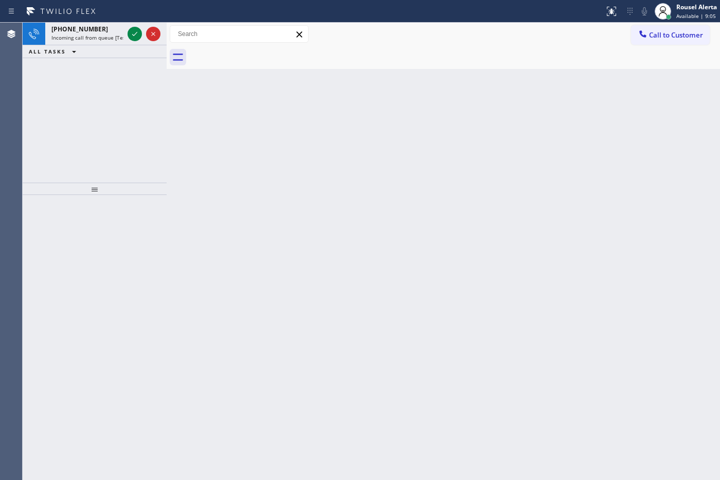
click at [104, 32] on div "[PHONE_NUMBER]" at bounding box center [87, 29] width 72 height 9
click at [109, 34] on span "Incoming call from queue [Test] All" at bounding box center [93, 37] width 85 height 7
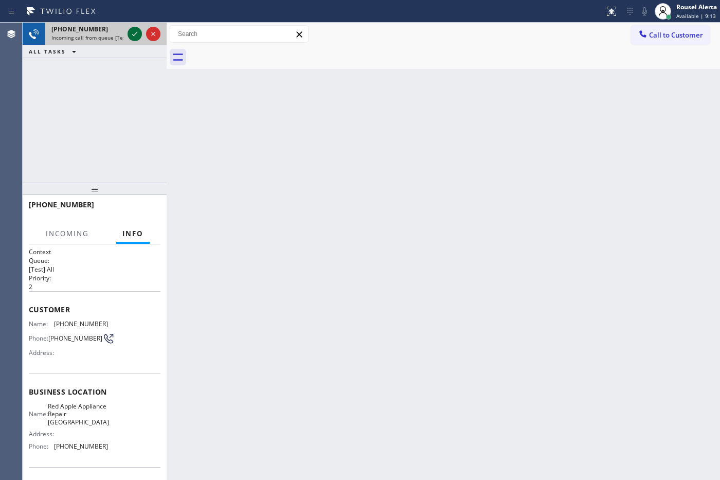
click at [132, 33] on icon at bounding box center [135, 34] width 12 height 12
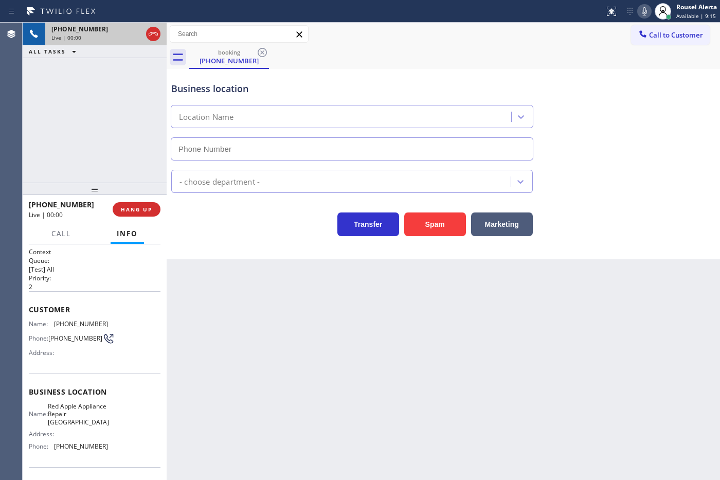
type input "[PHONE_NUMBER]"
click at [103, 91] on div "[PHONE_NUMBER] Live | 00:13 ALL TASKS ALL TASKS ACTIVE TASKS TASKS IN WRAP UP" at bounding box center [95, 103] width 144 height 160
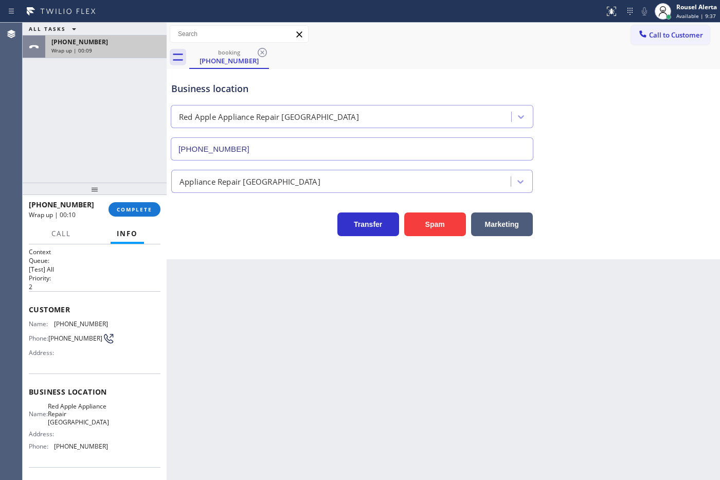
click at [74, 52] on span "Wrap up | 00:09" at bounding box center [71, 50] width 41 height 7
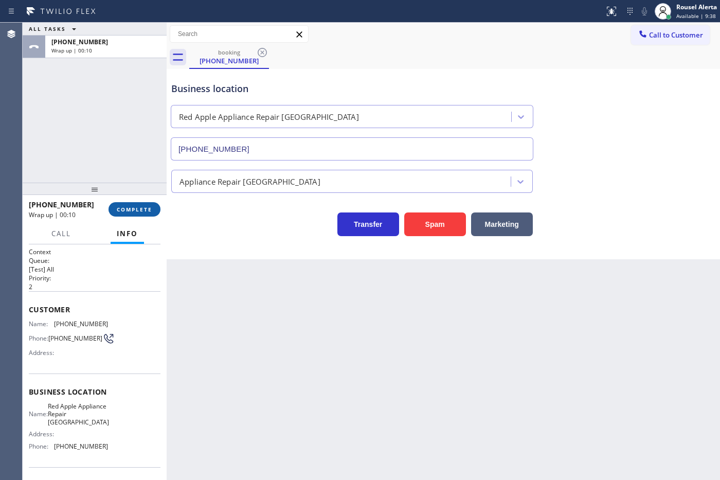
click at [133, 207] on span "COMPLETE" at bounding box center [134, 209] width 35 height 7
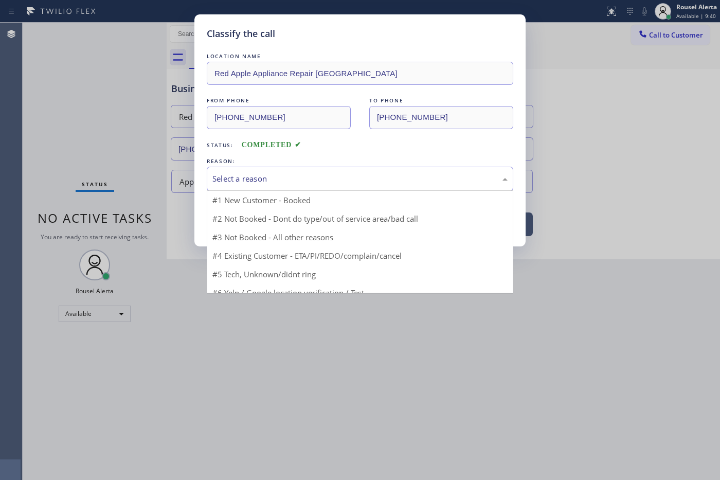
click at [289, 174] on div "Select a reason" at bounding box center [359, 179] width 295 height 12
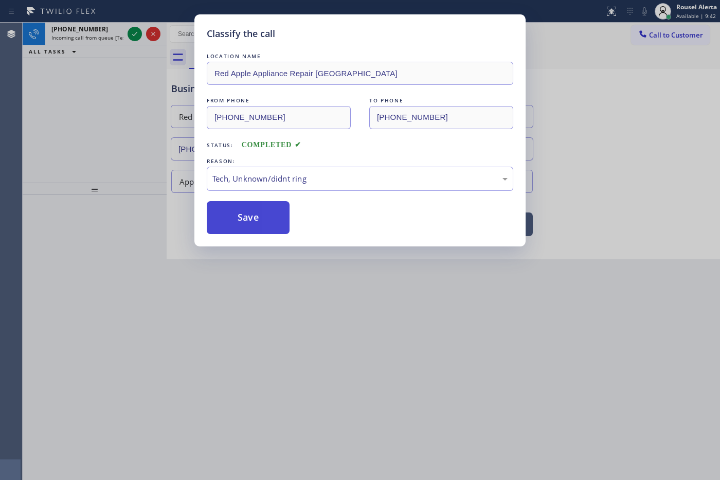
click at [278, 224] on button "Save" at bounding box center [248, 217] width 83 height 33
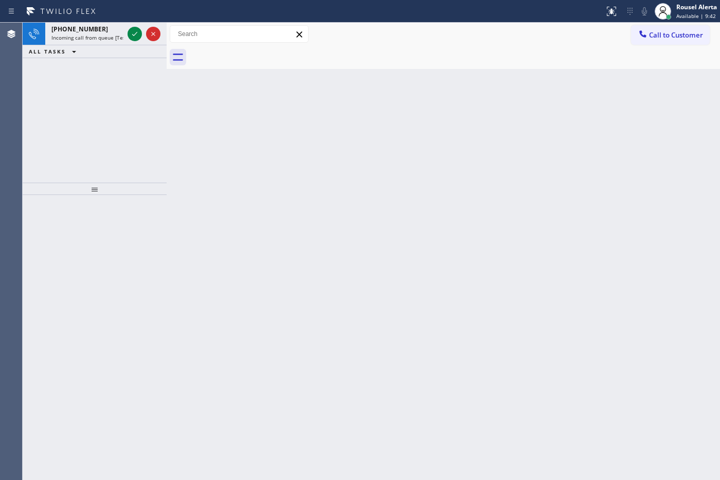
click at [109, 33] on div "Classify the call LOCATION NAME Elite Sub-Zero Appliance Repair (Google Ads, OC…" at bounding box center [372, 251] width 698 height 457
click at [109, 34] on span "Incoming call from queue [Test] All" at bounding box center [93, 37] width 85 height 7
click at [99, 32] on div "[PHONE_NUMBER]" at bounding box center [87, 29] width 72 height 9
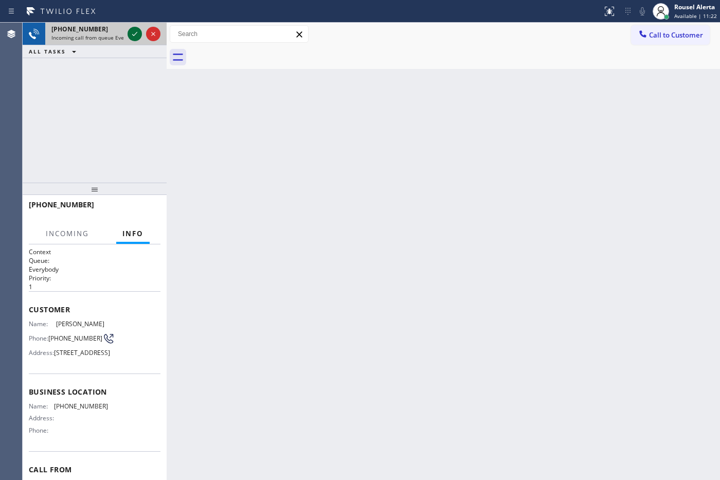
click at [130, 37] on icon at bounding box center [135, 34] width 12 height 12
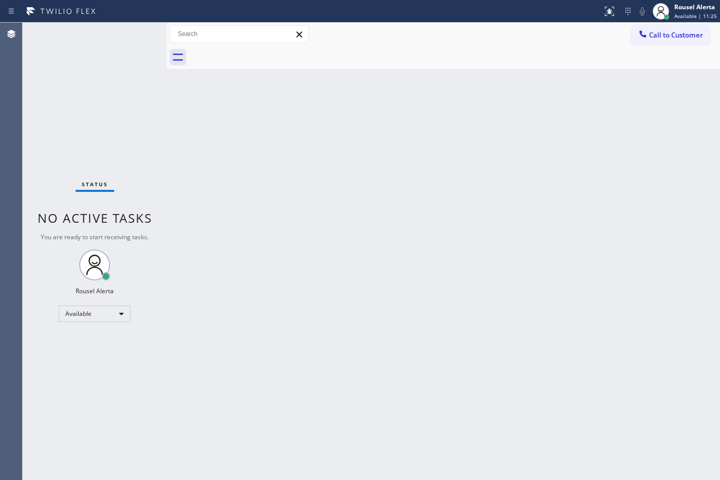
click at [243, 204] on div "Back to Dashboard Change Sender ID Customers Technicians Select a contact Outbo…" at bounding box center [444, 251] width 554 height 457
drag, startPoint x: 440, startPoint y: 167, endPoint x: 489, endPoint y: 145, distance: 53.6
click at [441, 166] on div "Back to Dashboard Change Sender ID Customers Technicians Select a contact Outbo…" at bounding box center [444, 251] width 554 height 457
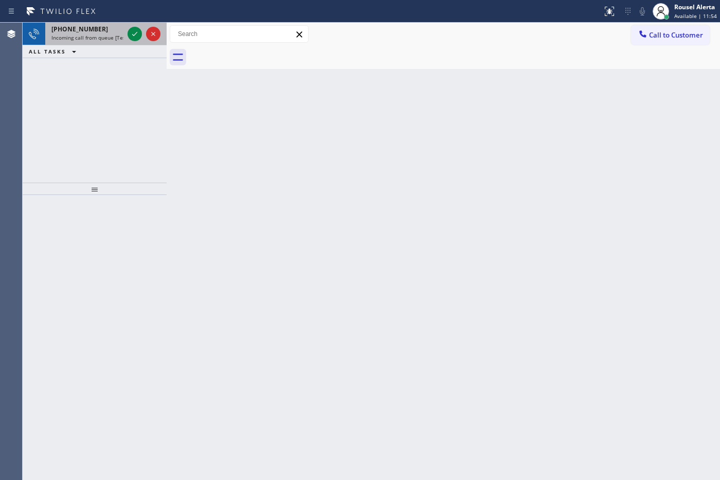
drag, startPoint x: 130, startPoint y: 43, endPoint x: 121, endPoint y: 32, distance: 13.9
click at [118, 34] on span "Incoming call from queue [Test] All" at bounding box center [93, 37] width 85 height 7
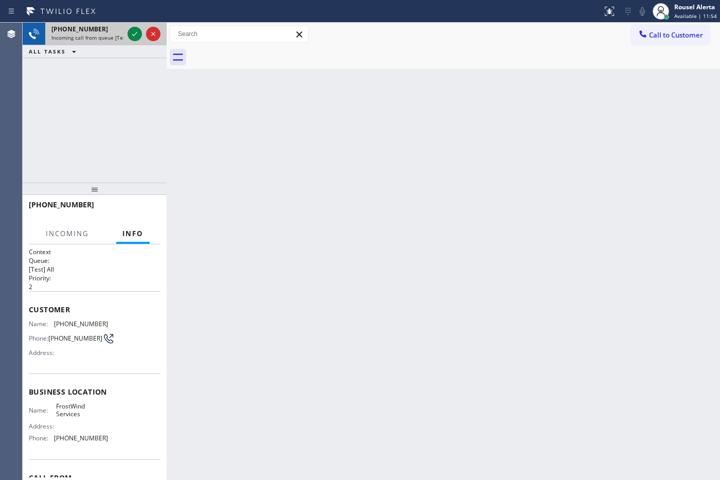
click at [126, 32] on div at bounding box center [144, 34] width 37 height 23
click at [128, 31] on div at bounding box center [135, 34] width 14 height 12
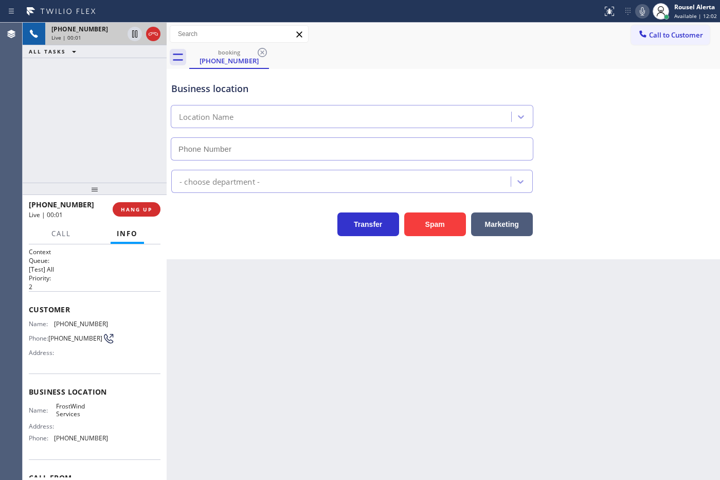
type input "[PHONE_NUMBER]"
click at [441, 229] on button "Spam" at bounding box center [435, 224] width 62 height 24
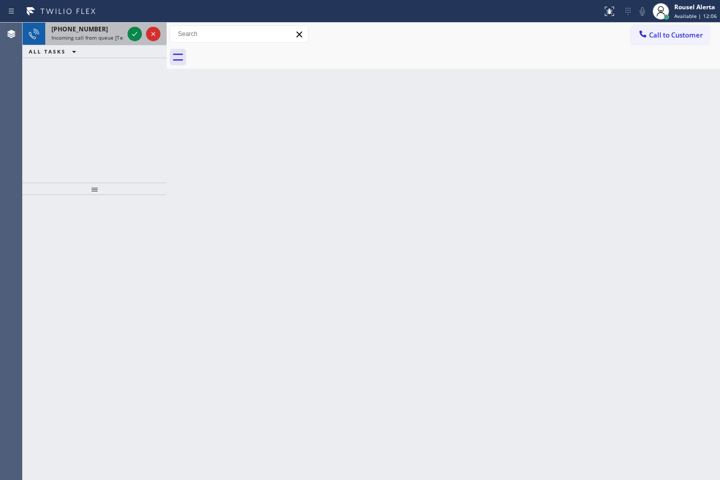
click at [85, 23] on div "[PHONE_NUMBER] Incoming call from queue [Test] All" at bounding box center [85, 34] width 80 height 23
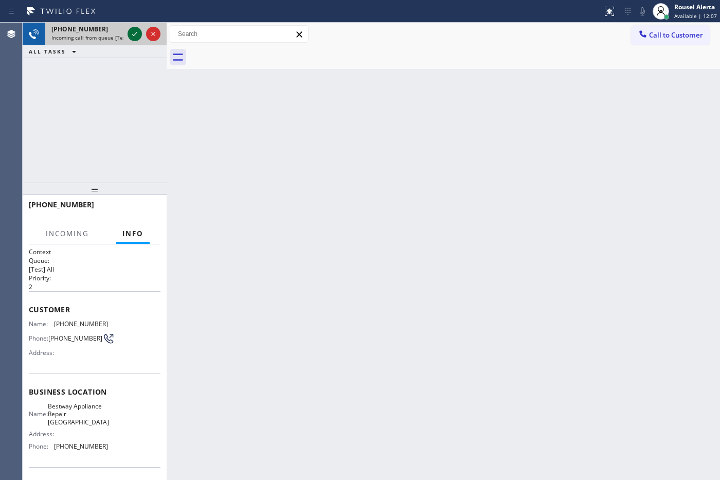
click at [139, 34] on icon at bounding box center [135, 34] width 12 height 12
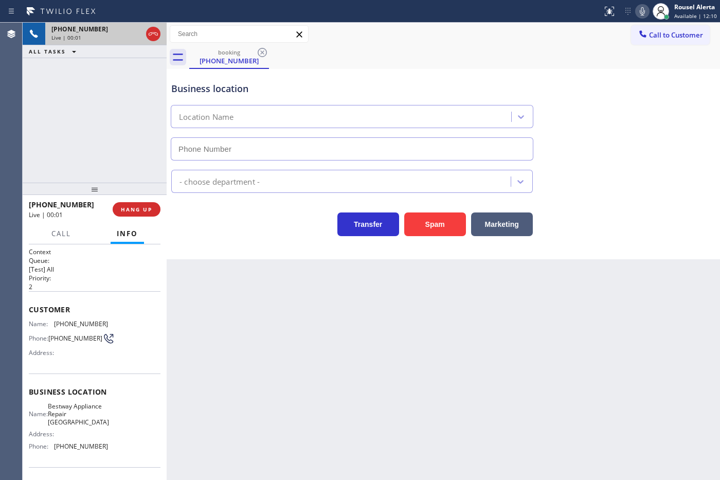
type input "[PHONE_NUMBER]"
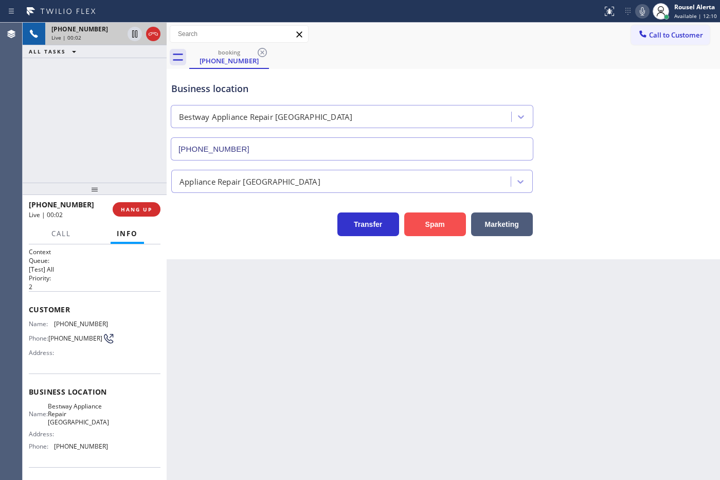
click at [441, 230] on button "Spam" at bounding box center [435, 224] width 62 height 24
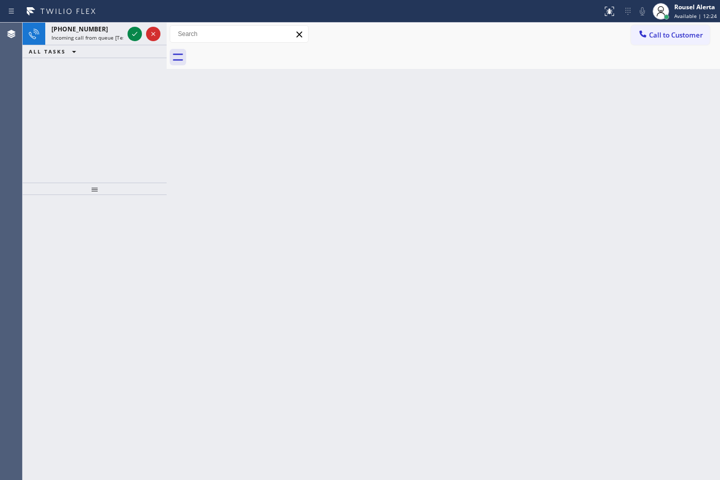
click at [103, 30] on div "[PHONE_NUMBER]" at bounding box center [87, 29] width 72 height 9
click at [114, 34] on span "Incoming call from queue [Test] All" at bounding box center [93, 37] width 85 height 7
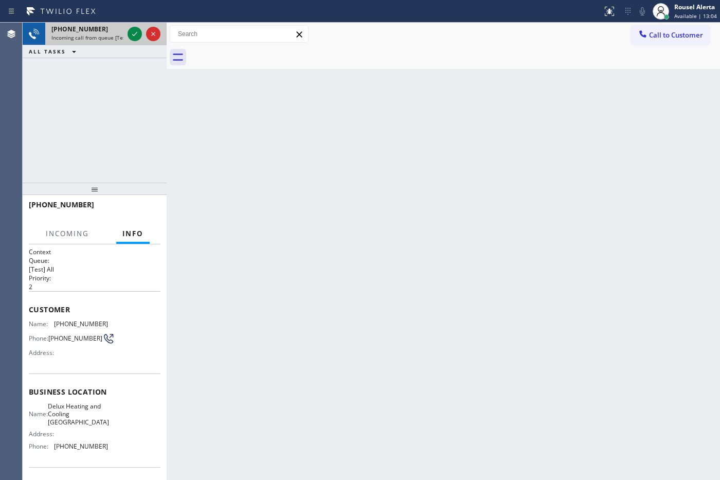
click at [122, 32] on div "[PHONE_NUMBER]" at bounding box center [87, 29] width 72 height 9
click at [134, 36] on icon at bounding box center [135, 34] width 12 height 12
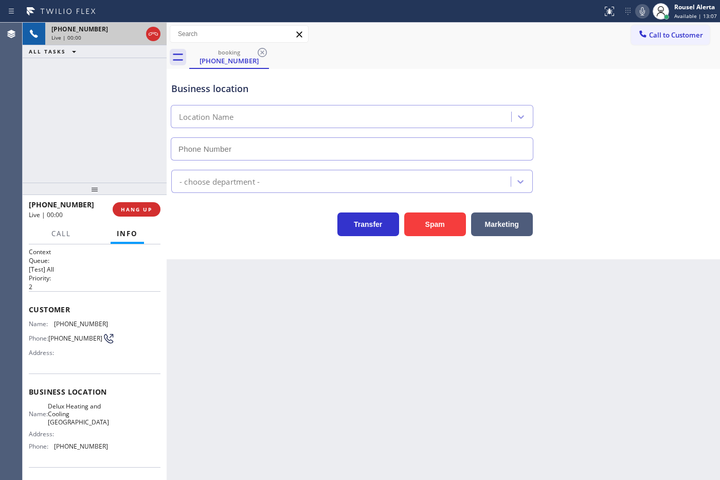
type input "[PHONE_NUMBER]"
click at [436, 235] on button "Spam" at bounding box center [435, 224] width 62 height 24
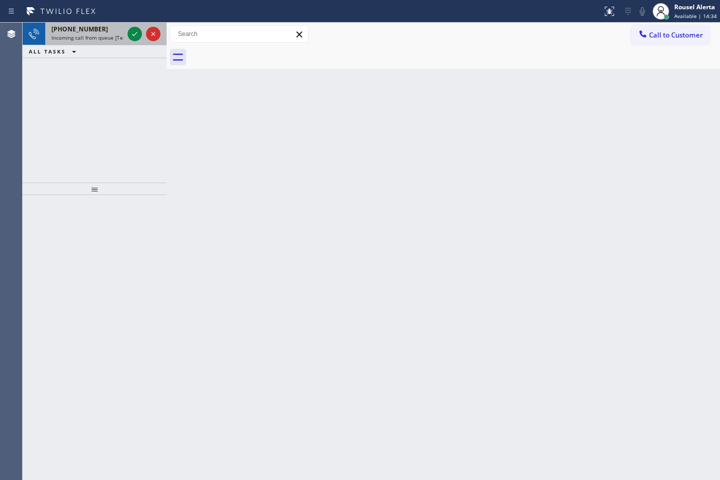
click at [115, 37] on span "Incoming call from queue [Test] All" at bounding box center [93, 37] width 85 height 7
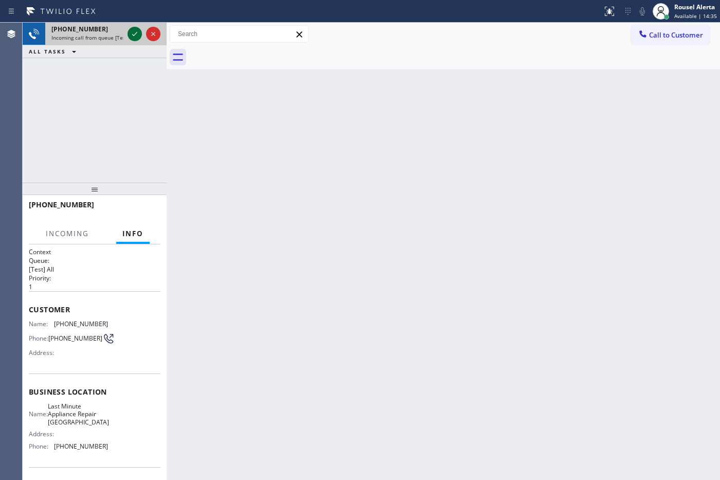
click at [133, 34] on icon at bounding box center [135, 34] width 12 height 12
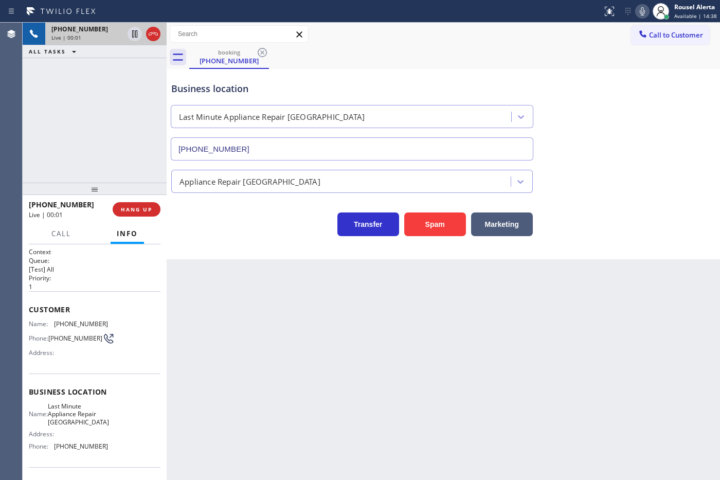
type input "[PHONE_NUMBER]"
click at [437, 215] on button "Spam" at bounding box center [435, 224] width 62 height 24
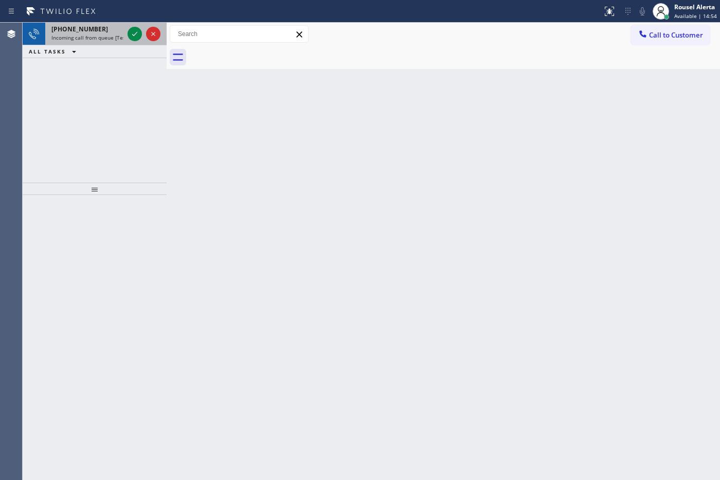
click at [116, 27] on div "[PHONE_NUMBER]" at bounding box center [87, 29] width 72 height 9
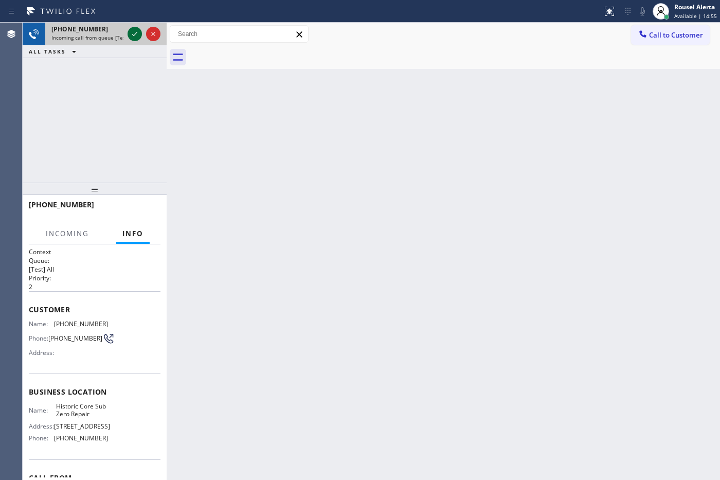
click at [129, 33] on icon at bounding box center [135, 34] width 12 height 12
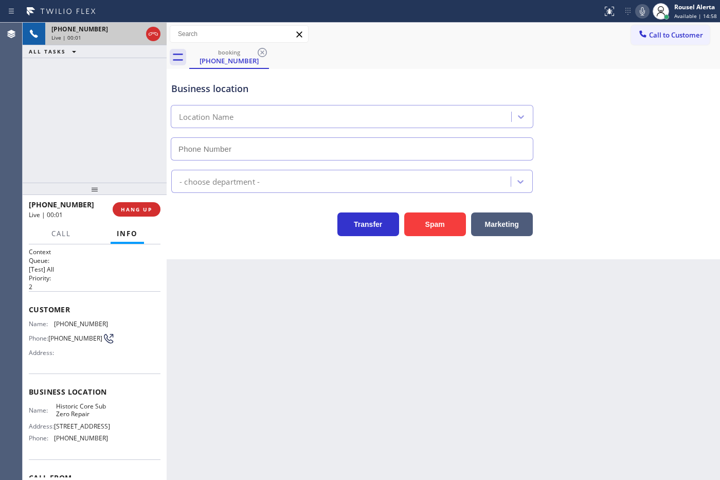
type input "[PHONE_NUMBER]"
click at [211, 278] on div "Back to Dashboard Change Sender ID Customers Technicians Select a contact Outbo…" at bounding box center [444, 251] width 554 height 457
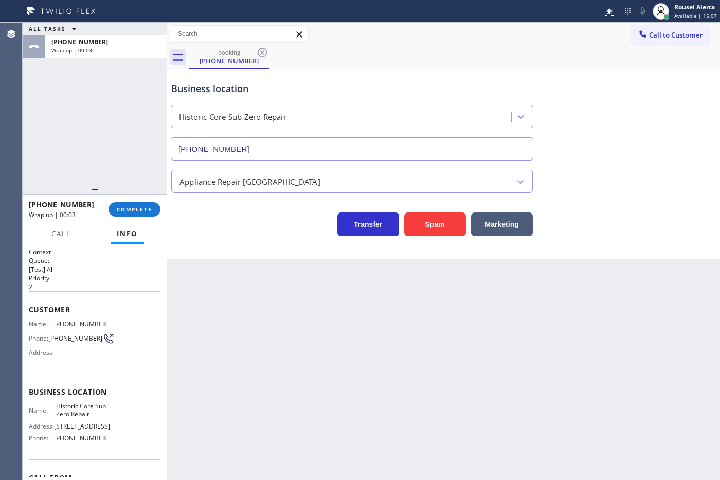
click at [129, 219] on div "[PHONE_NUMBER] Wrap up | 00:03 COMPLETE" at bounding box center [95, 209] width 132 height 27
click at [130, 212] on span "COMPLETE" at bounding box center [134, 209] width 35 height 7
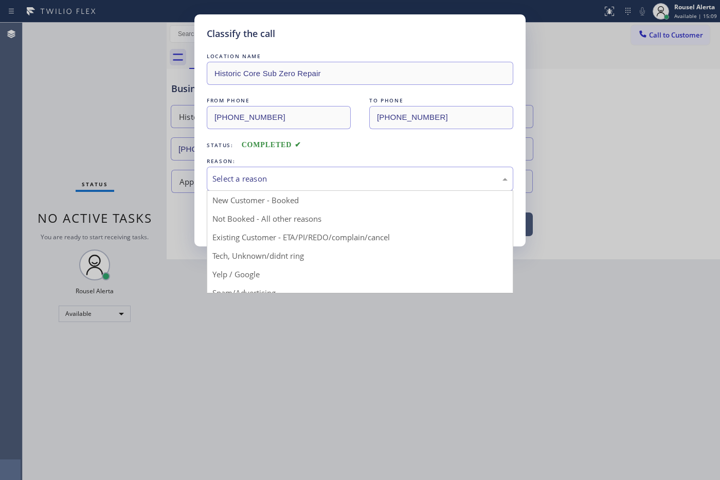
click at [254, 176] on div "Select a reason" at bounding box center [359, 179] width 295 height 12
click at [283, 178] on div "Select a reason" at bounding box center [359, 179] width 295 height 12
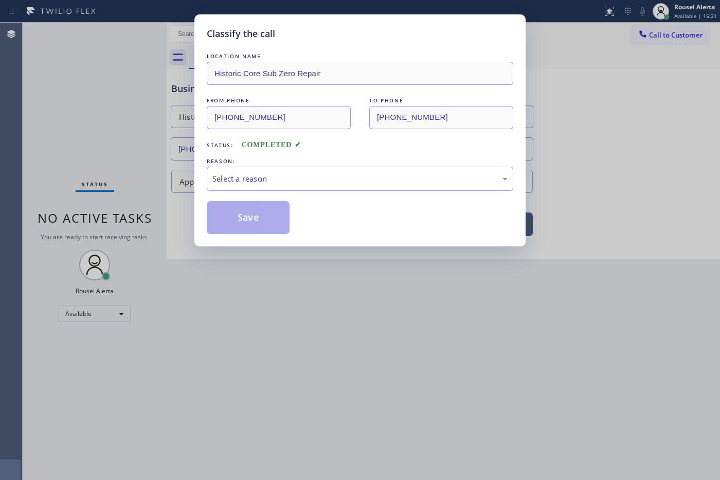
click at [305, 173] on div "Select a reason" at bounding box center [359, 179] width 295 height 12
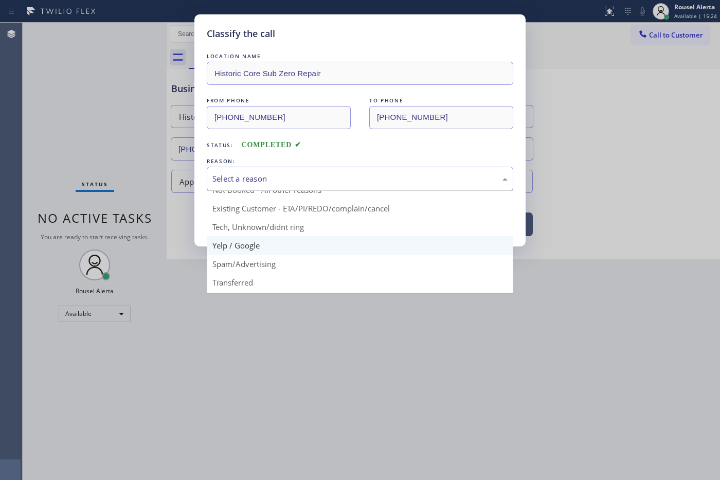
scroll to position [6, 0]
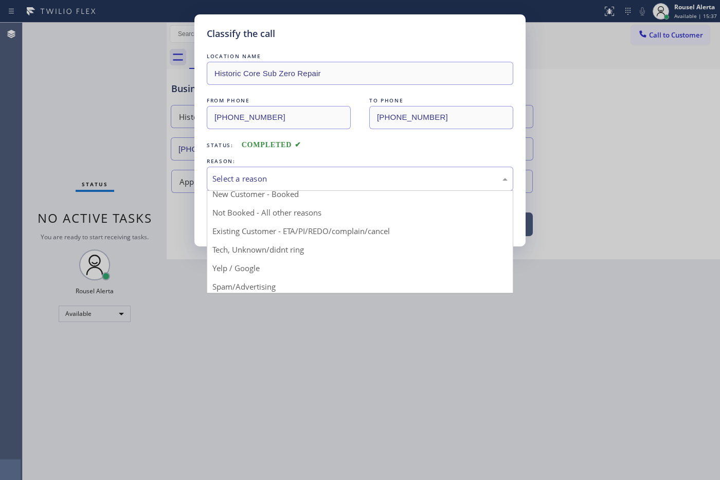
click at [232, 181] on div "Select a reason" at bounding box center [359, 179] width 295 height 12
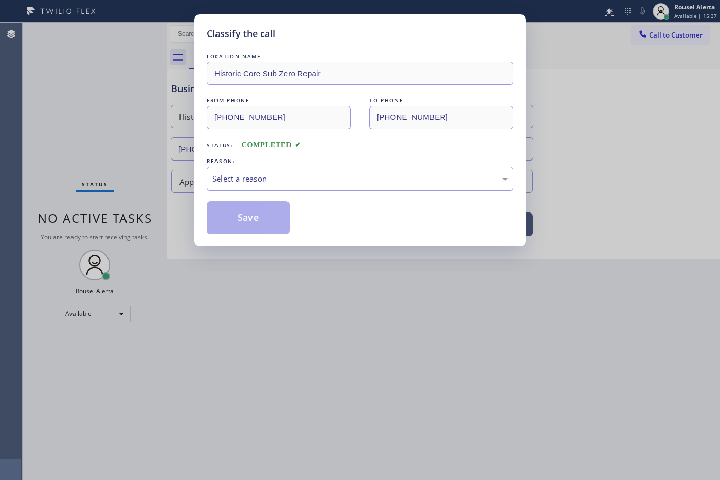
click at [287, 179] on div "Select a reason" at bounding box center [359, 179] width 295 height 12
click at [270, 223] on button "Save" at bounding box center [248, 217] width 83 height 33
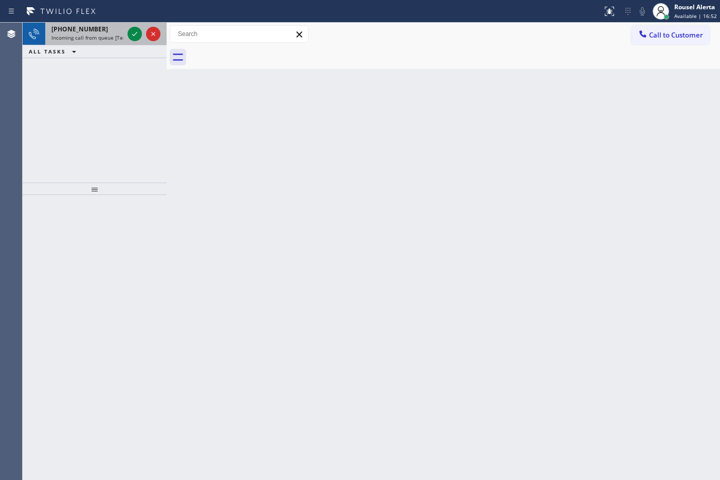
click at [105, 36] on span "Incoming call from queue [Test] All" at bounding box center [93, 37] width 85 height 7
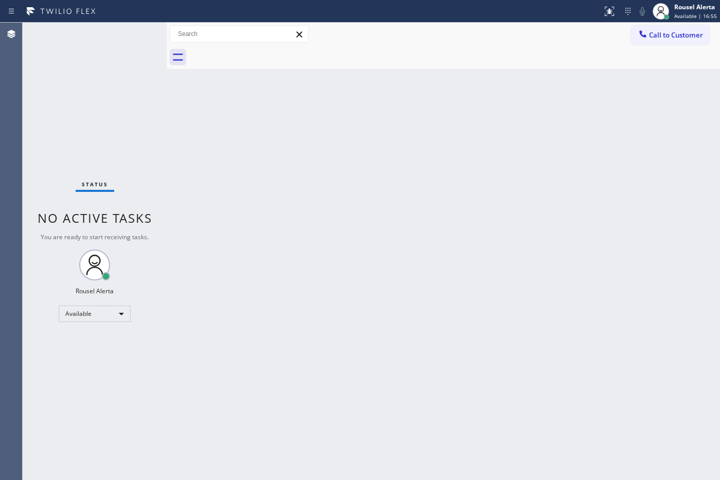
click at [484, 177] on div "Back to Dashboard Change Sender ID Customers Technicians Select a contact Outbo…" at bounding box center [444, 251] width 554 height 457
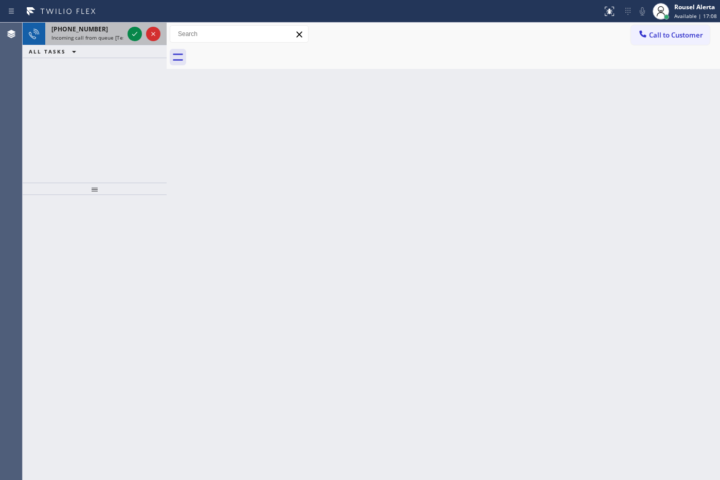
drag, startPoint x: 108, startPoint y: 30, endPoint x: 117, endPoint y: 30, distance: 9.3
click at [109, 30] on div "[PHONE_NUMBER]" at bounding box center [87, 29] width 72 height 9
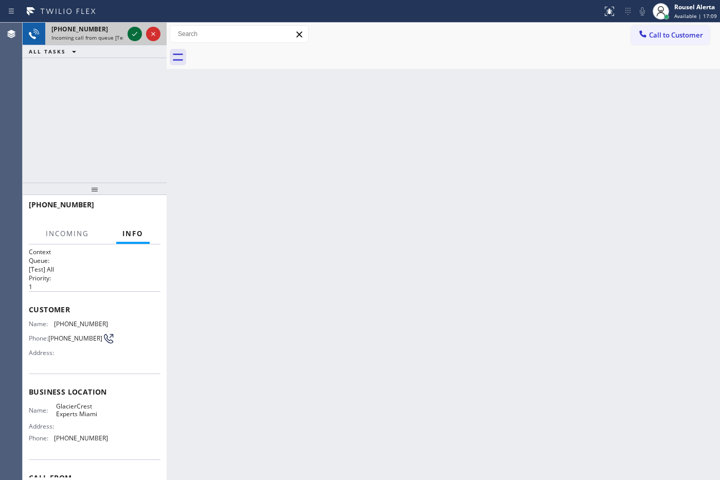
click at [134, 35] on icon at bounding box center [134, 34] width 5 height 4
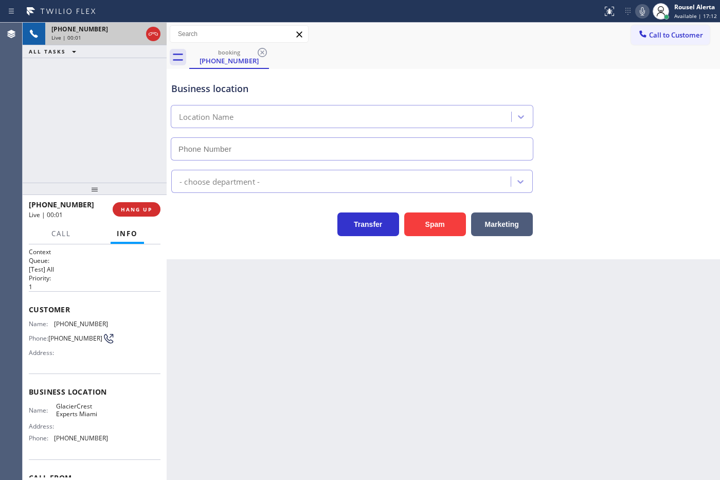
type input "[PHONE_NUMBER]"
click at [417, 224] on button "Spam" at bounding box center [435, 224] width 62 height 24
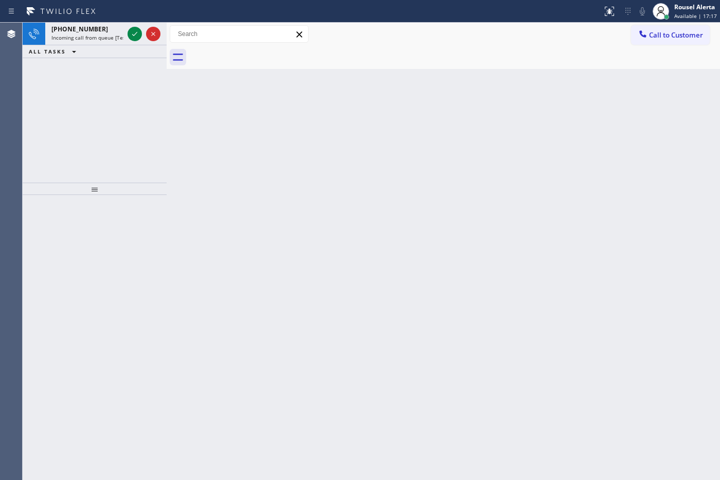
click at [109, 26] on div "[PHONE_NUMBER]" at bounding box center [87, 29] width 72 height 9
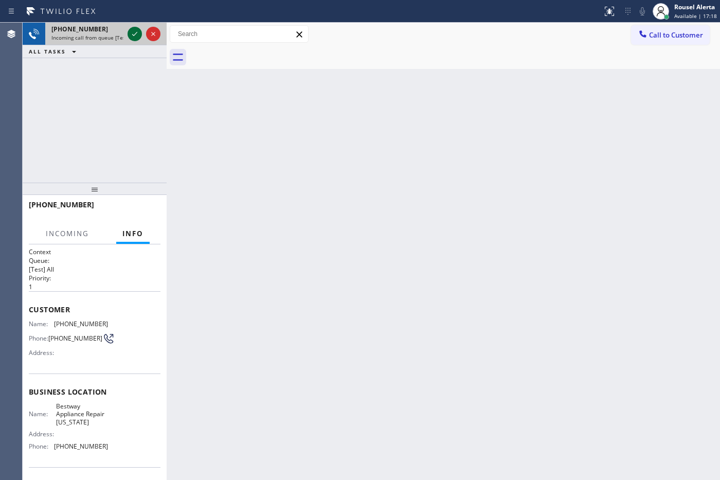
click at [134, 40] on button at bounding box center [135, 34] width 14 height 14
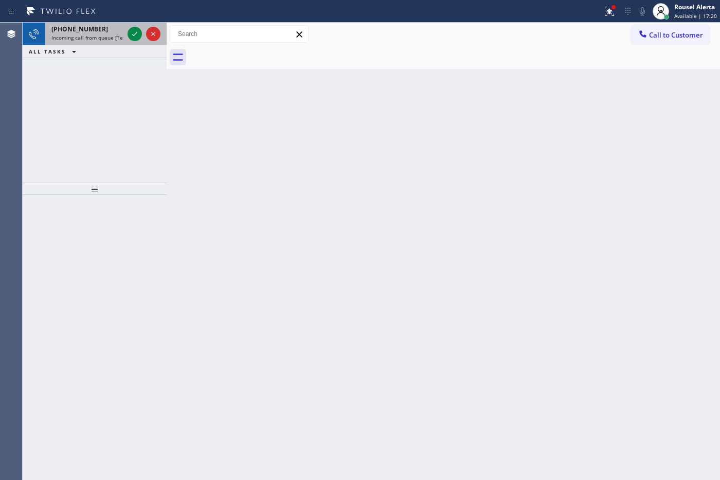
click at [111, 33] on div "[PHONE_NUMBER] Incoming call from queue [Test] All" at bounding box center [85, 34] width 80 height 23
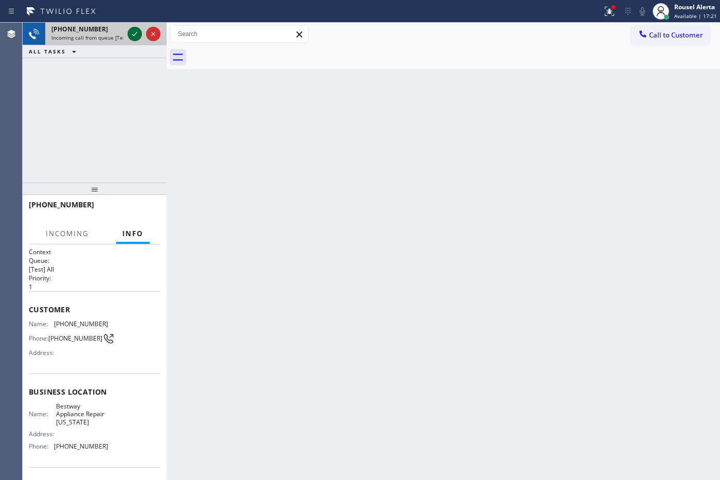
click at [130, 38] on icon at bounding box center [135, 34] width 12 height 12
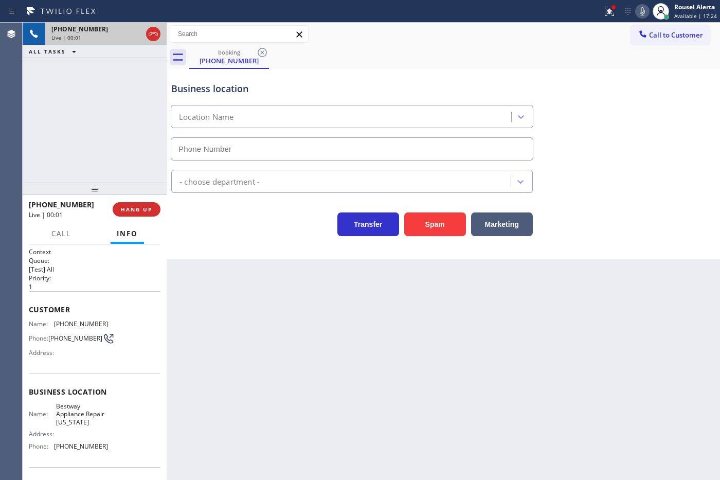
type input "[PHONE_NUMBER]"
click at [292, 328] on div "Back to Dashboard Change Sender ID Customers Technicians Select a contact Outbo…" at bounding box center [444, 251] width 554 height 457
click at [355, 322] on div "Back to Dashboard Change Sender ID Customers Technicians Select a contact Outbo…" at bounding box center [444, 251] width 554 height 457
click at [575, 17] on button at bounding box center [609, 11] width 23 height 23
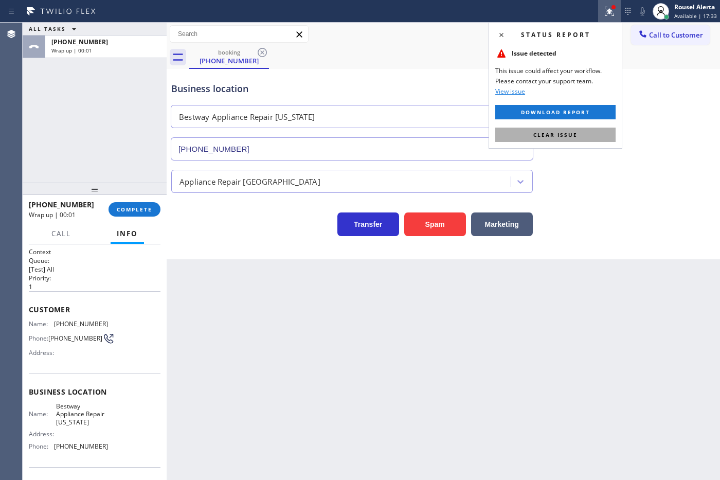
click at [575, 135] on button "Clear issue" at bounding box center [555, 135] width 120 height 14
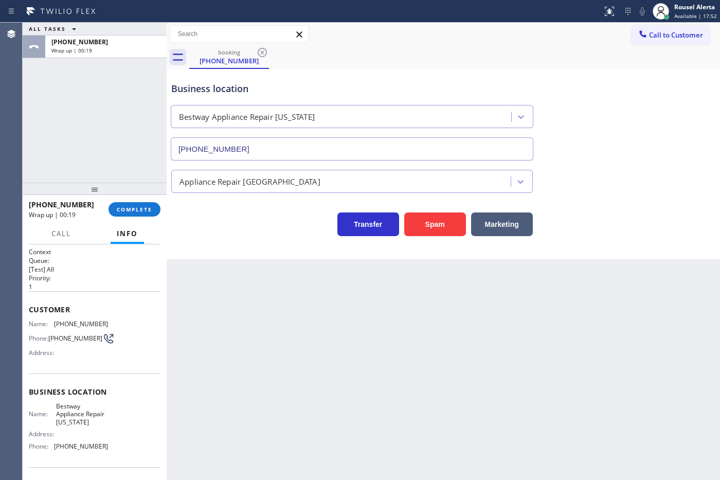
click at [143, 198] on div "[PHONE_NUMBER] Wrap up | 00:19 COMPLETE" at bounding box center [95, 209] width 132 height 27
click at [142, 204] on button "COMPLETE" at bounding box center [135, 209] width 52 height 14
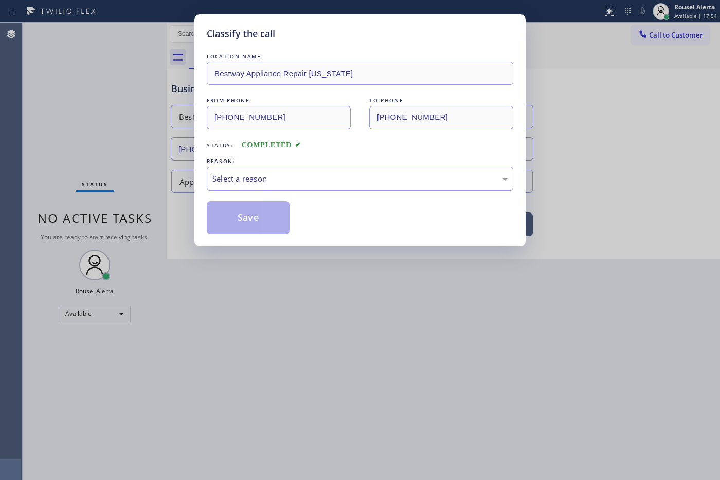
click at [237, 187] on div "Select a reason" at bounding box center [360, 179] width 307 height 24
click at [284, 206] on button "Save" at bounding box center [248, 217] width 83 height 33
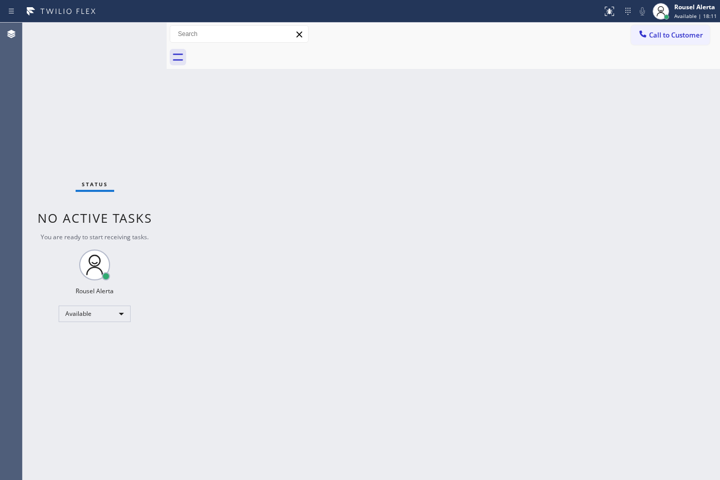
click at [257, 158] on div "Back to Dashboard Change Sender ID Customers Technicians Select a contact Outbo…" at bounding box center [444, 251] width 554 height 457
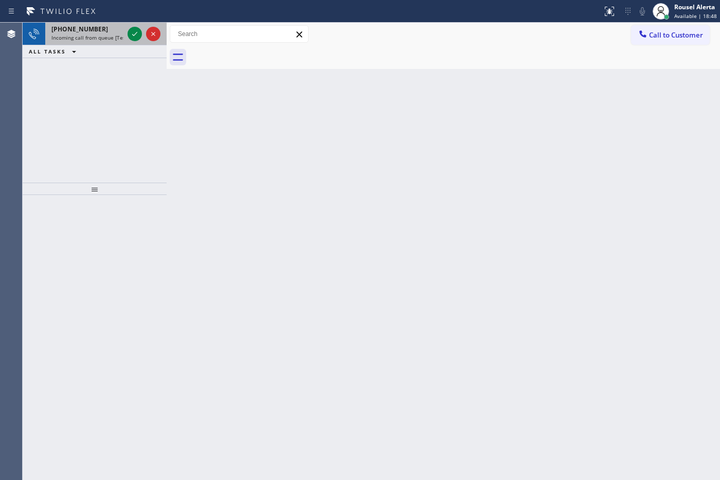
click at [116, 36] on span "Incoming call from queue [Test] All" at bounding box center [93, 37] width 85 height 7
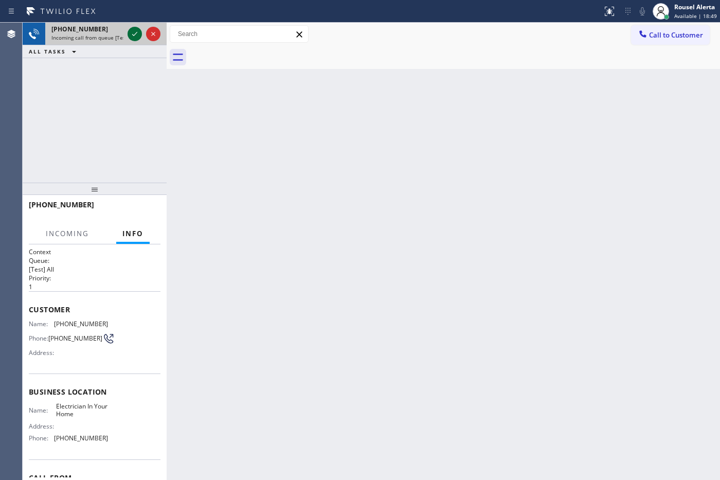
click at [129, 34] on icon at bounding box center [135, 34] width 12 height 12
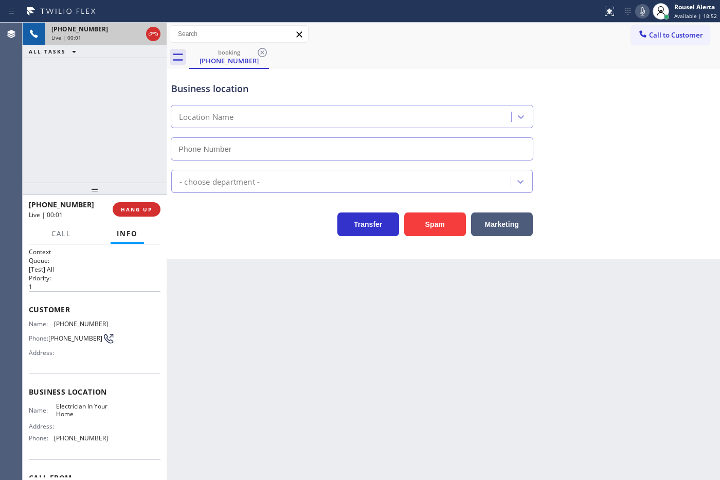
type input "[PHONE_NUMBER]"
click at [415, 229] on button "Spam" at bounding box center [435, 224] width 62 height 24
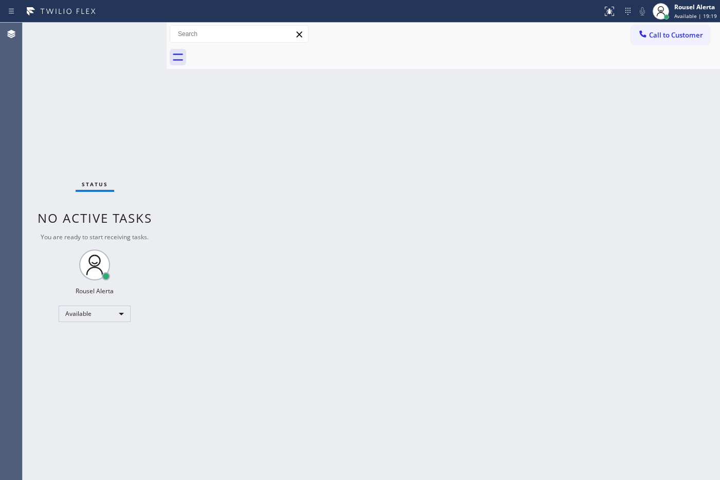
click at [132, 84] on div "Status No active tasks You are ready to start receiving tasks. Rousel Alerta Av…" at bounding box center [95, 251] width 144 height 457
click at [194, 152] on div "Back to Dashboard Change Sender ID Customers Technicians Select a contact Outbo…" at bounding box center [444, 251] width 554 height 457
drag, startPoint x: 241, startPoint y: 199, endPoint x: 260, endPoint y: 216, distance: 25.9
click at [247, 206] on div "Back to Dashboard Change Sender ID Customers Technicians Select a contact Outbo…" at bounding box center [444, 251] width 554 height 457
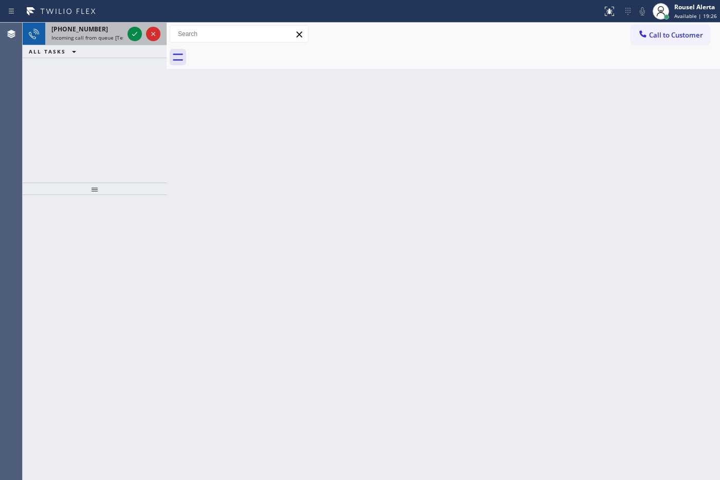
click at [91, 26] on span "[PHONE_NUMBER]" at bounding box center [79, 29] width 57 height 9
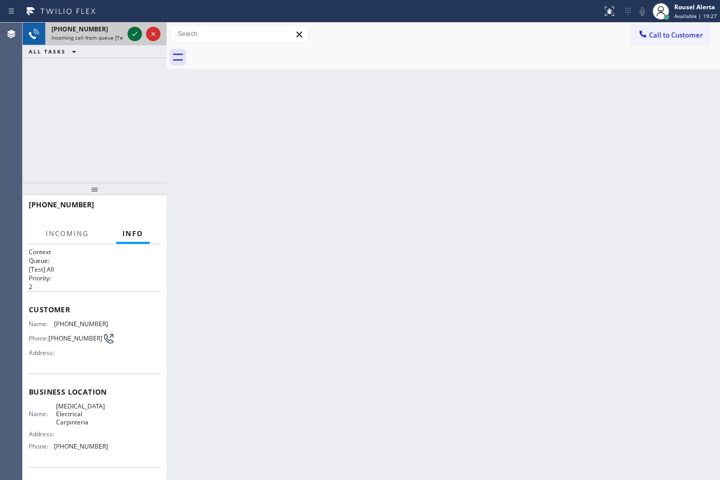
click at [130, 32] on icon at bounding box center [135, 34] width 12 height 12
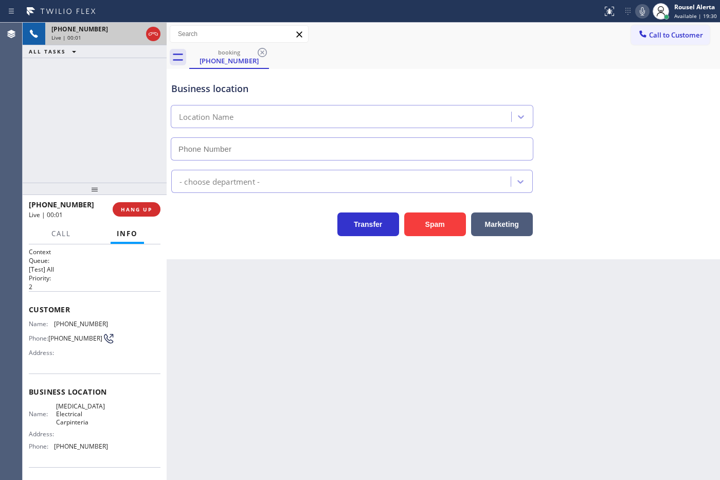
type input "[PHONE_NUMBER]"
click at [426, 220] on button "Spam" at bounding box center [435, 224] width 62 height 24
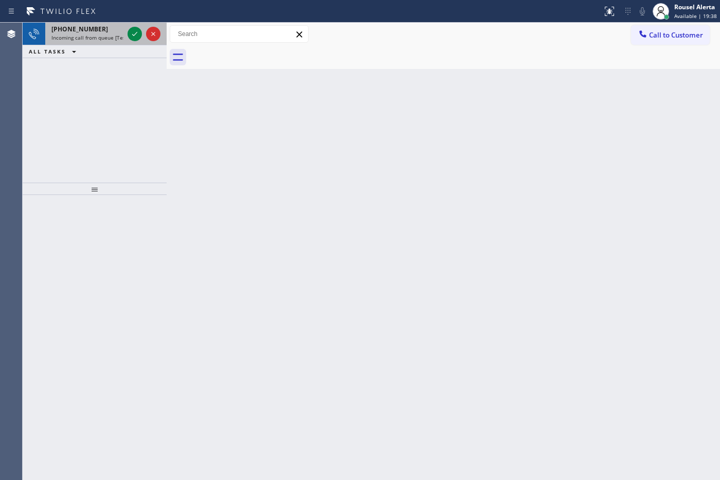
click at [98, 25] on div "[PHONE_NUMBER]" at bounding box center [87, 29] width 72 height 9
click at [109, 34] on span "Incoming call from queue [Test] All" at bounding box center [93, 37] width 85 height 7
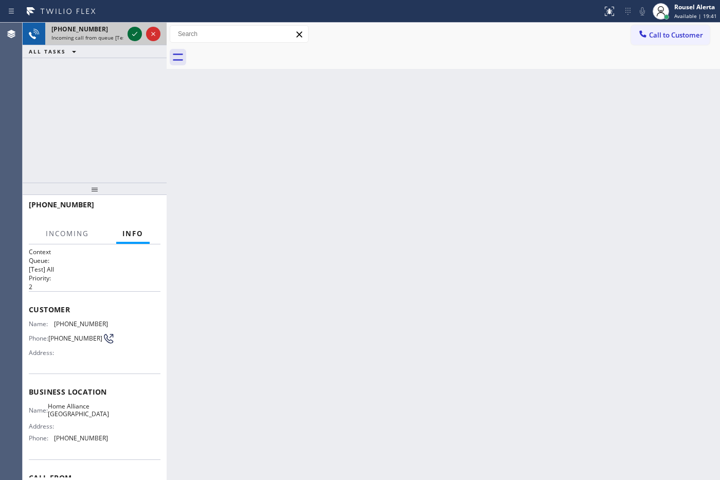
click at [130, 31] on icon at bounding box center [135, 34] width 12 height 12
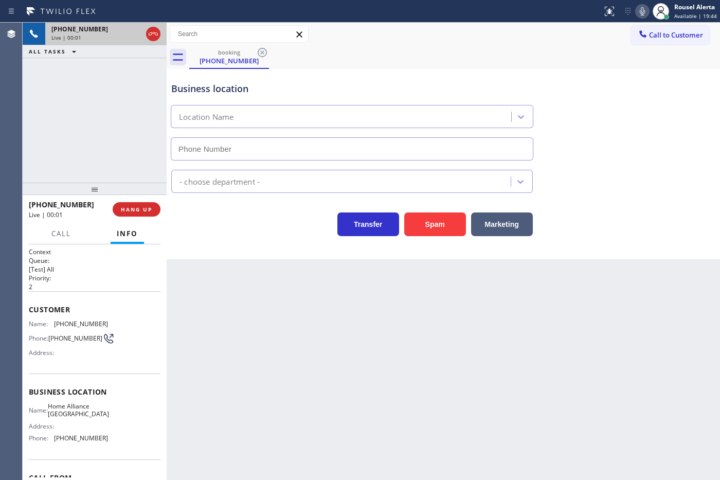
type input "[PHONE_NUMBER]"
click at [246, 301] on div "Back to Dashboard Change Sender ID Customers Technicians Select a contact Outbo…" at bounding box center [444, 251] width 554 height 457
click at [260, 333] on div "Back to Dashboard Change Sender ID Customers Technicians Select a contact Outbo…" at bounding box center [444, 251] width 554 height 457
click at [149, 159] on div "[PHONE_NUMBER] Live | 00:19 ALL TASKS ALL TASKS ACTIVE TASKS TASKS IN WRAP UP" at bounding box center [95, 103] width 144 height 160
click at [258, 304] on div "Back to Dashboard Change Sender ID Customers Technicians Select a contact Outbo…" at bounding box center [444, 251] width 554 height 457
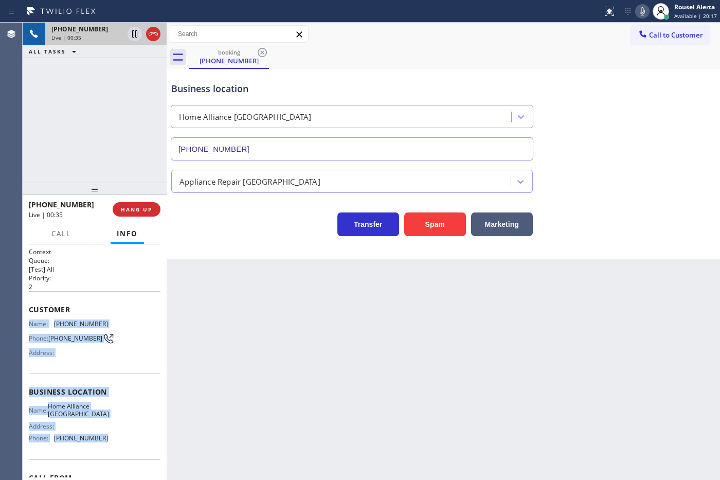
drag, startPoint x: 30, startPoint y: 323, endPoint x: 109, endPoint y: 438, distance: 140.0
click at [109, 384] on div "Context Queue: [Test] All Priority: 2 Customer Name: [PHONE_NUMBER] Phone: [PHO…" at bounding box center [95, 392] width 132 height 290
click at [135, 39] on icon at bounding box center [135, 34] width 12 height 12
click at [575, 12] on icon at bounding box center [642, 11] width 12 height 12
click at [134, 36] on icon at bounding box center [135, 34] width 12 height 12
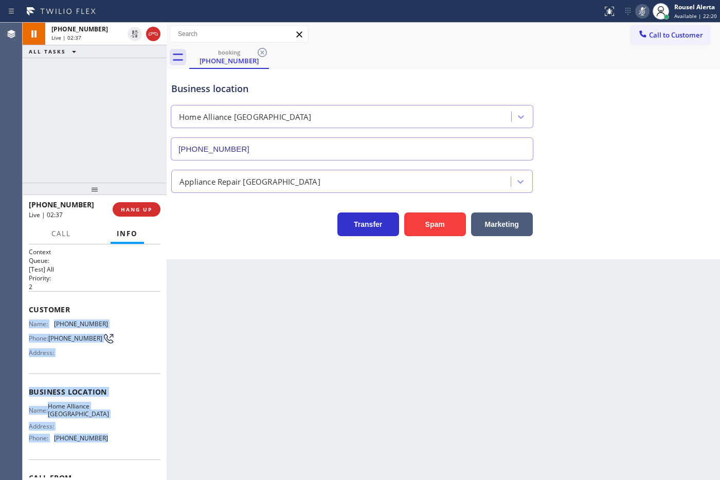
click at [575, 10] on icon at bounding box center [642, 11] width 12 height 12
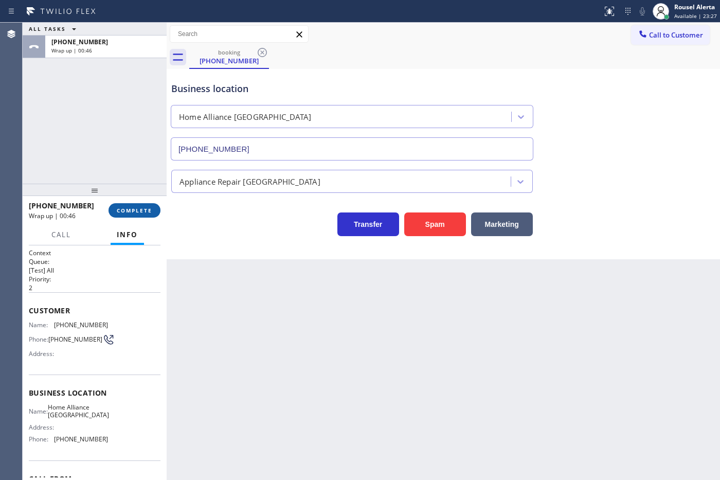
drag, startPoint x: 129, startPoint y: 198, endPoint x: 131, endPoint y: 205, distance: 7.2
click at [129, 196] on div at bounding box center [95, 190] width 144 height 12
click at [137, 208] on span "COMPLETE" at bounding box center [134, 210] width 35 height 7
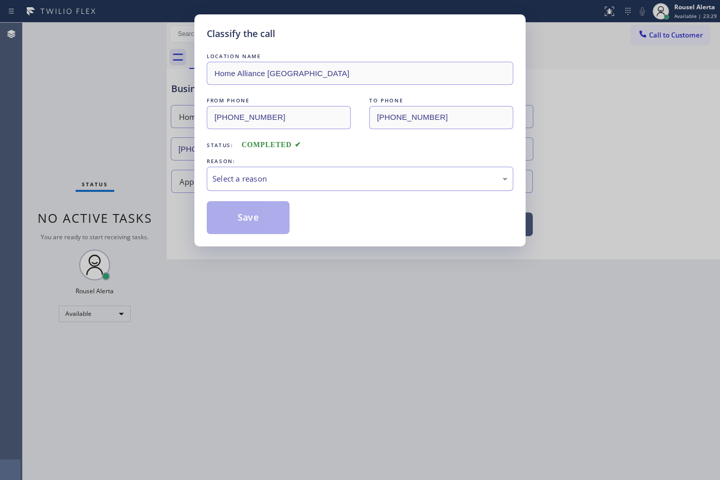
click at [266, 182] on div "Select a reason" at bounding box center [359, 179] width 295 height 12
click at [240, 229] on button "Save" at bounding box center [248, 217] width 83 height 33
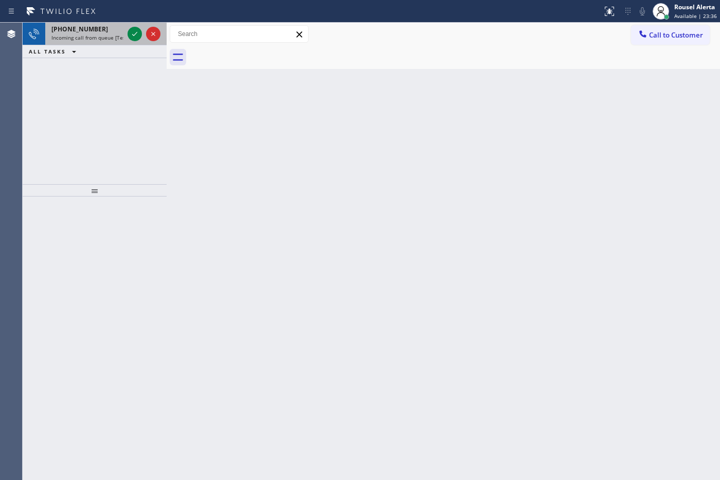
drag, startPoint x: 93, startPoint y: 29, endPoint x: 103, endPoint y: 30, distance: 10.3
click at [93, 29] on span "[PHONE_NUMBER]" at bounding box center [79, 29] width 57 height 9
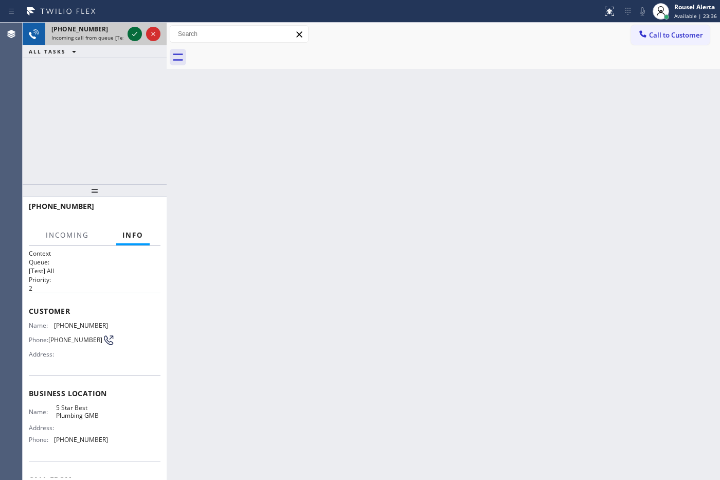
click at [134, 34] on icon at bounding box center [135, 34] width 12 height 12
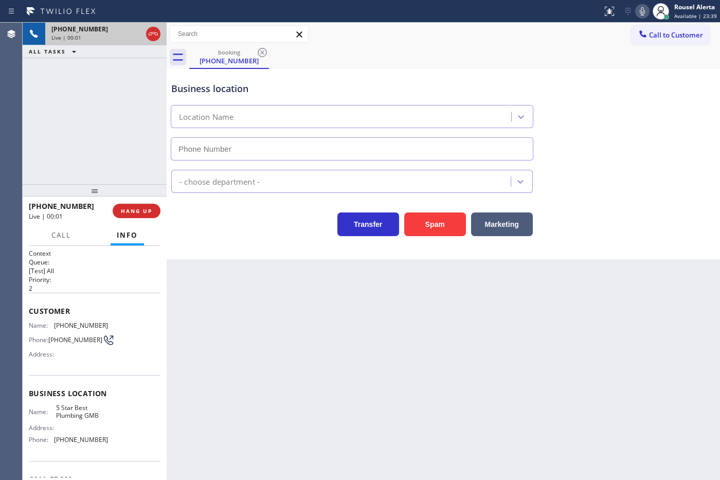
type input "[PHONE_NUMBER]"
click at [426, 220] on button "Spam" at bounding box center [435, 224] width 62 height 24
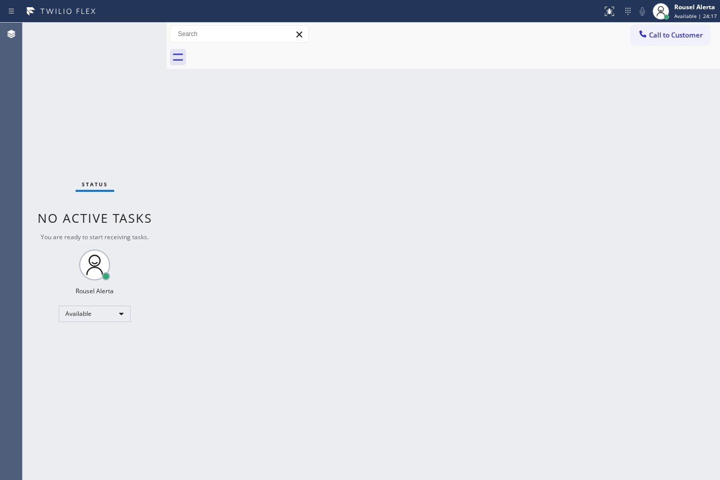
click at [146, 26] on div "Status No active tasks You are ready to start receiving tasks. Rousel Alerta Av…" at bounding box center [95, 251] width 144 height 457
drag, startPoint x: 333, startPoint y: 314, endPoint x: 350, endPoint y: 325, distance: 19.7
click at [334, 314] on div "Back to Dashboard Change Sender ID Customers Technicians Select a contact Outbo…" at bounding box center [444, 251] width 554 height 457
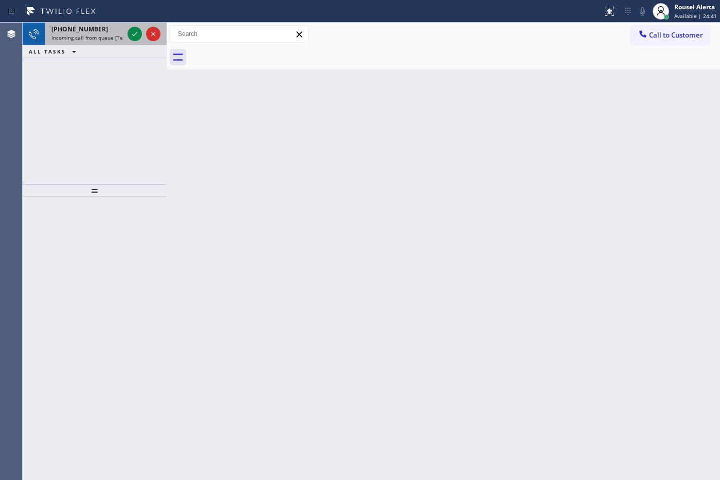
click at [92, 43] on div "[PHONE_NUMBER] Incoming call from queue [Test] All" at bounding box center [85, 34] width 80 height 23
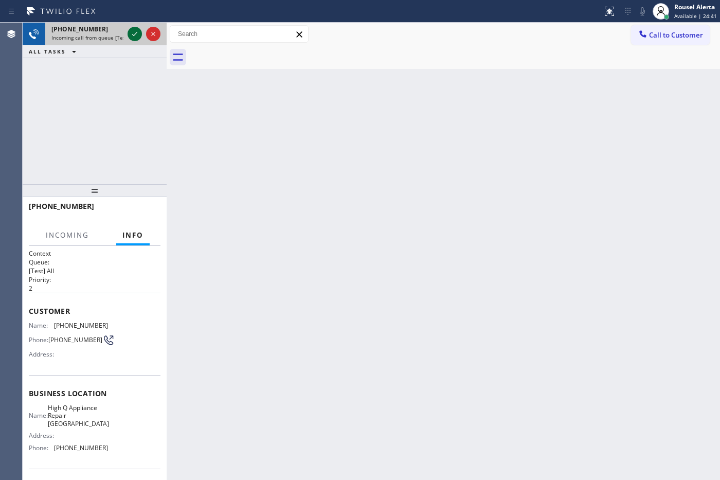
click at [139, 31] on icon at bounding box center [135, 34] width 12 height 12
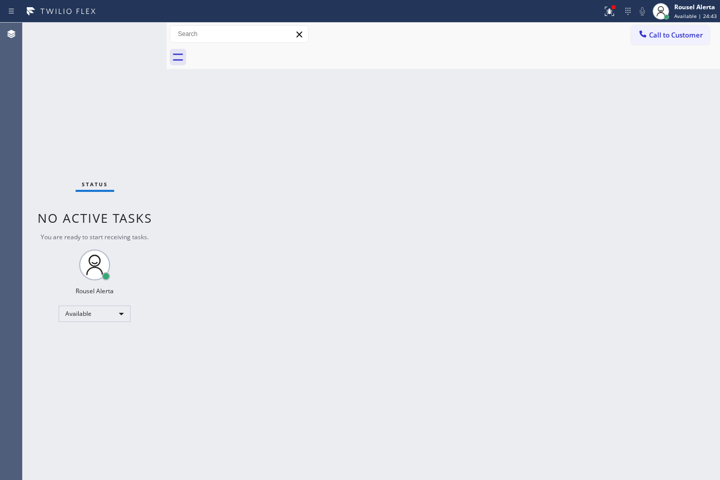
click at [132, 32] on div "Status No active tasks You are ready to start receiving tasks. Rousel Alerta Av…" at bounding box center [95, 251] width 144 height 457
click at [575, 5] on icon at bounding box center [609, 11] width 12 height 12
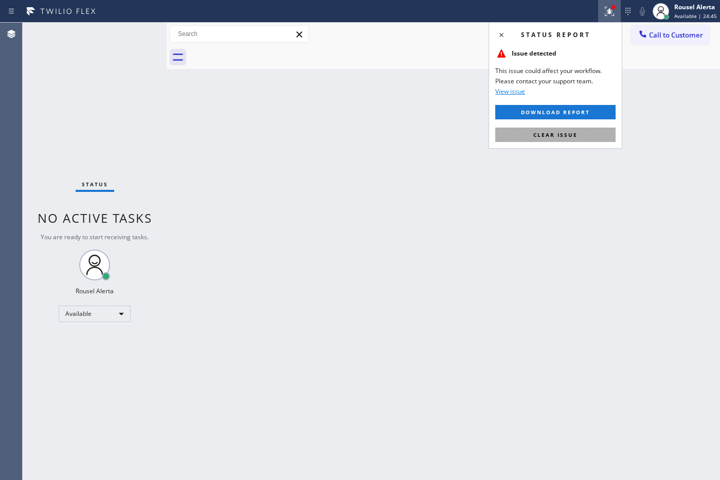
click at [575, 140] on button "Clear issue" at bounding box center [555, 135] width 120 height 14
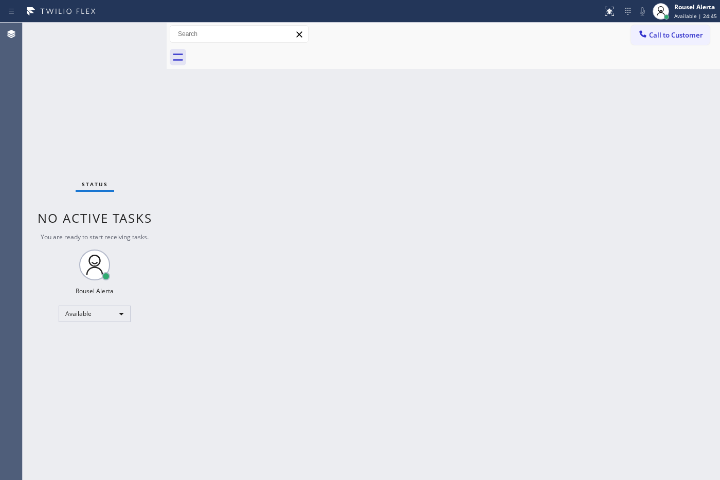
click at [575, 203] on div "Back to Dashboard Change Sender ID Customers Technicians Select a contact Outbo…" at bounding box center [444, 251] width 554 height 457
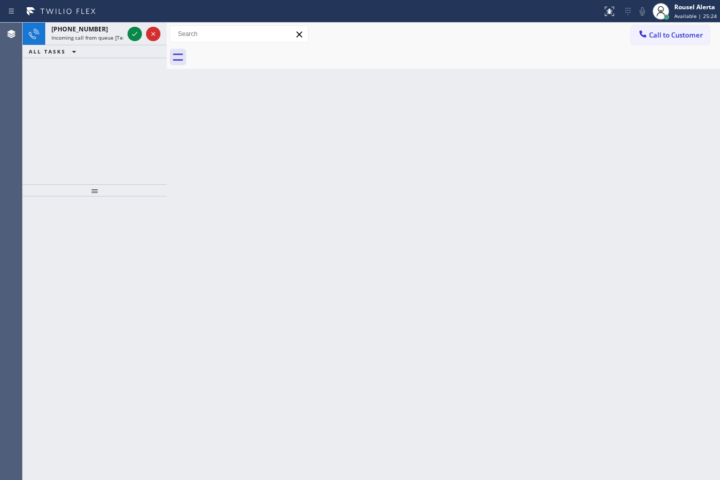
click at [215, 188] on div "Back to Dashboard Change Sender ID Customers Technicians Select a contact Outbo…" at bounding box center [444, 251] width 554 height 457
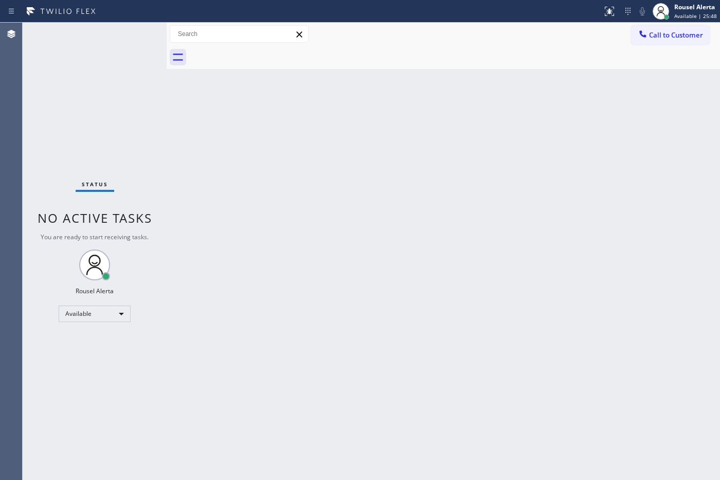
click at [107, 26] on div "Status No active tasks You are ready to start receiving tasks. Rousel Alerta Av…" at bounding box center [95, 251] width 144 height 457
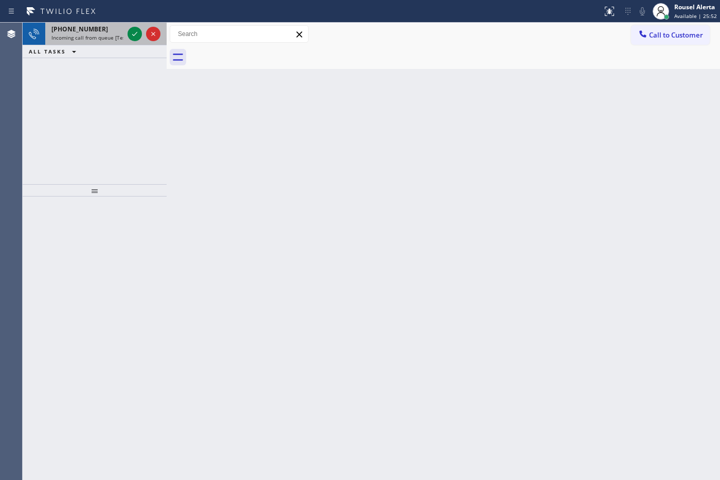
click at [107, 29] on div "[PHONE_NUMBER]" at bounding box center [87, 29] width 72 height 9
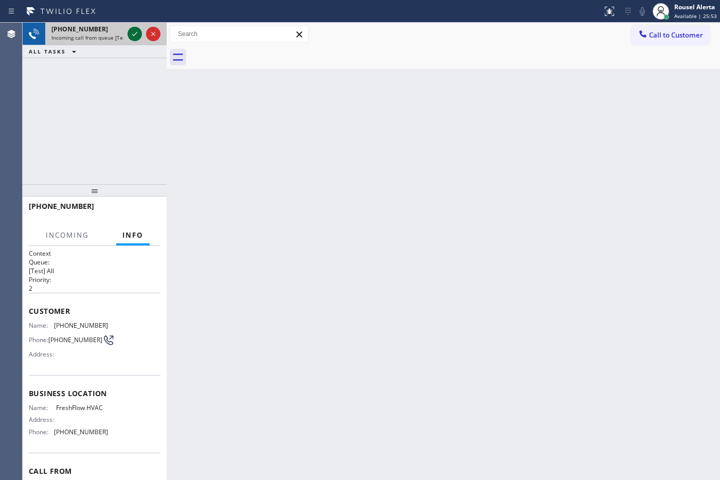
click at [127, 37] on div at bounding box center [144, 34] width 37 height 23
click at [136, 33] on icon at bounding box center [135, 34] width 12 height 12
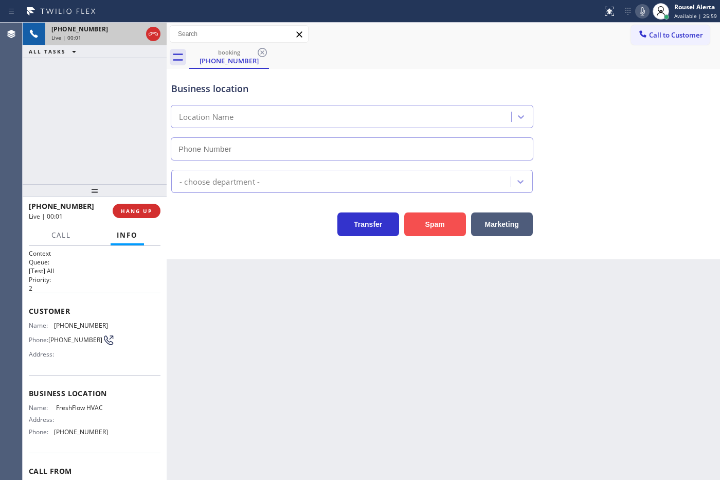
type input "[PHONE_NUMBER]"
click at [441, 231] on button "Spam" at bounding box center [435, 224] width 62 height 24
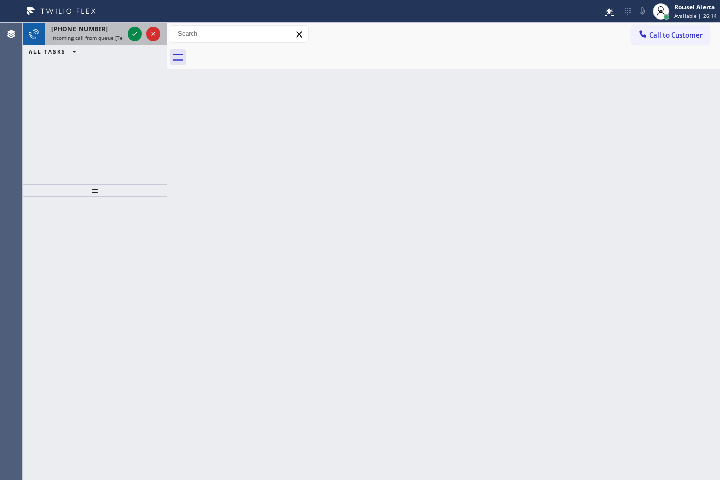
click at [112, 27] on div "[PHONE_NUMBER]" at bounding box center [87, 29] width 72 height 9
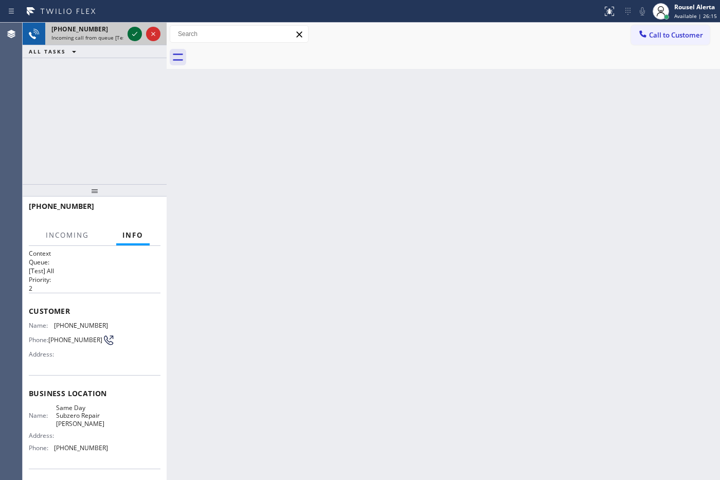
click at [138, 34] on icon at bounding box center [135, 34] width 12 height 12
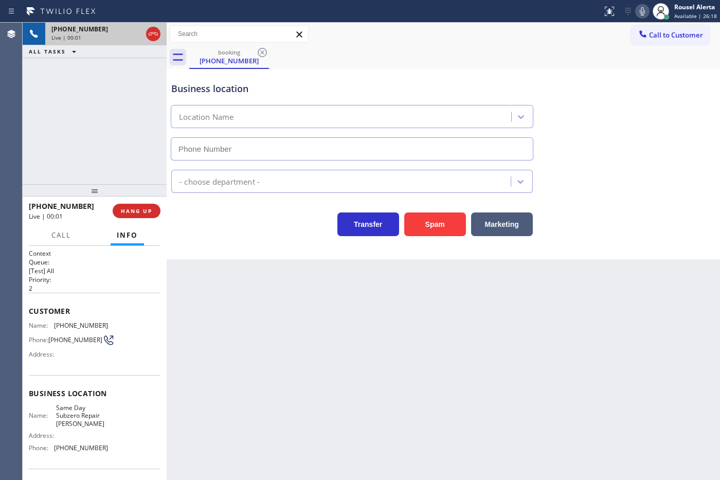
type input "[PHONE_NUMBER]"
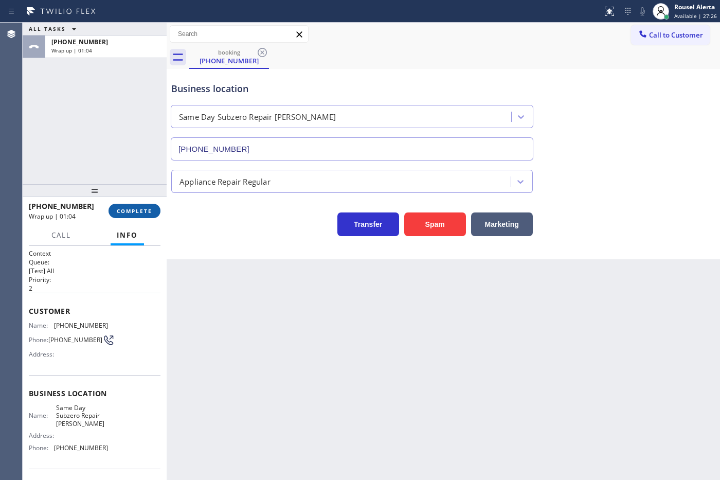
click at [132, 205] on button "COMPLETE" at bounding box center [135, 211] width 52 height 14
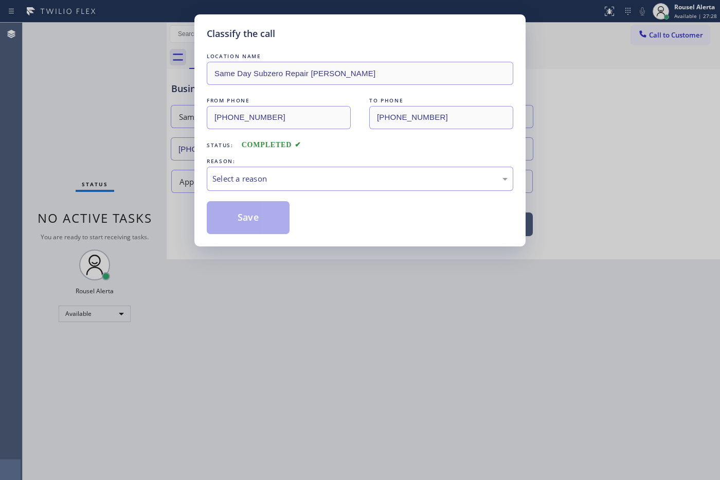
click at [207, 186] on div "Select a reason" at bounding box center [360, 179] width 307 height 24
click at [254, 233] on button "Save" at bounding box center [248, 217] width 83 height 33
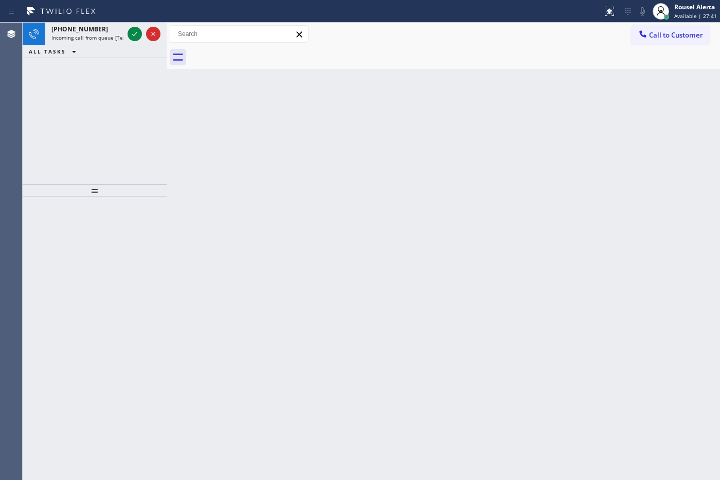
click at [95, 49] on div "ALL TASKS ALL TASKS ACTIVE TASKS TASKS IN WRAP UP" at bounding box center [95, 51] width 144 height 13
click at [103, 40] on span "Incoming call from queue [Test] All" at bounding box center [93, 37] width 85 height 7
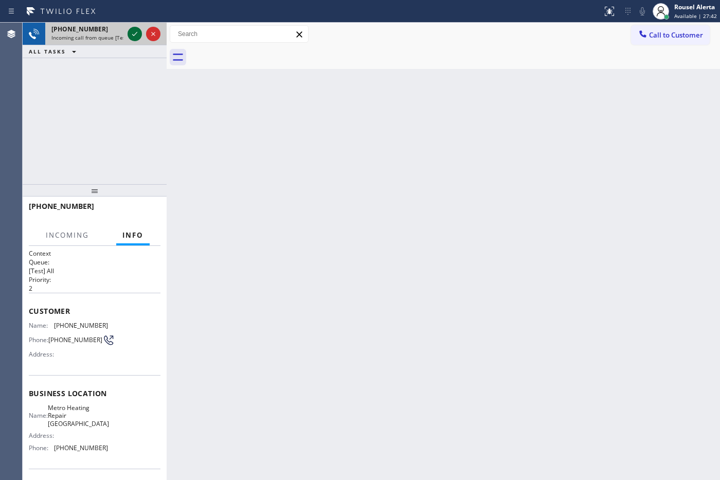
click at [135, 29] on icon at bounding box center [135, 34] width 12 height 12
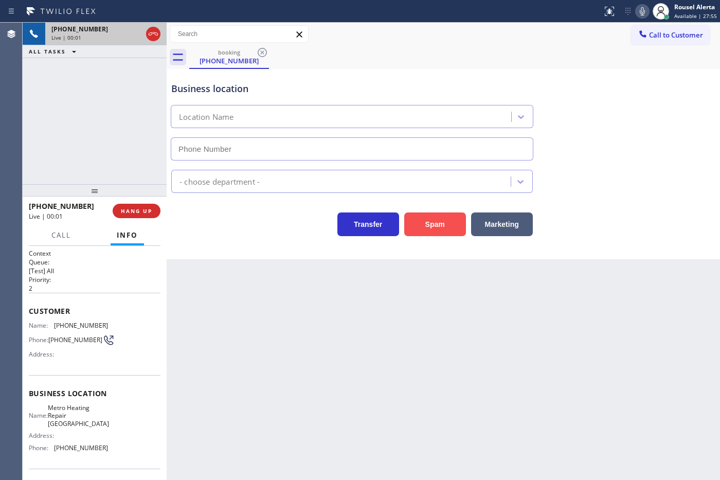
type input "[PHONE_NUMBER]"
click at [437, 229] on button "Spam" at bounding box center [435, 224] width 62 height 24
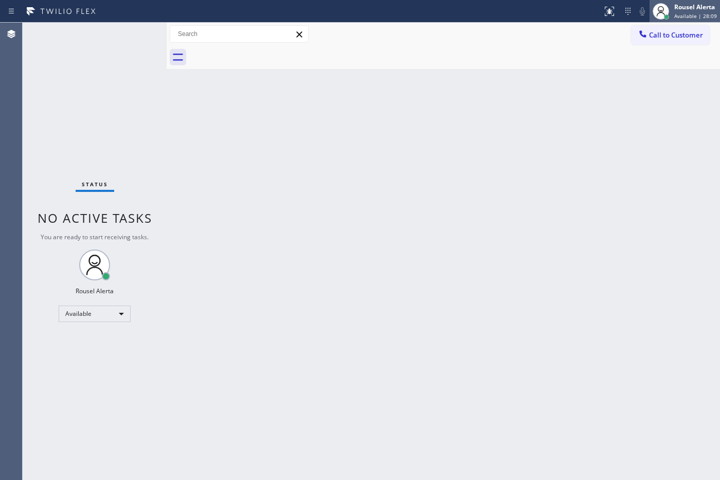
click at [575, 5] on div "Rousel Alerta" at bounding box center [695, 7] width 43 height 9
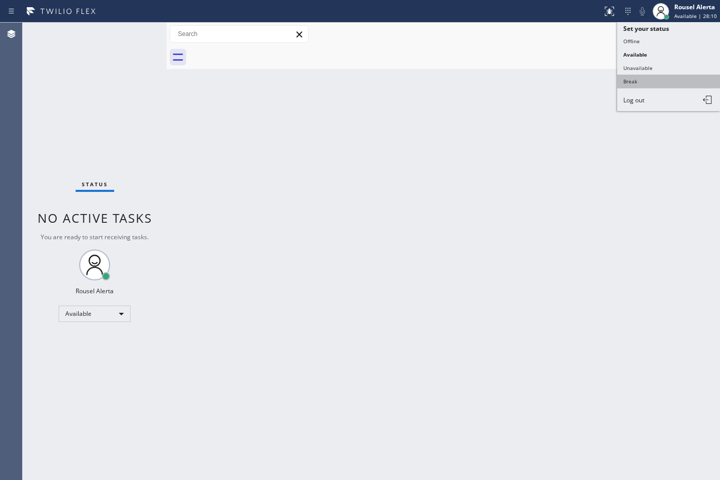
click at [575, 77] on button "Break" at bounding box center [668, 81] width 103 height 13
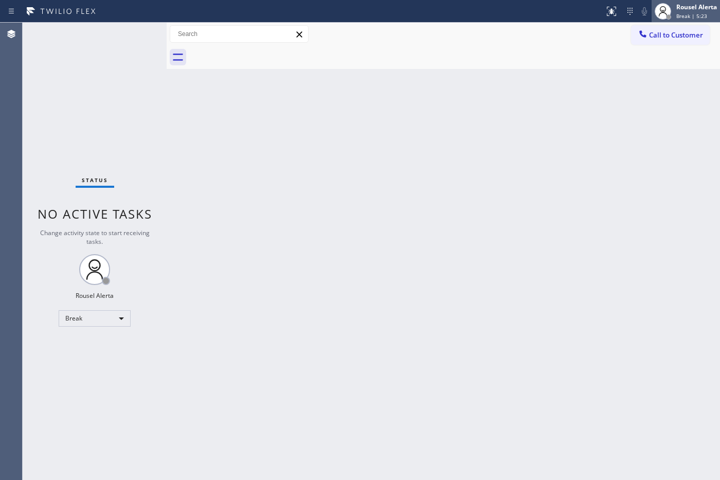
click at [575, 10] on div "Rousel Alerta" at bounding box center [696, 7] width 41 height 9
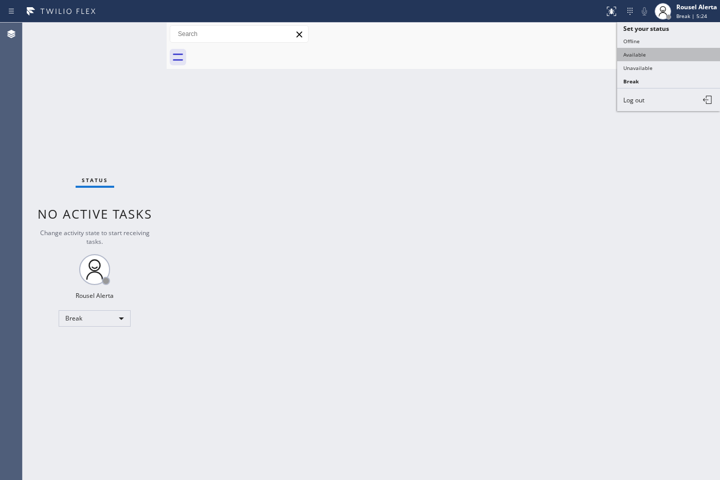
click at [575, 57] on button "Available" at bounding box center [668, 54] width 103 height 13
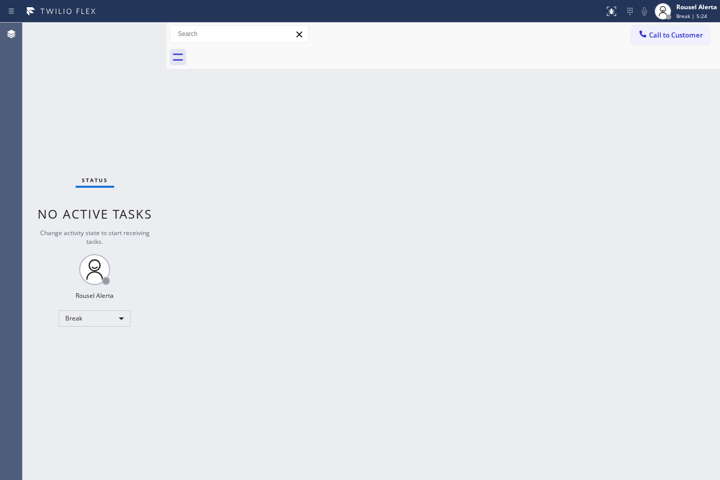
click at [508, 263] on div "Back to Dashboard Change Sender ID Customers Technicians Select a contact Outbo…" at bounding box center [444, 251] width 554 height 457
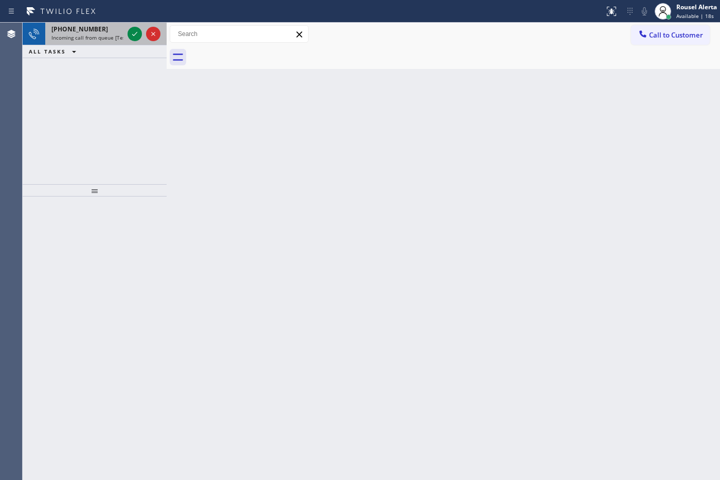
click at [93, 32] on span "[PHONE_NUMBER]" at bounding box center [79, 29] width 57 height 9
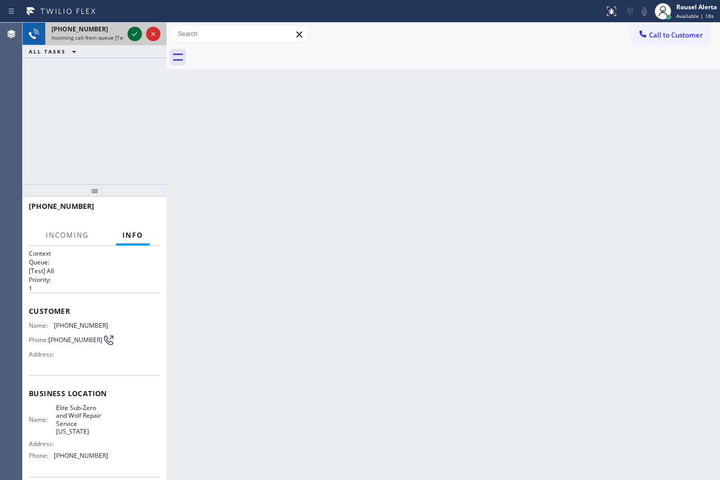
click at [131, 35] on icon at bounding box center [135, 34] width 12 height 12
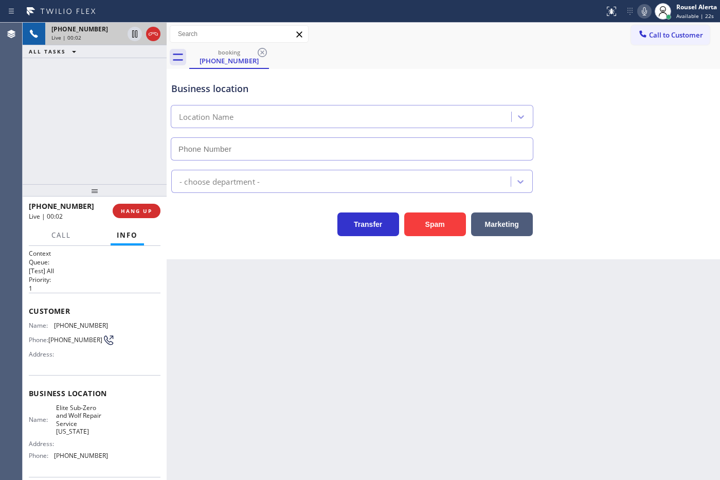
type input "[PHONE_NUMBER]"
click at [142, 214] on span "HANG UP" at bounding box center [136, 210] width 31 height 7
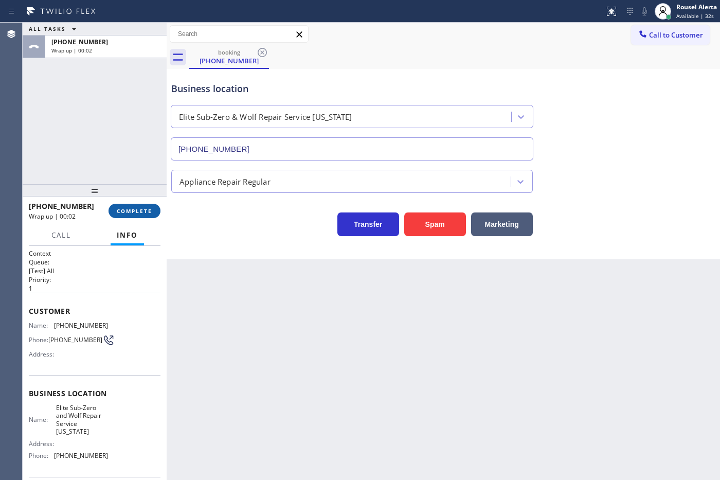
click at [142, 214] on span "COMPLETE" at bounding box center [134, 210] width 35 height 7
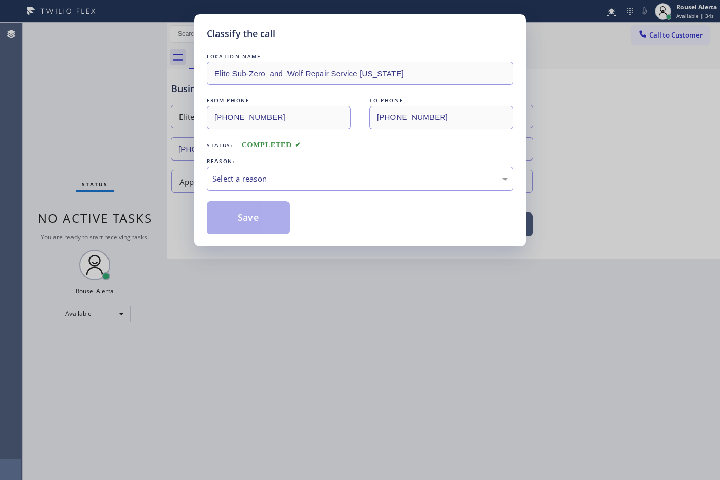
click at [253, 176] on div "Select a reason" at bounding box center [359, 179] width 295 height 12
click at [255, 226] on button "Save" at bounding box center [248, 217] width 83 height 33
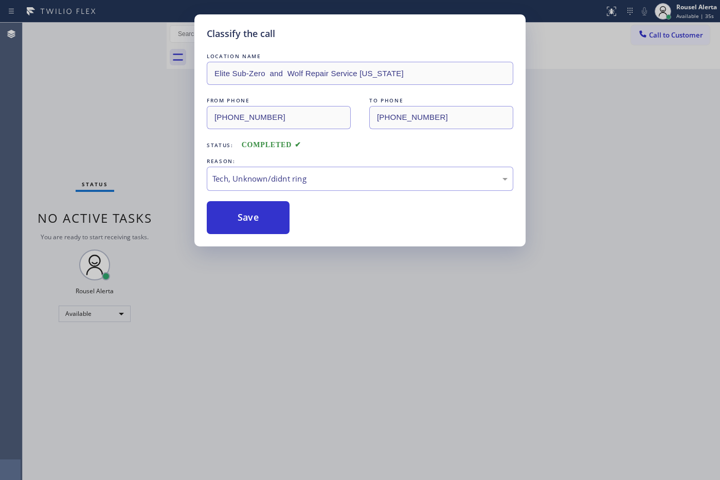
click at [399, 374] on div "Classify the call LOCATION NAME Elite Sub-Zero and Wolf Repair Service [US_STAT…" at bounding box center [360, 240] width 720 height 480
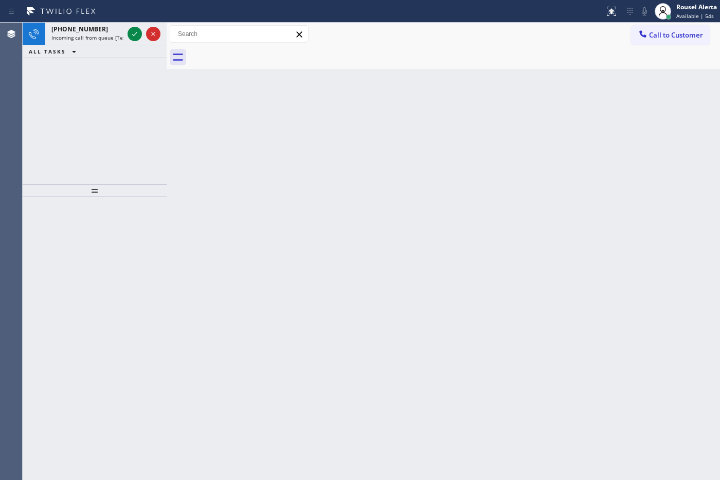
click at [93, 22] on div "Status report No issues detected If you experience an issue, please download th…" at bounding box center [360, 11] width 720 height 23
click at [108, 30] on div "[PHONE_NUMBER]" at bounding box center [87, 29] width 72 height 9
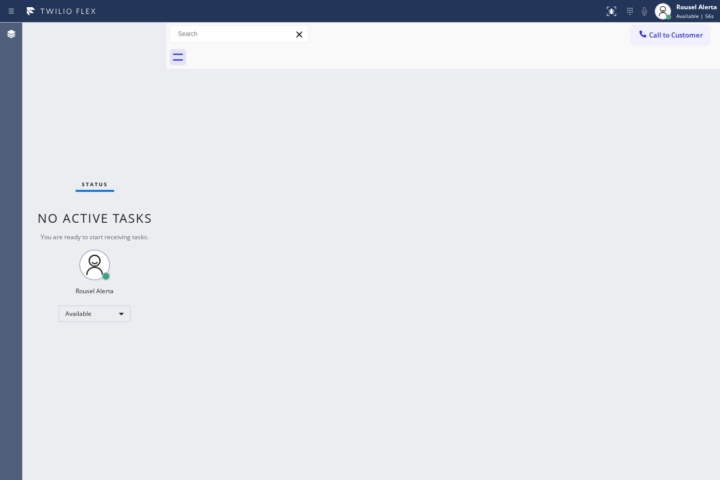
drag, startPoint x: 476, startPoint y: 182, endPoint x: 538, endPoint y: 374, distance: 202.1
click at [482, 189] on div "Back to Dashboard Change Sender ID Customers Technicians Select a contact Outbo…" at bounding box center [444, 251] width 554 height 457
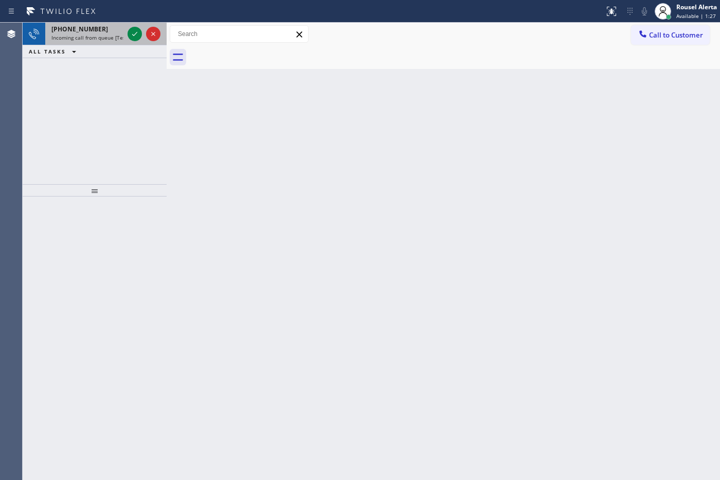
click at [107, 35] on span "Incoming call from queue [Test] All" at bounding box center [93, 37] width 85 height 7
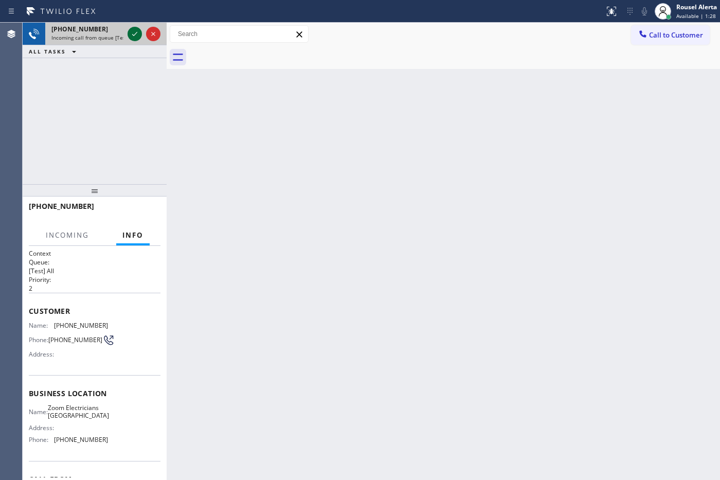
click at [128, 35] on div at bounding box center [135, 34] width 14 height 12
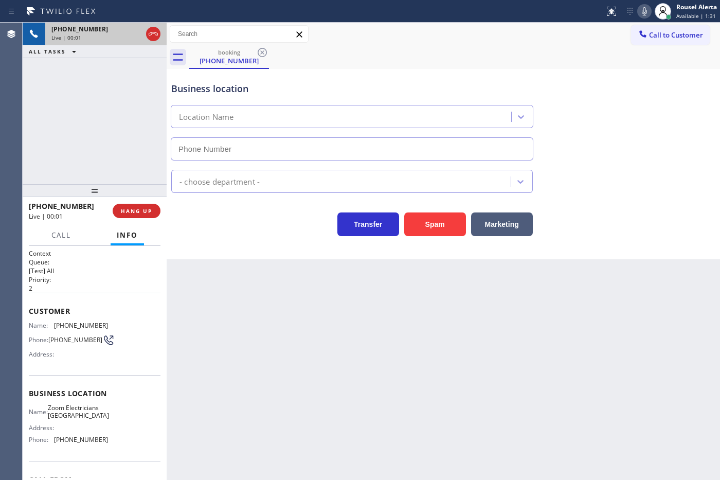
type input "[PHONE_NUMBER]"
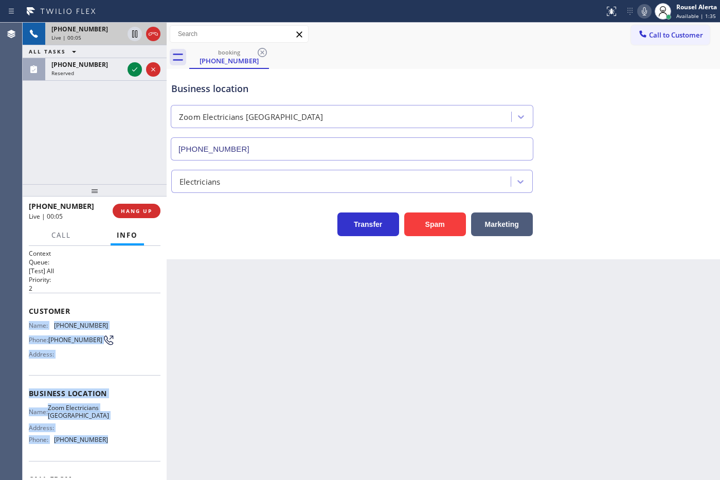
drag, startPoint x: 31, startPoint y: 325, endPoint x: 114, endPoint y: 452, distance: 151.5
click at [114, 384] on div "Context Queue: [Test] All Priority: 2 Customer Name: [PHONE_NUMBER] Phone: [PHO…" at bounding box center [95, 394] width 132 height 290
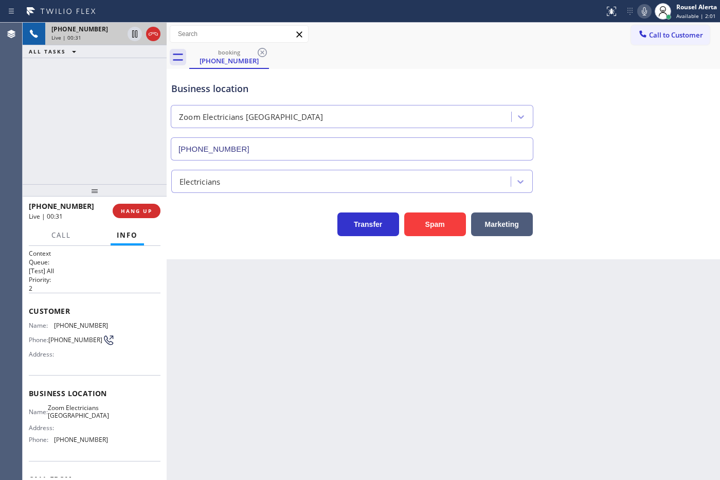
click at [505, 363] on div "Back to Dashboard Change Sender ID Customers Technicians Select a contact Outbo…" at bounding box center [444, 251] width 554 height 457
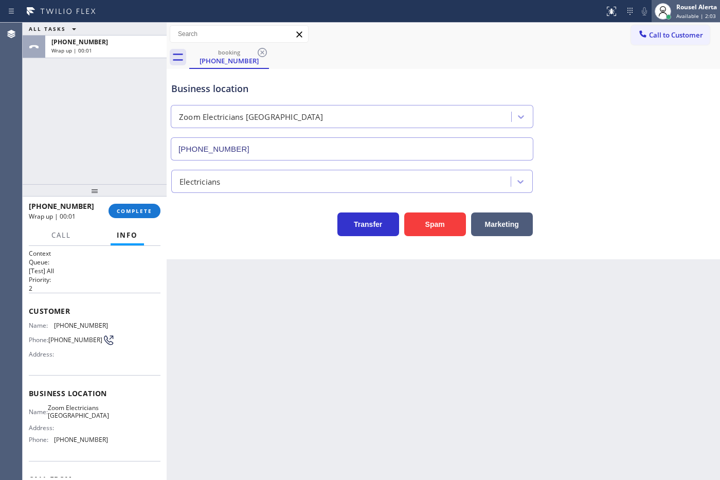
click at [575, 19] on div at bounding box center [663, 11] width 23 height 23
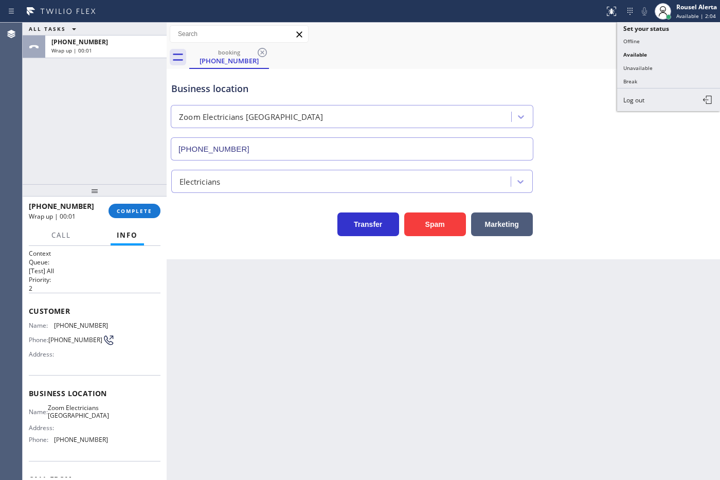
click at [575, 42] on div "Call to Customer Outbound call Location Wolf Appliance Repair Expert Your calle…" at bounding box center [444, 34] width 554 height 18
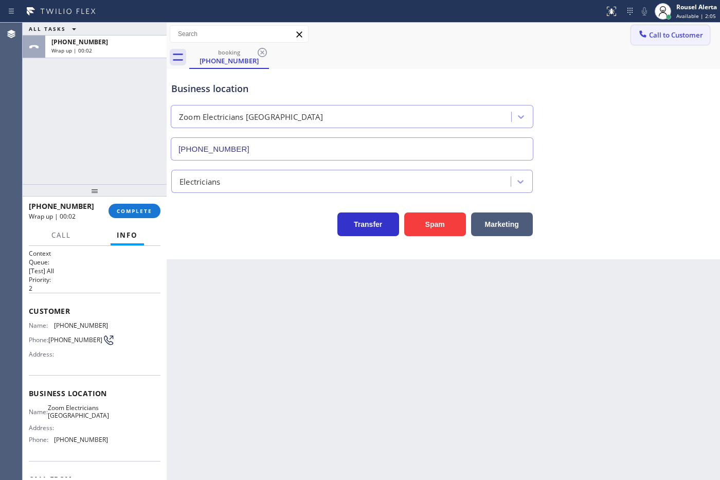
click at [575, 40] on button "Call to Customer" at bounding box center [670, 35] width 79 height 20
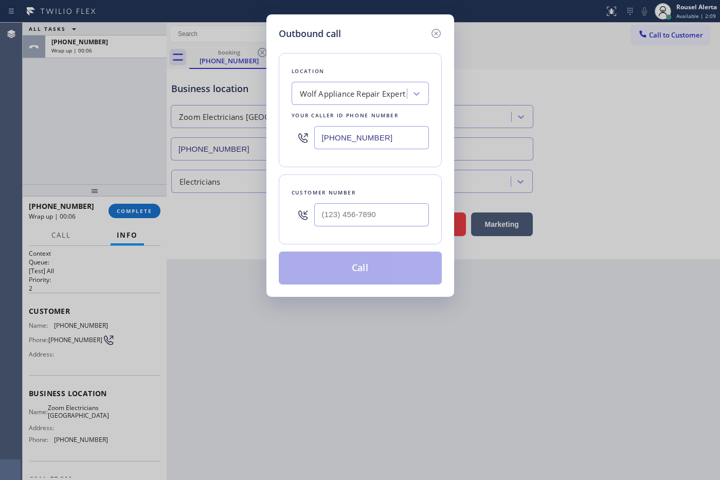
drag, startPoint x: 406, startPoint y: 138, endPoint x: 253, endPoint y: 139, distance: 153.3
click at [253, 139] on div "Outbound call Location Wolf Appliance Repair Expert Your caller id phone number…" at bounding box center [360, 240] width 720 height 480
paste input "727-8840"
type input "[PHONE_NUMBER]"
click at [362, 210] on input "(___) ___-____" at bounding box center [371, 214] width 115 height 23
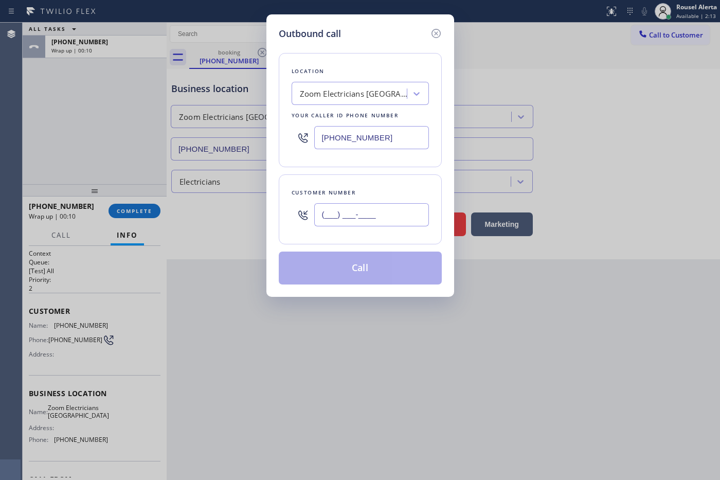
paste input "415) 818-5654"
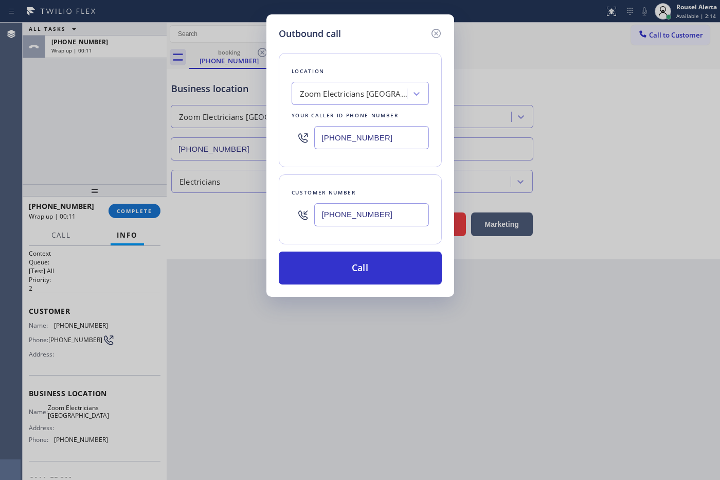
type input "[PHONE_NUMBER]"
click at [456, 376] on div "Outbound call Location Zoom Electricians [GEOGRAPHIC_DATA] Your caller id phone…" at bounding box center [360, 240] width 720 height 480
click at [575, 120] on div "Outbound call Location Zoom Electricians [GEOGRAPHIC_DATA] Your caller id phone…" at bounding box center [360, 240] width 720 height 480
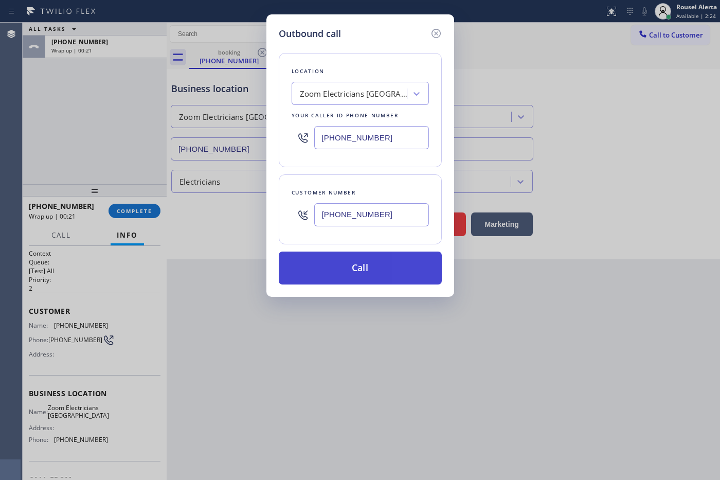
click at [388, 261] on button "Call" at bounding box center [360, 268] width 163 height 33
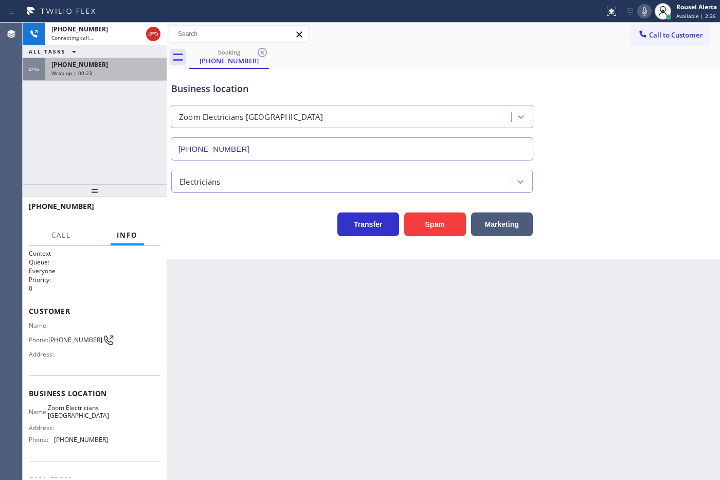
click at [130, 87] on div "[PHONE_NUMBER] Connecting call… ALL TASKS ALL TASKS ACTIVE TASKS TASKS IN WRAP …" at bounding box center [95, 104] width 144 height 162
click at [129, 75] on div "Wrap up | 00:23" at bounding box center [105, 72] width 109 height 7
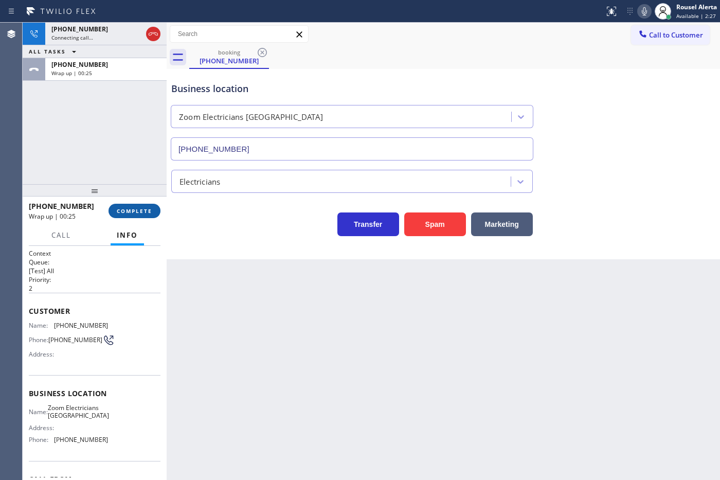
click at [131, 211] on span "COMPLETE" at bounding box center [134, 210] width 35 height 7
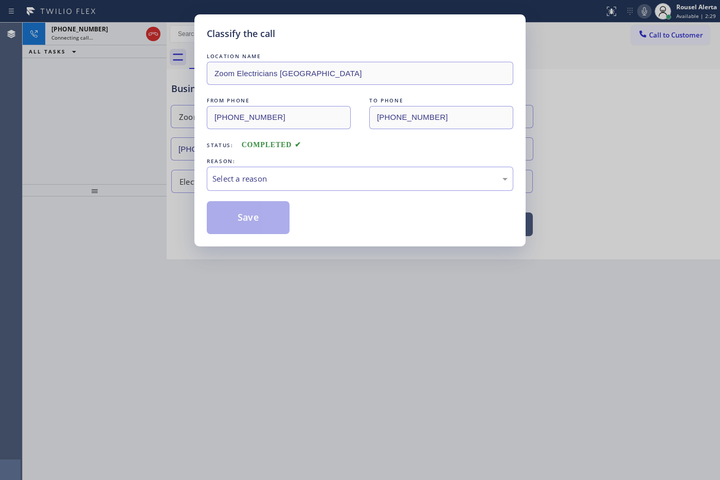
click at [264, 163] on div "REASON:" at bounding box center [360, 161] width 307 height 11
click at [278, 180] on div "Select a reason" at bounding box center [359, 179] width 295 height 12
click at [274, 217] on button "Save" at bounding box center [248, 217] width 83 height 33
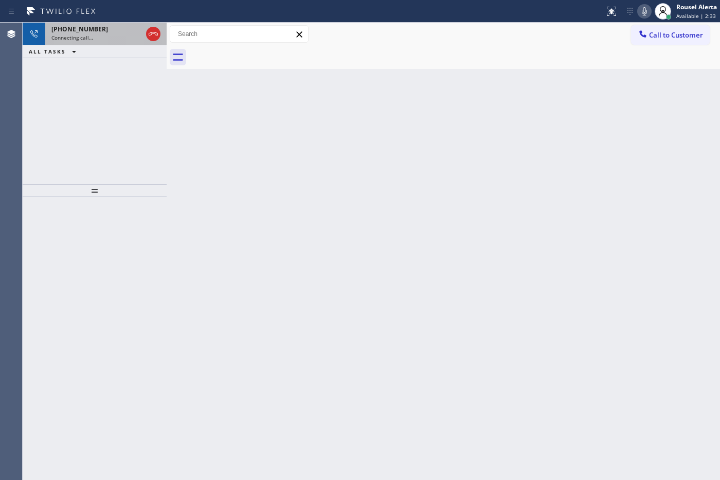
click at [75, 30] on span "[PHONE_NUMBER]" at bounding box center [79, 29] width 57 height 9
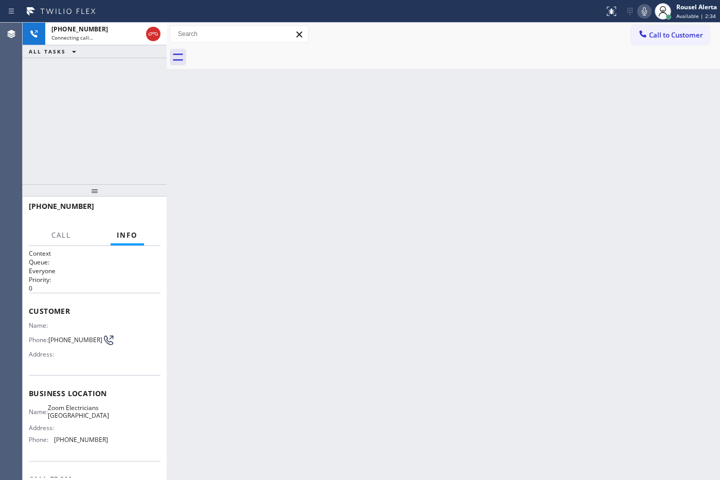
click at [275, 245] on div "Back to Dashboard Change Sender ID Customers Technicians Select a contact Outbo…" at bounding box center [444, 251] width 554 height 457
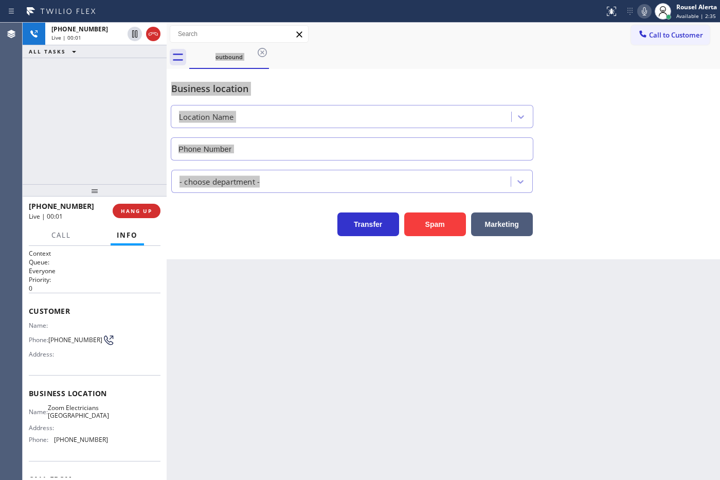
type input "[PHONE_NUMBER]"
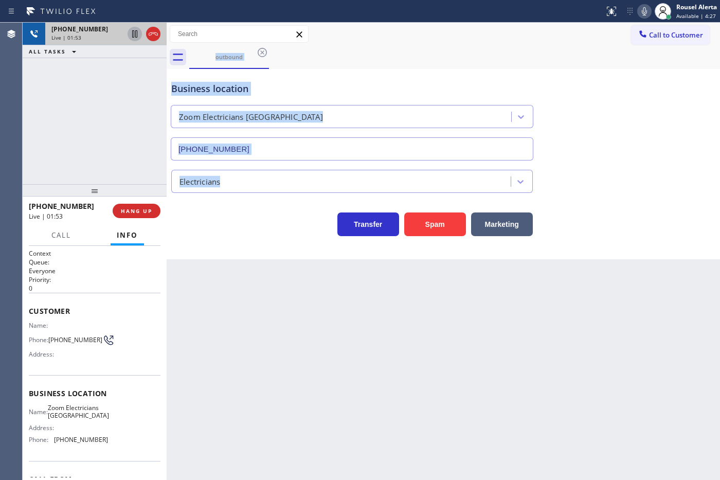
click at [136, 34] on icon at bounding box center [135, 34] width 12 height 12
click at [575, 9] on icon at bounding box center [644, 11] width 5 height 8
click at [130, 32] on icon at bounding box center [135, 34] width 12 height 12
click at [575, 13] on div at bounding box center [644, 11] width 14 height 12
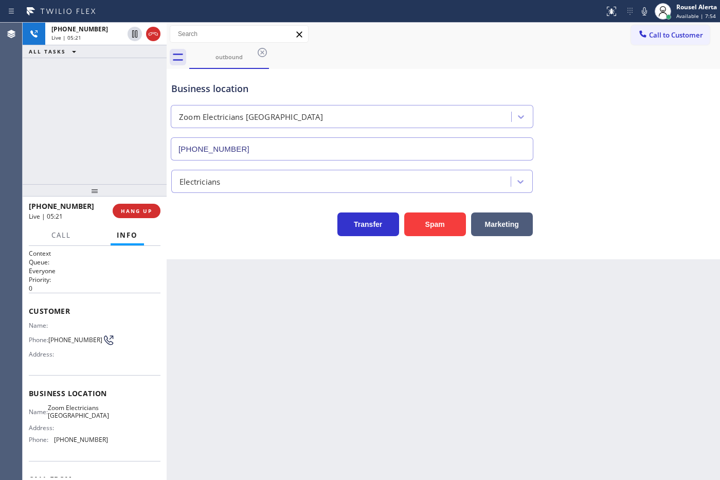
click at [575, 268] on div "Back to Dashboard Change Sender ID Customers Technicians Select a contact Outbo…" at bounding box center [444, 251] width 554 height 457
click at [533, 47] on div "outbound" at bounding box center [454, 57] width 531 height 23
click at [575, 6] on icon at bounding box center [644, 11] width 12 height 12
click at [466, 48] on div "outbound" at bounding box center [454, 57] width 531 height 23
click at [575, 11] on icon at bounding box center [642, 11] width 12 height 12
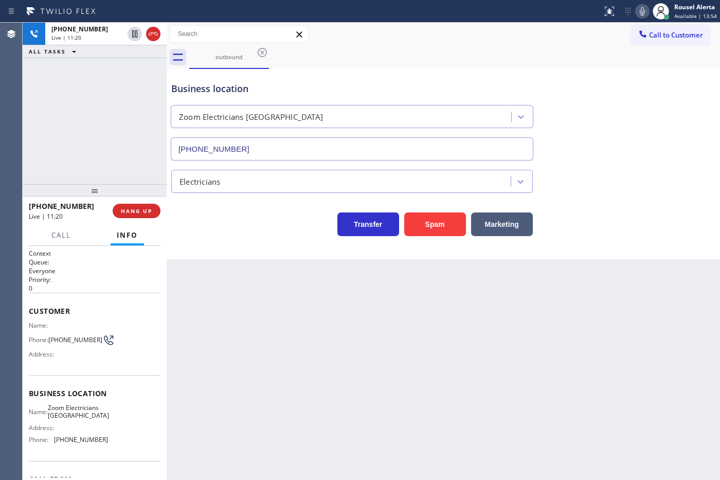
click at [128, 80] on div "[PHONE_NUMBER] Live | 11:20 ALL TASKS ALL TASKS ACTIVE TASKS TASKS IN WRAP UP" at bounding box center [95, 104] width 144 height 162
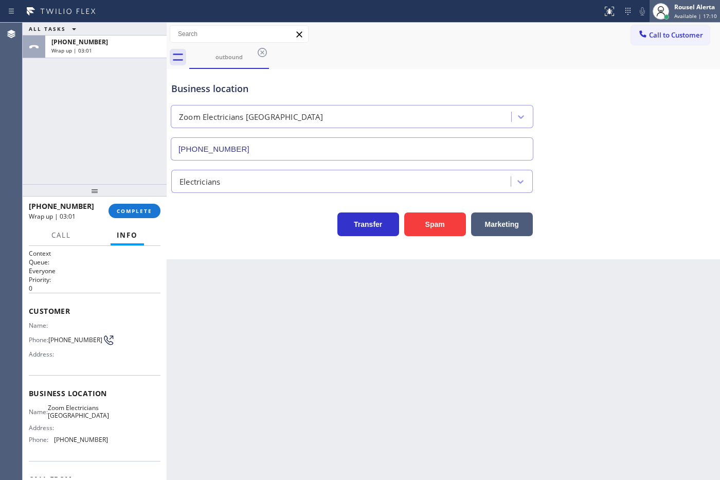
click at [575, 14] on span "Available | 17:10" at bounding box center [695, 15] width 43 height 7
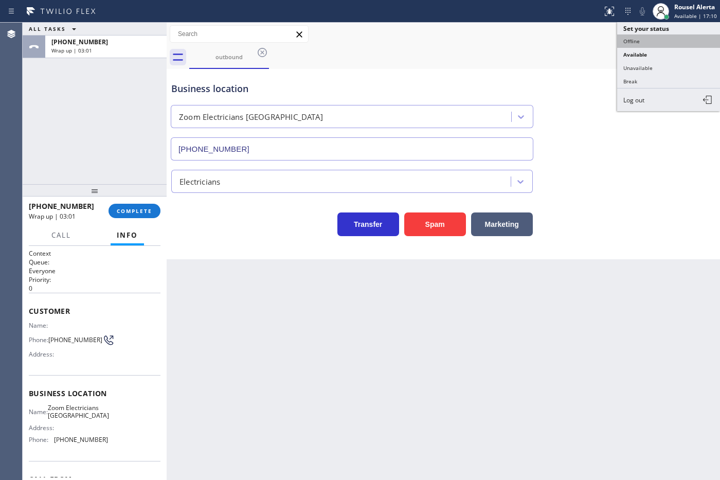
click at [575, 44] on button "Offline" at bounding box center [668, 40] width 103 height 13
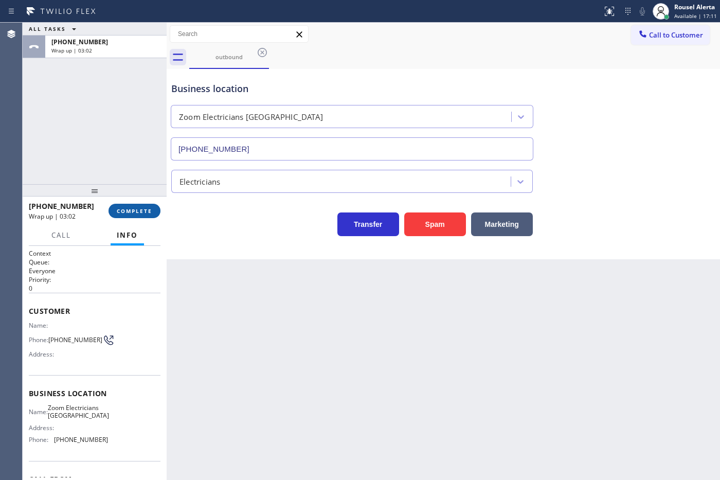
click at [137, 218] on button "COMPLETE" at bounding box center [135, 211] width 52 height 14
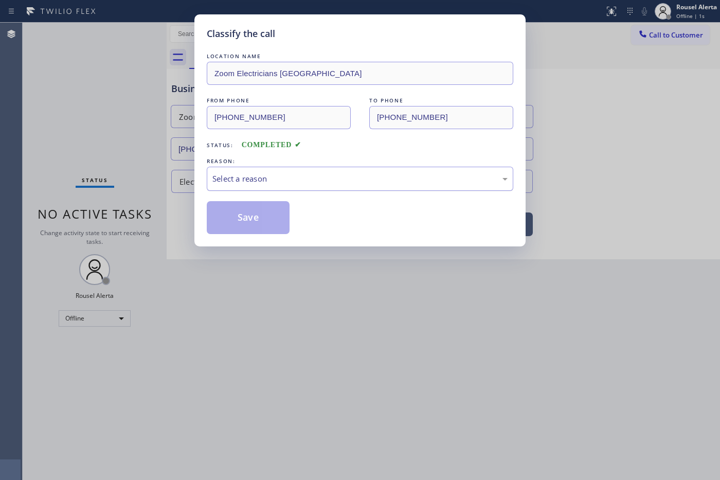
click at [292, 169] on div "Select a reason" at bounding box center [360, 179] width 307 height 24
drag, startPoint x: 248, startPoint y: 215, endPoint x: 224, endPoint y: 191, distance: 33.8
click at [247, 216] on button "Save" at bounding box center [248, 217] width 83 height 33
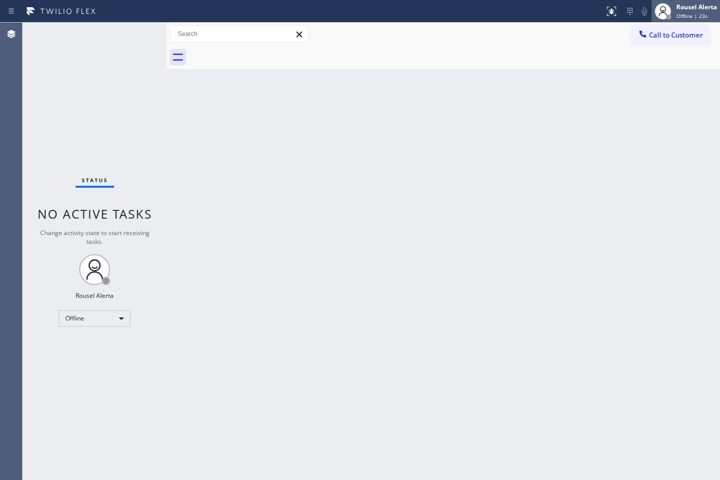
click at [575, 14] on span "Offline | 23s" at bounding box center [691, 15] width 31 height 7
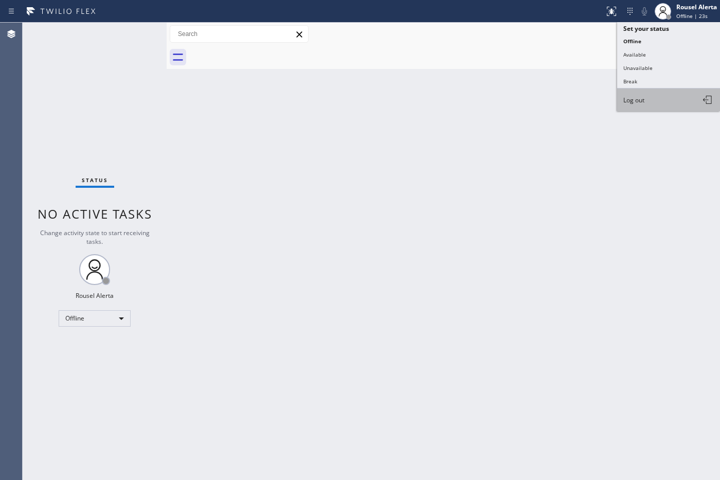
click at [575, 105] on button "Log out" at bounding box center [668, 99] width 103 height 23
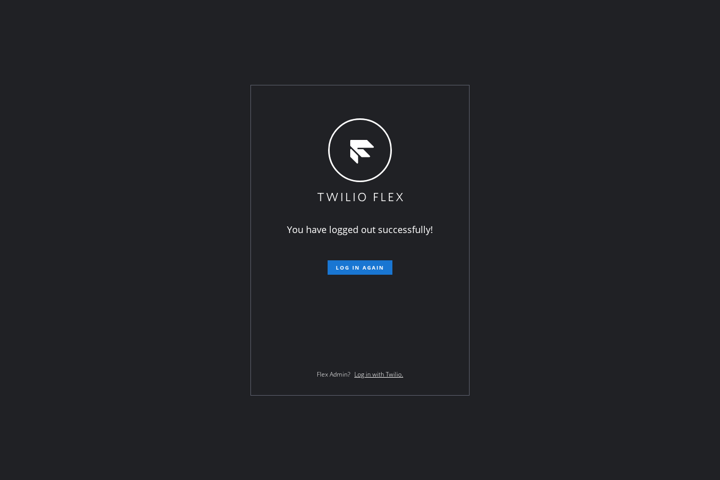
click at [559, 96] on div "You have logged out successfully! Log in again Flex Admin? Log in with Twilio." at bounding box center [360, 240] width 720 height 480
click at [555, 58] on div "You have logged out successfully! Log in again Flex Admin? Log in with Twilio." at bounding box center [360, 240] width 720 height 480
